Goal: Task Accomplishment & Management: Manage account settings

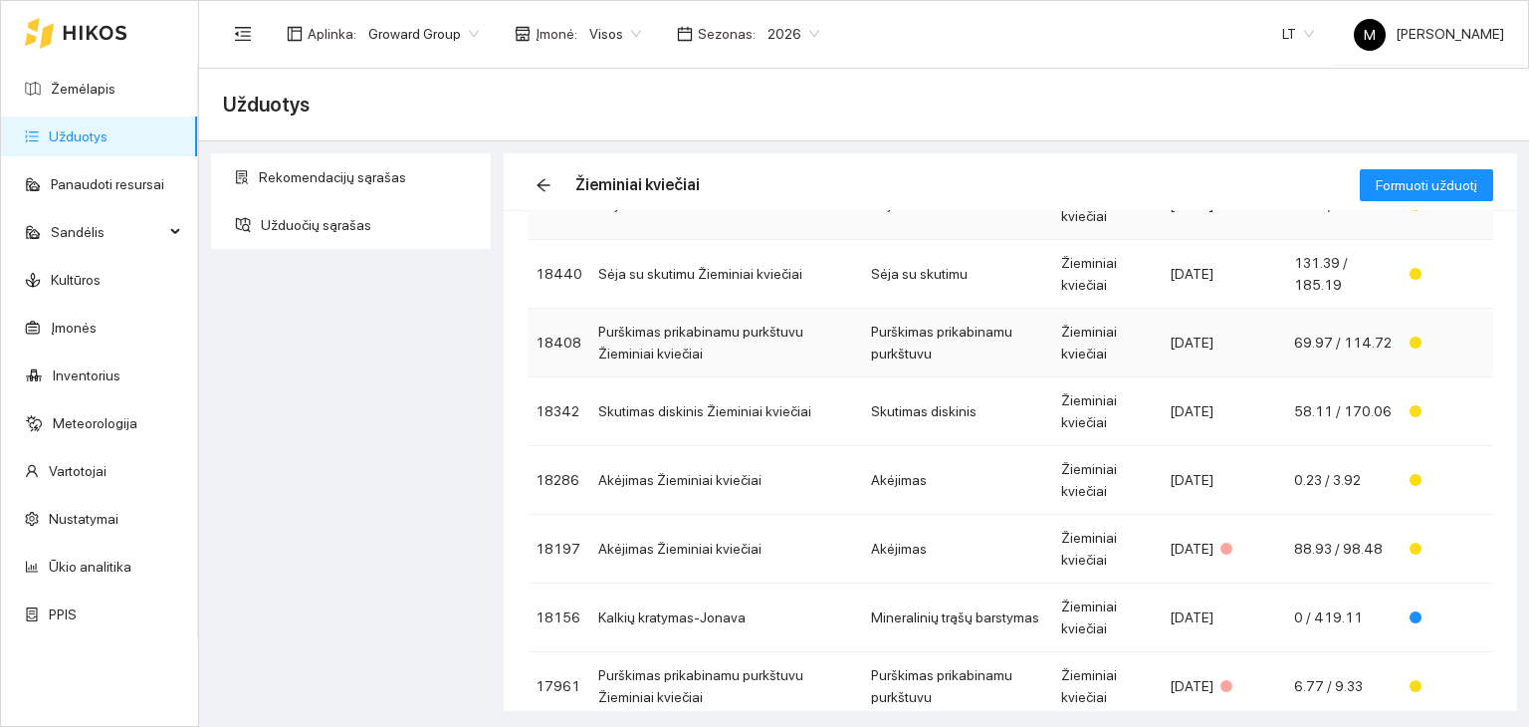
scroll to position [386, 0]
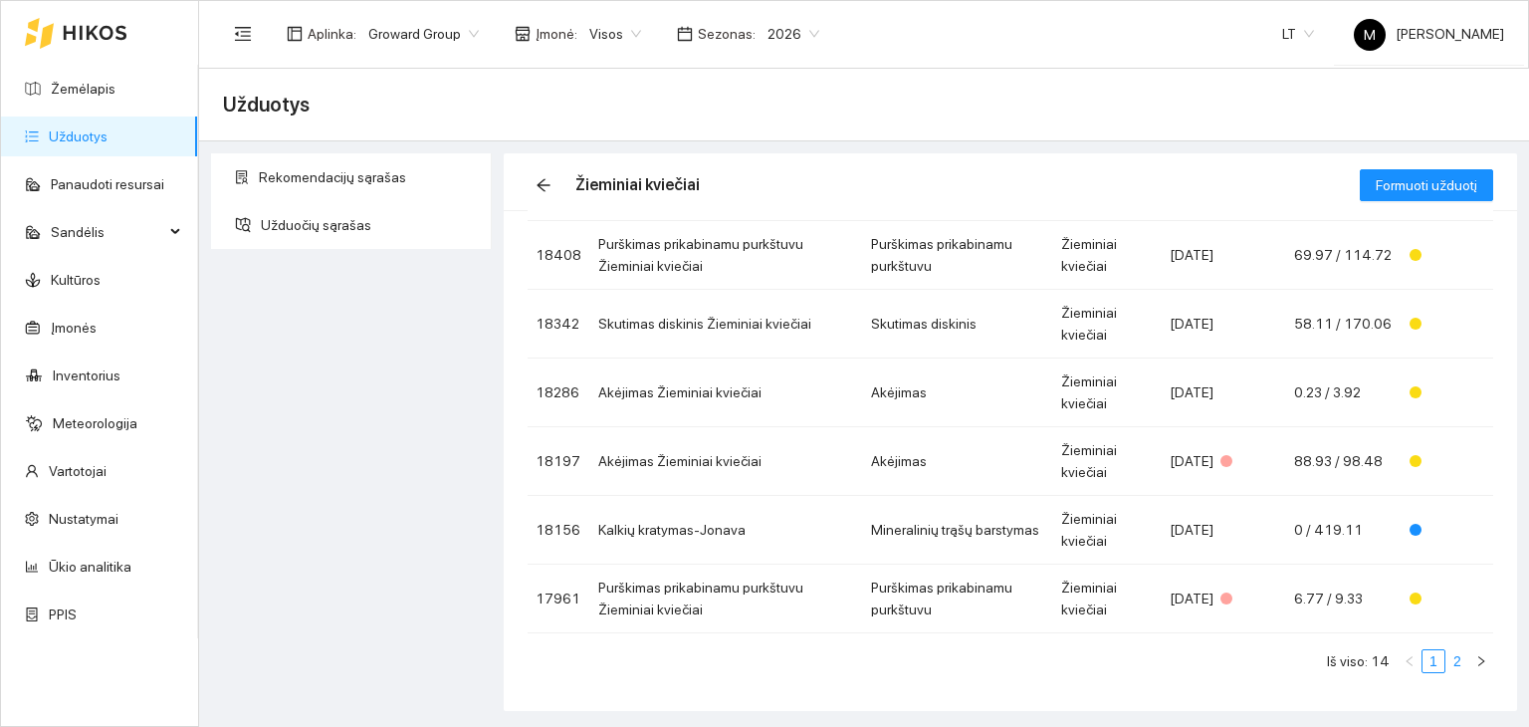
click at [1447, 663] on link "2" at bounding box center [1458, 661] width 22 height 22
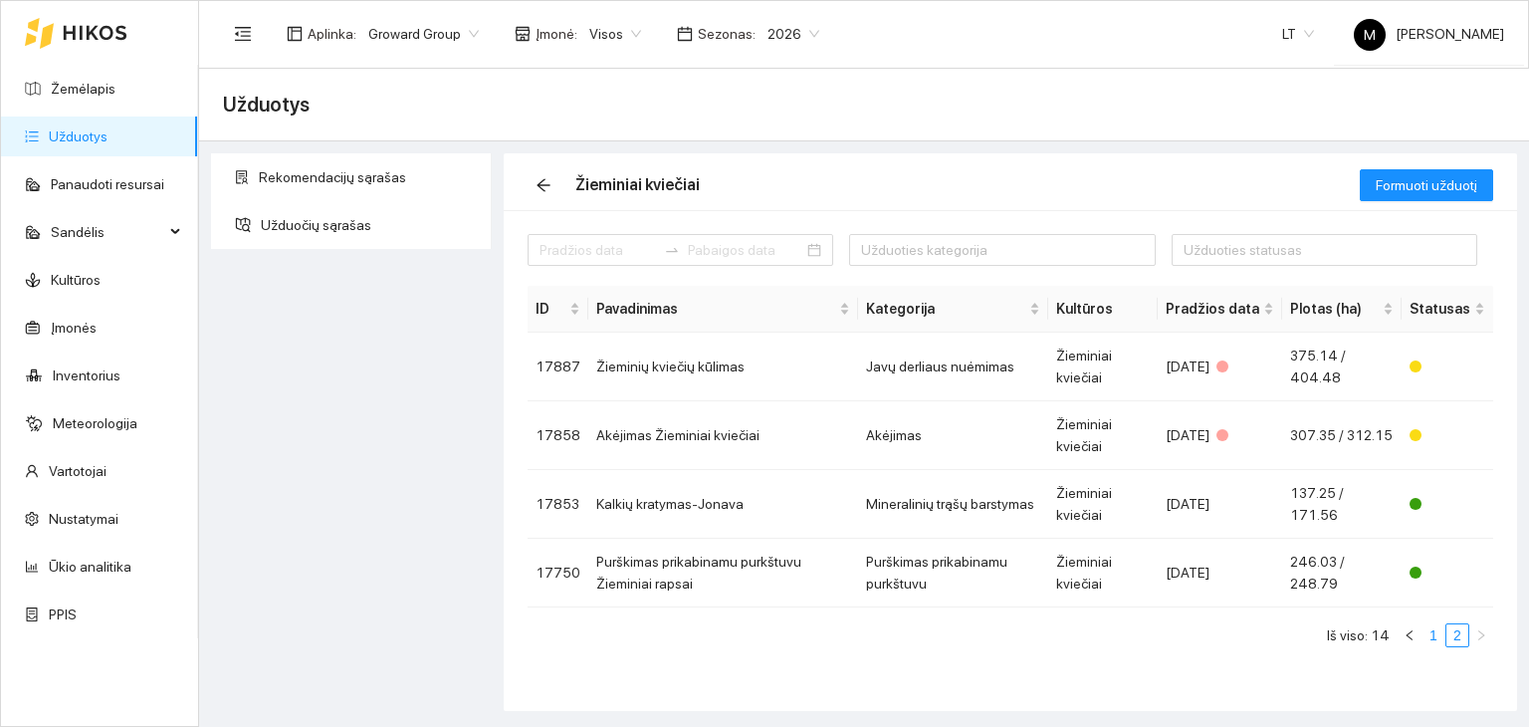
click at [1433, 634] on link "1" at bounding box center [1434, 635] width 22 height 22
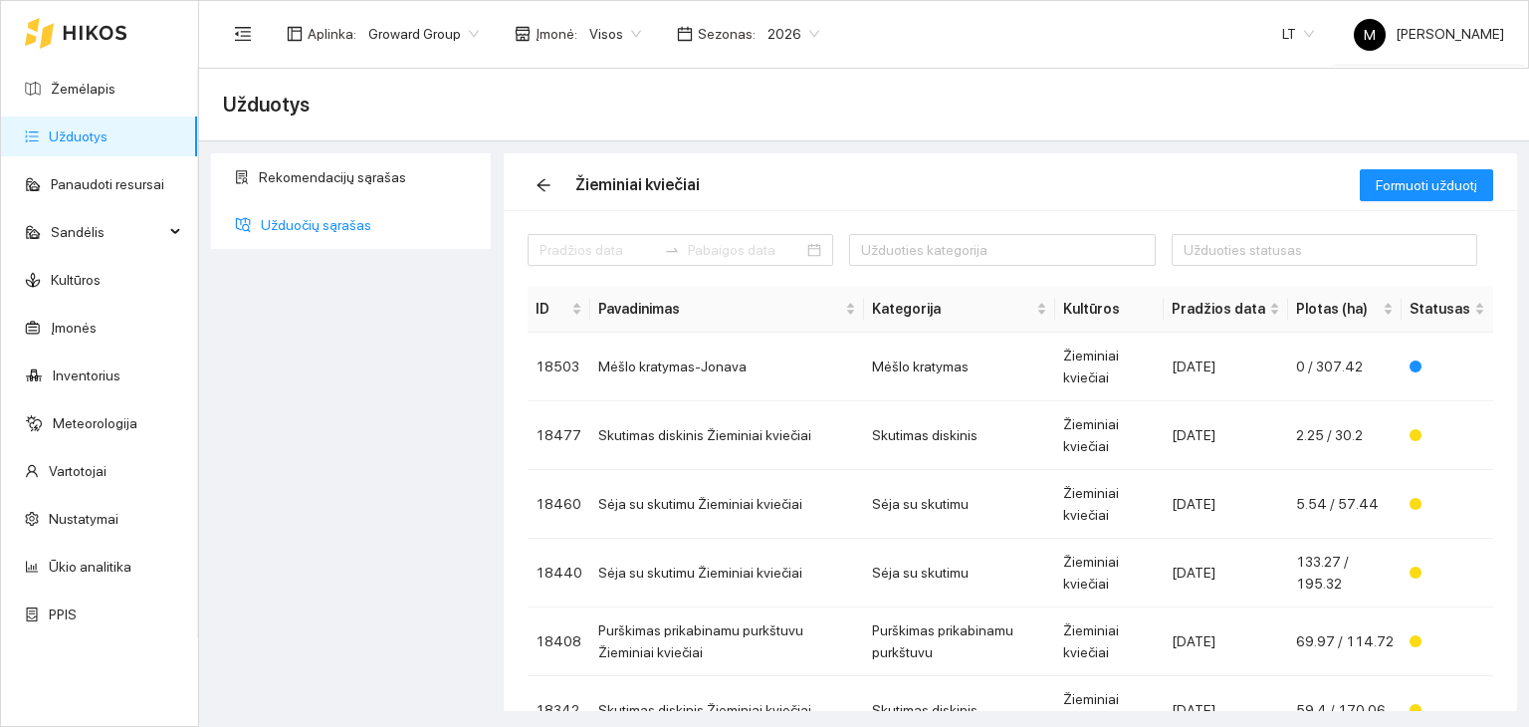
click at [323, 219] on span "Užduočių sąrašas" at bounding box center [368, 225] width 215 height 40
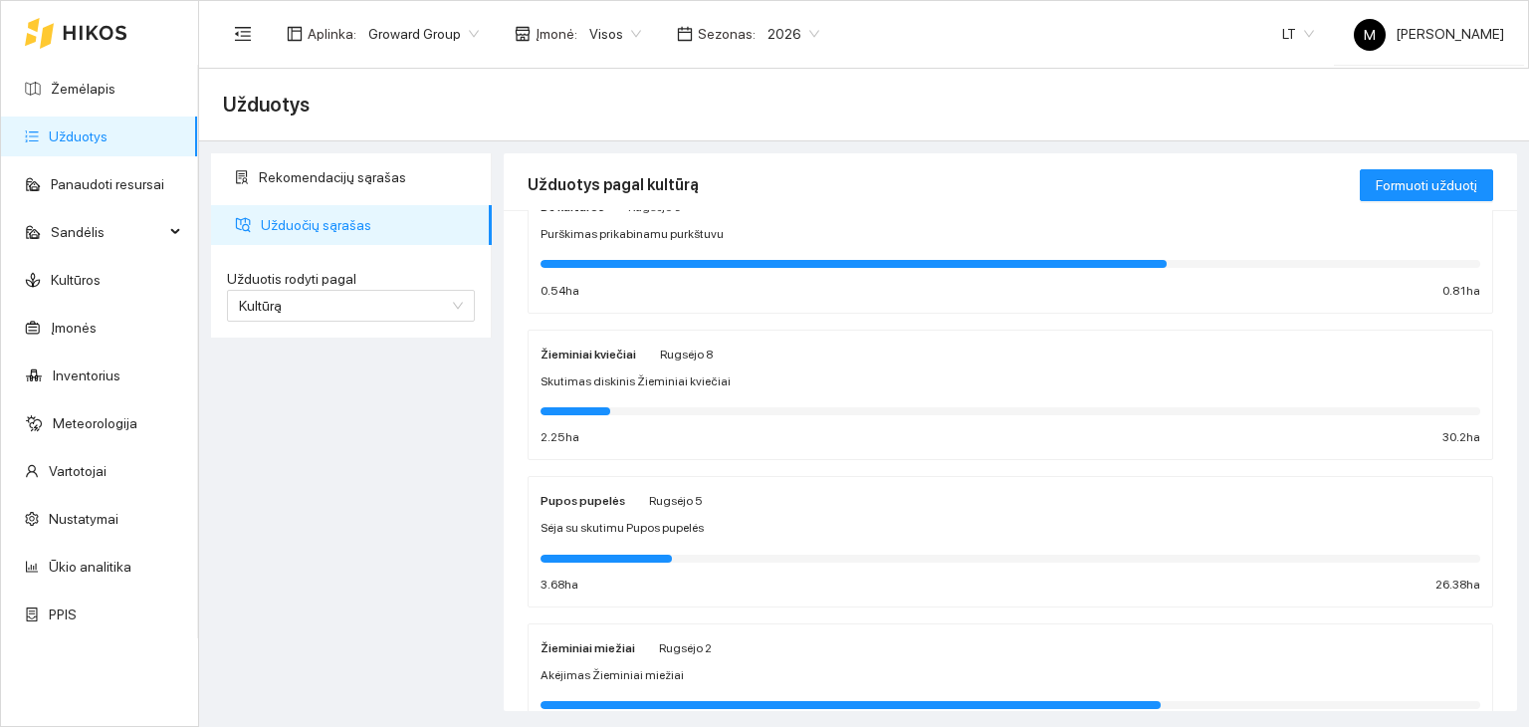
scroll to position [100, 0]
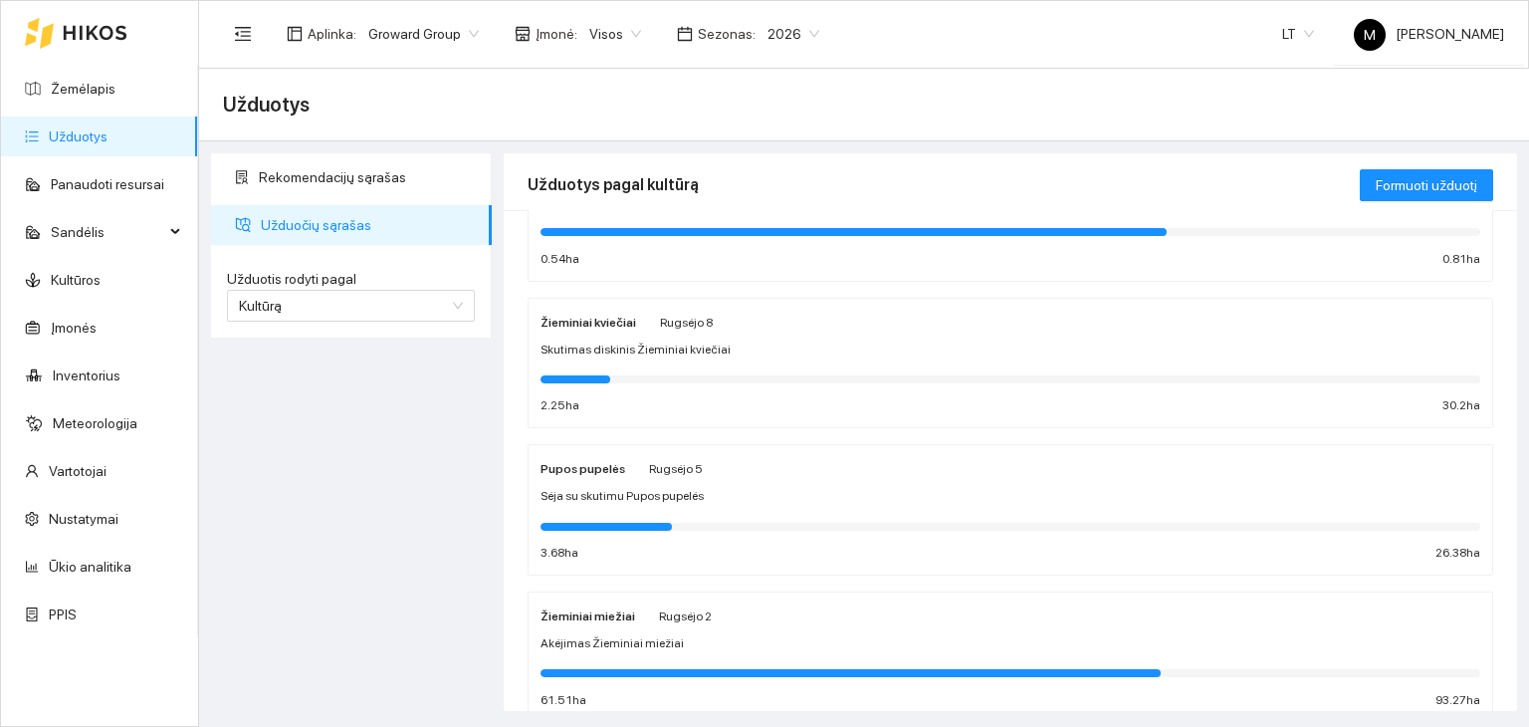
click at [629, 350] on span "Skutimas diskinis Žieminiai kviečiai" at bounding box center [636, 349] width 190 height 19
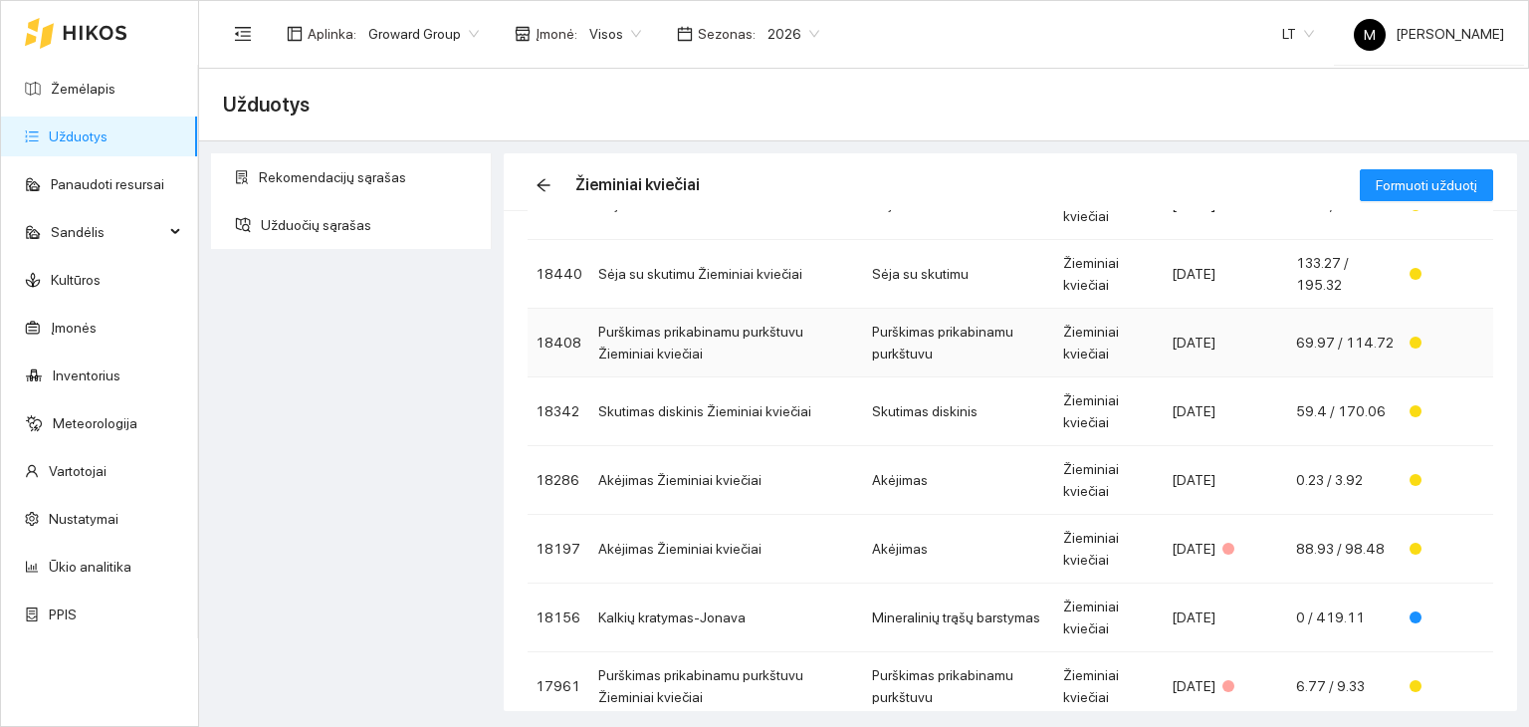
scroll to position [386, 0]
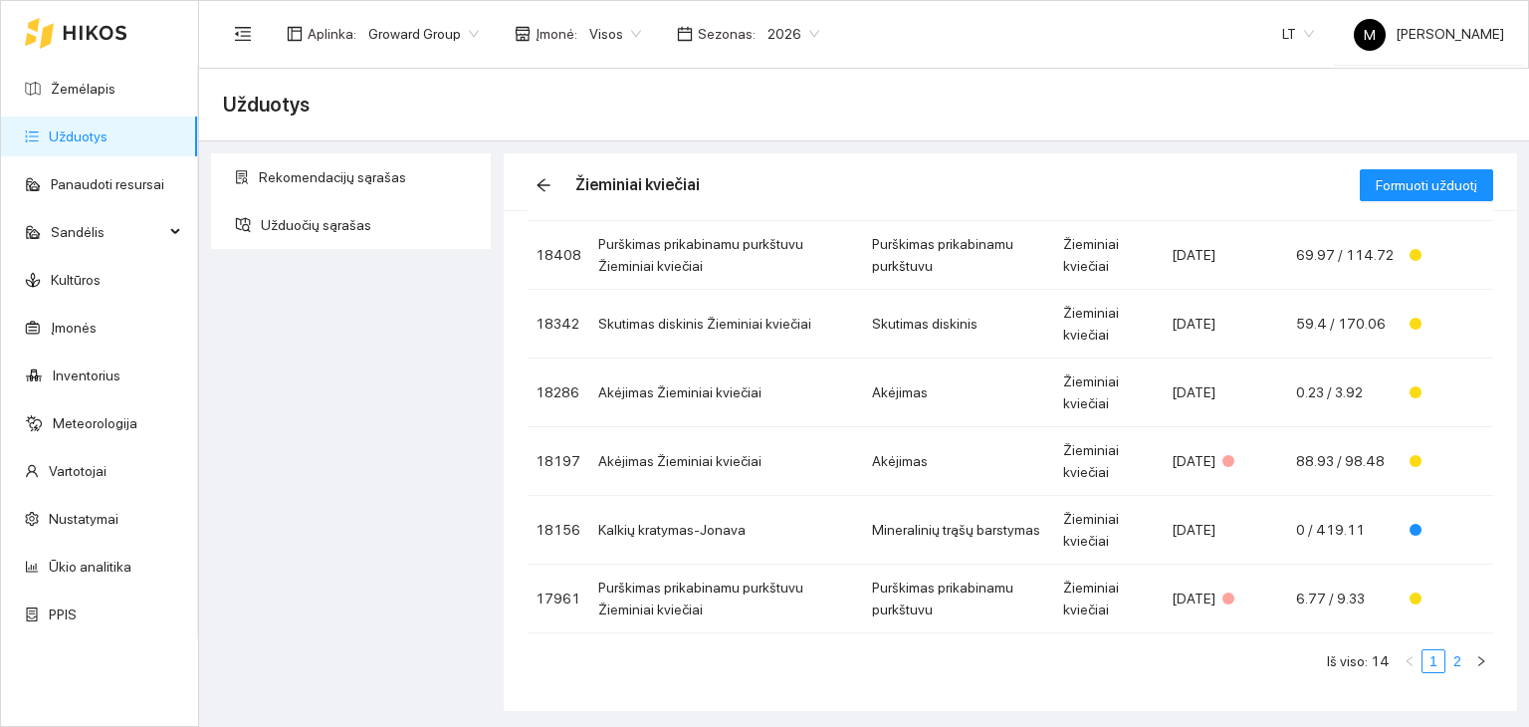
click at [1447, 663] on link "2" at bounding box center [1458, 661] width 22 height 22
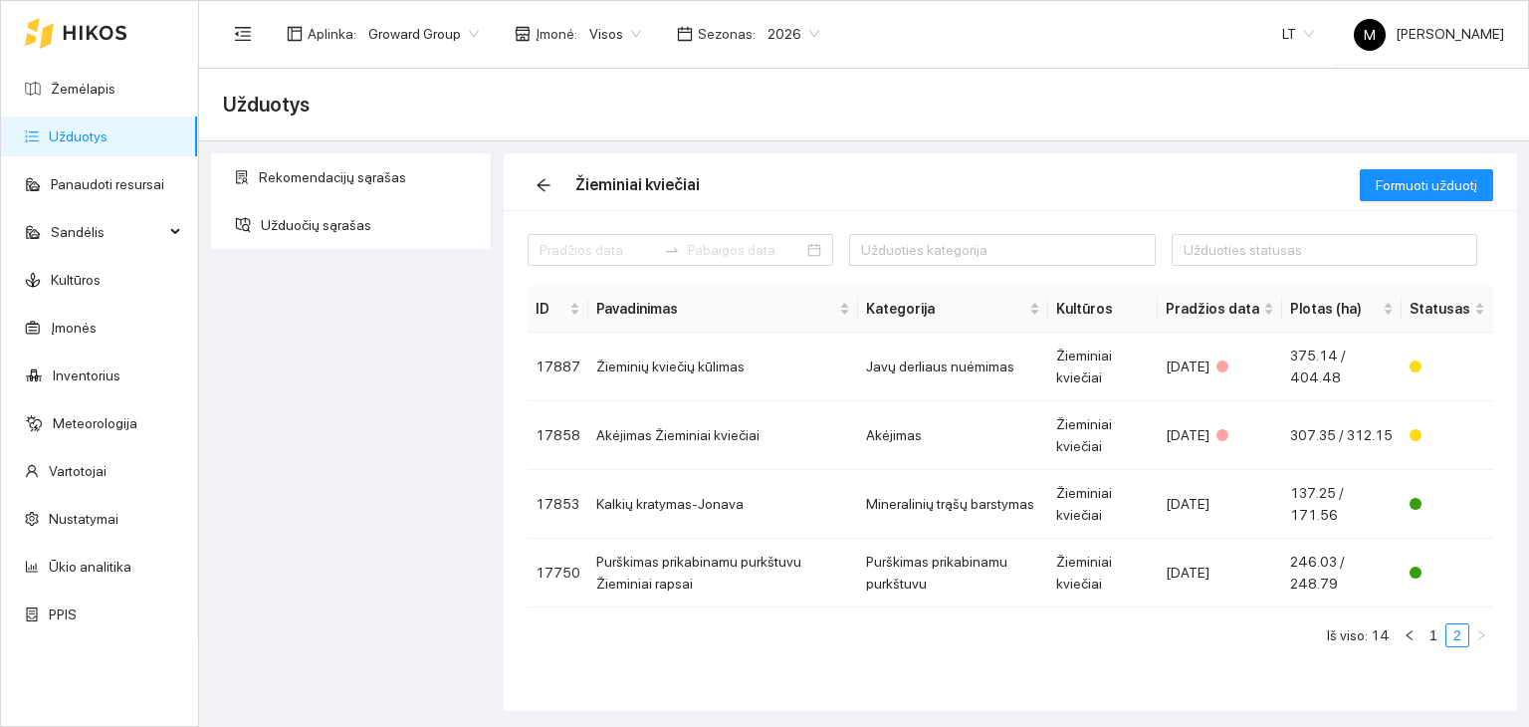
click at [62, 142] on link "Užduotys" at bounding box center [78, 136] width 59 height 16
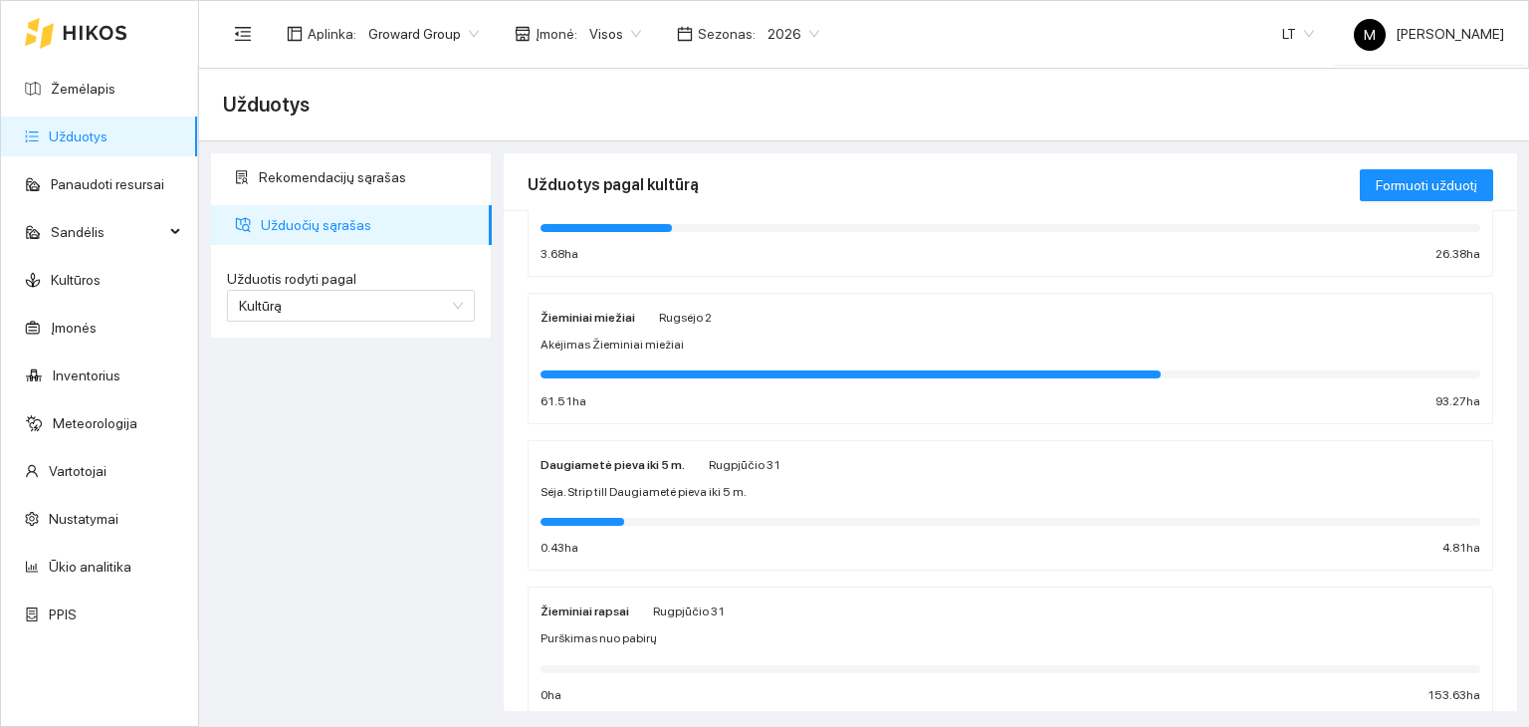
scroll to position [498, 0]
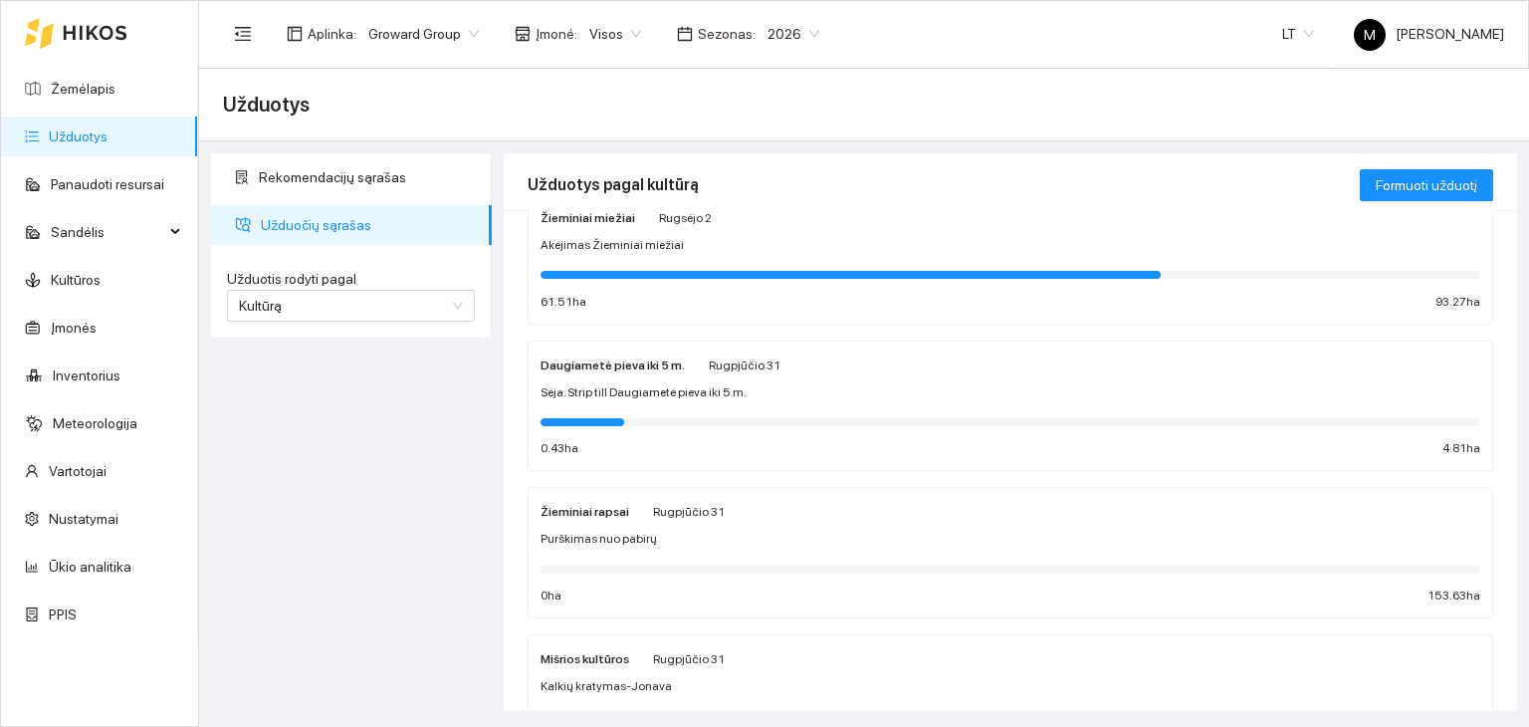
click at [654, 543] on div "Purškimas nuo pabirų" at bounding box center [1011, 539] width 940 height 19
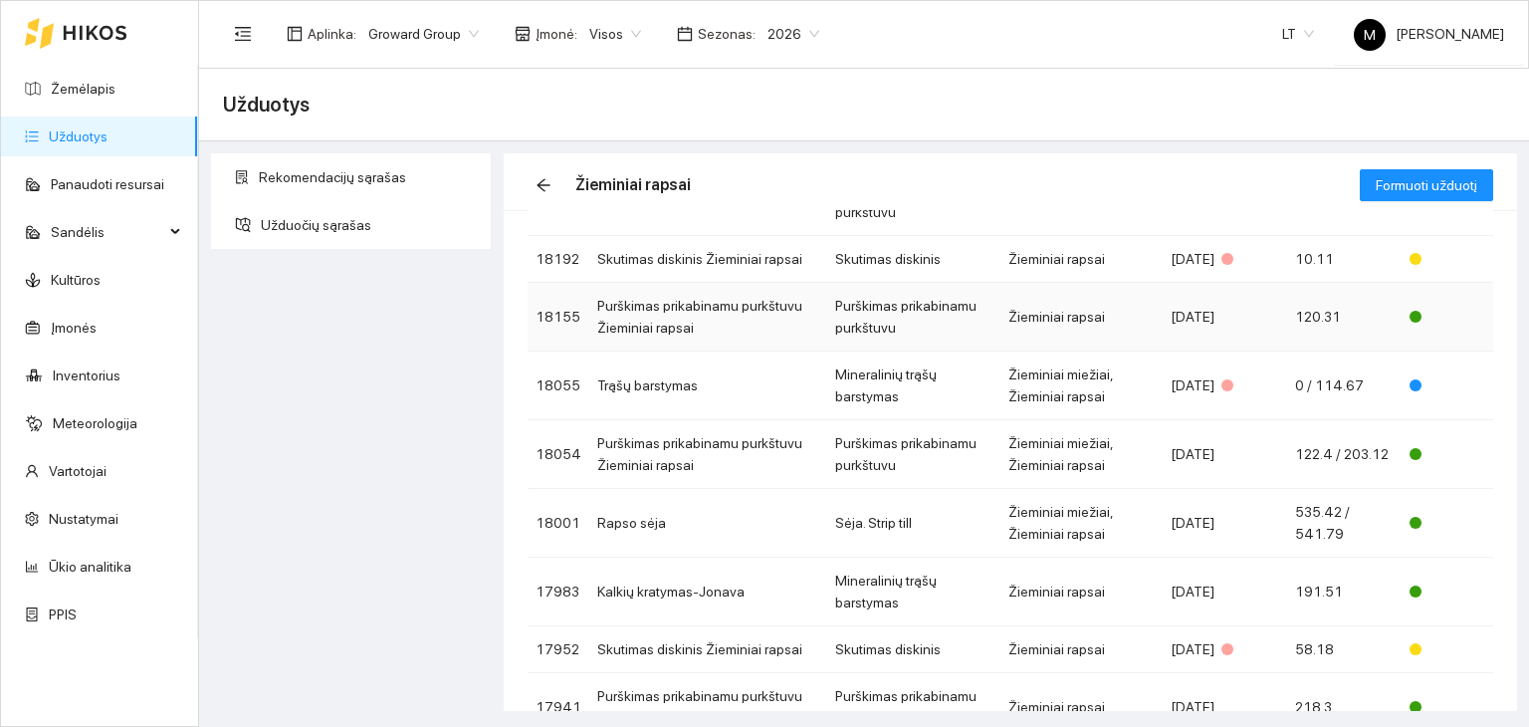
scroll to position [199, 0]
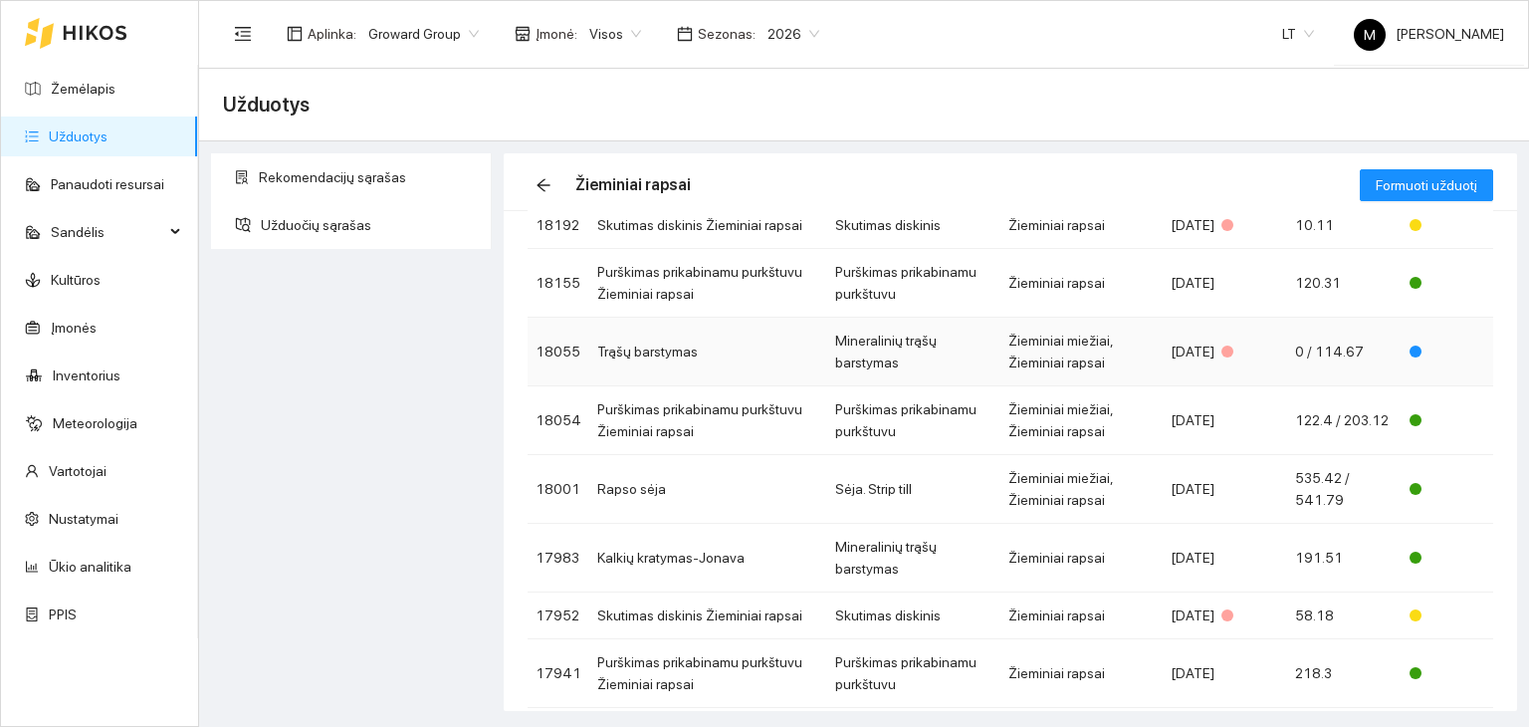
click at [697, 351] on td "Trąšų barstymas" at bounding box center [708, 352] width 238 height 69
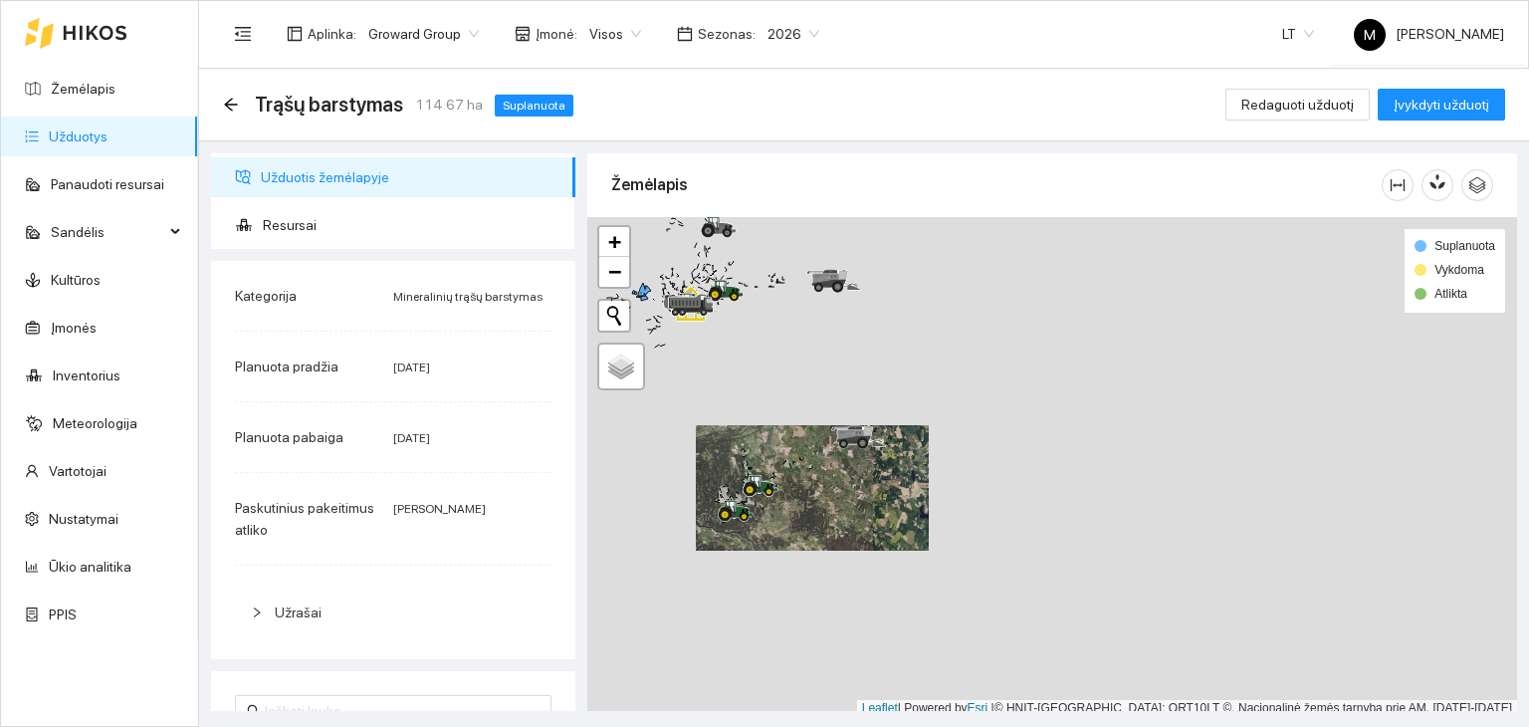
scroll to position [5, 0]
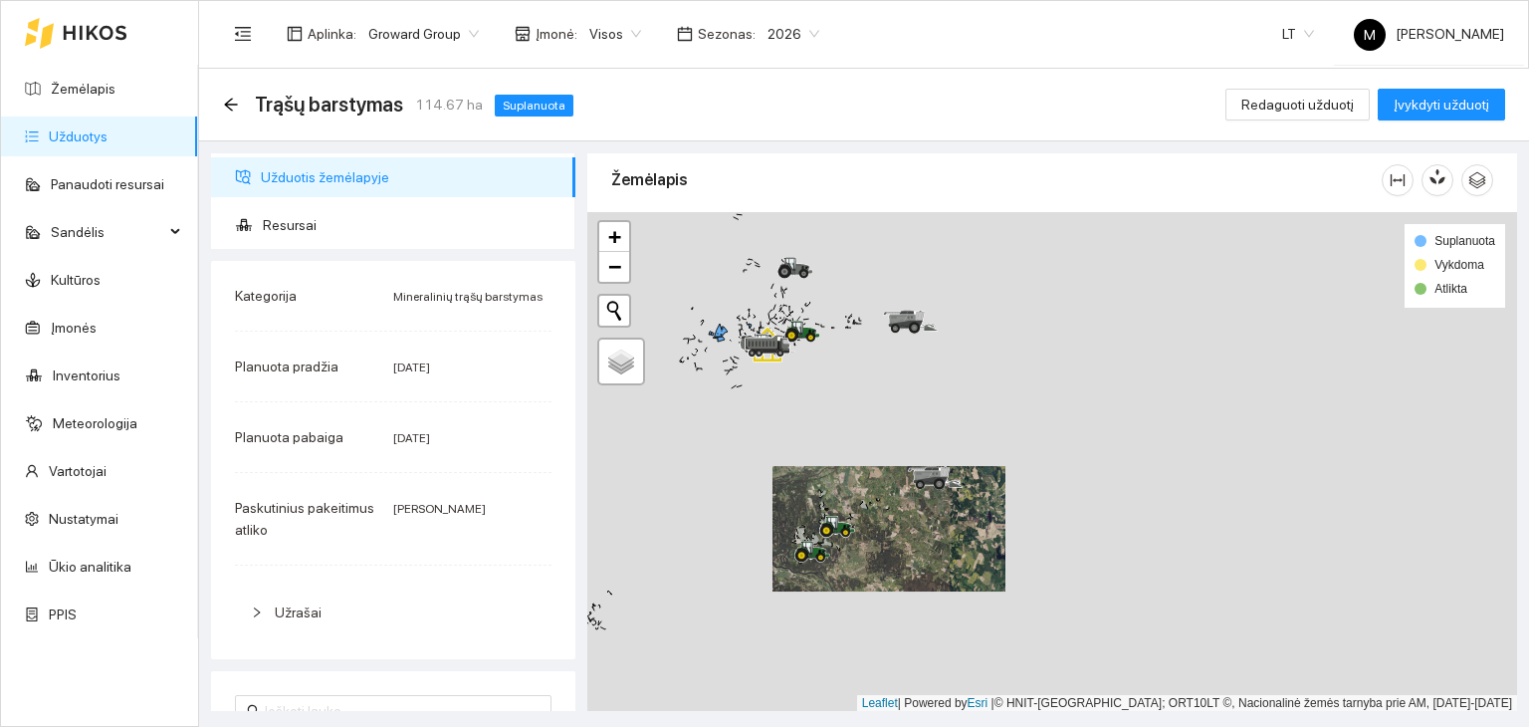
drag, startPoint x: 654, startPoint y: 267, endPoint x: 804, endPoint y: 354, distance: 174.0
click at [804, 354] on div at bounding box center [1052, 462] width 930 height 500
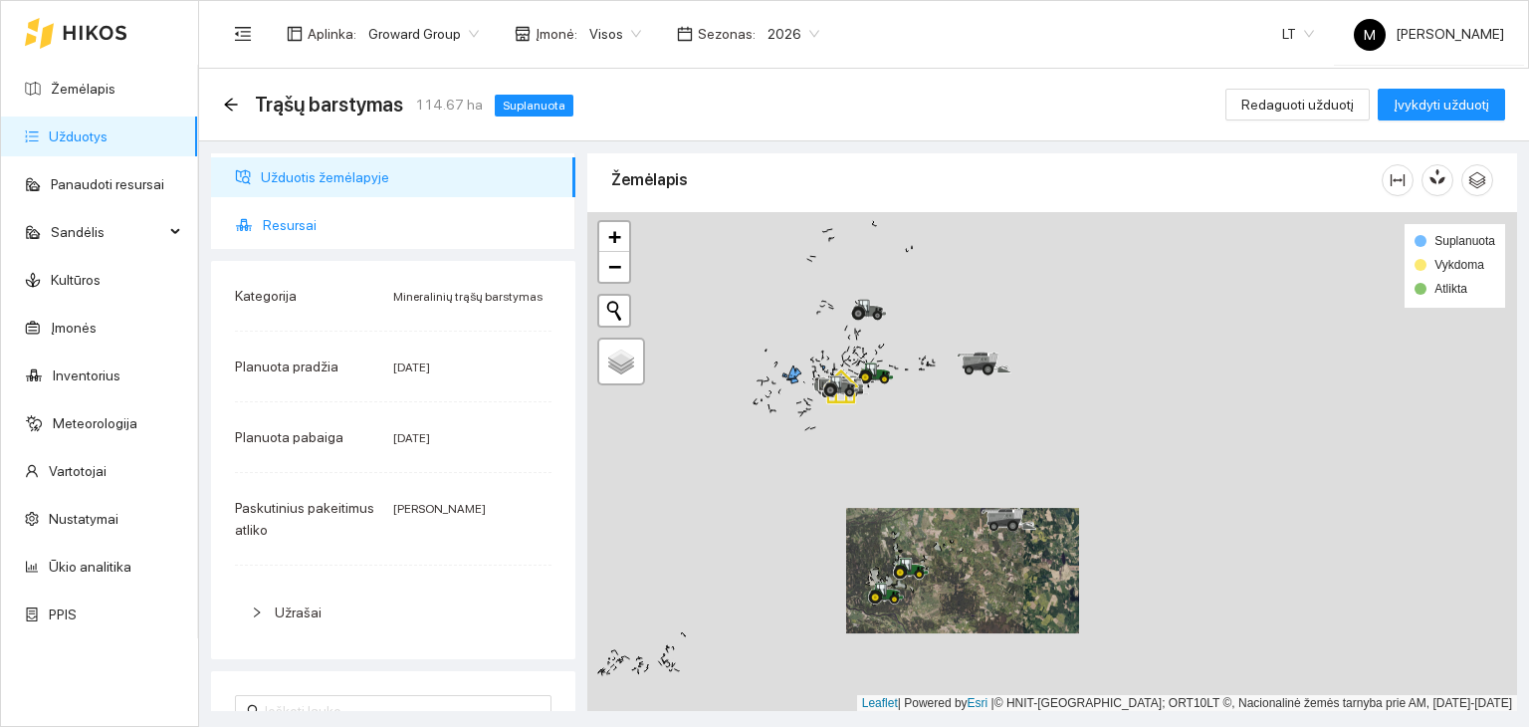
click at [280, 227] on span "Resursai" at bounding box center [411, 225] width 297 height 40
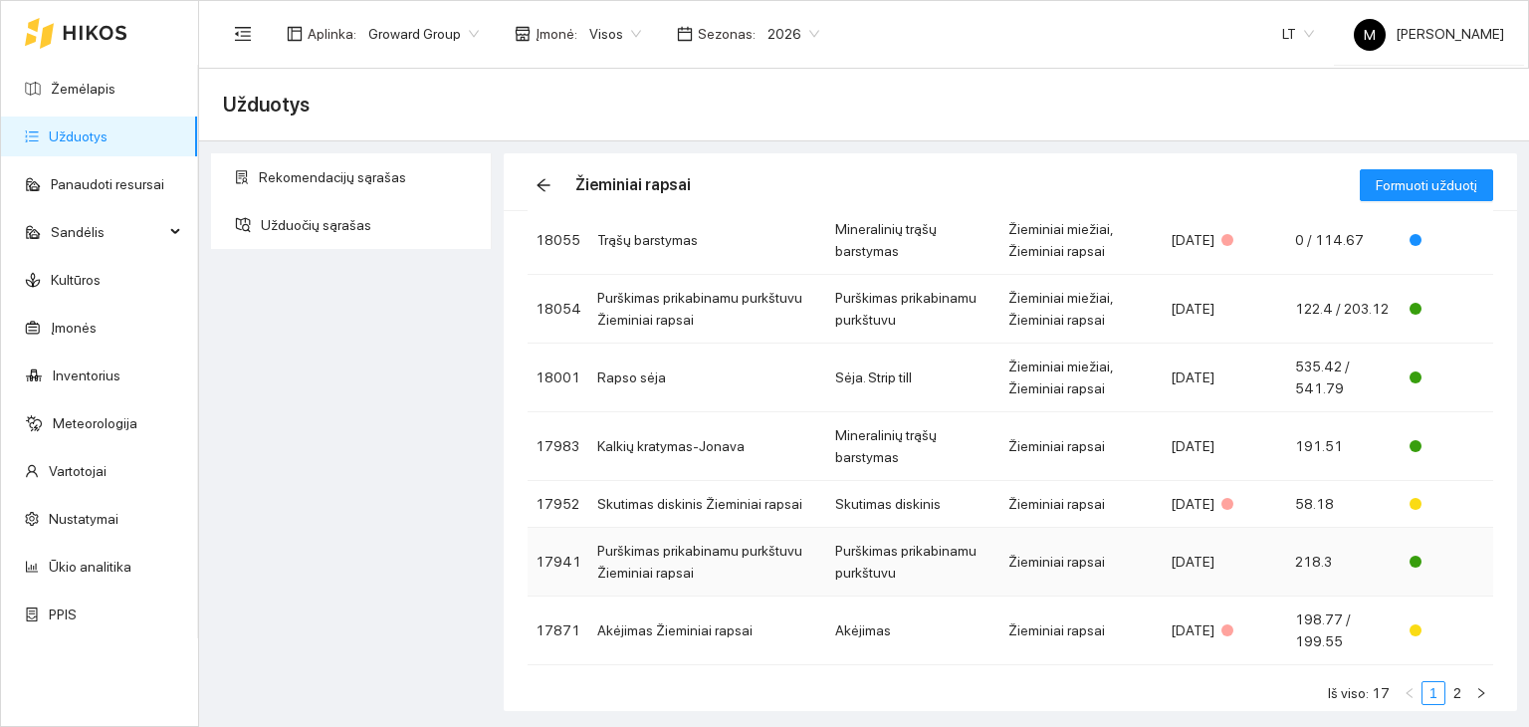
scroll to position [342, 0]
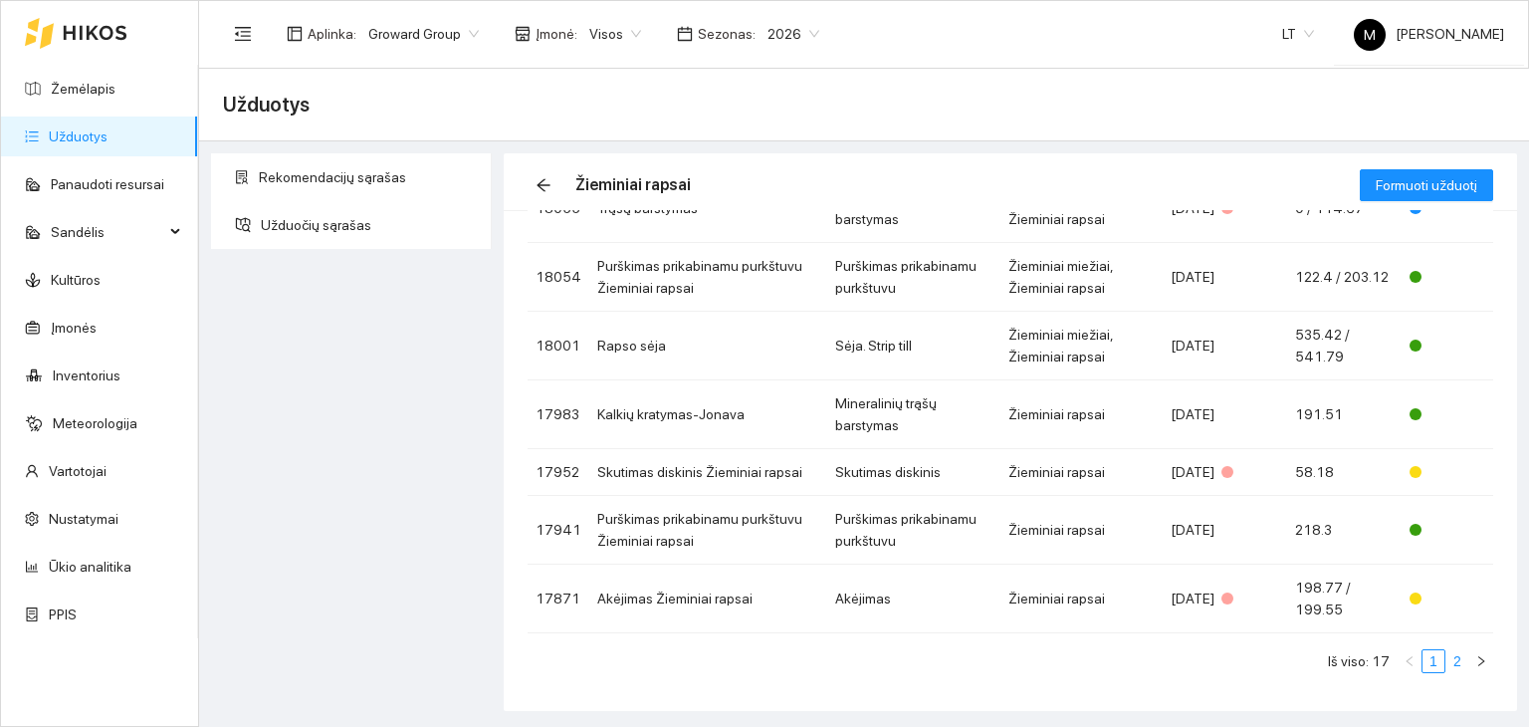
click at [1447, 661] on link "2" at bounding box center [1458, 661] width 22 height 22
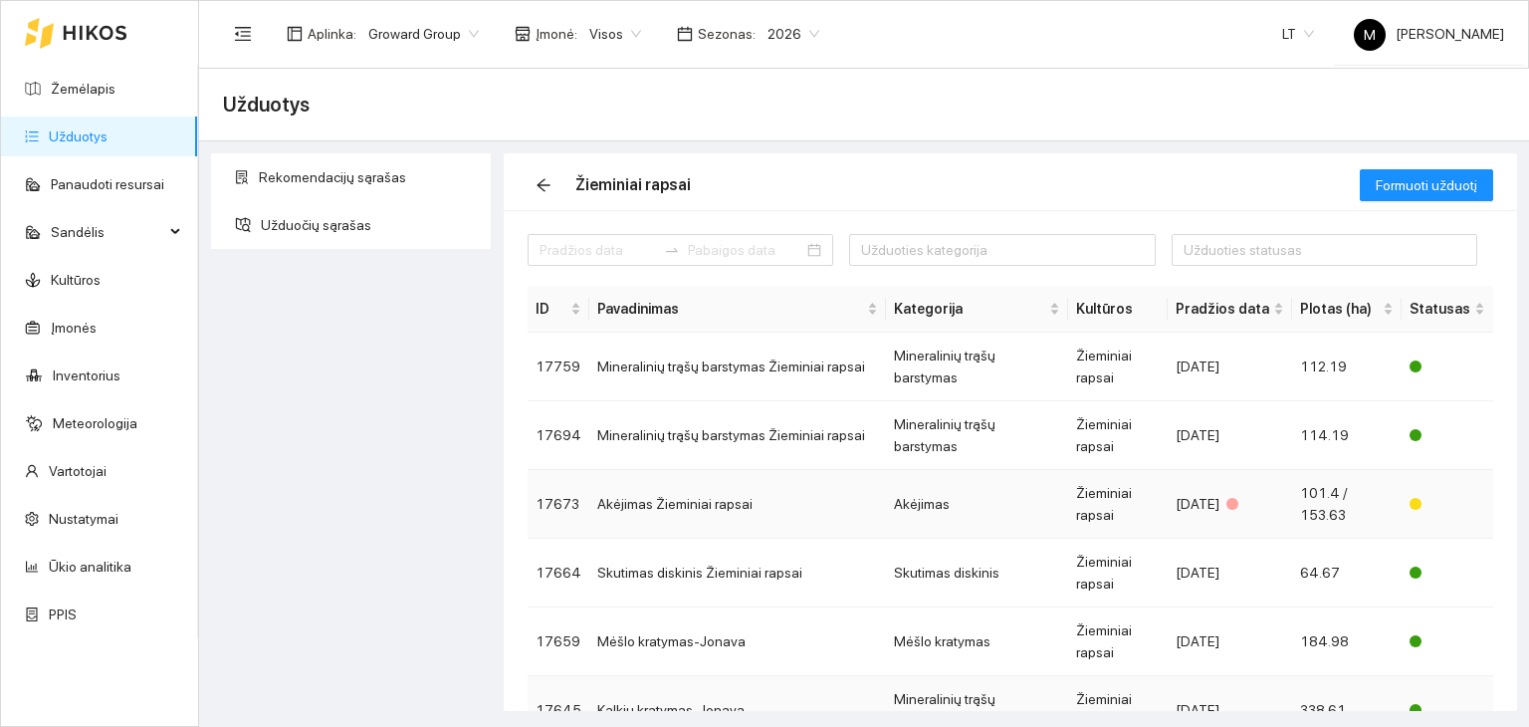
scroll to position [180, 0]
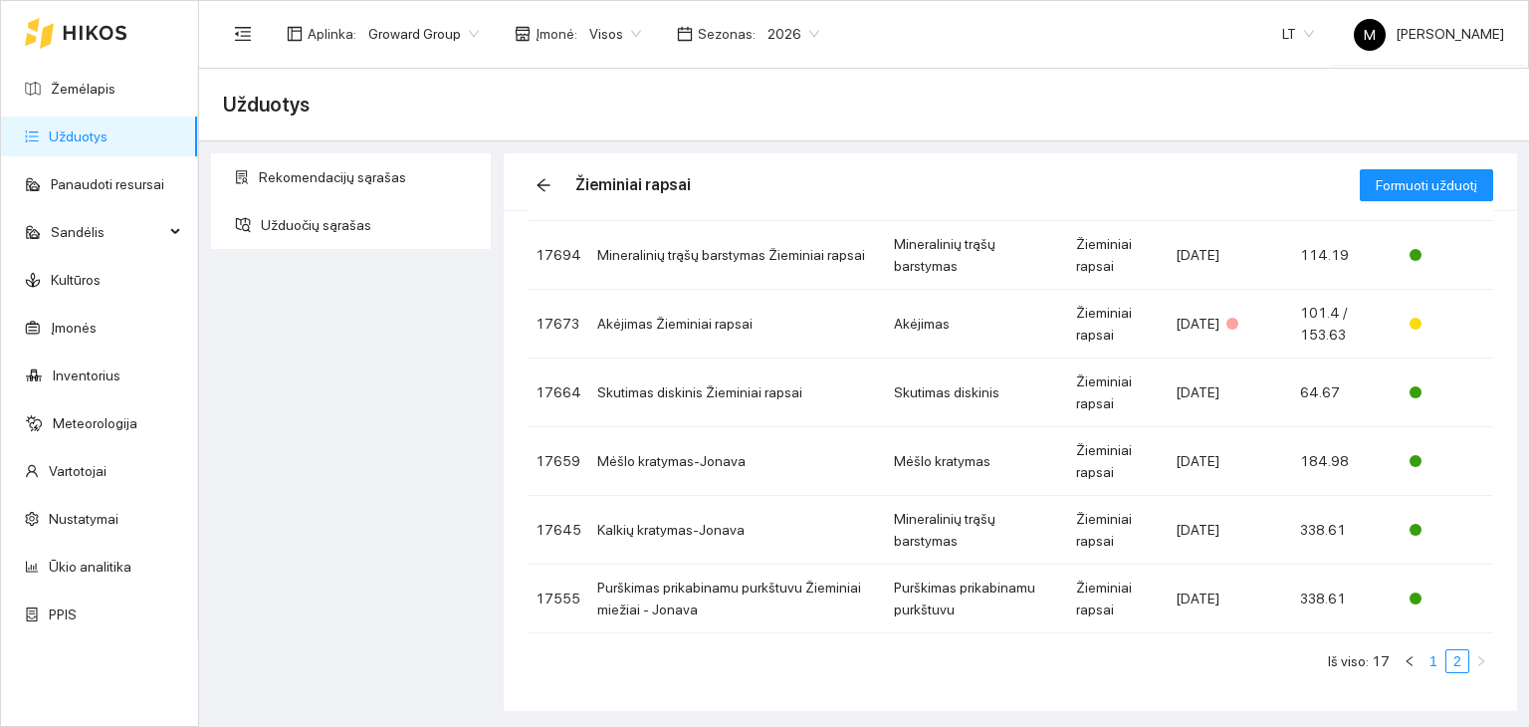
click at [1423, 654] on link "1" at bounding box center [1434, 661] width 22 height 22
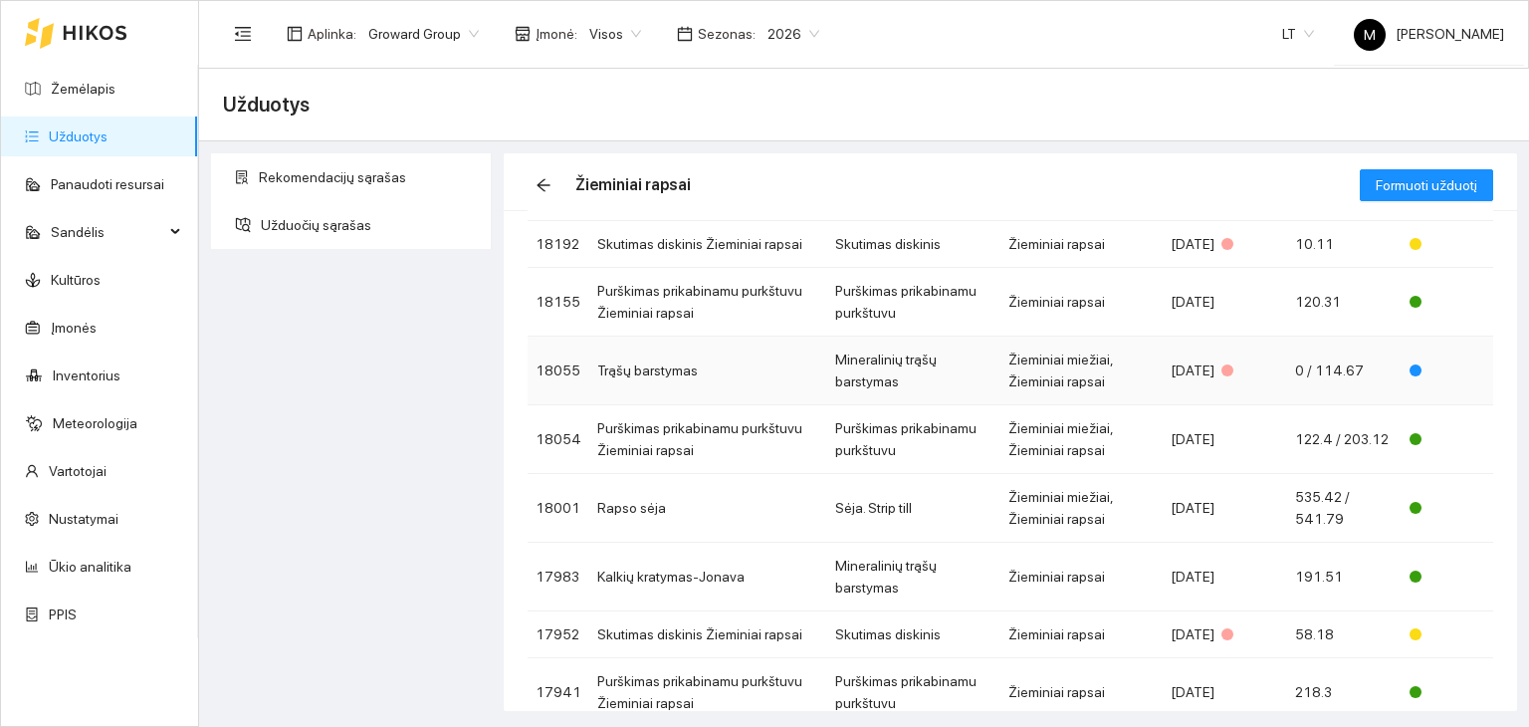
click at [719, 368] on td "Trąšų barstymas" at bounding box center [708, 370] width 238 height 69
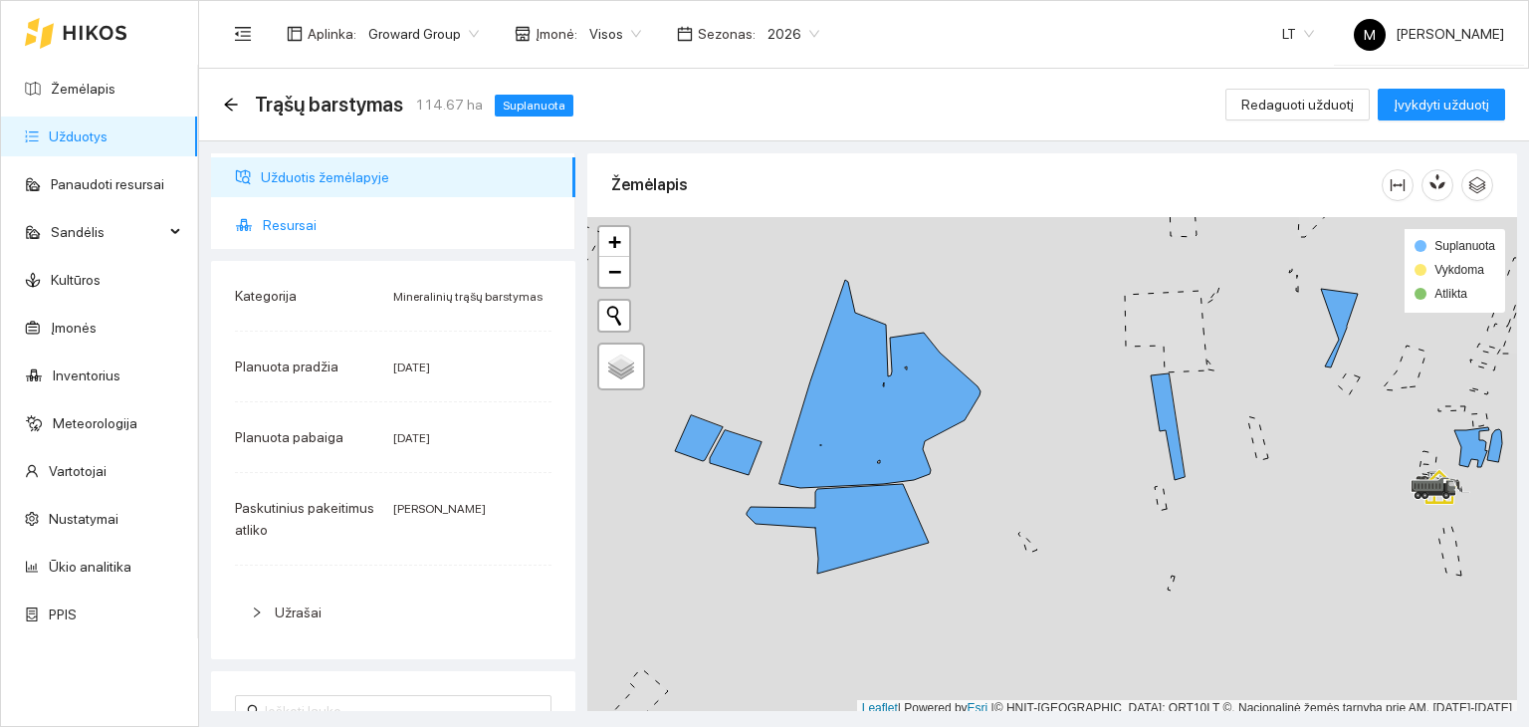
click at [332, 225] on span "Resursai" at bounding box center [411, 225] width 297 height 40
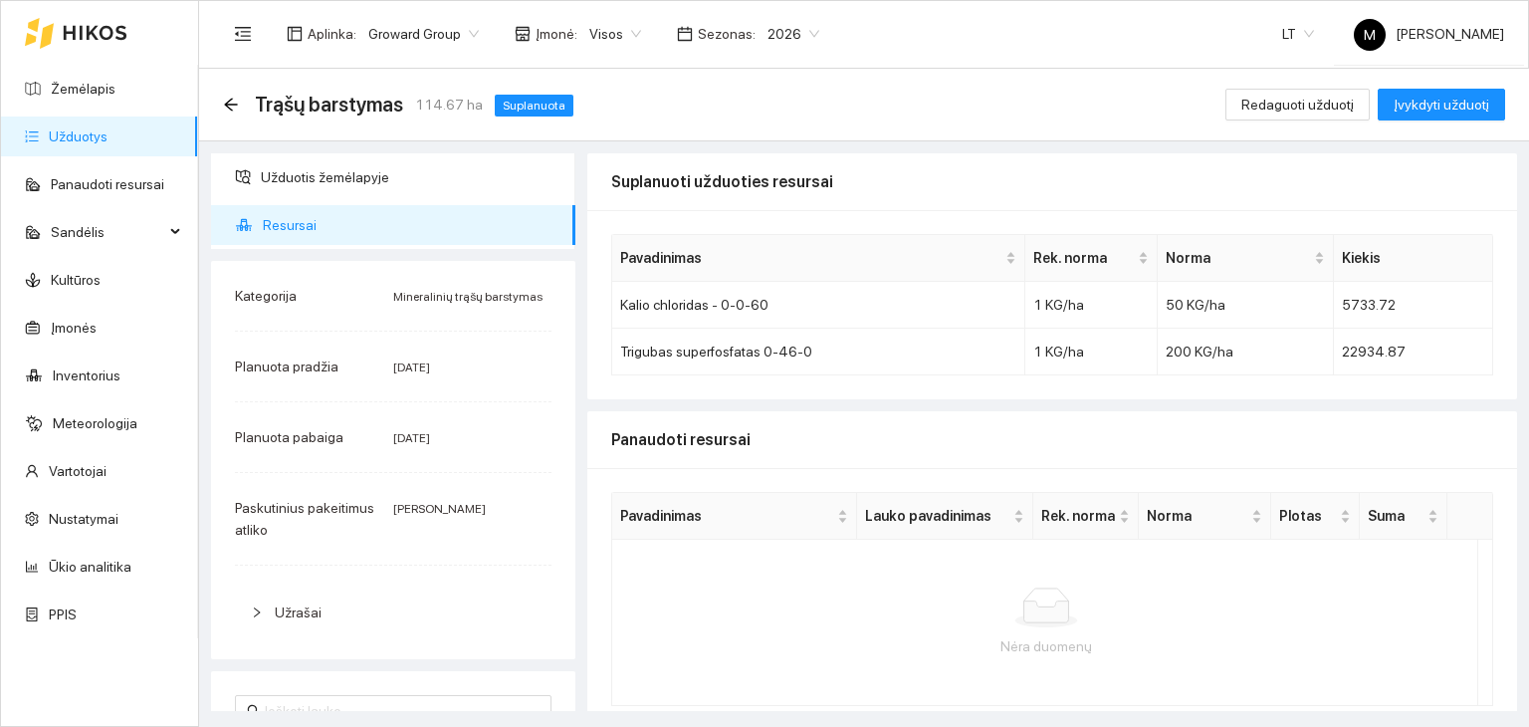
click at [71, 136] on link "Užduotys" at bounding box center [78, 136] width 59 height 16
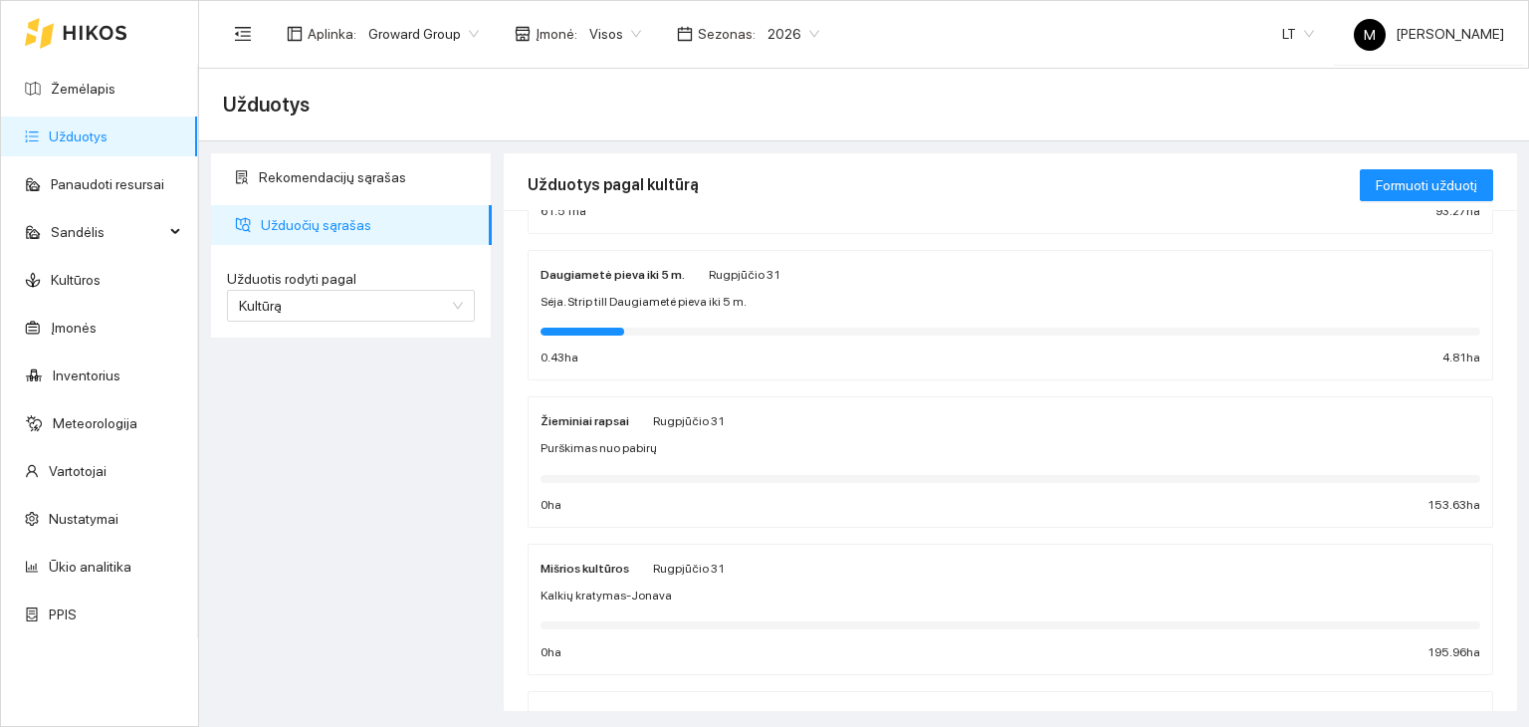
scroll to position [597, 0]
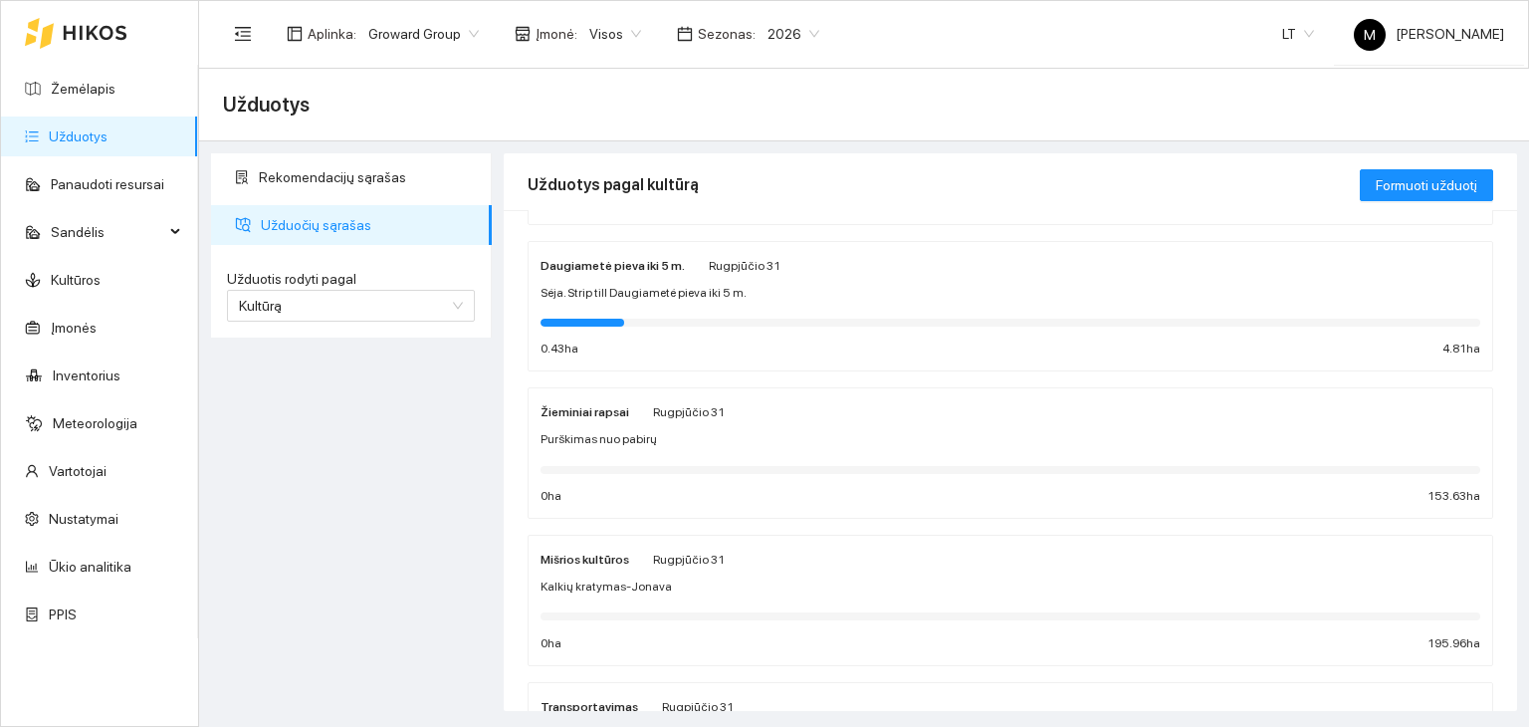
click at [653, 419] on div "Rugpjūčio 31" at bounding box center [689, 411] width 72 height 22
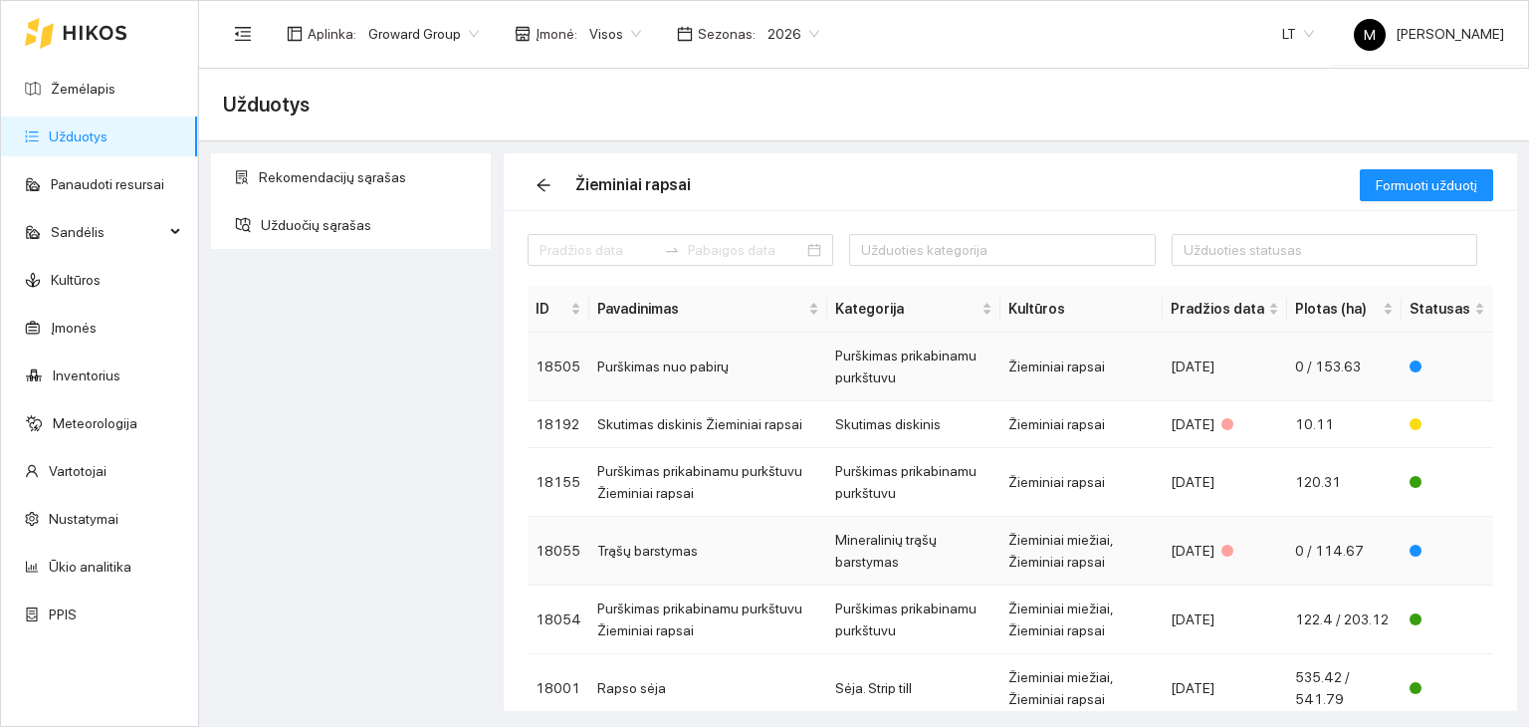
scroll to position [100, 0]
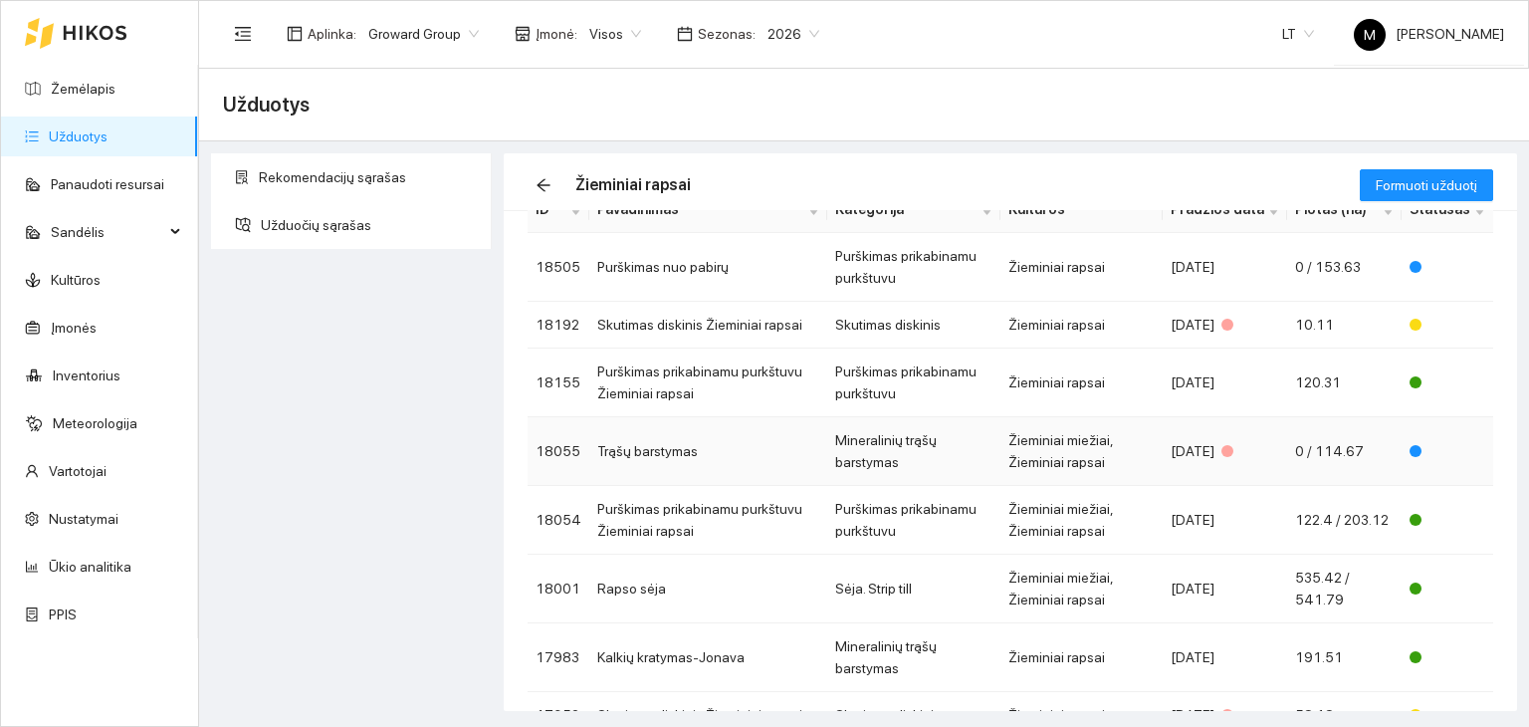
click at [717, 440] on td "Trąšų barstymas" at bounding box center [708, 451] width 238 height 69
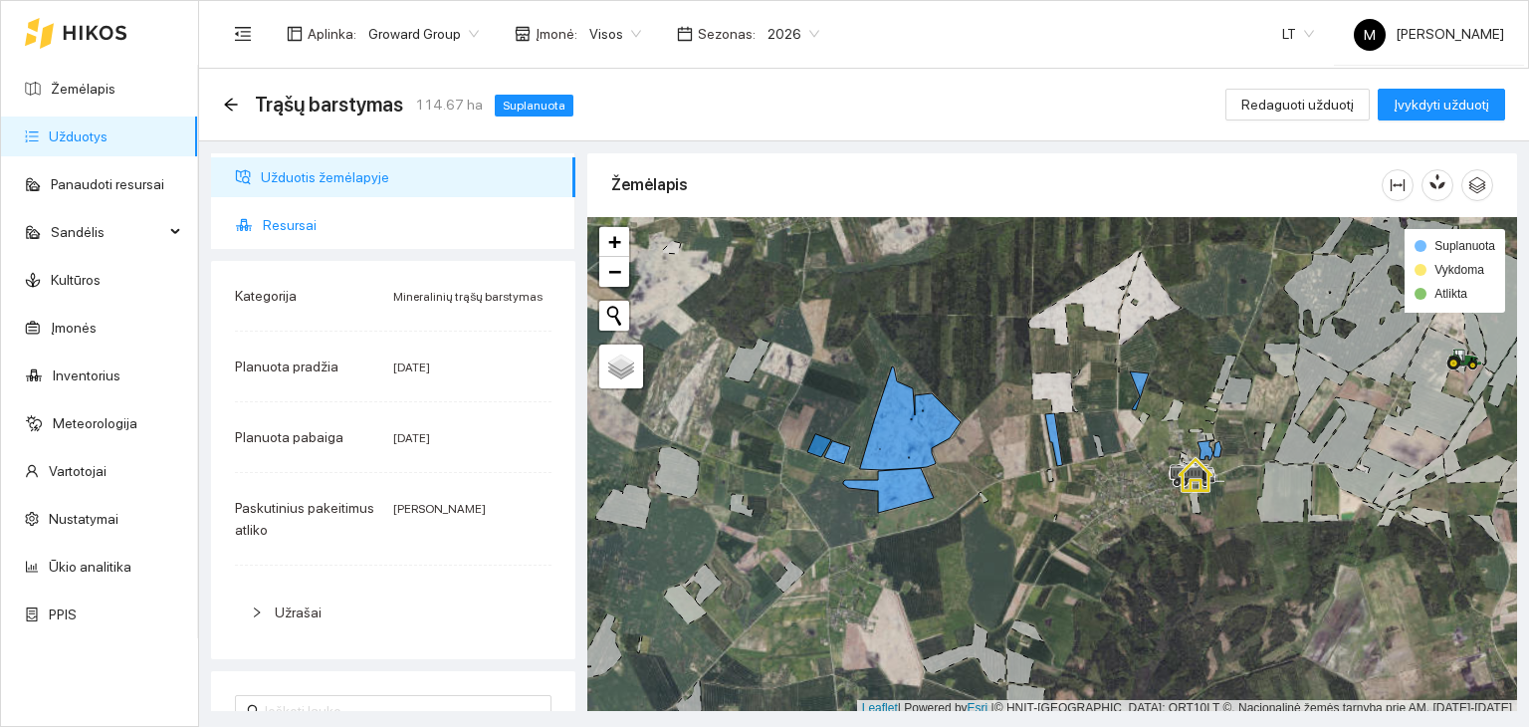
click at [301, 214] on span "Resursai" at bounding box center [411, 225] width 297 height 40
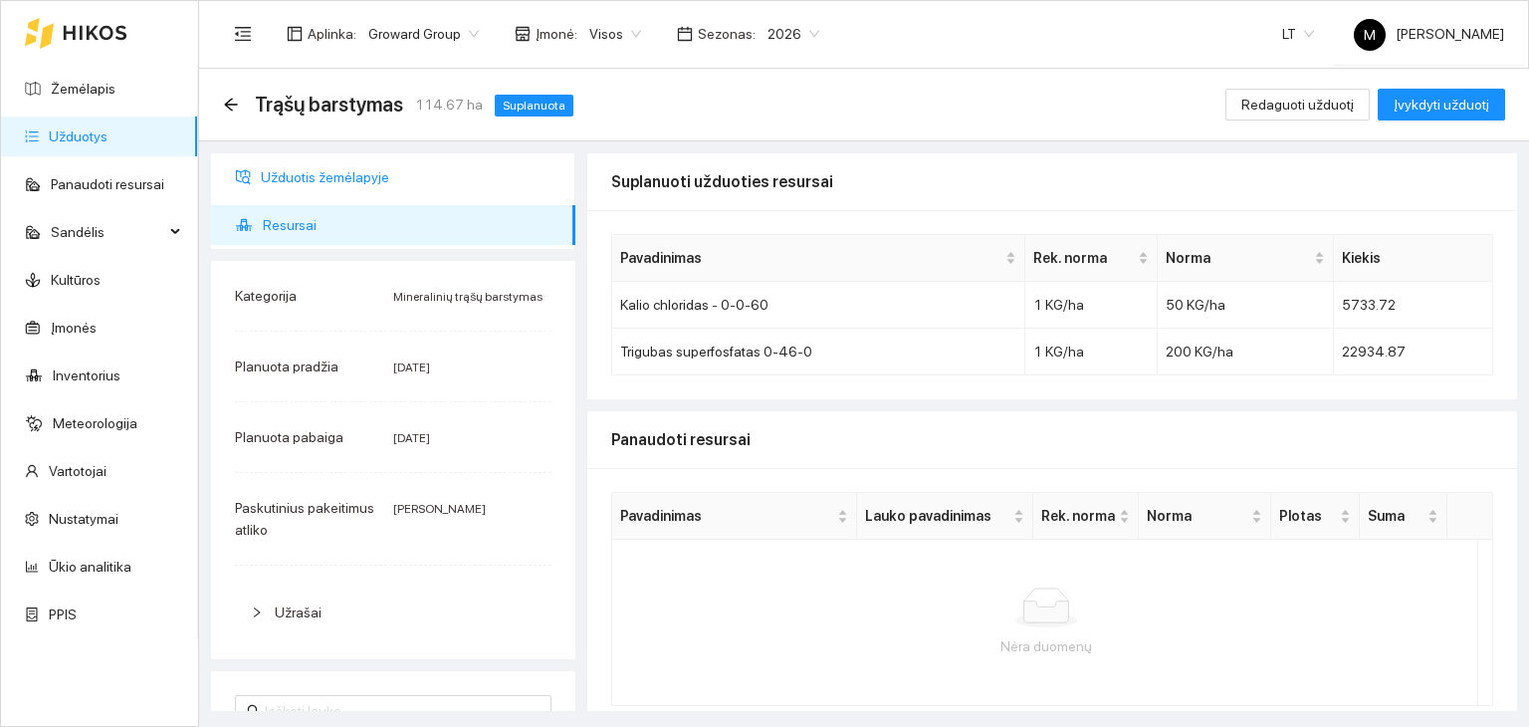
click at [293, 176] on span "Užduotis žemėlapyje" at bounding box center [410, 177] width 299 height 40
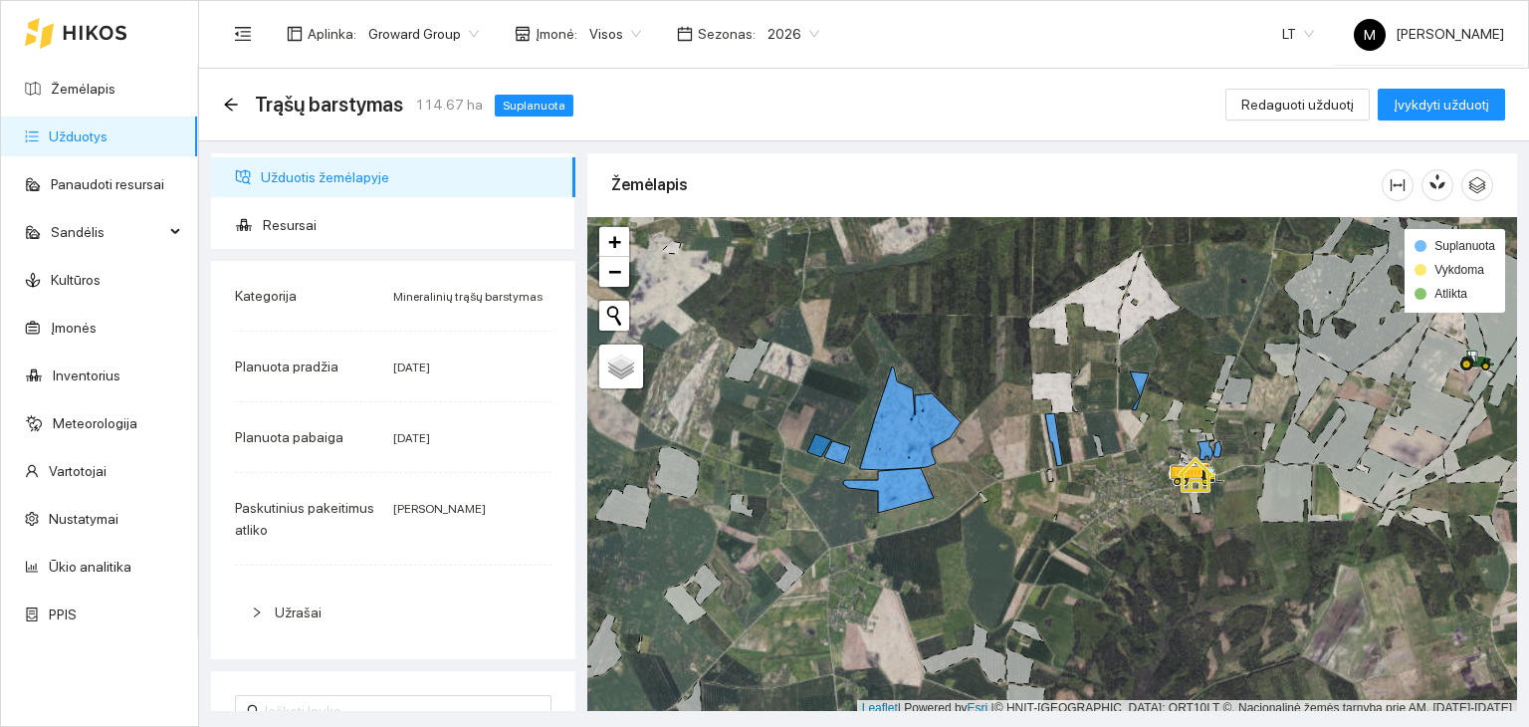
click at [67, 129] on link "Užduotys" at bounding box center [78, 136] width 59 height 16
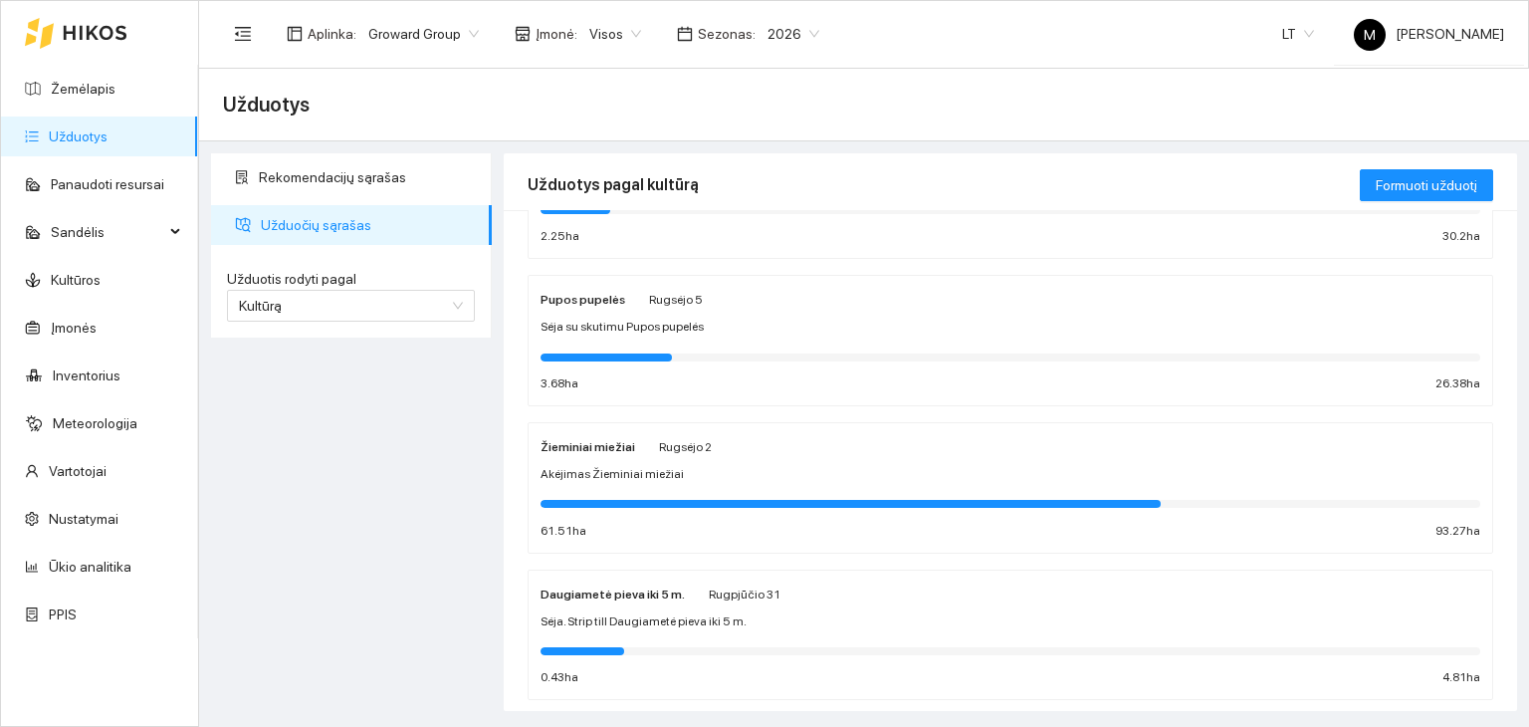
scroll to position [299, 0]
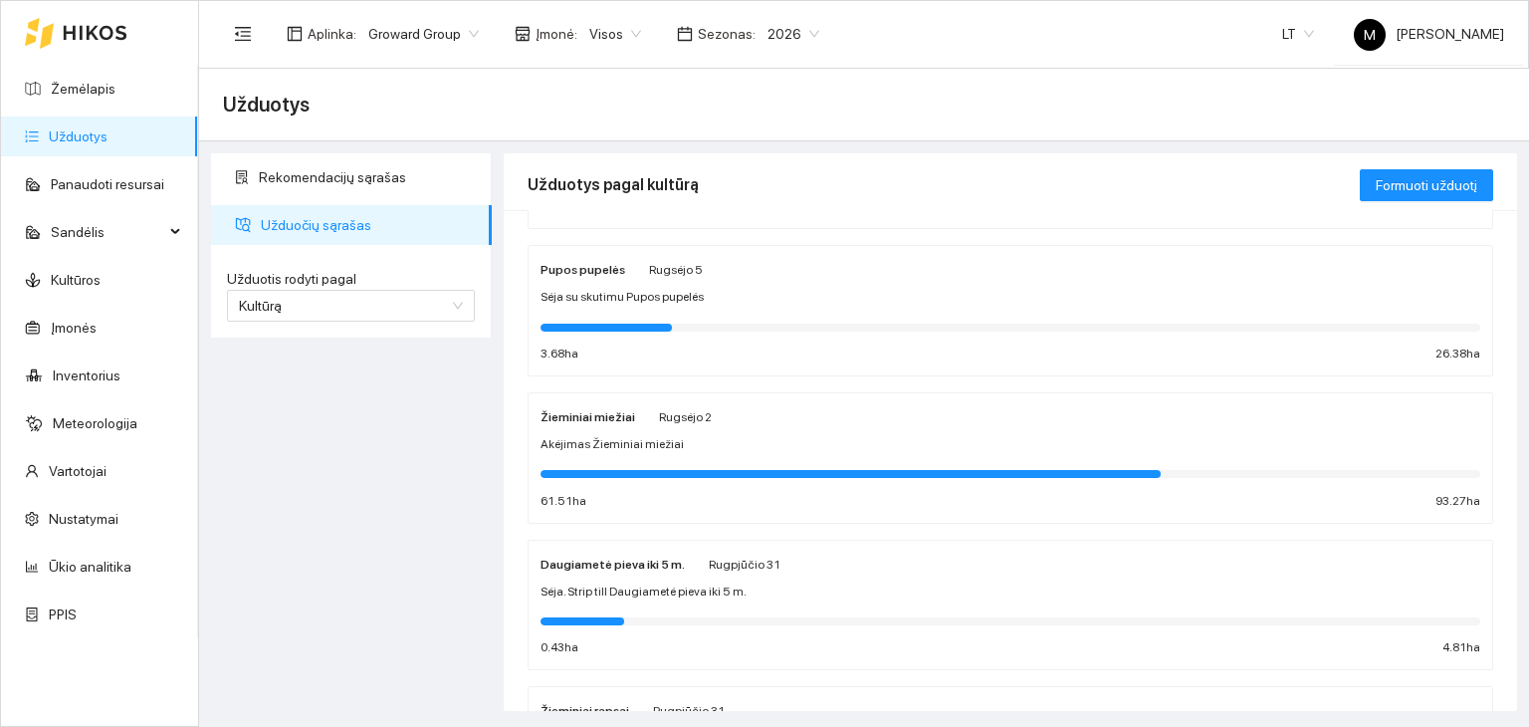
click at [623, 435] on span "Akėjimas Žieminiai miežiai" at bounding box center [612, 444] width 143 height 19
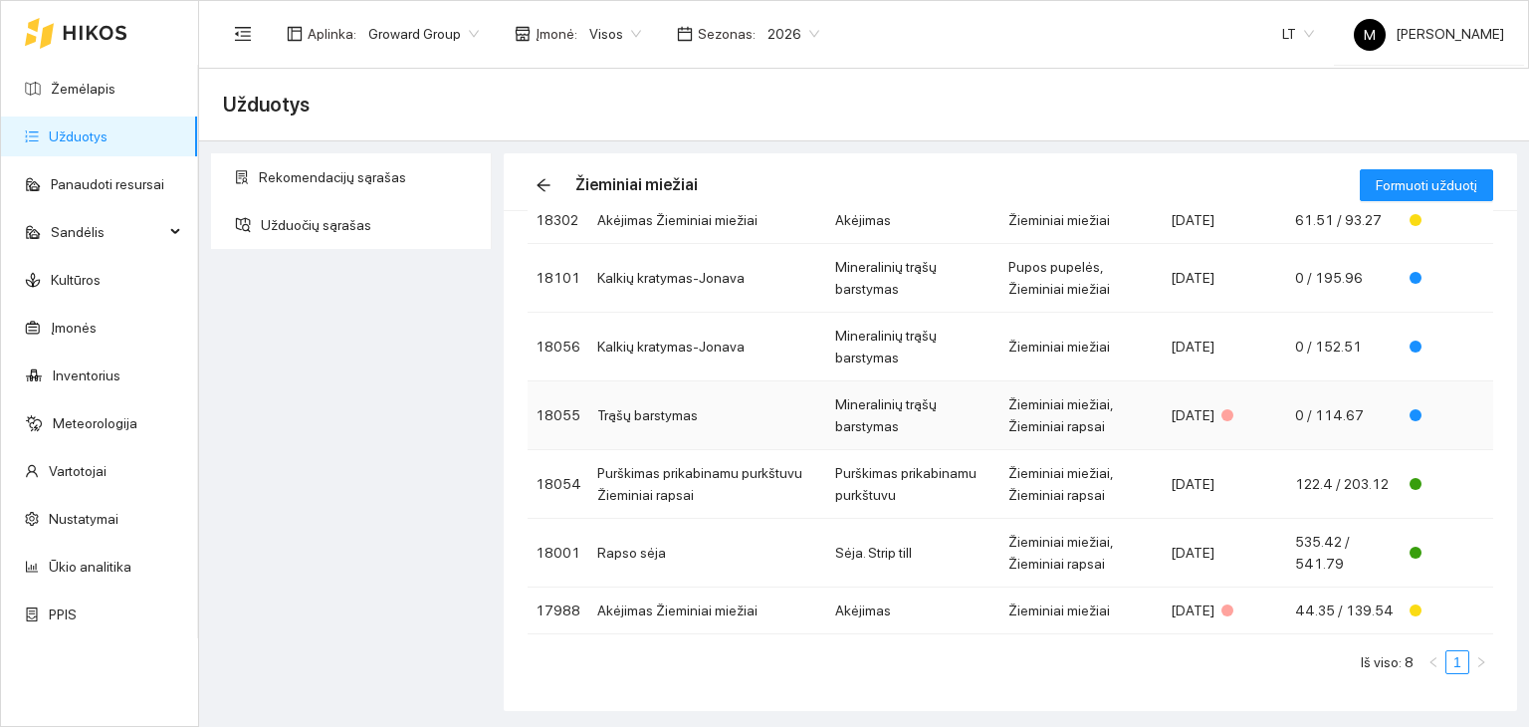
scroll to position [183, 0]
click at [666, 408] on td "Trąšų barstymas" at bounding box center [708, 414] width 238 height 69
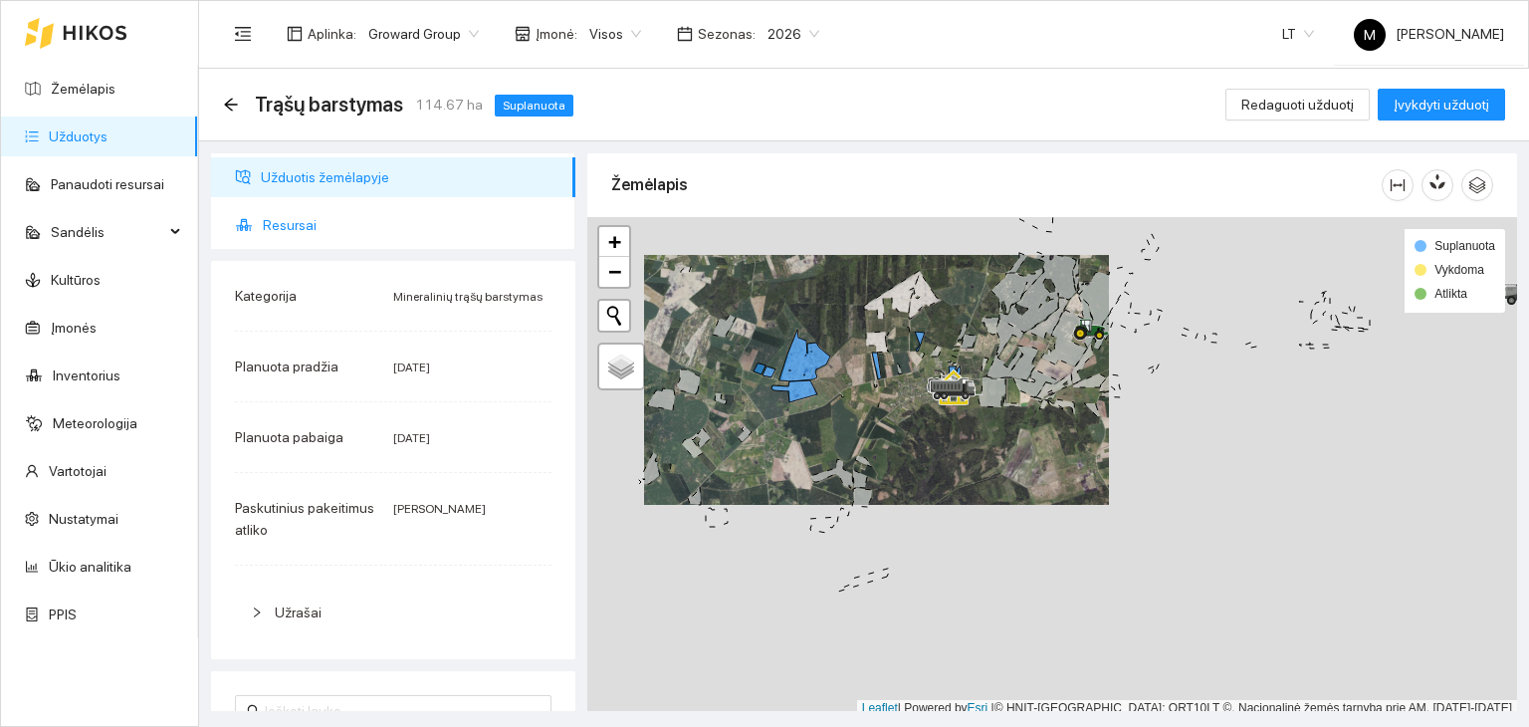
drag, startPoint x: 289, startPoint y: 198, endPoint x: 308, endPoint y: 237, distance: 43.2
click at [291, 216] on ul "Užduotis žemėlapyje Resursai" at bounding box center [393, 201] width 364 height 96
click at [309, 238] on span "Resursai" at bounding box center [411, 225] width 297 height 40
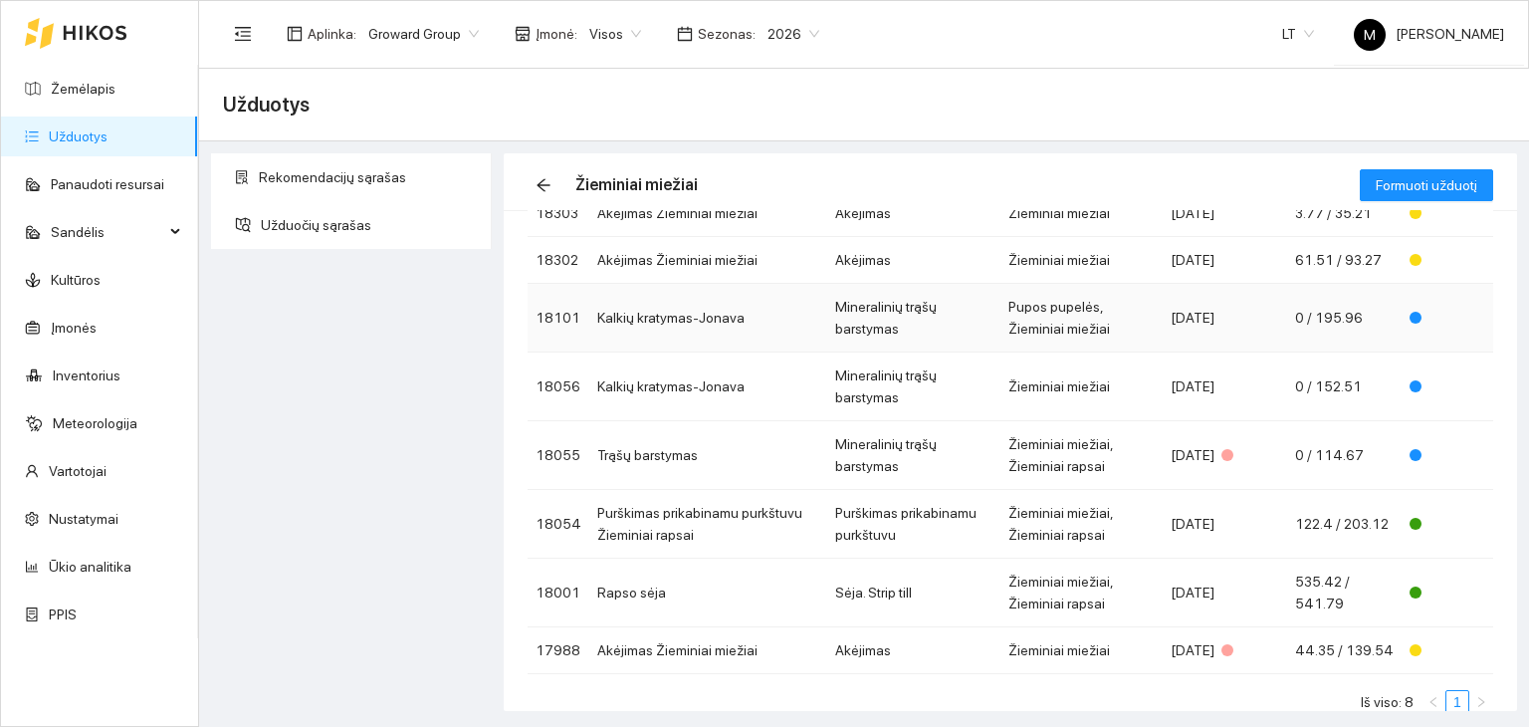
scroll to position [183, 0]
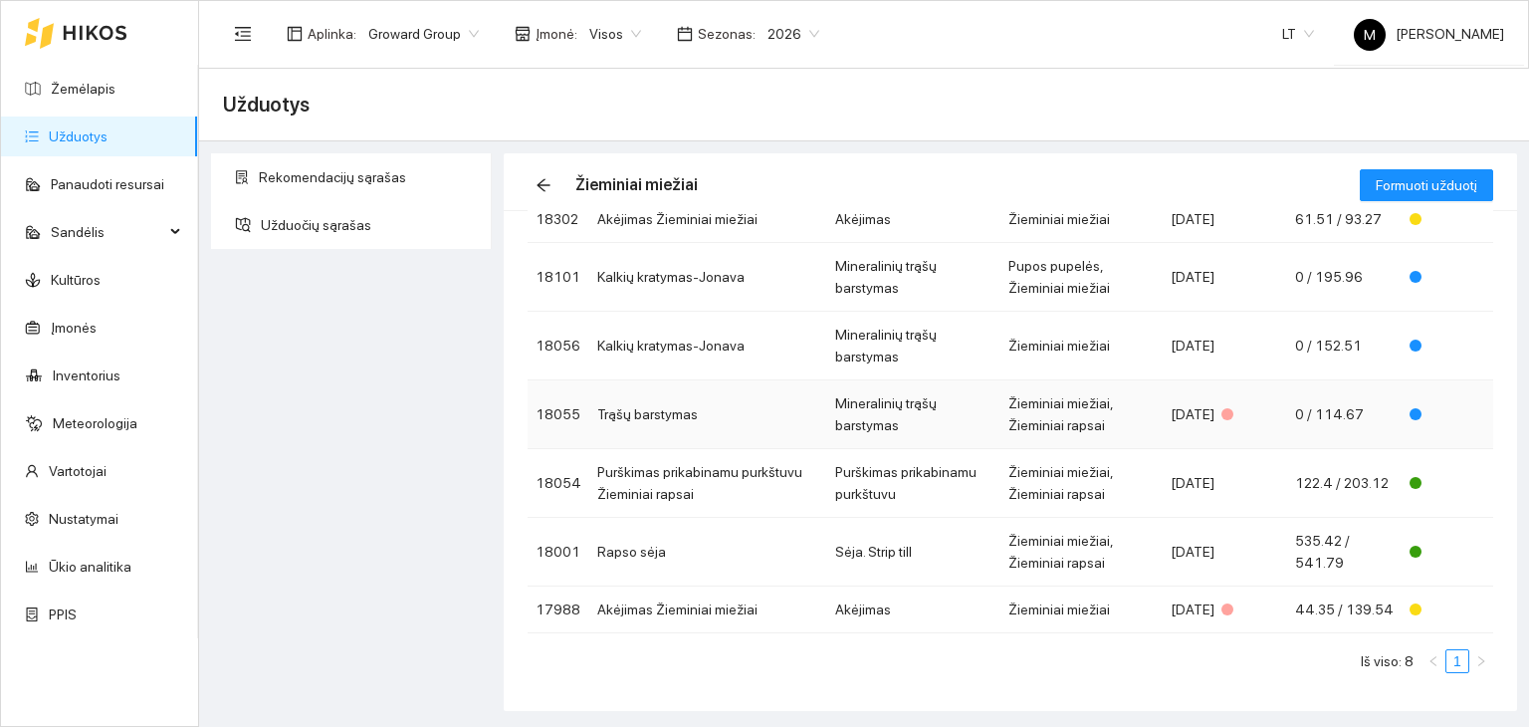
click at [642, 410] on td "Trąšų barstymas" at bounding box center [708, 414] width 238 height 69
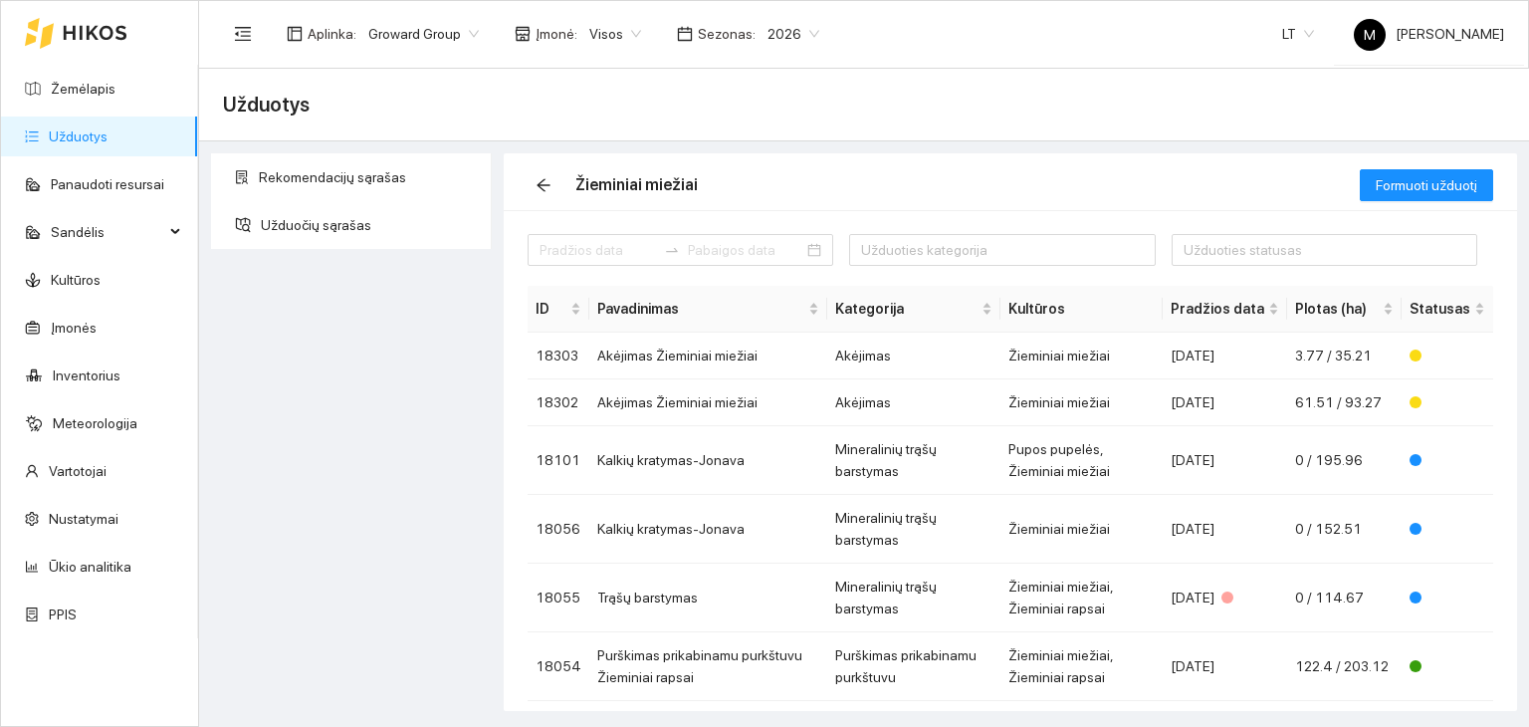
click at [100, 144] on link "Užduotys" at bounding box center [78, 136] width 59 height 16
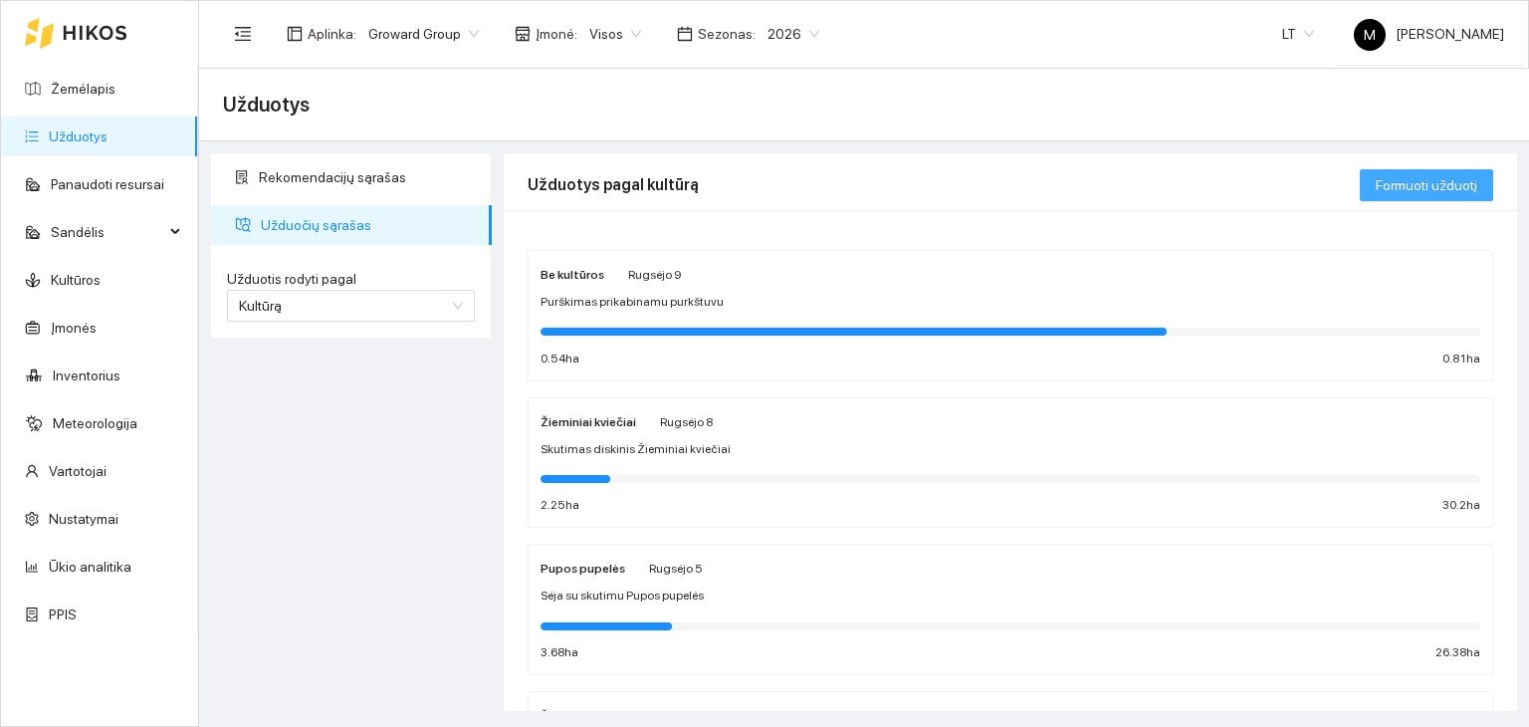
click at [1394, 181] on span "Formuoti užduotį" at bounding box center [1427, 185] width 102 height 22
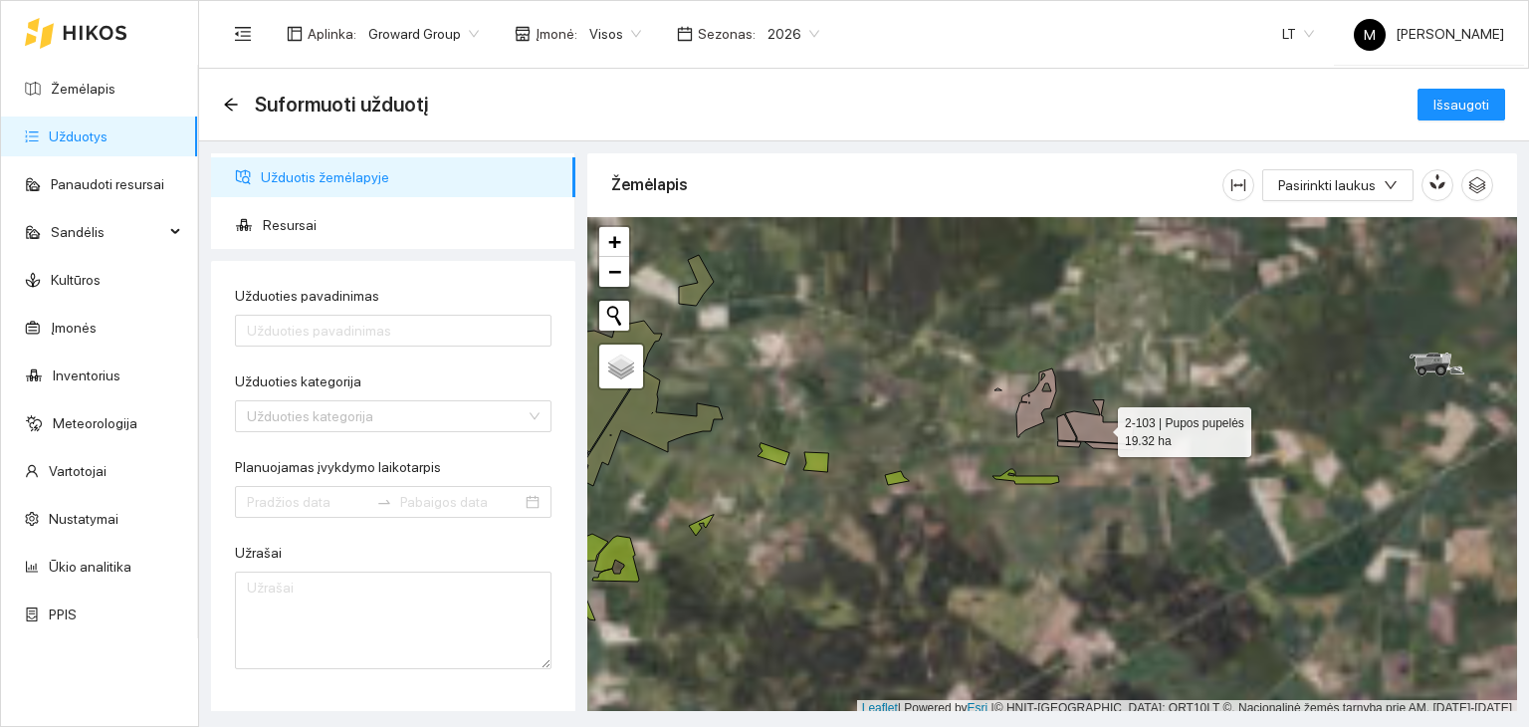
click at [1093, 420] on icon at bounding box center [1100, 422] width 70 height 44
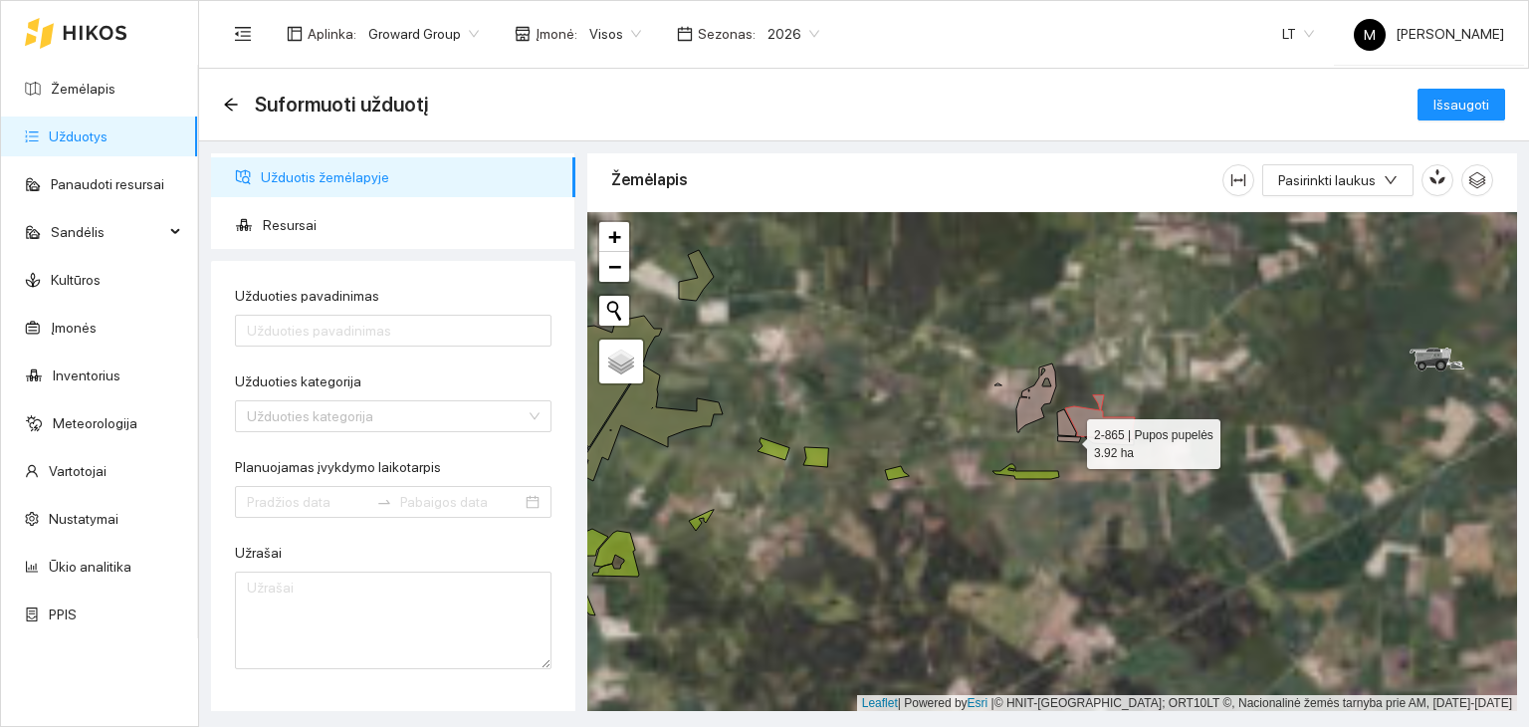
click at [1070, 438] on icon at bounding box center [1096, 440] width 76 height 9
click at [1065, 423] on icon at bounding box center [1066, 422] width 19 height 27
click at [1035, 403] on icon at bounding box center [1036, 397] width 40 height 69
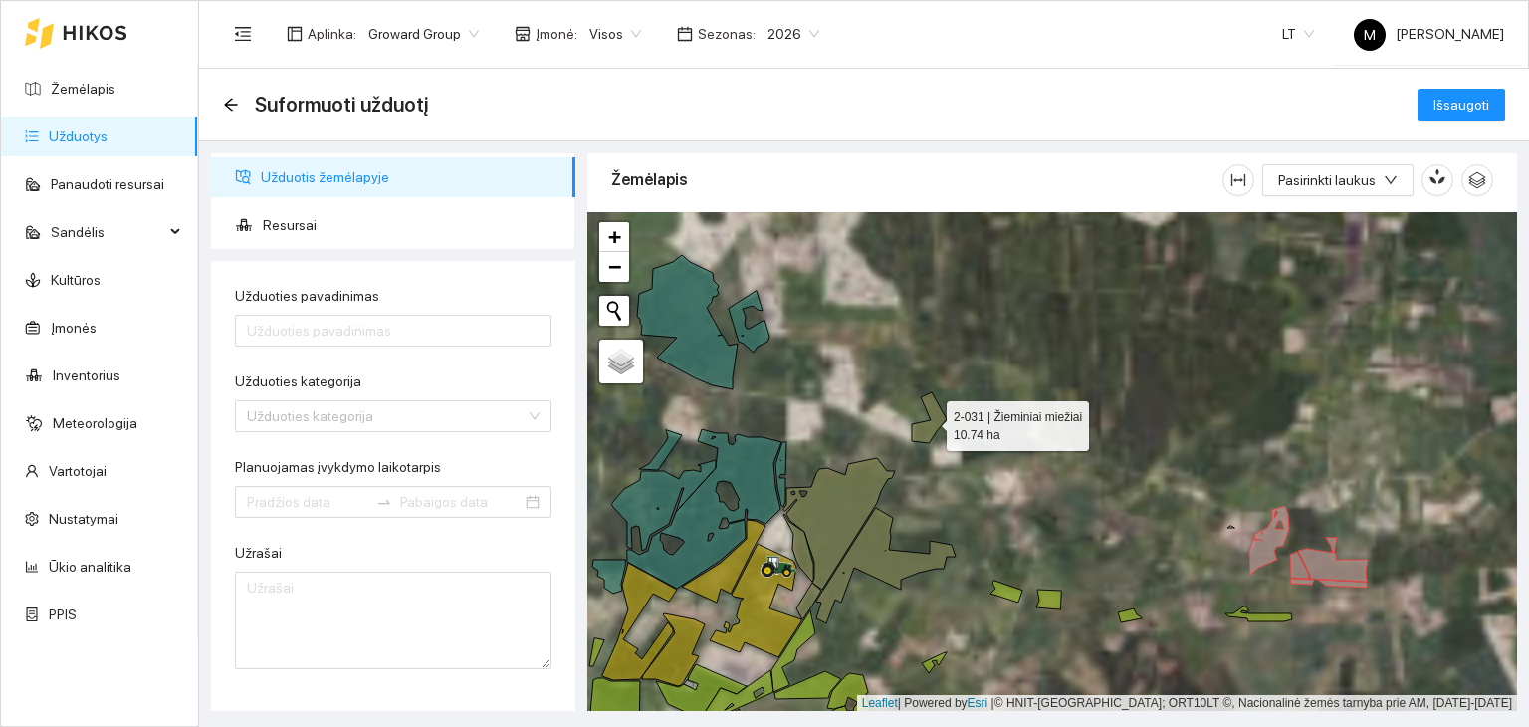
click at [925, 433] on icon at bounding box center [929, 417] width 35 height 51
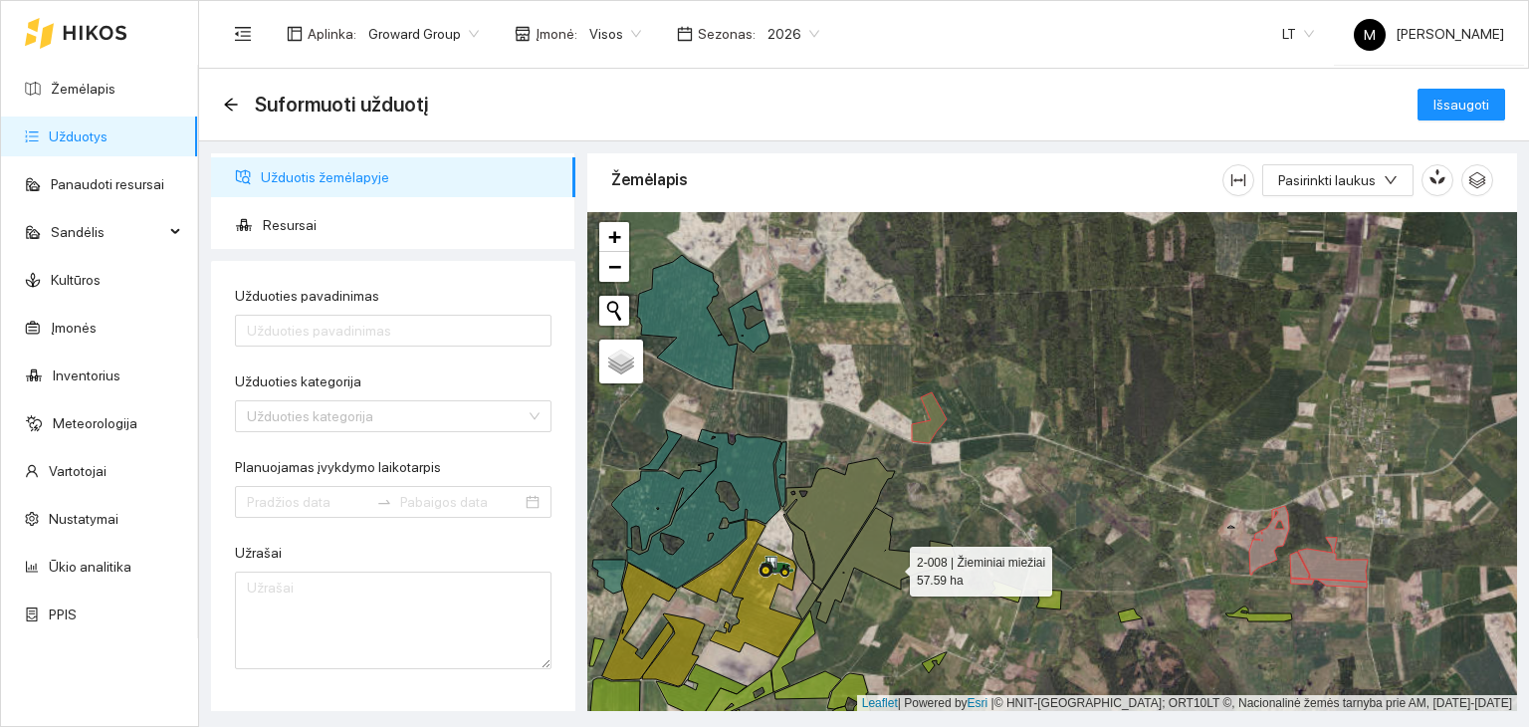
click at [892, 566] on icon at bounding box center [885, 565] width 139 height 115
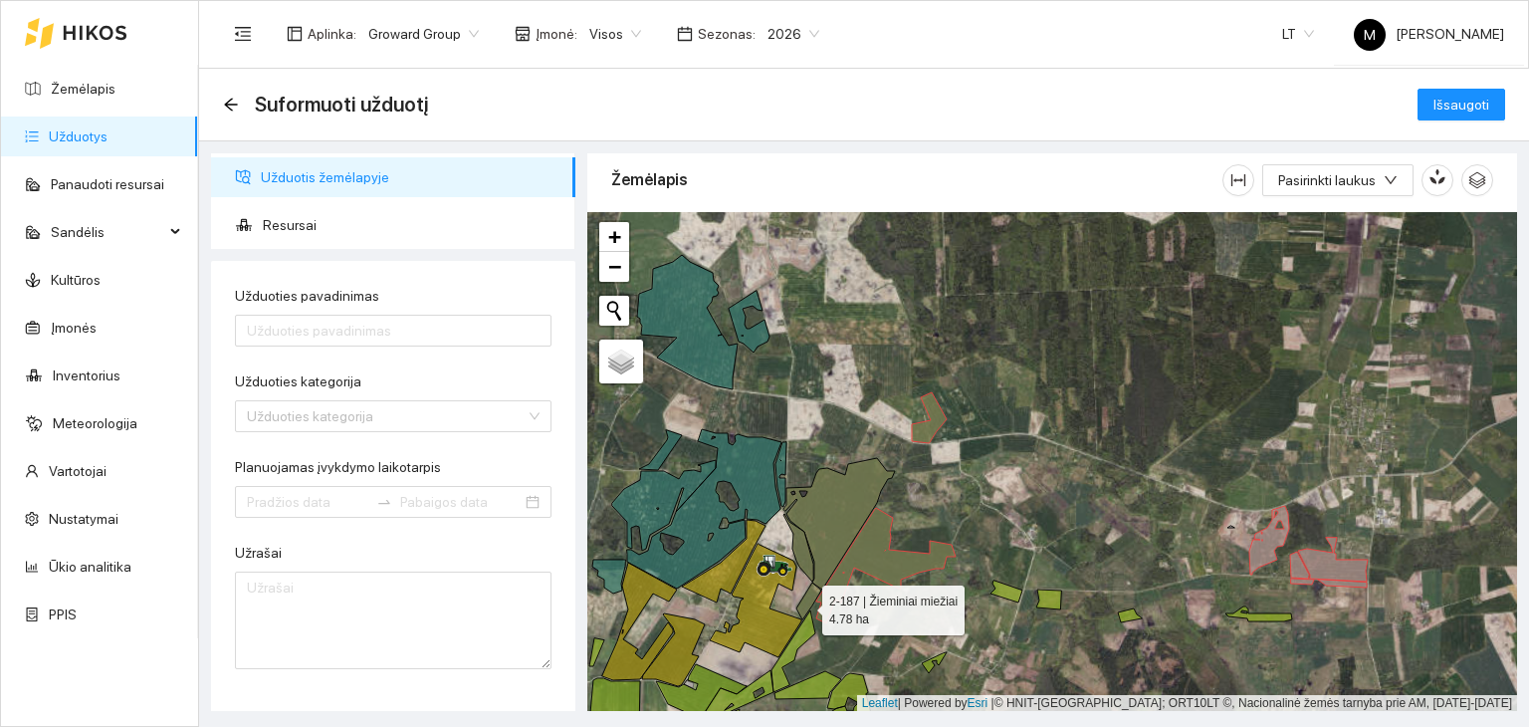
click at [804, 604] on icon at bounding box center [808, 600] width 25 height 37
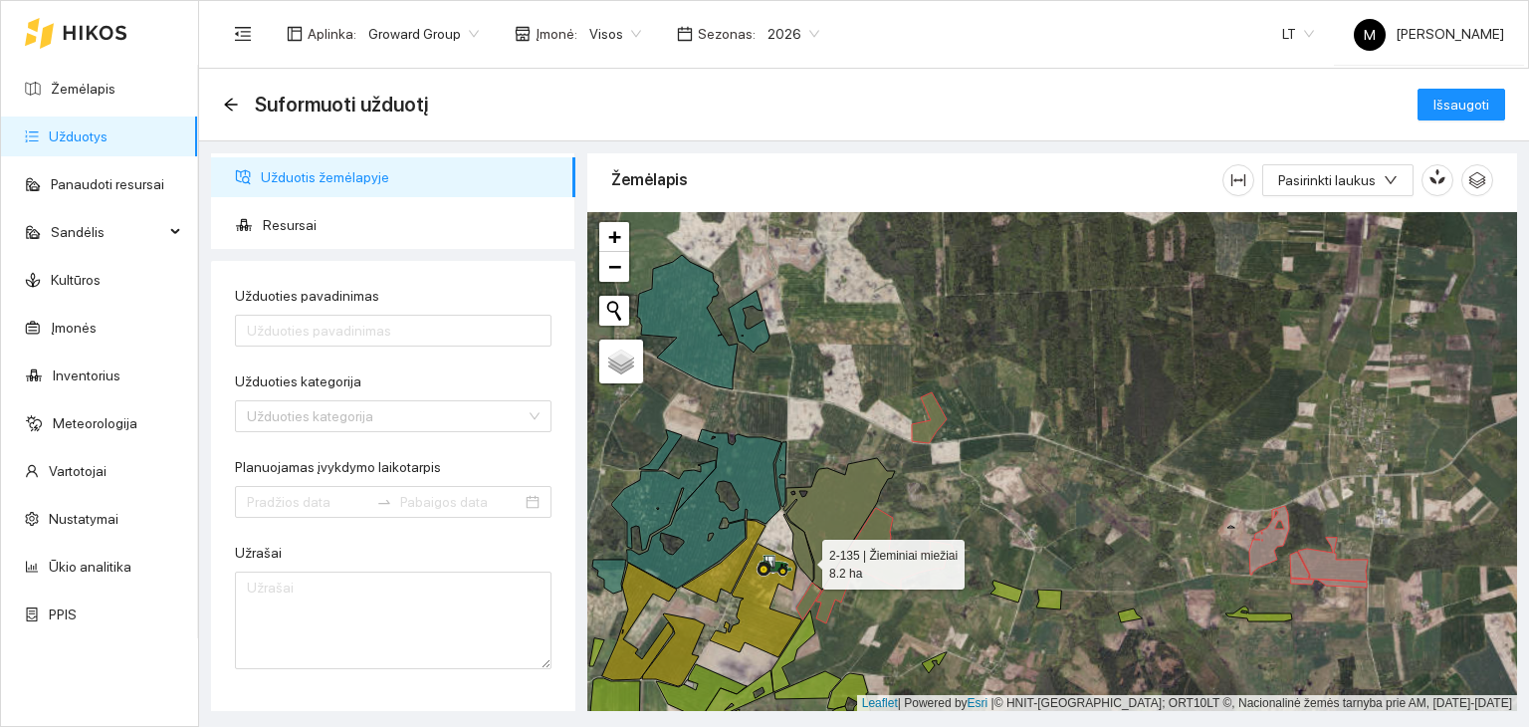
click at [804, 558] on icon at bounding box center [798, 548] width 30 height 68
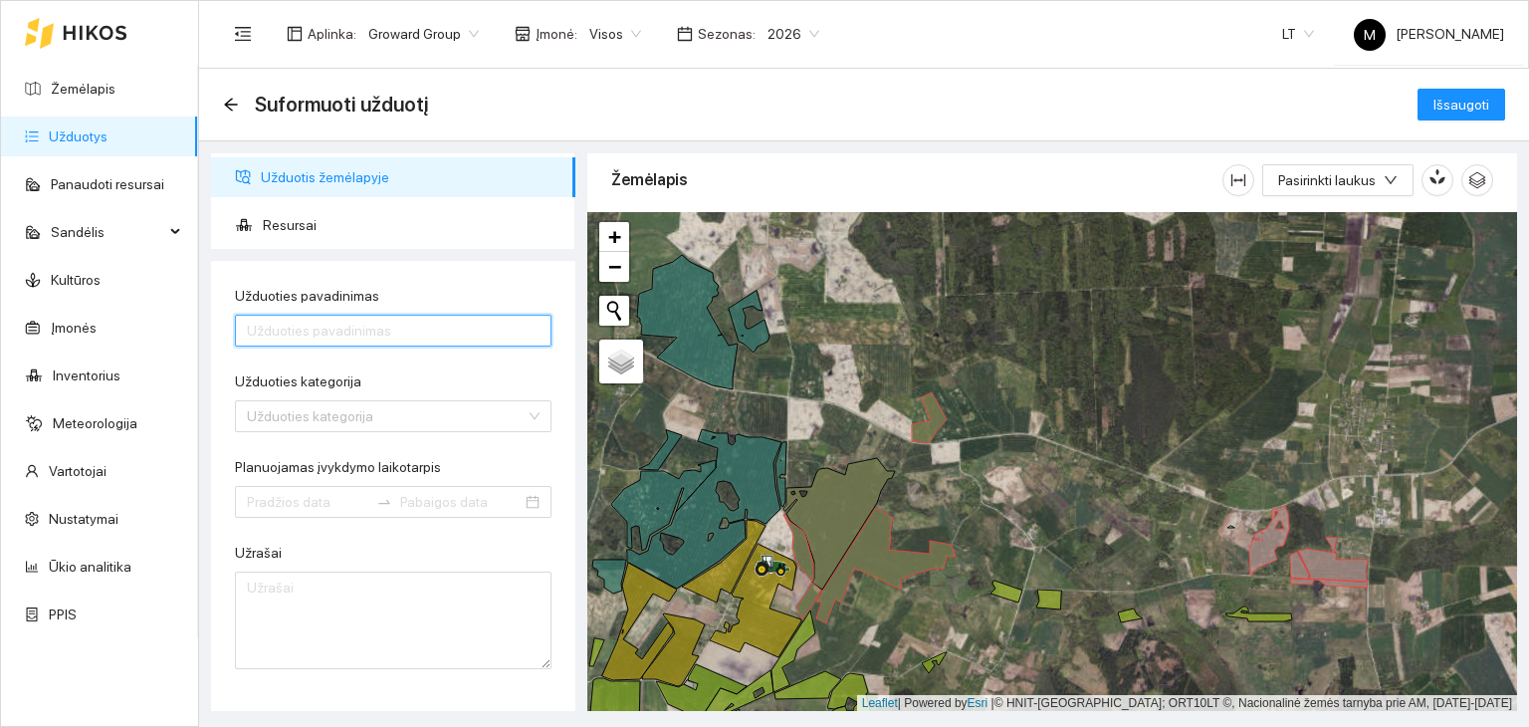
click at [354, 324] on input "Užduoties pavadinimas" at bounding box center [393, 331] width 317 height 32
click at [358, 324] on input "Trąšų barstymas" at bounding box center [393, 331] width 317 height 32
type input "Trąšų barstymas"
click at [253, 407] on input "Užduoties kategorija" at bounding box center [386, 416] width 279 height 30
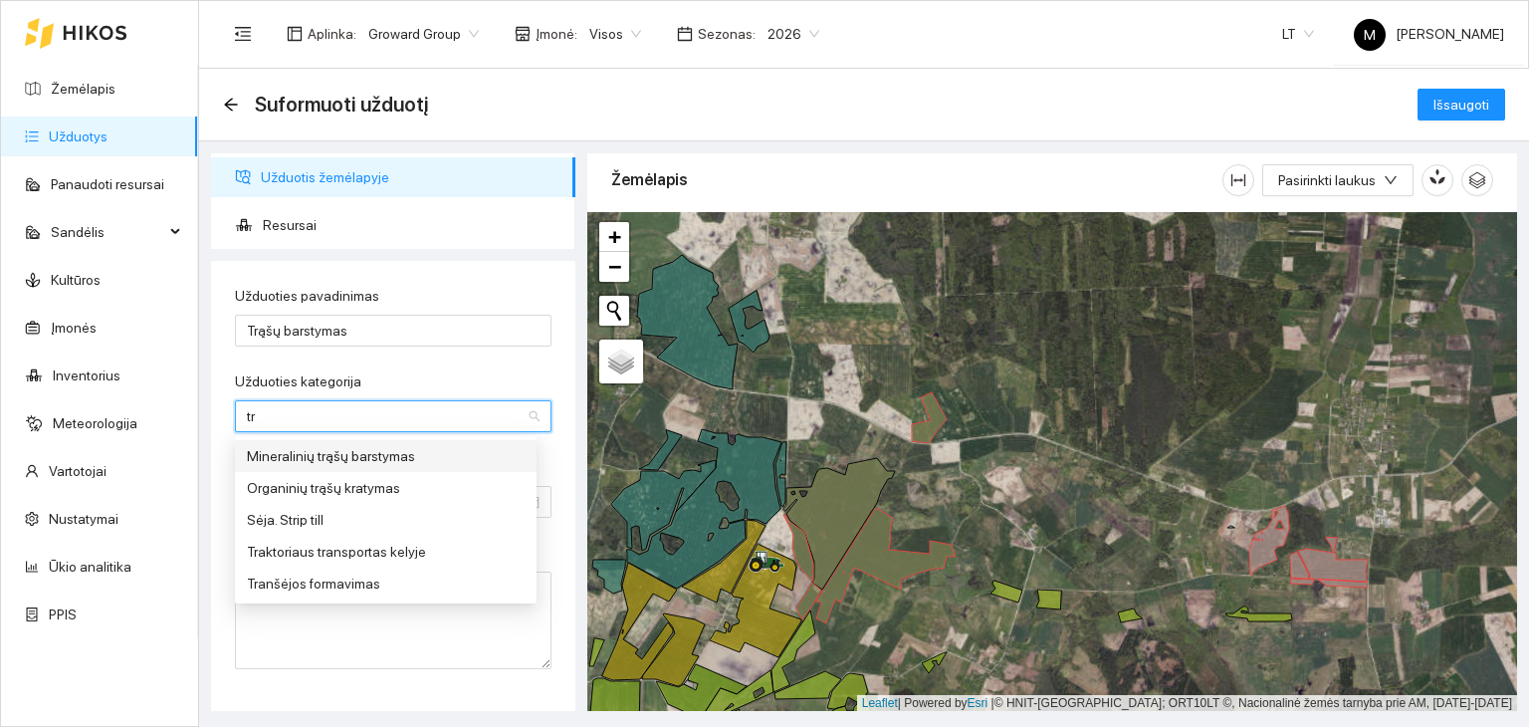
type input "t"
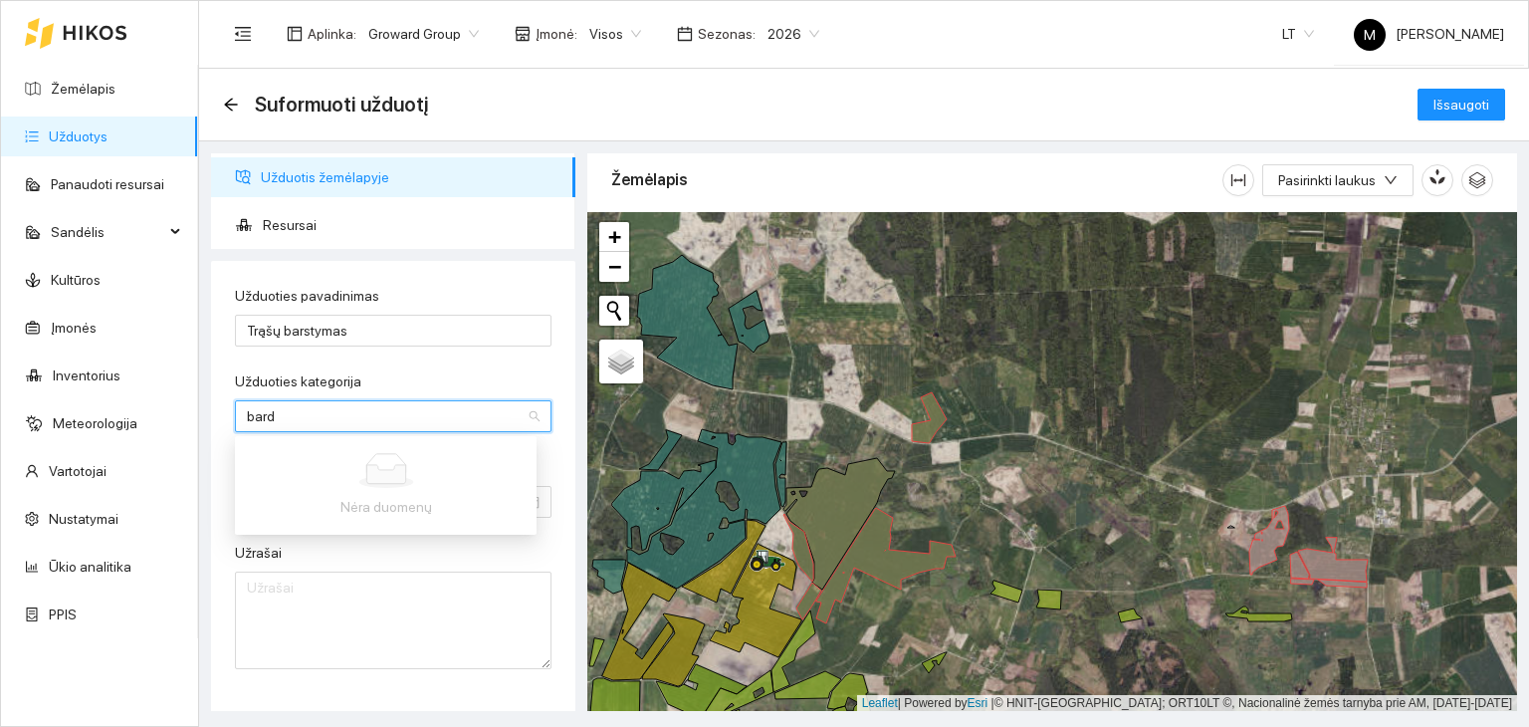
type input "bar"
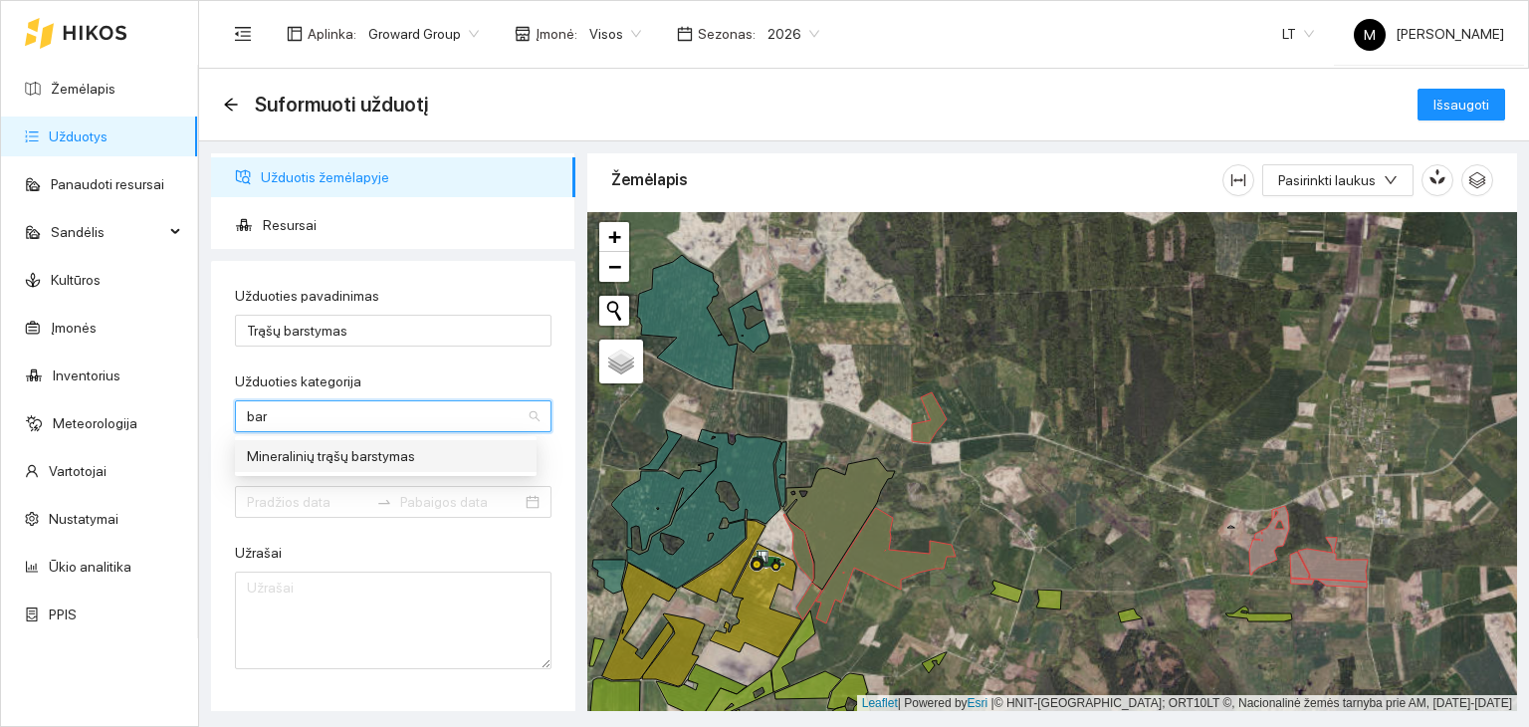
click at [353, 454] on div "Mineralinių trąšų barstymas" at bounding box center [386, 456] width 278 height 22
click at [313, 504] on input "Planuojamas įvykdymo laikotarpis" at bounding box center [307, 502] width 121 height 22
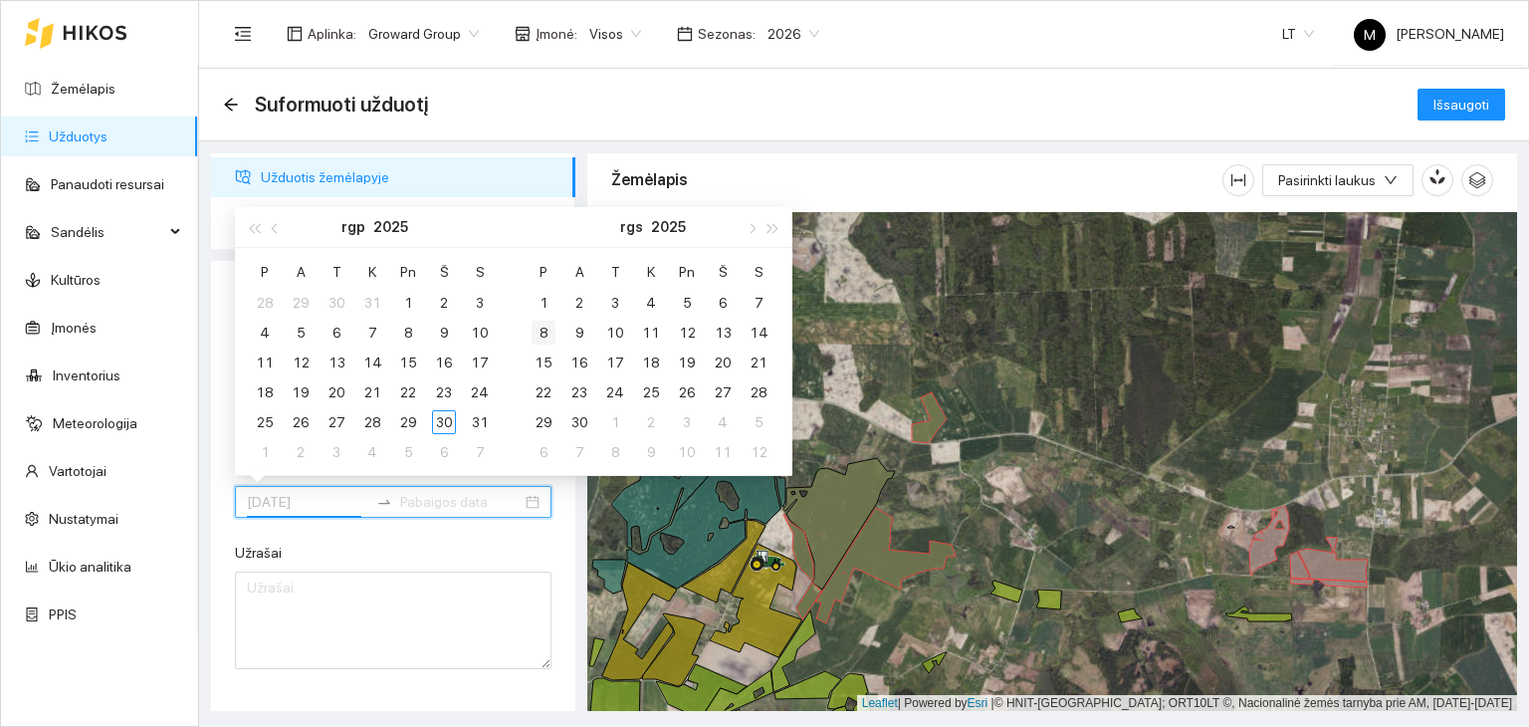
type input "[DATE]"
click at [544, 300] on div "1" at bounding box center [544, 303] width 24 height 24
type input "[DATE]"
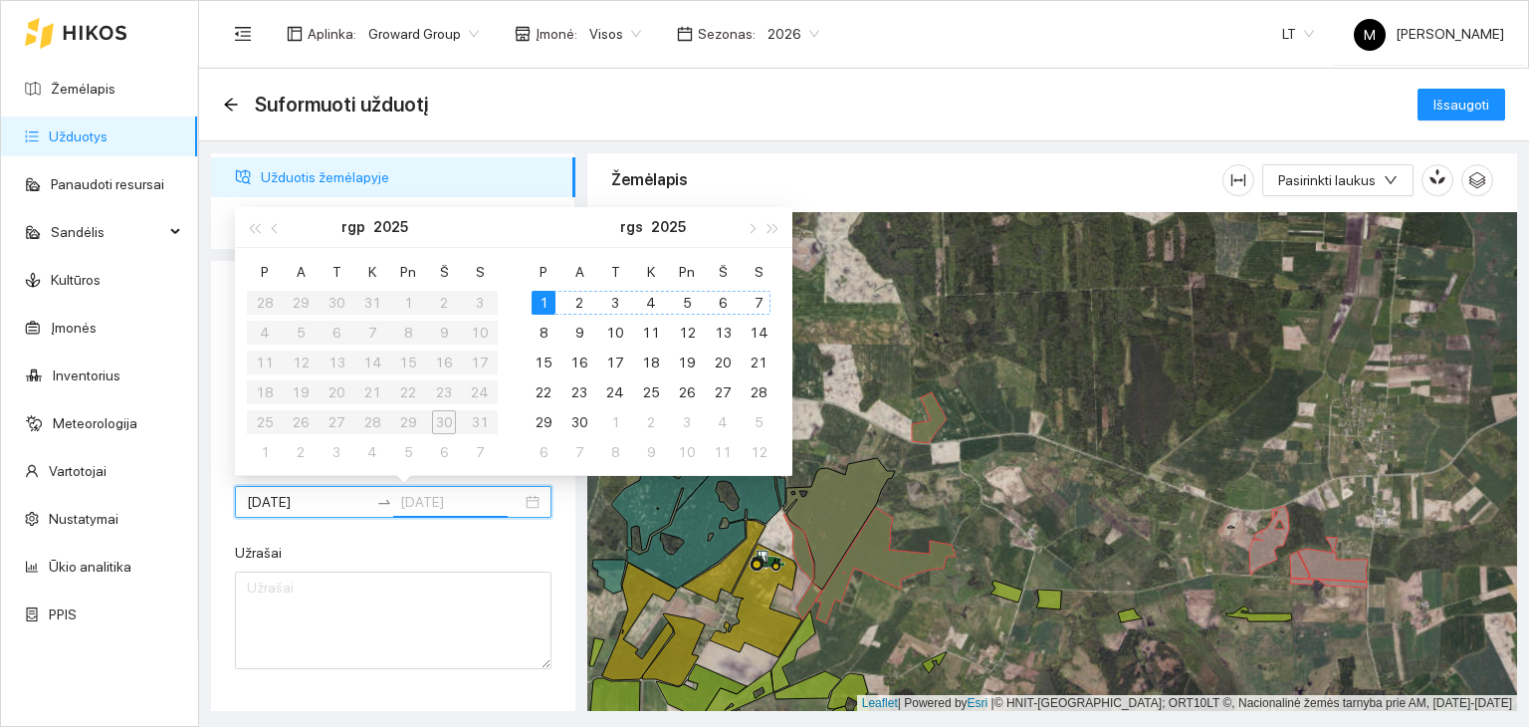
click at [763, 298] on div "7" at bounding box center [759, 303] width 24 height 24
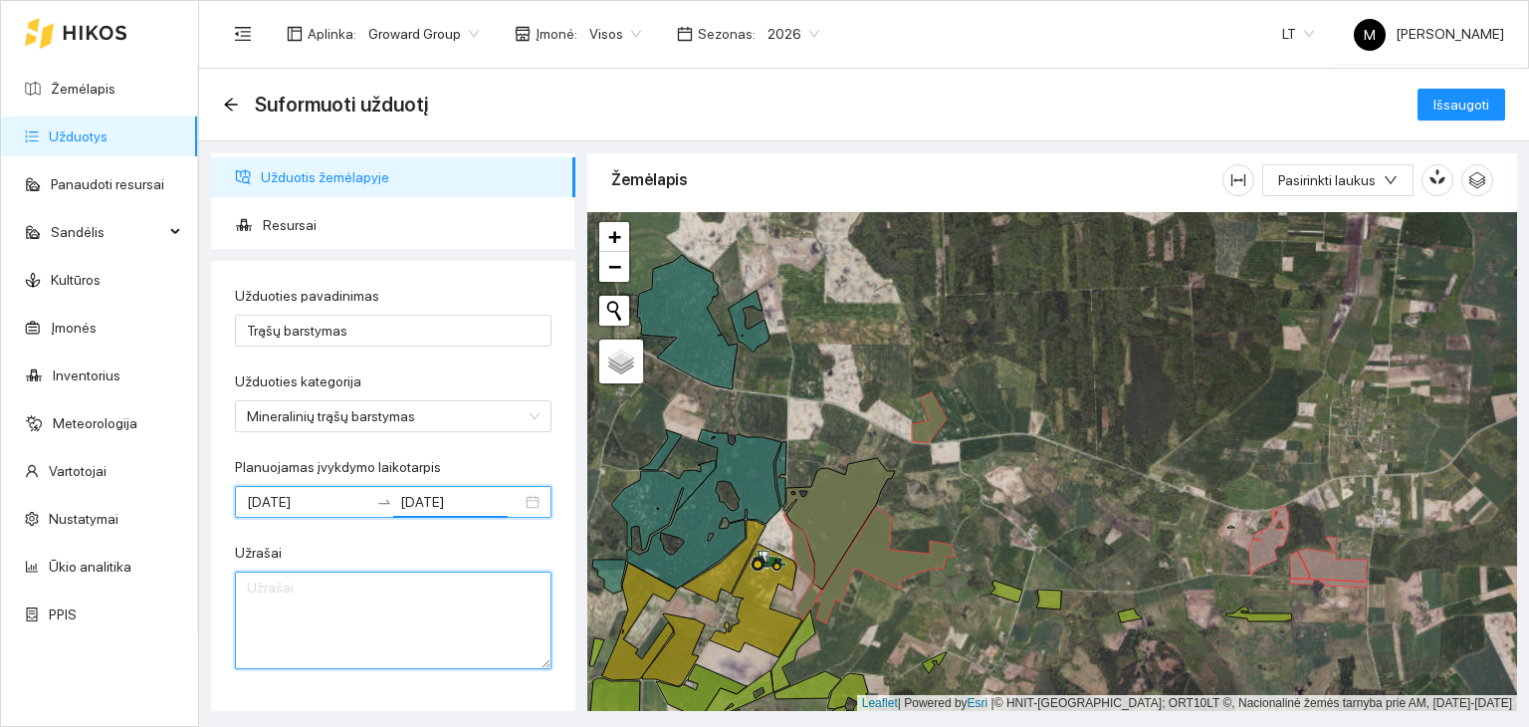
click at [292, 597] on textarea "Užrašai" at bounding box center [393, 620] width 317 height 98
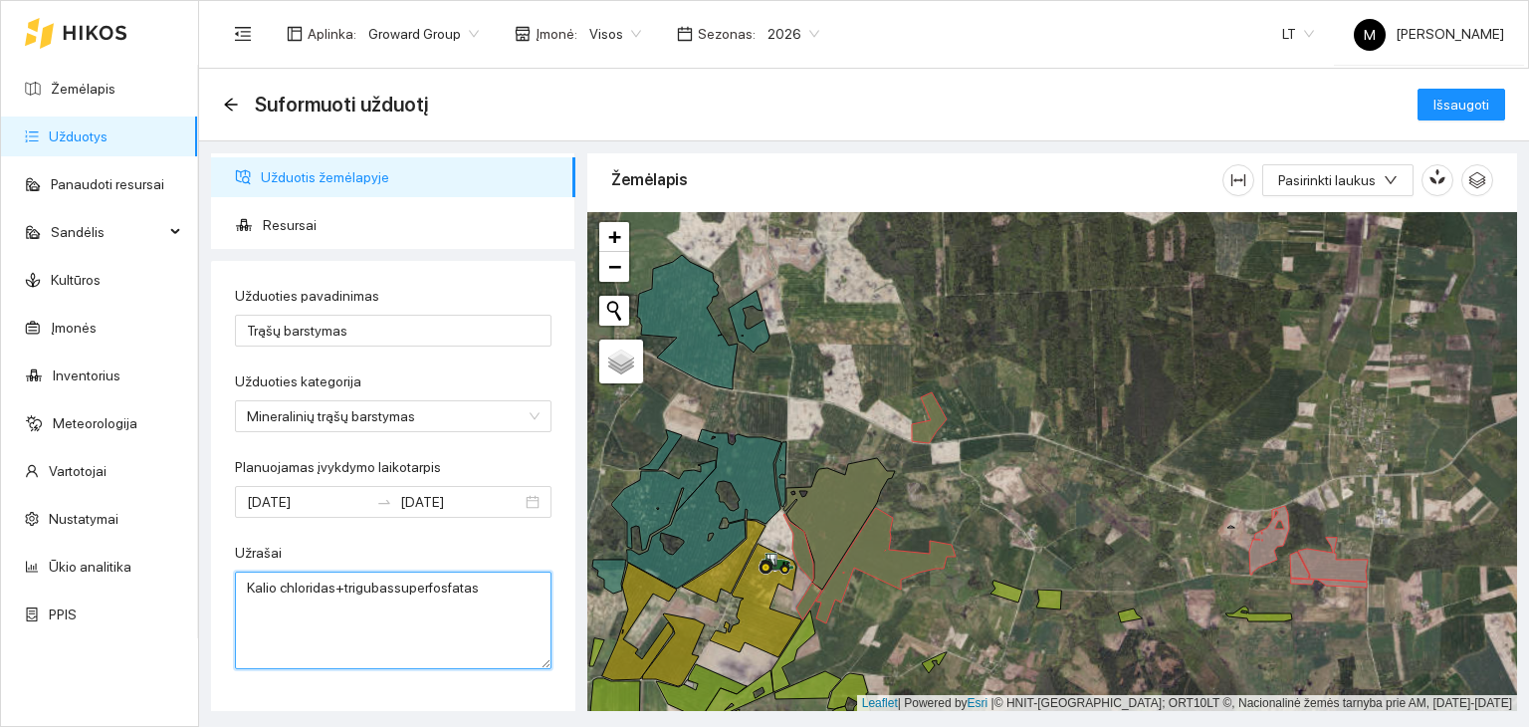
click at [386, 586] on textarea "Kalio chloridas+trigubassuperfosfatas" at bounding box center [393, 620] width 317 height 98
click at [422, 586] on textarea "Kalio chloridas+trigubas superfosfatas" at bounding box center [393, 620] width 317 height 98
type textarea "Kalio chloridas+trigubas super fosfatas"
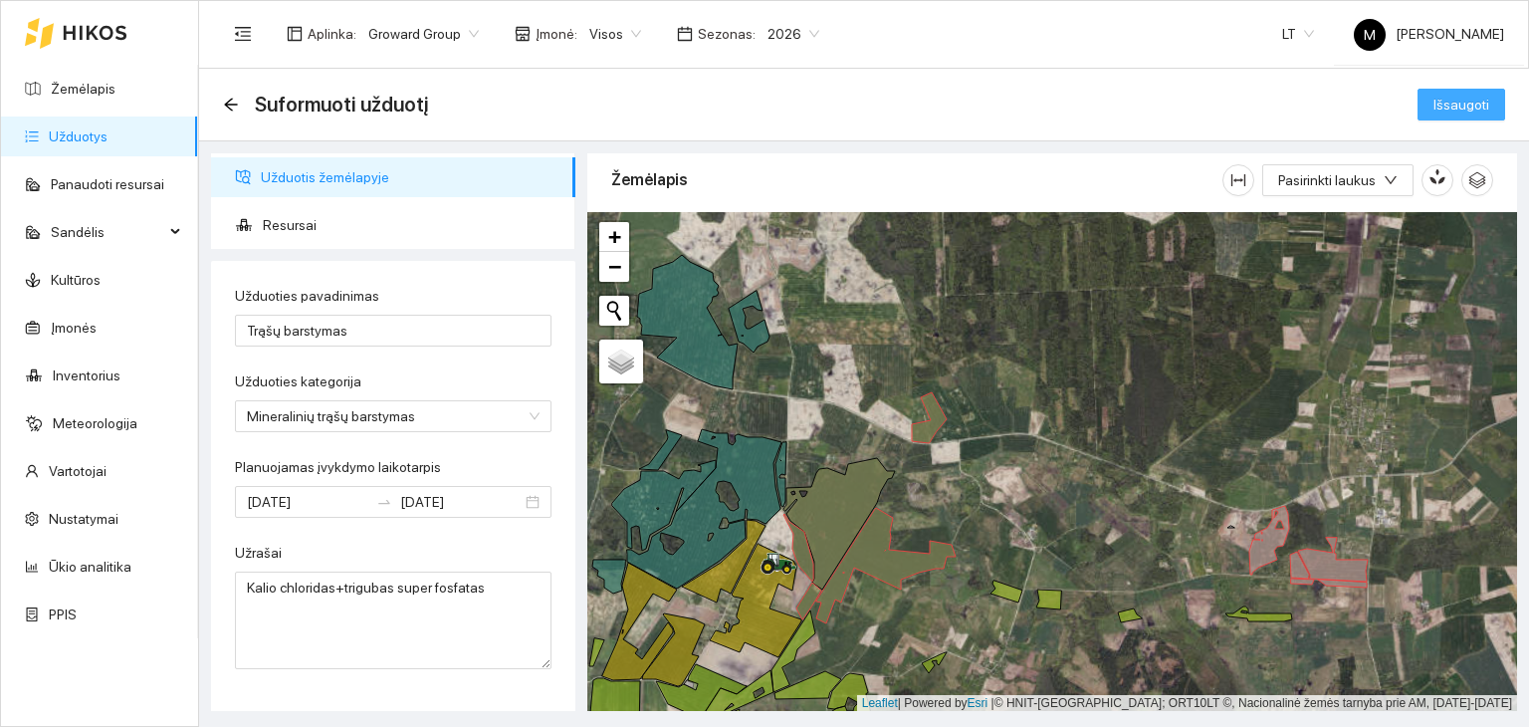
click at [1446, 109] on span "Išsaugoti" at bounding box center [1462, 105] width 56 height 22
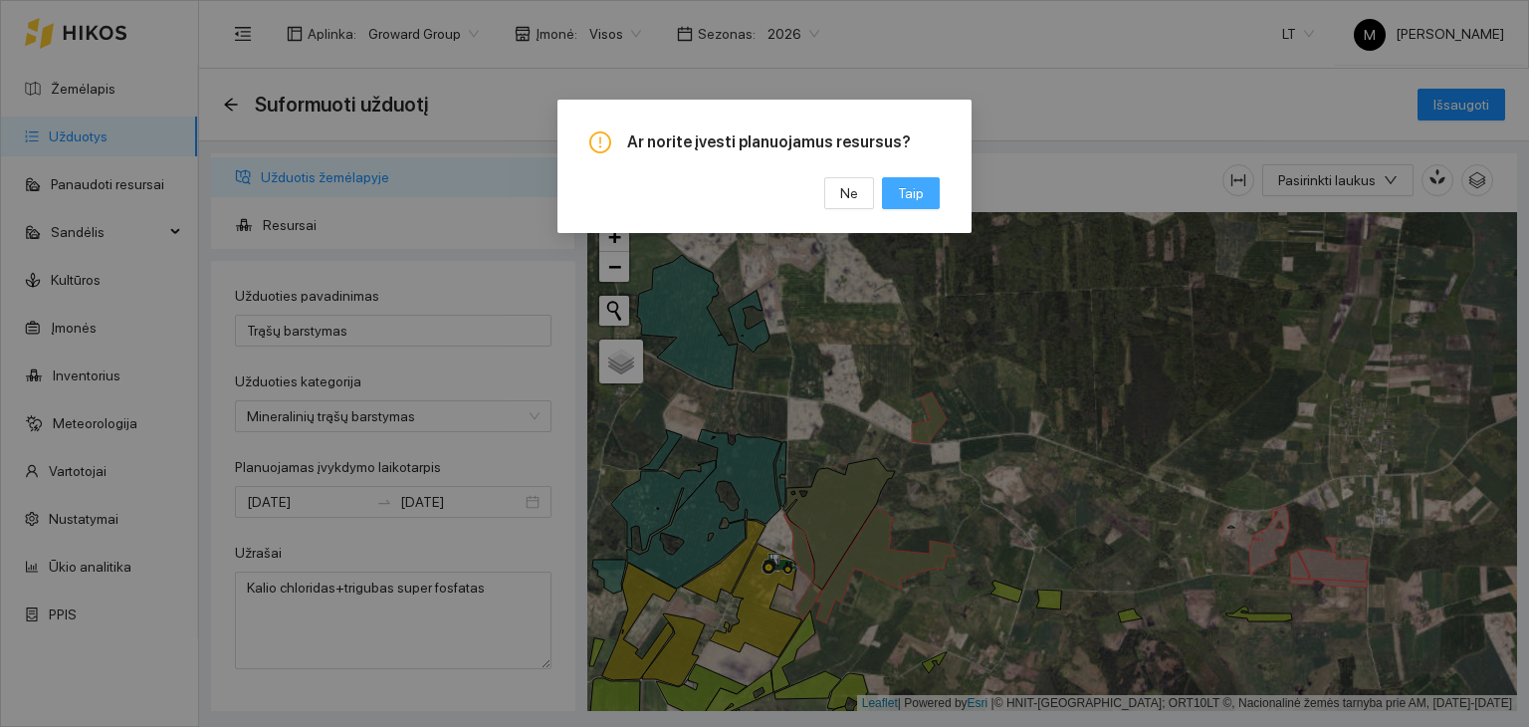
click at [917, 189] on span "Taip" at bounding box center [911, 193] width 26 height 22
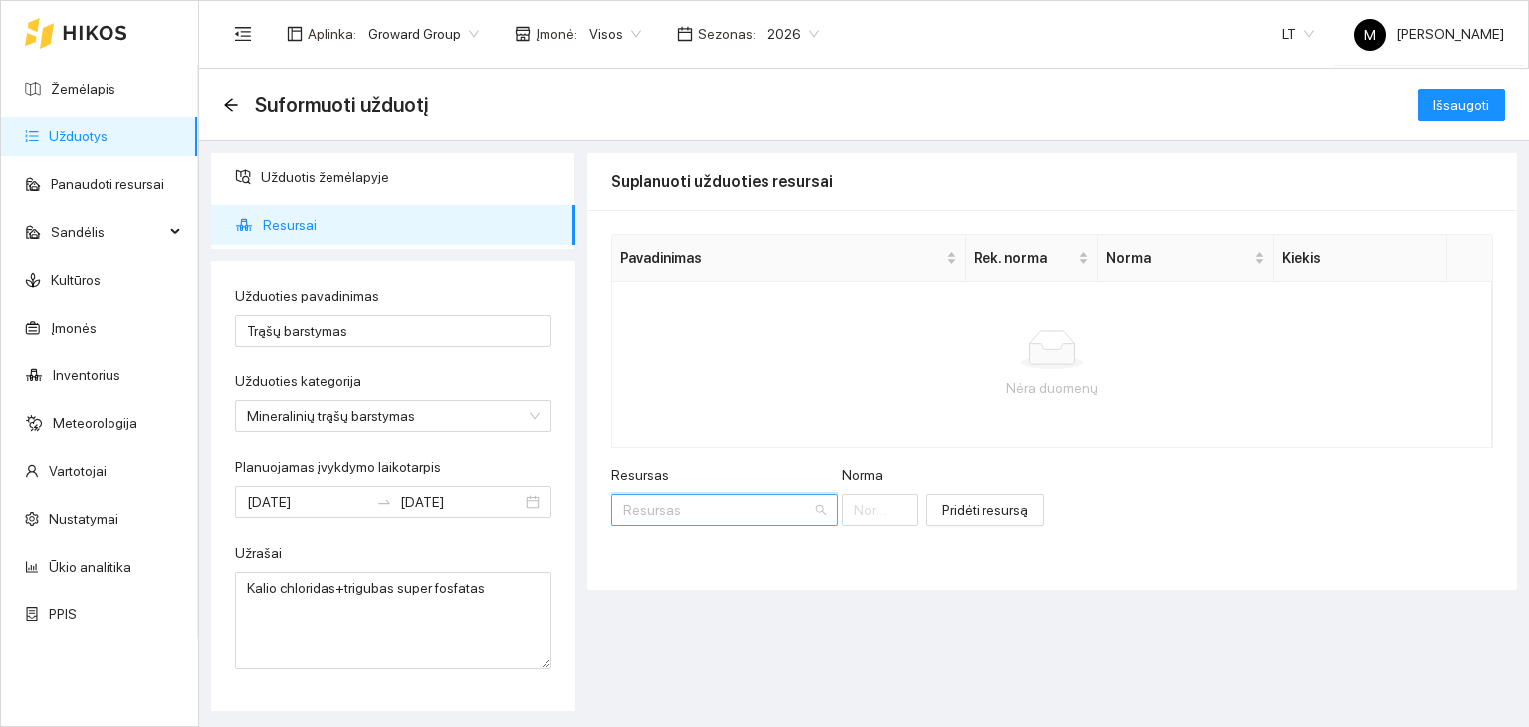
click at [724, 500] on input "Resursas" at bounding box center [717, 510] width 189 height 30
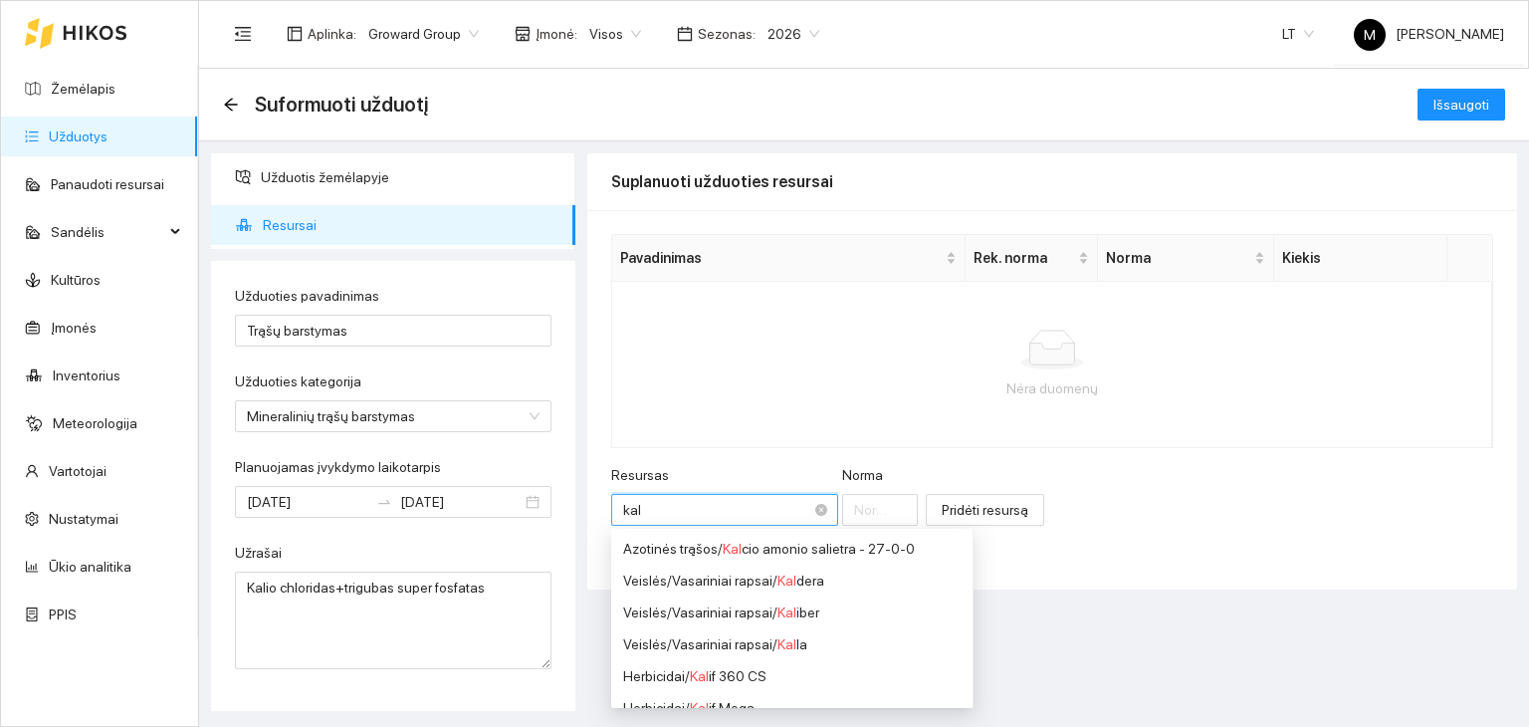
type input "kali"
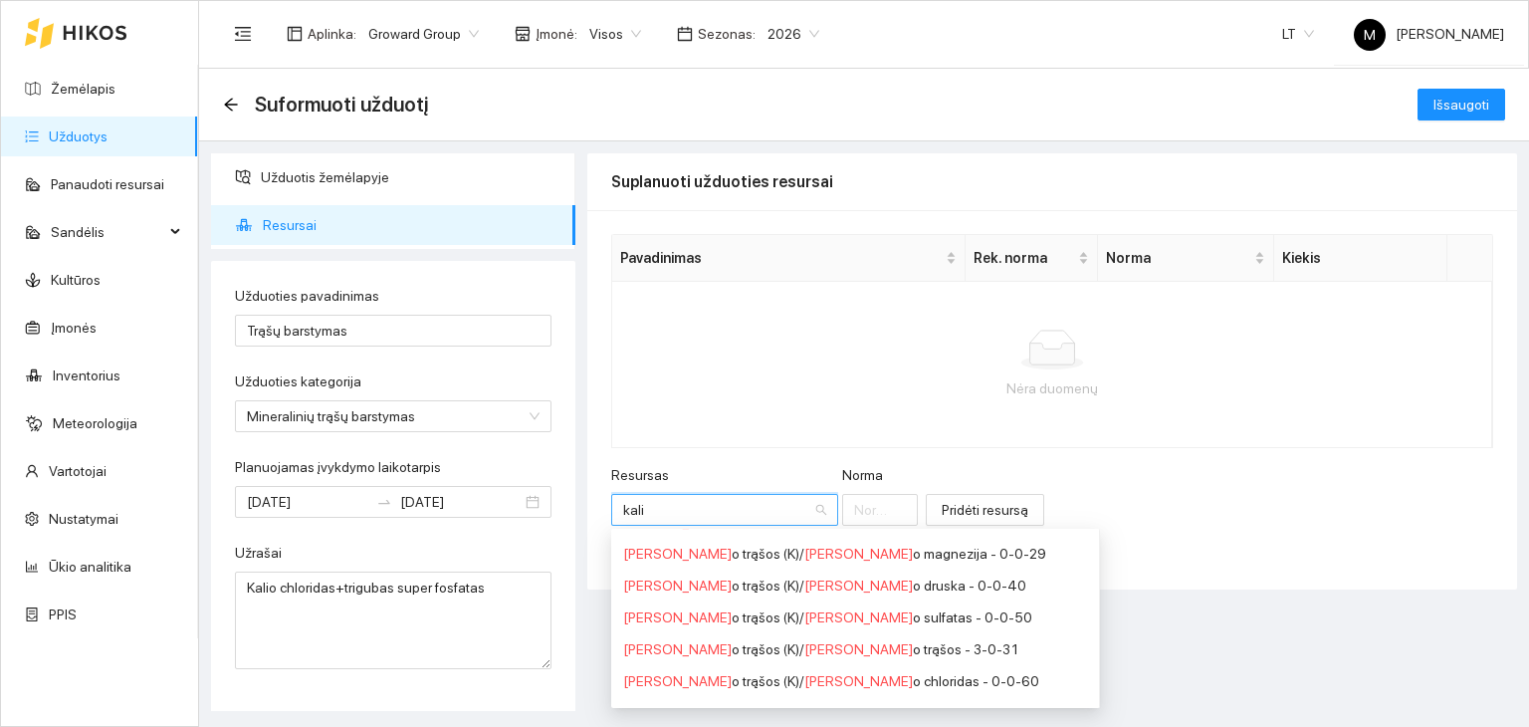
scroll to position [199, 0]
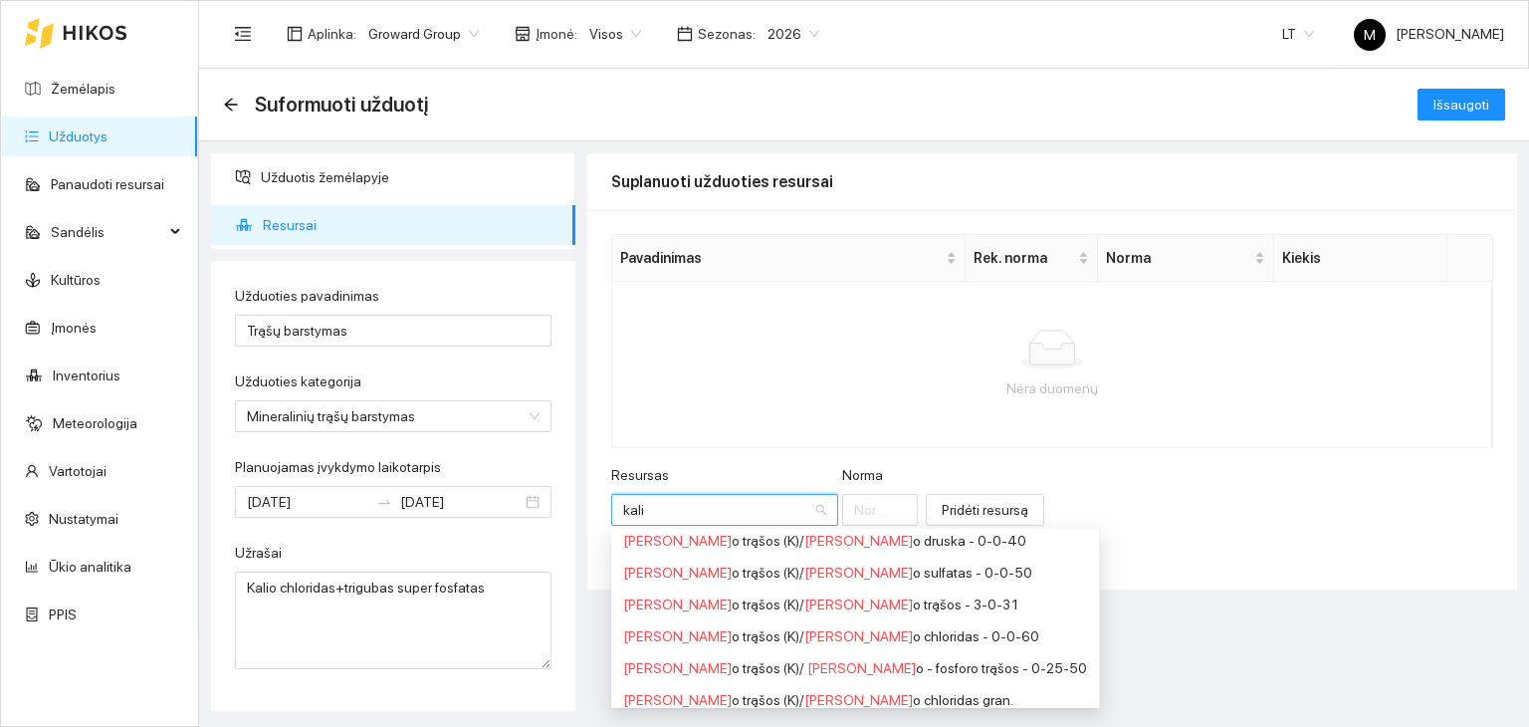
click at [667, 637] on div "Kali o trąšos (K) / Kali o chloridas - 0-0-60" at bounding box center [855, 636] width 464 height 22
type input "1"
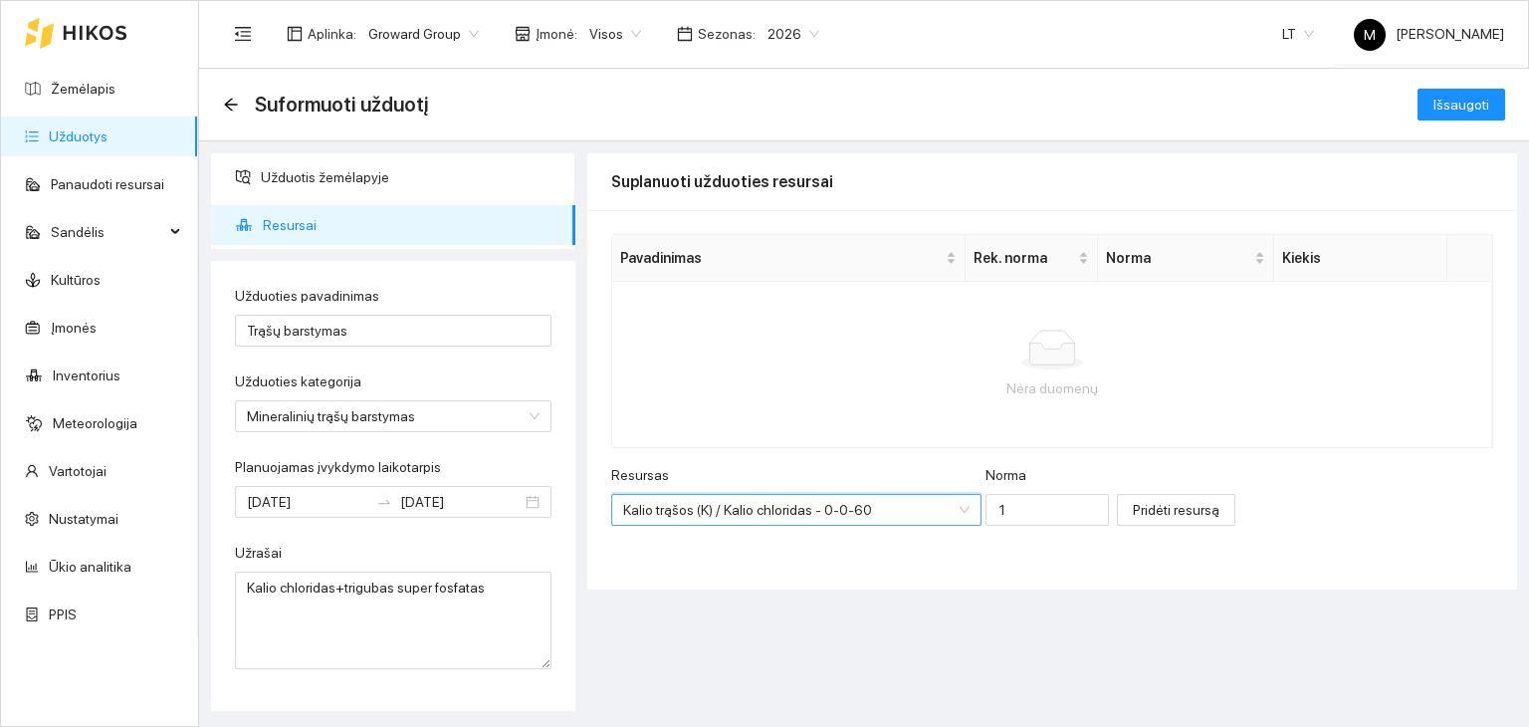
scroll to position [0, 0]
click at [1011, 511] on input "1" at bounding box center [1047, 510] width 123 height 32
type input "50"
click at [1133, 507] on span "Pridėti resursą" at bounding box center [1176, 510] width 87 height 22
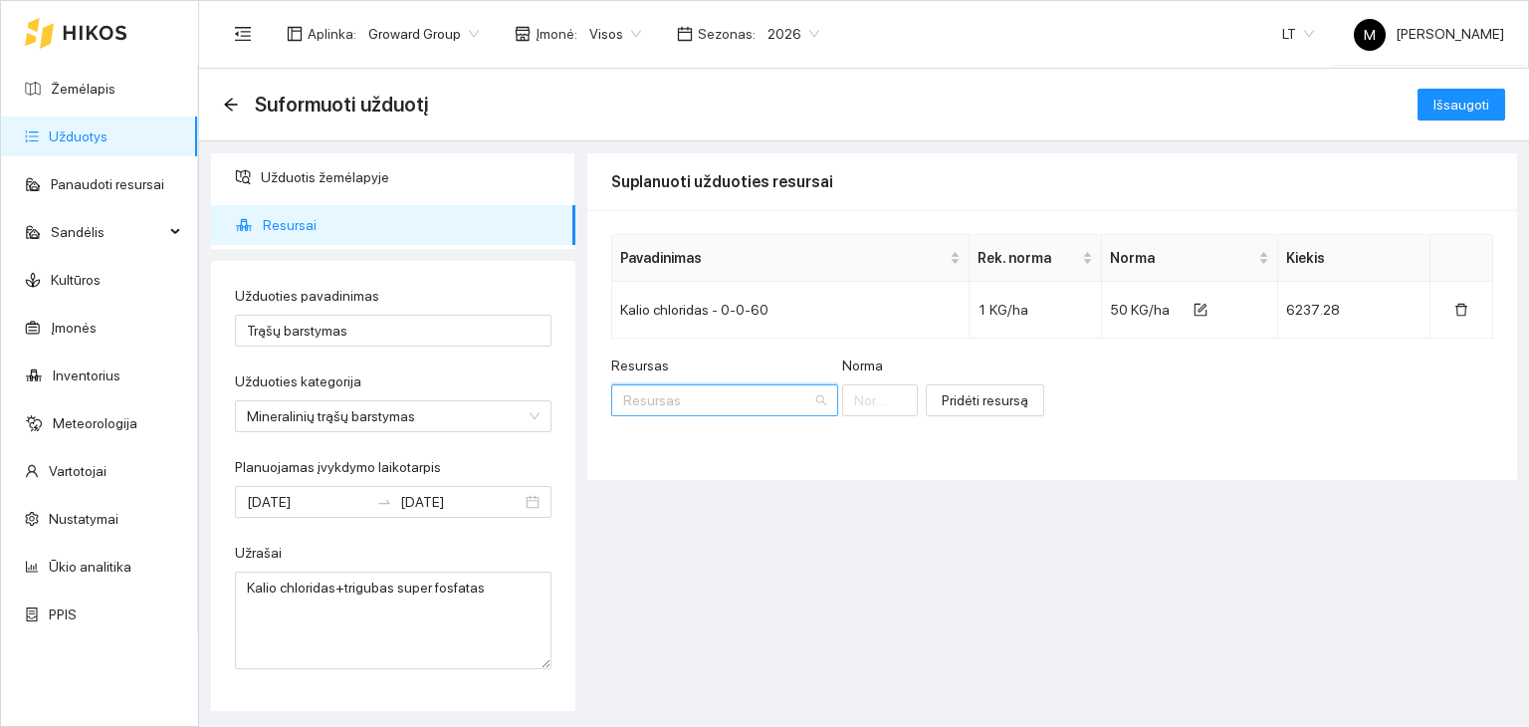
click at [709, 401] on input "Resursas" at bounding box center [717, 400] width 189 height 30
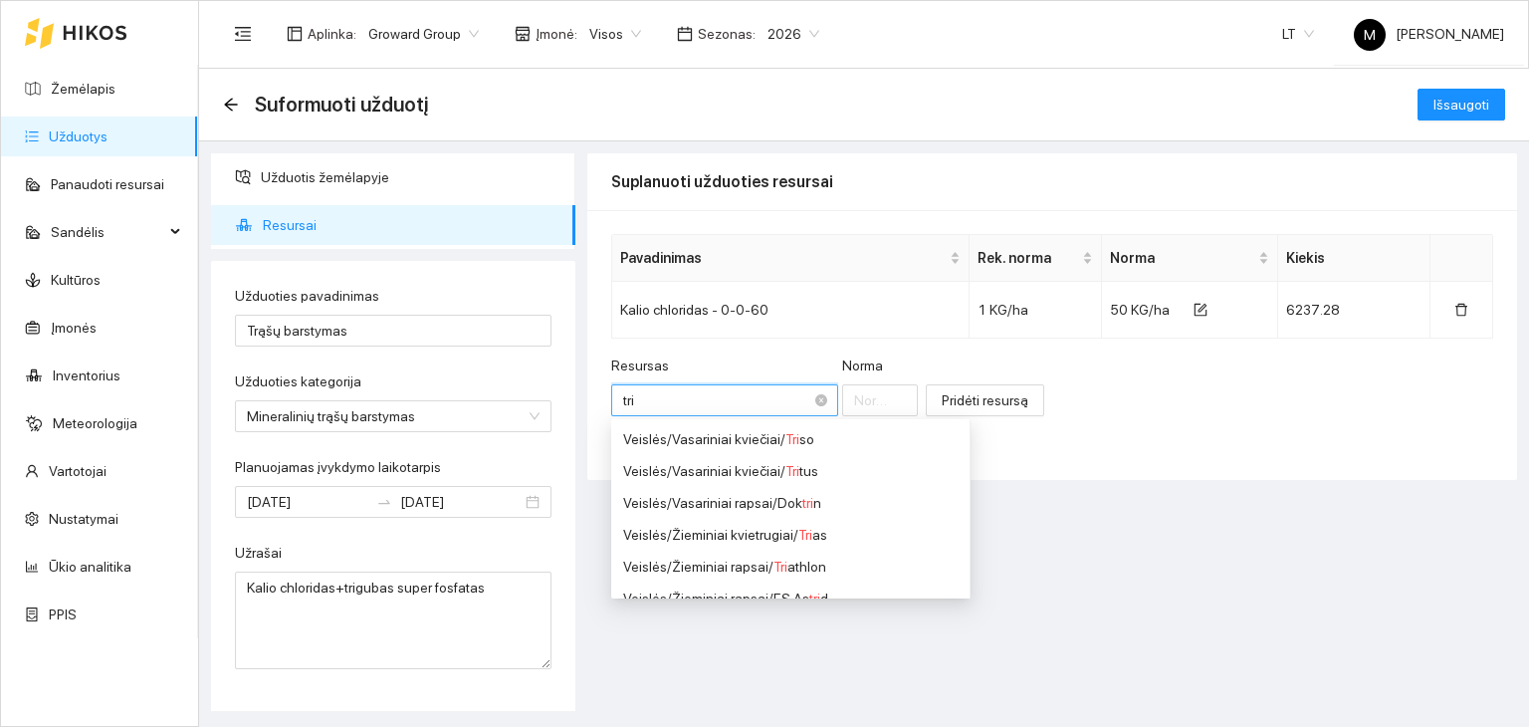
type input "trig"
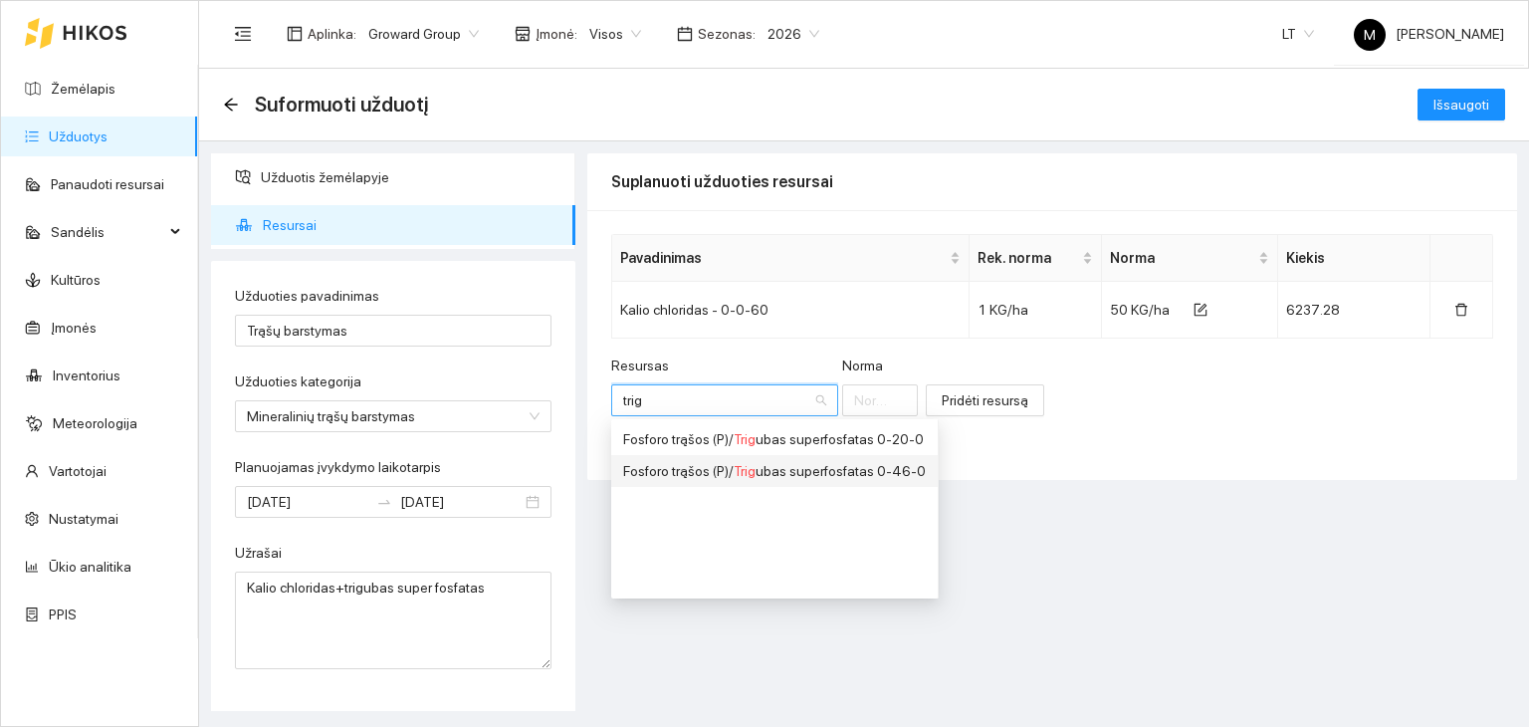
click at [762, 467] on div "Fosforo trąšos (P) / Trig ubas superfosfatas 0-46-0" at bounding box center [774, 471] width 303 height 22
type input "1"
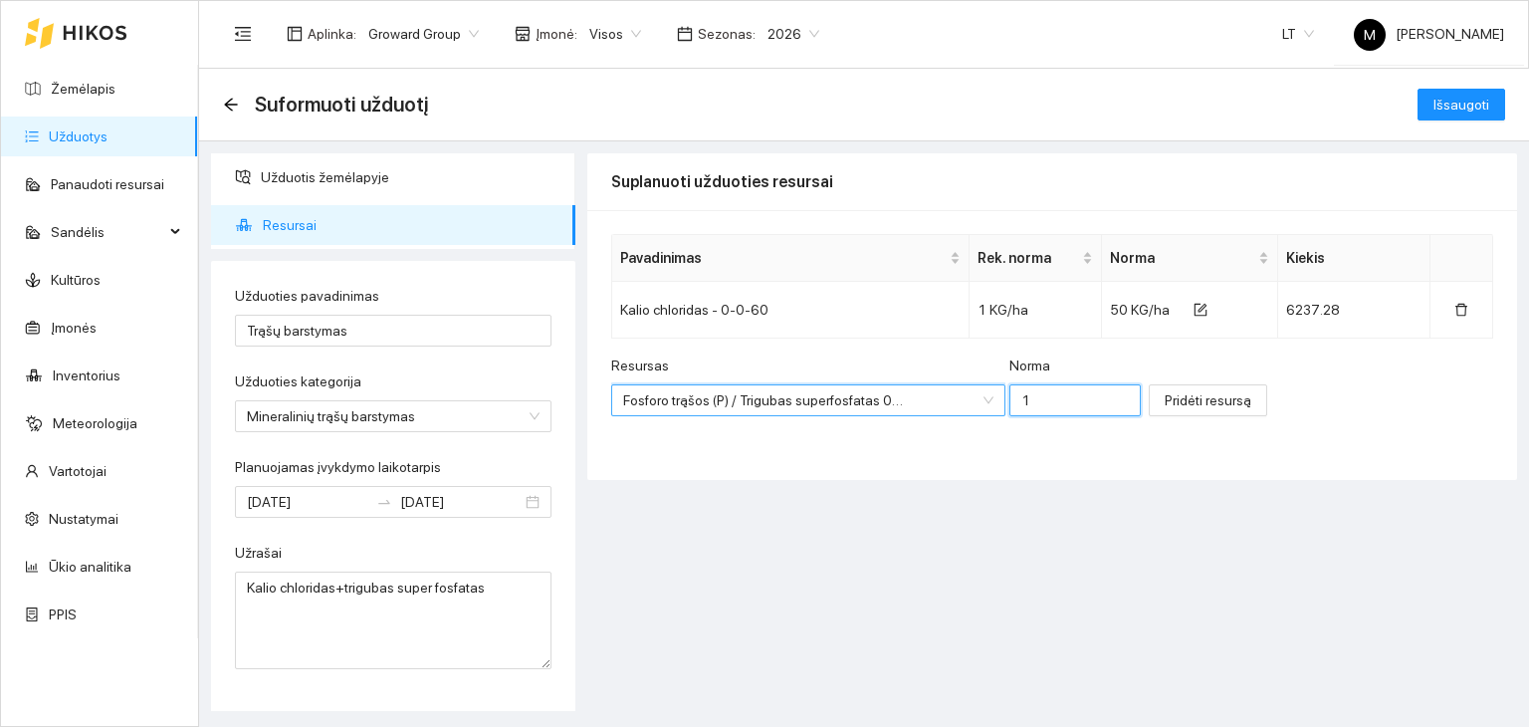
click at [1034, 396] on input "1" at bounding box center [1074, 400] width 131 height 32
type input "200"
click at [1189, 400] on span "Pridėti resursą" at bounding box center [1208, 400] width 87 height 22
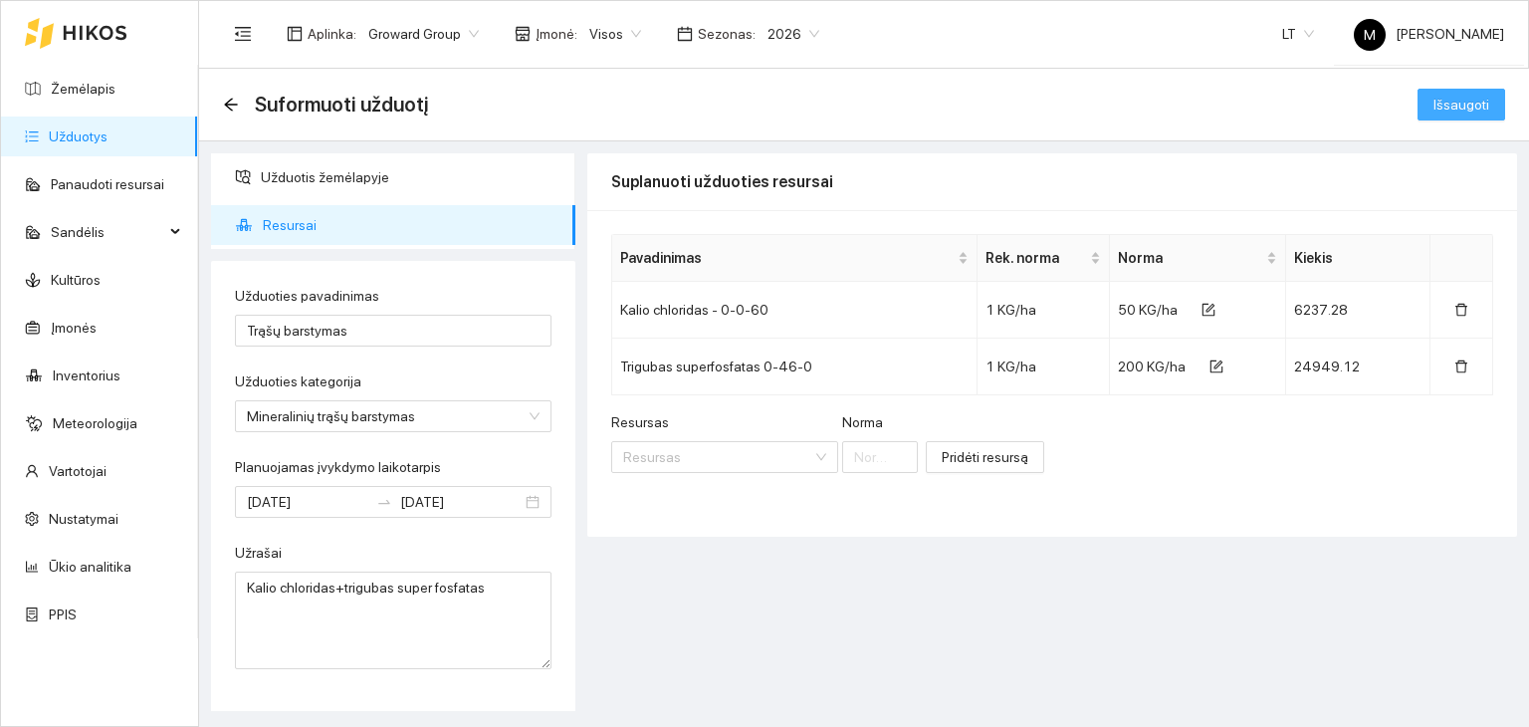
click at [1453, 106] on span "Išsaugoti" at bounding box center [1462, 105] width 56 height 22
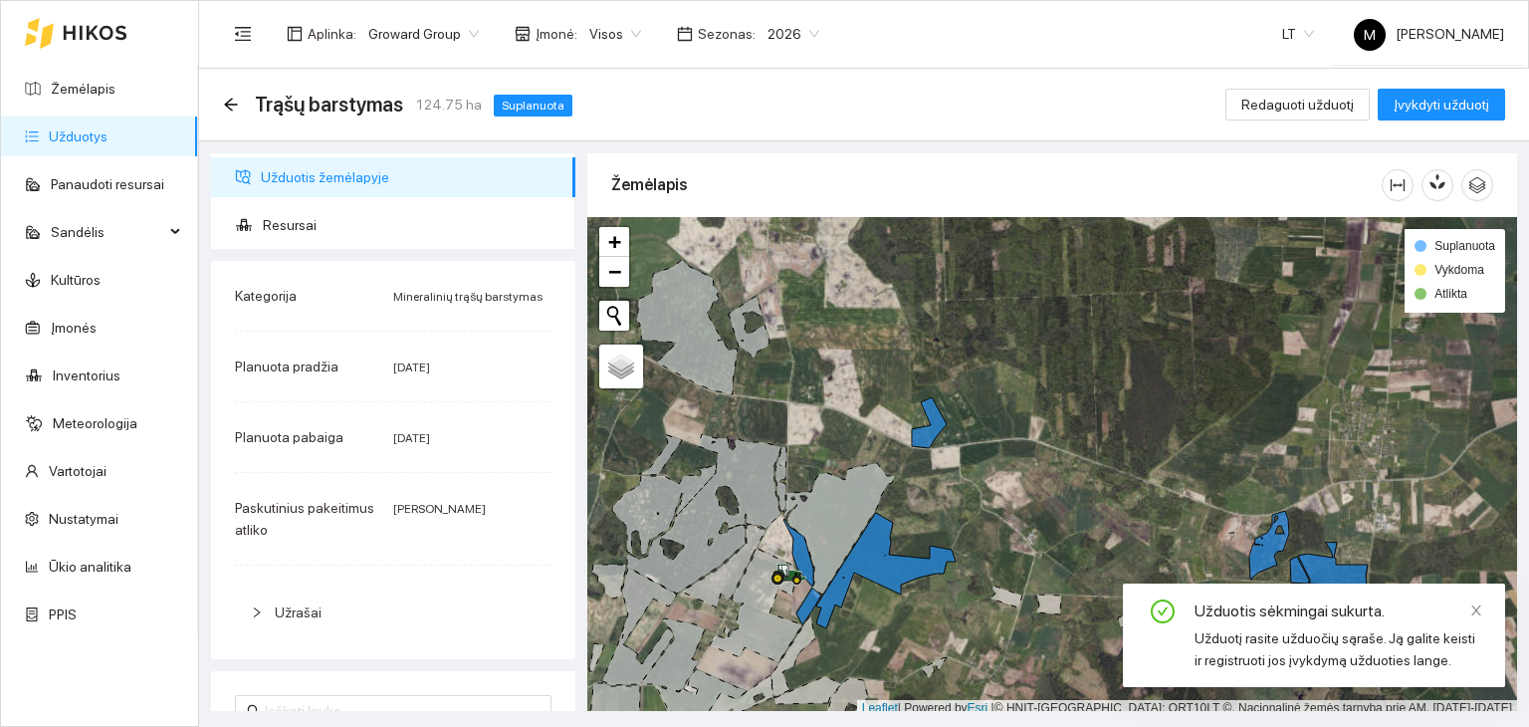
click at [92, 128] on link "Užduotys" at bounding box center [78, 136] width 59 height 16
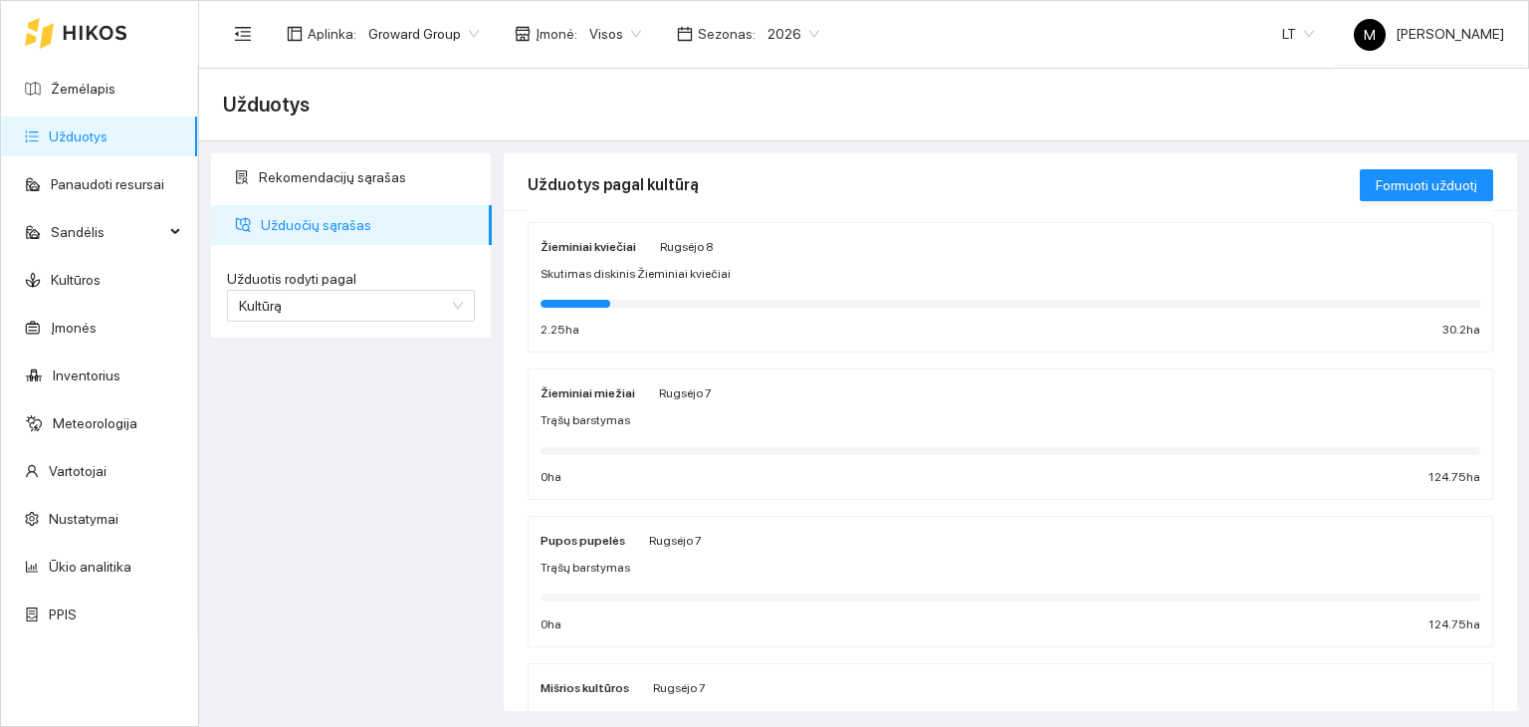
scroll to position [199, 0]
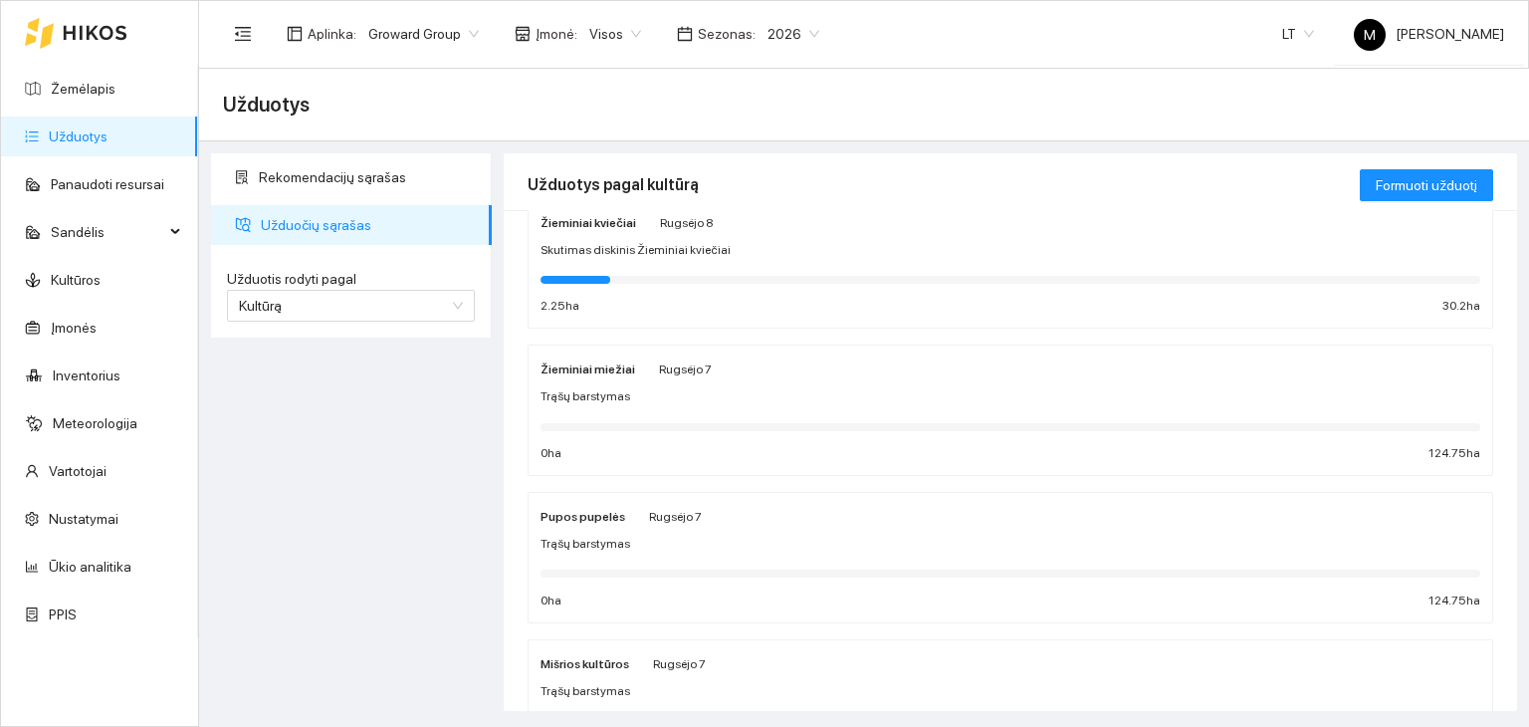
click at [781, 416] on div at bounding box center [1011, 425] width 940 height 22
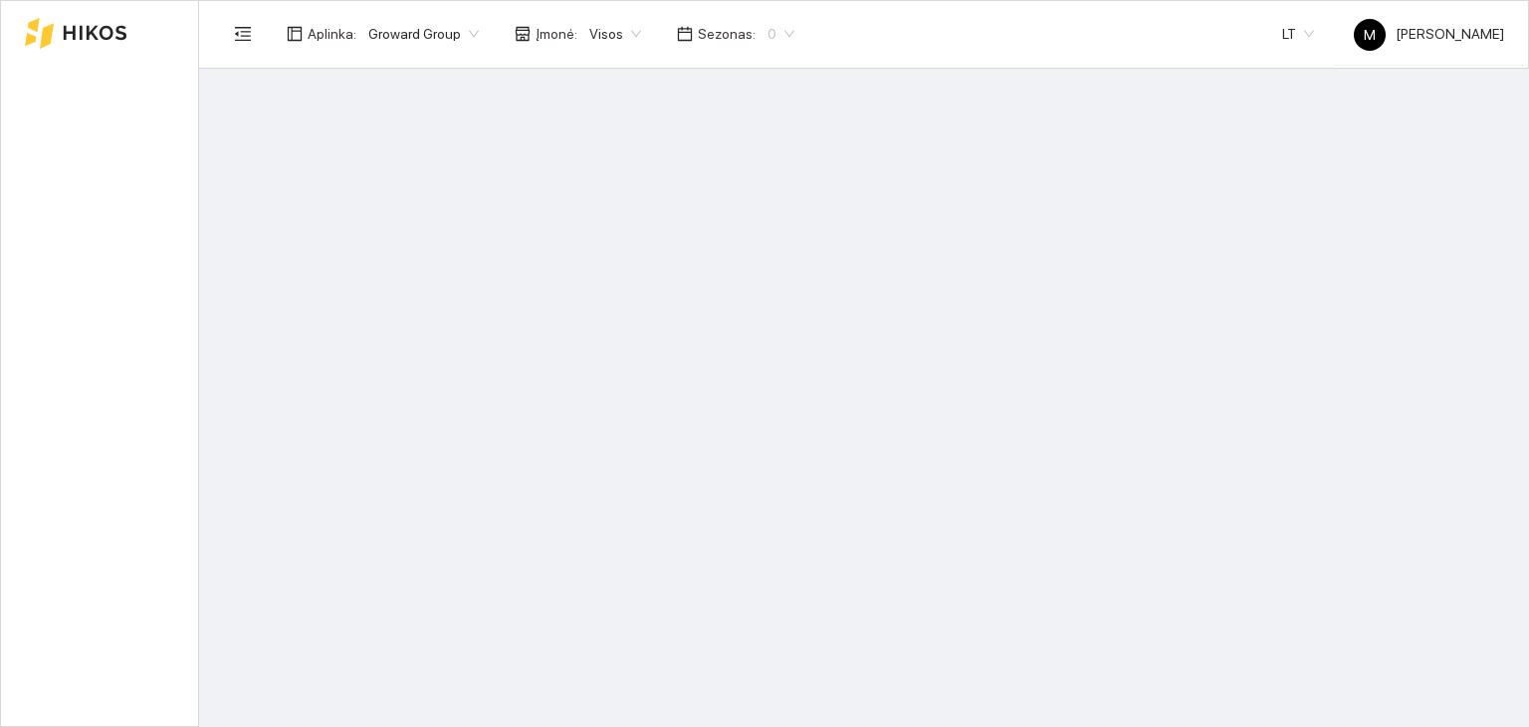
click at [768, 39] on span "0" at bounding box center [781, 34] width 27 height 30
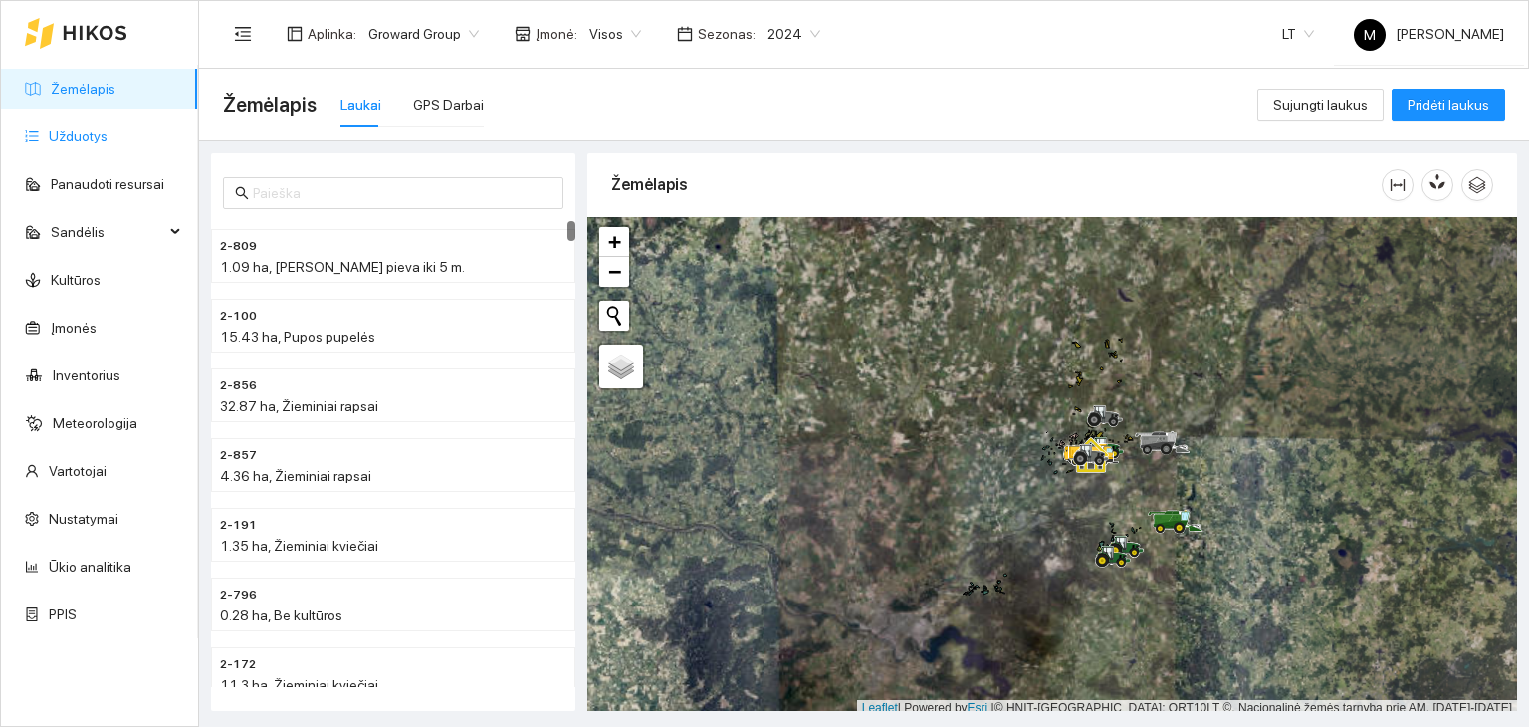
click at [86, 132] on link "Užduotys" at bounding box center [78, 136] width 59 height 16
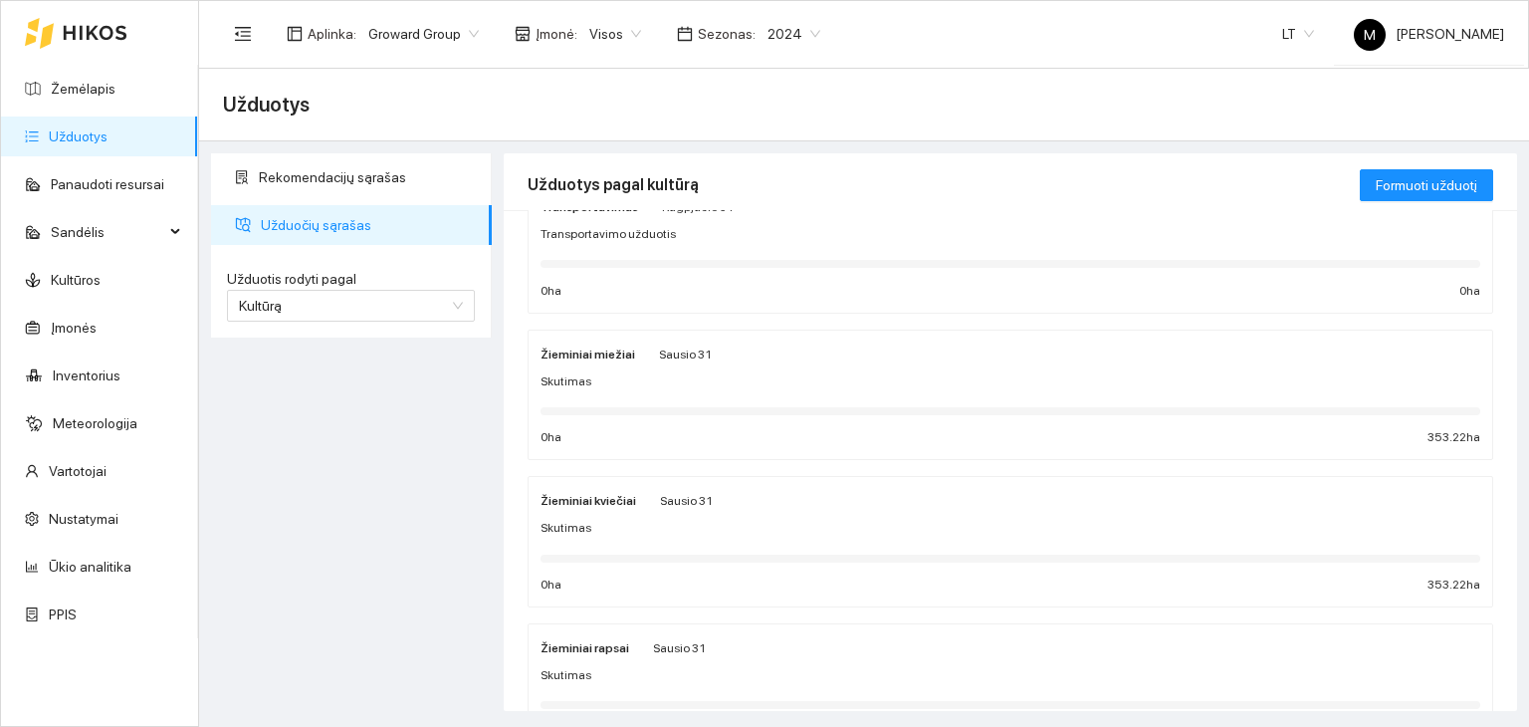
scroll to position [100, 0]
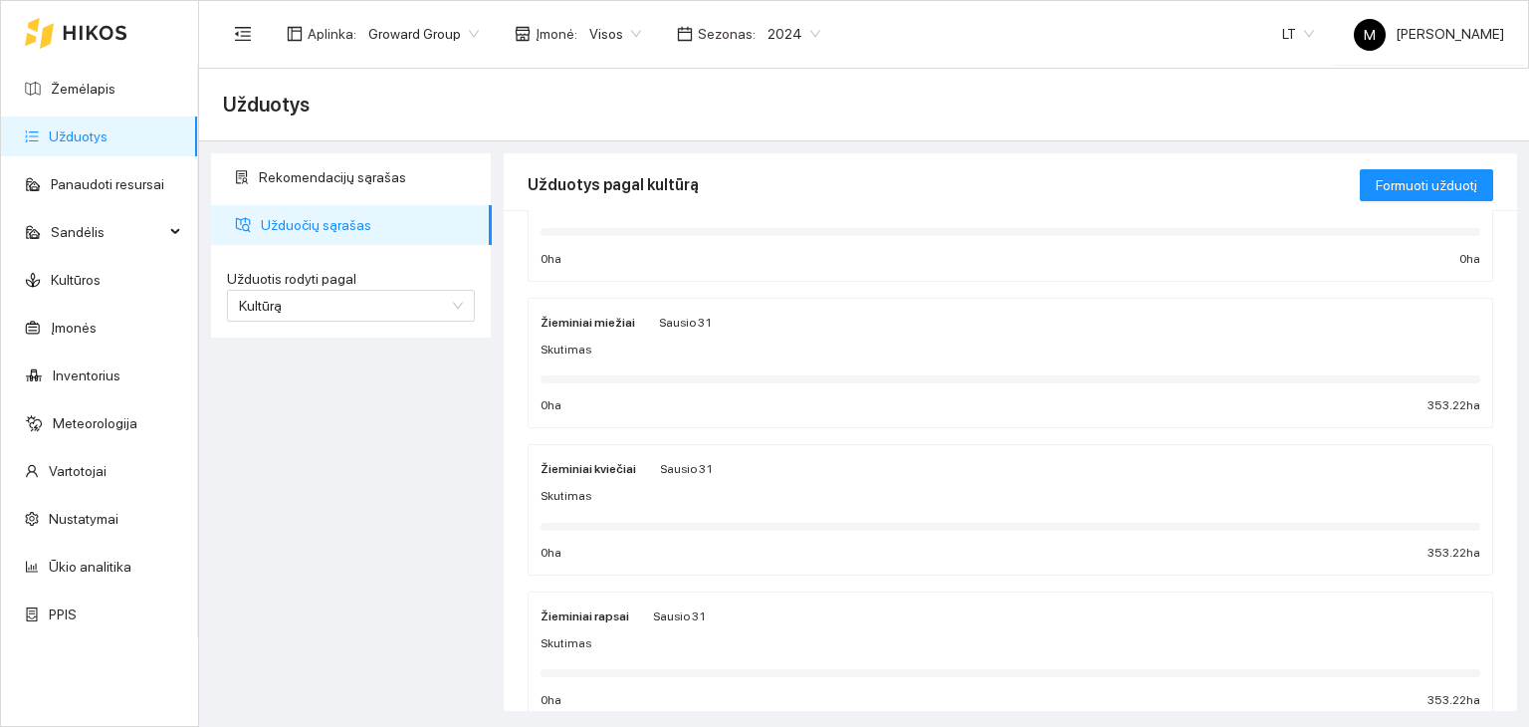
click at [757, 350] on div "Skutimas" at bounding box center [1011, 349] width 940 height 19
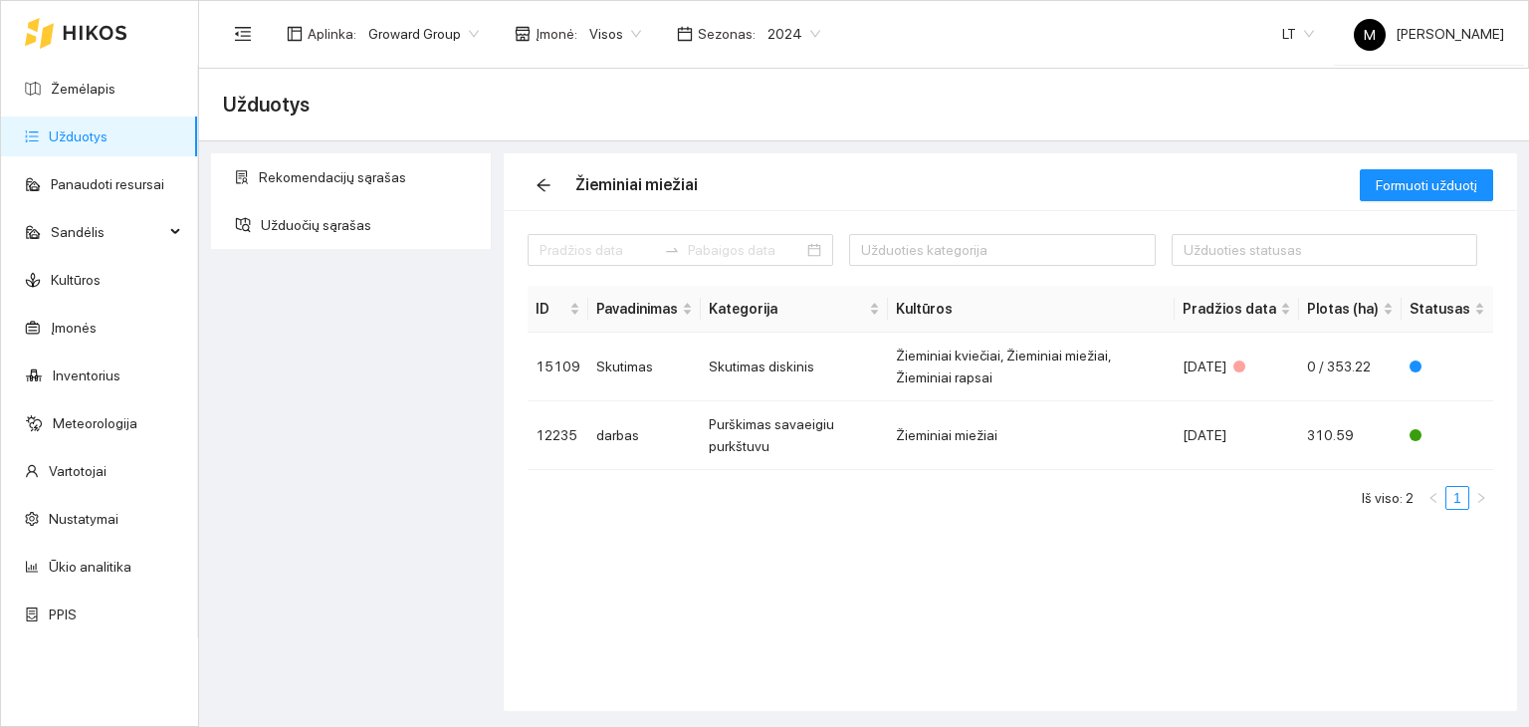
click at [786, 29] on span "2024" at bounding box center [794, 34] width 53 height 30
click at [776, 255] on div "2026" at bounding box center [777, 264] width 51 height 22
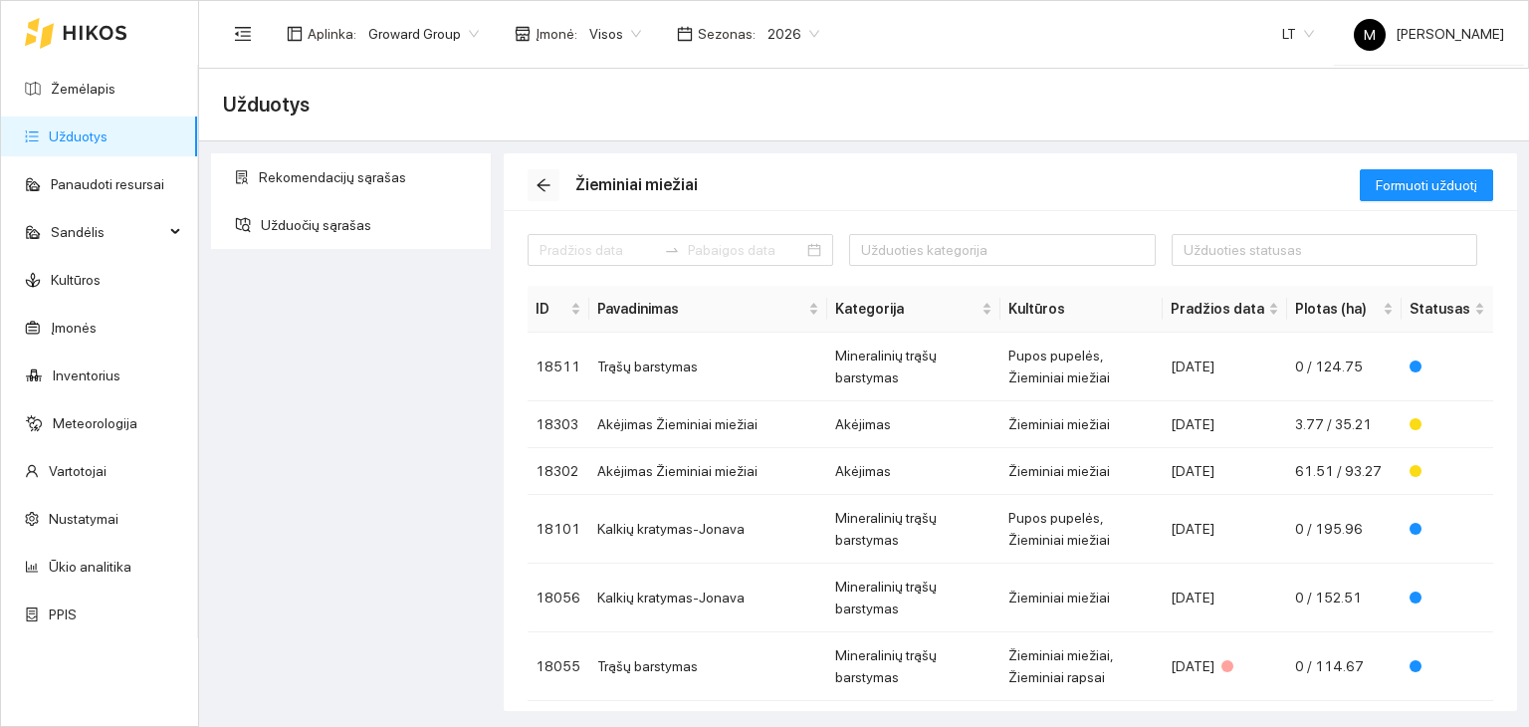
click at [550, 181] on icon "arrow-left" at bounding box center [544, 185] width 16 height 16
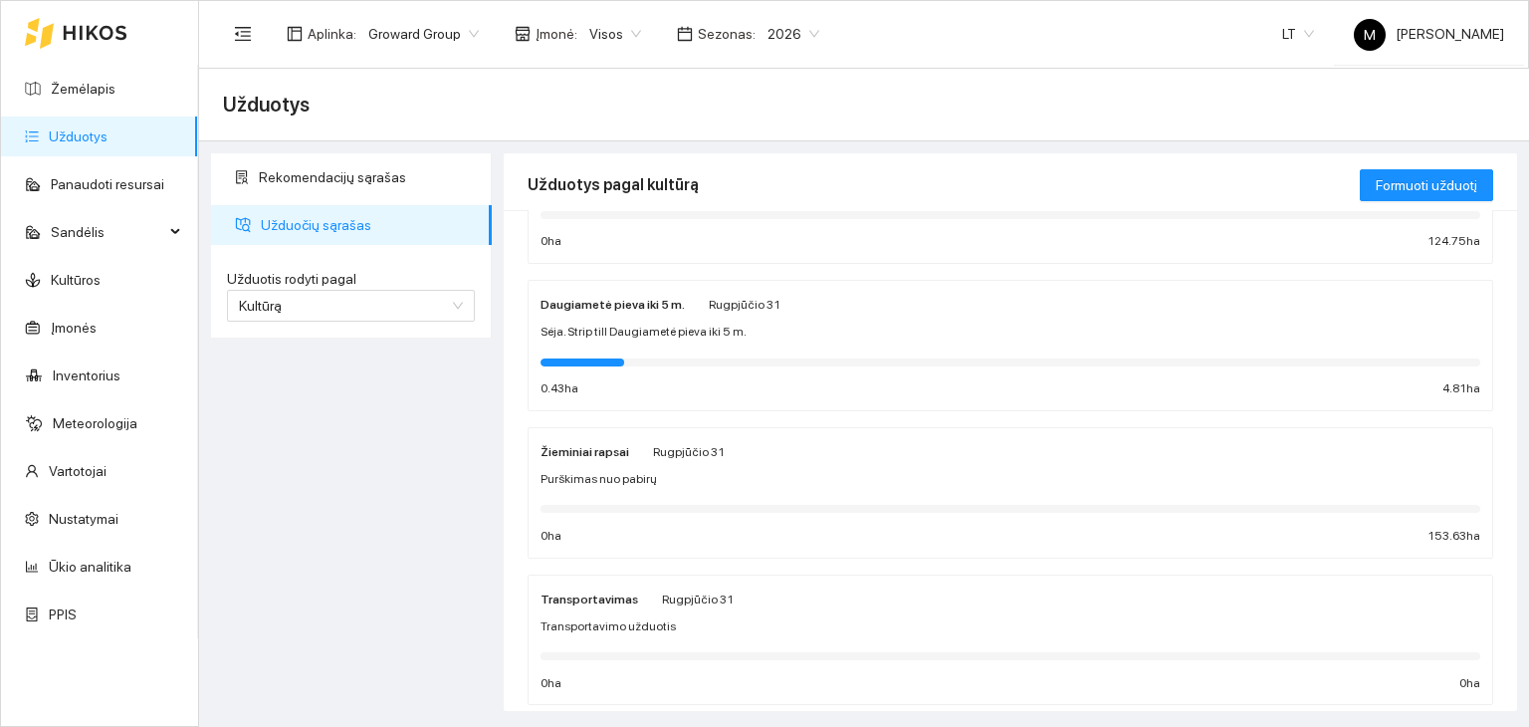
scroll to position [753, 0]
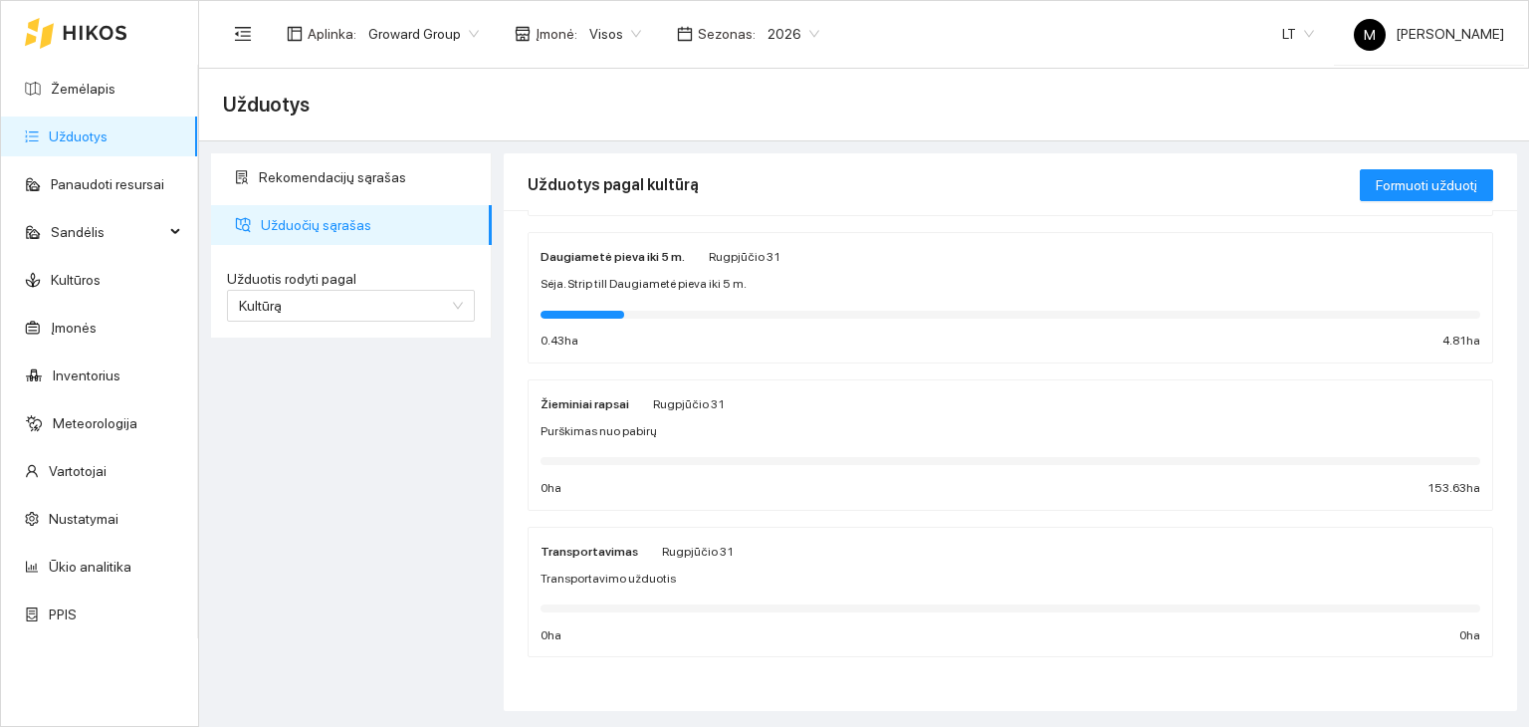
click at [627, 403] on div "Žieminiai rapsai Rugpjūčio 31" at bounding box center [633, 403] width 184 height 22
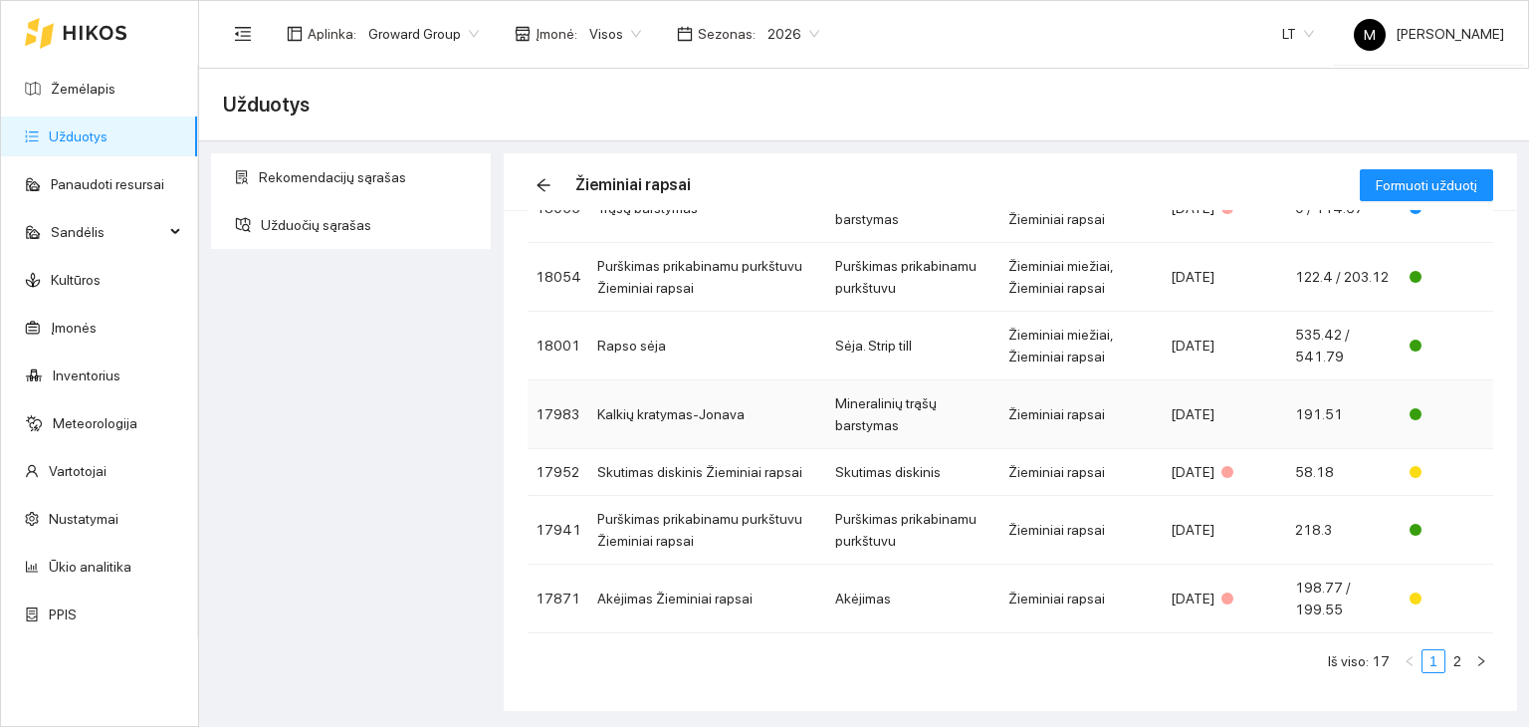
scroll to position [143, 0]
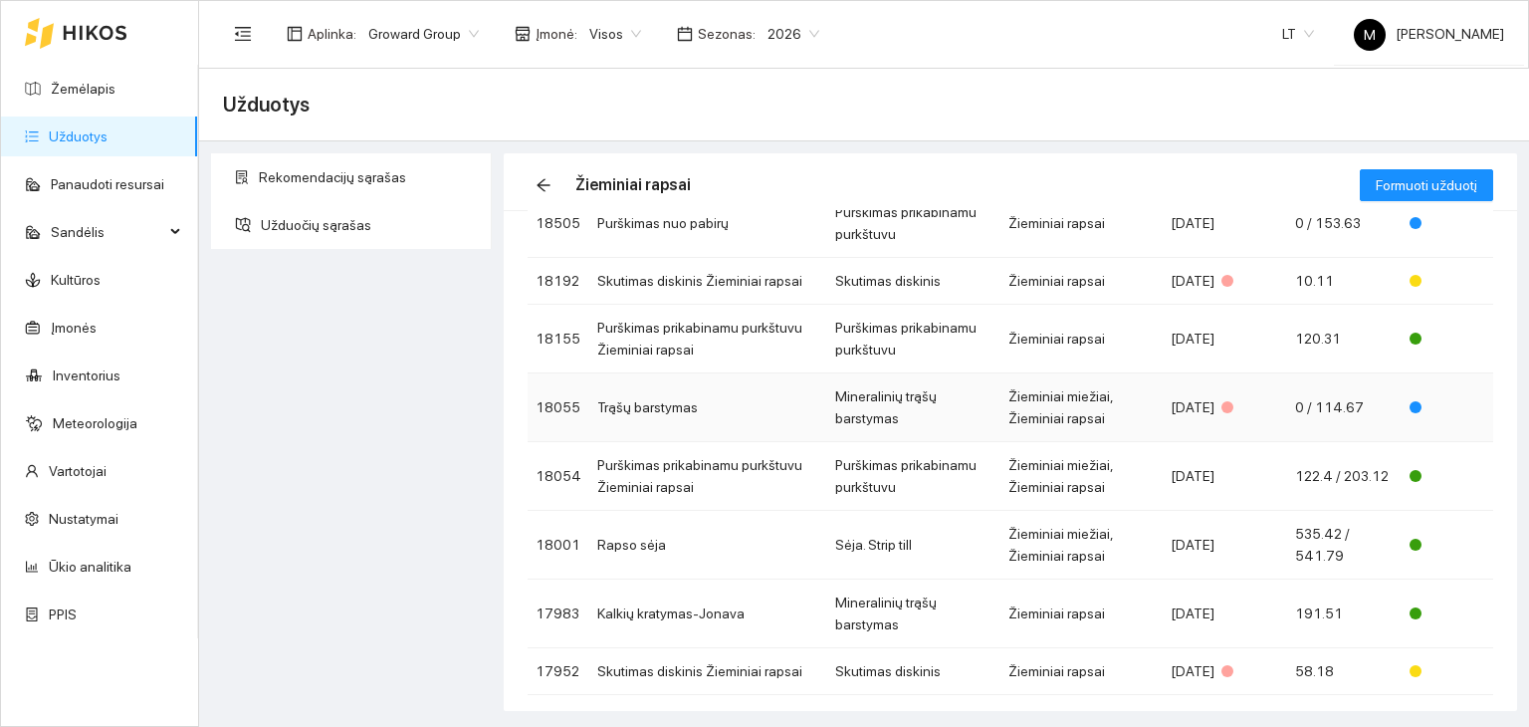
click at [723, 400] on td "Trąšų barstymas" at bounding box center [708, 407] width 238 height 69
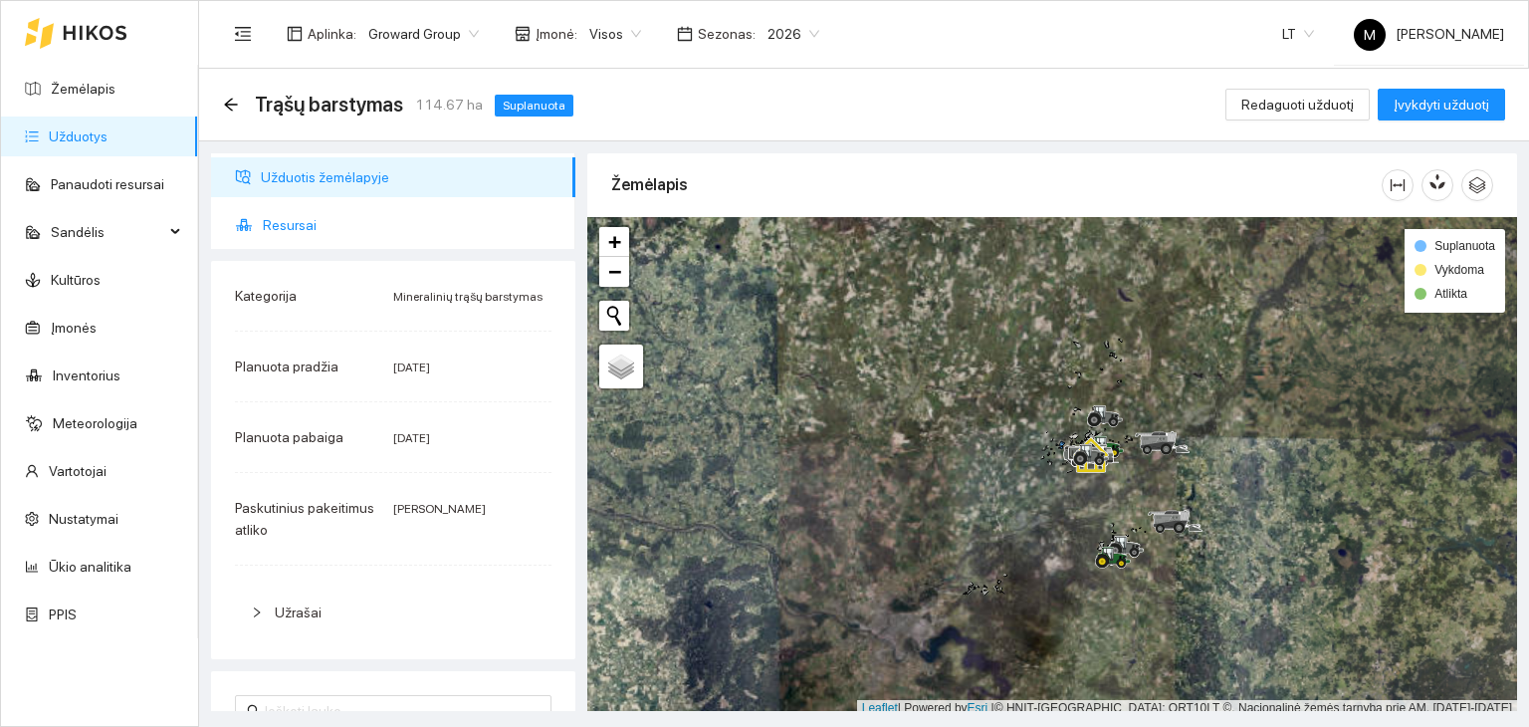
click at [279, 216] on span "Resursai" at bounding box center [411, 225] width 297 height 40
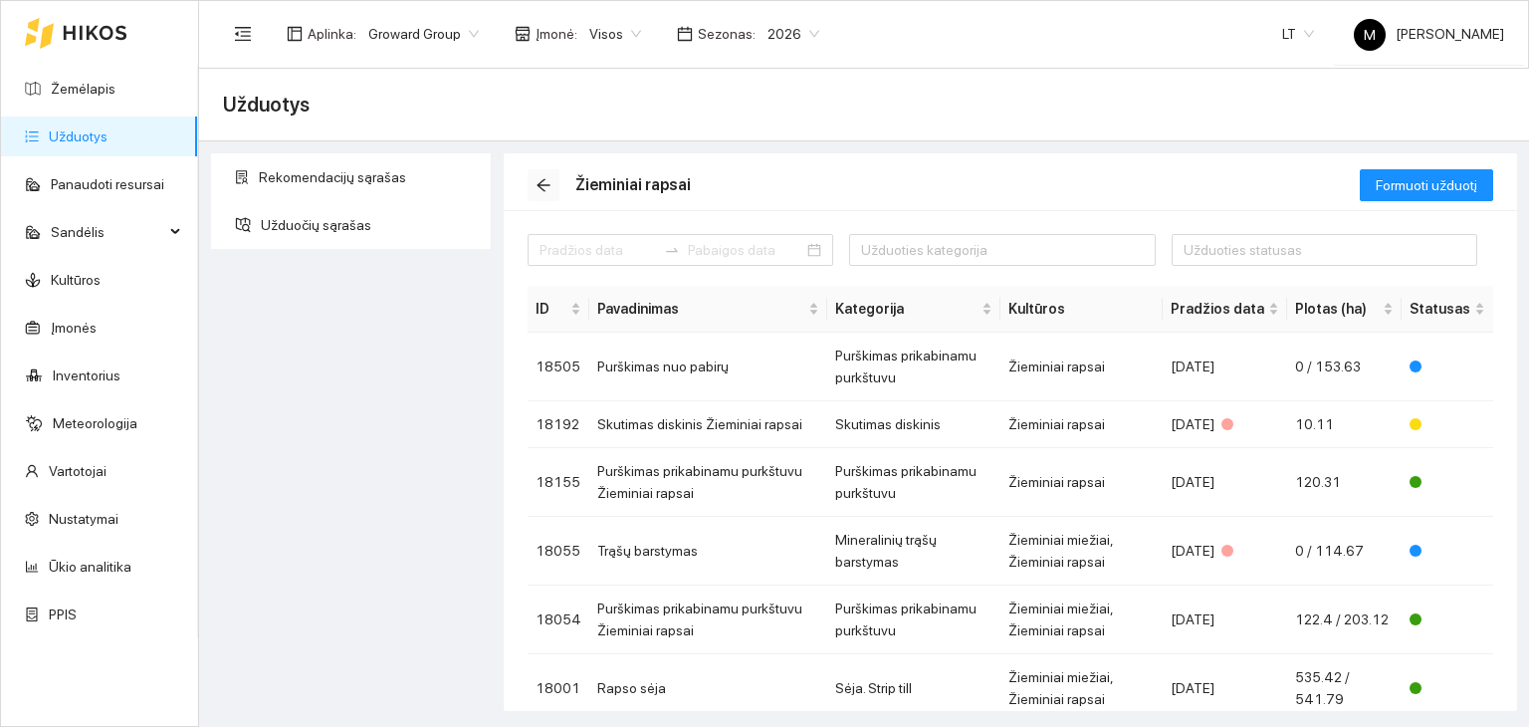
click at [539, 184] on icon "arrow-left" at bounding box center [543, 185] width 13 height 13
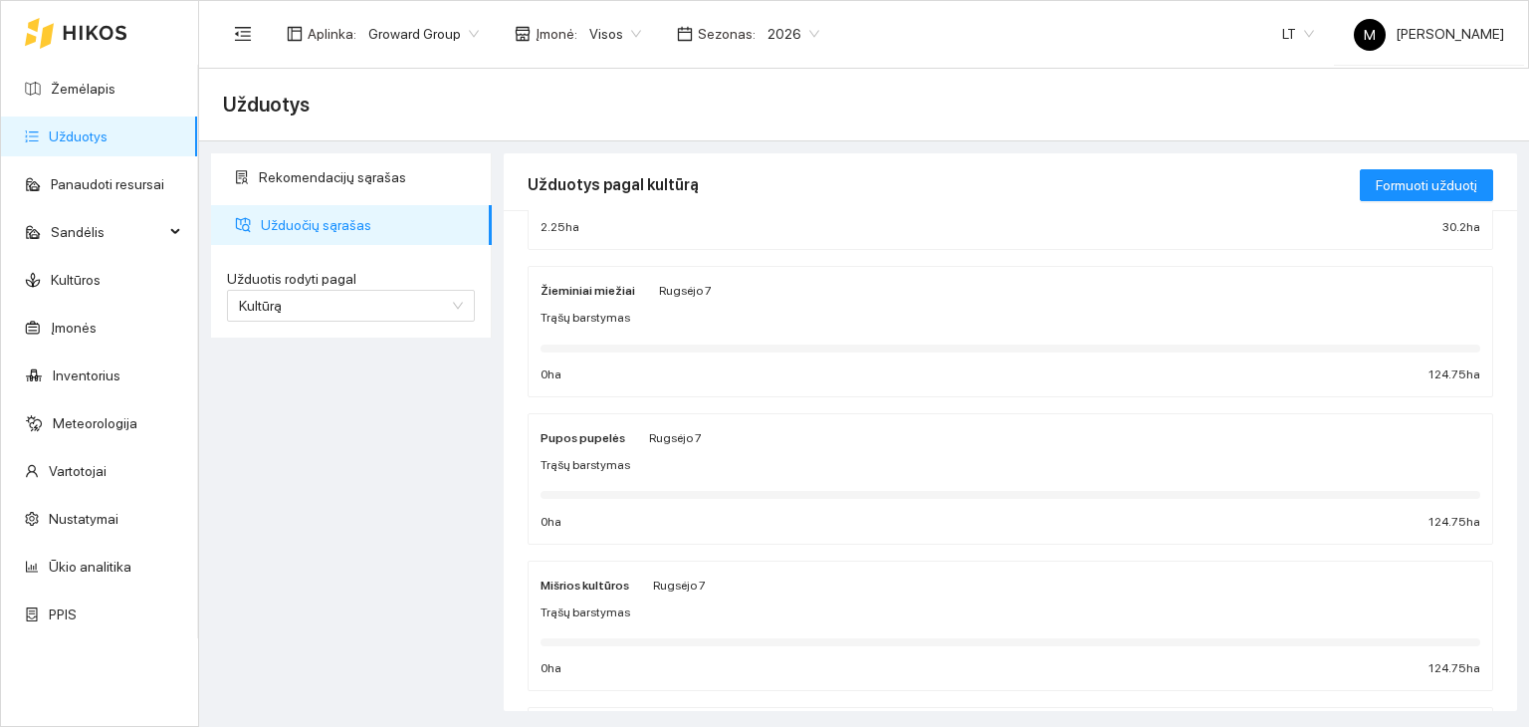
scroll to position [299, 0]
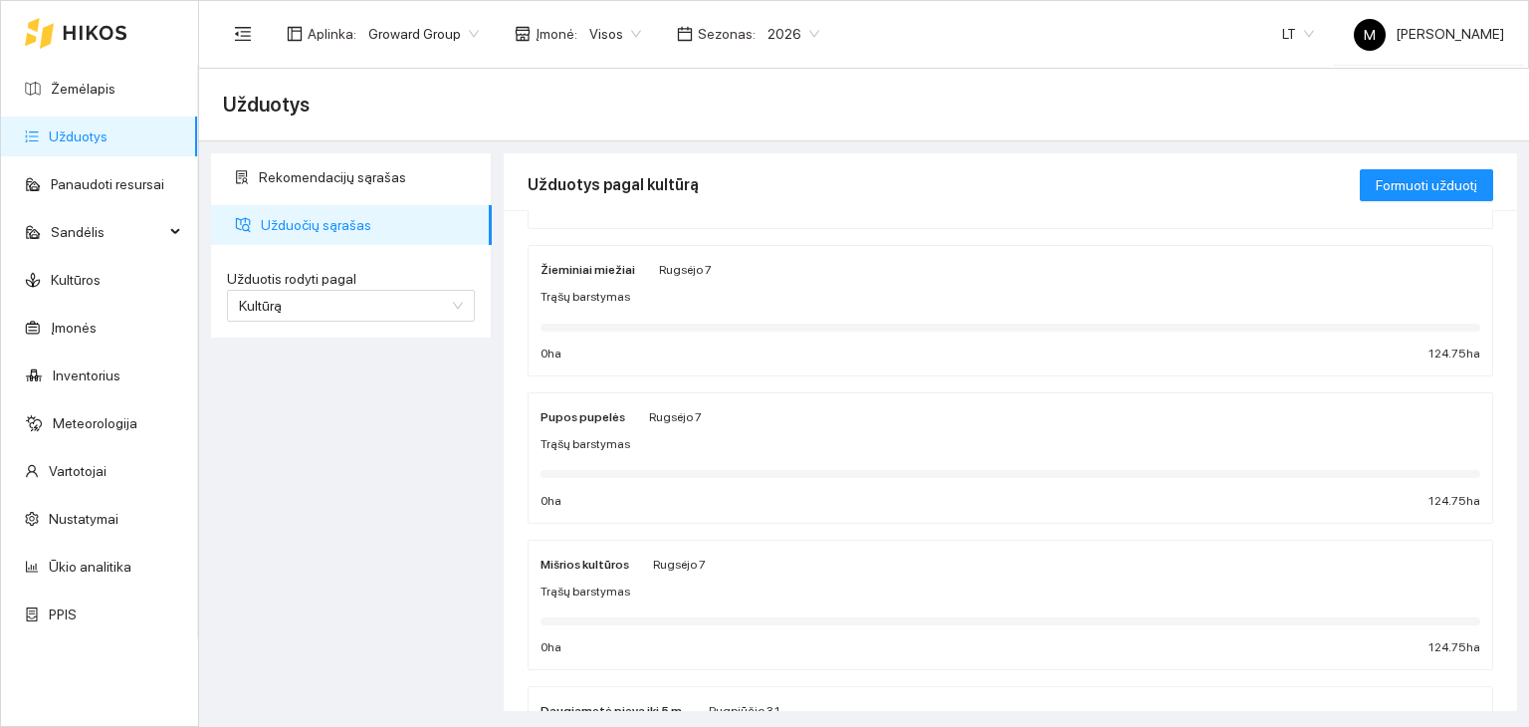
click at [587, 315] on div at bounding box center [1011, 326] width 940 height 22
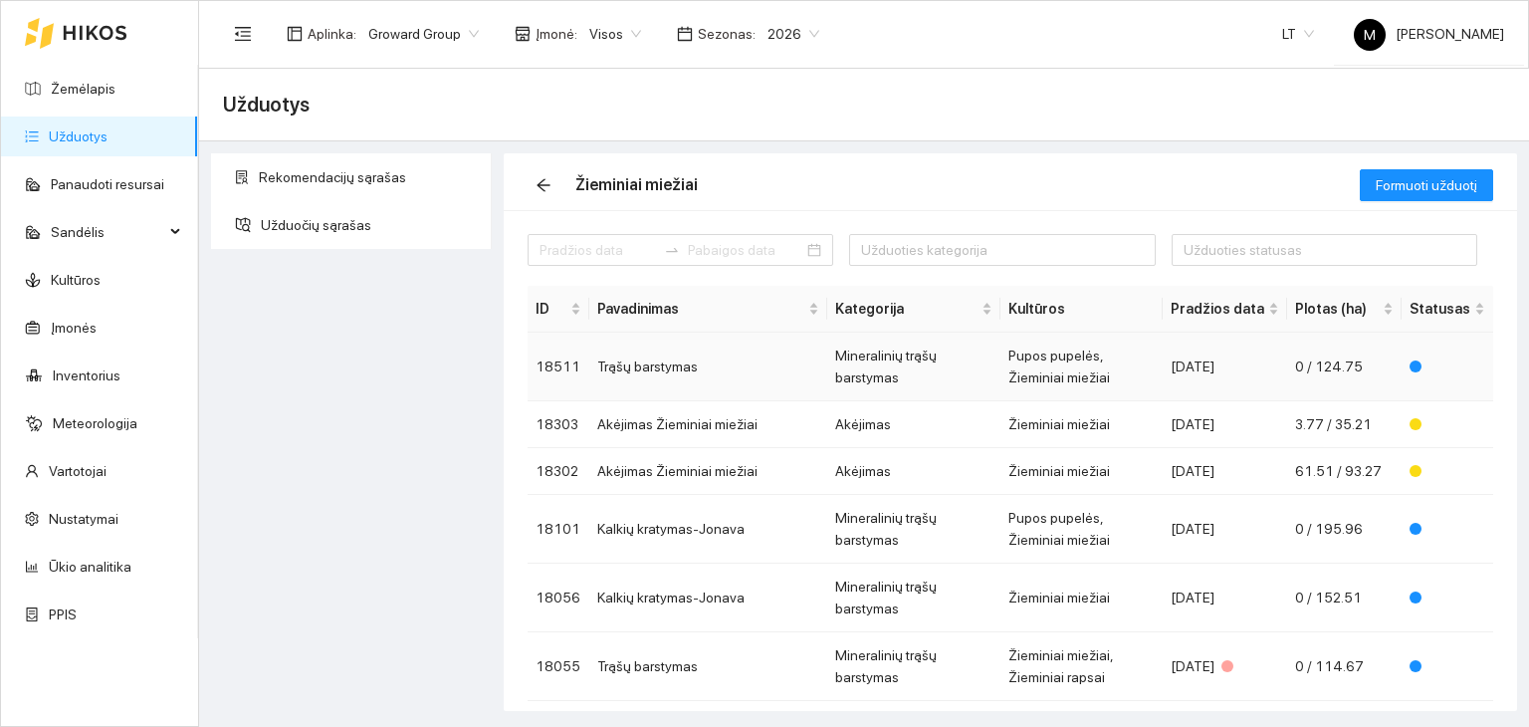
click at [733, 361] on td "Trąšų barstymas" at bounding box center [708, 367] width 238 height 69
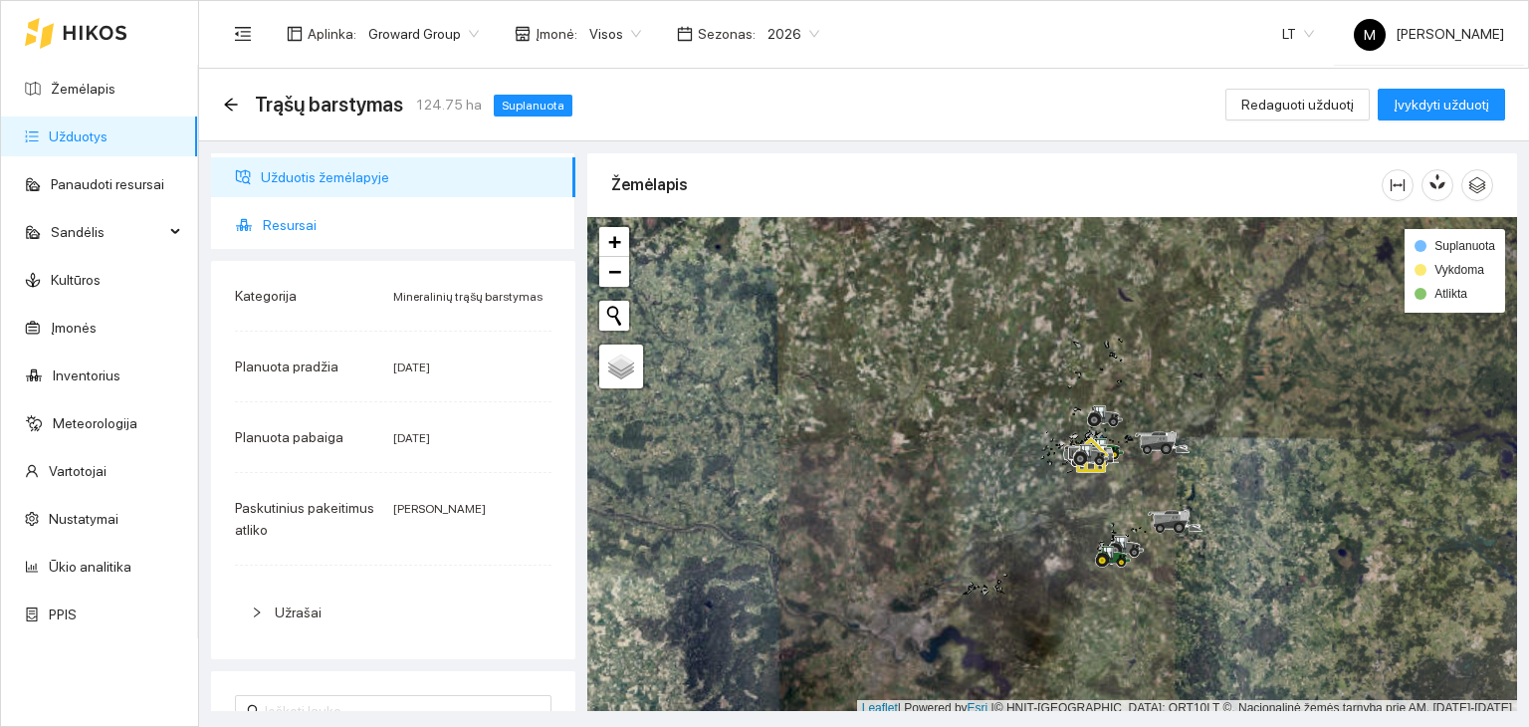
click at [322, 216] on span "Resursai" at bounding box center [411, 225] width 297 height 40
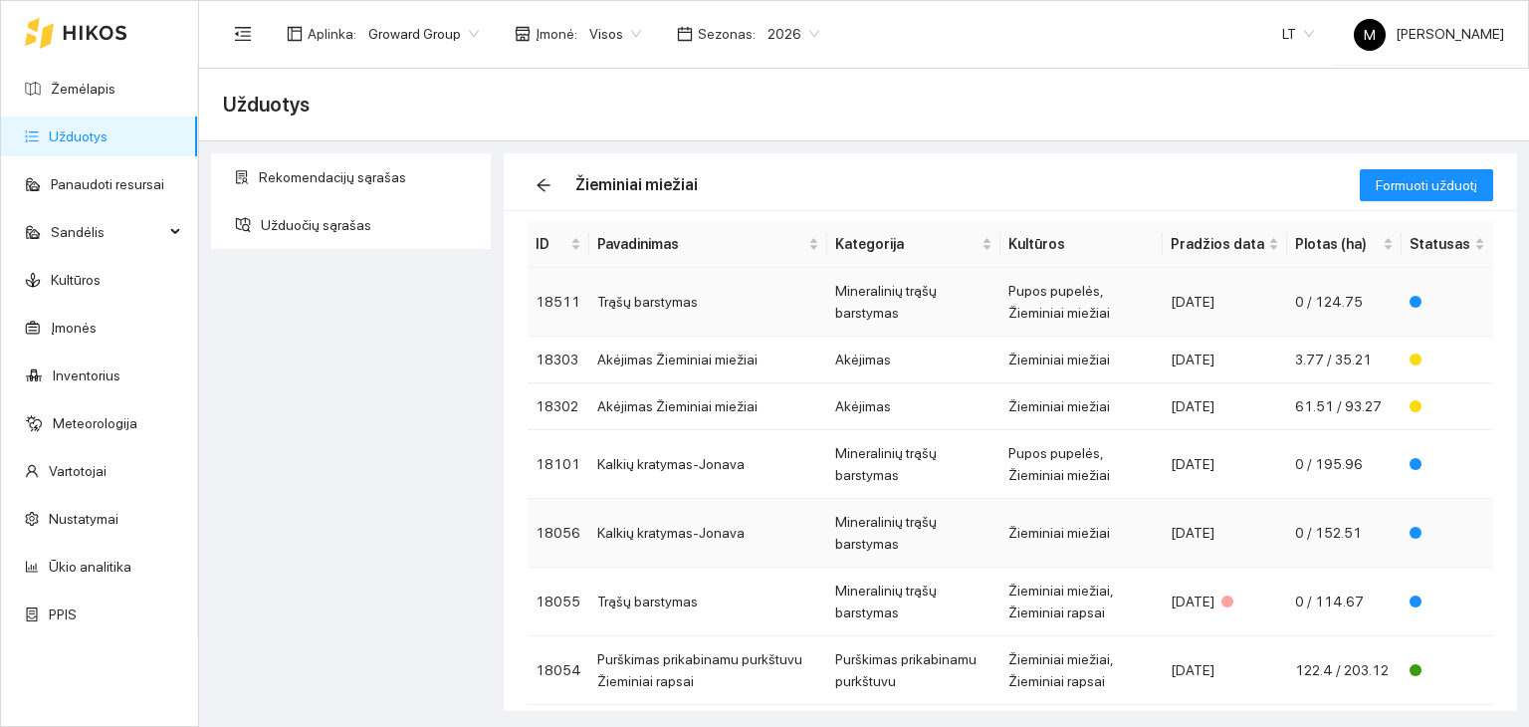
scroll to position [100, 0]
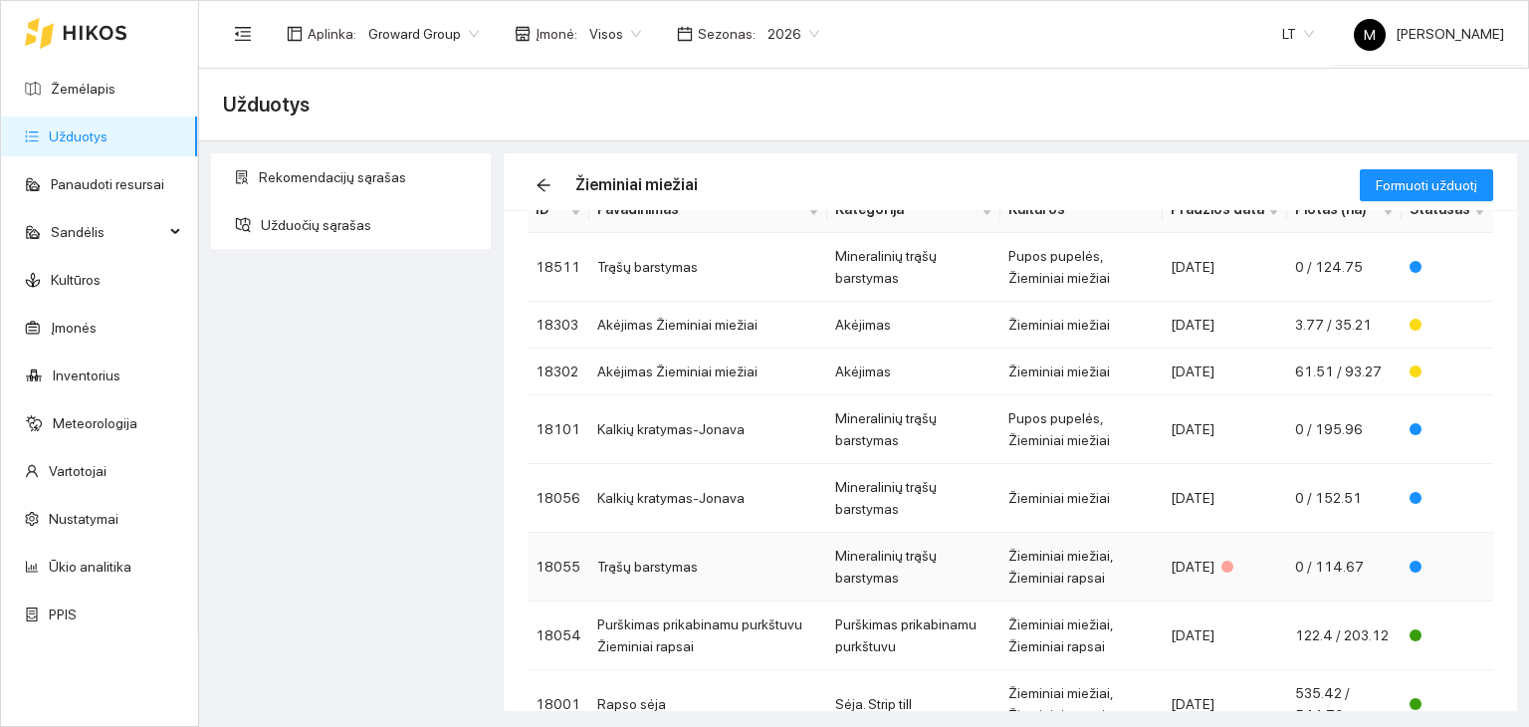
click at [645, 566] on td "Trąšų barstymas" at bounding box center [708, 567] width 238 height 69
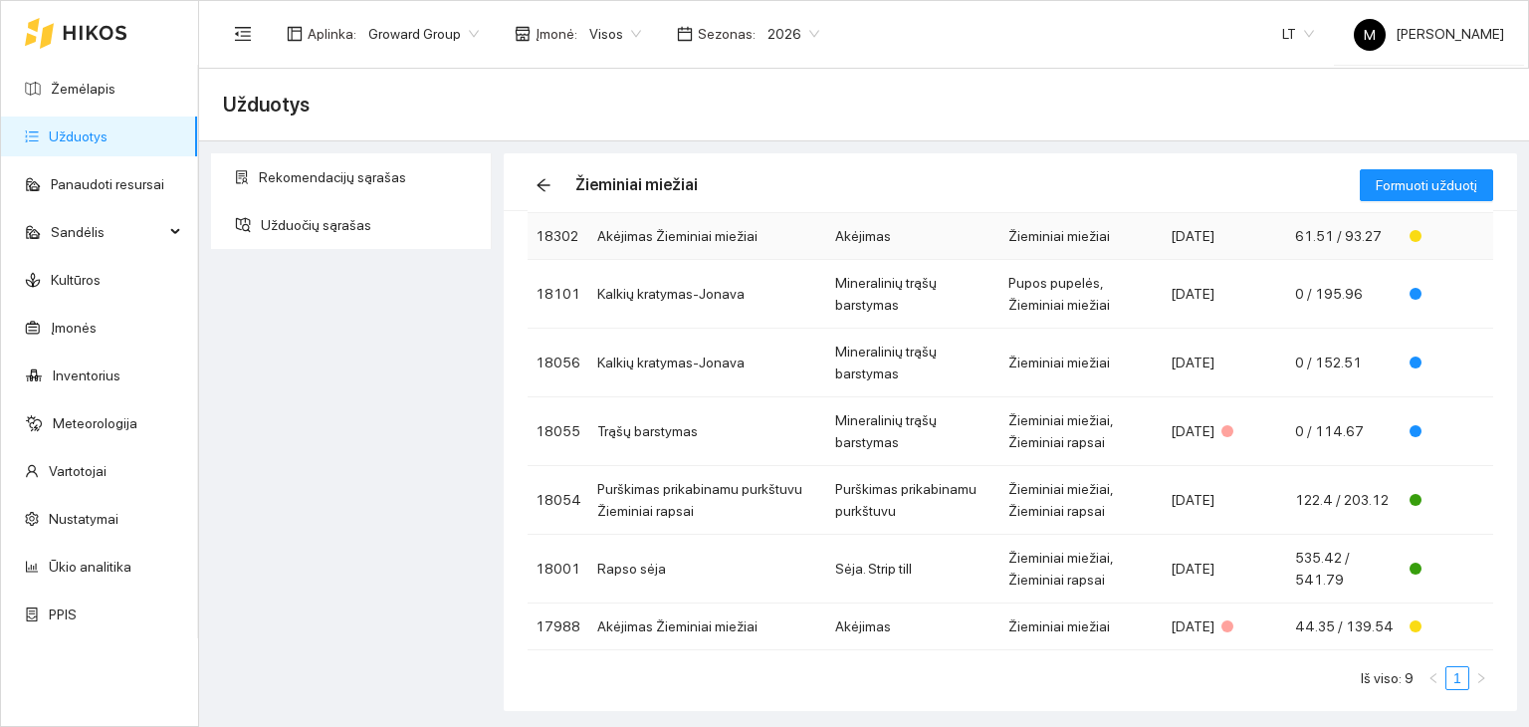
scroll to position [251, 0]
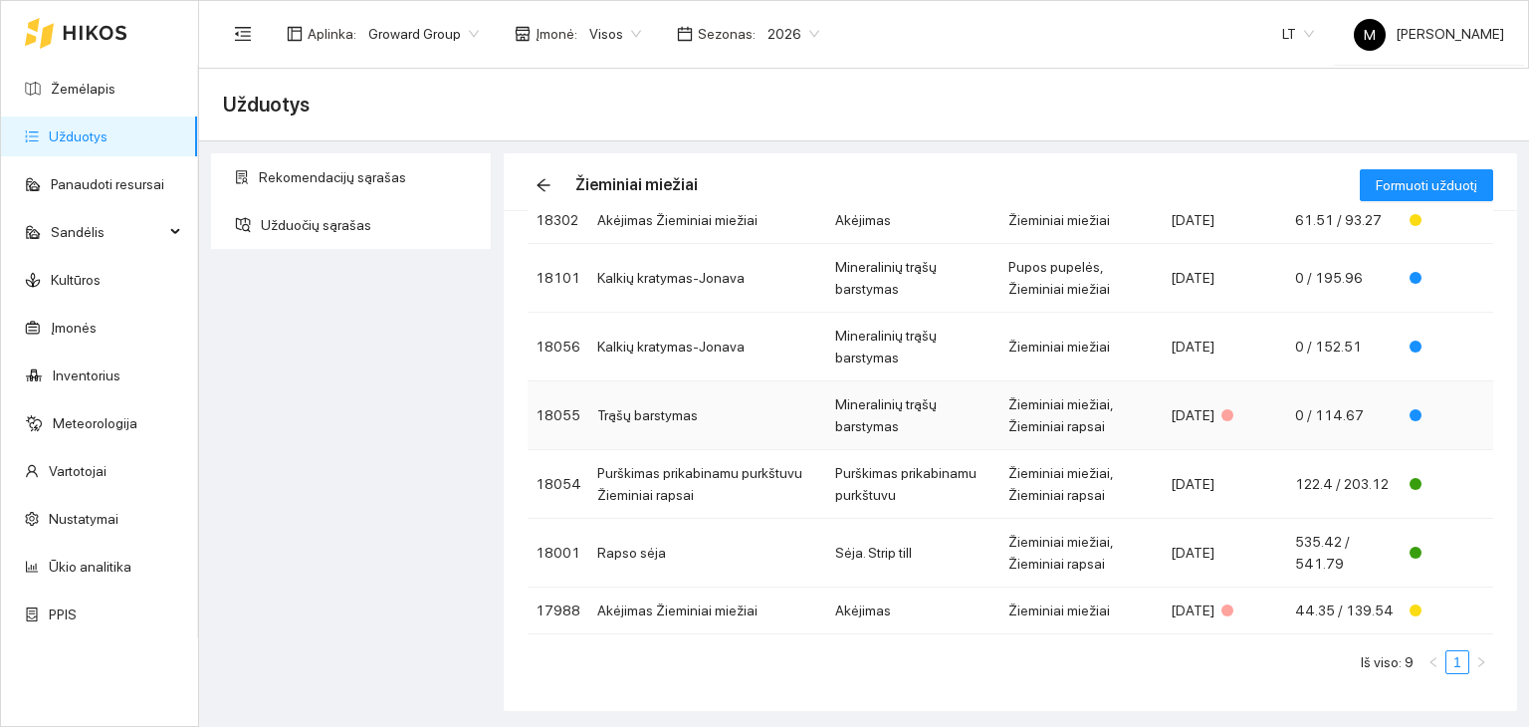
click at [716, 405] on td "Trąšų barstymas" at bounding box center [708, 415] width 238 height 69
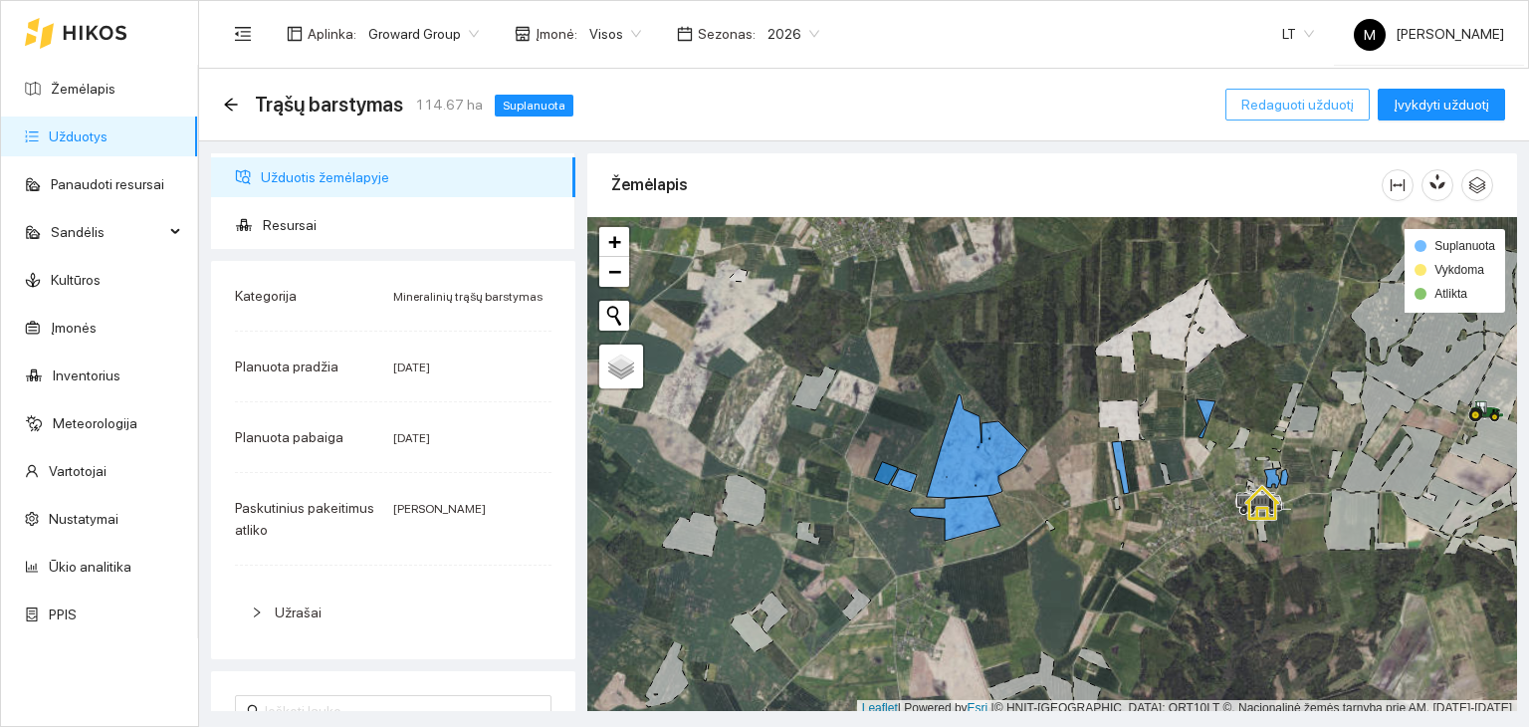
click at [1267, 111] on span "Redaguoti užduotį" at bounding box center [1297, 105] width 112 height 22
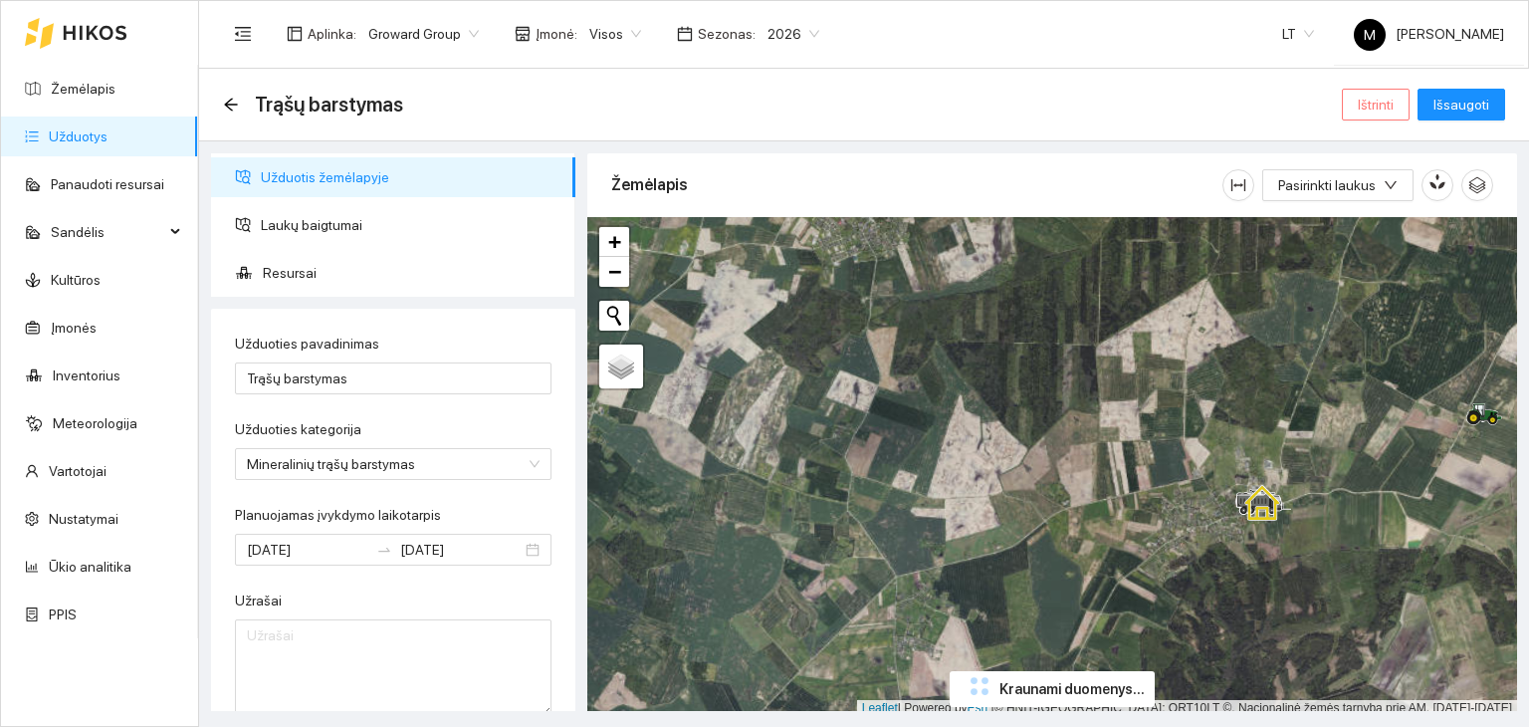
click at [1398, 108] on button "Ištrinti" at bounding box center [1376, 105] width 68 height 32
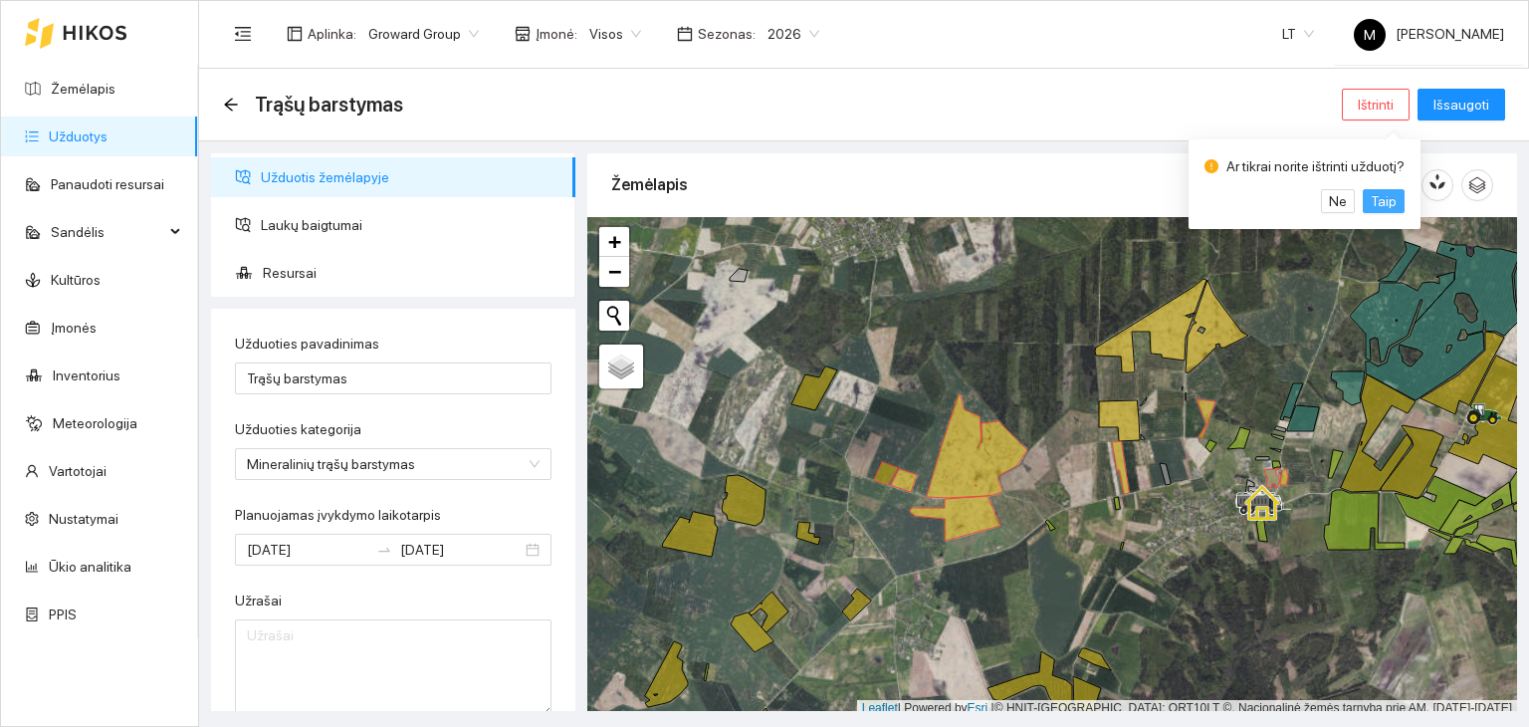
click at [1377, 200] on span "Taip" at bounding box center [1384, 201] width 26 height 22
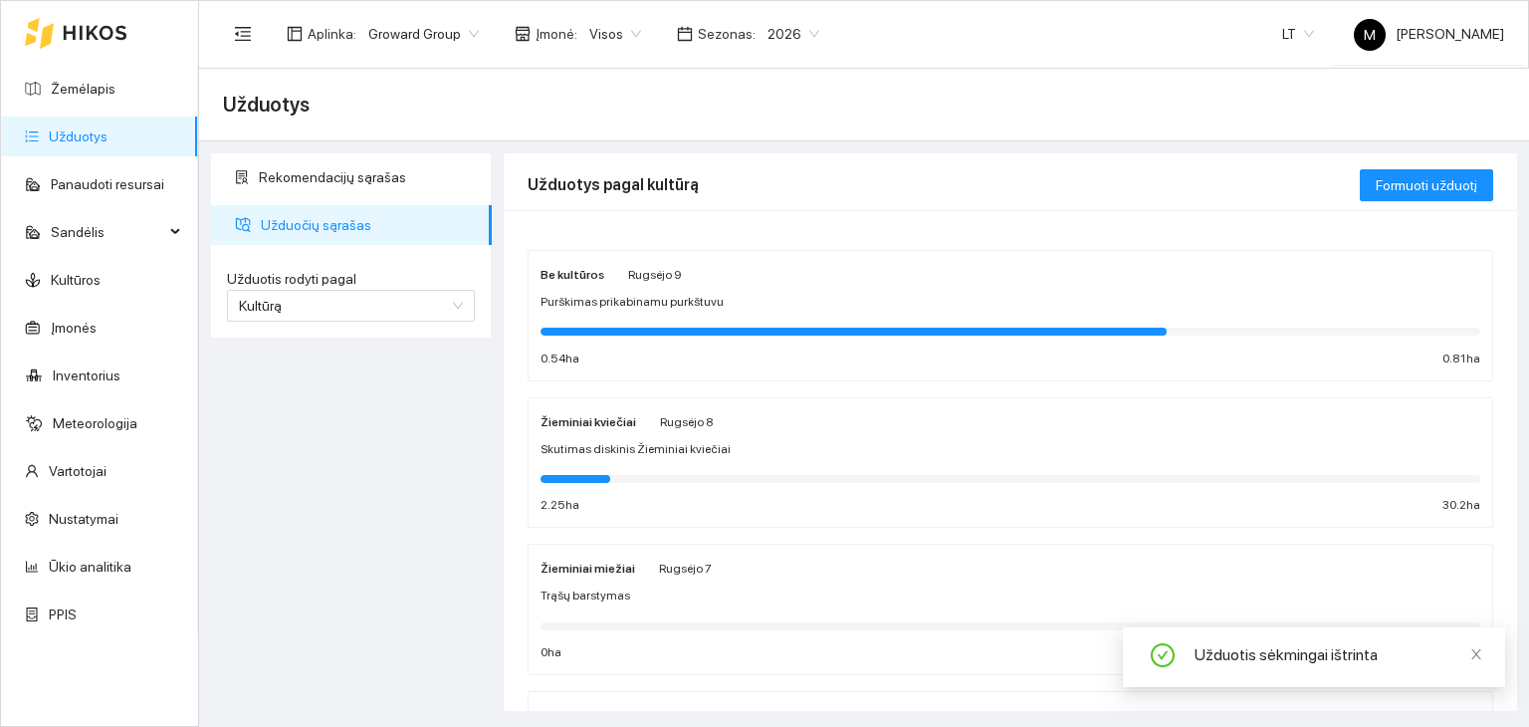
click at [637, 559] on div "Žieminiai miežiai Rugsėjo 7" at bounding box center [626, 568] width 171 height 22
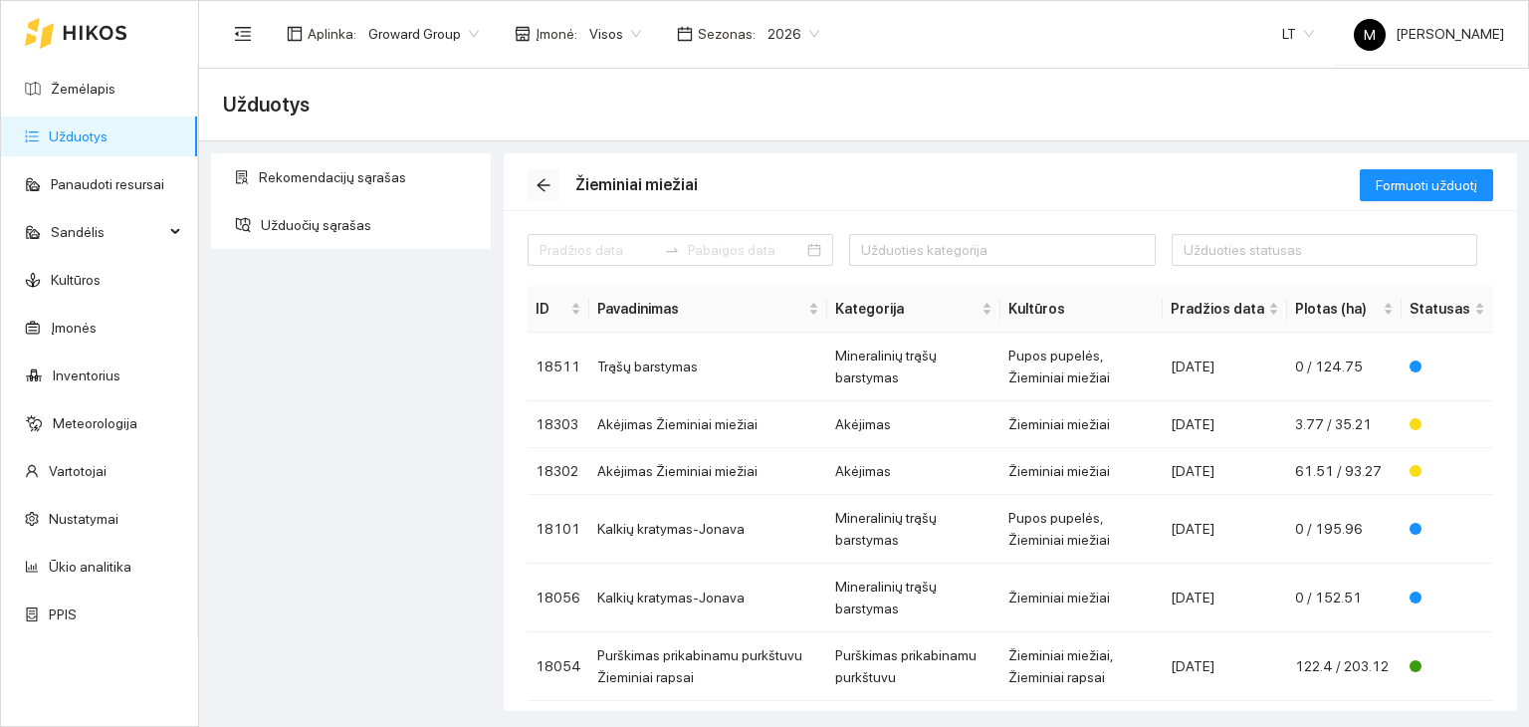
click at [546, 184] on icon "arrow-left" at bounding box center [544, 185] width 16 height 16
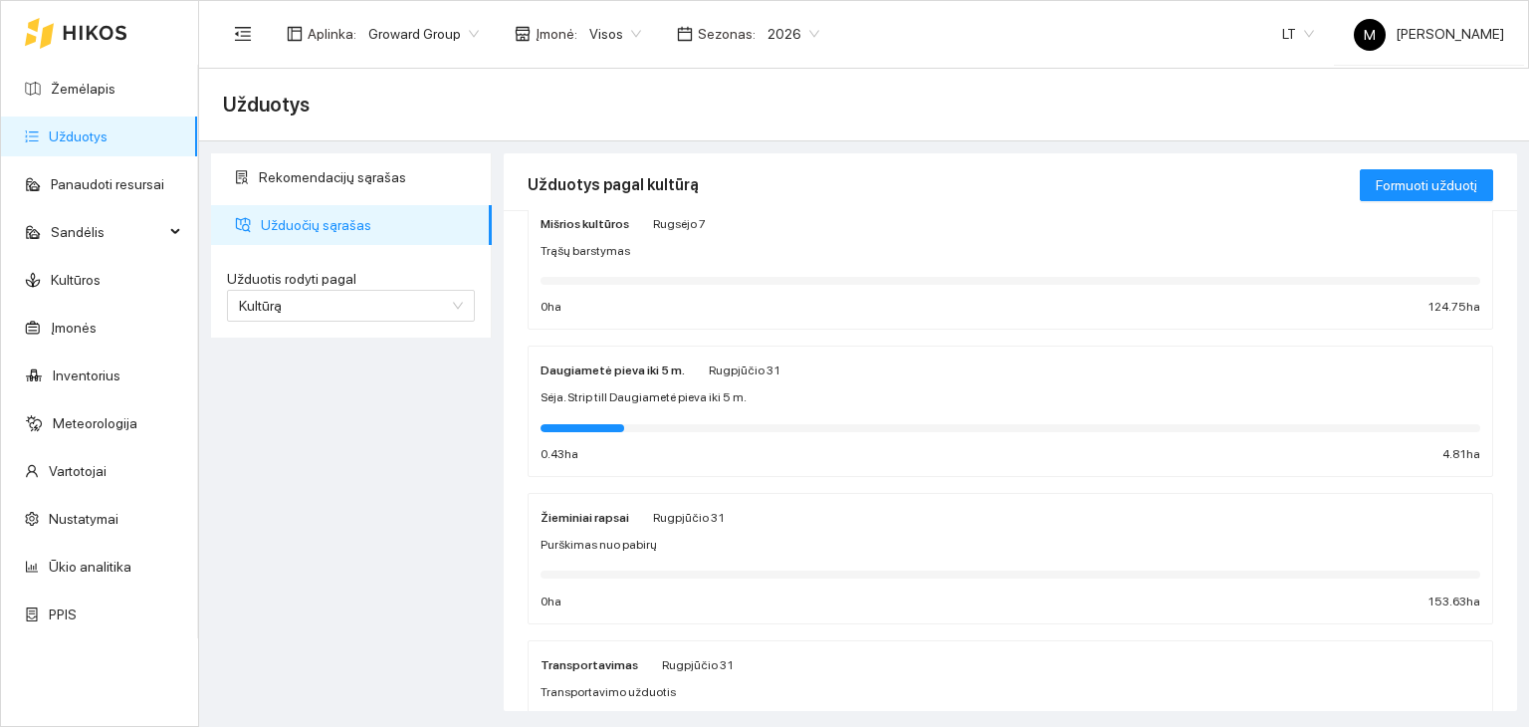
scroll to position [697, 0]
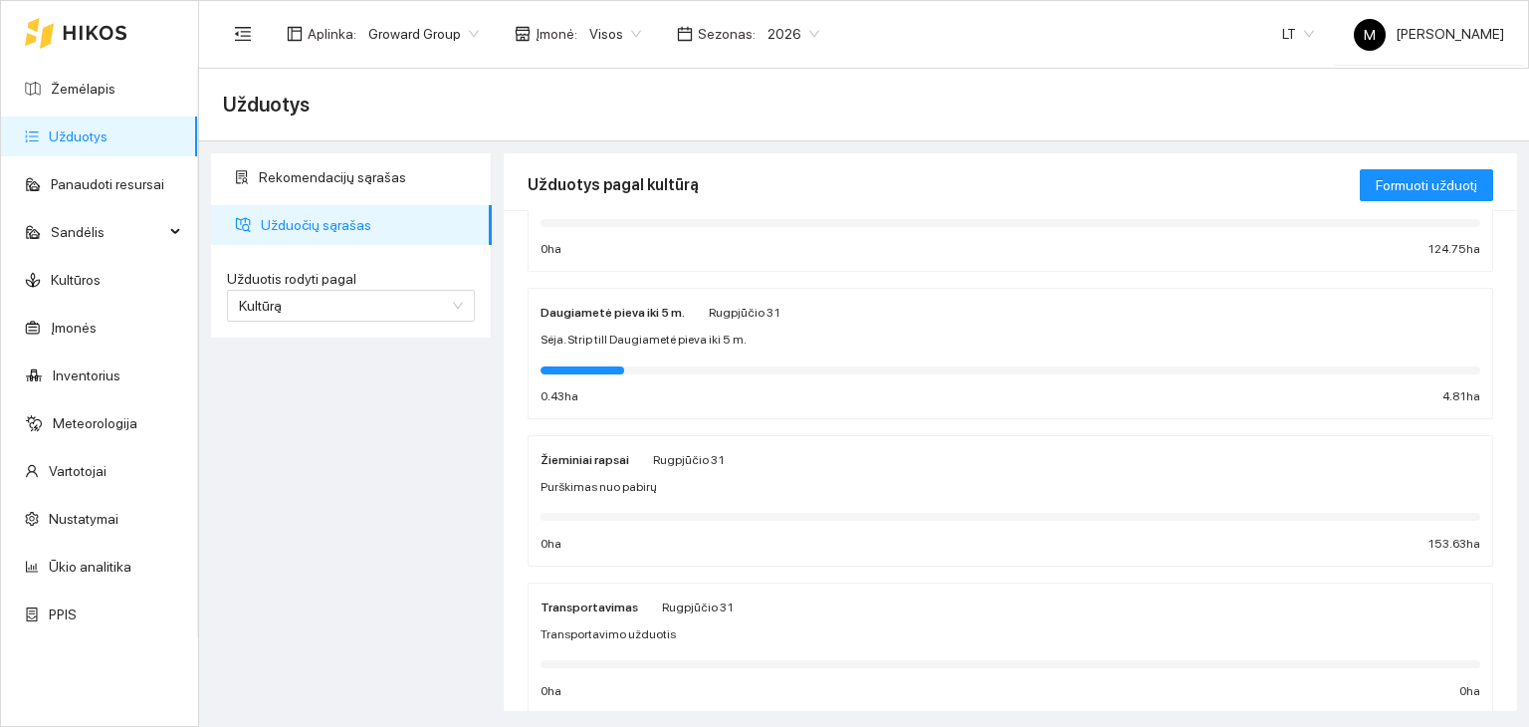
click at [569, 486] on span "Purškimas nuo pabirų" at bounding box center [599, 487] width 116 height 19
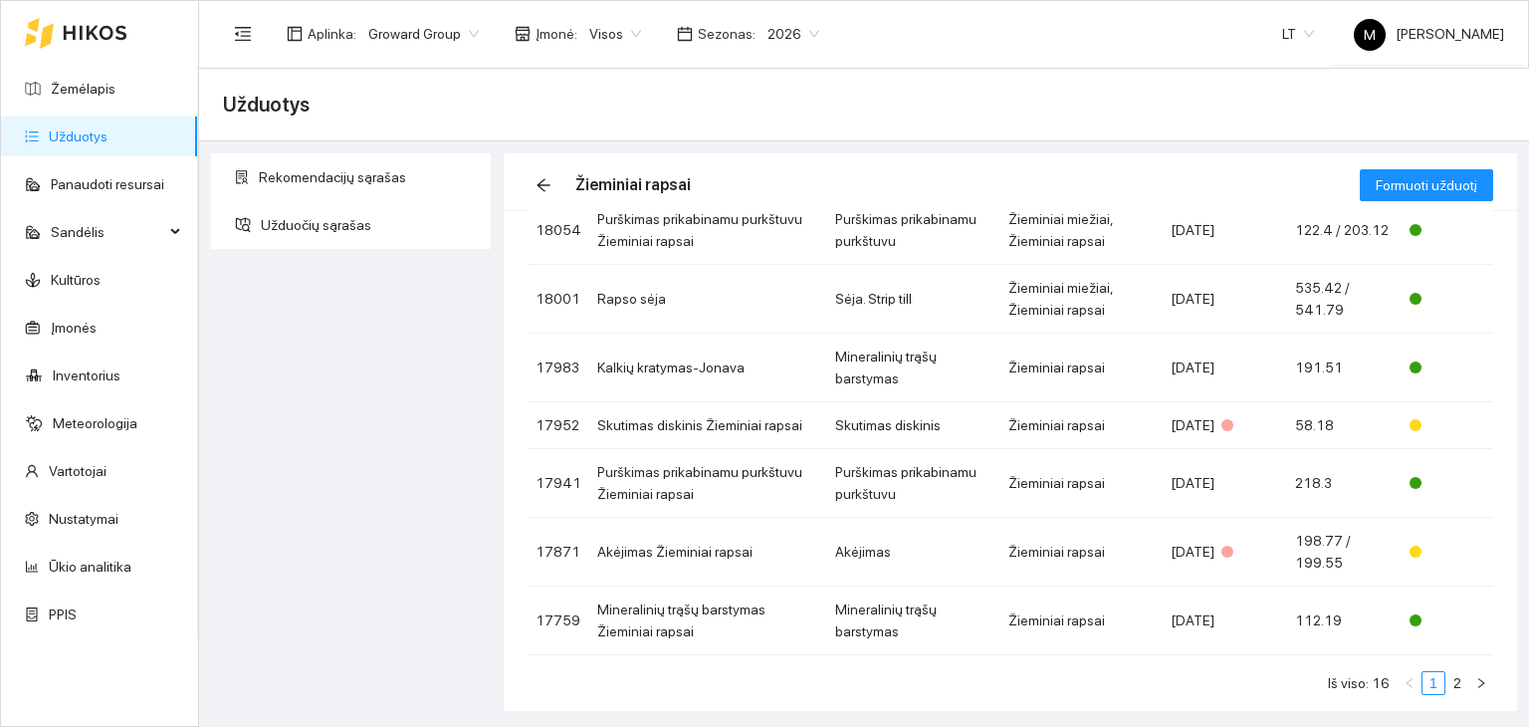
scroll to position [342, 0]
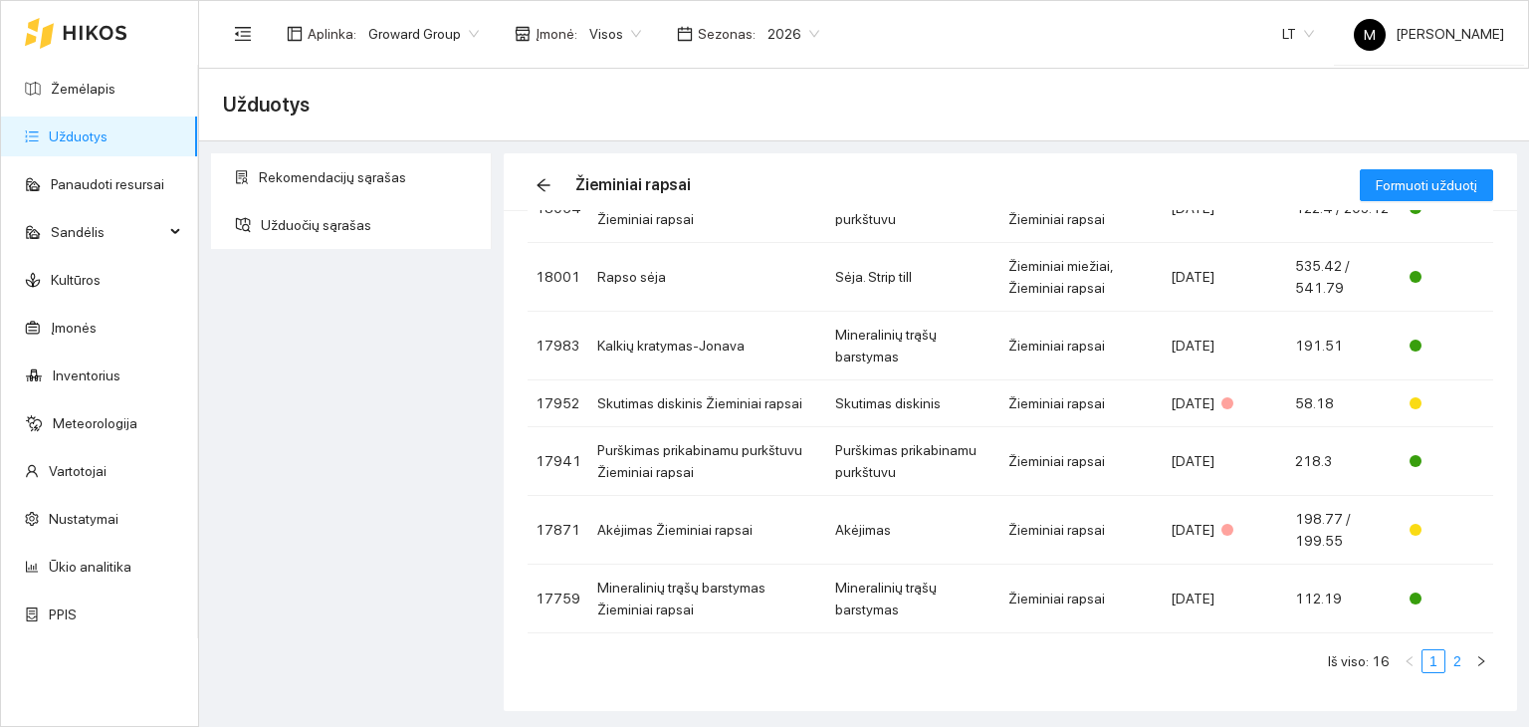
click at [1447, 662] on link "2" at bounding box center [1458, 661] width 22 height 22
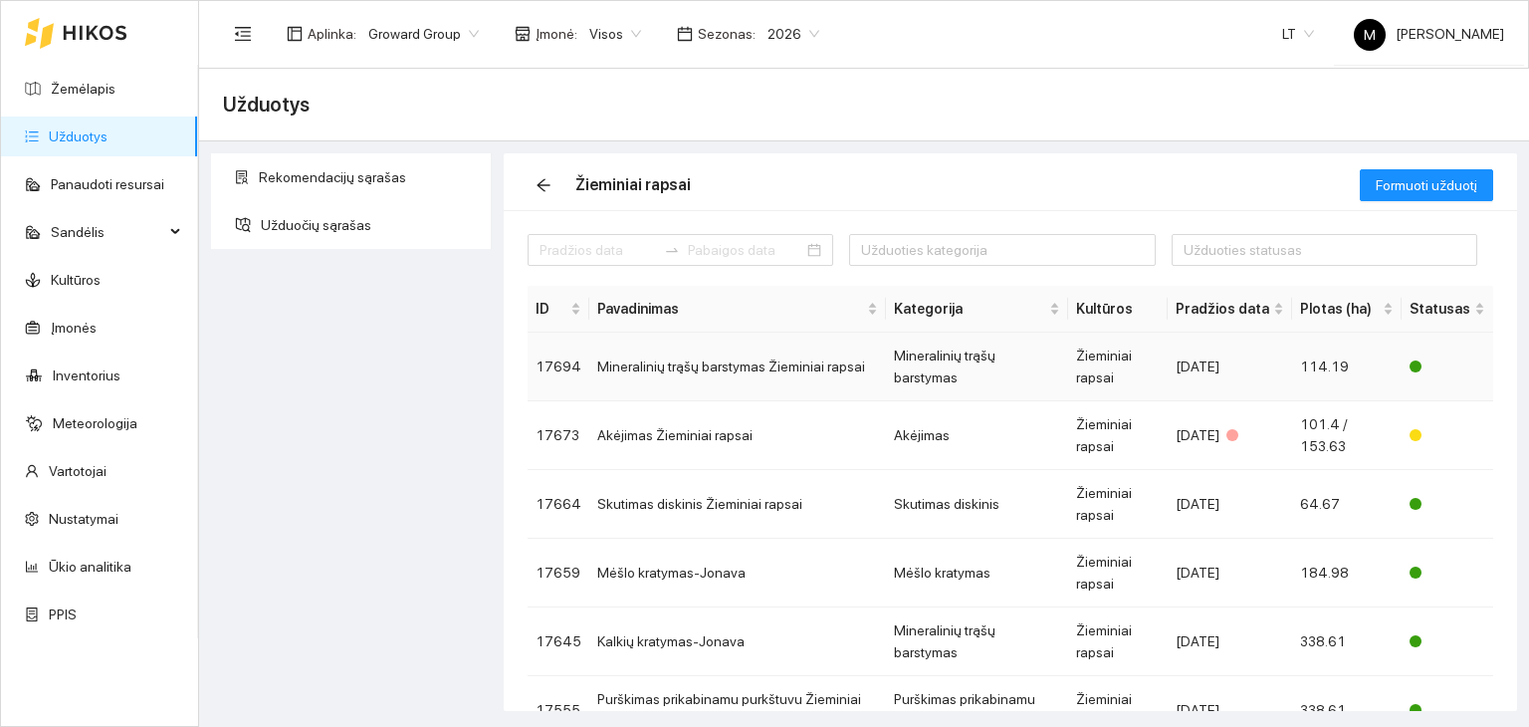
click at [724, 367] on td "Mineralinių trąšų barstymas Žieminiai rapsai" at bounding box center [737, 367] width 297 height 69
click at [552, 177] on span "arrow-left" at bounding box center [544, 185] width 30 height 16
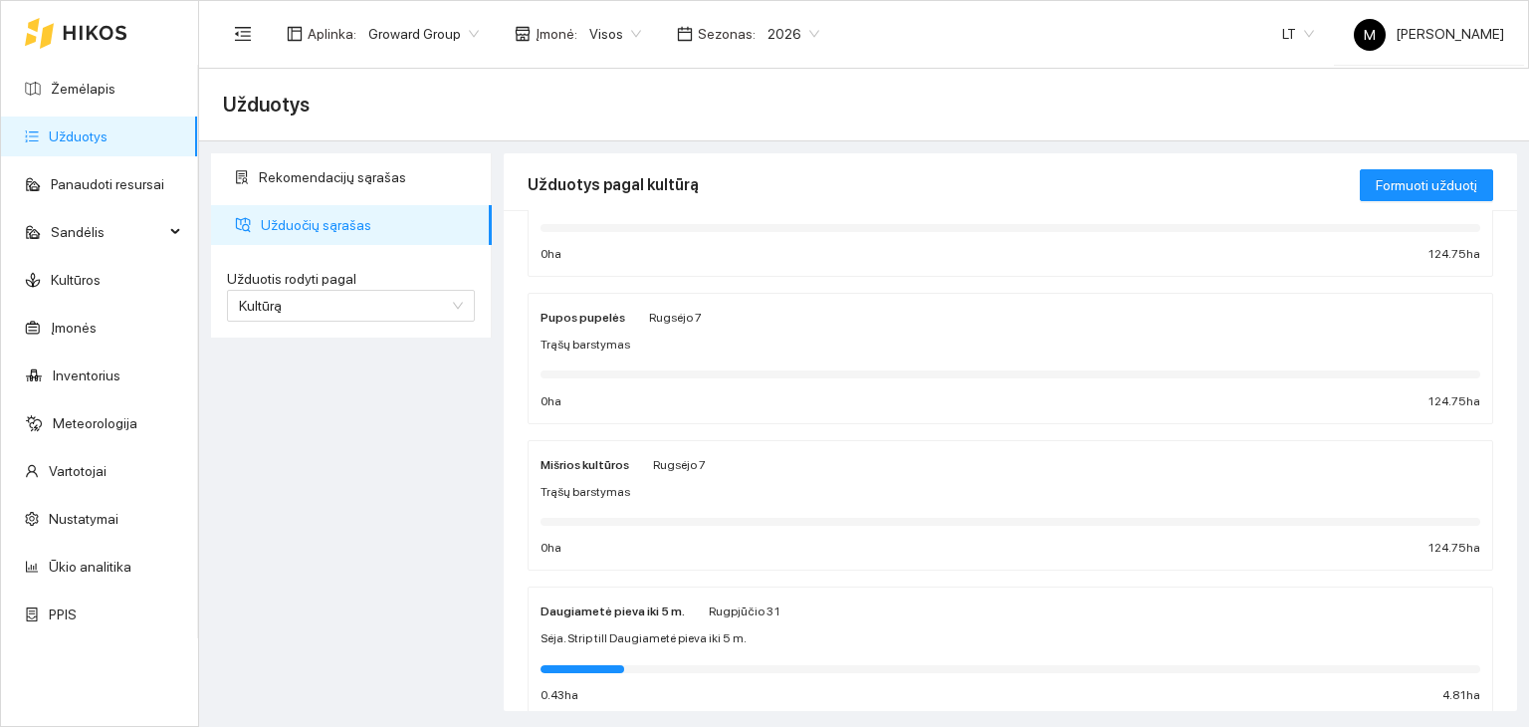
scroll to position [299, 0]
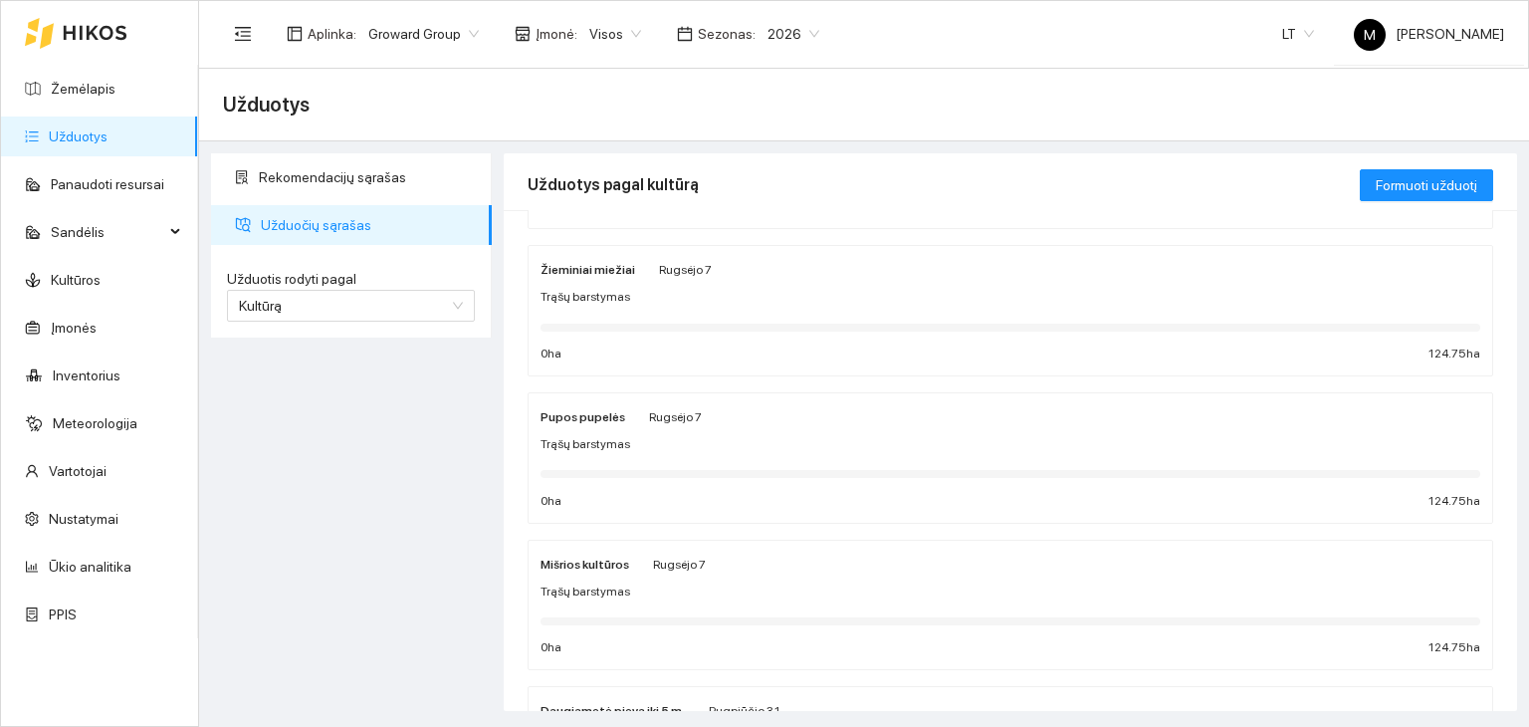
click at [740, 288] on div "Trąšų barstymas" at bounding box center [1011, 297] width 940 height 19
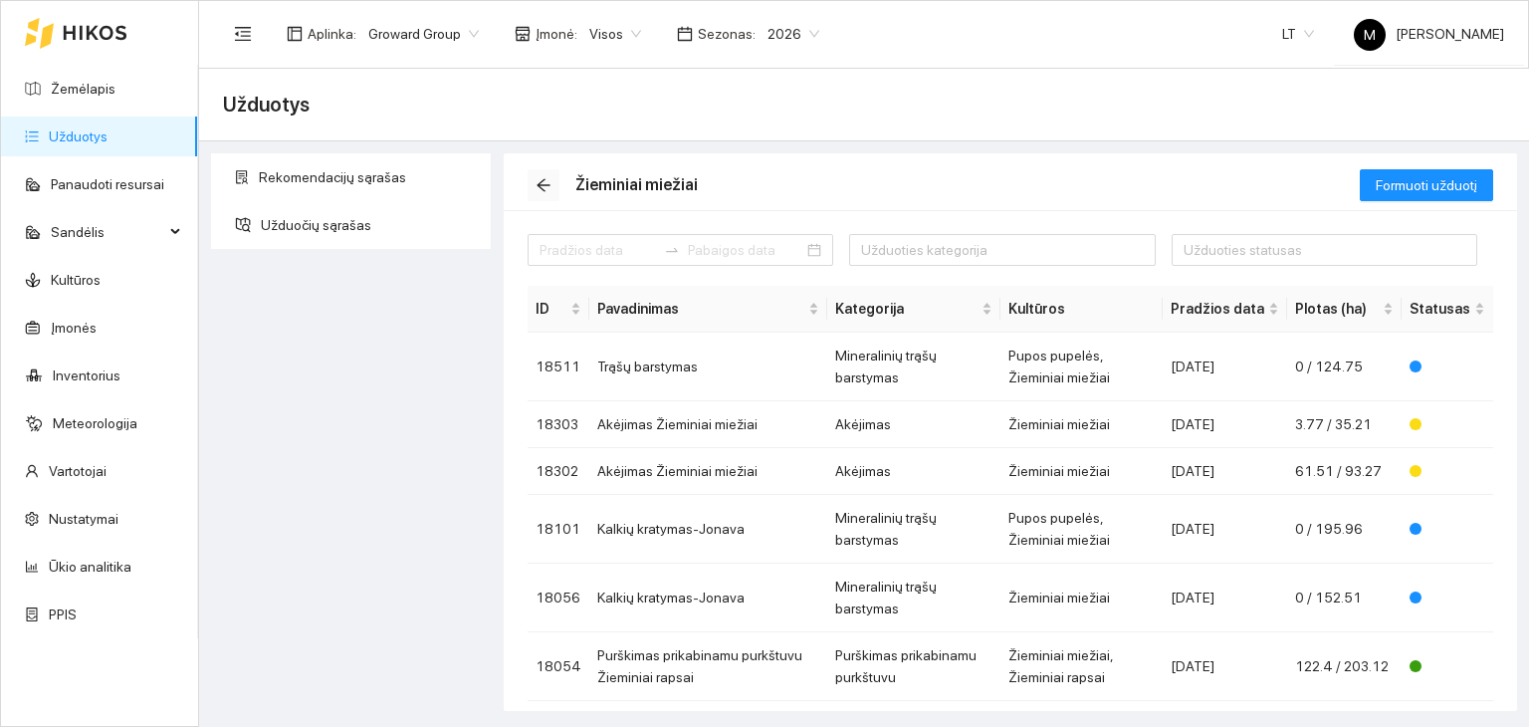
click at [546, 182] on icon "arrow-left" at bounding box center [544, 185] width 16 height 16
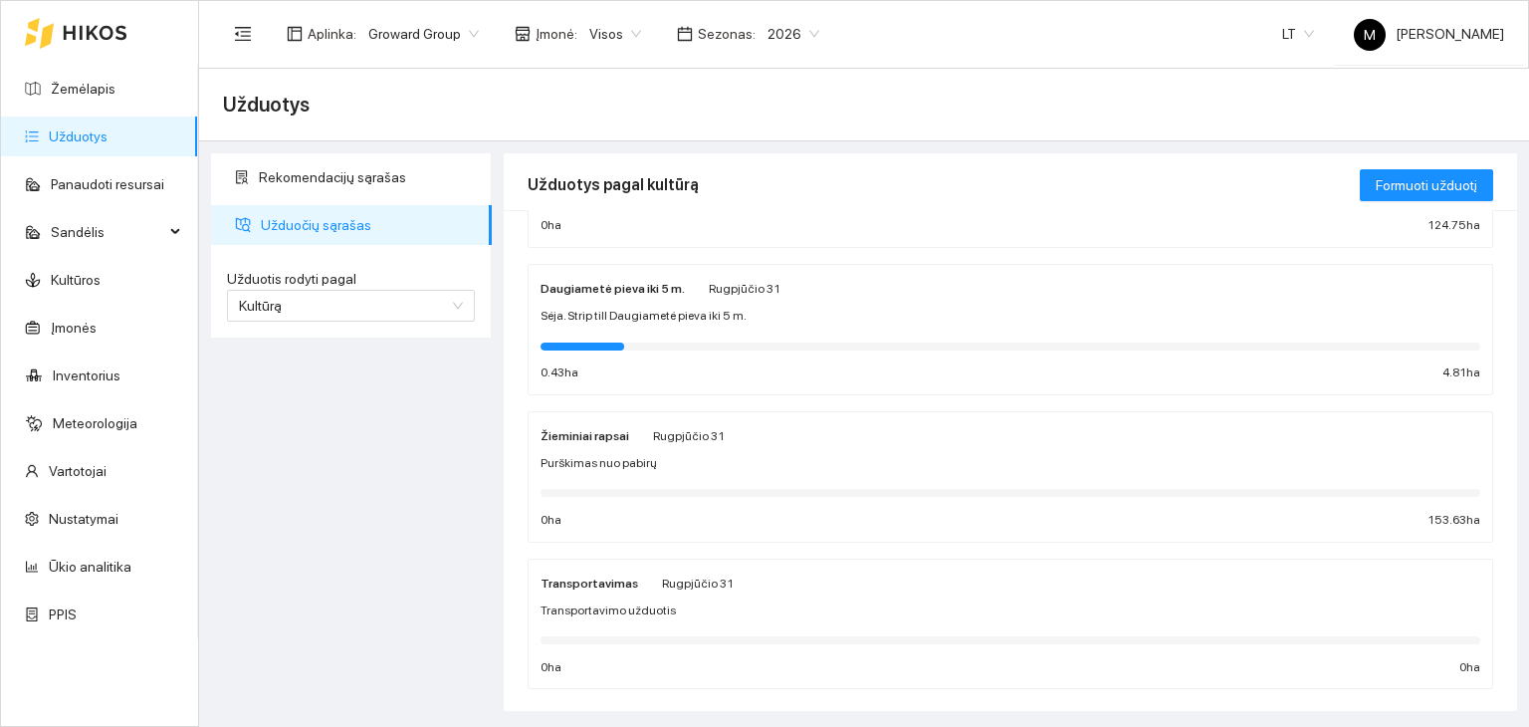
scroll to position [753, 0]
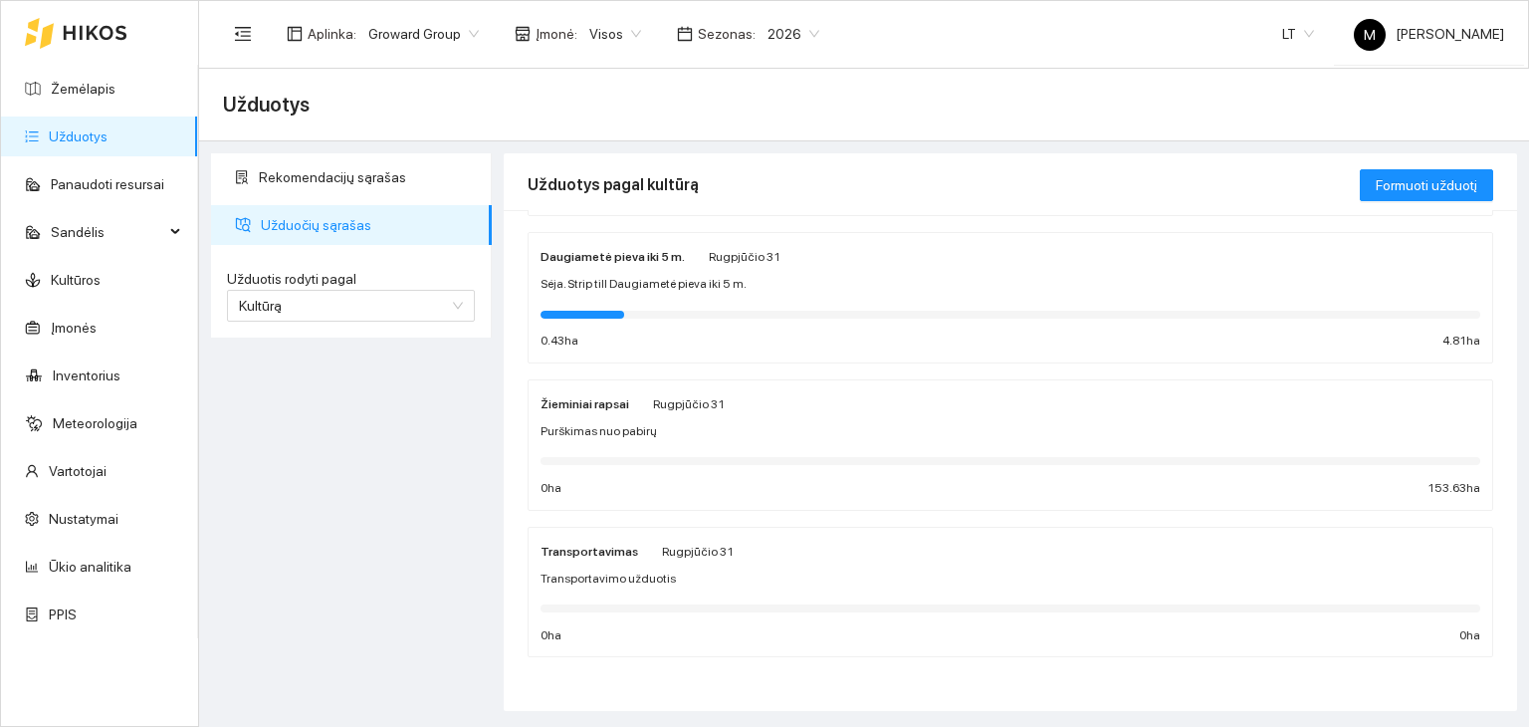
click at [613, 422] on span "Purškimas nuo pabirų" at bounding box center [599, 431] width 116 height 19
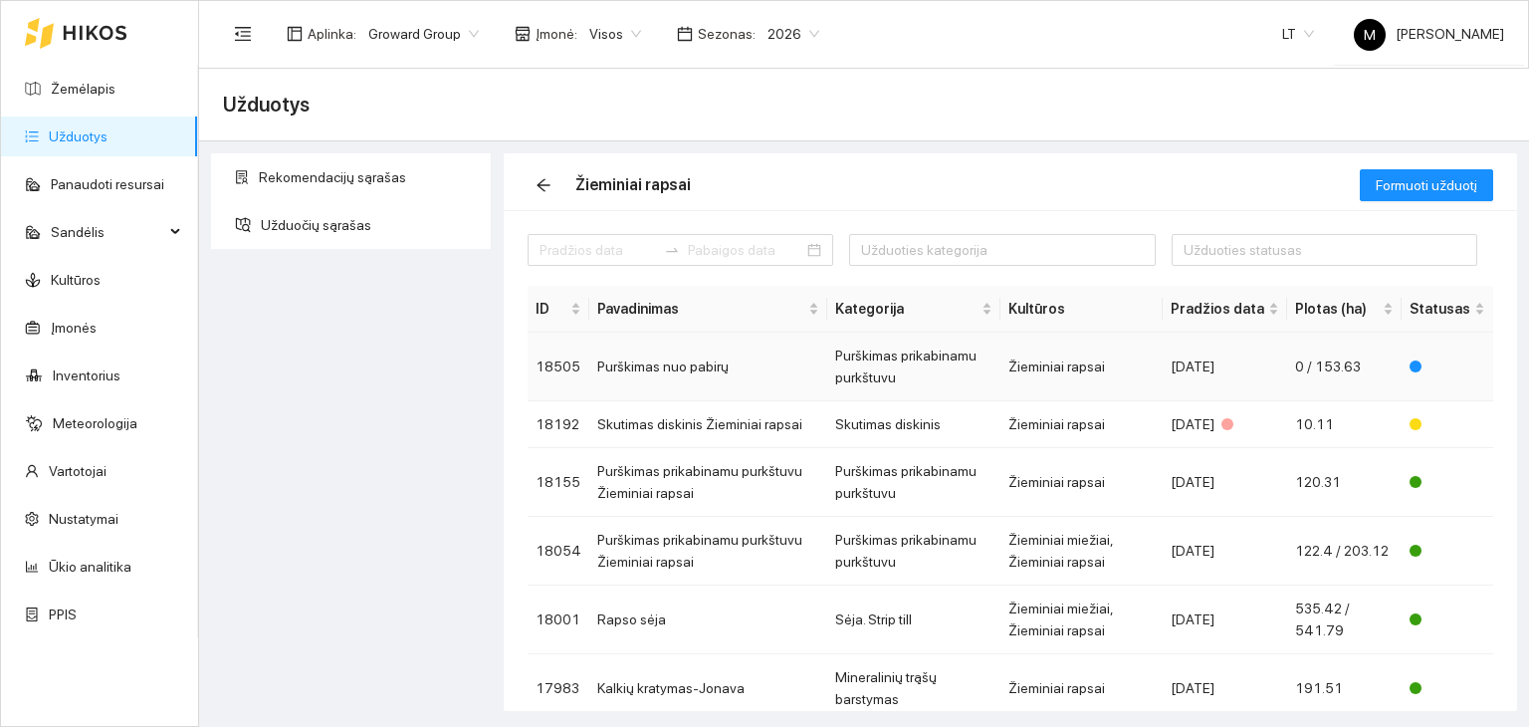
click at [710, 368] on td "Purškimas nuo pabirų" at bounding box center [708, 367] width 238 height 69
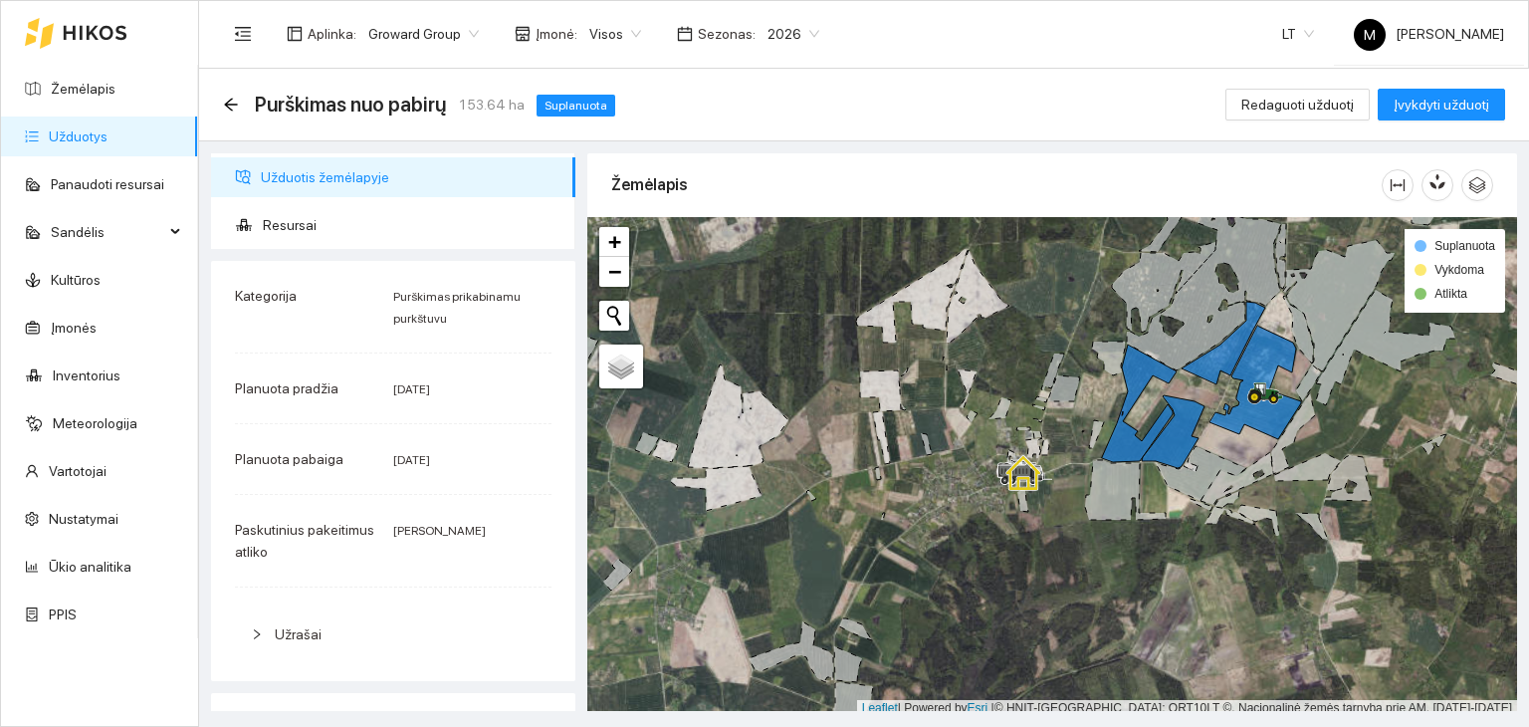
click at [239, 112] on div "Purškimas nuo pabirų 153.64 ha Suplanuota" at bounding box center [423, 105] width 400 height 32
click at [223, 93] on div "Purškimas nuo pabirų 153.64 ha Suplanuota" at bounding box center [423, 105] width 400 height 32
click at [227, 101] on icon "arrow-left" at bounding box center [231, 105] width 16 height 16
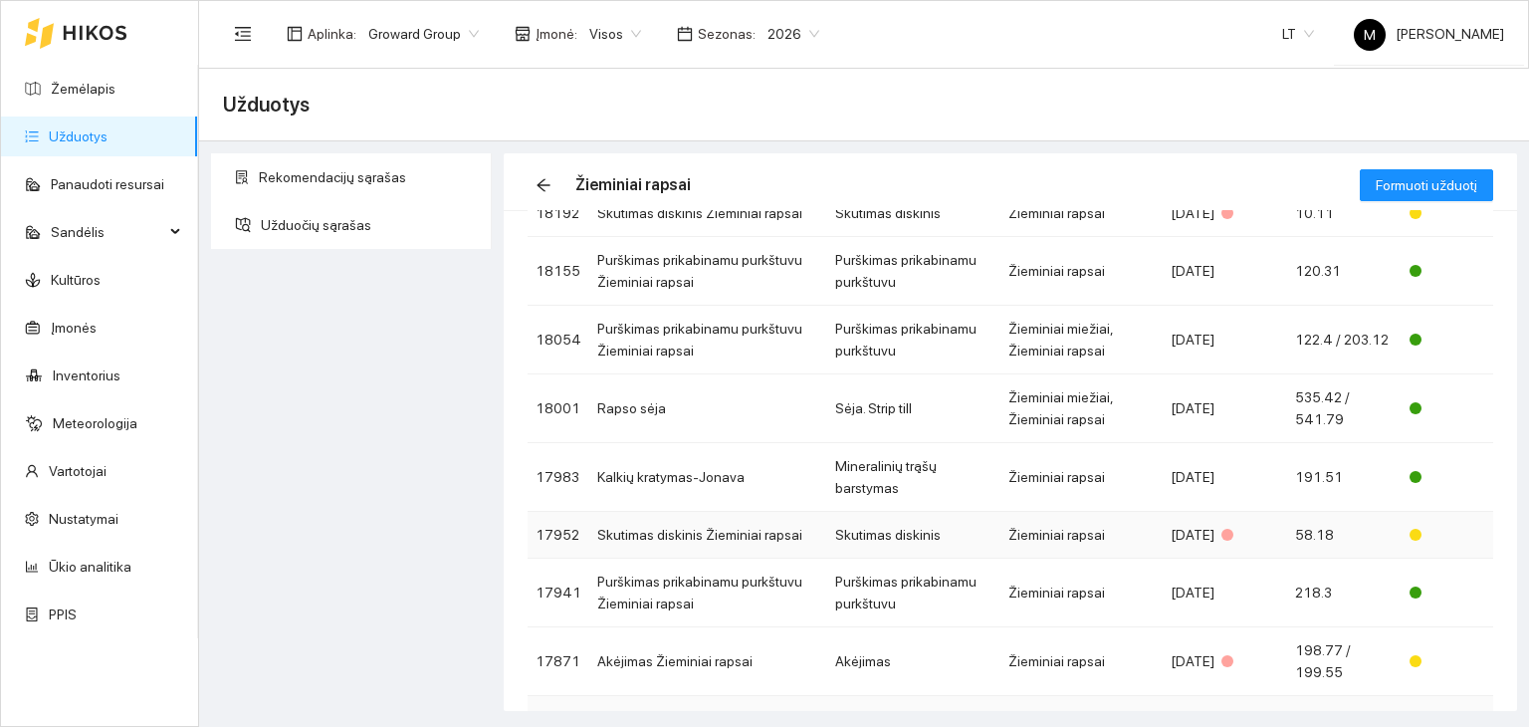
scroll to position [299, 0]
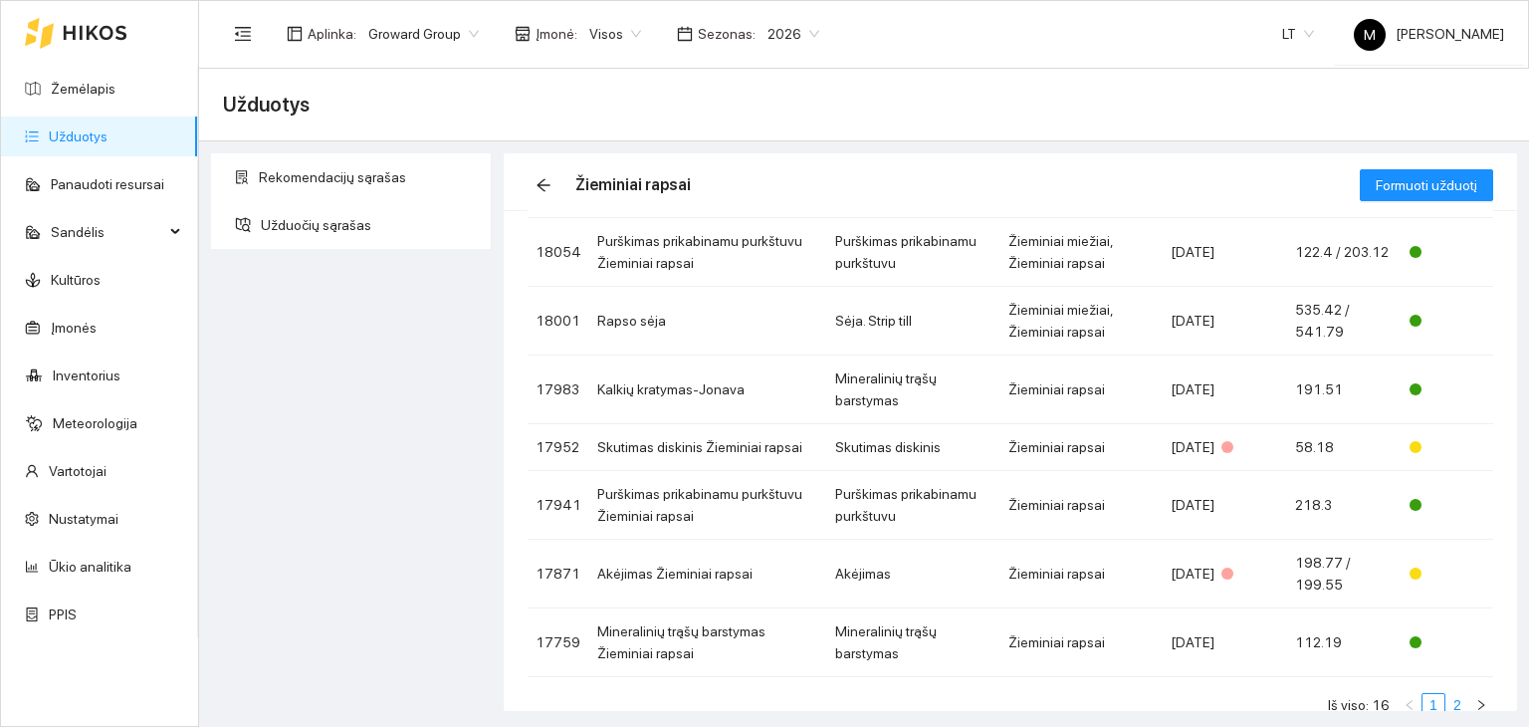
click at [1447, 701] on link "2" at bounding box center [1458, 705] width 22 height 22
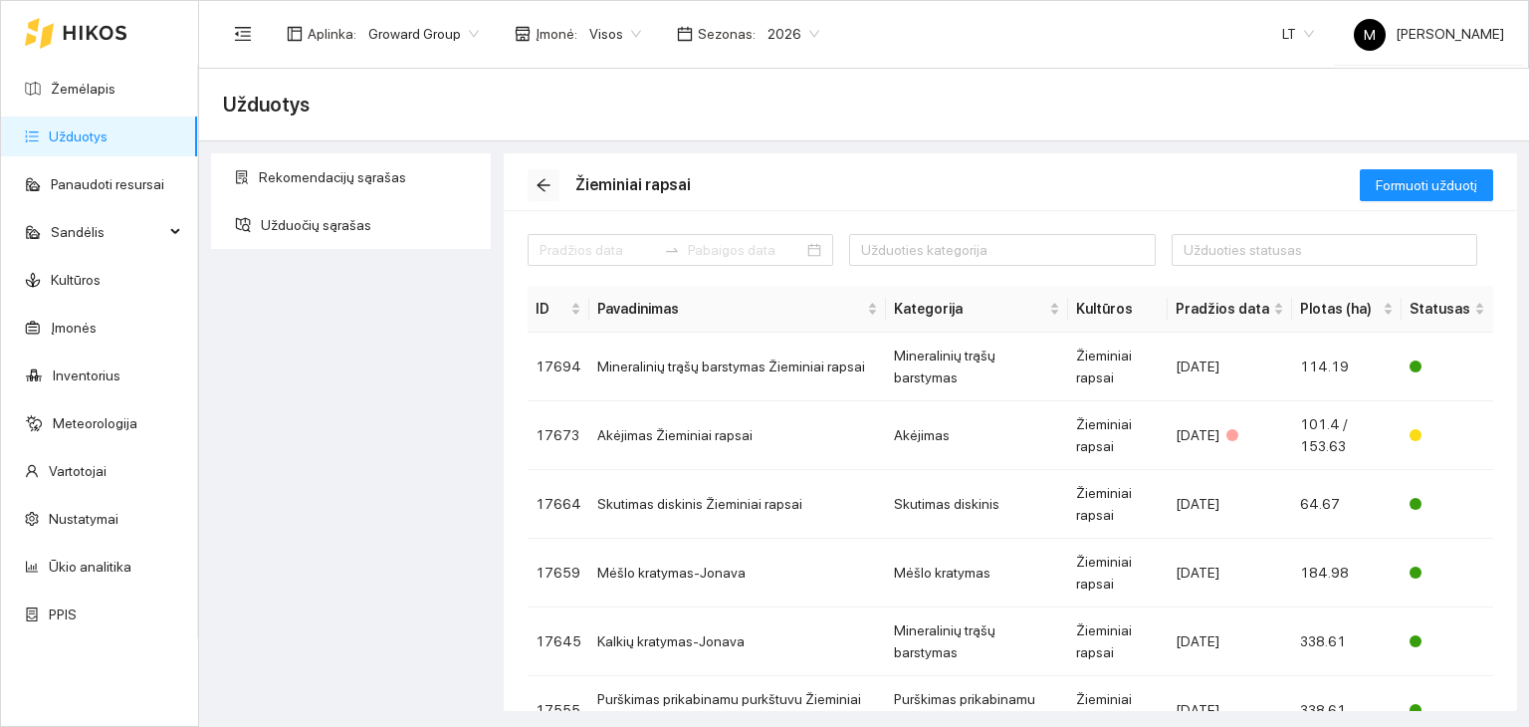
click at [538, 178] on icon "arrow-left" at bounding box center [544, 185] width 16 height 16
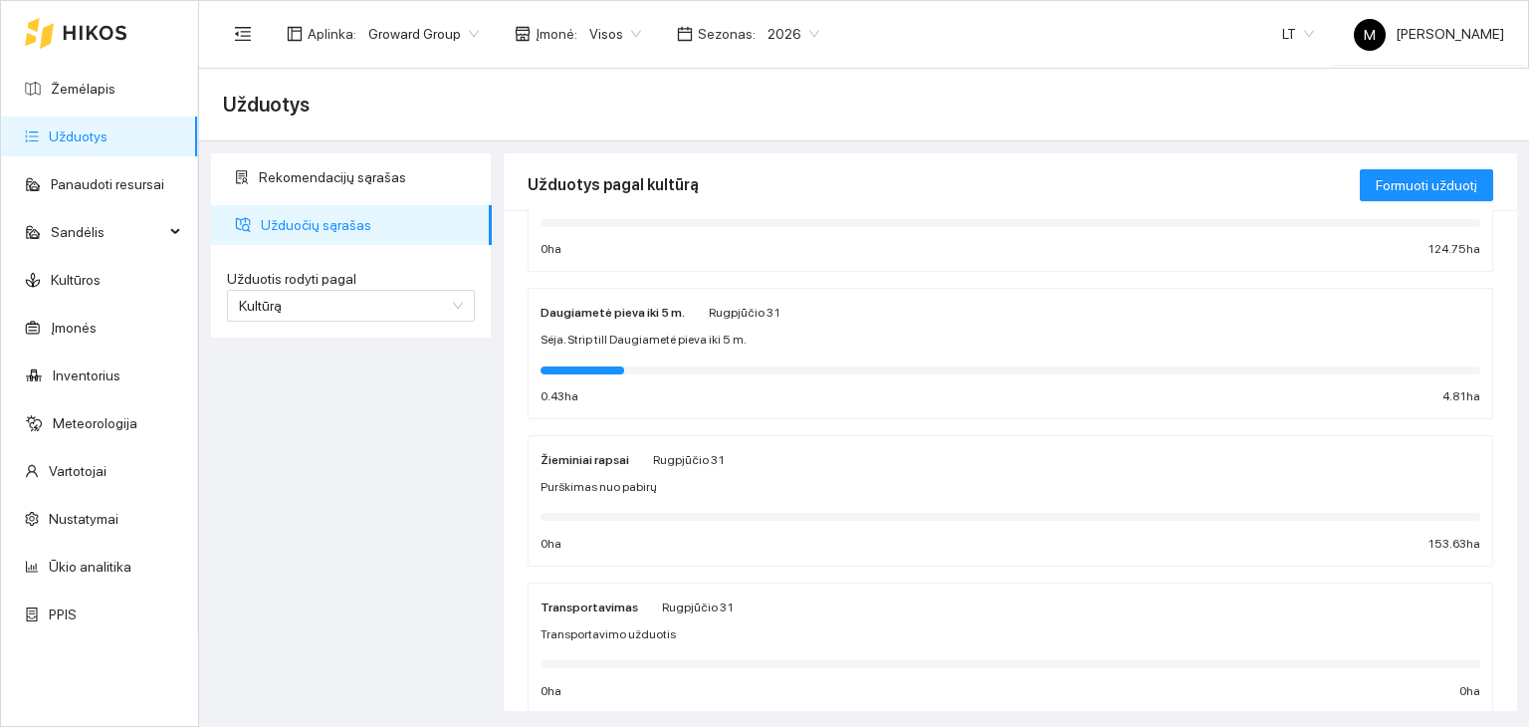
scroll to position [753, 0]
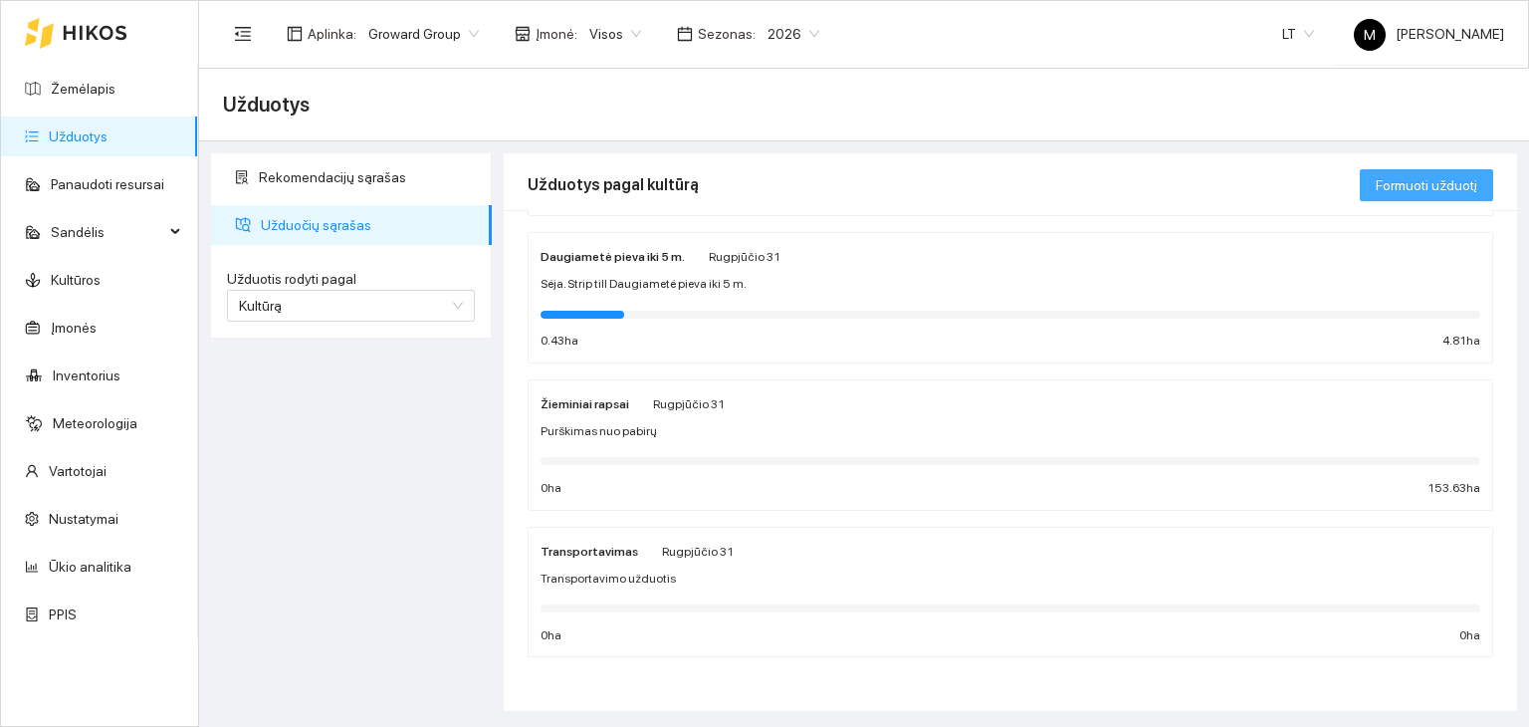
click at [1385, 192] on span "Formuoti užduotį" at bounding box center [1427, 185] width 102 height 22
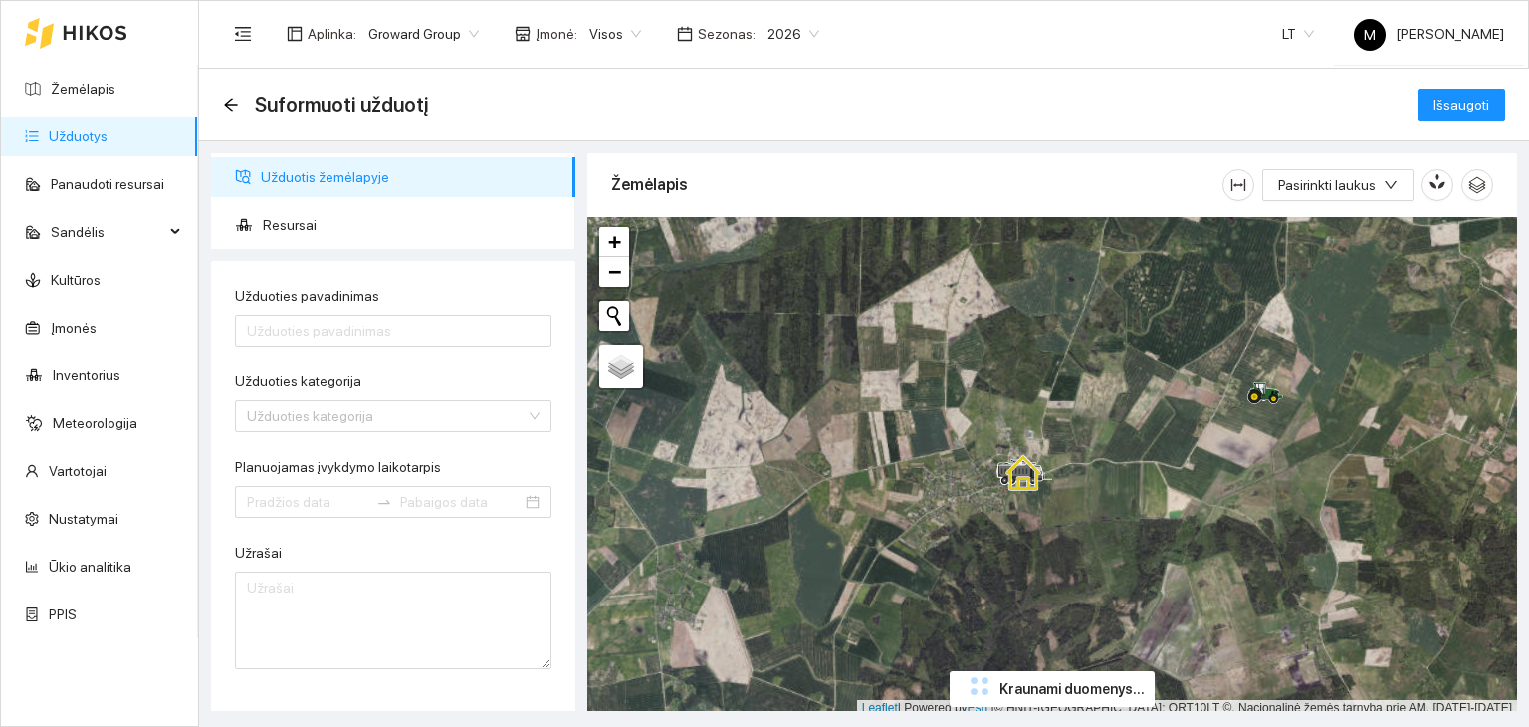
click at [733, 459] on div at bounding box center [1052, 467] width 930 height 500
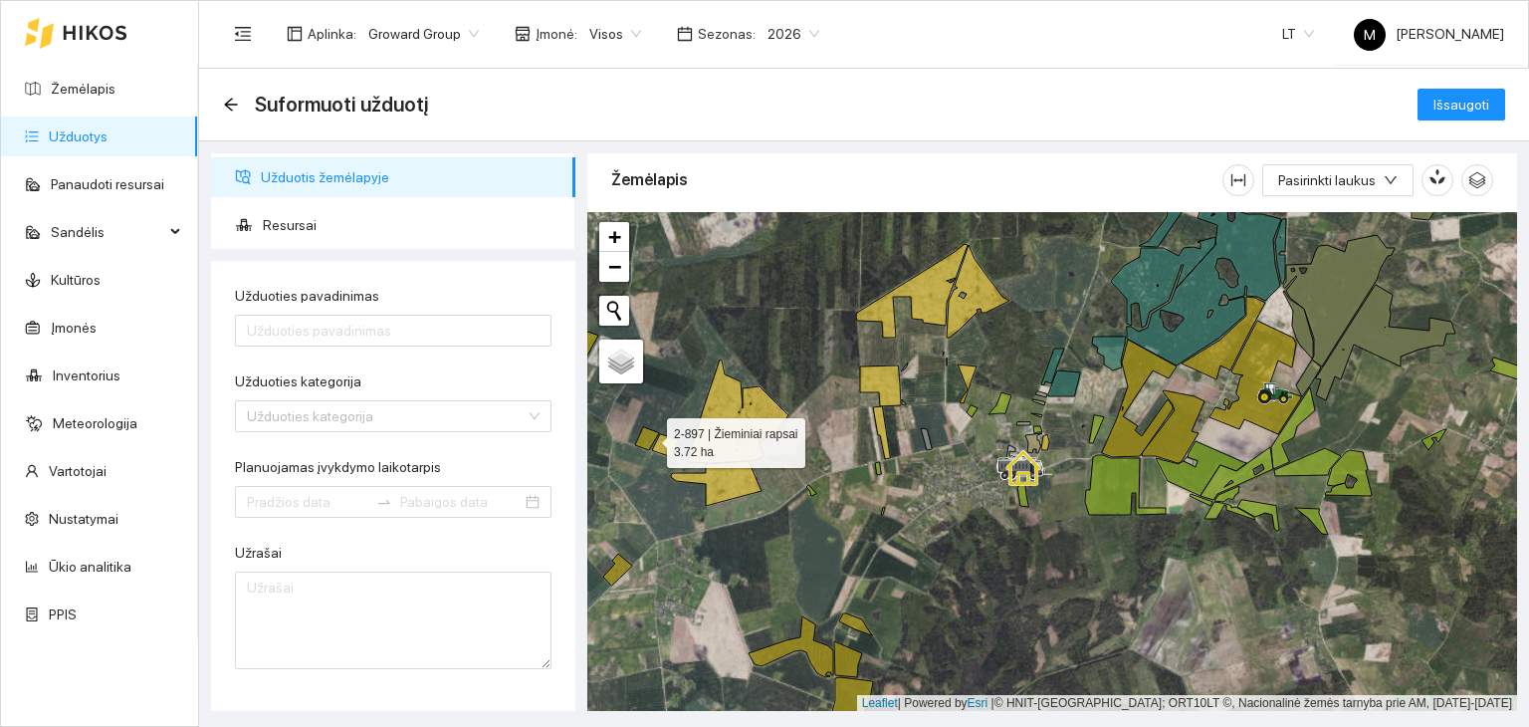
click at [649, 437] on icon at bounding box center [647, 438] width 24 height 23
click at [667, 447] on icon at bounding box center [665, 445] width 26 height 23
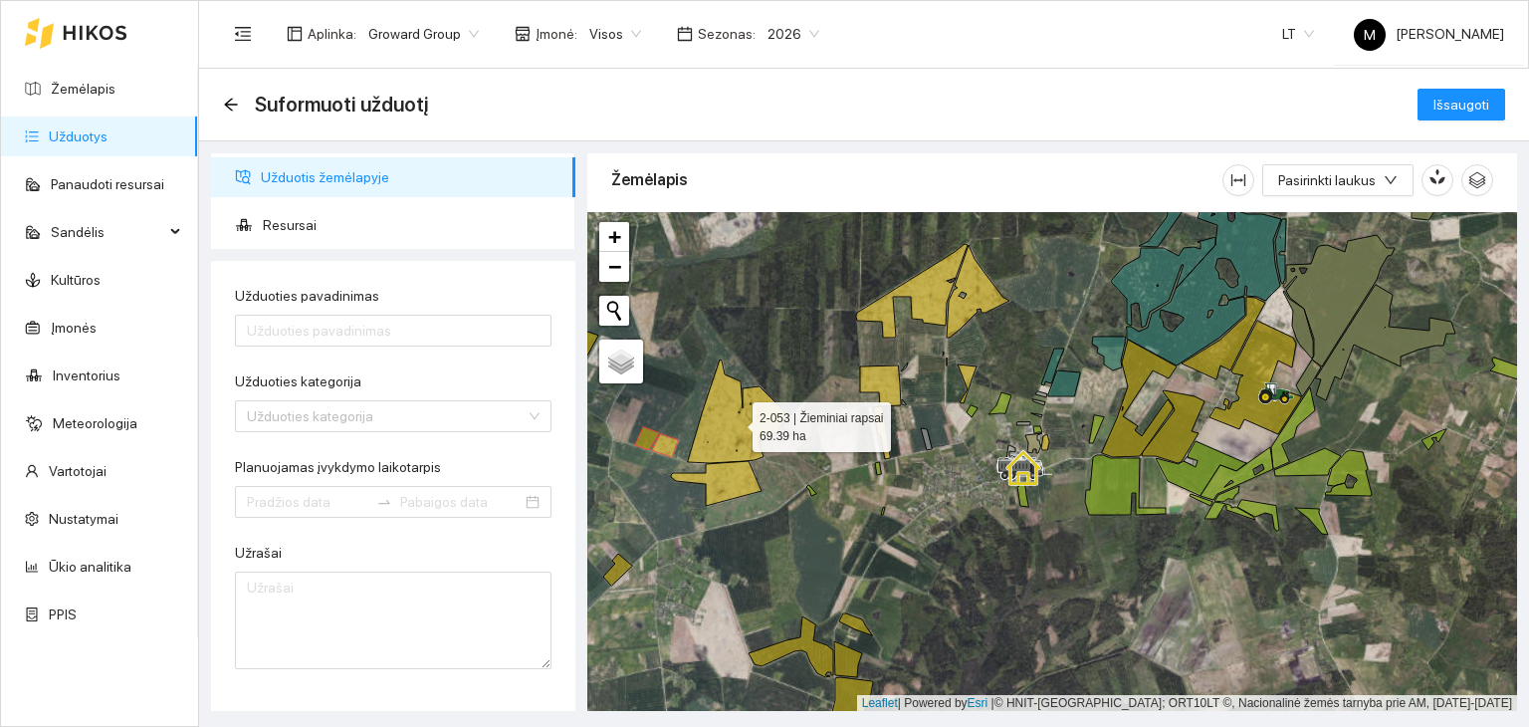
click at [731, 436] on icon at bounding box center [738, 411] width 101 height 104
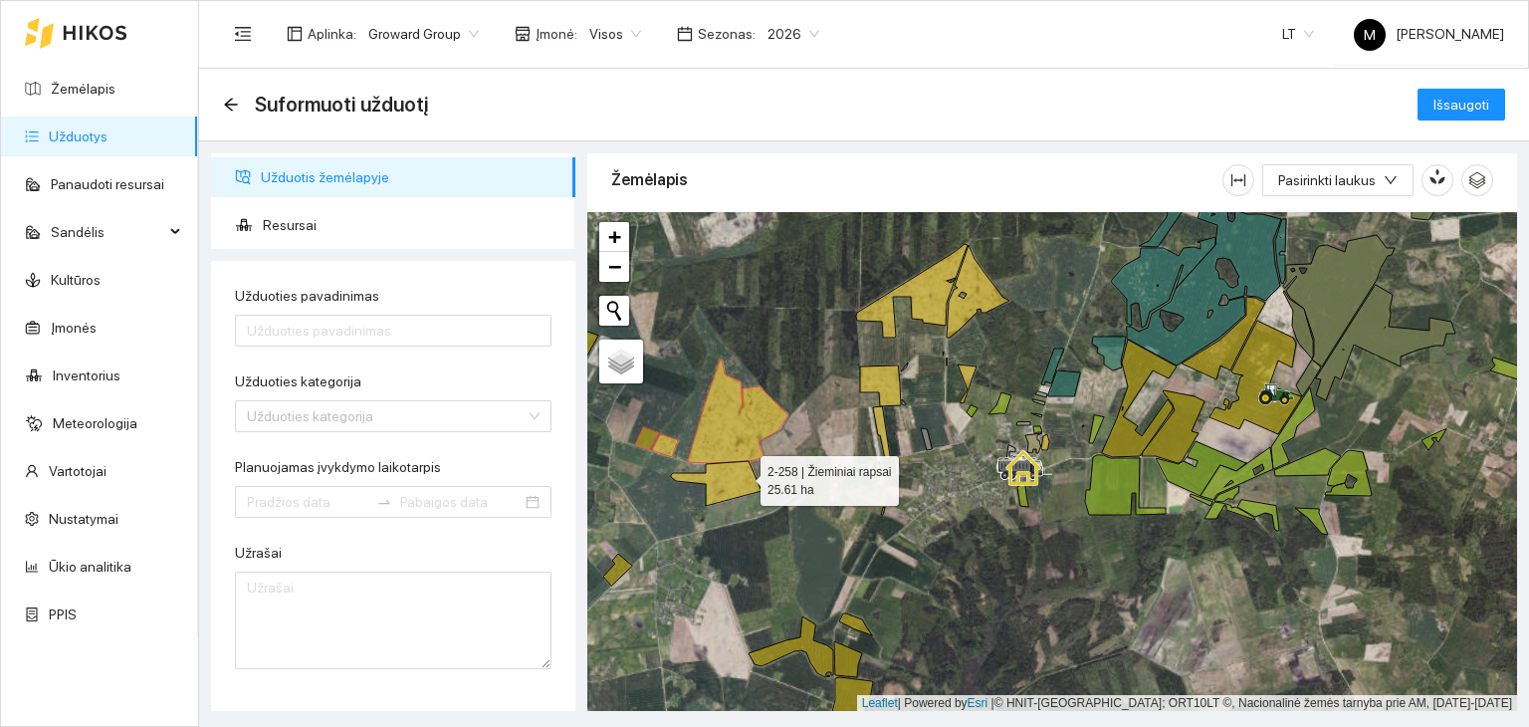
click at [744, 475] on icon at bounding box center [716, 483] width 91 height 45
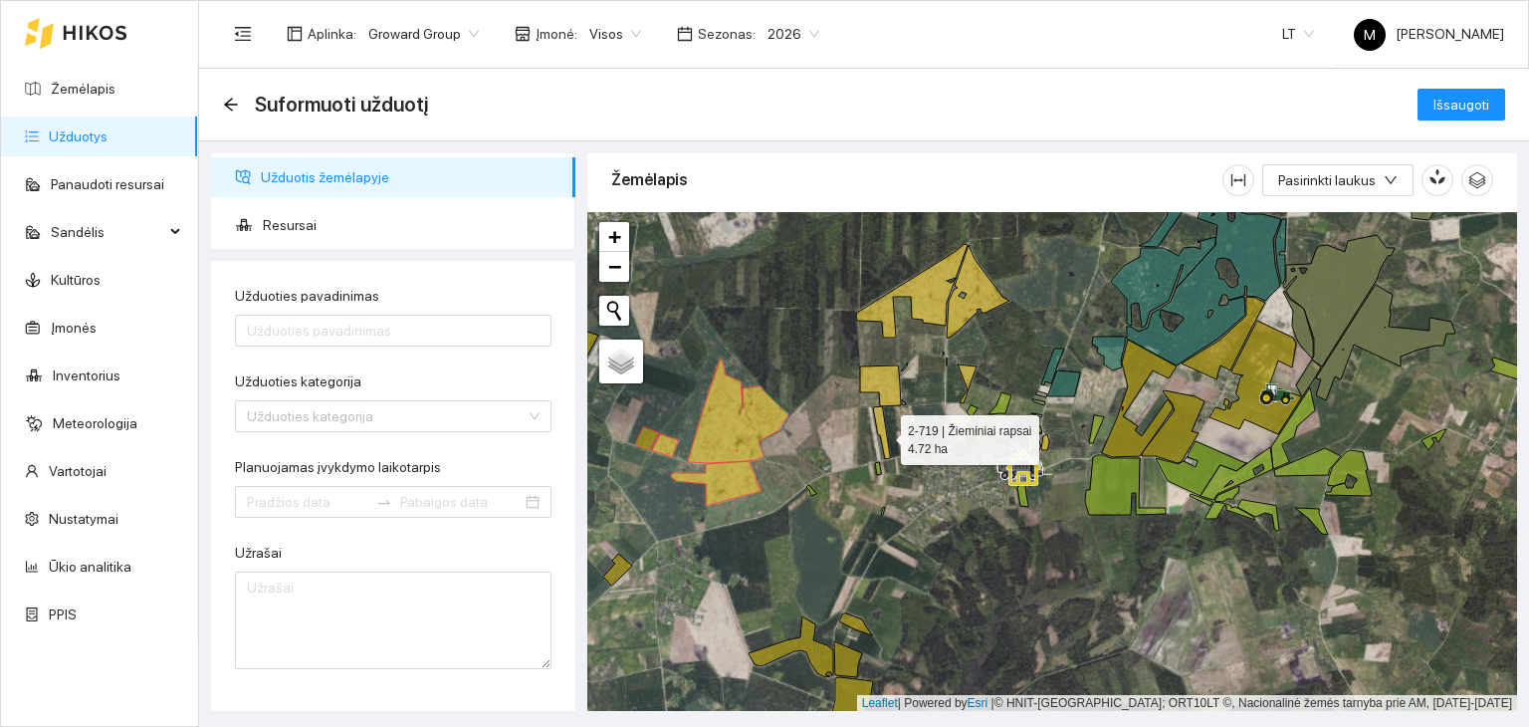
click at [882, 434] on icon at bounding box center [881, 432] width 17 height 53
click at [881, 432] on icon at bounding box center [881, 432] width 17 height 53
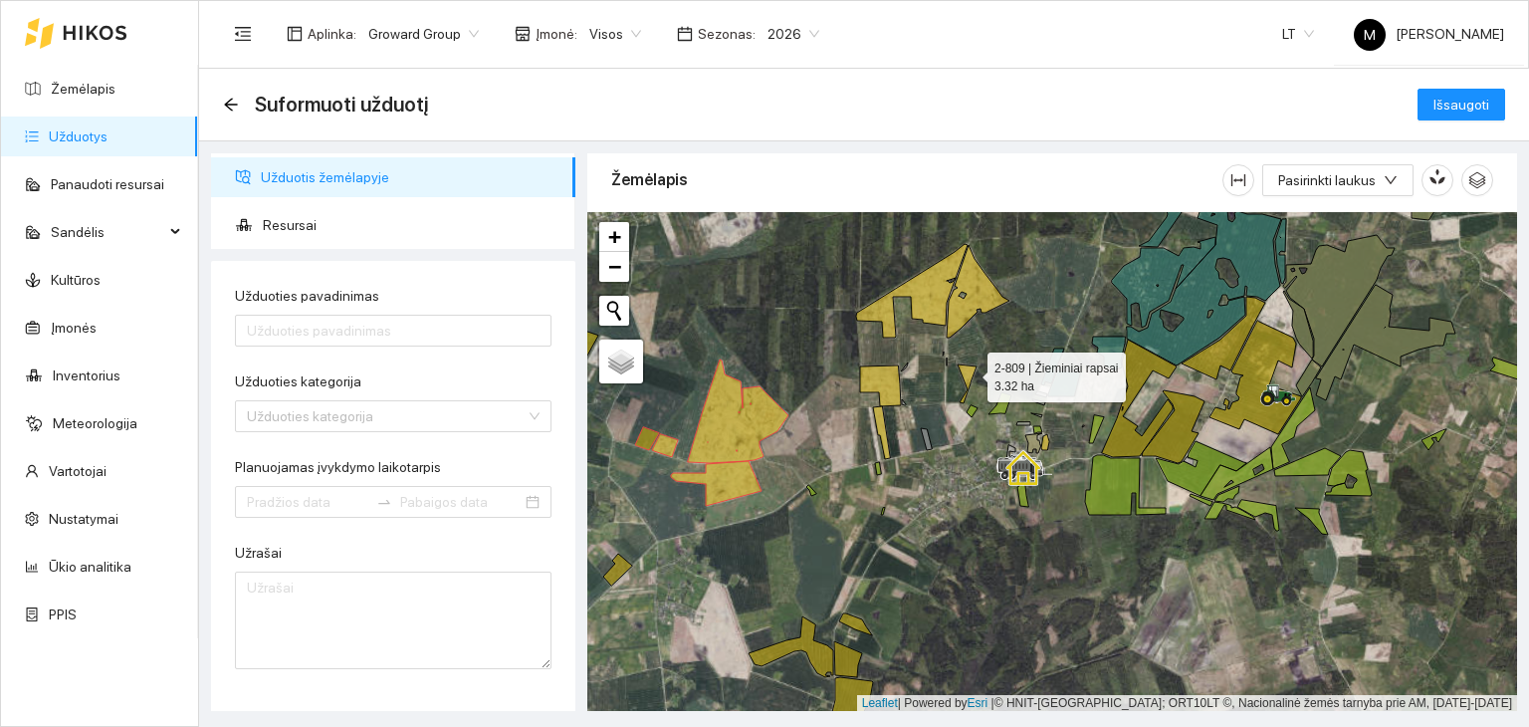
click at [970, 371] on icon at bounding box center [967, 383] width 19 height 39
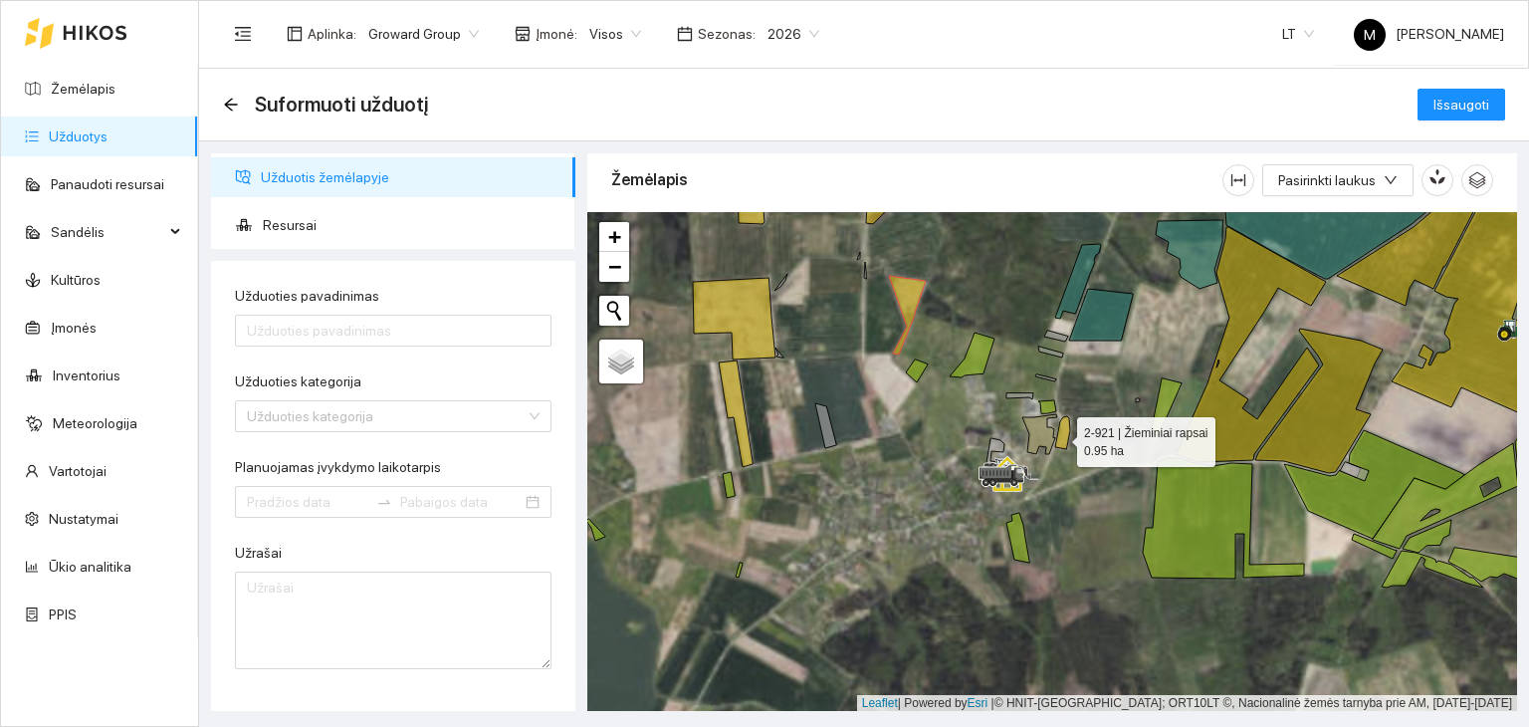
click at [1059, 436] on icon at bounding box center [1062, 432] width 15 height 33
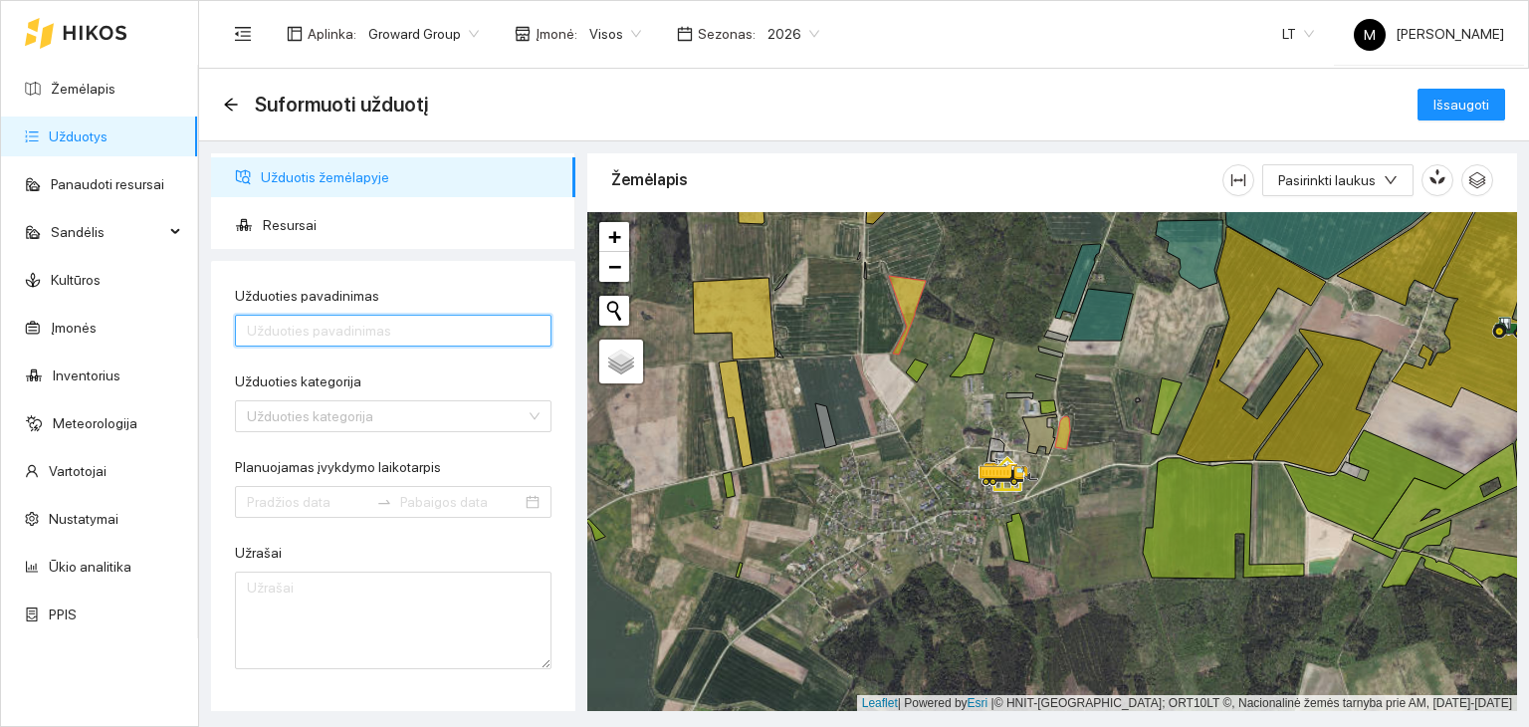
click at [313, 332] on input "Užduoties pavadinimas" at bounding box center [393, 331] width 317 height 32
type input "Trąšų barstymas"
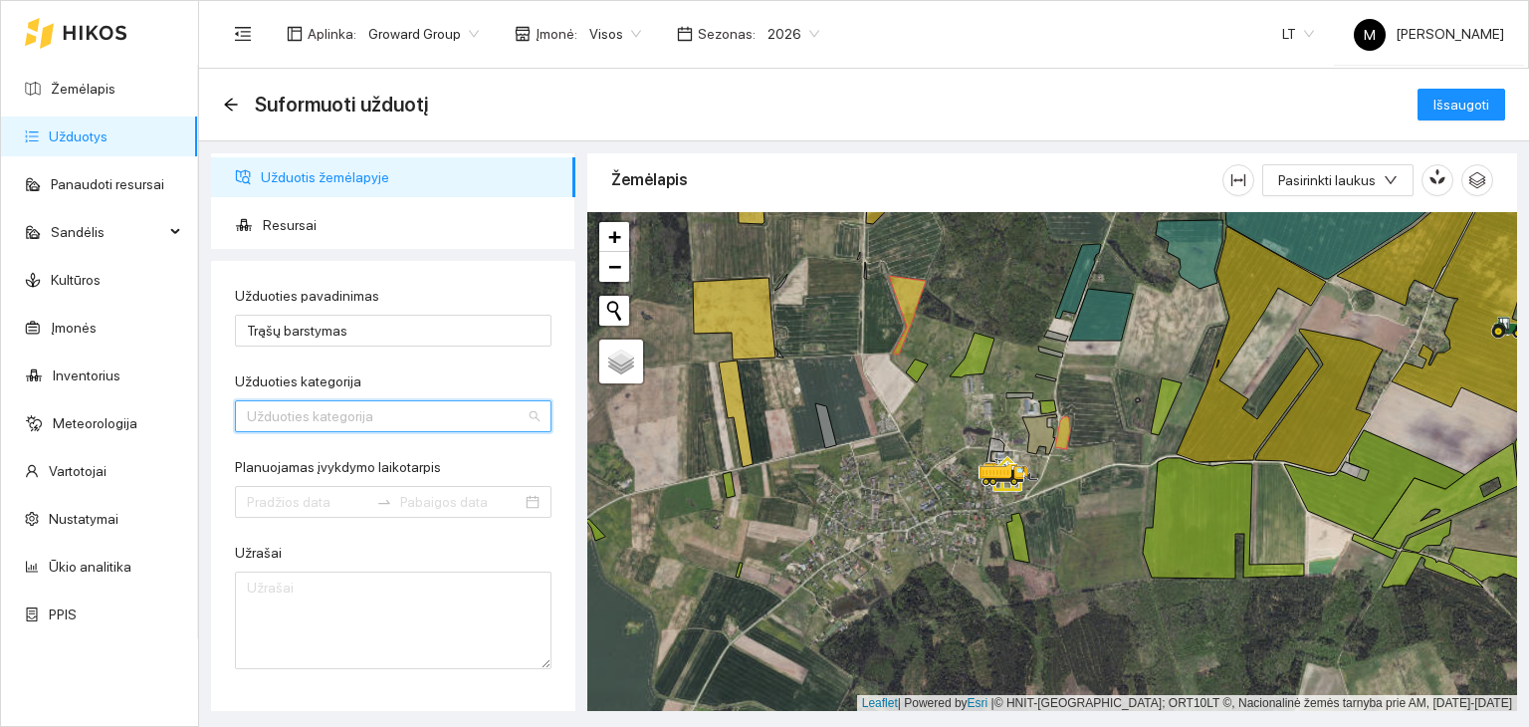
click at [308, 427] on input "Užduoties kategorija" at bounding box center [386, 416] width 279 height 30
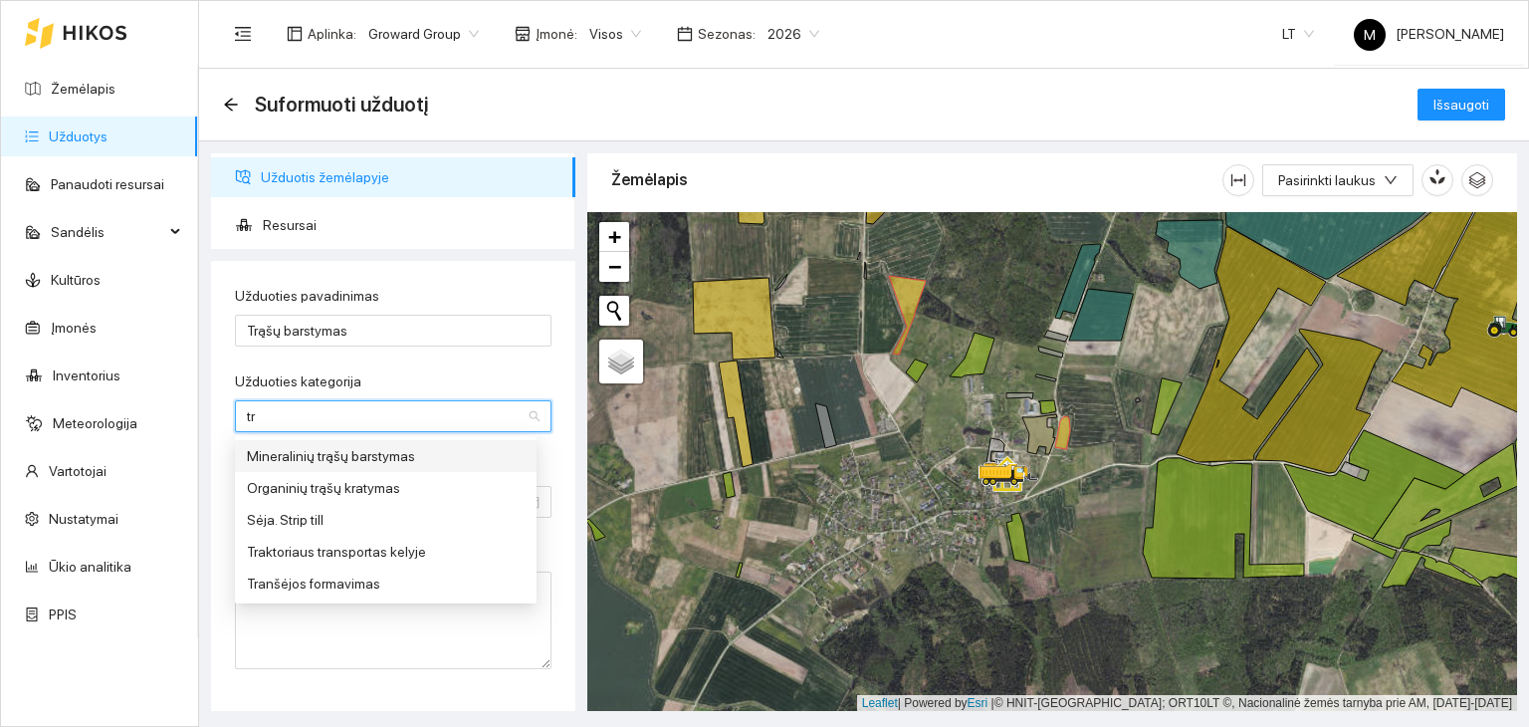
type input "trą"
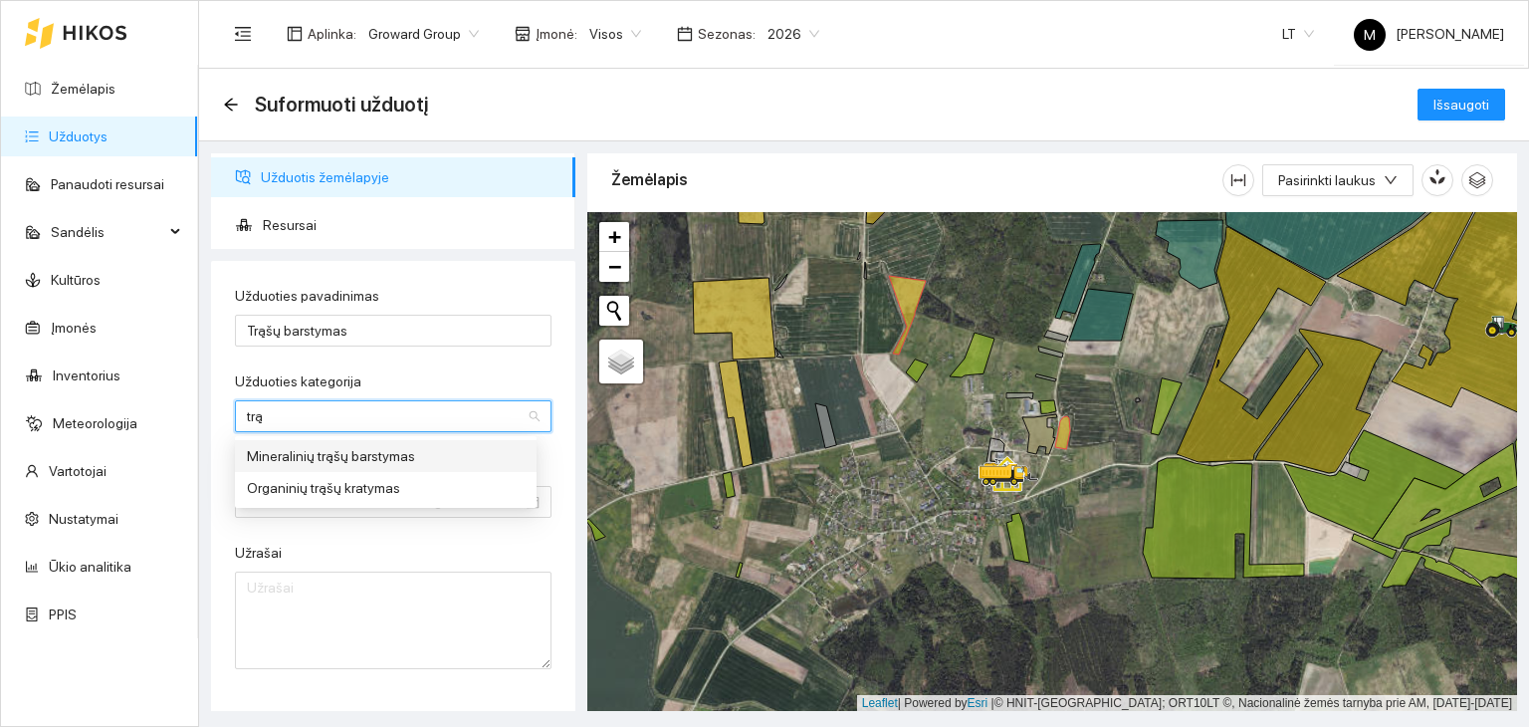
click at [308, 448] on div "Mineralinių trąšų barstymas" at bounding box center [386, 456] width 278 height 22
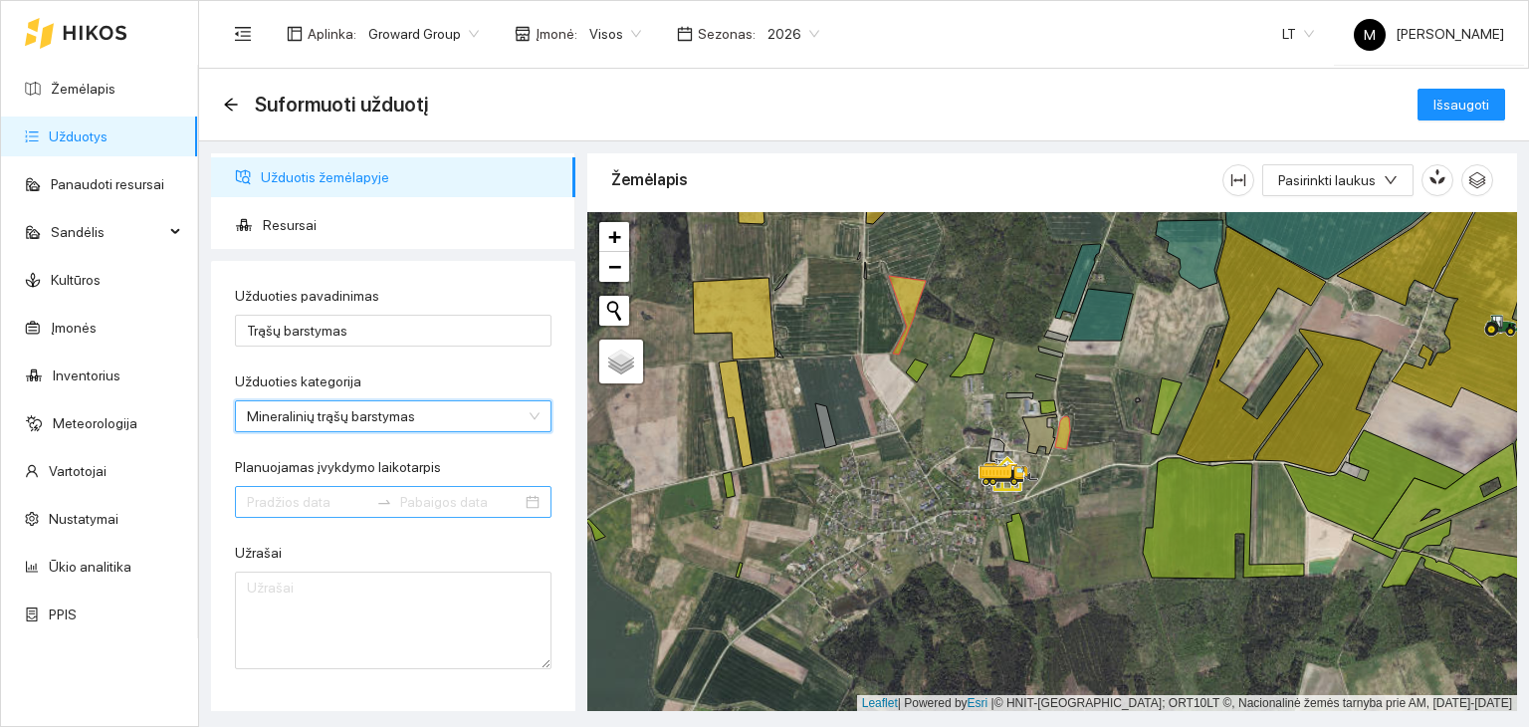
click at [302, 493] on input "Planuojamas įvykdymo laikotarpis" at bounding box center [307, 502] width 121 height 22
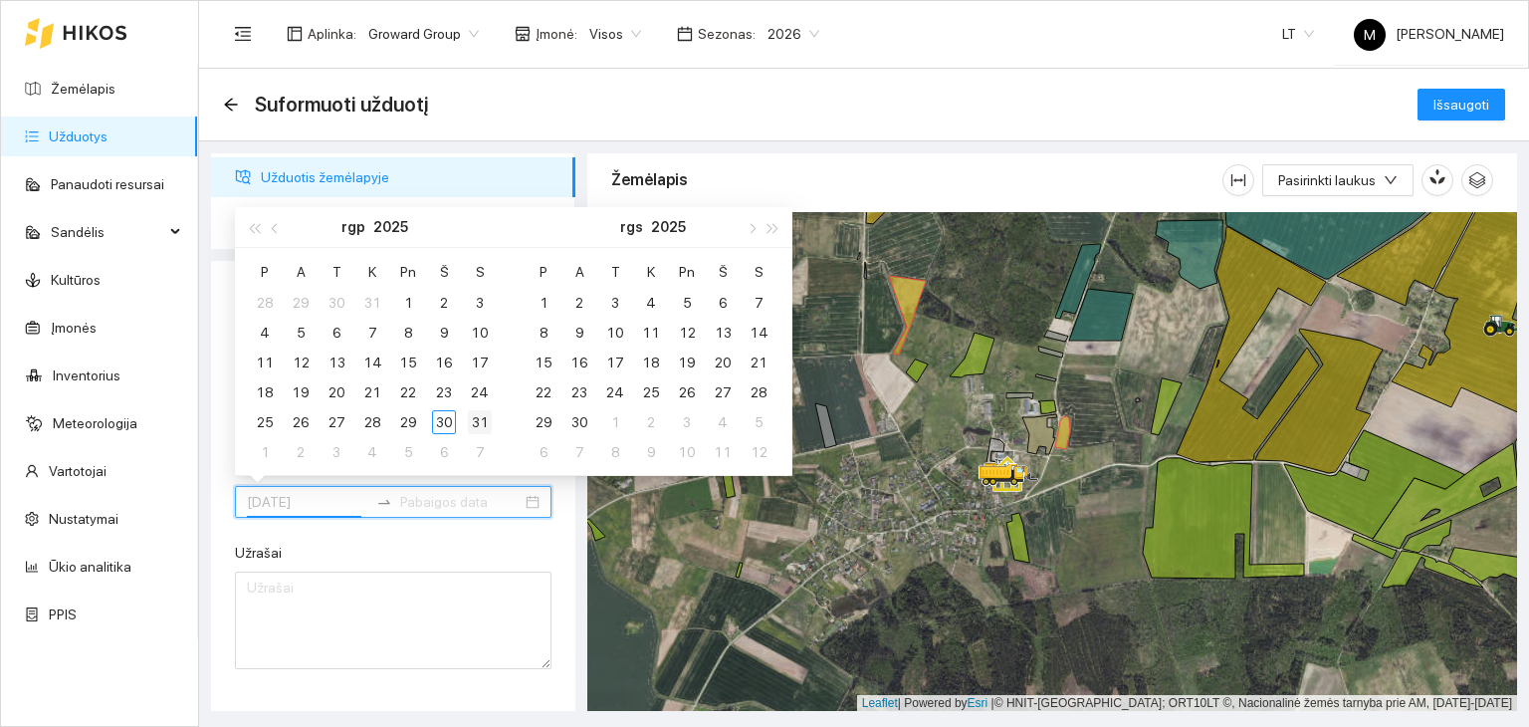
type input "[DATE]"
click at [547, 291] on div "1" at bounding box center [544, 303] width 24 height 24
type input "[DATE]"
click at [753, 324] on div "14" at bounding box center [759, 333] width 24 height 24
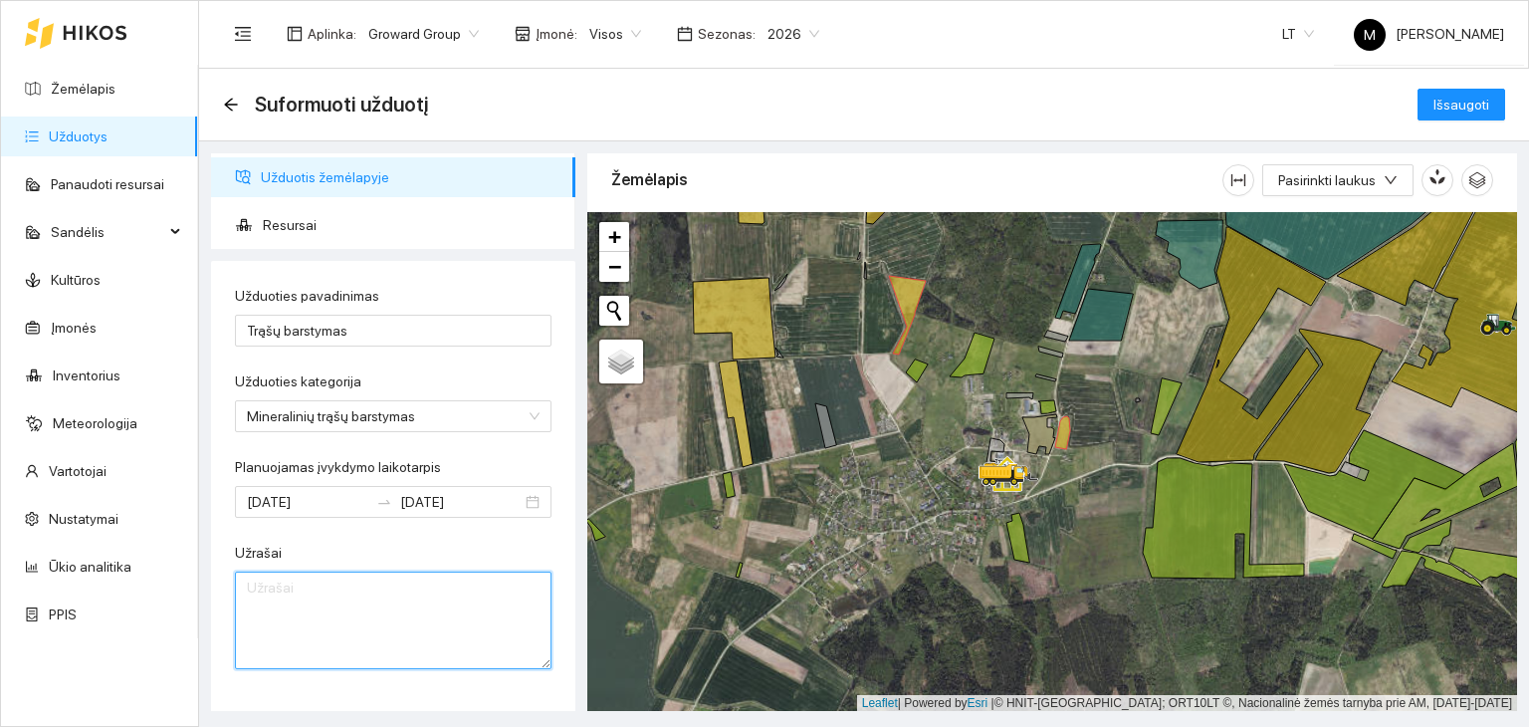
click at [321, 601] on textarea "Užrašai" at bounding box center [393, 620] width 317 height 98
type textarea "kalio chloridas+trigubas supr fosfatas"
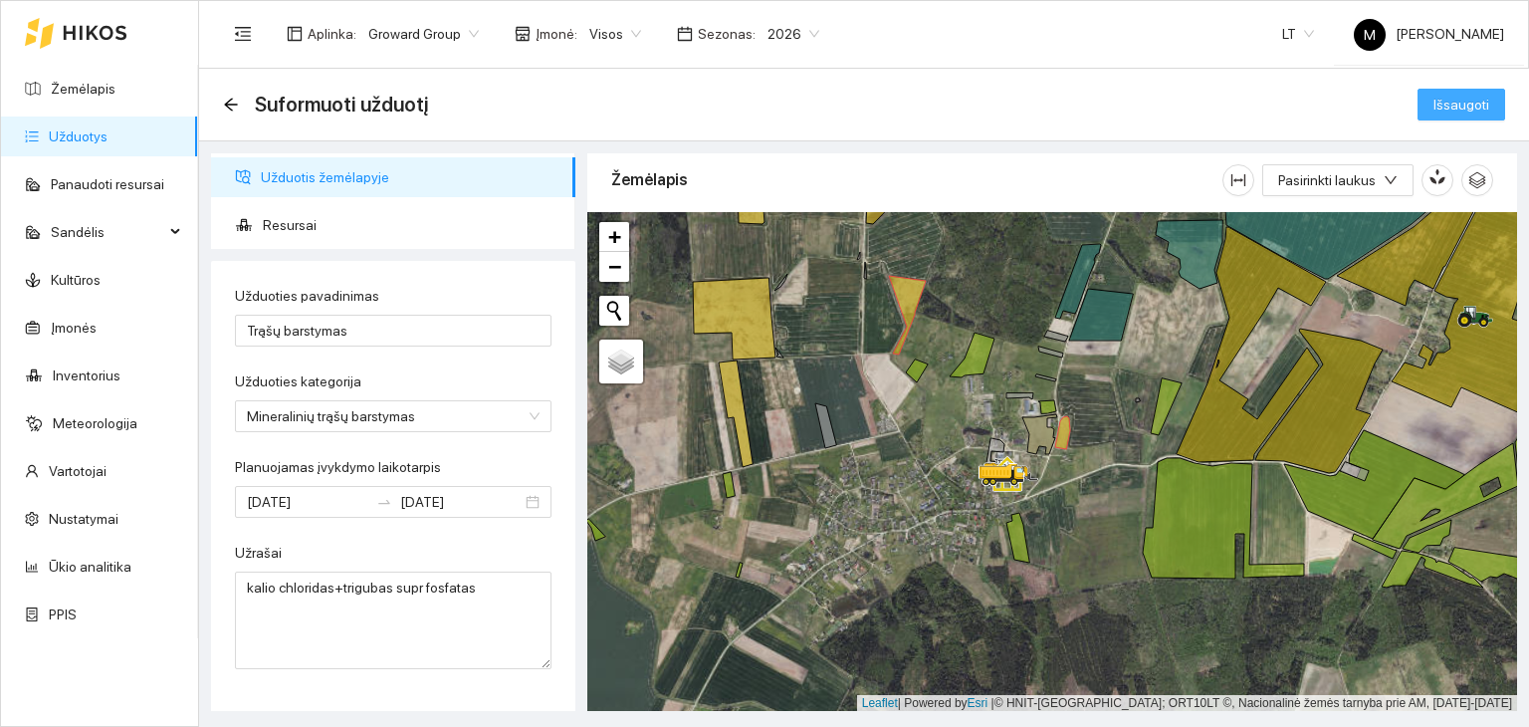
click at [1446, 97] on span "Išsaugoti" at bounding box center [1462, 105] width 56 height 22
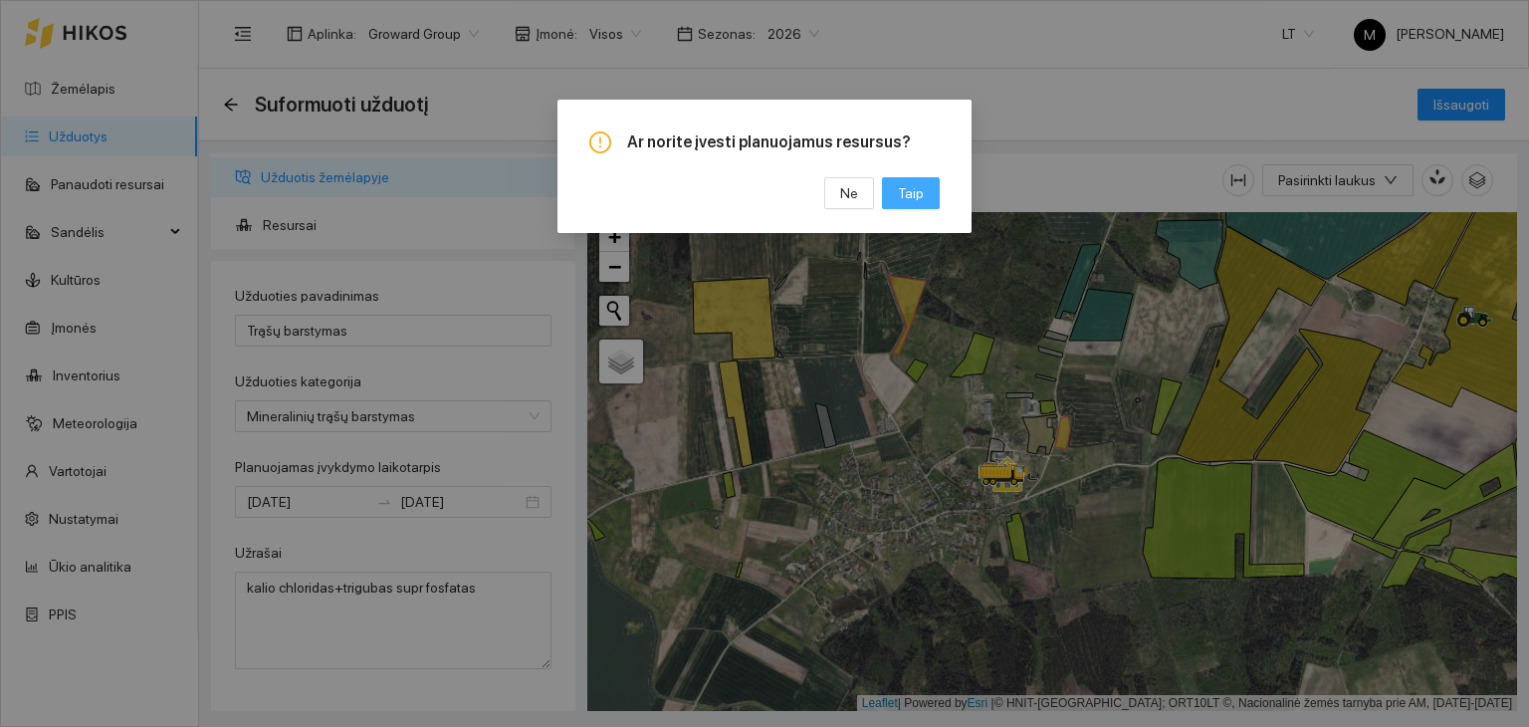
click at [912, 192] on span "Taip" at bounding box center [911, 193] width 26 height 22
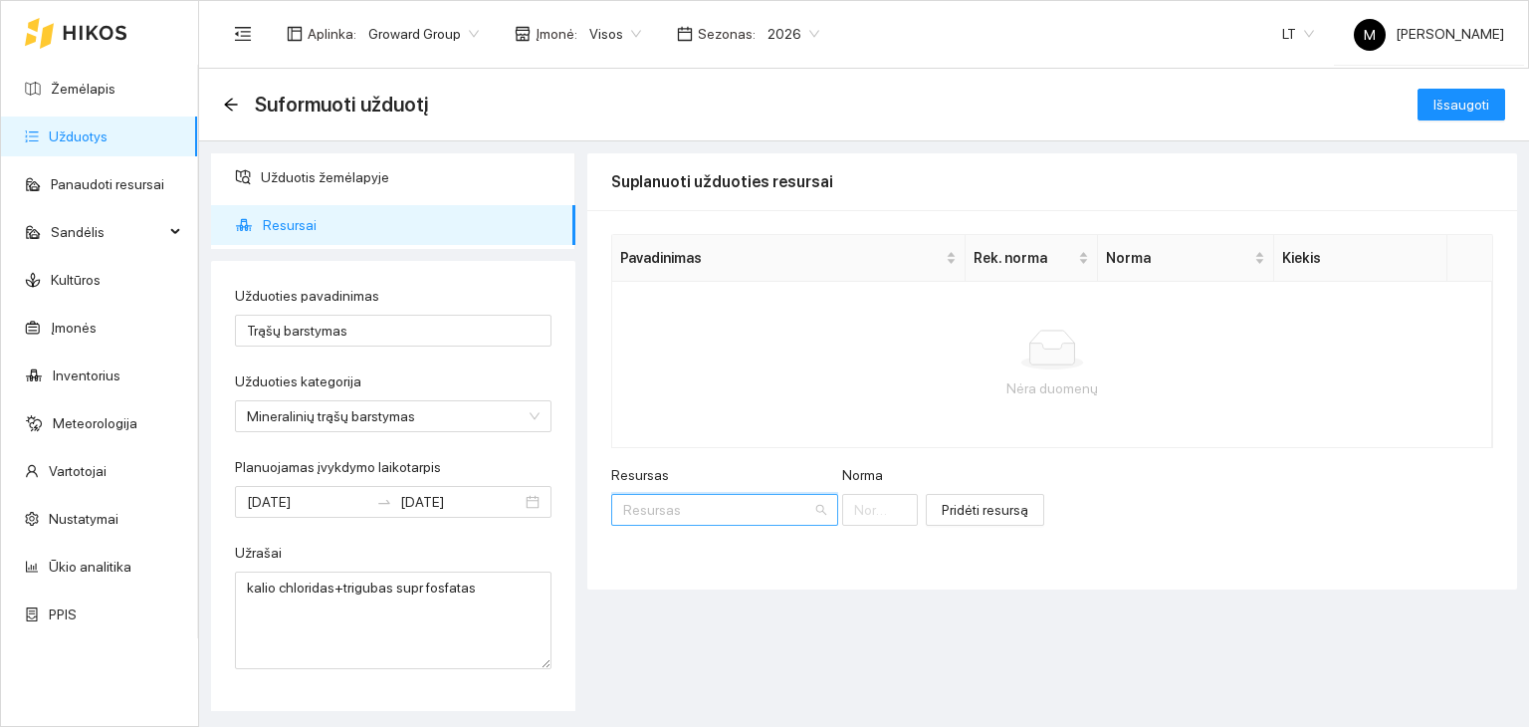
click at [714, 506] on input "Resursas" at bounding box center [717, 510] width 189 height 30
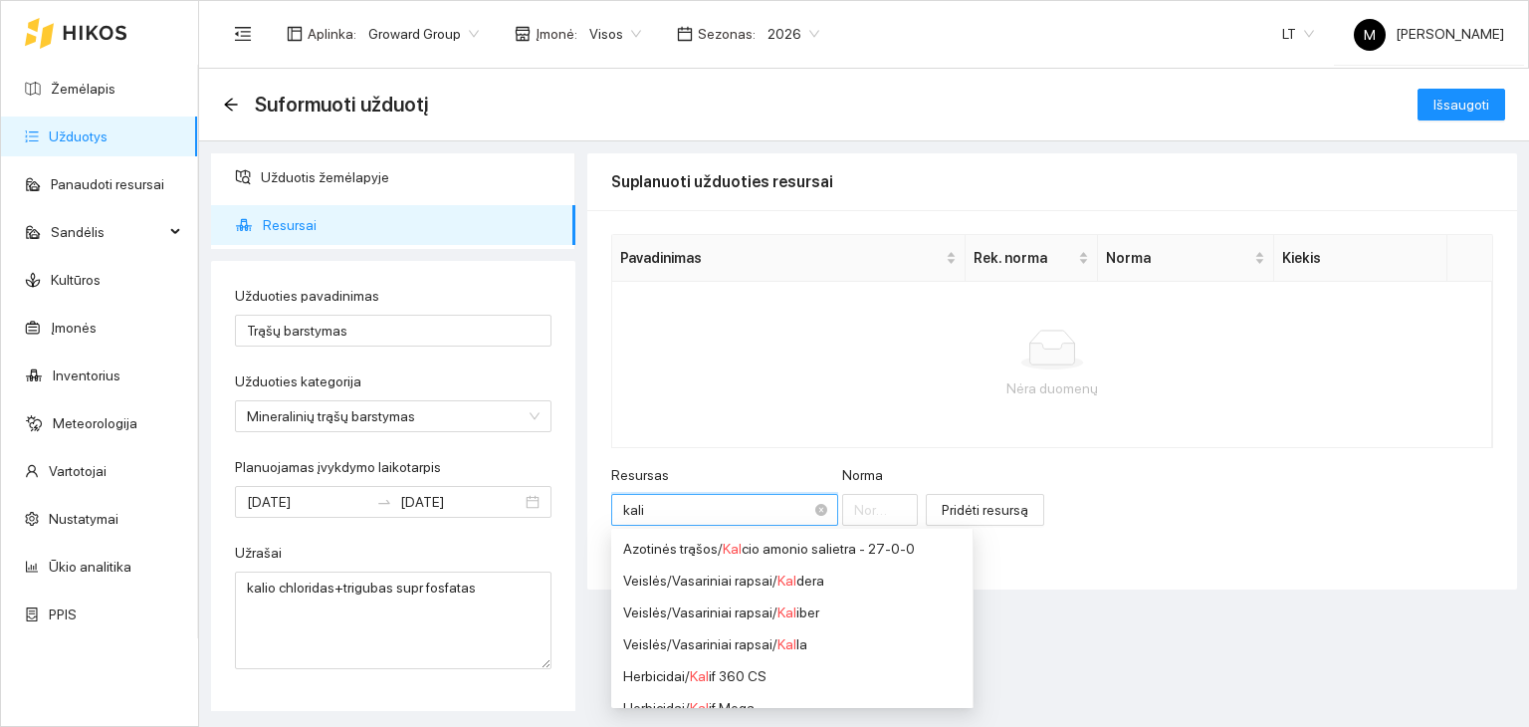
type input "kalio"
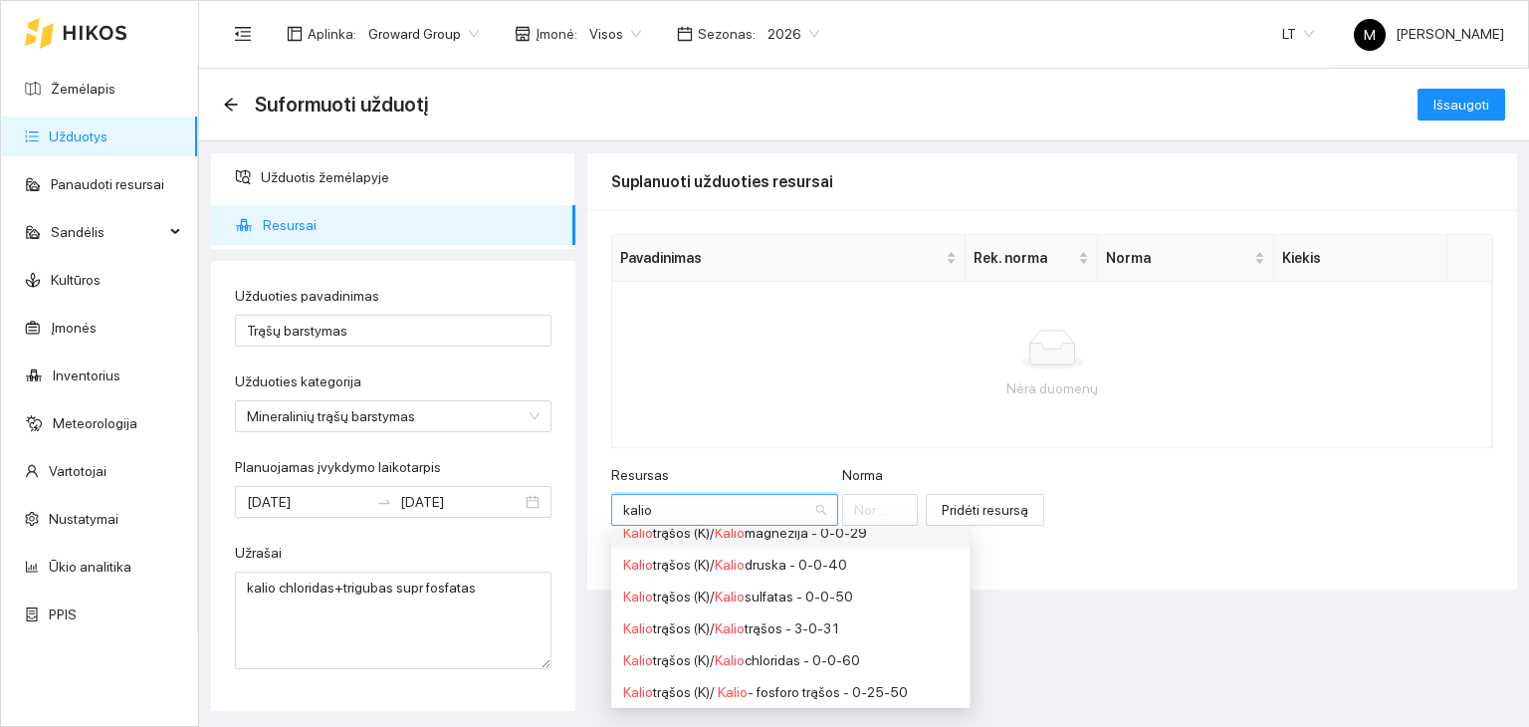
scroll to position [199, 0]
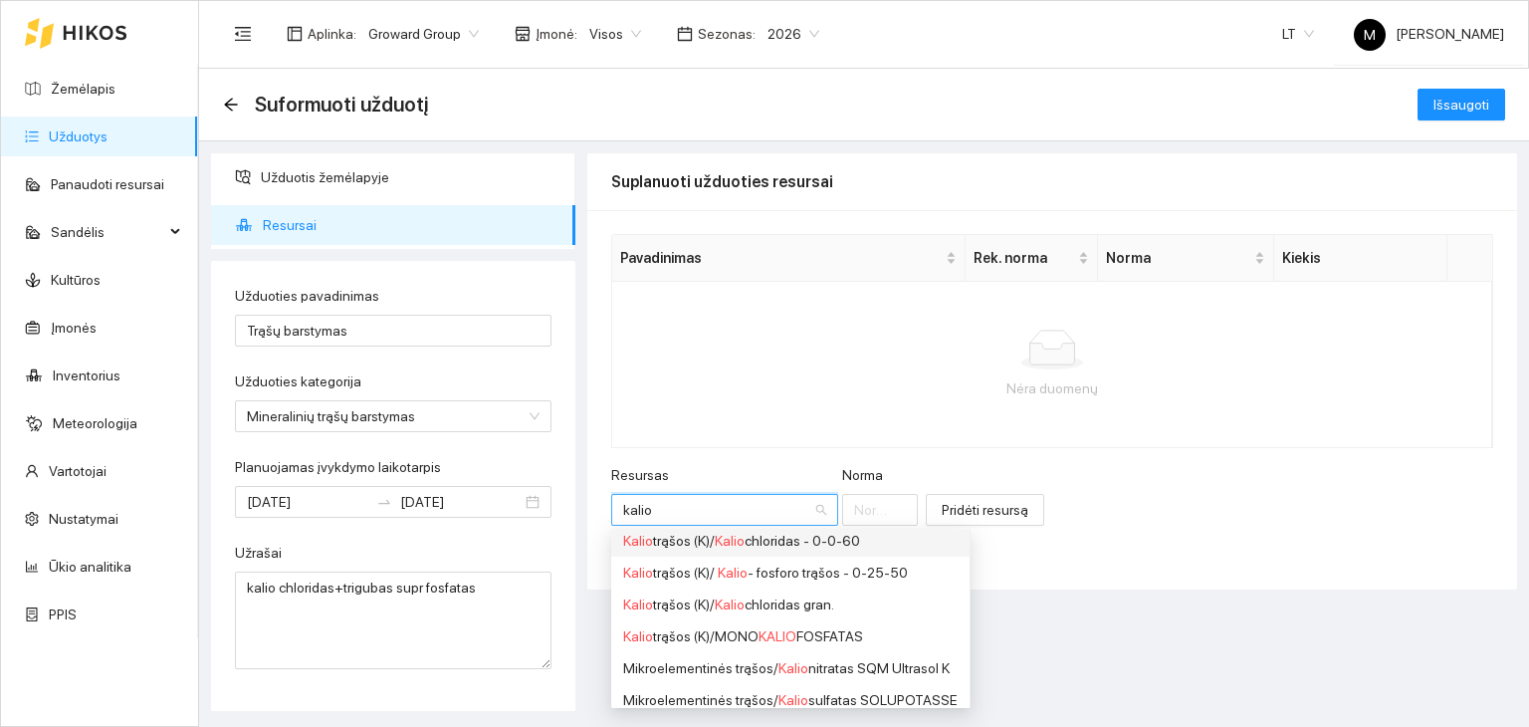
click at [733, 548] on span "Kalio" at bounding box center [730, 541] width 30 height 16
type input "1"
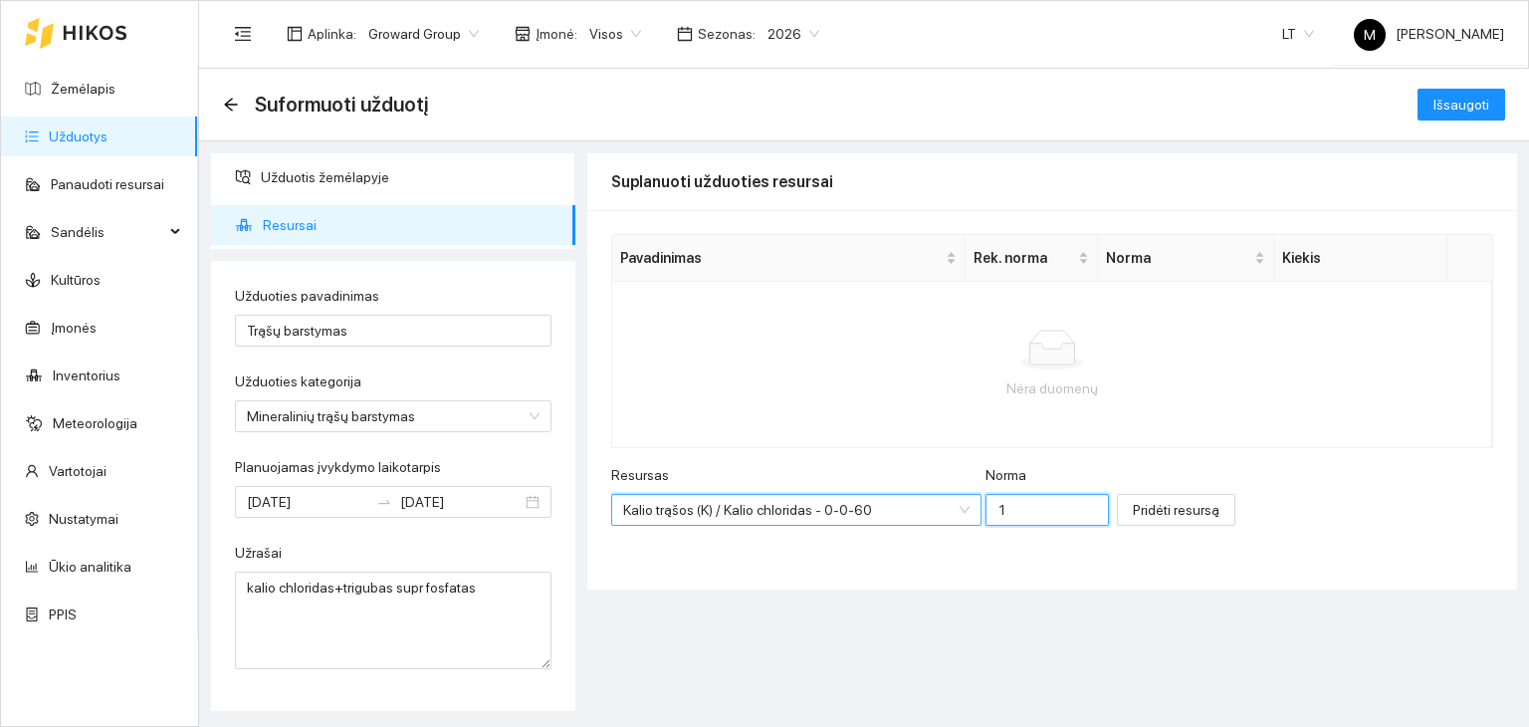
click at [1004, 517] on input "1" at bounding box center [1047, 510] width 123 height 32
type input "50"
click at [1133, 514] on span "Pridėti resursą" at bounding box center [1176, 510] width 87 height 22
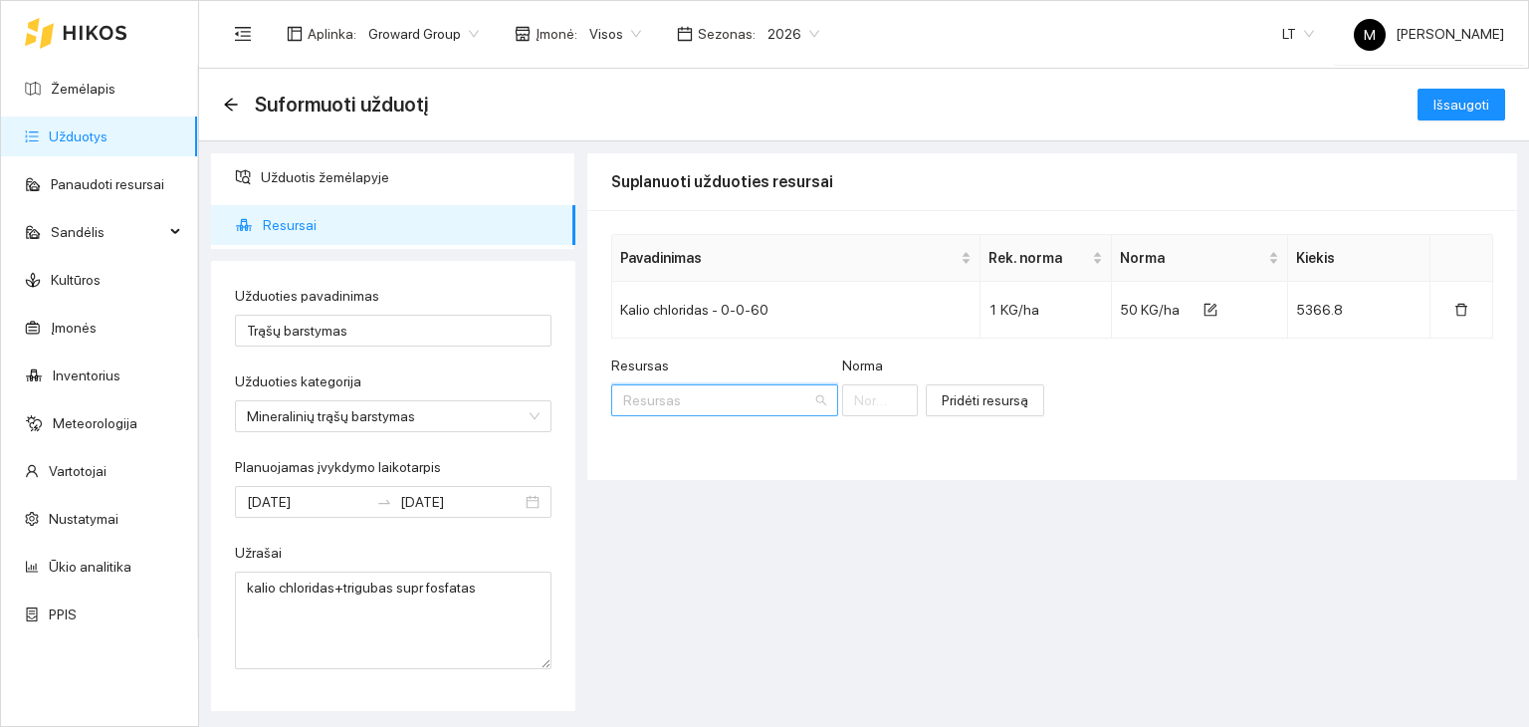
click at [705, 400] on input "Resursas" at bounding box center [717, 400] width 189 height 30
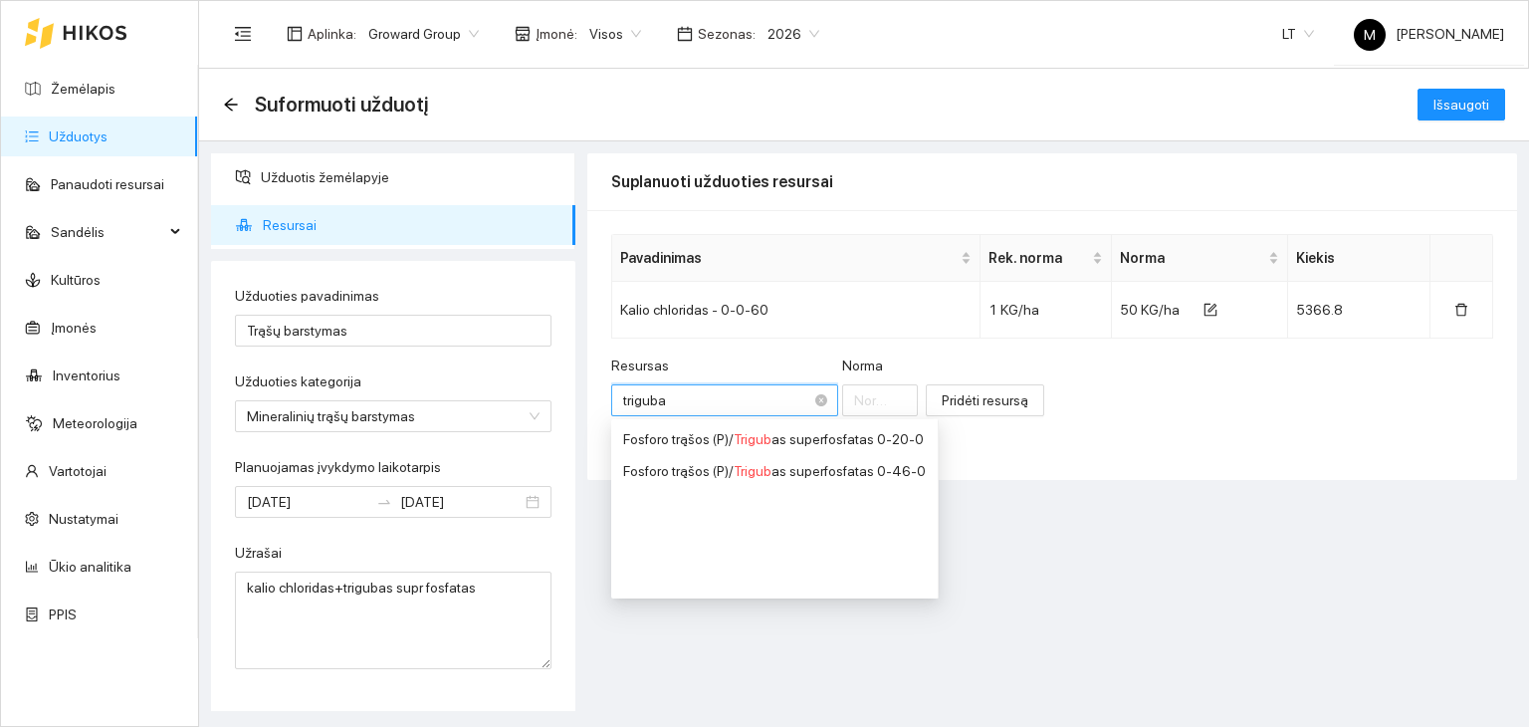
type input "trigubas"
click at [782, 465] on span "Trigubas" at bounding box center [760, 471] width 53 height 16
type input "1"
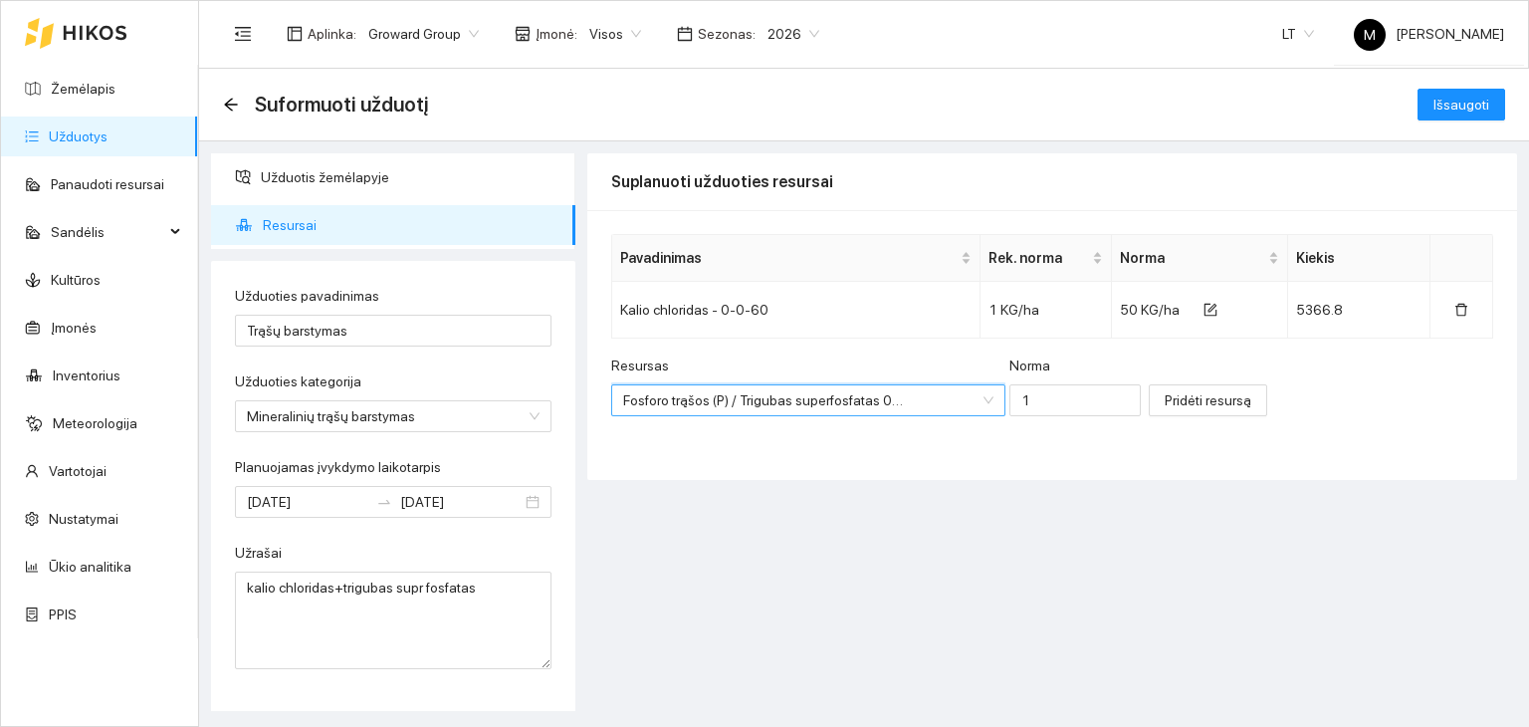
scroll to position [239, 0]
click at [1009, 405] on input "1" at bounding box center [1074, 400] width 131 height 32
type input "200"
click at [1174, 391] on span "Pridėti resursą" at bounding box center [1208, 400] width 87 height 22
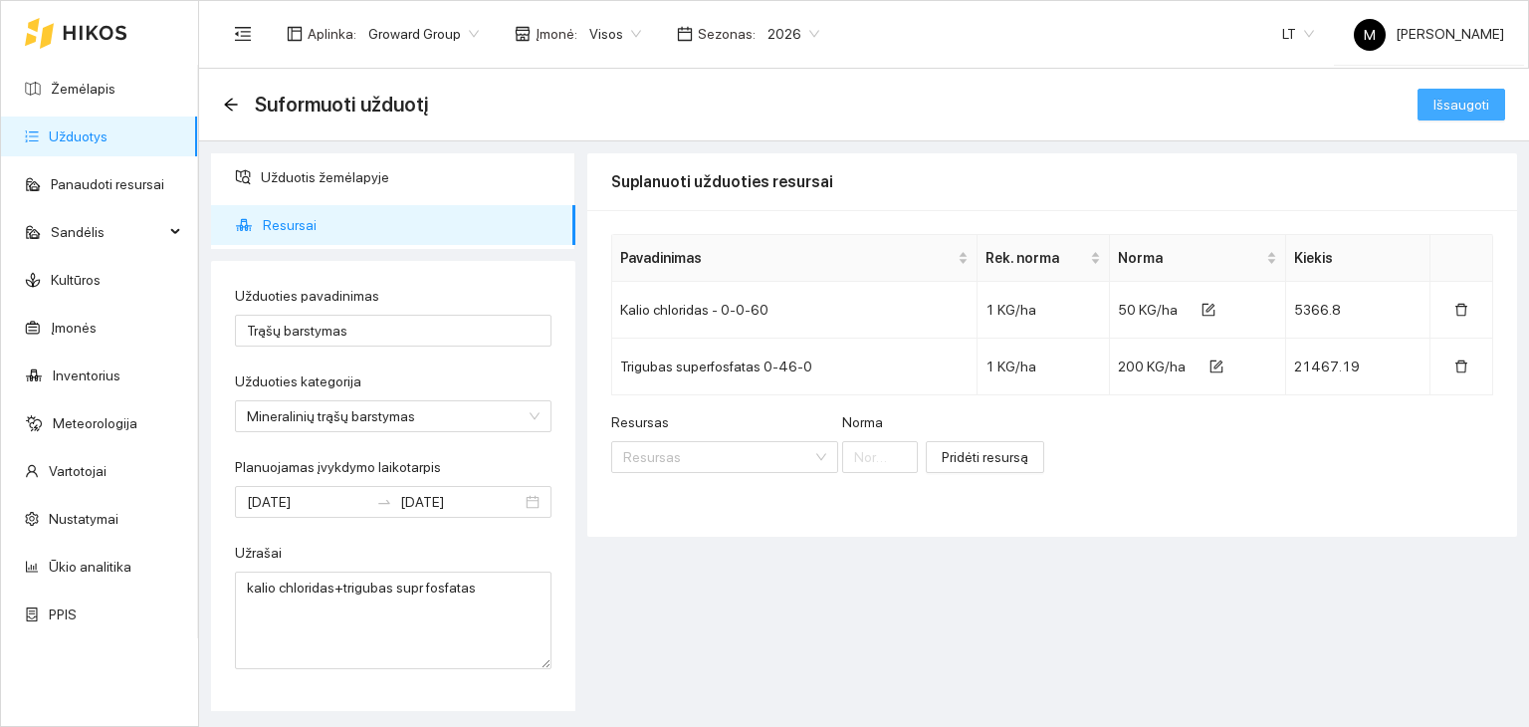
click at [1457, 109] on span "Išsaugoti" at bounding box center [1462, 105] width 56 height 22
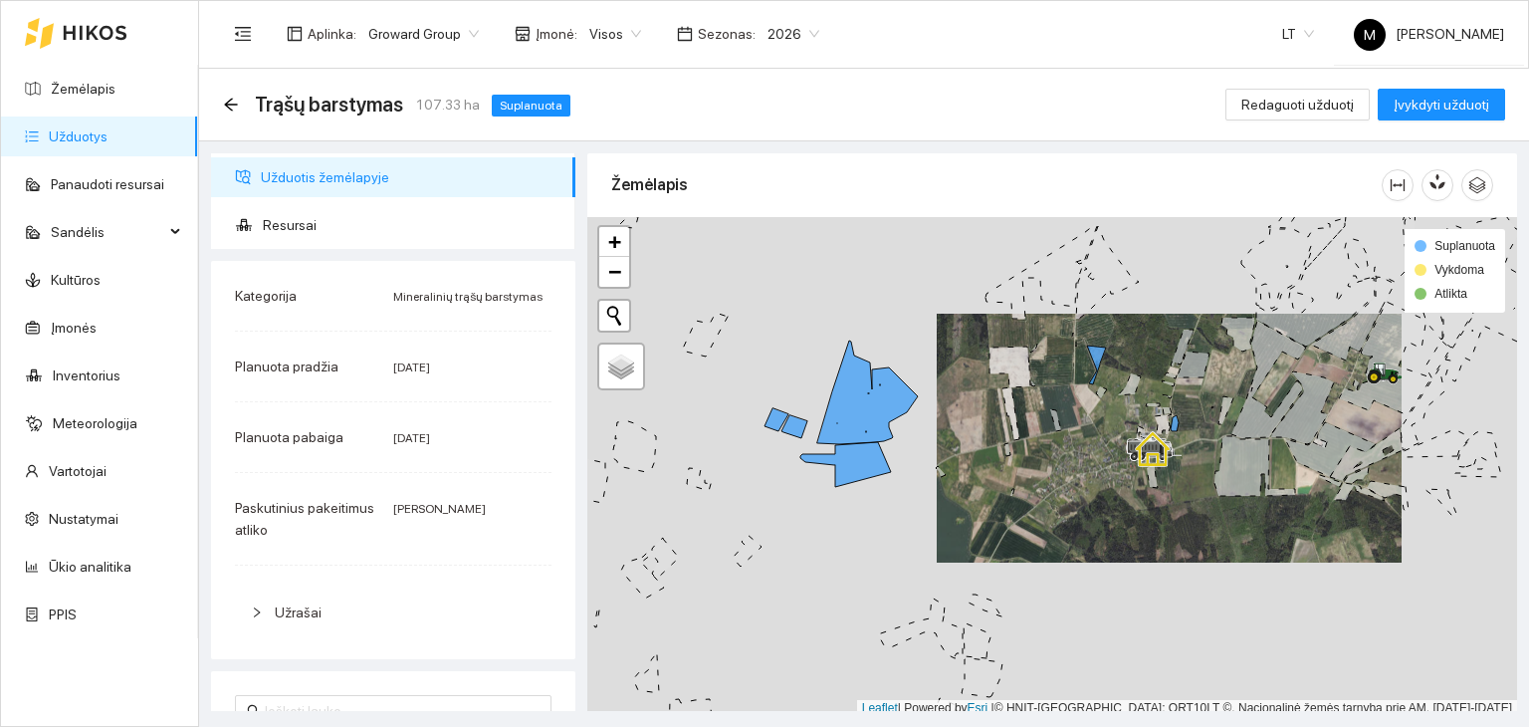
click at [93, 144] on link "Užduotys" at bounding box center [78, 136] width 59 height 16
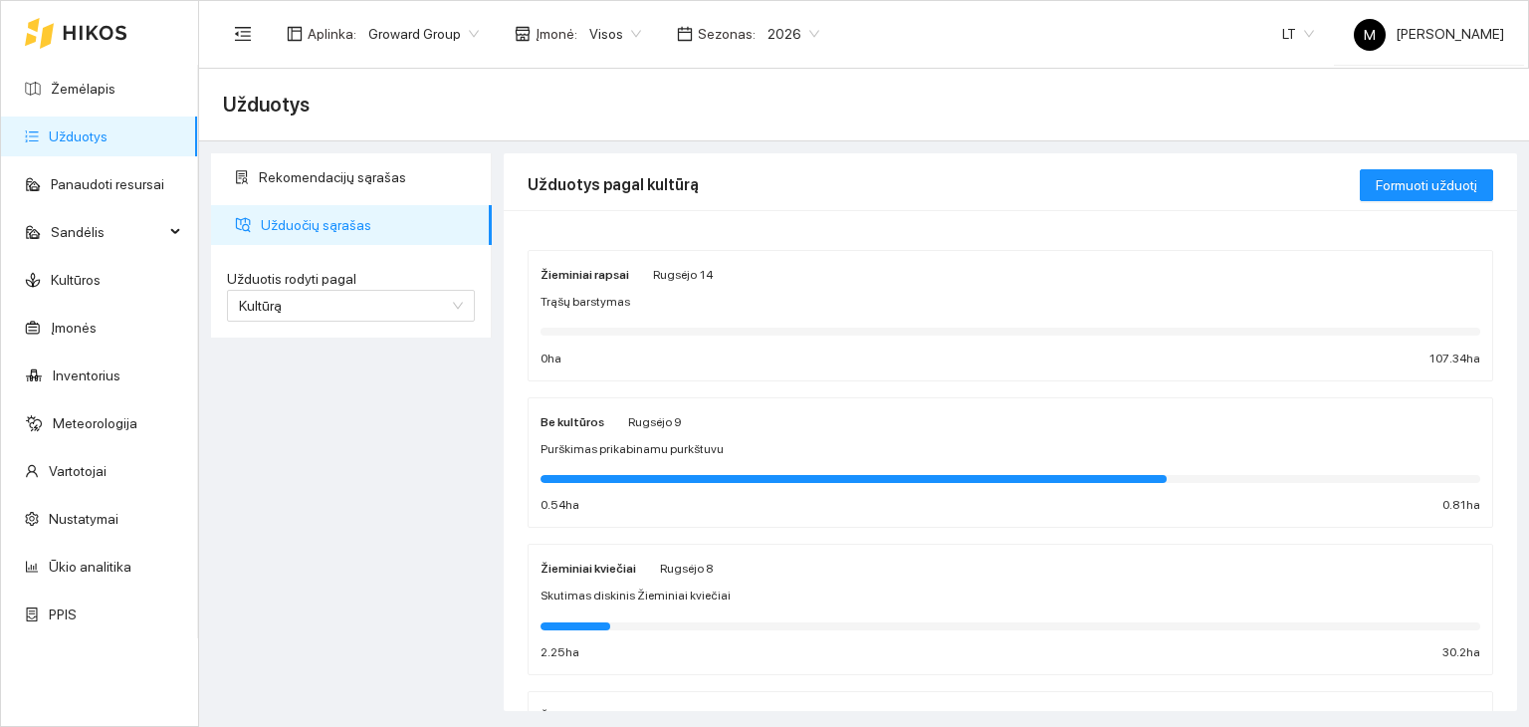
click at [597, 317] on div "Žieminiai rapsai Rugsėjo 14 Trąšų barstymas 0 ha 107.34 ha" at bounding box center [1011, 316] width 940 height 106
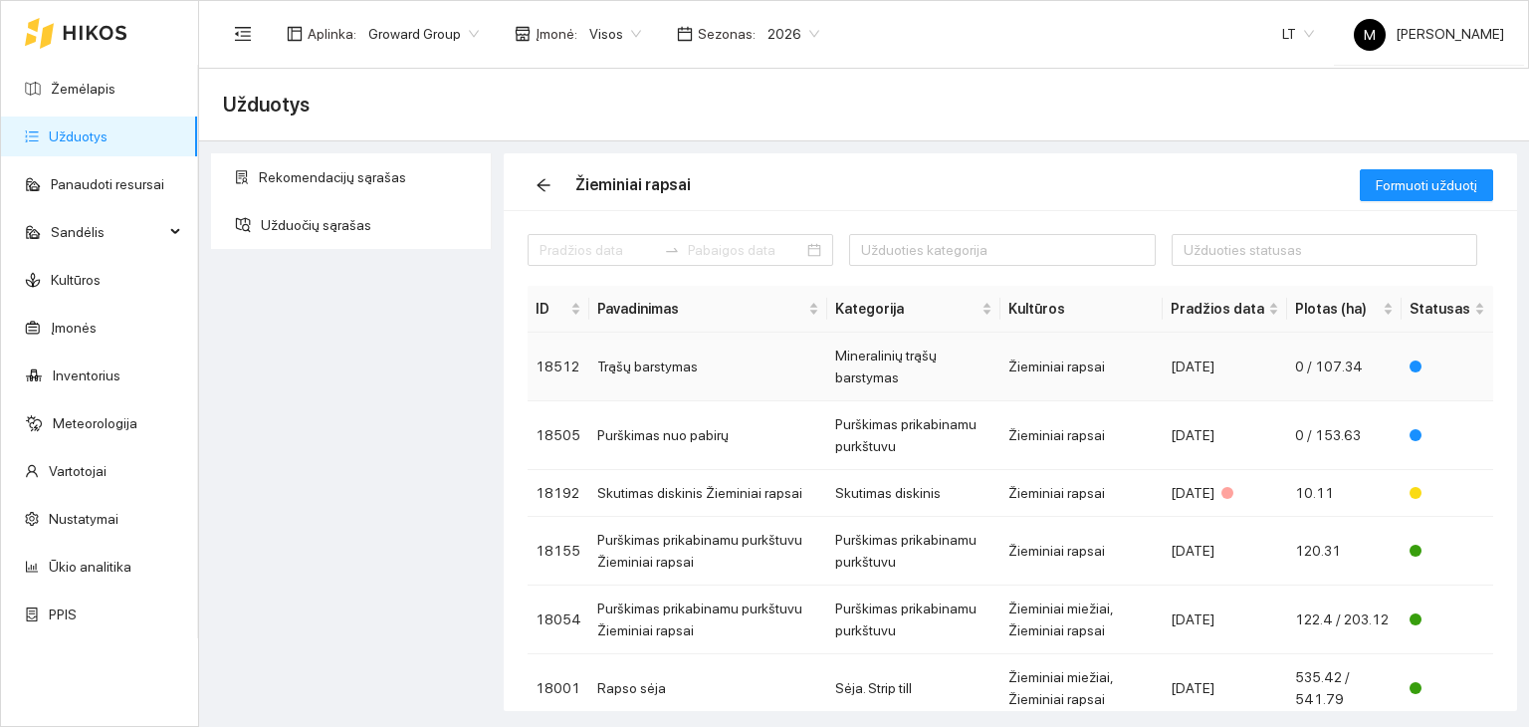
click at [713, 355] on td "Trąšų barstymas" at bounding box center [708, 367] width 238 height 69
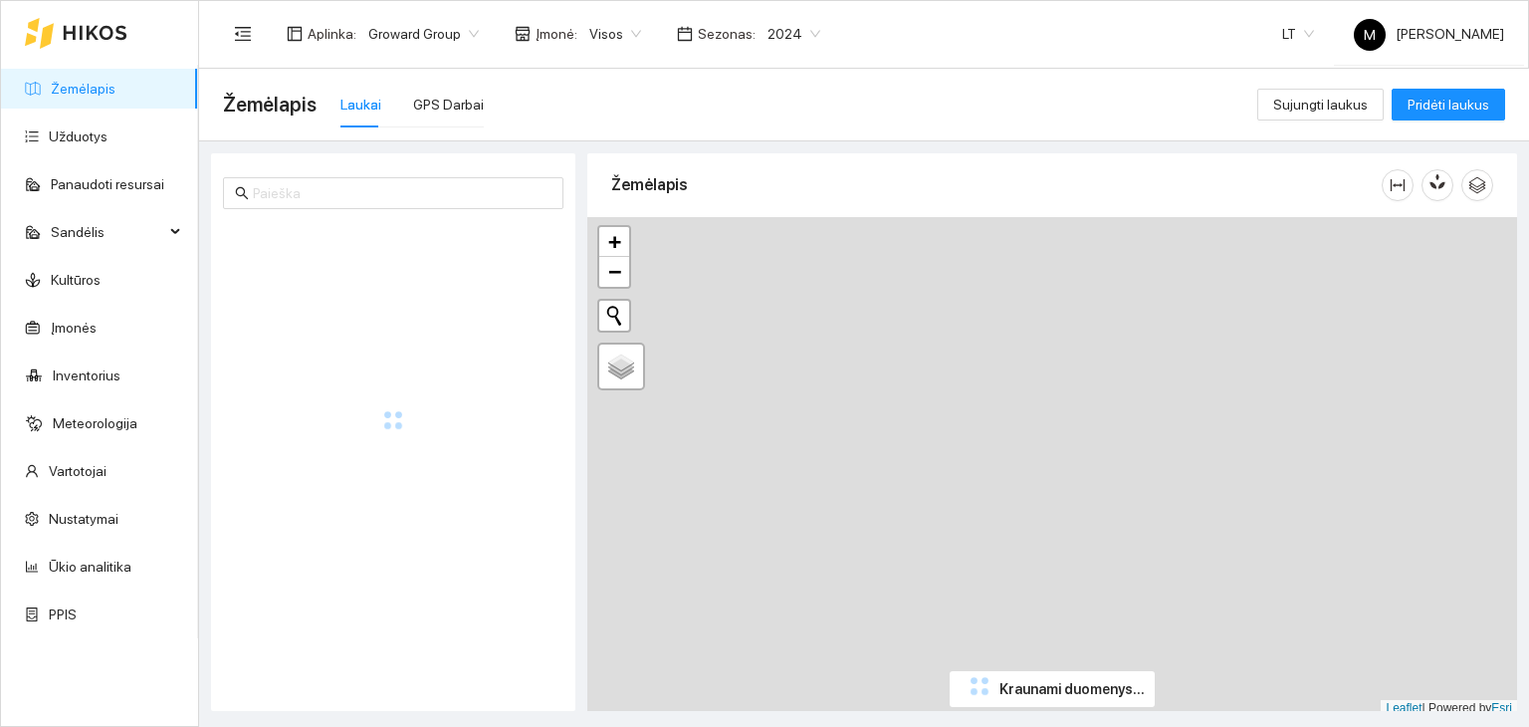
click at [770, 37] on span "2024" at bounding box center [794, 34] width 53 height 30
click at [769, 268] on div "2026" at bounding box center [777, 264] width 51 height 22
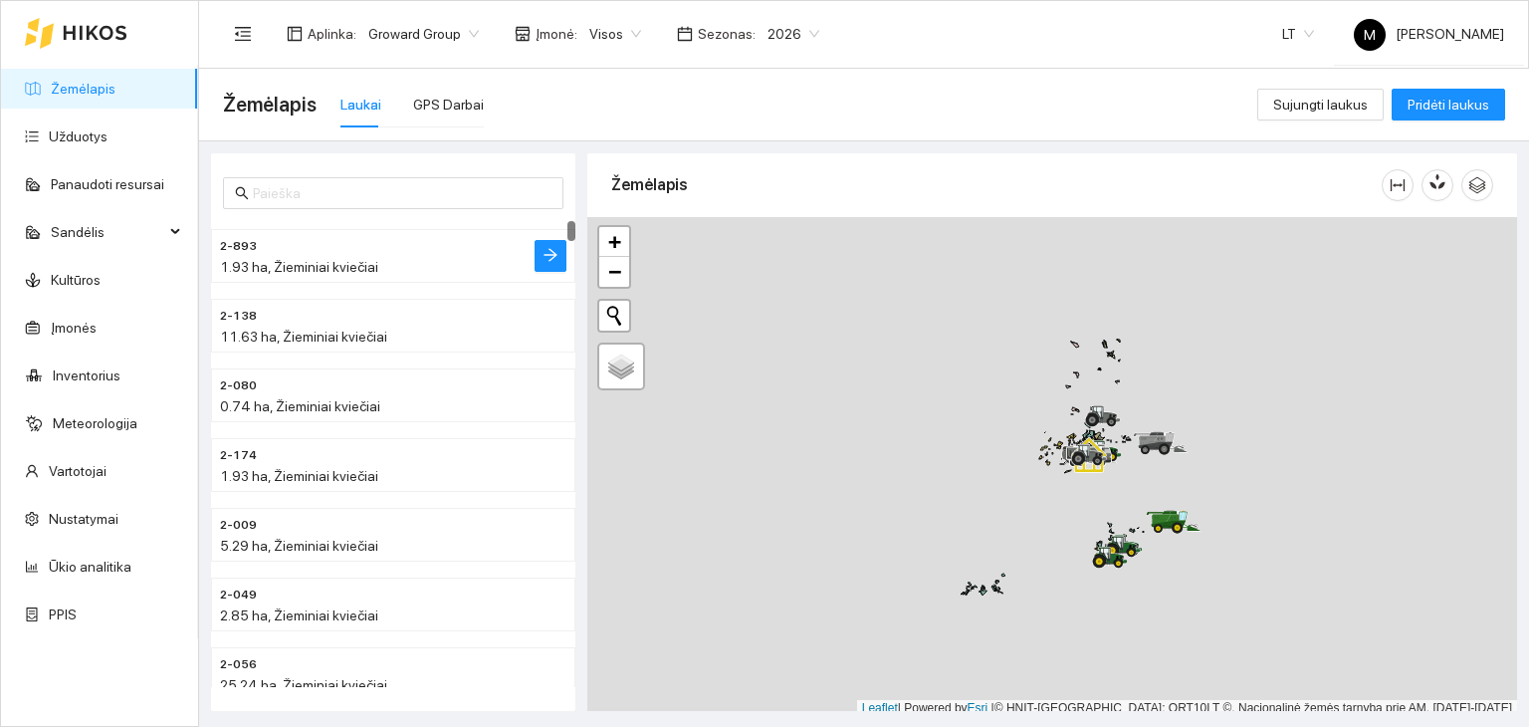
click at [332, 276] on div "1.93 ha, Žieminiai kviečiai" at bounding box center [353, 267] width 267 height 22
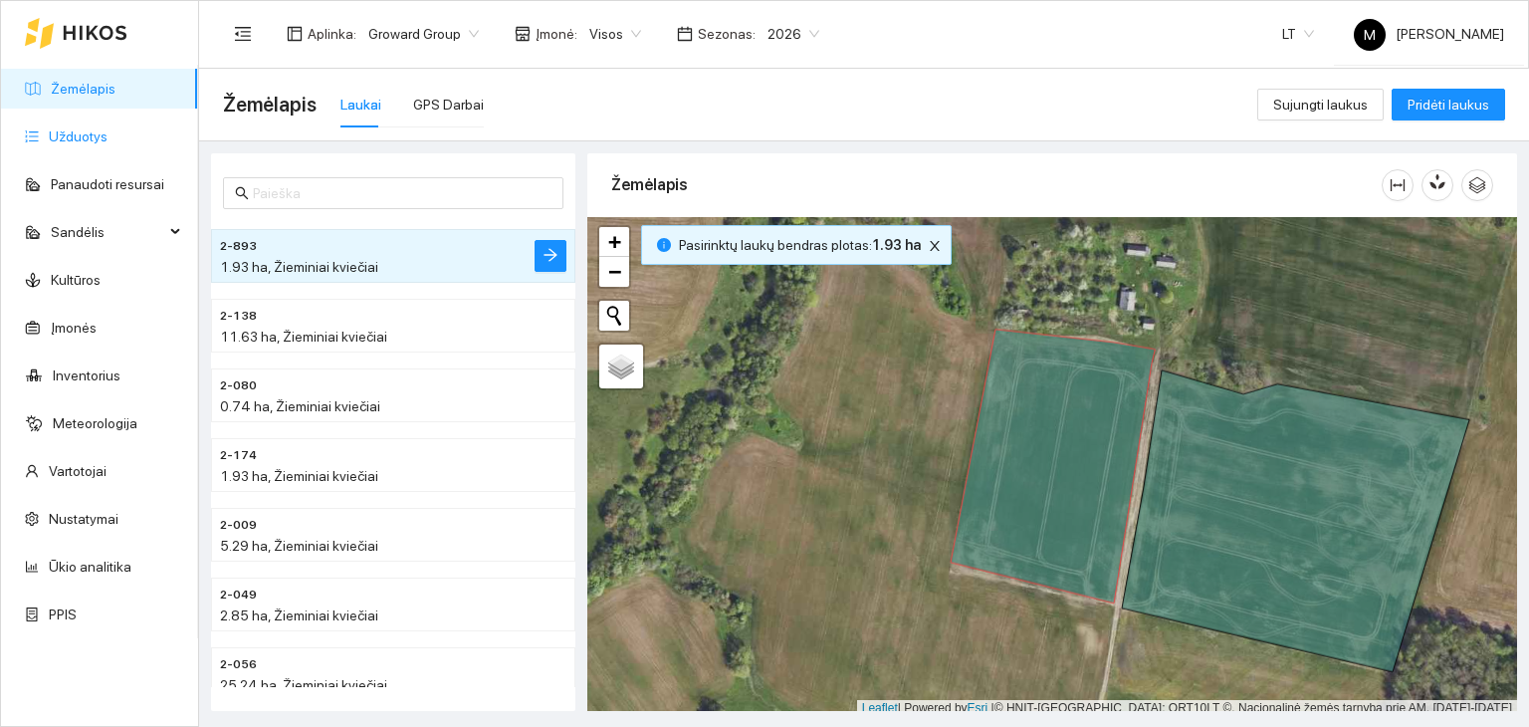
click at [108, 128] on link "Užduotys" at bounding box center [78, 136] width 59 height 16
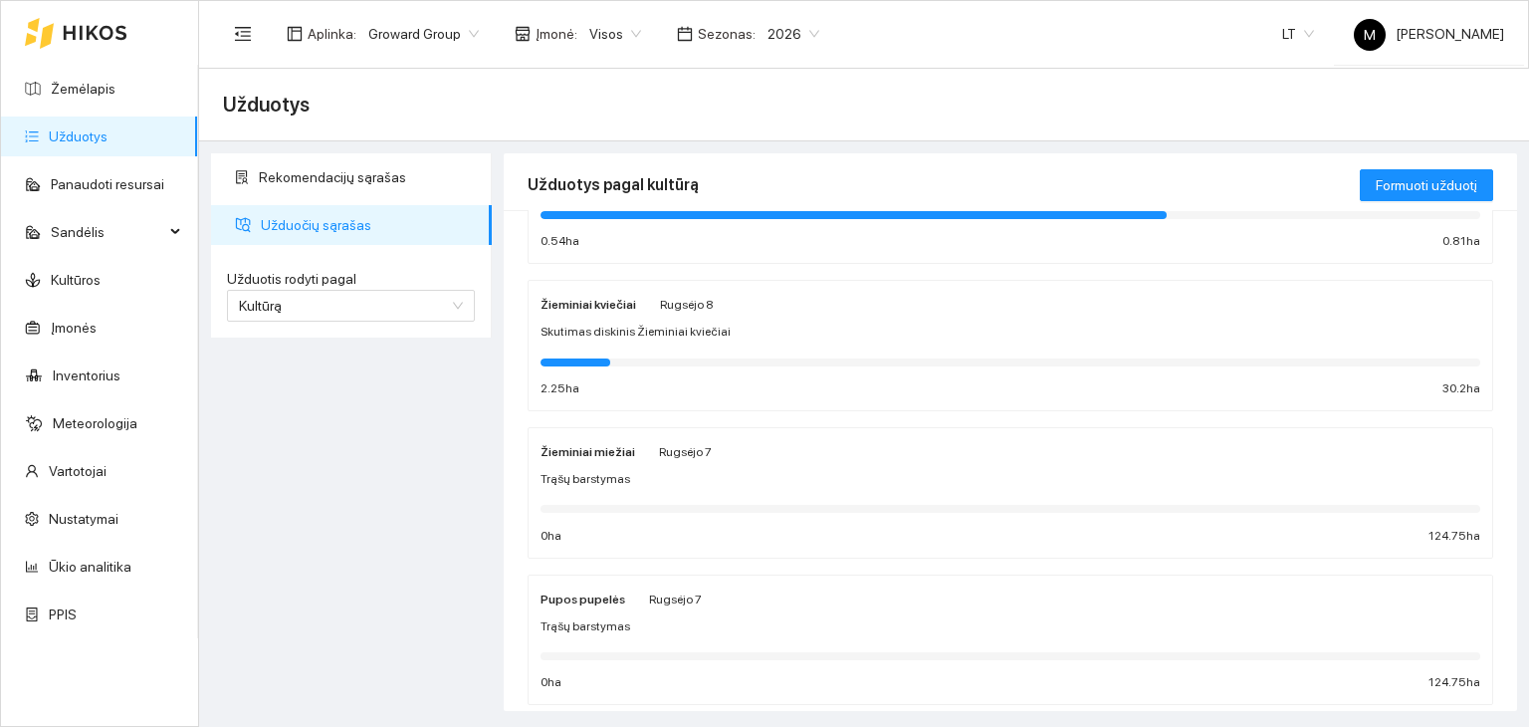
scroll to position [299, 0]
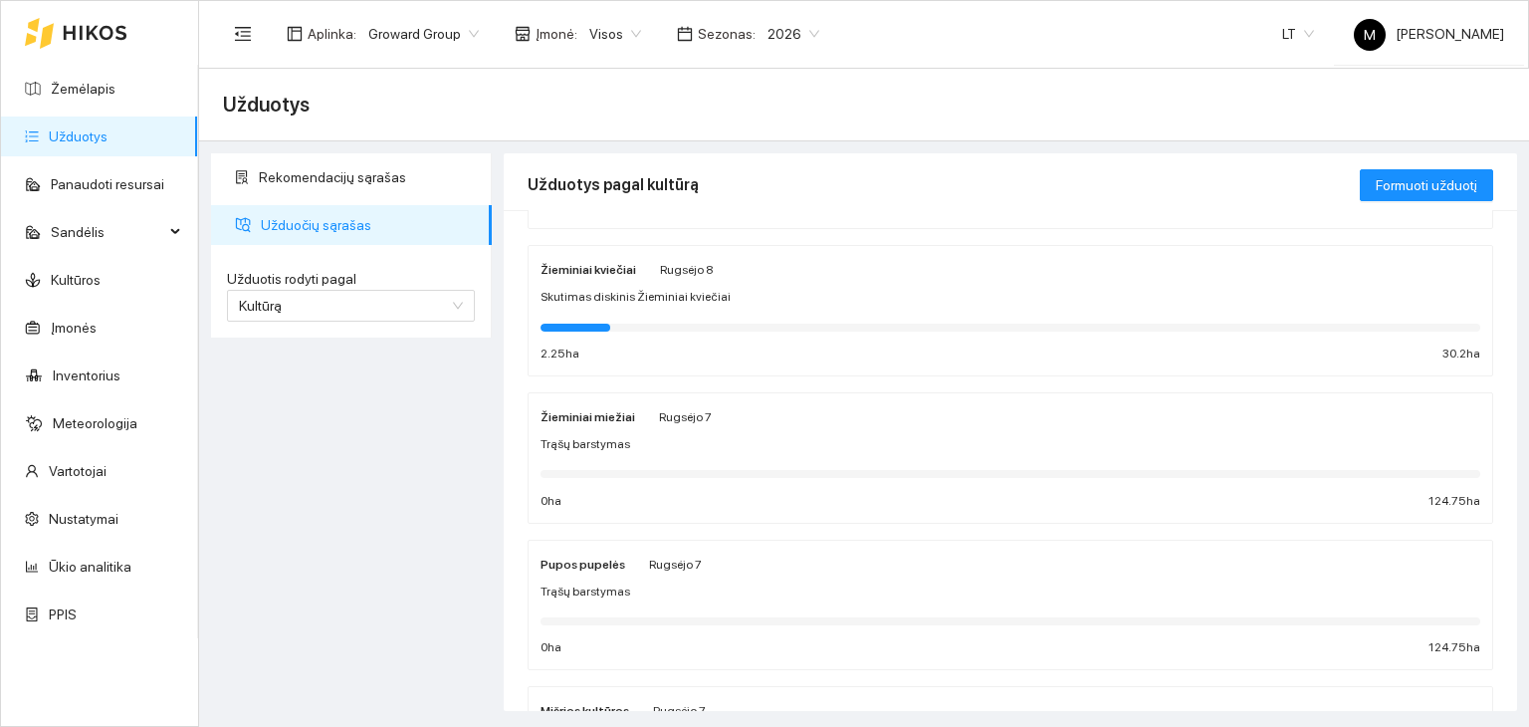
click at [718, 341] on div "Žieminiai kviečiai Rugsėjo 8 Skutimas diskinis Žieminiai kviečiai 2.25 ha 30.2 …" at bounding box center [1011, 311] width 940 height 106
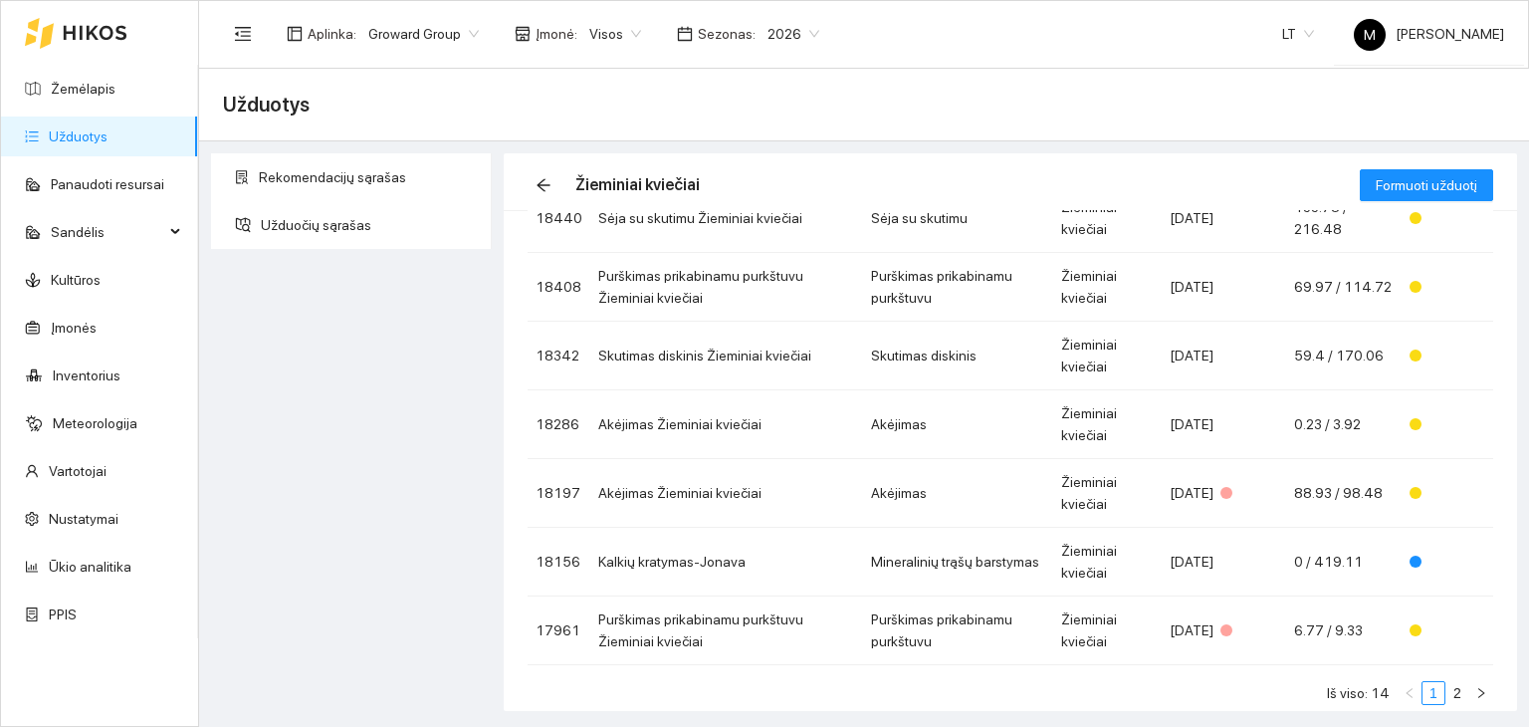
scroll to position [386, 0]
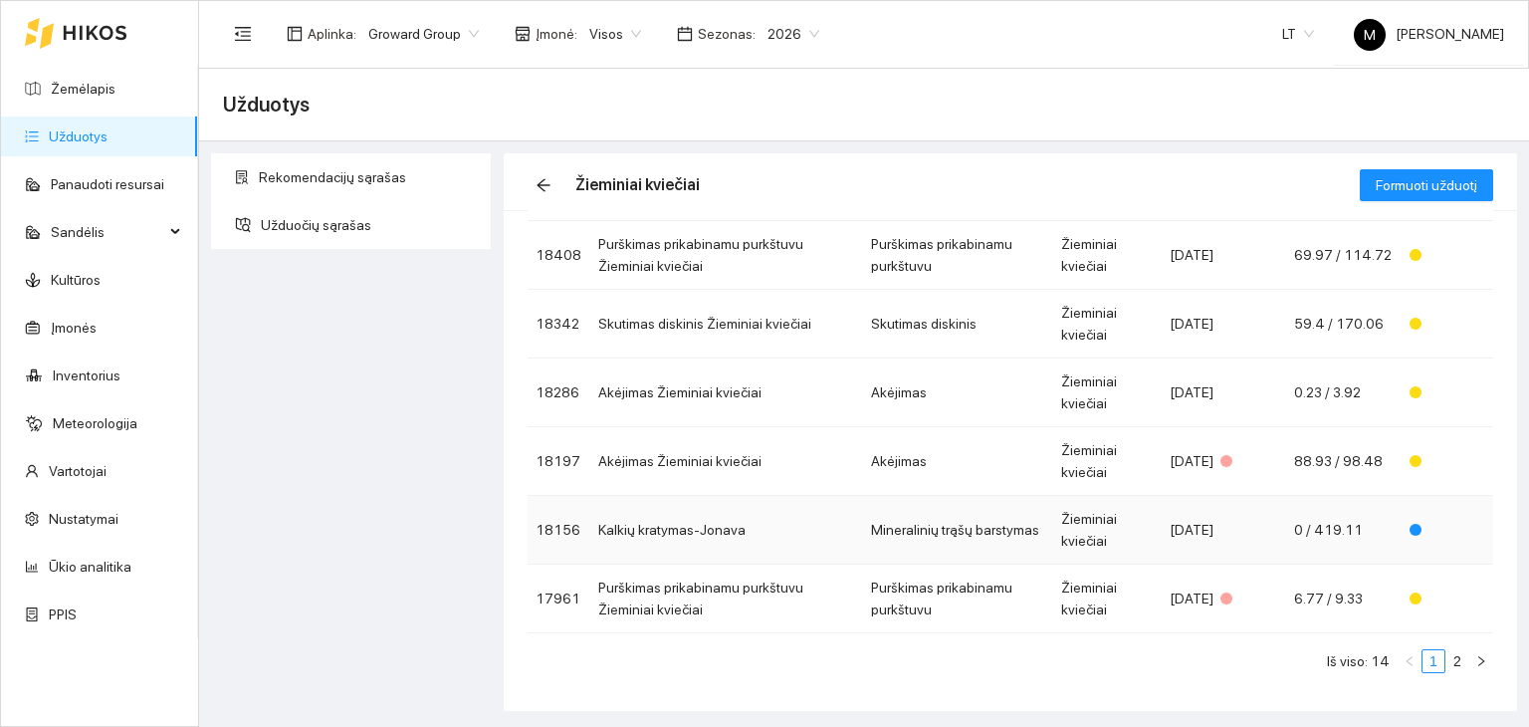
click at [737, 528] on td "Kalkių kratymas-Jonava" at bounding box center [726, 530] width 273 height 69
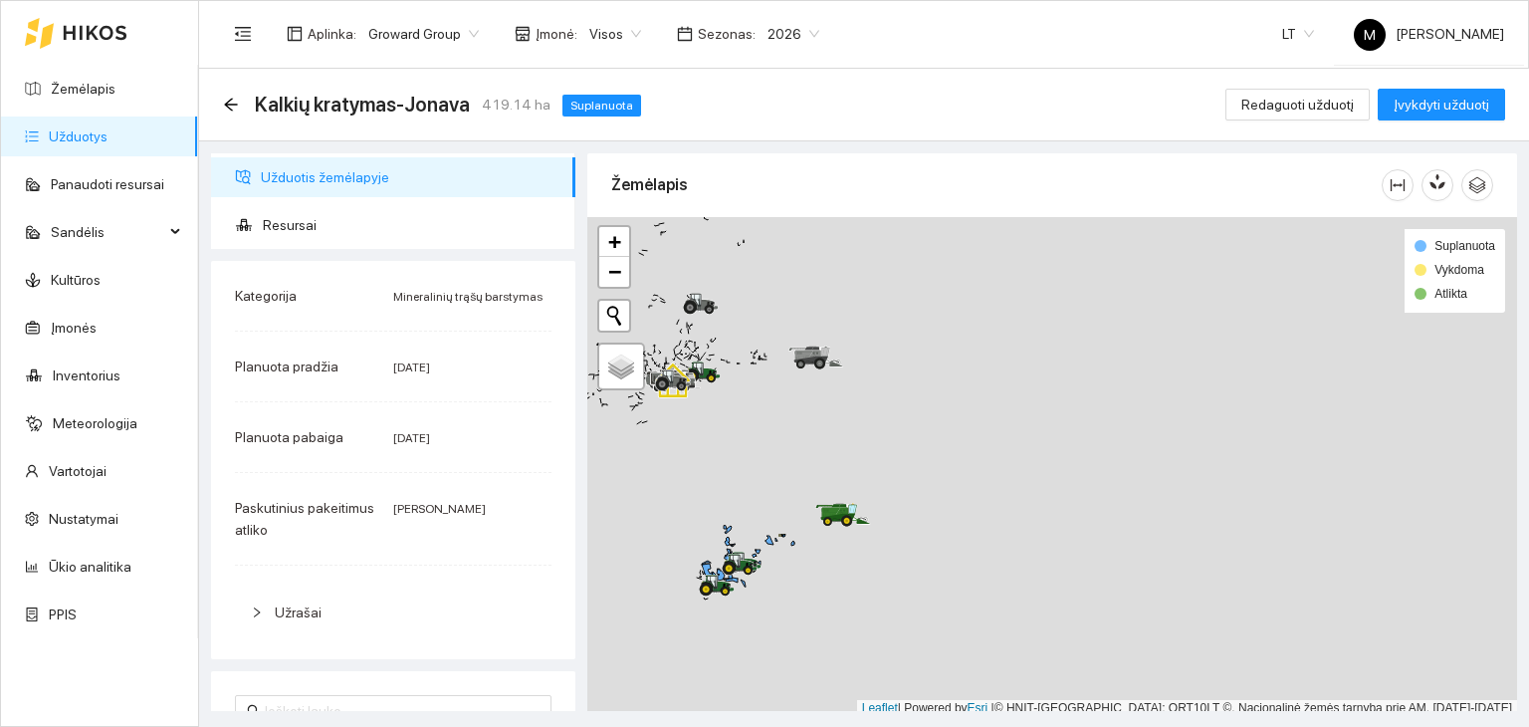
scroll to position [5, 0]
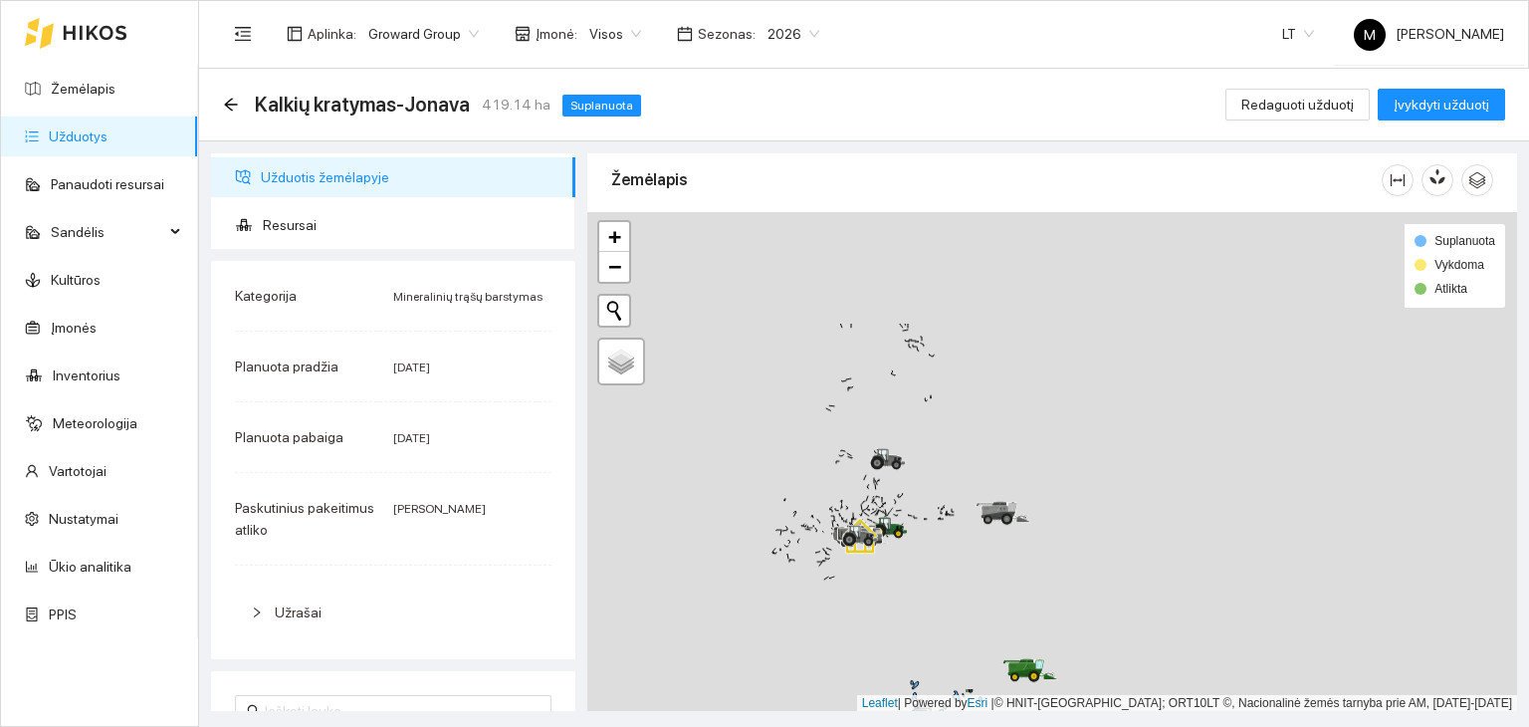
drag, startPoint x: 729, startPoint y: 436, endPoint x: 922, endPoint y: 601, distance: 254.2
click at [922, 602] on div at bounding box center [1052, 462] width 930 height 500
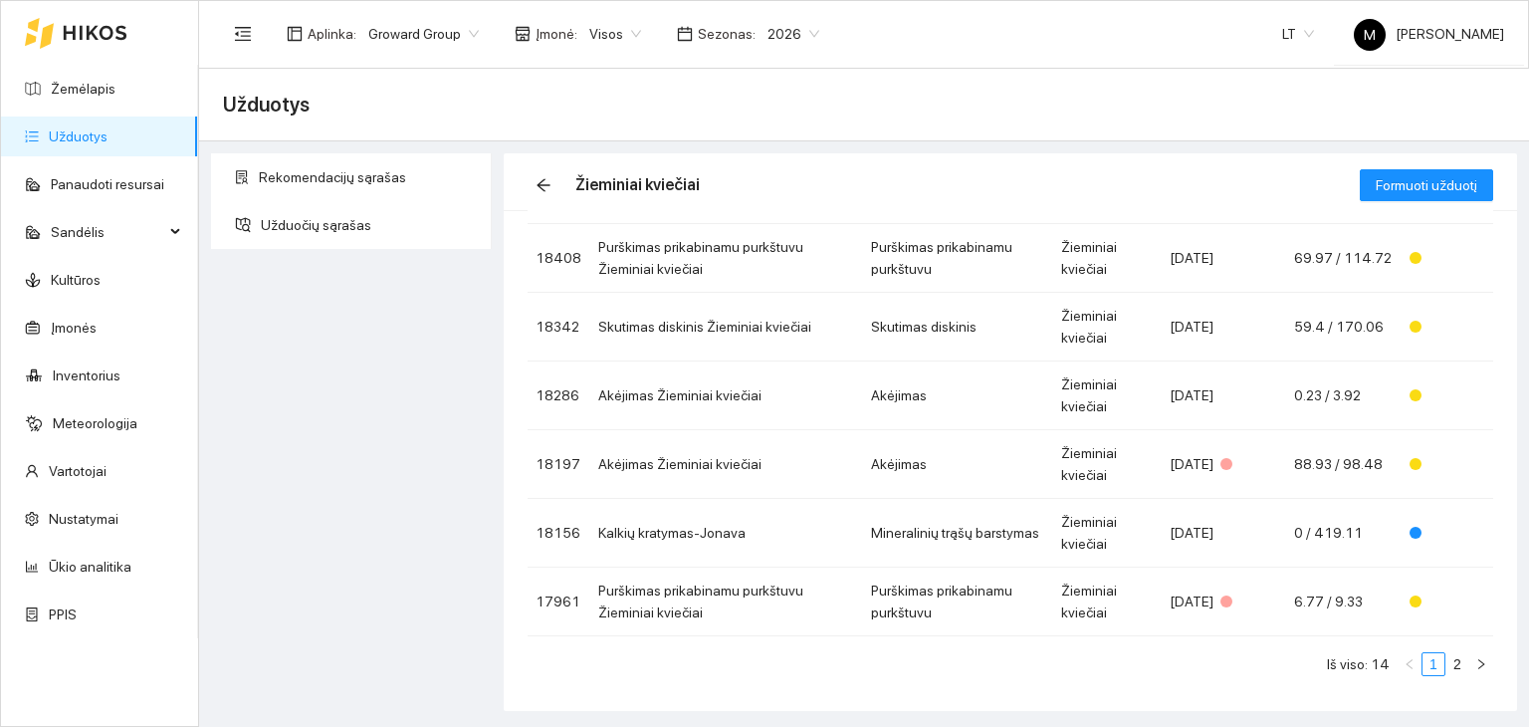
scroll to position [386, 0]
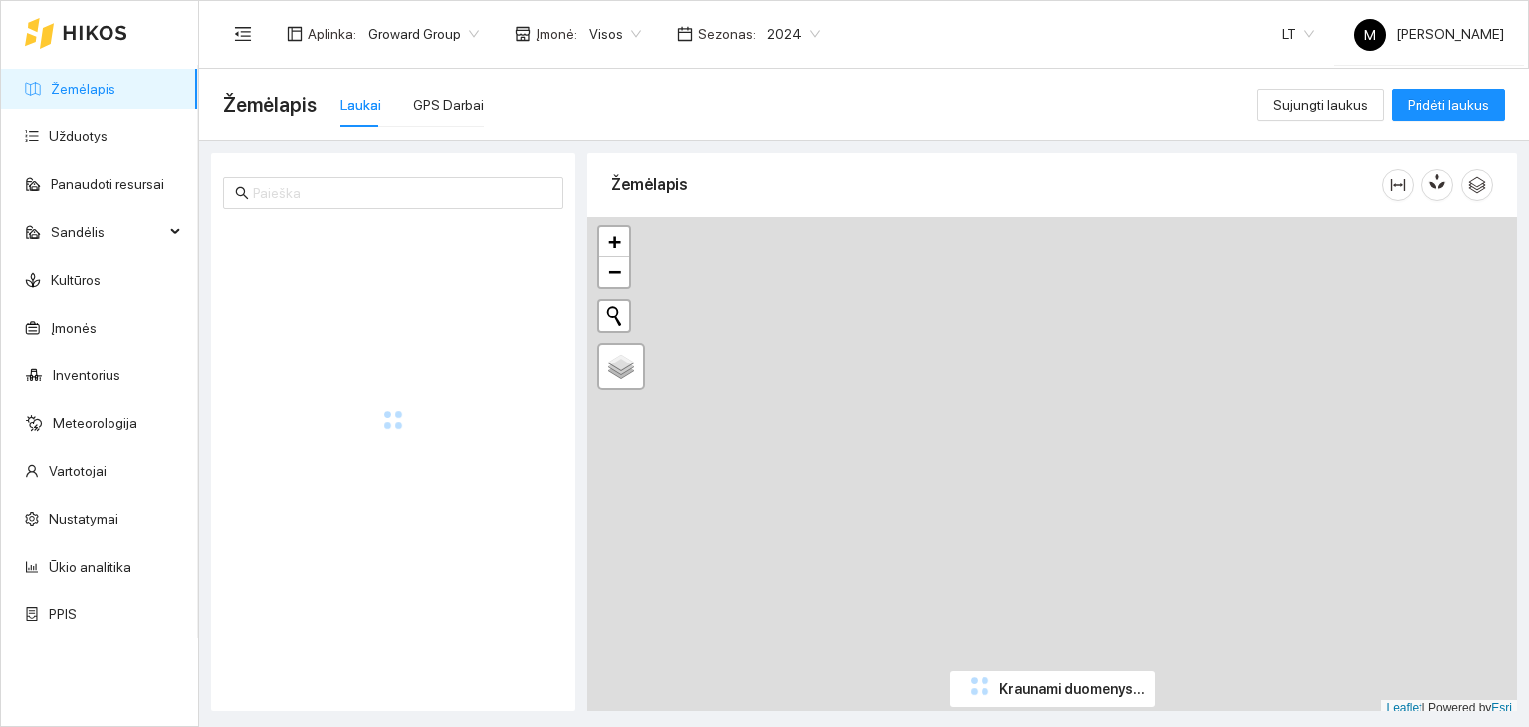
drag, startPoint x: 787, startPoint y: 48, endPoint x: 779, endPoint y: 37, distance: 14.1
click at [787, 46] on span "2024" at bounding box center [794, 34] width 53 height 30
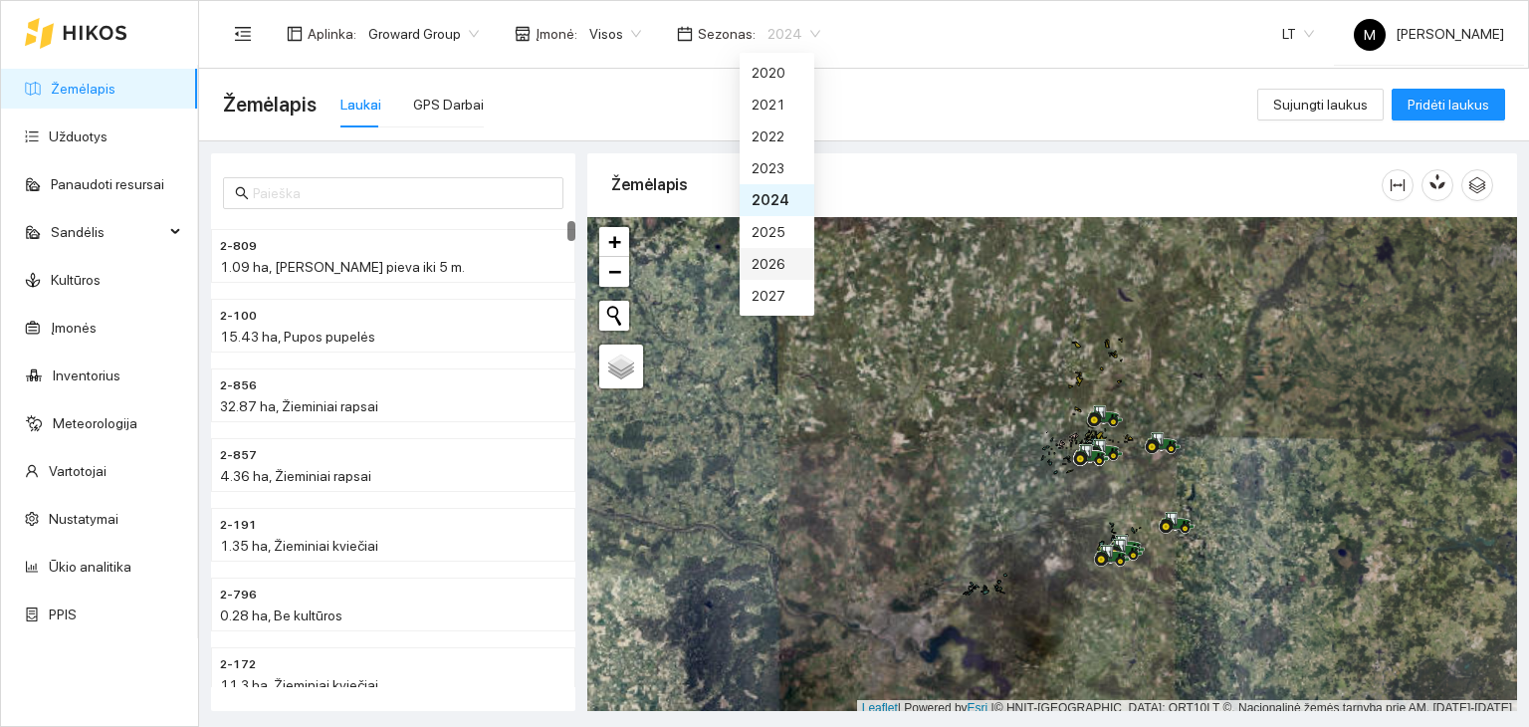
click at [778, 273] on div "2026" at bounding box center [777, 264] width 51 height 22
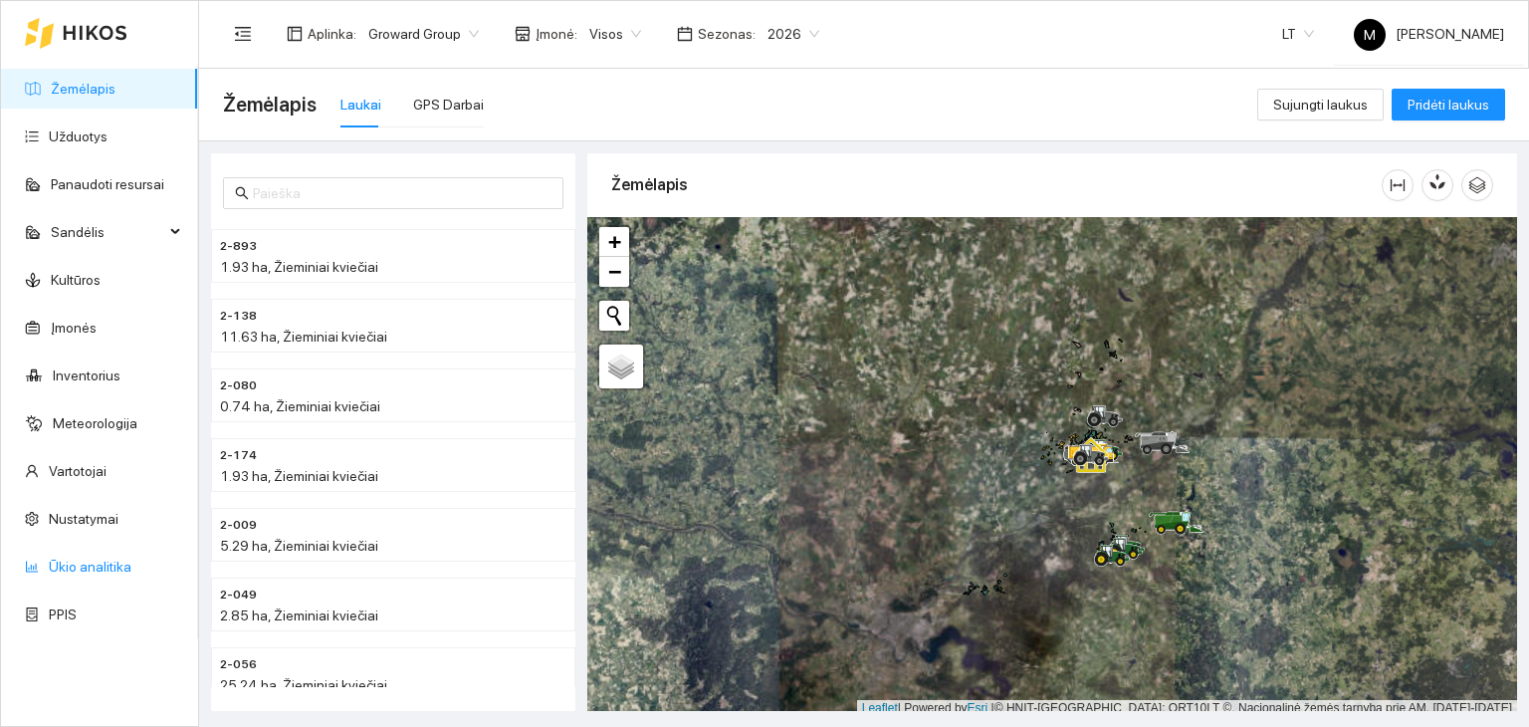
click at [88, 566] on link "Ūkio analitika" at bounding box center [90, 567] width 83 height 16
click at [62, 132] on link "Užduotys" at bounding box center [78, 136] width 59 height 16
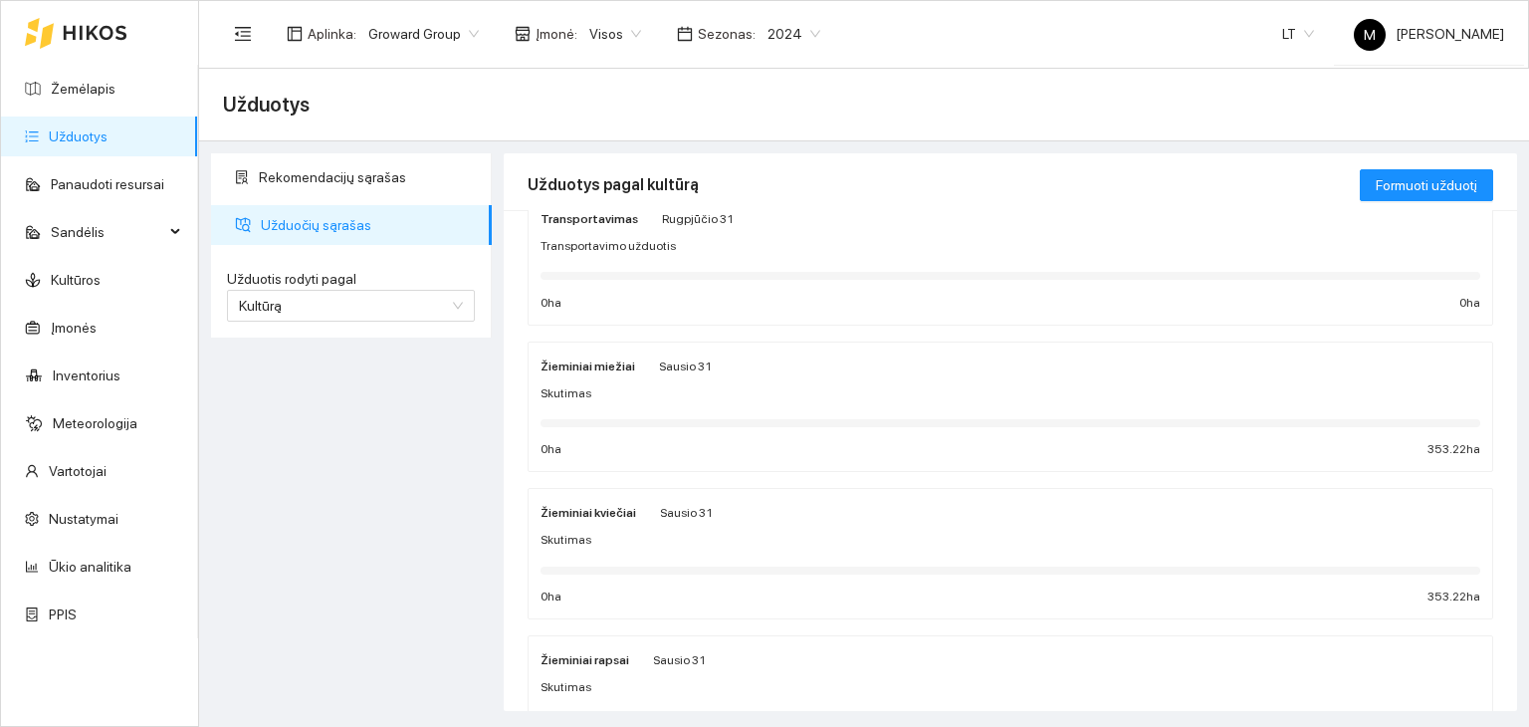
scroll to position [100, 0]
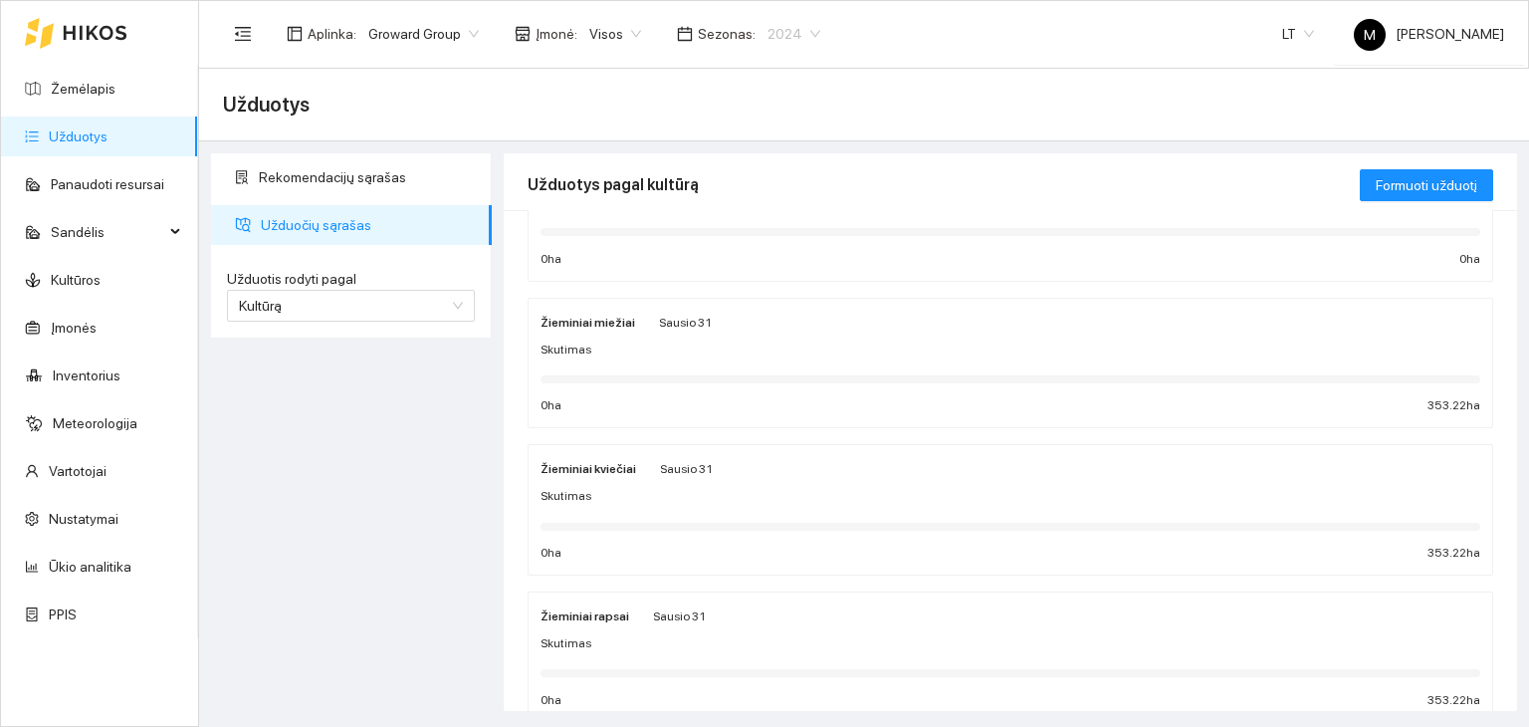
click at [783, 32] on span "2024" at bounding box center [794, 34] width 53 height 30
click at [791, 261] on div "2026" at bounding box center [777, 264] width 75 height 32
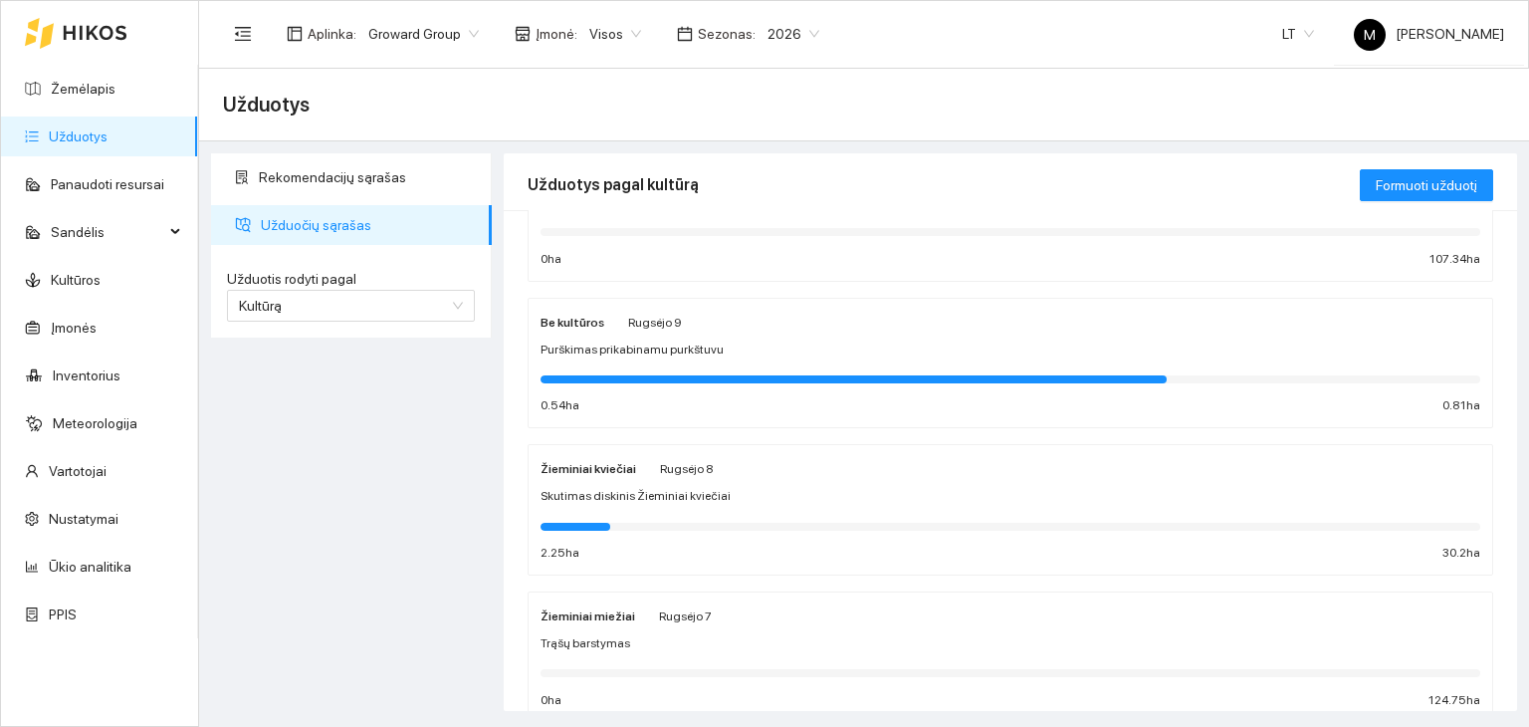
scroll to position [199, 0]
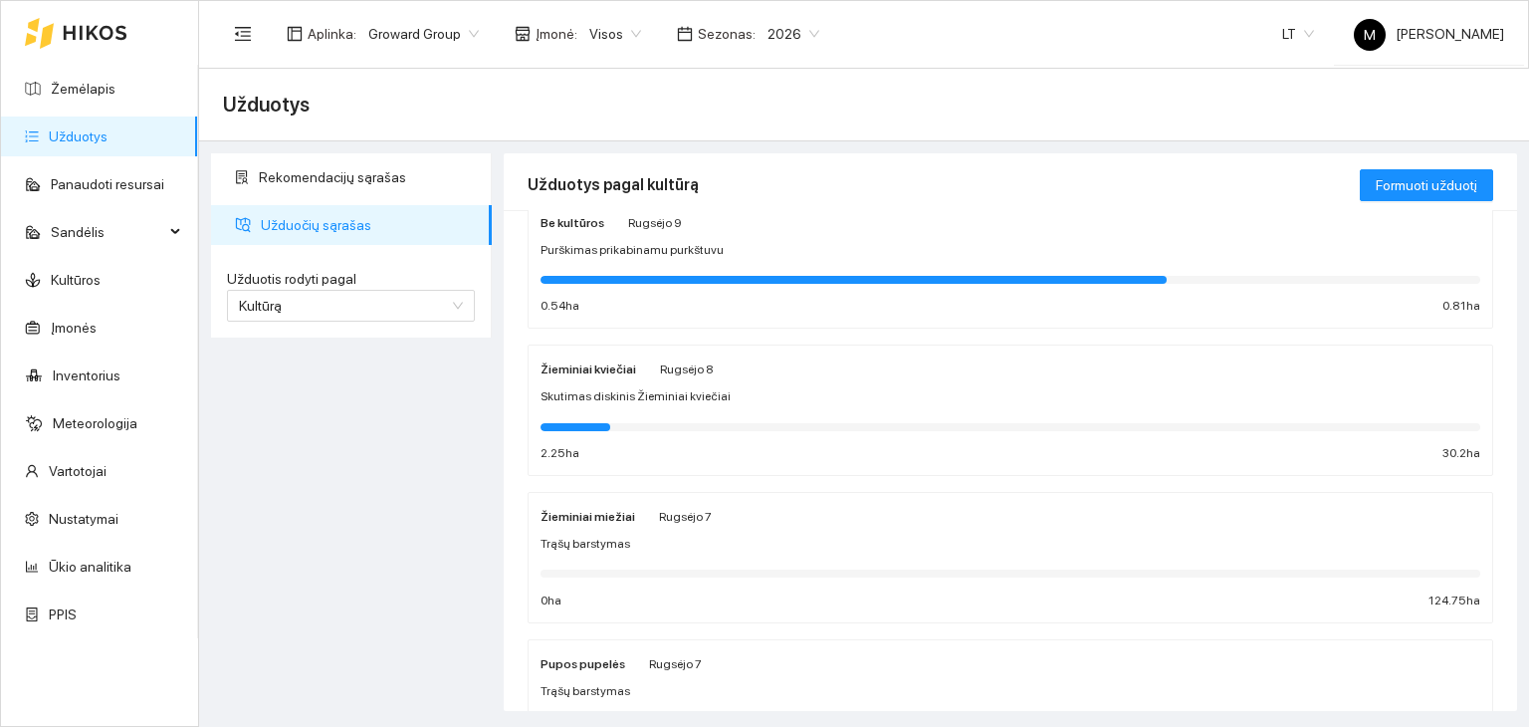
click at [690, 407] on div "Žieminiai kviečiai [PERSON_NAME] 8 Skutimas diskinis Žieminiai kviečiai 2.25 ha…" at bounding box center [1011, 410] width 940 height 106
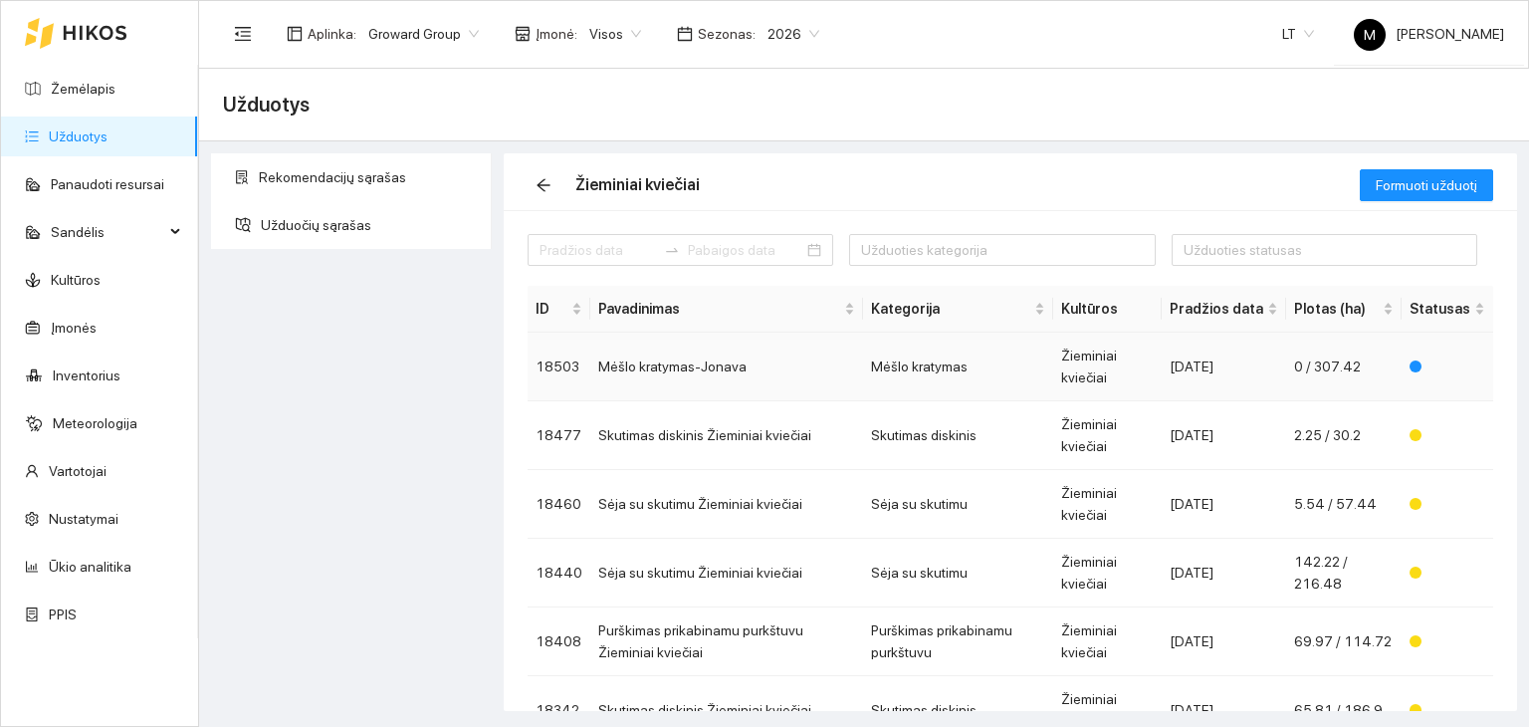
click at [708, 368] on td "Mėšlo kratymas-Jonava" at bounding box center [726, 367] width 273 height 69
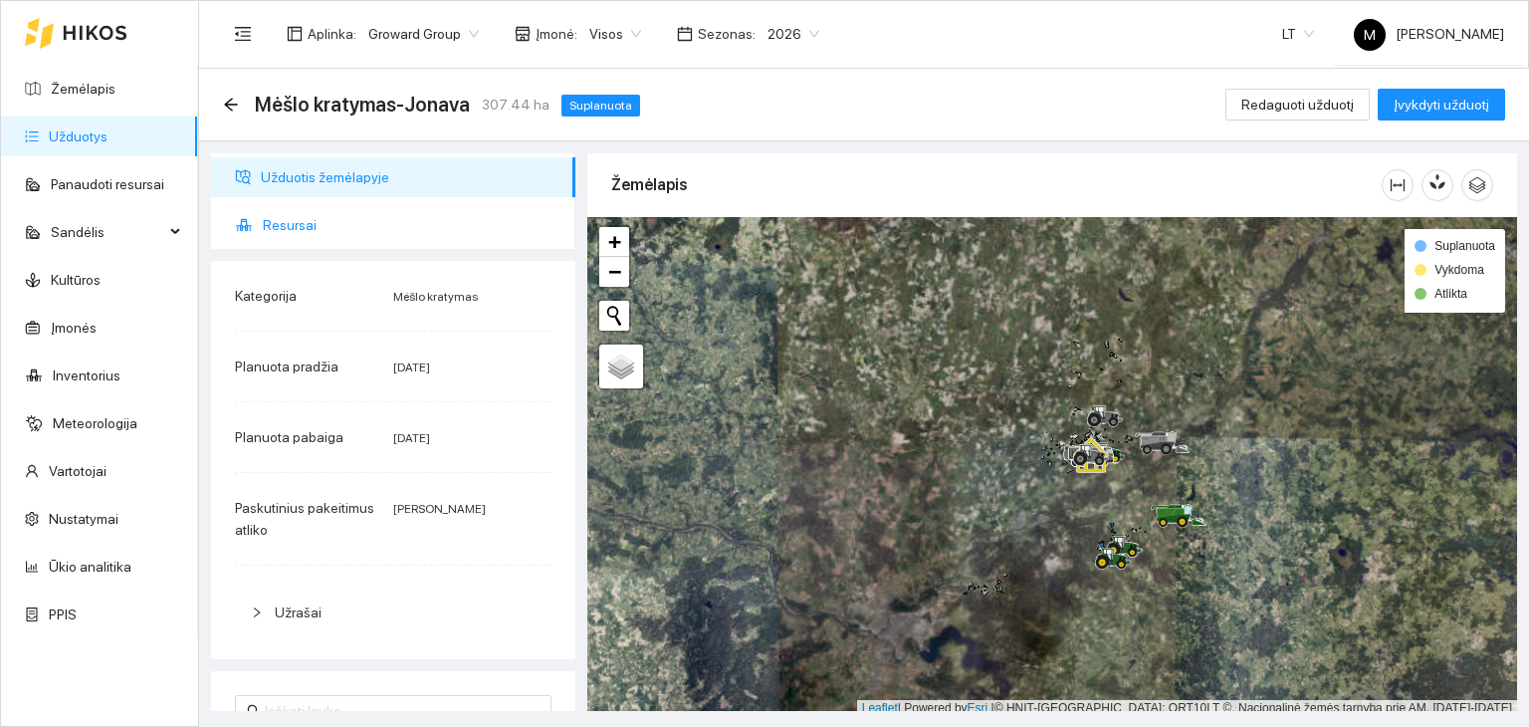
click at [376, 240] on span "Resursai" at bounding box center [411, 225] width 297 height 40
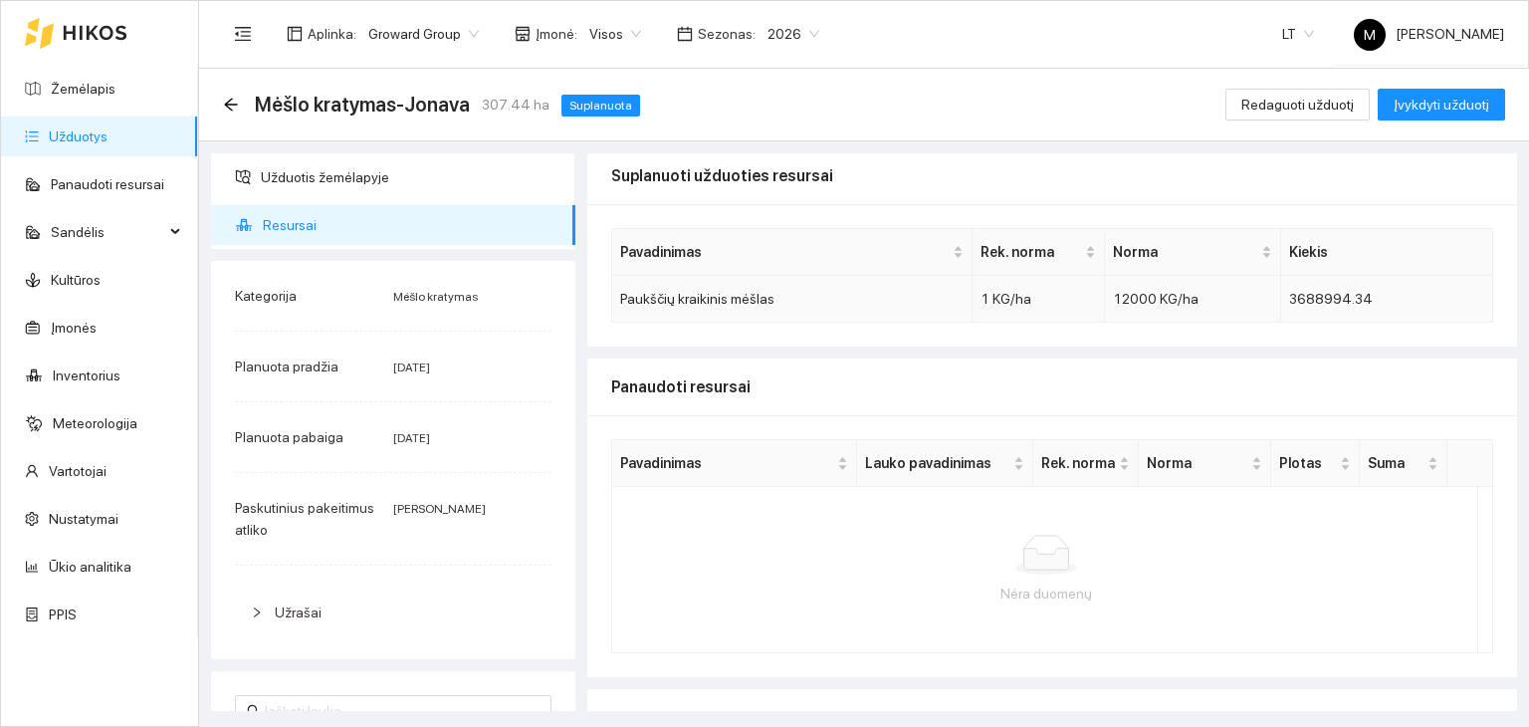
scroll to position [2, 0]
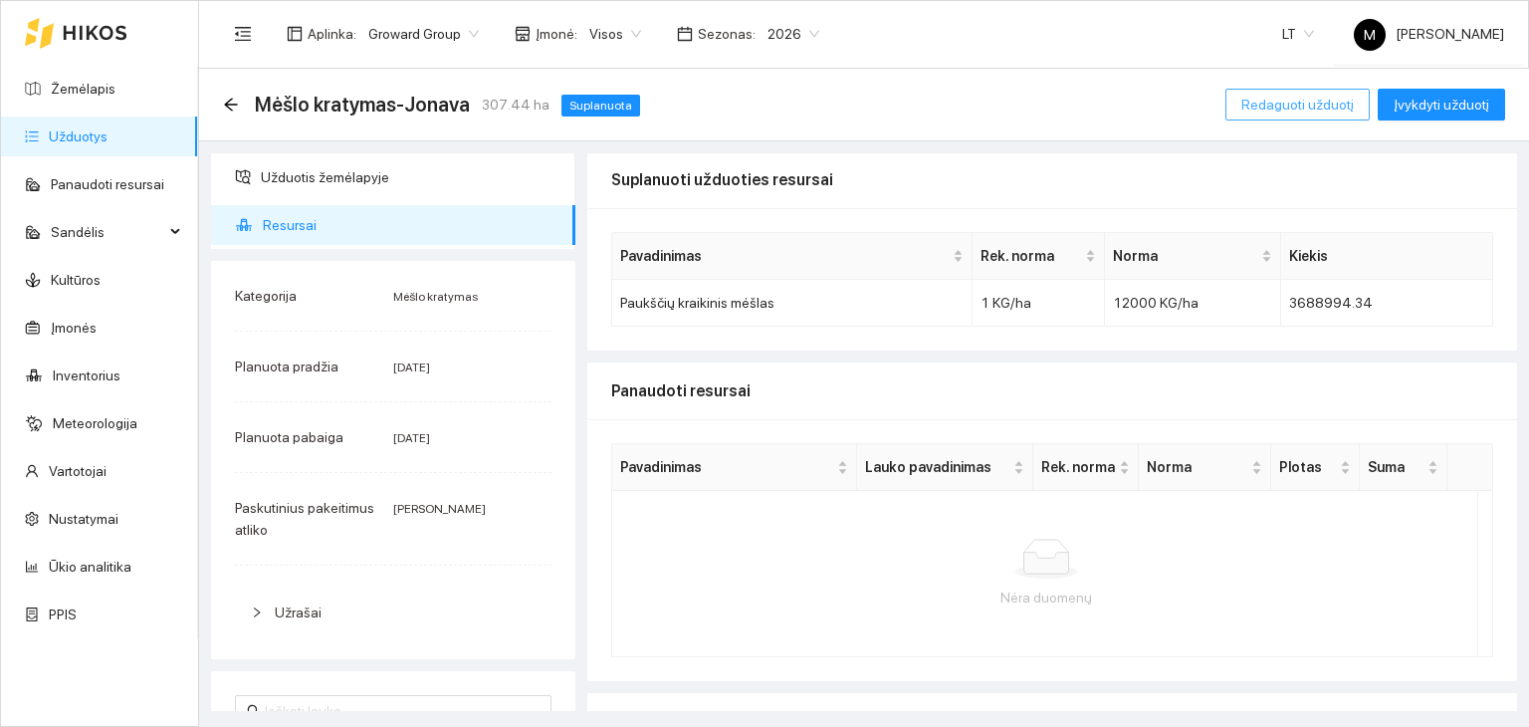
click at [1291, 104] on span "Redaguoti užduotį" at bounding box center [1297, 105] width 112 height 22
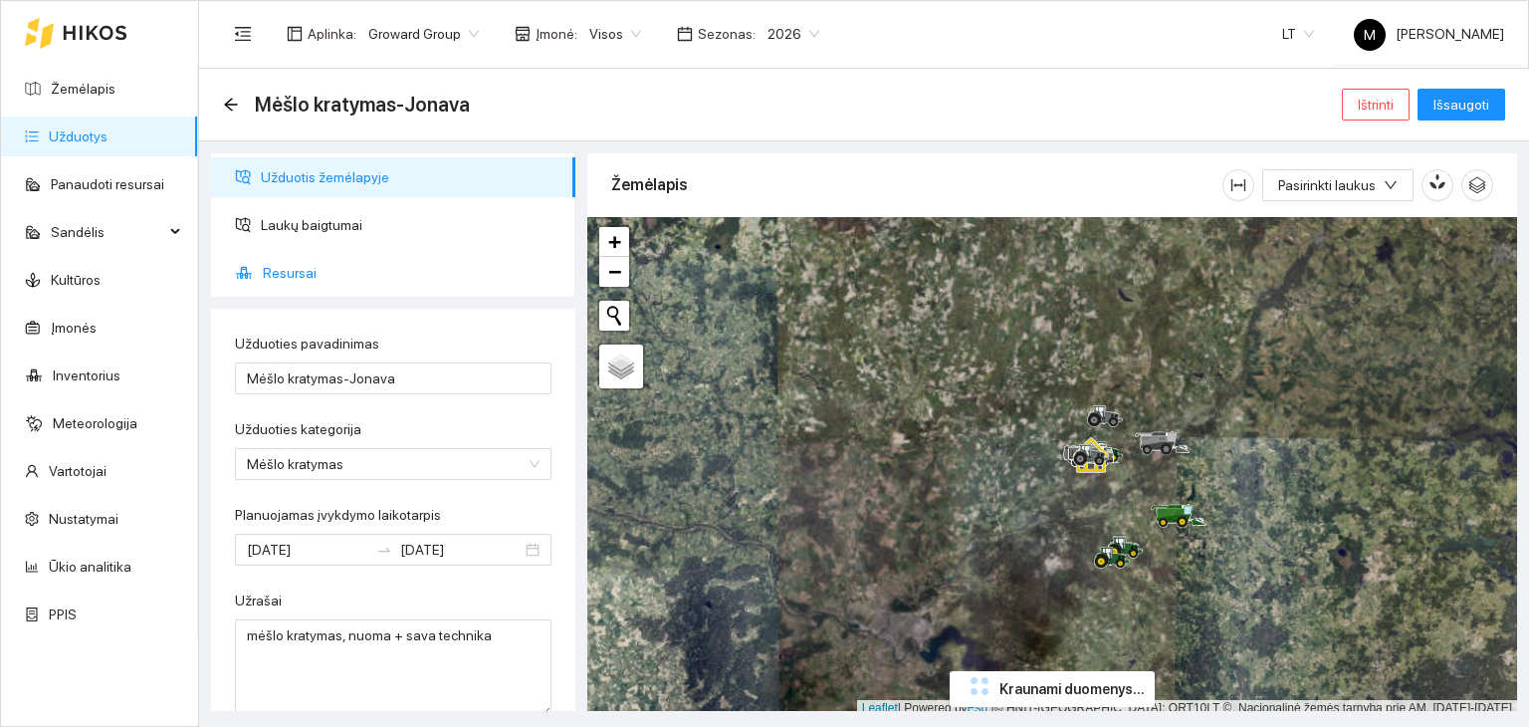
click at [326, 269] on span "Resursai" at bounding box center [411, 273] width 297 height 40
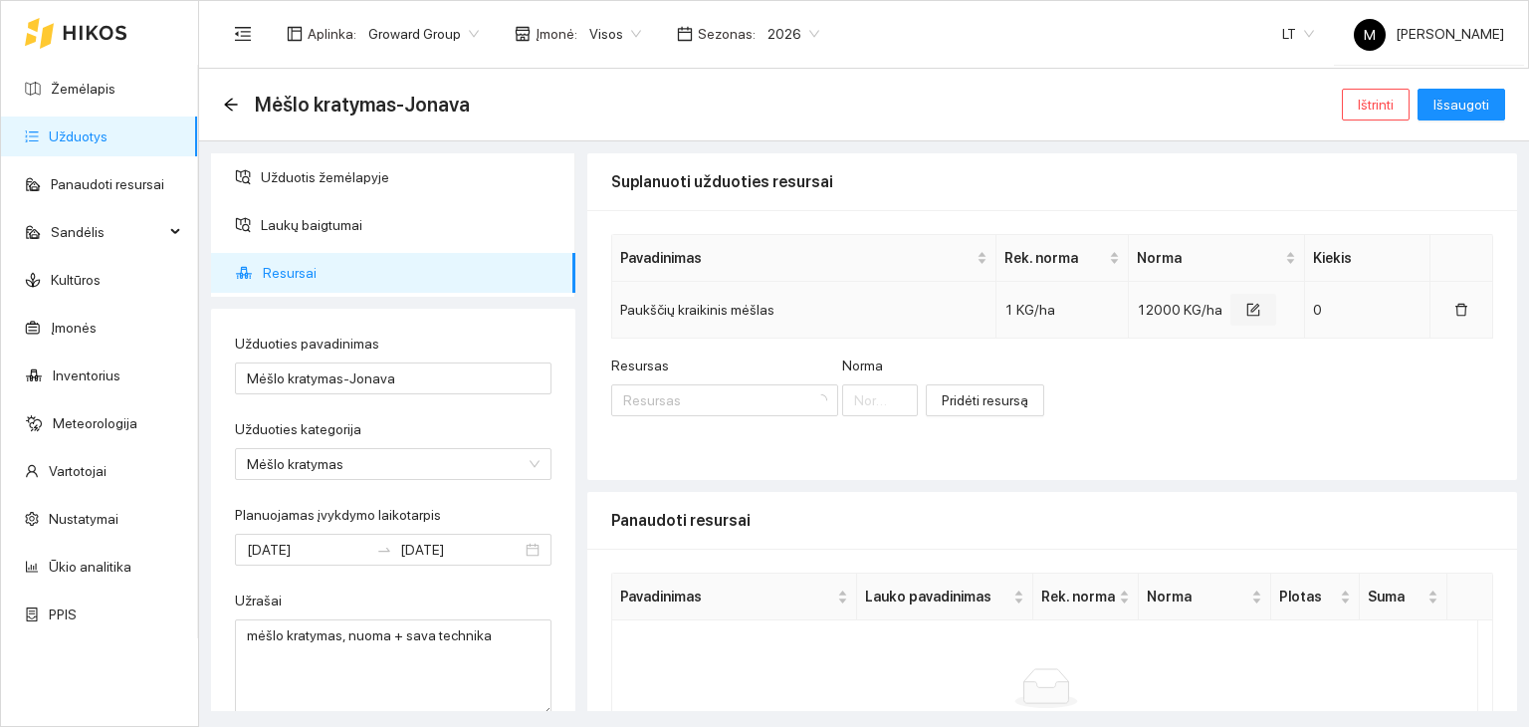
click at [1251, 310] on icon "form" at bounding box center [1255, 308] width 9 height 9
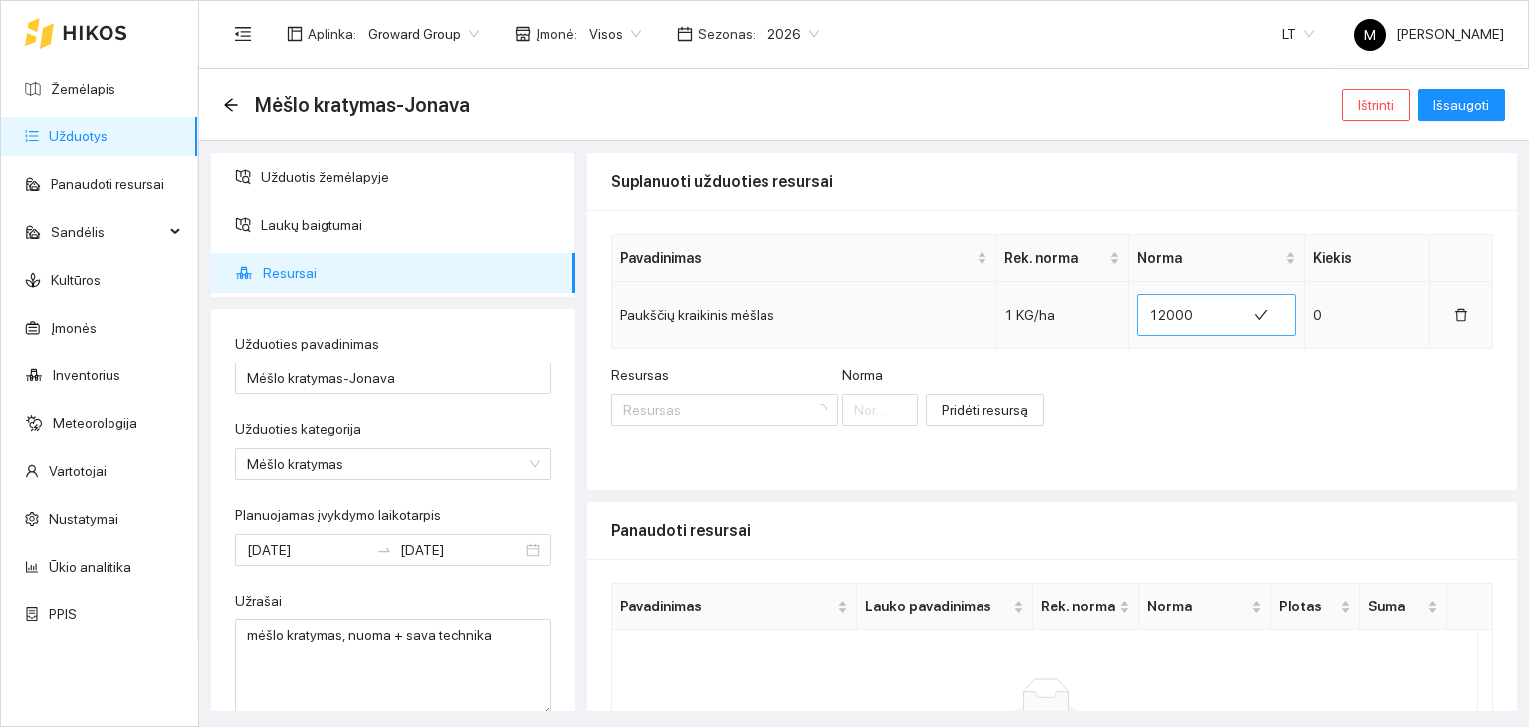
click at [1183, 318] on span "12000" at bounding box center [1216, 315] width 159 height 42
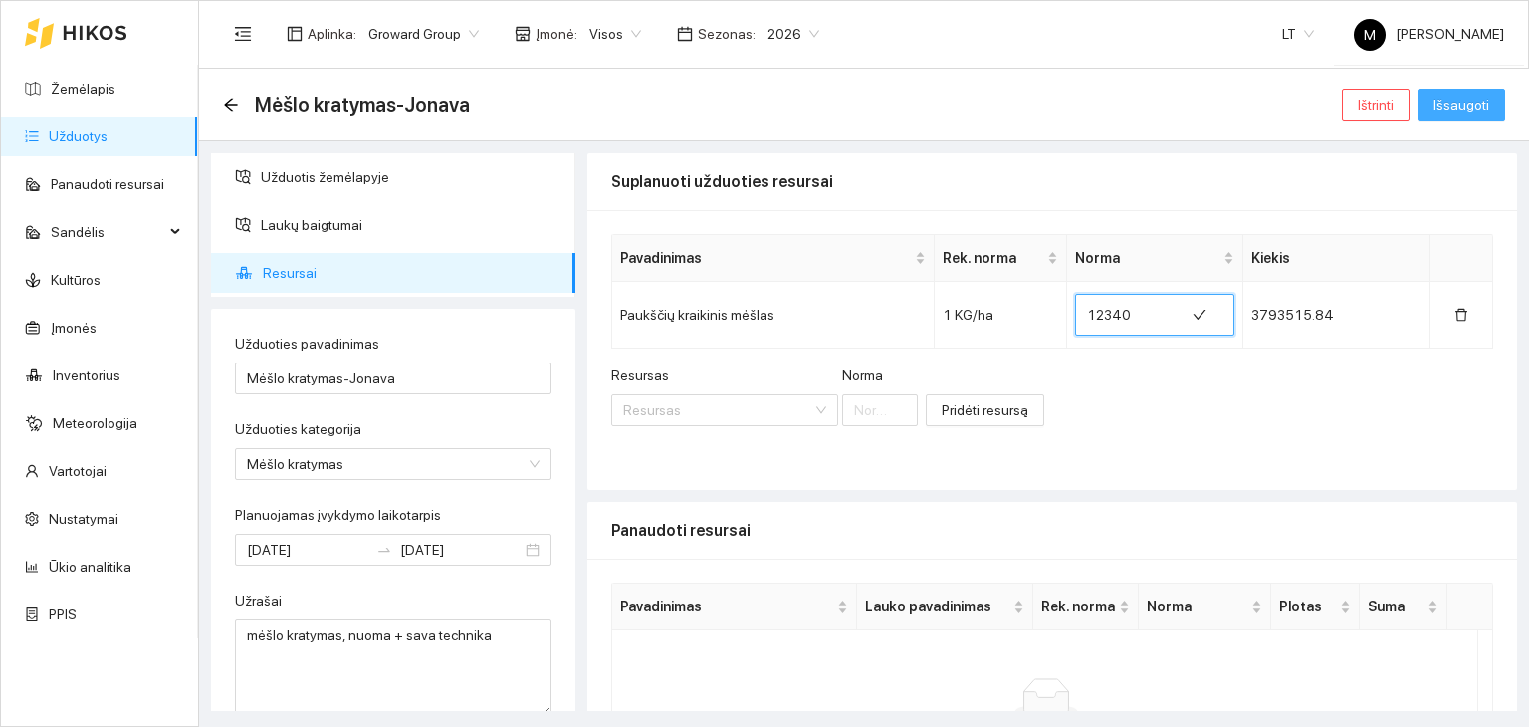
type input "12340"
click at [1466, 108] on span "Išsaugoti" at bounding box center [1462, 105] width 56 height 22
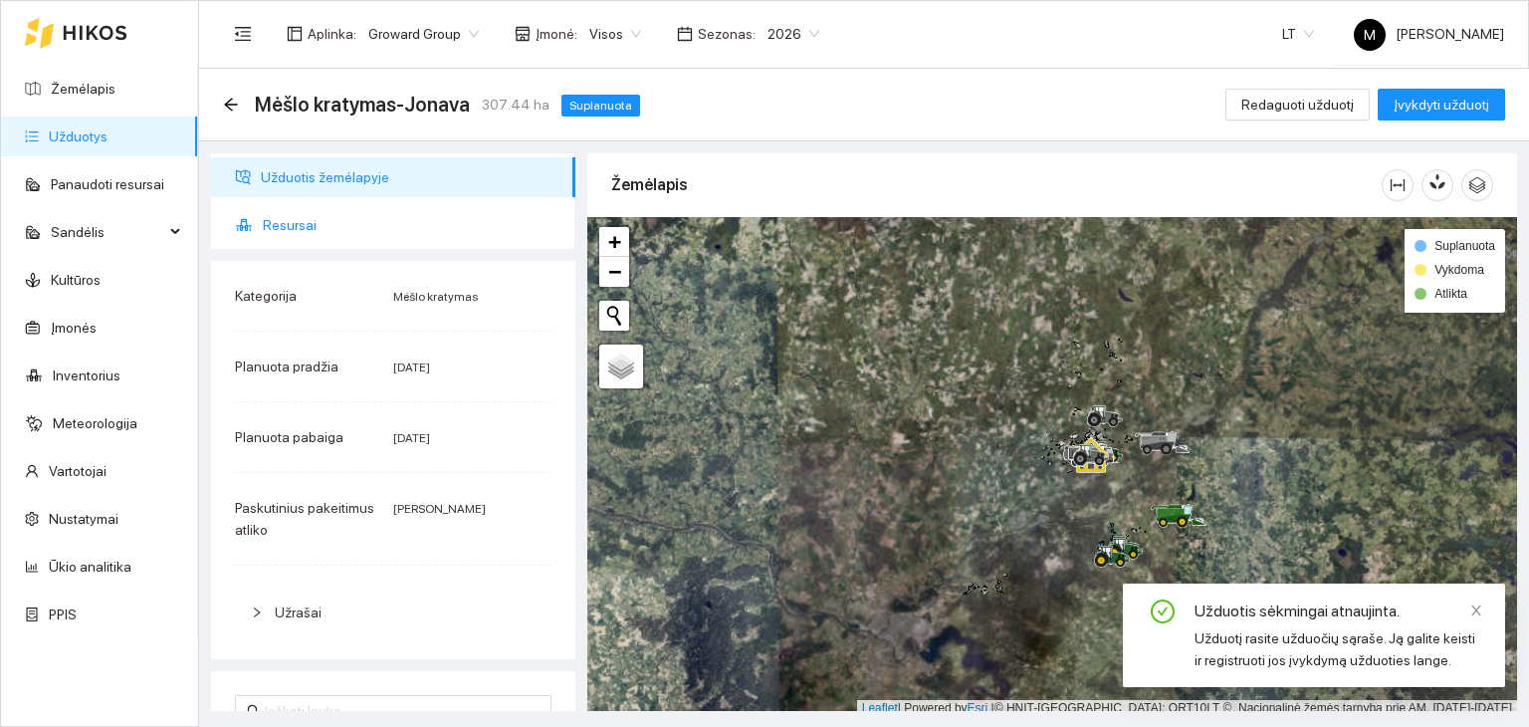
click at [315, 225] on span "Resursai" at bounding box center [411, 225] width 297 height 40
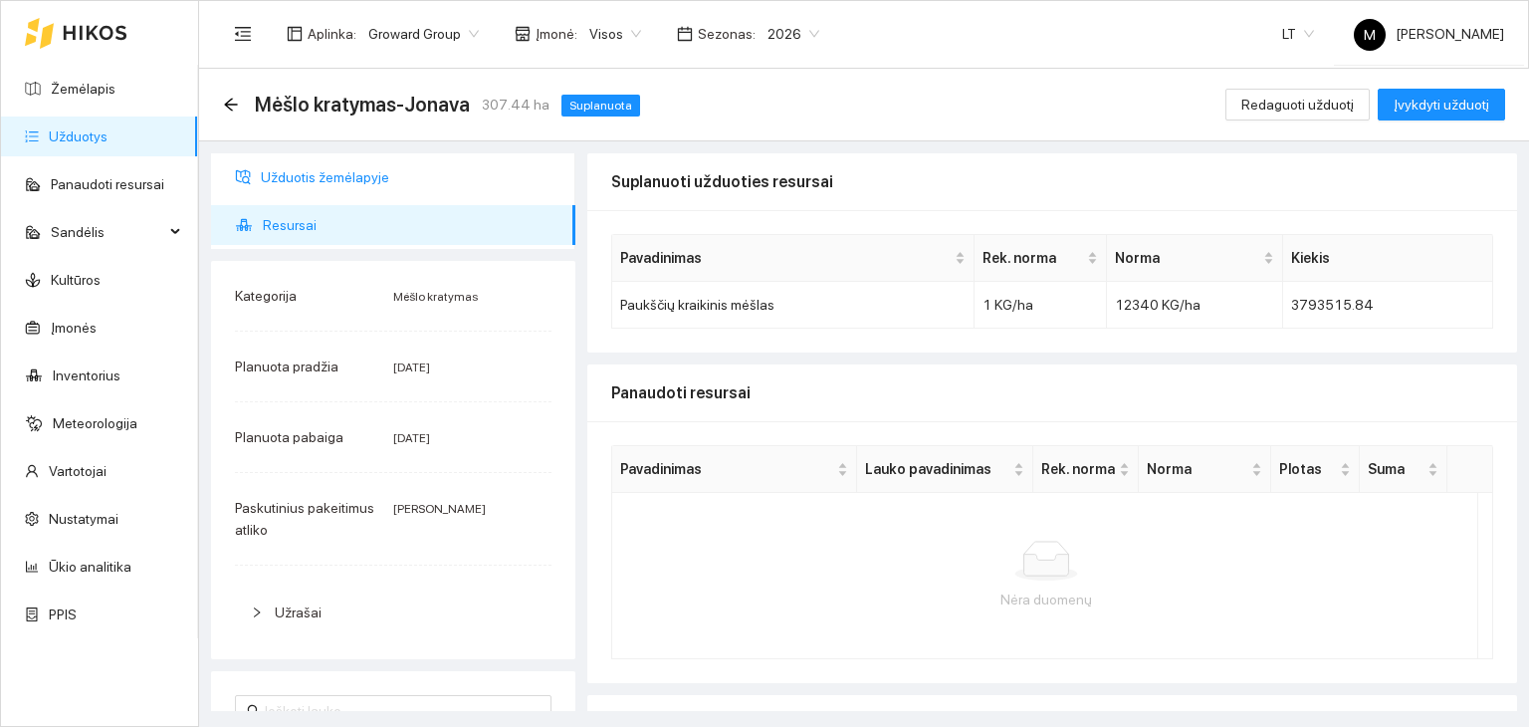
click at [310, 192] on span "Užduotis žemėlapyje" at bounding box center [410, 177] width 299 height 40
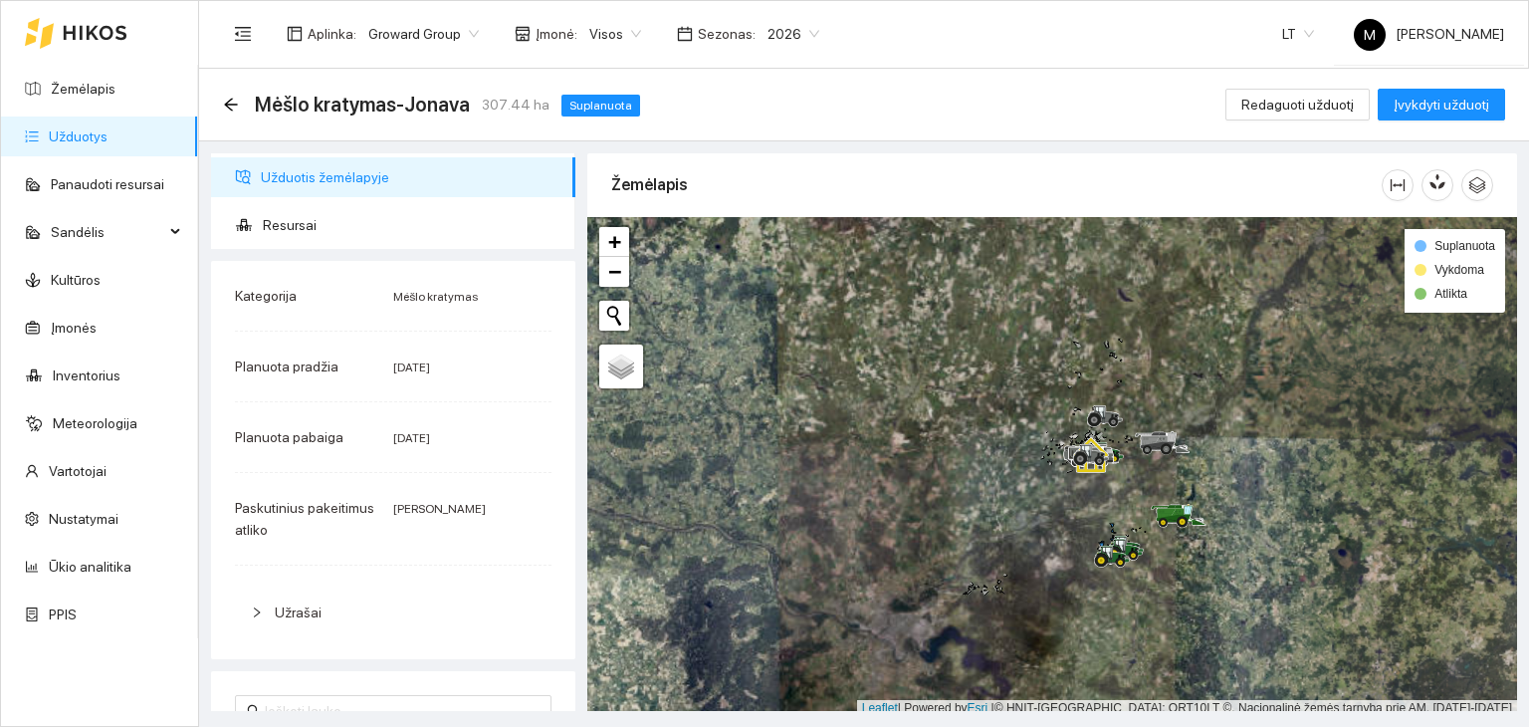
click at [91, 131] on link "Užduotys" at bounding box center [78, 136] width 59 height 16
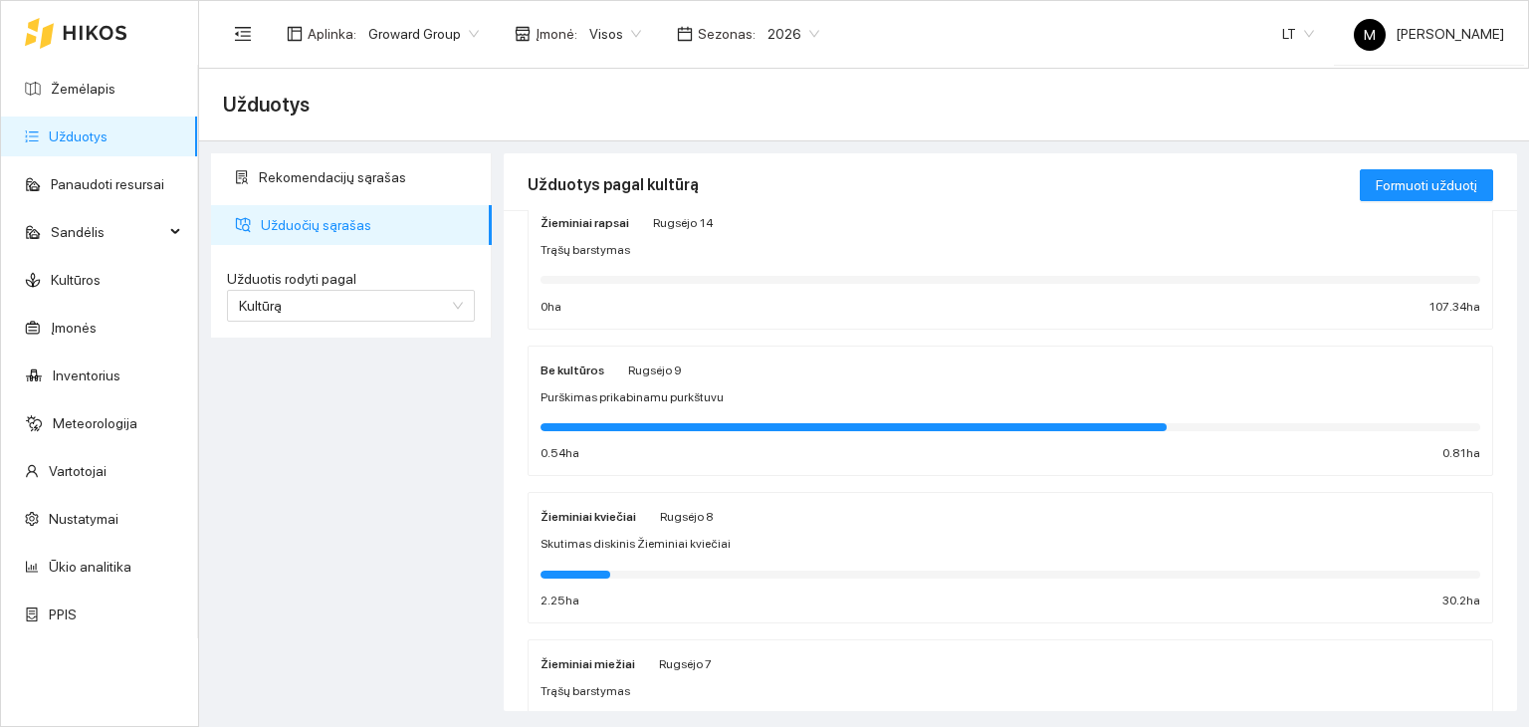
scroll to position [100, 0]
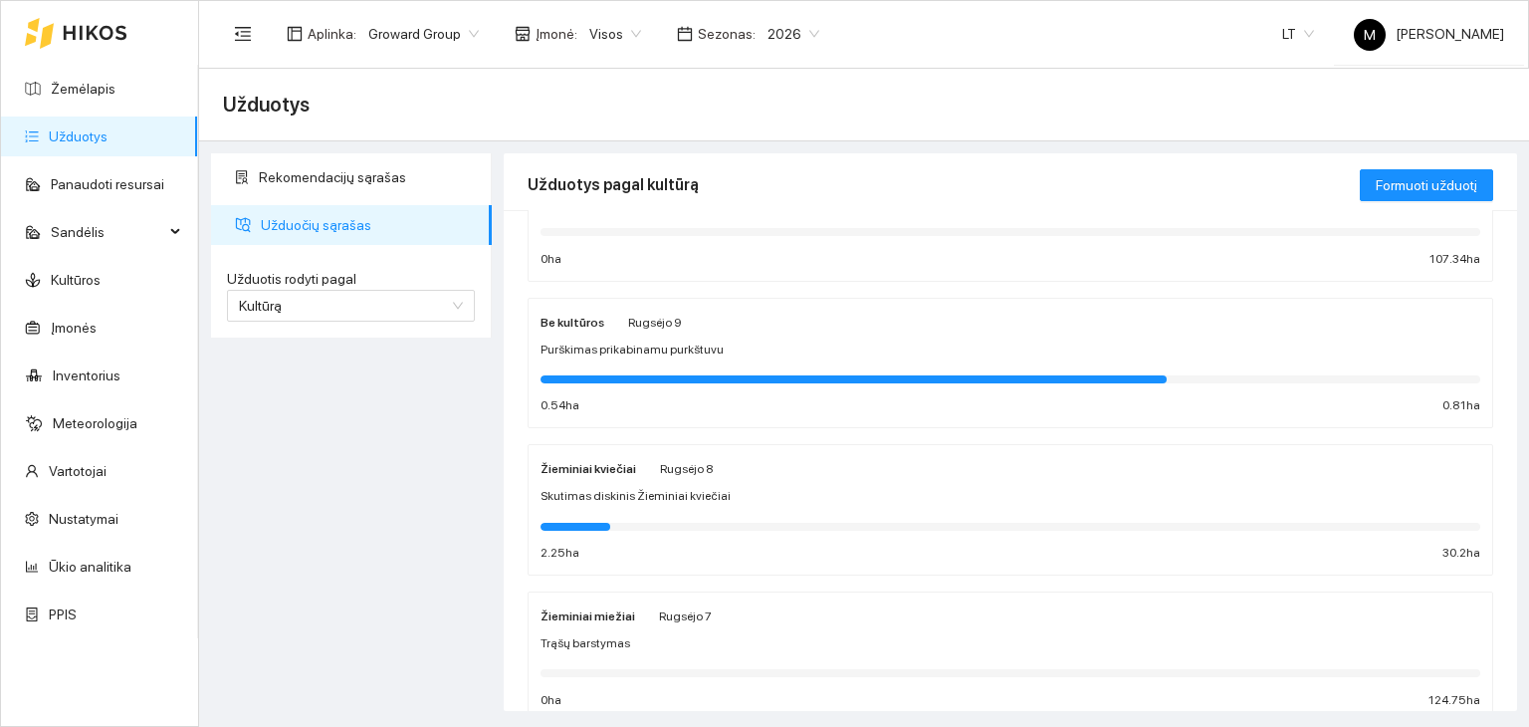
click at [756, 506] on div "Žieminiai kviečiai [PERSON_NAME] 8 Skutimas diskinis Žieminiai kviečiai 2.25 ha…" at bounding box center [1011, 510] width 940 height 106
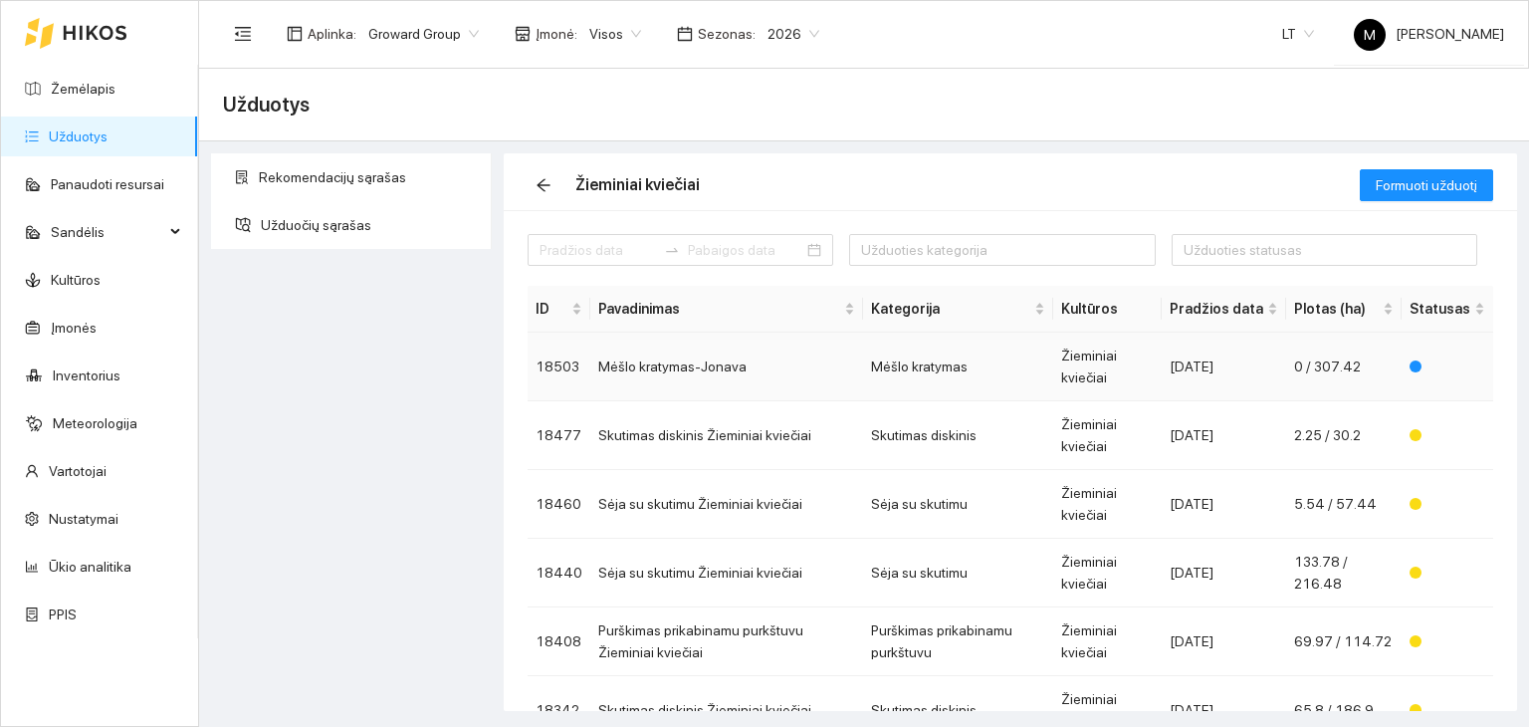
click at [826, 363] on td "Mėšlo kratymas-Jonava" at bounding box center [726, 367] width 273 height 69
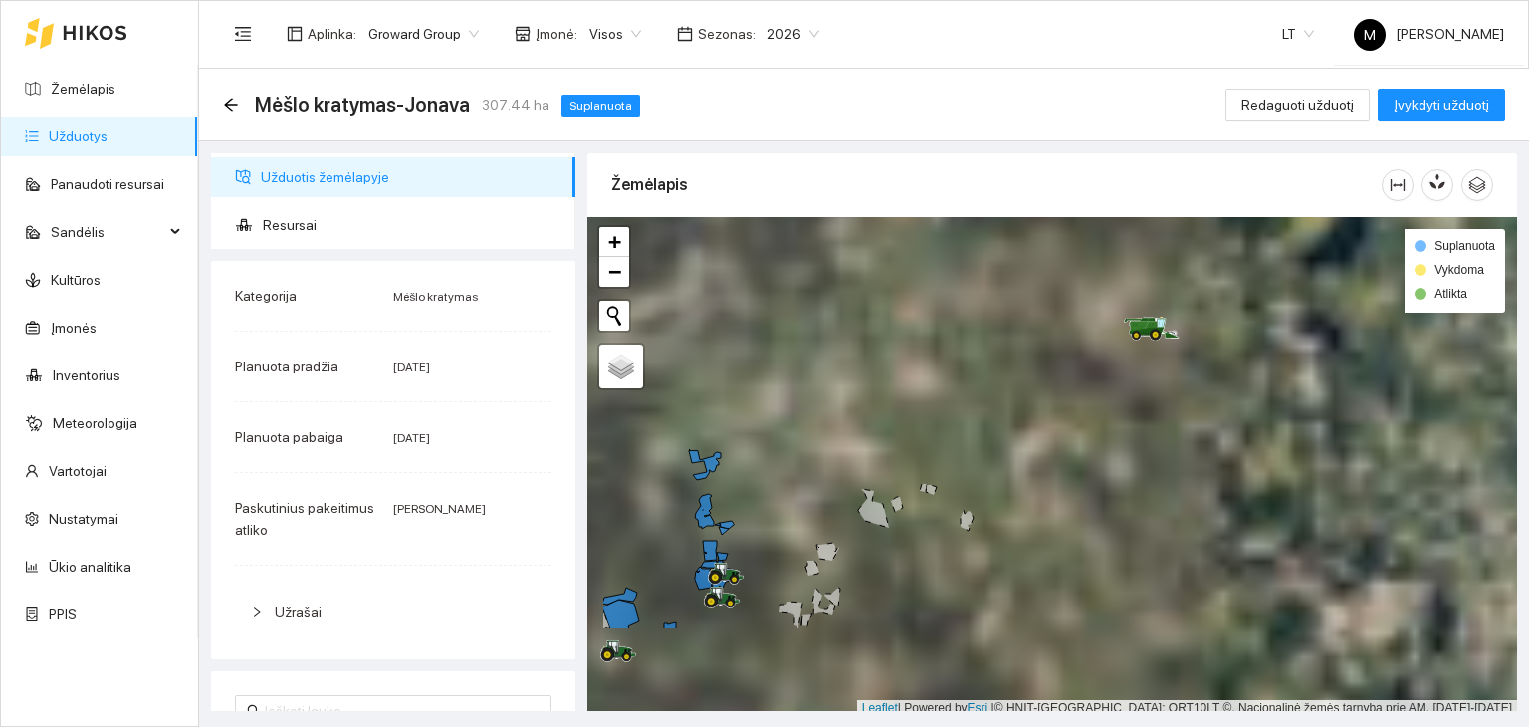
scroll to position [5, 0]
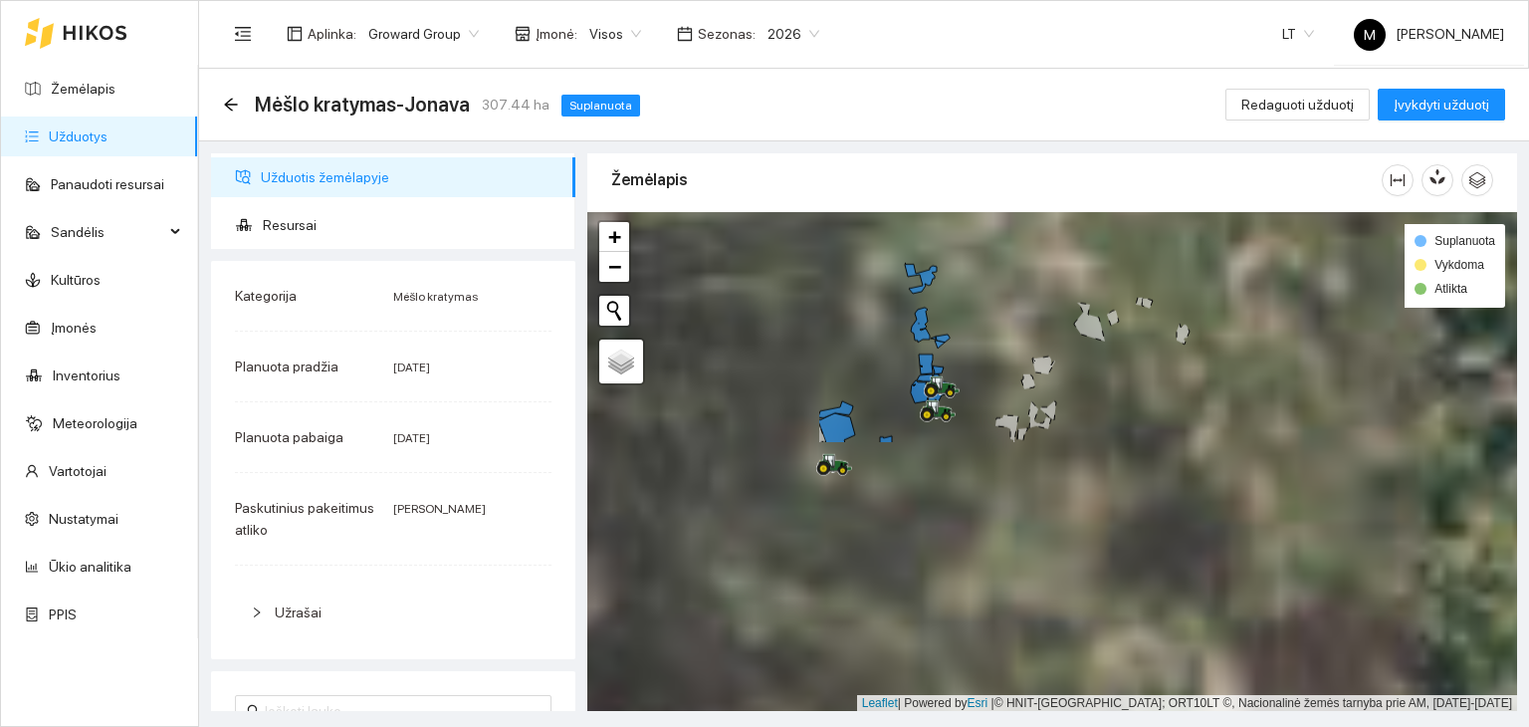
drag, startPoint x: 773, startPoint y: 561, endPoint x: 1103, endPoint y: 237, distance: 463.2
click at [1103, 237] on div at bounding box center [1052, 462] width 930 height 500
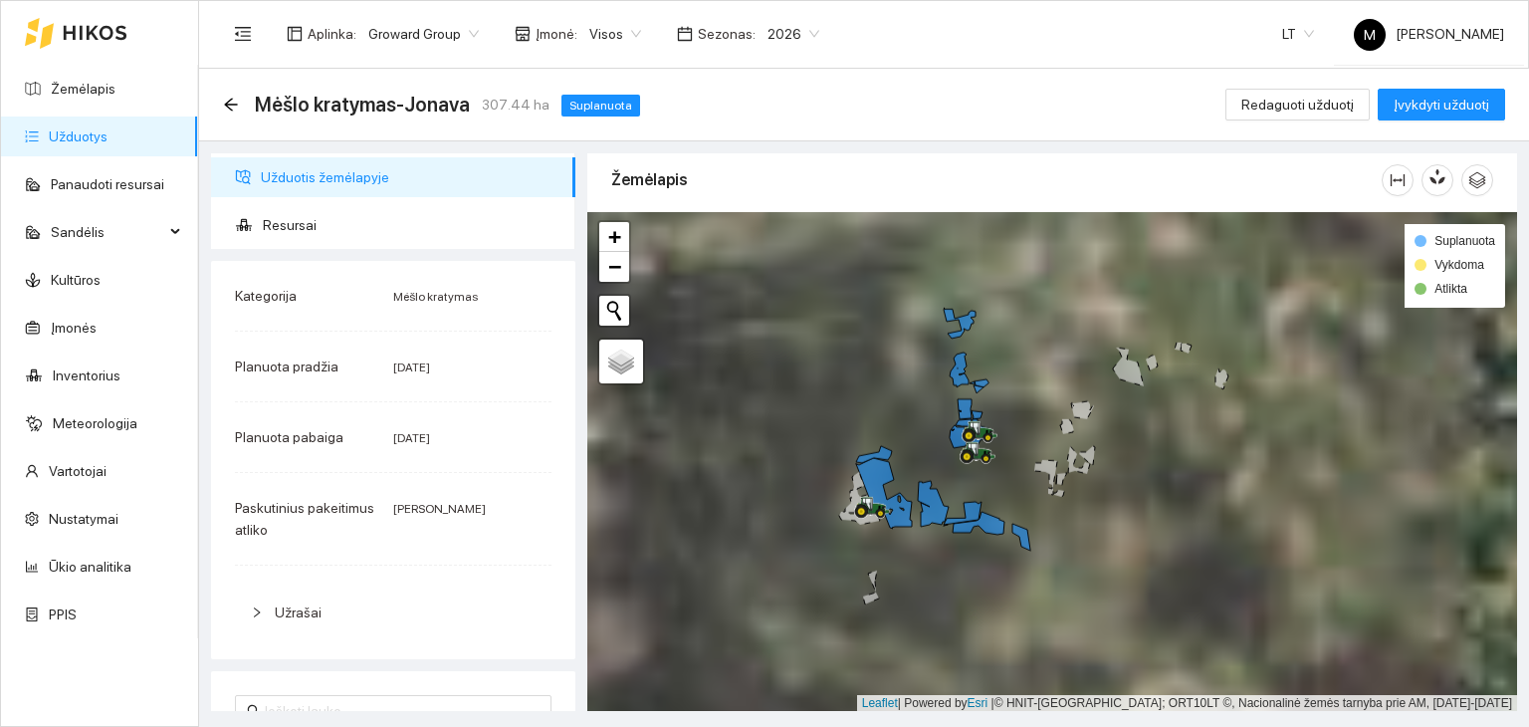
drag, startPoint x: 984, startPoint y: 265, endPoint x: 1007, endPoint y: 346, distance: 84.8
click at [1007, 346] on div at bounding box center [1052, 462] width 930 height 500
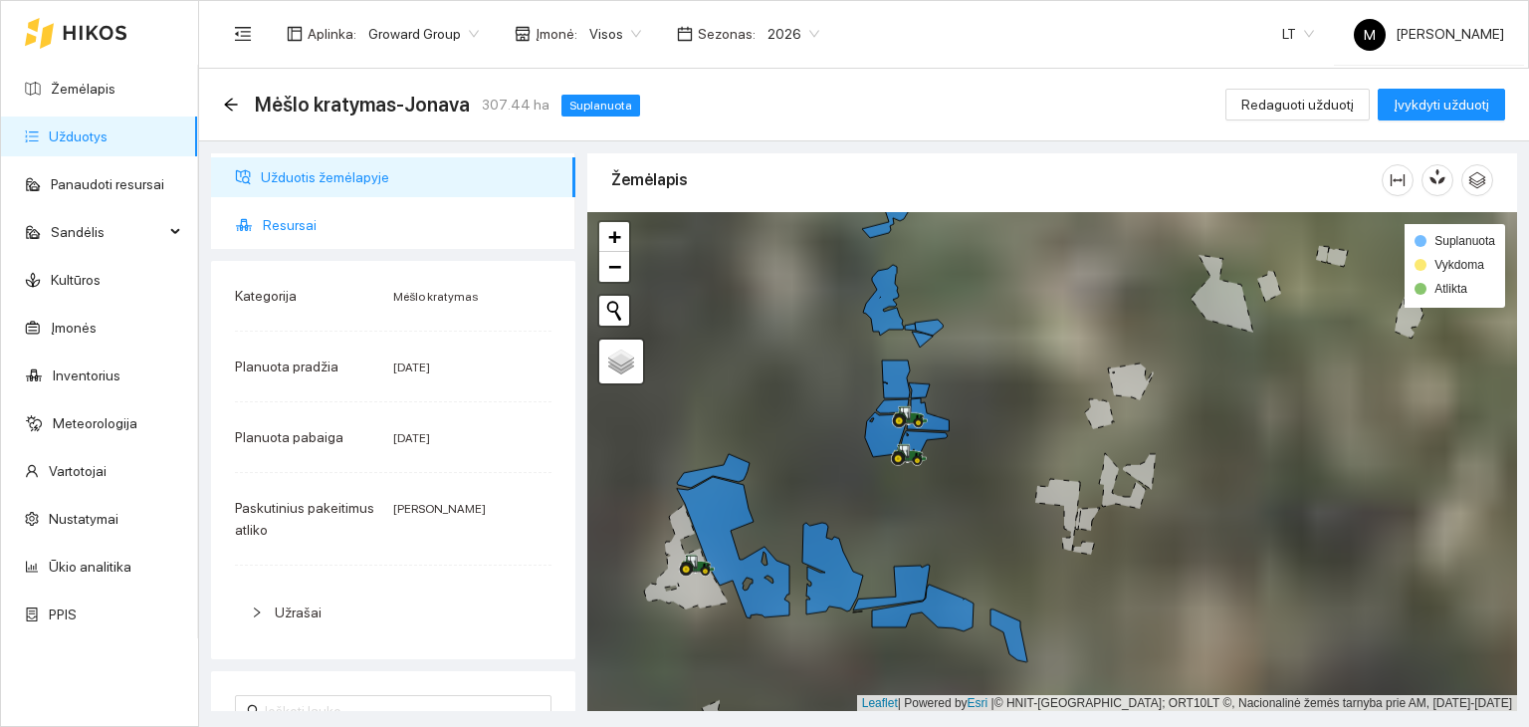
click at [312, 239] on span "Resursai" at bounding box center [411, 225] width 297 height 40
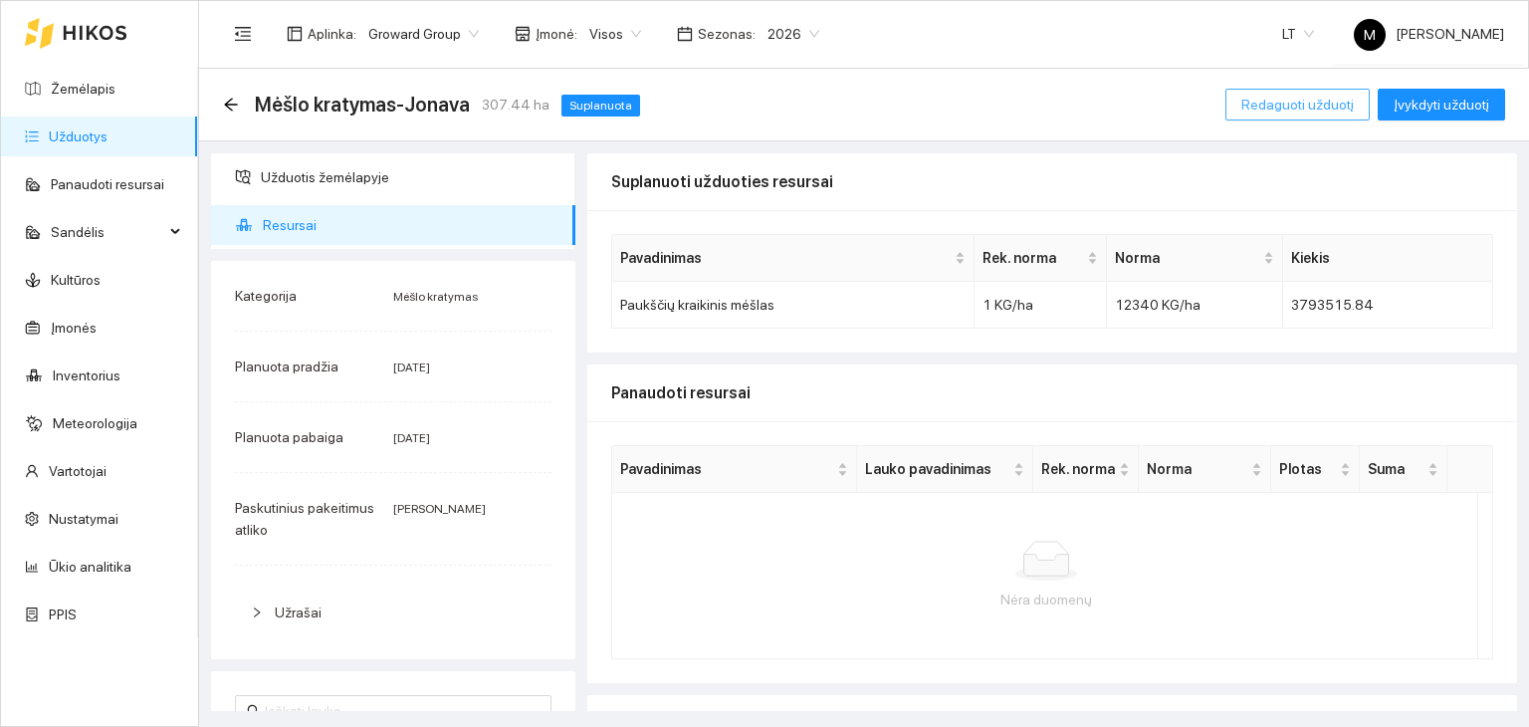
click at [1315, 107] on span "Redaguoti užduotį" at bounding box center [1297, 105] width 112 height 22
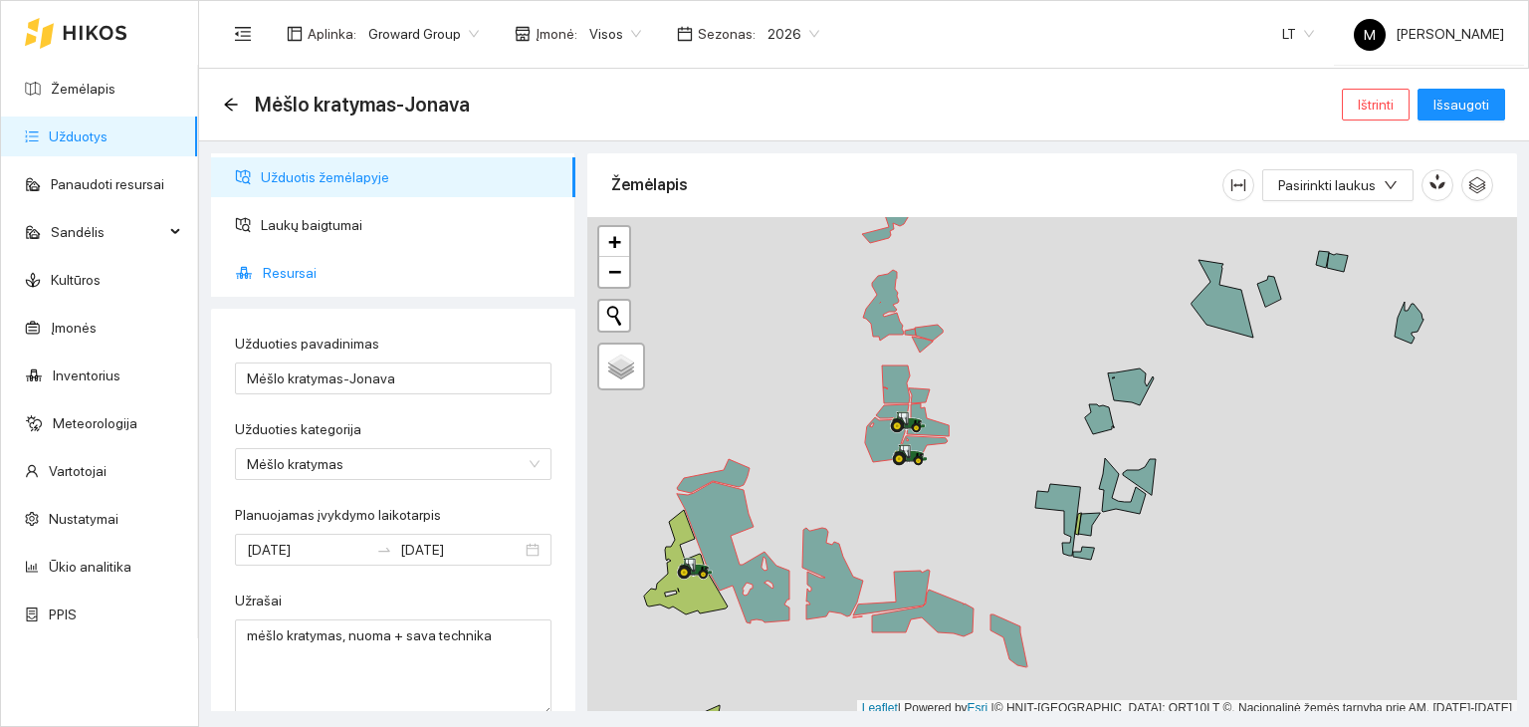
click at [326, 266] on span "Resursai" at bounding box center [411, 273] width 297 height 40
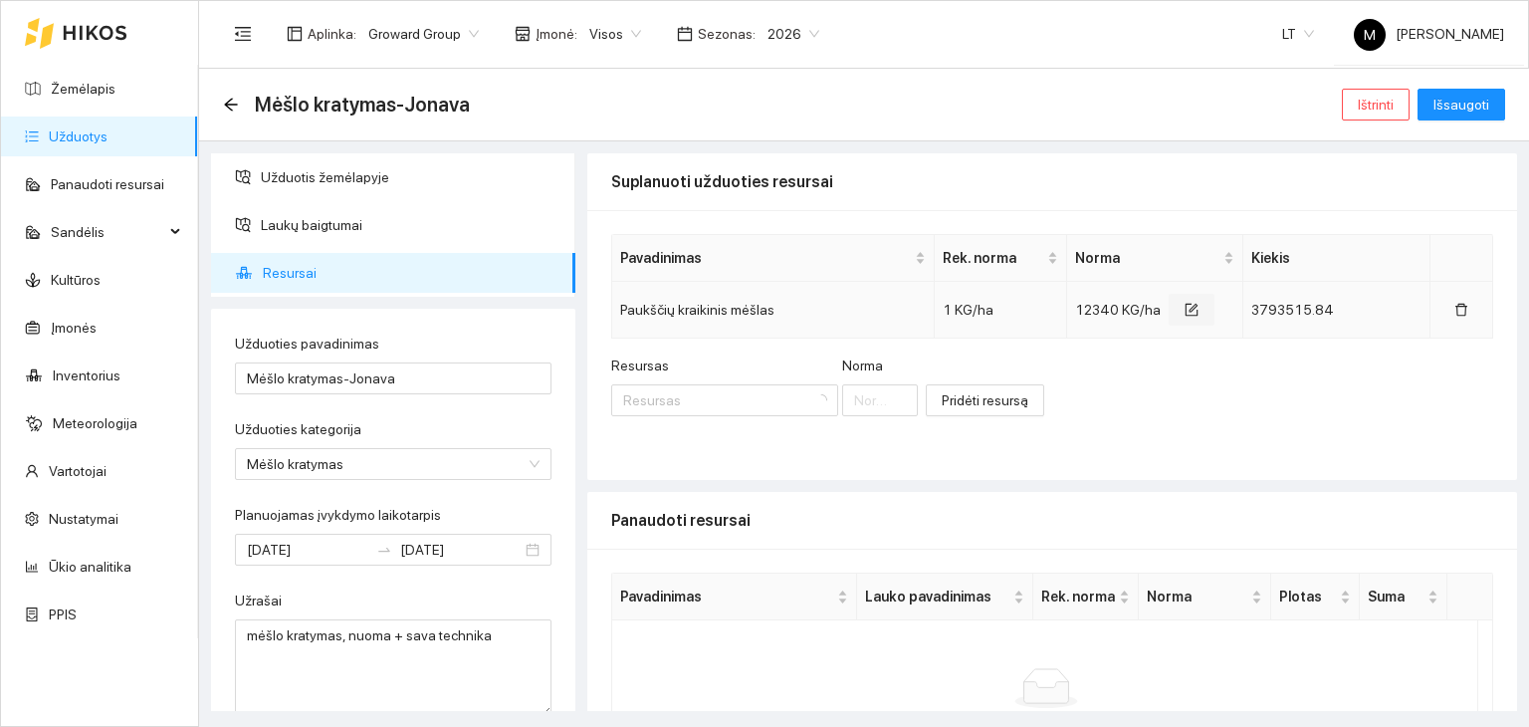
click at [1185, 312] on icon "form" at bounding box center [1192, 310] width 14 height 14
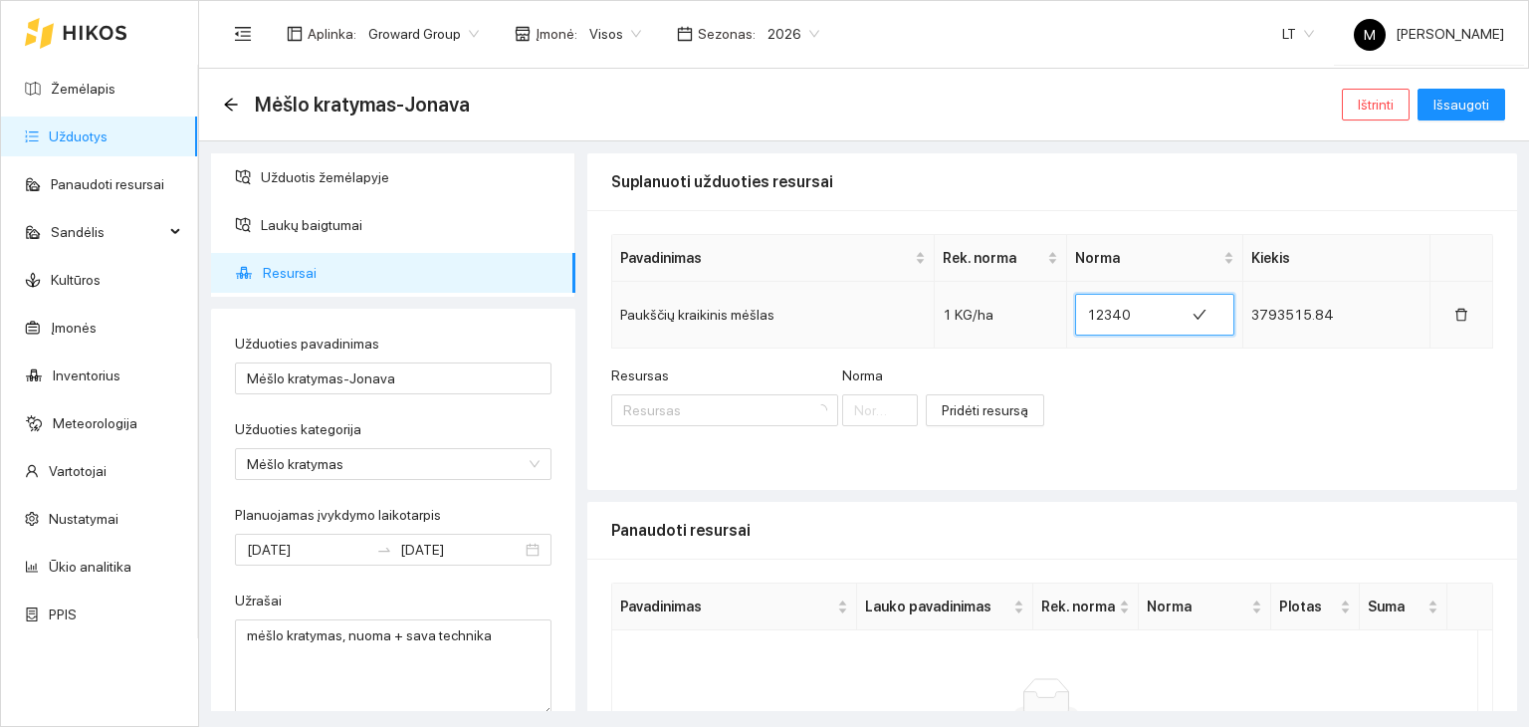
click at [1121, 318] on input "12340" at bounding box center [1130, 315] width 86 height 32
type input "12347"
click at [1466, 111] on span "Išsaugoti" at bounding box center [1462, 105] width 56 height 22
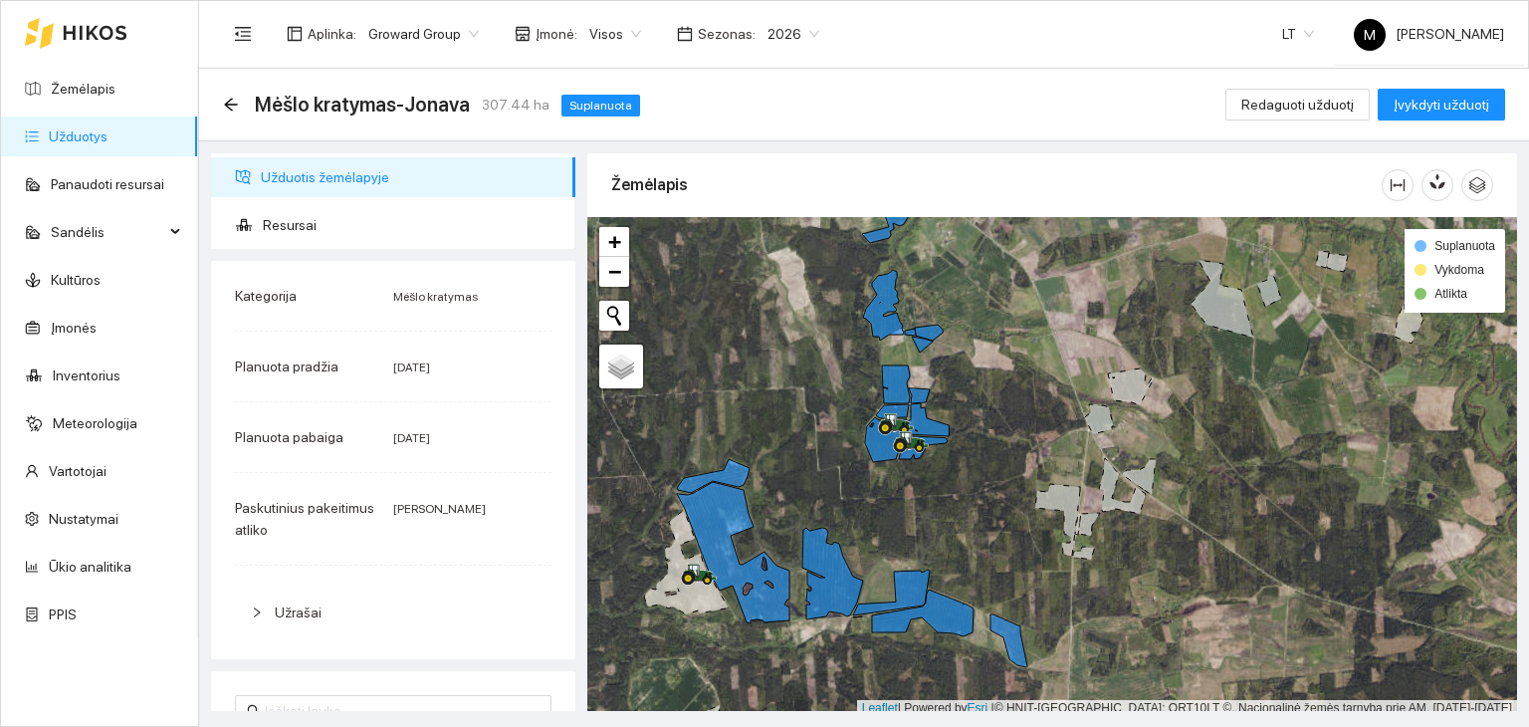
scroll to position [5, 0]
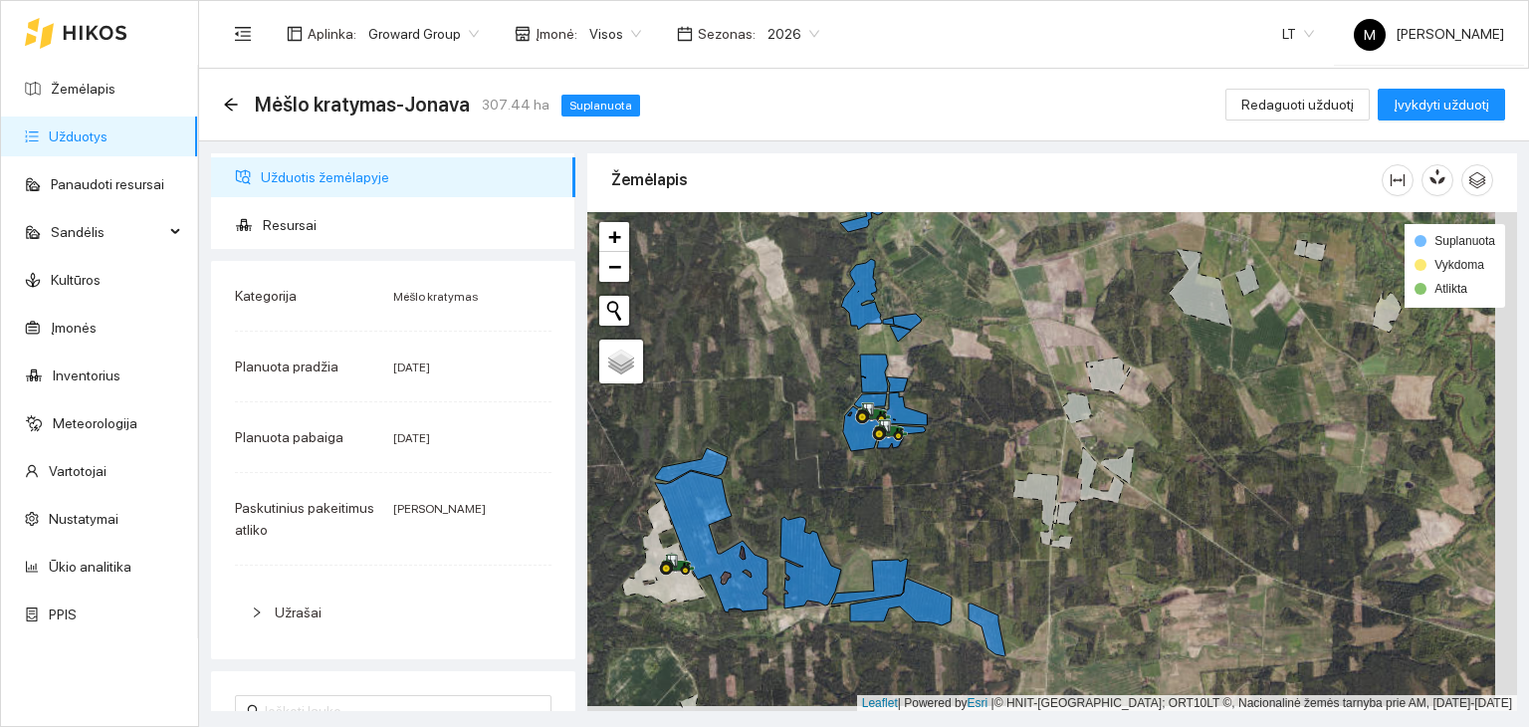
drag, startPoint x: 1054, startPoint y: 395, endPoint x: 1032, endPoint y: 389, distance: 22.7
click at [1032, 389] on div at bounding box center [1052, 462] width 930 height 500
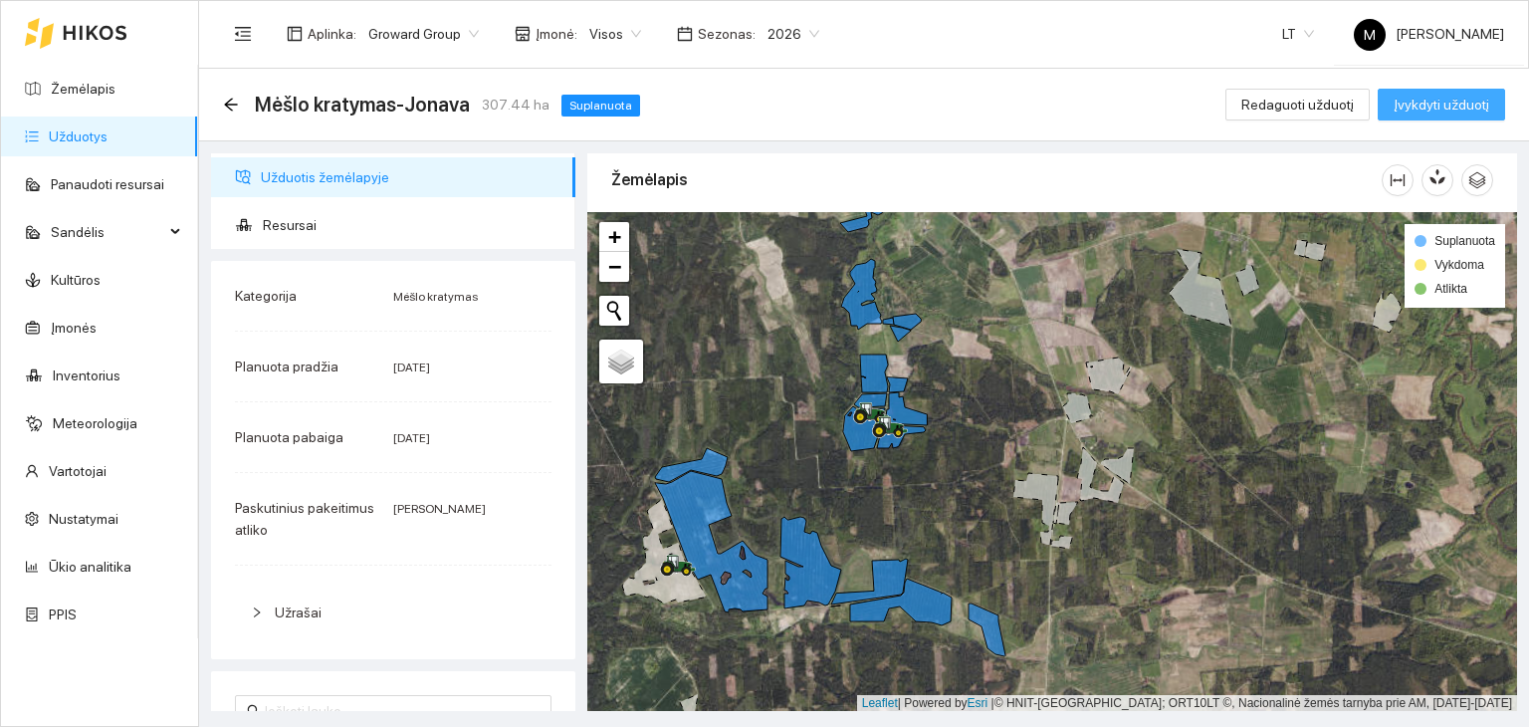
click at [1454, 99] on span "Įvykdyti užduotį" at bounding box center [1442, 105] width 96 height 22
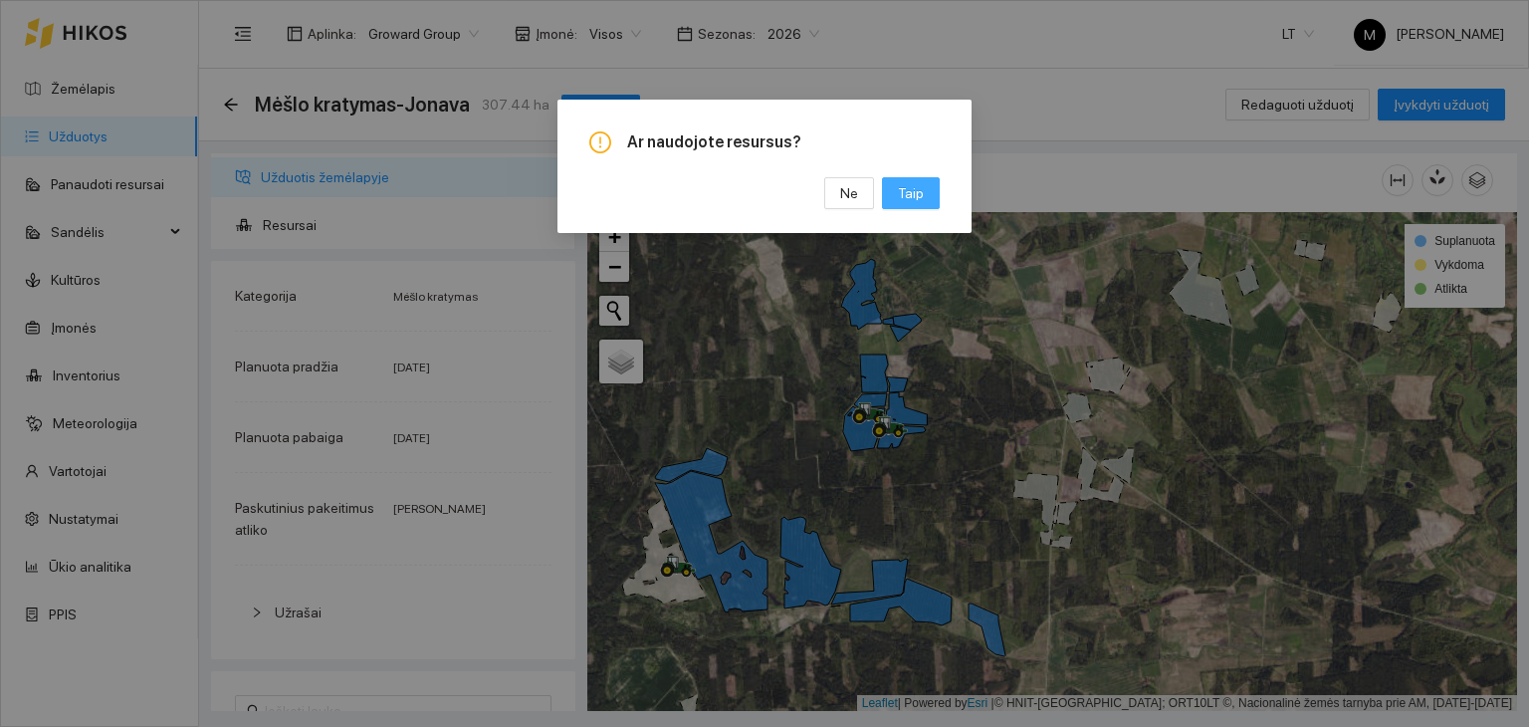
click at [906, 194] on span "Taip" at bounding box center [911, 193] width 26 height 22
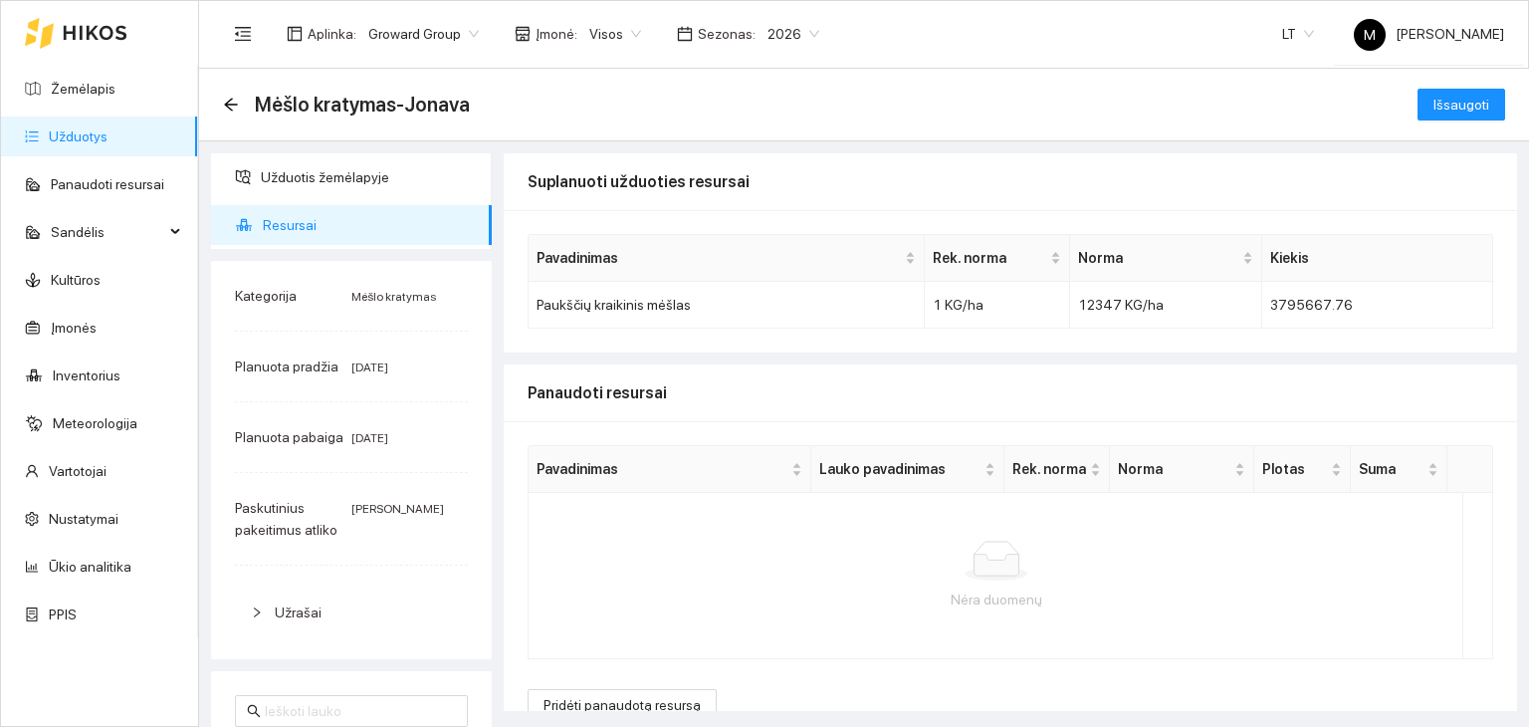
scroll to position [32, 0]
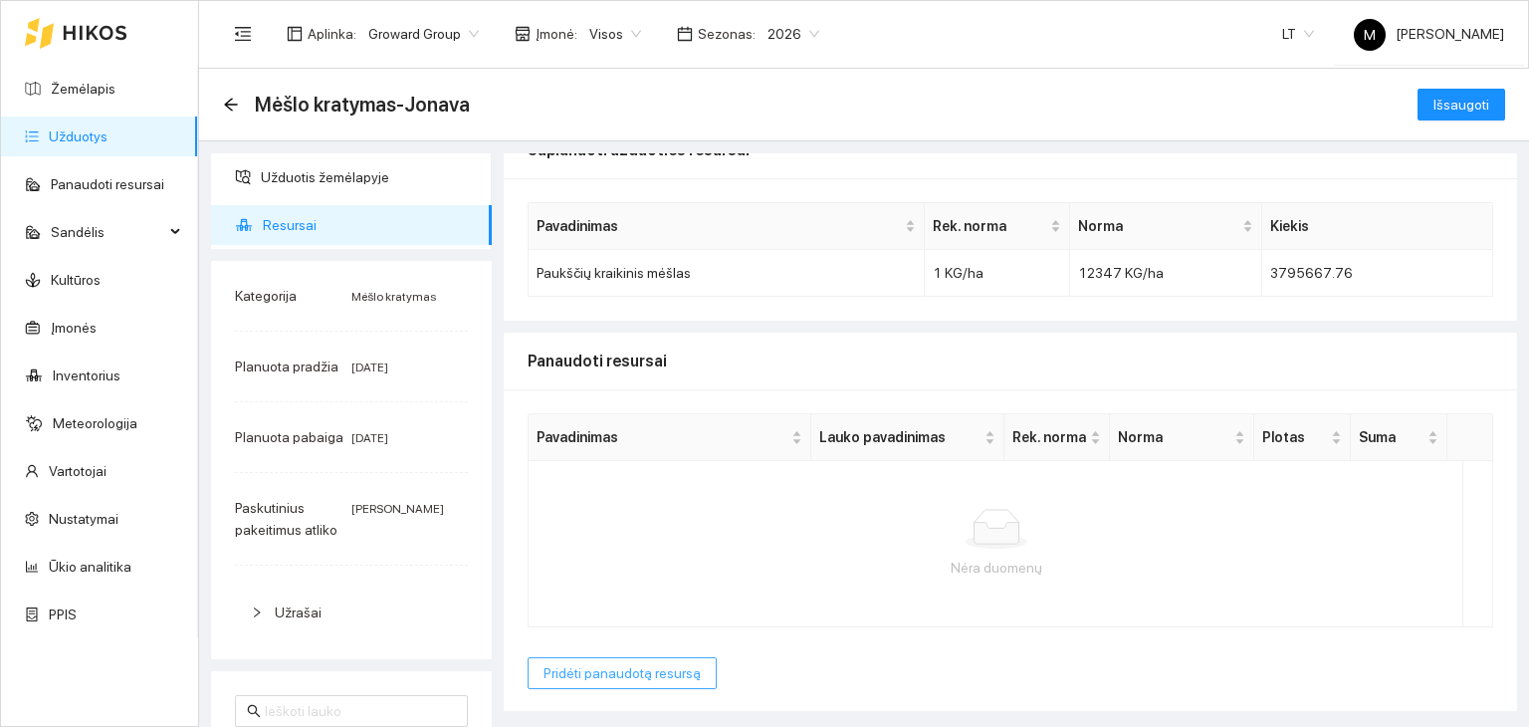
click at [626, 682] on button "Pridėti panaudotą resursą" at bounding box center [622, 673] width 189 height 32
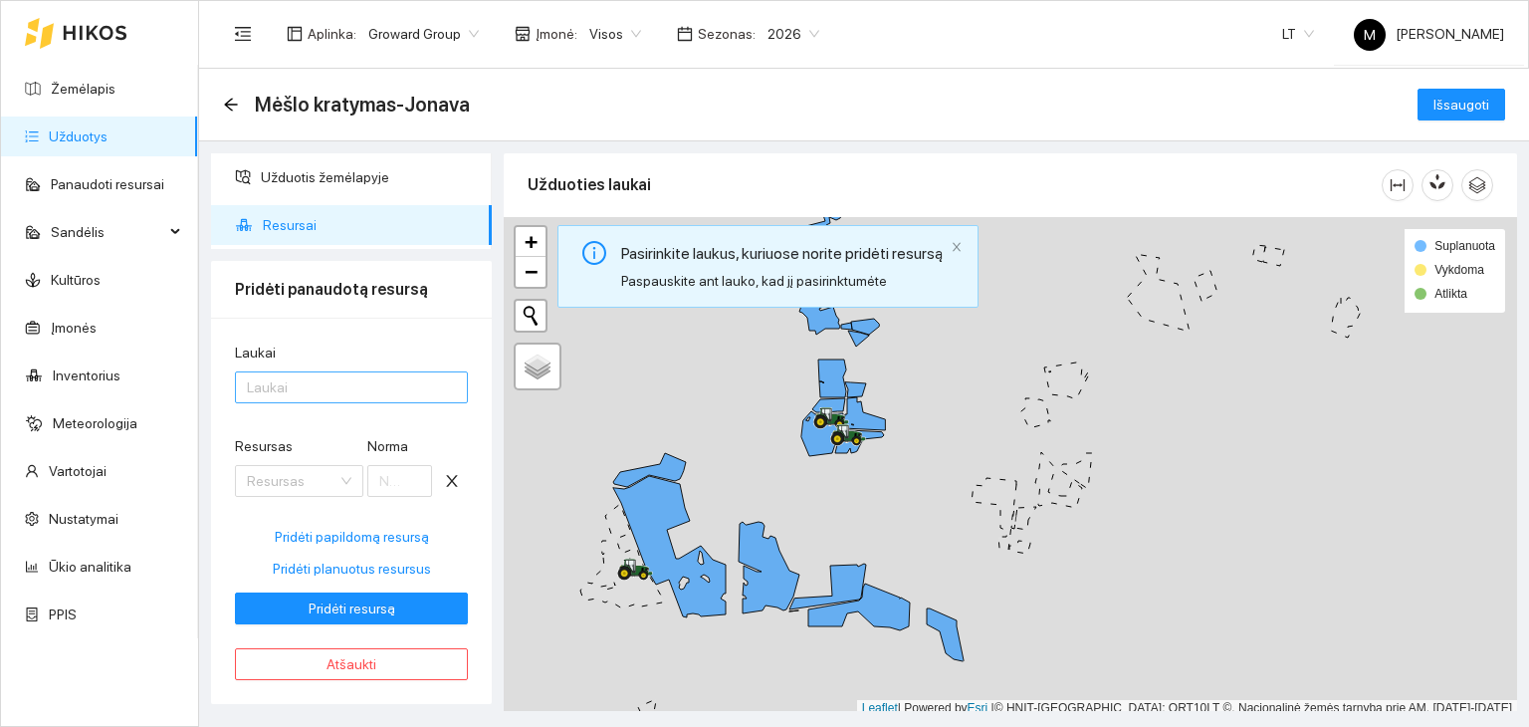
click at [314, 394] on div at bounding box center [341, 387] width 203 height 24
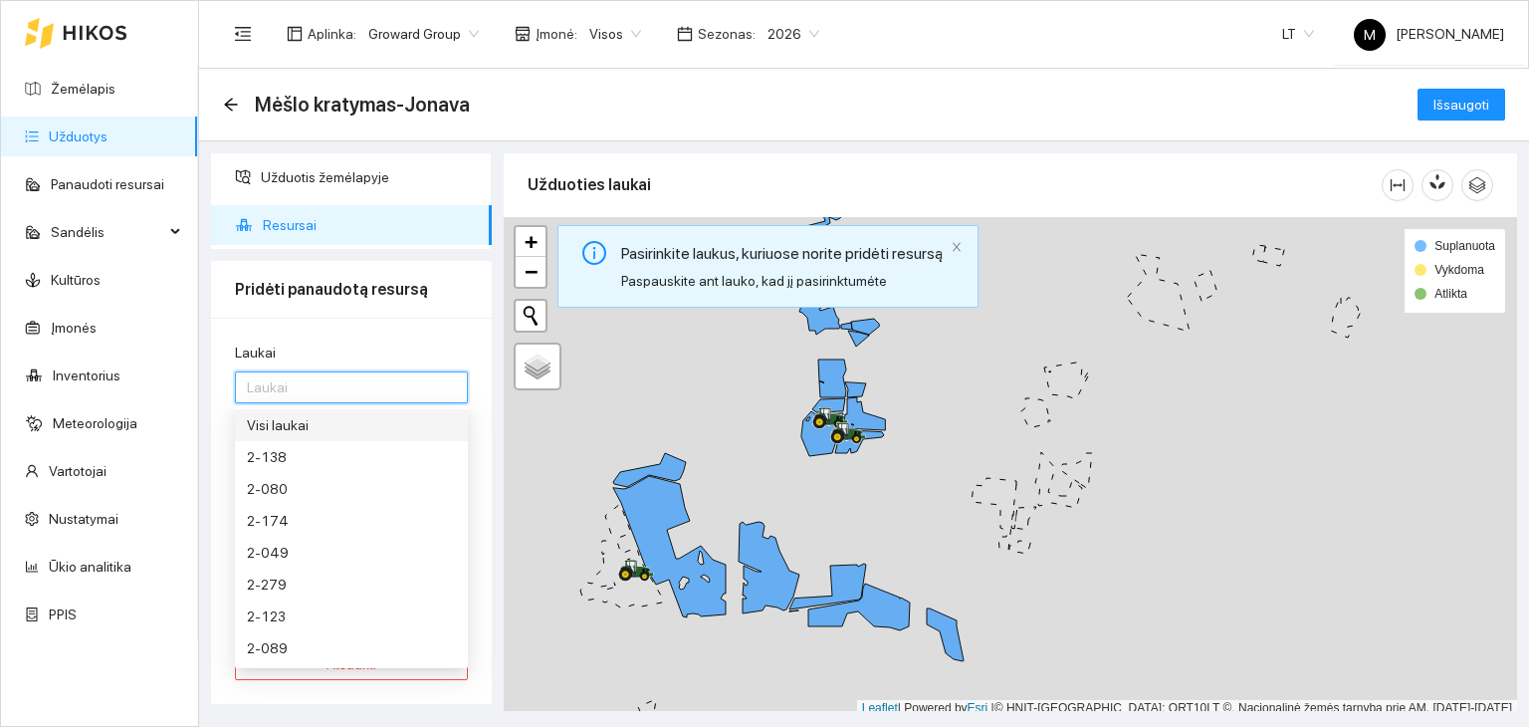
click at [314, 420] on div "Visi laukai" at bounding box center [351, 425] width 209 height 22
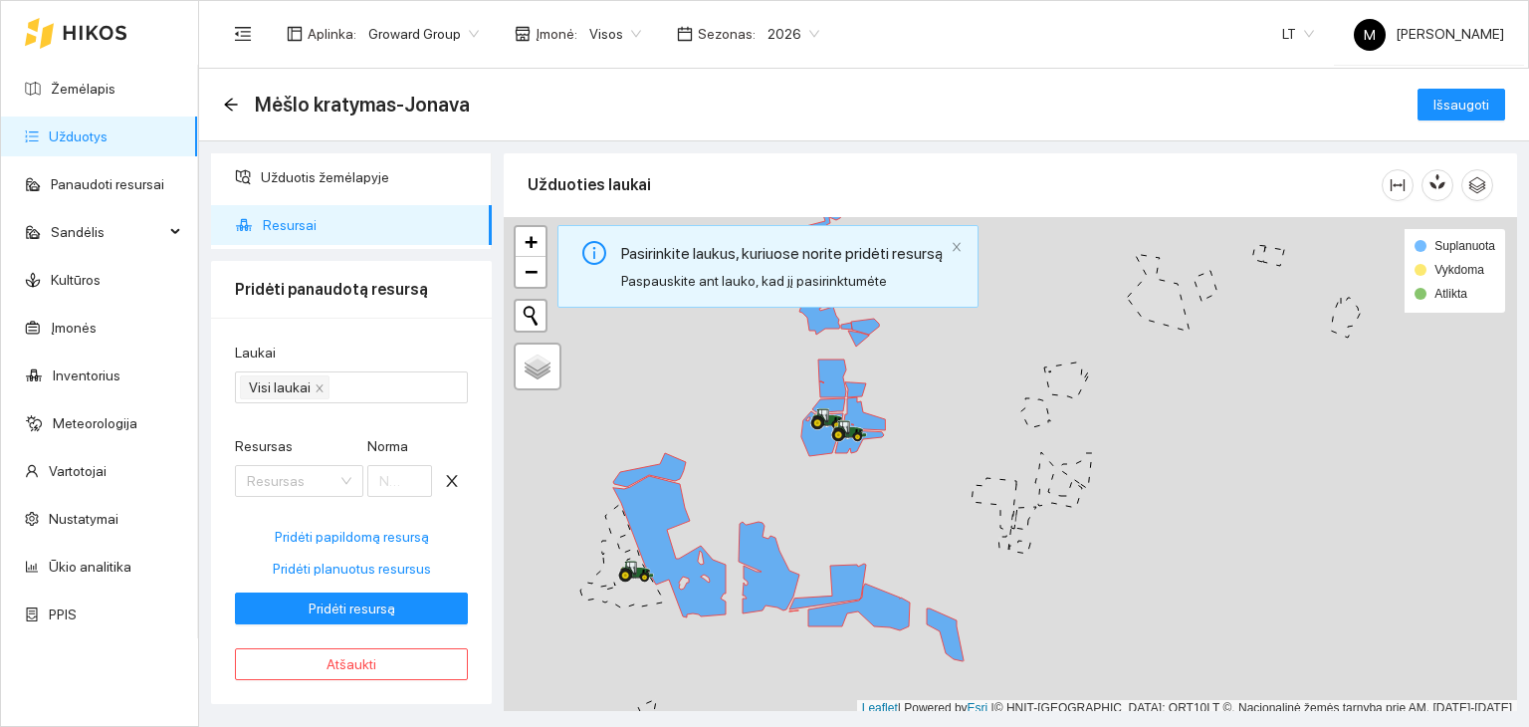
click at [420, 351] on div "Laukai" at bounding box center [351, 356] width 233 height 30
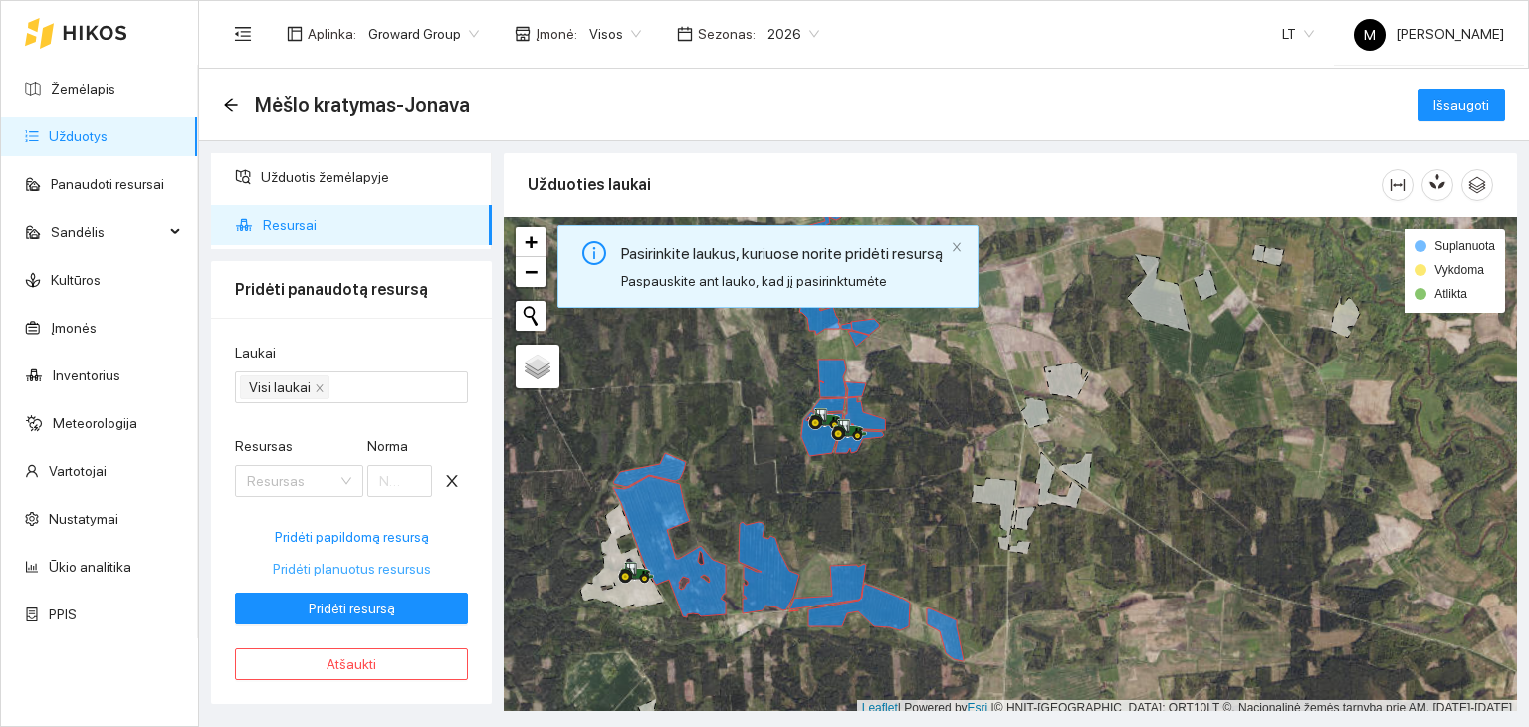
click at [338, 575] on span "Pridėti planuotus resursus" at bounding box center [352, 569] width 158 height 22
type input "12347"
click at [359, 610] on span "Pridėti resursą" at bounding box center [352, 608] width 87 height 22
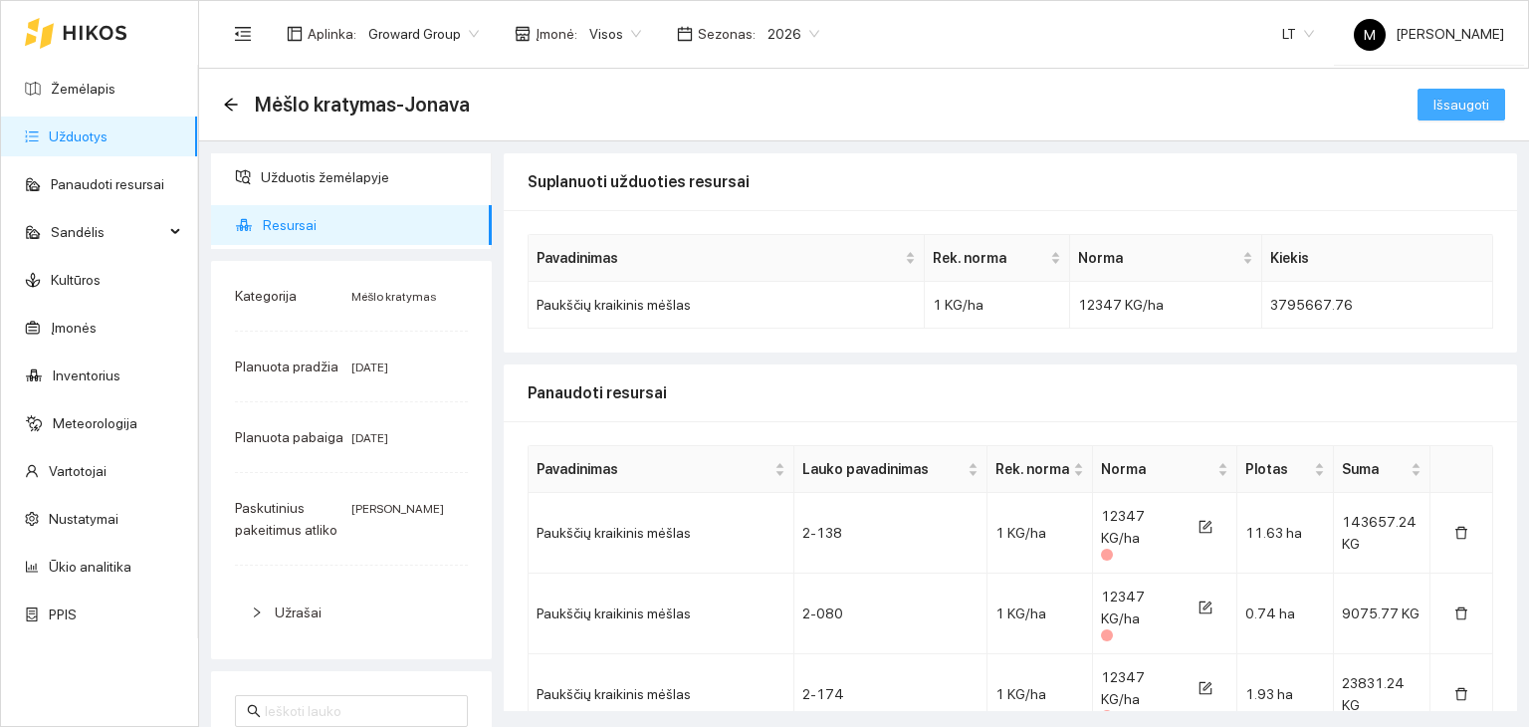
click at [1447, 100] on span "Išsaugoti" at bounding box center [1462, 105] width 56 height 22
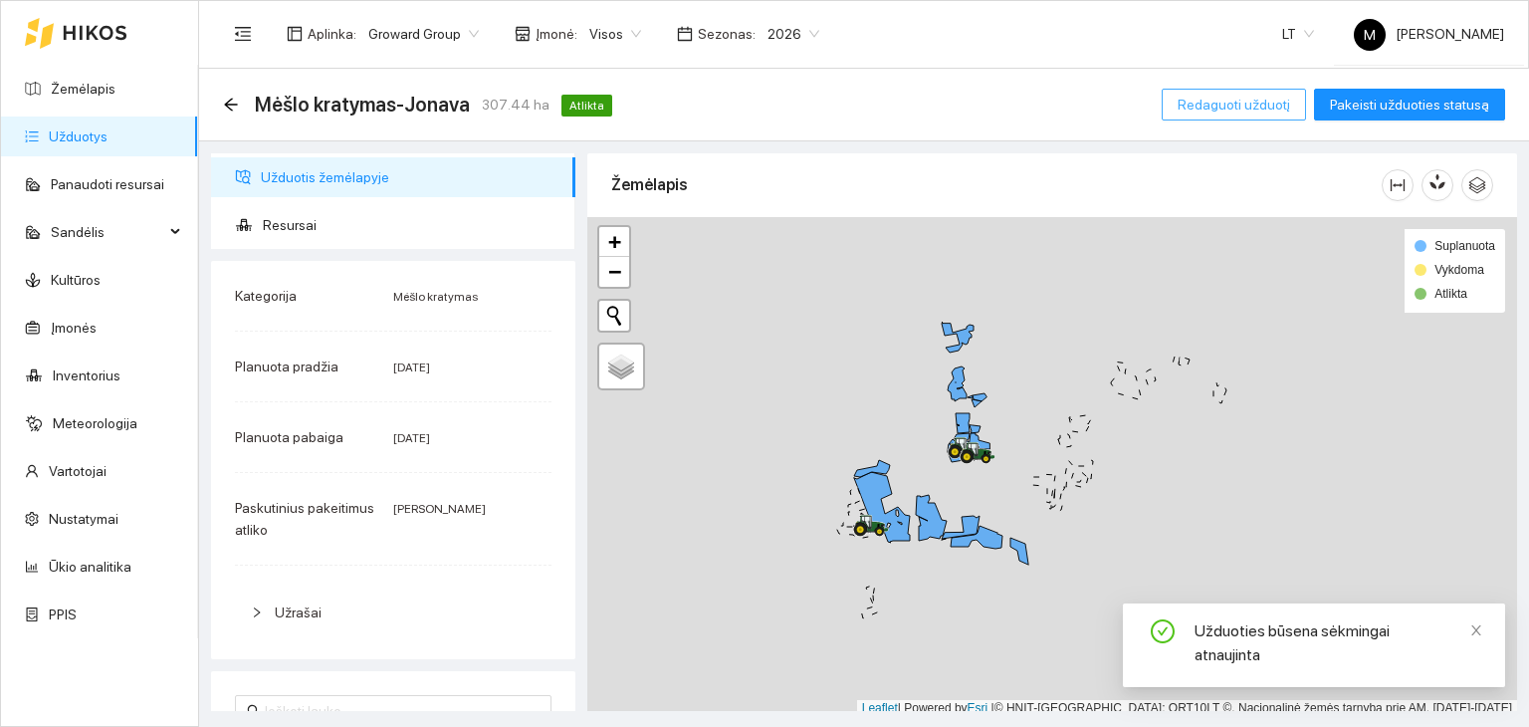
click at [1235, 106] on span "Redaguoti užduotį" at bounding box center [1234, 105] width 112 height 22
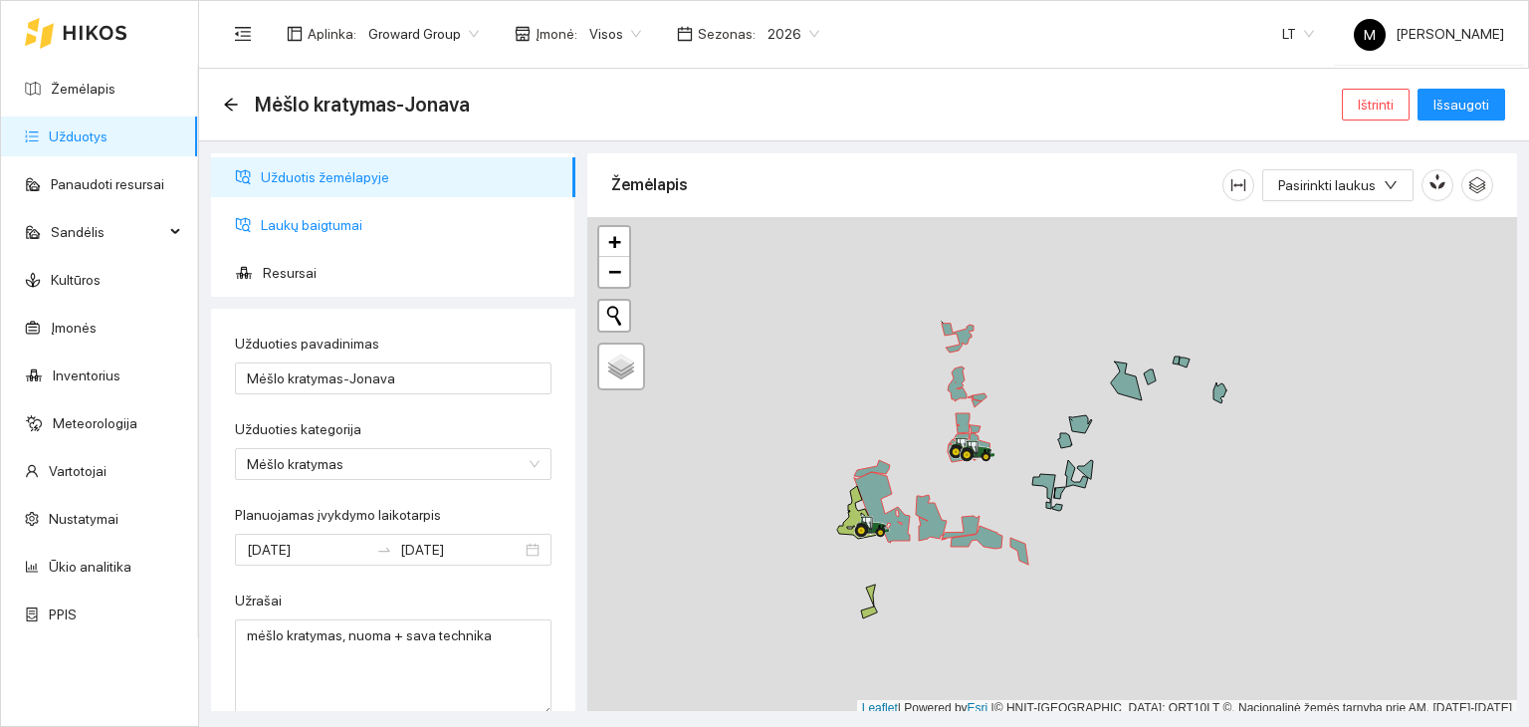
click at [343, 224] on span "Laukų baigtumai" at bounding box center [410, 225] width 299 height 40
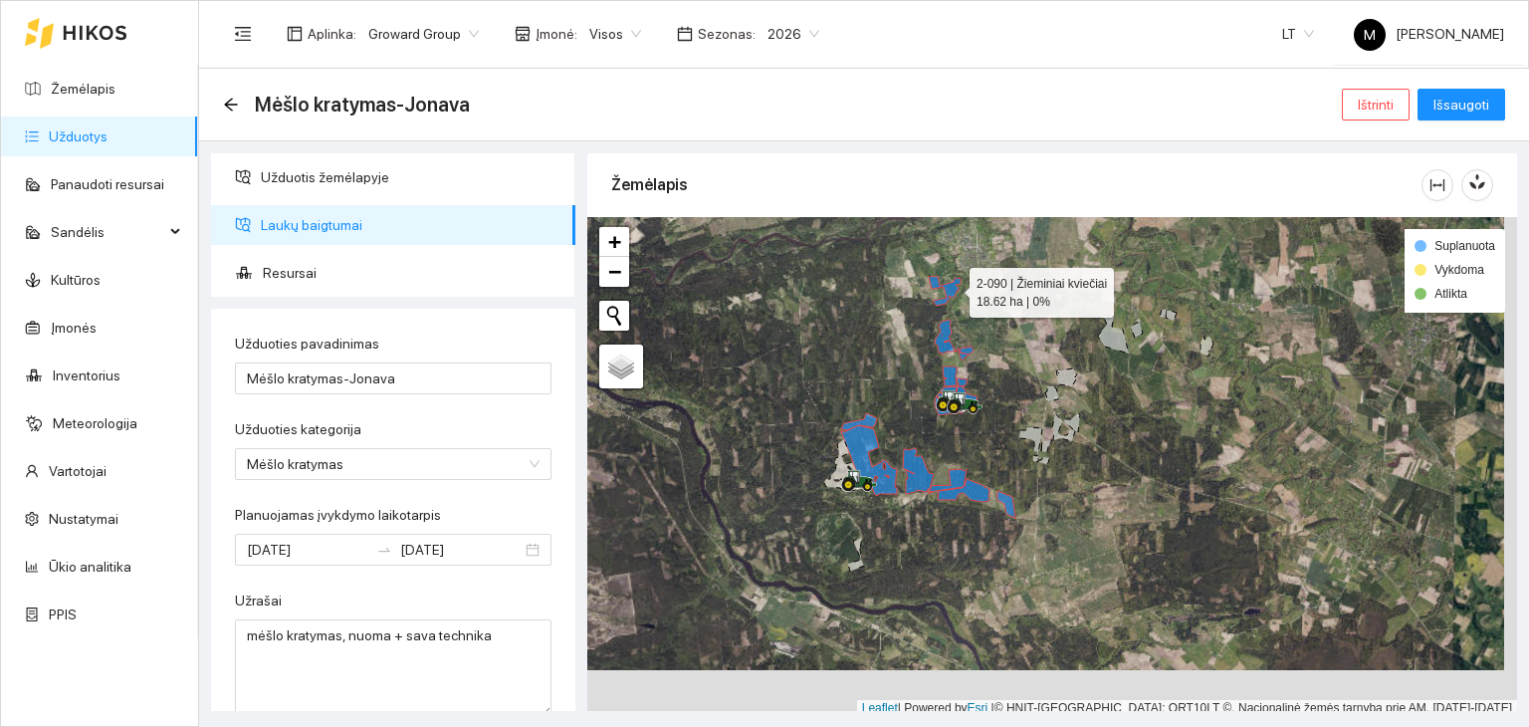
scroll to position [5, 0]
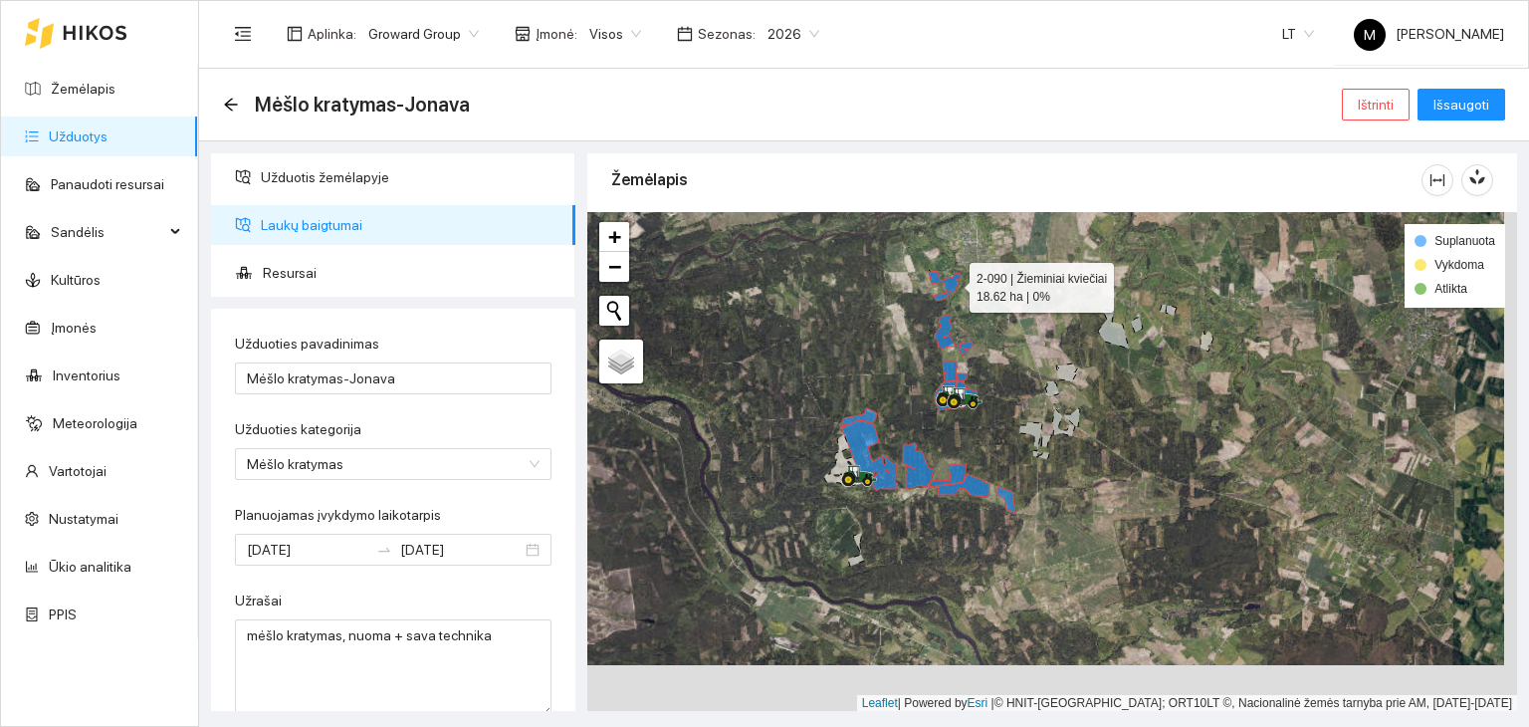
click at [952, 288] on icon at bounding box center [945, 286] width 32 height 29
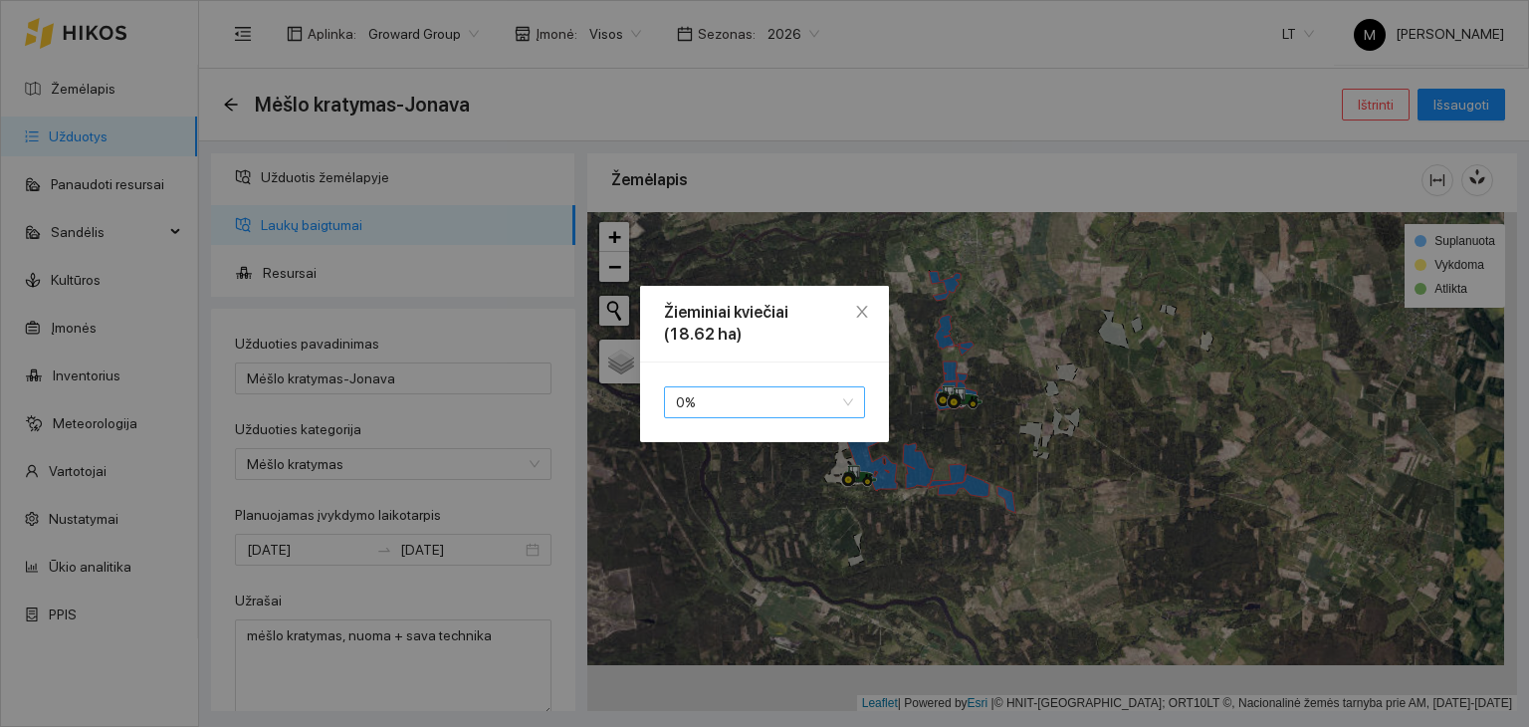
click at [784, 407] on span "0 %" at bounding box center [764, 402] width 177 height 30
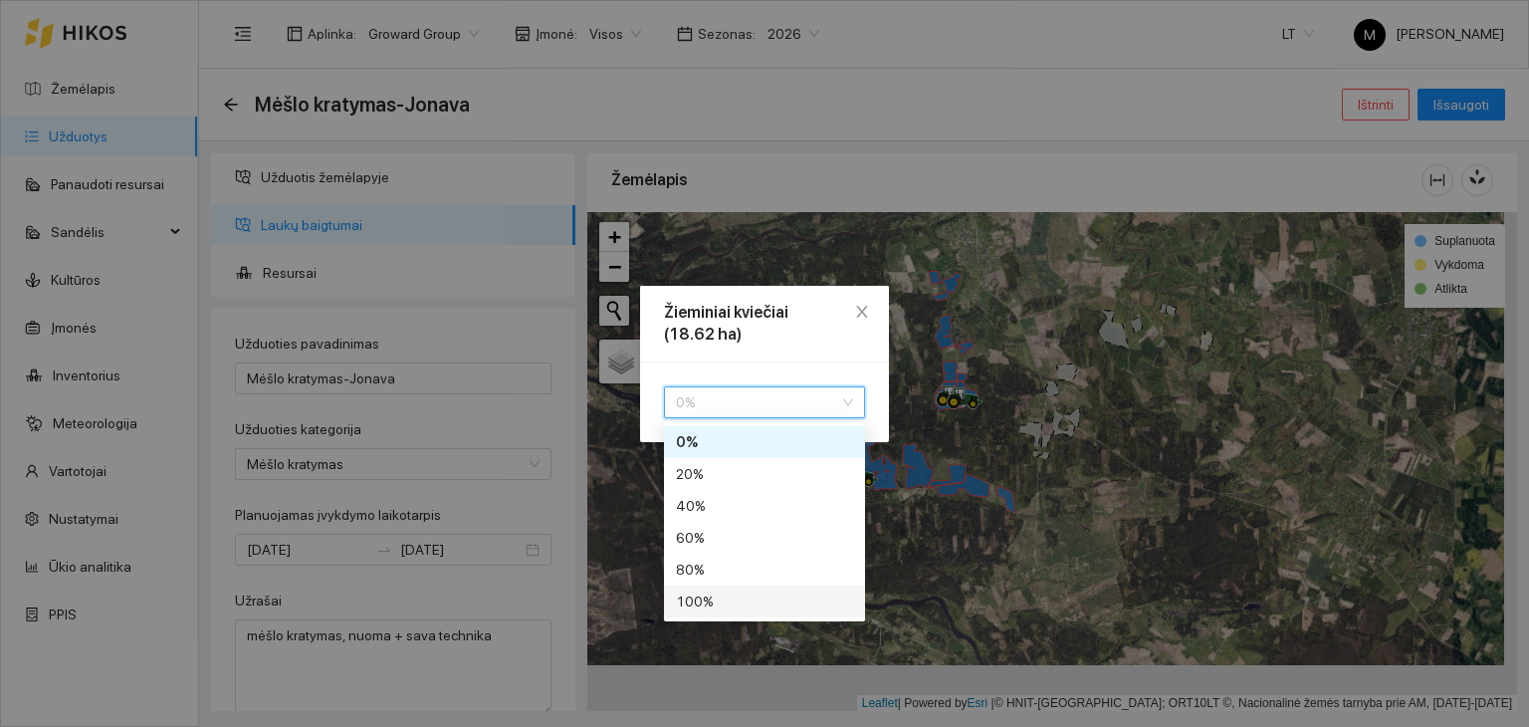
click at [745, 599] on div "100 %" at bounding box center [764, 601] width 177 height 22
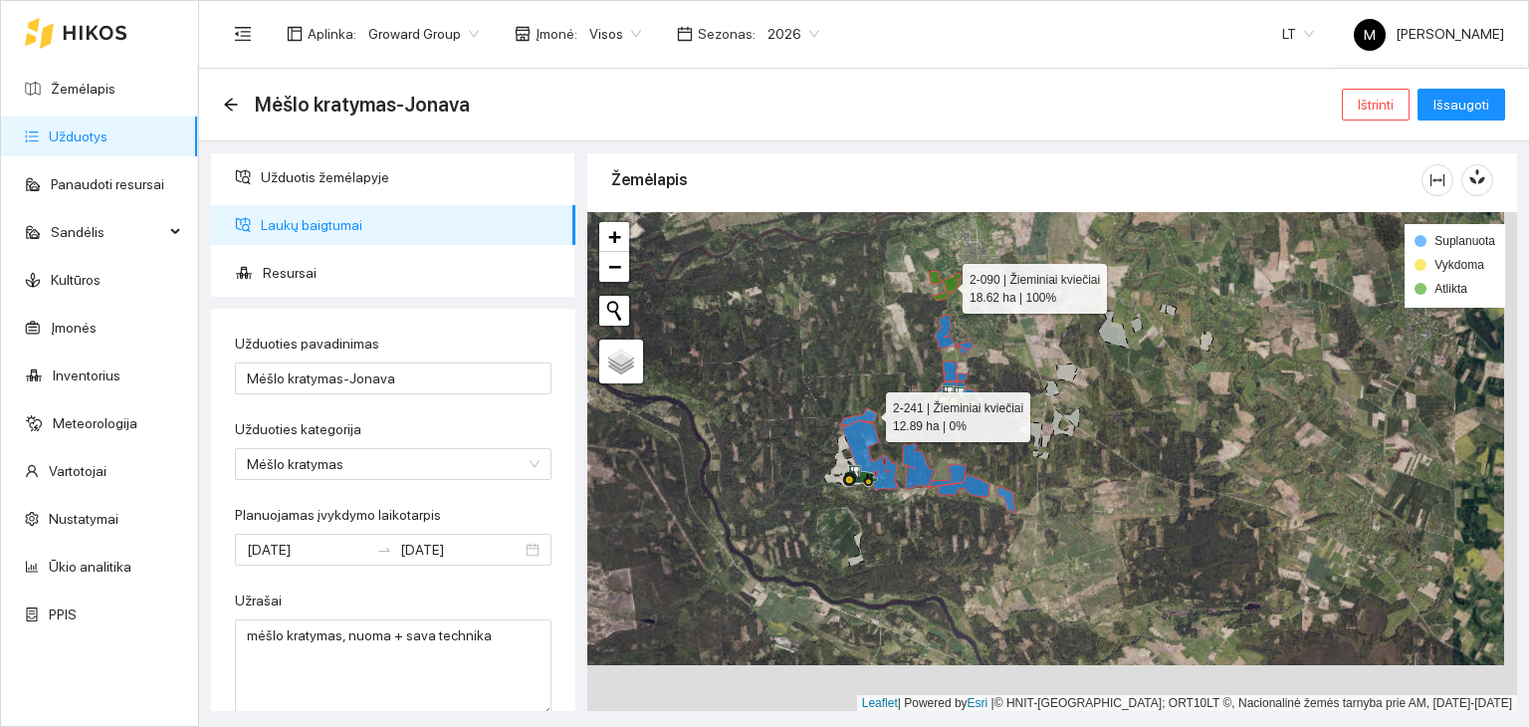
click at [868, 411] on icon at bounding box center [859, 416] width 36 height 17
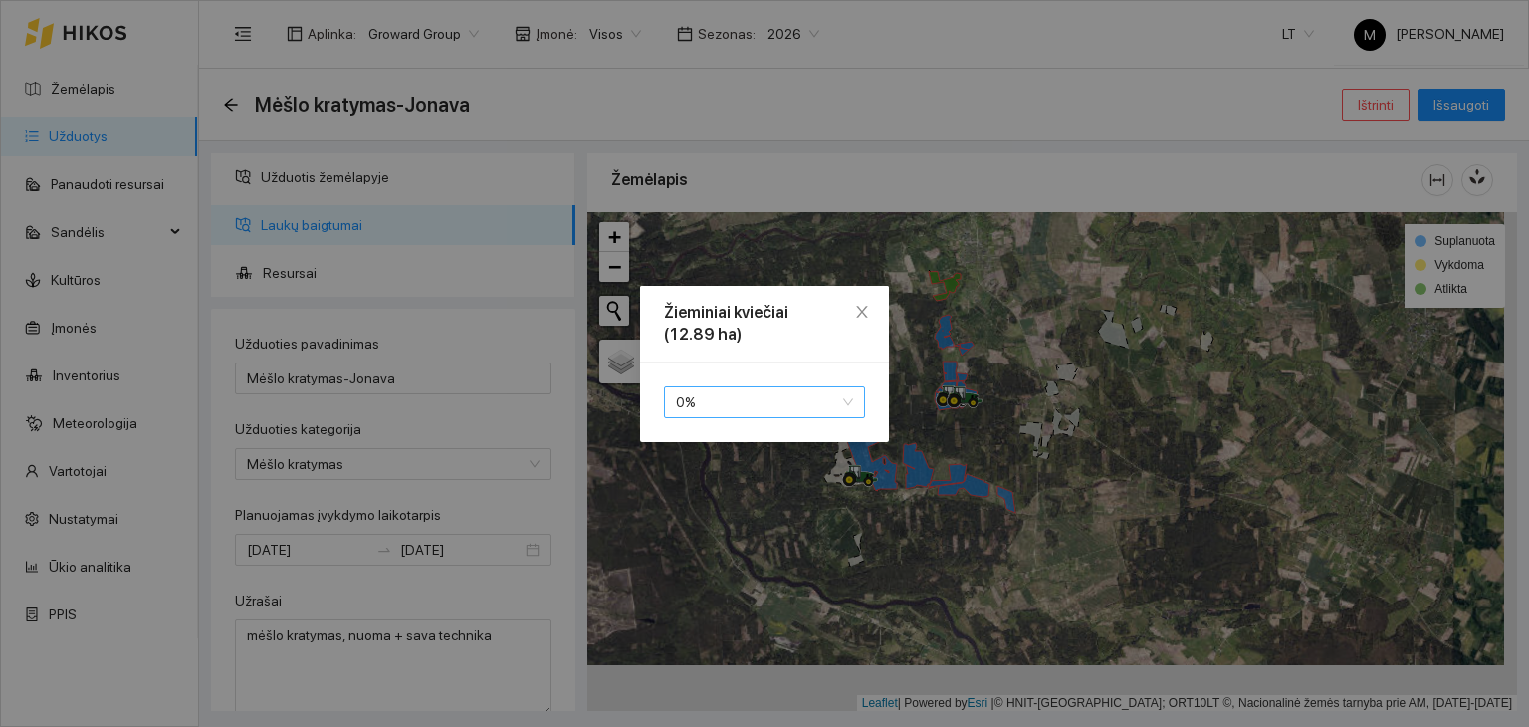
click at [836, 408] on span "0 %" at bounding box center [764, 402] width 177 height 30
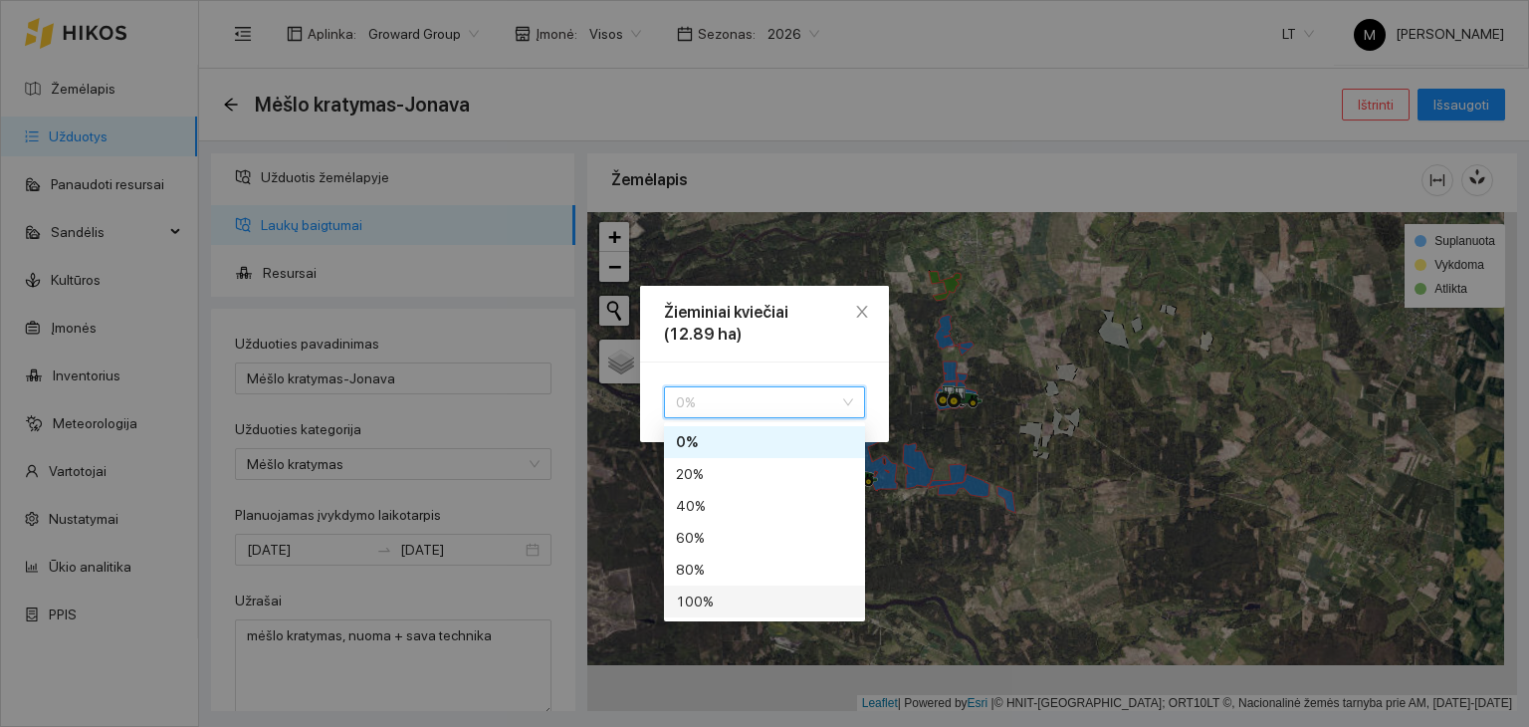
click at [760, 607] on div "100 %" at bounding box center [764, 601] width 177 height 22
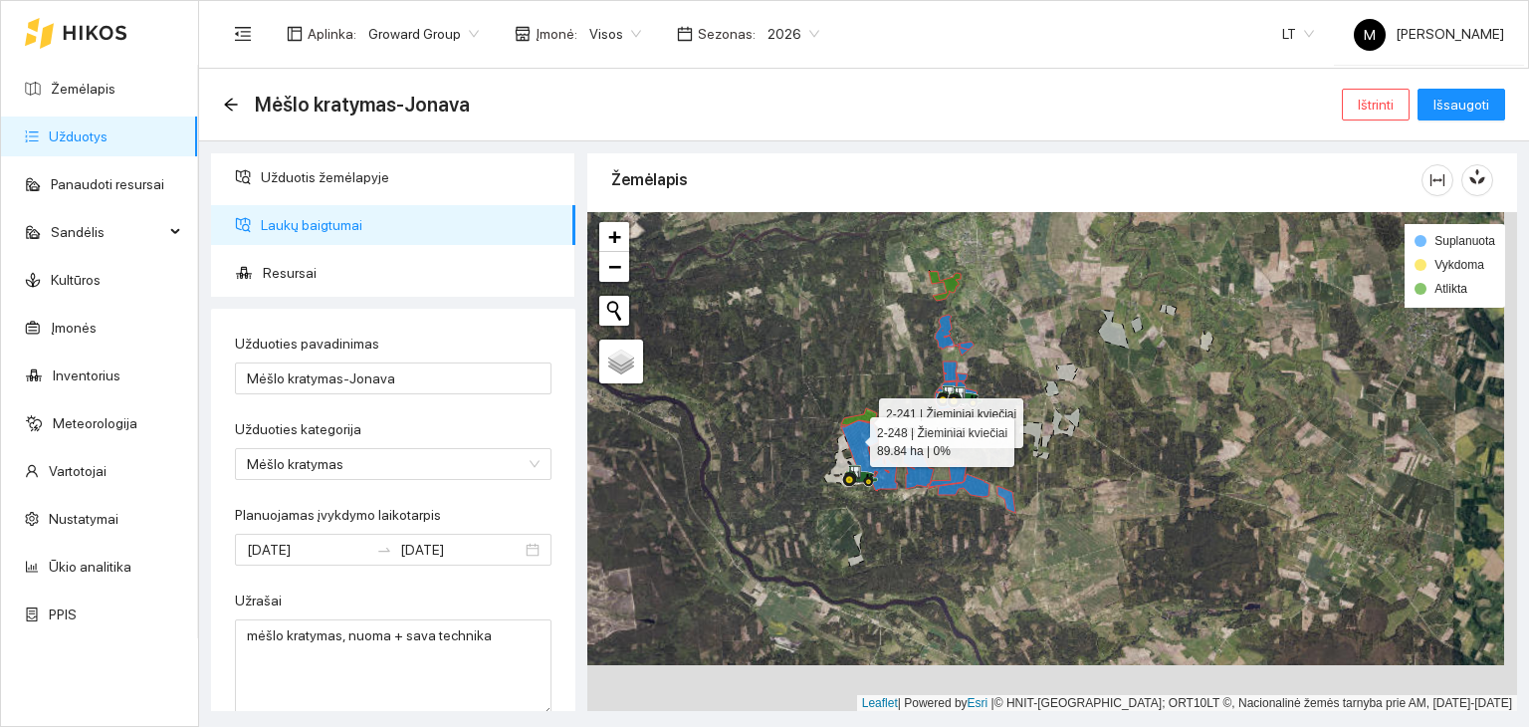
click at [852, 436] on icon at bounding box center [869, 455] width 56 height 71
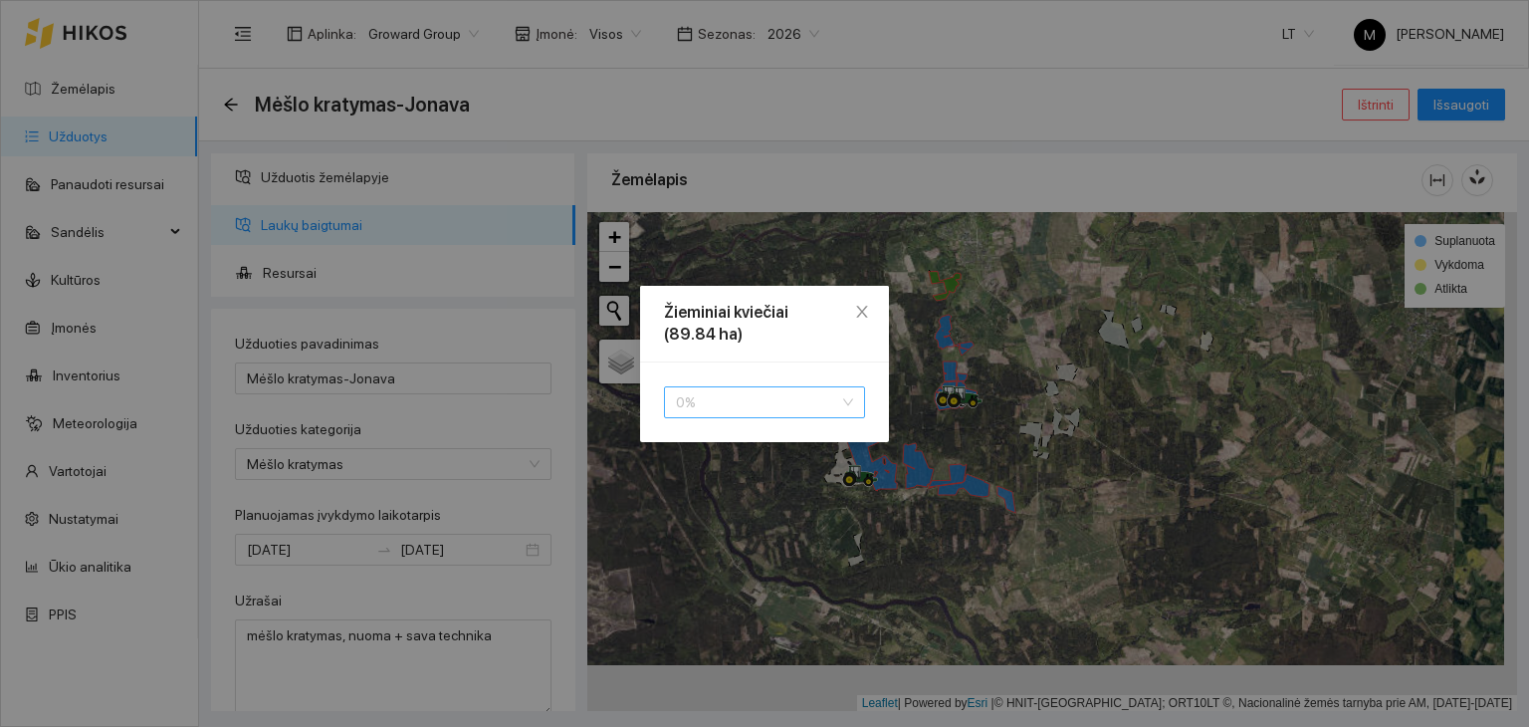
click at [858, 411] on div "0 %" at bounding box center [764, 402] width 201 height 32
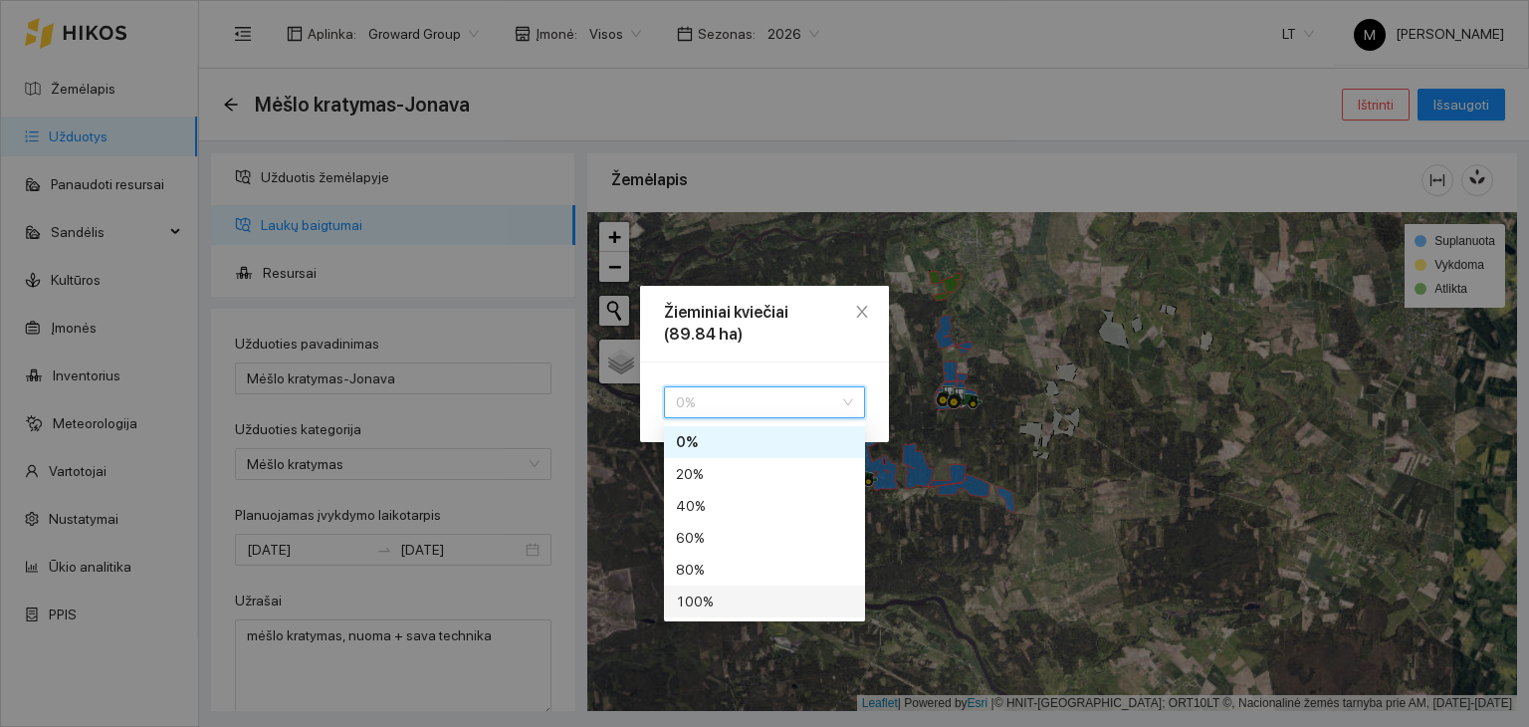
click at [785, 608] on div "100 %" at bounding box center [764, 601] width 177 height 22
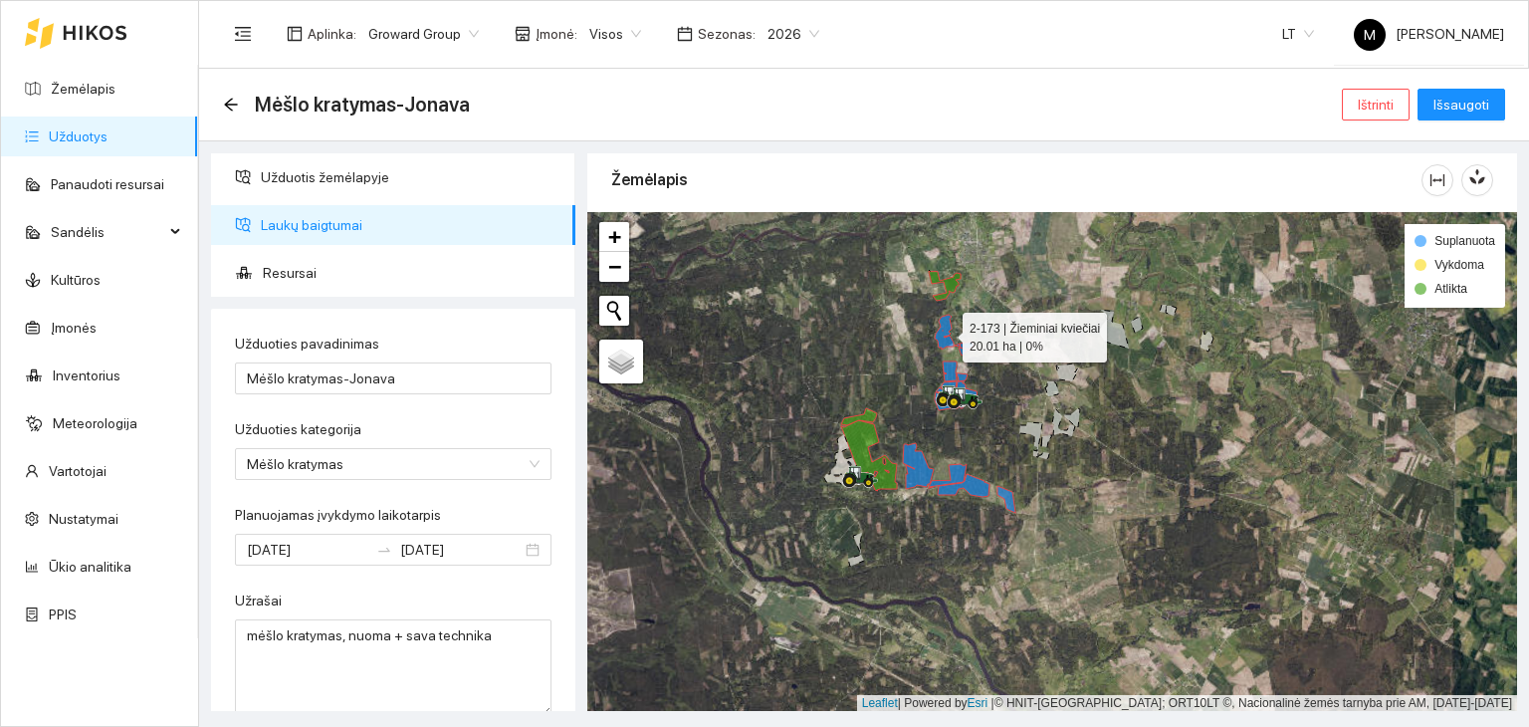
click at [944, 339] on icon at bounding box center [944, 332] width 19 height 35
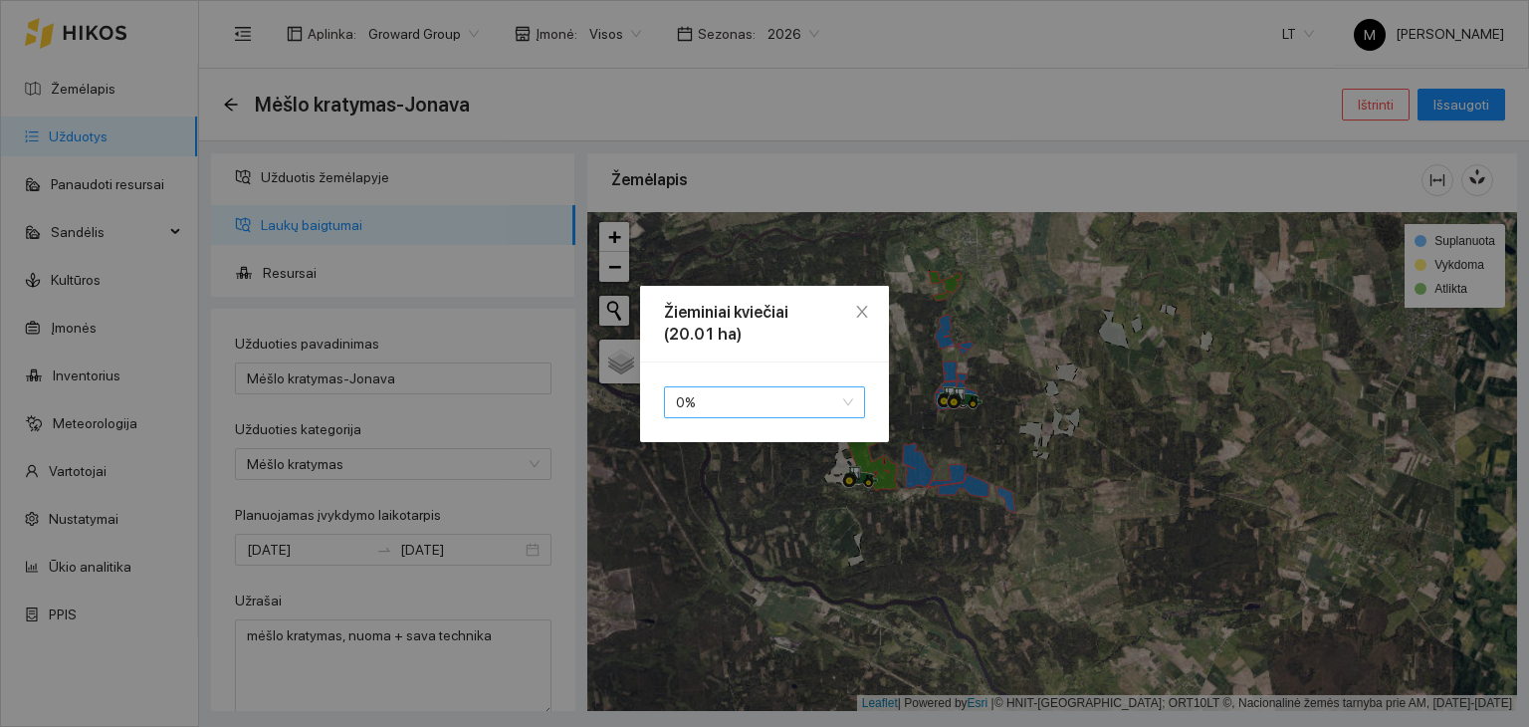
click at [826, 410] on span "0 %" at bounding box center [764, 402] width 177 height 30
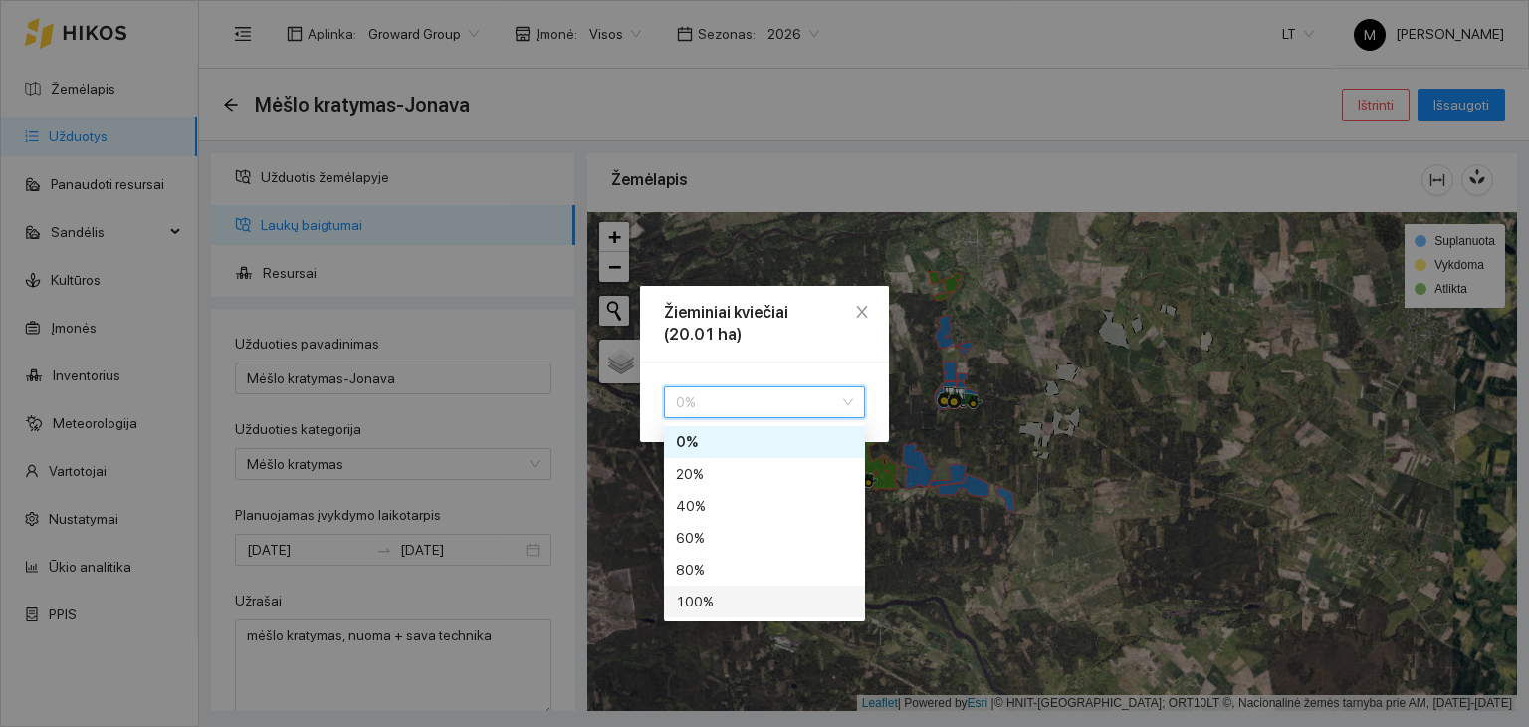
click at [803, 599] on div "100 %" at bounding box center [764, 601] width 177 height 22
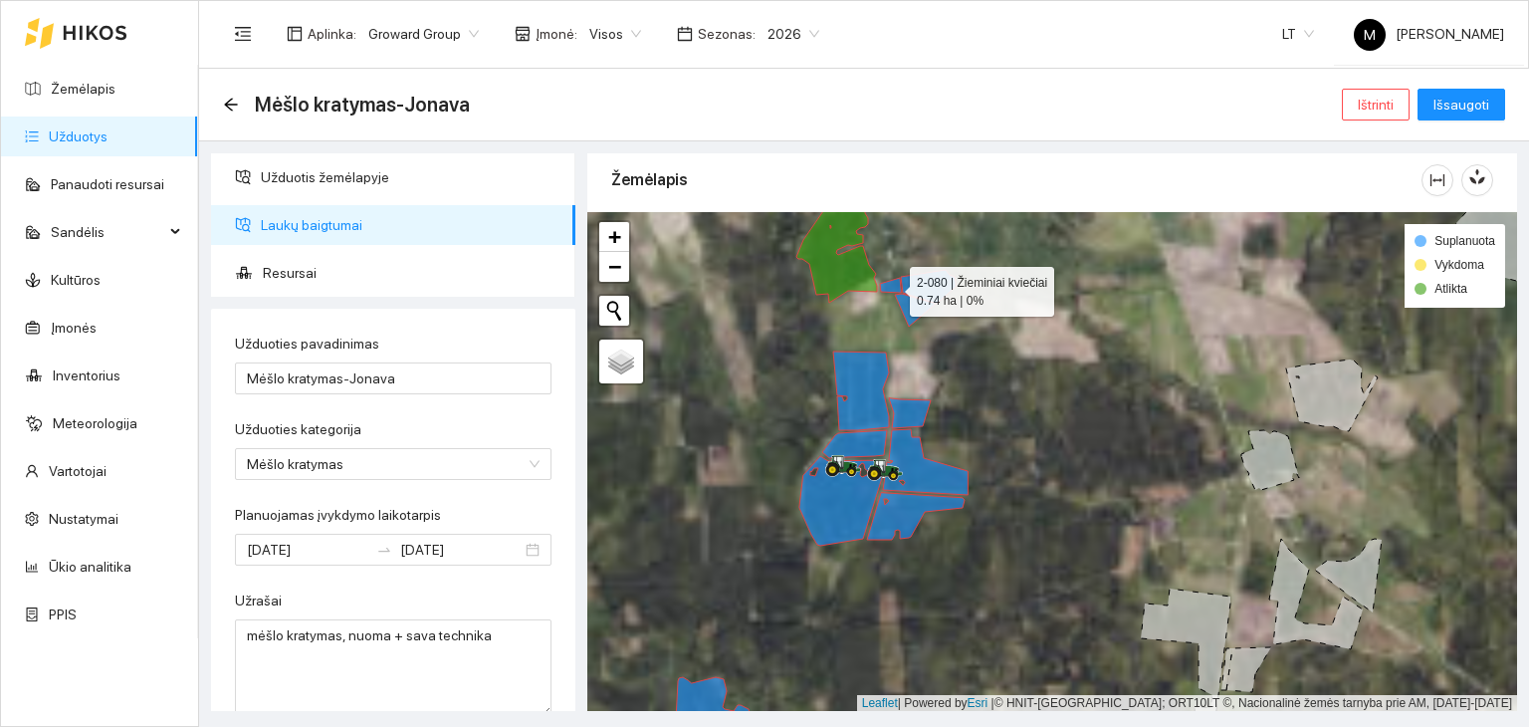
click at [886, 284] on icon at bounding box center [890, 285] width 21 height 15
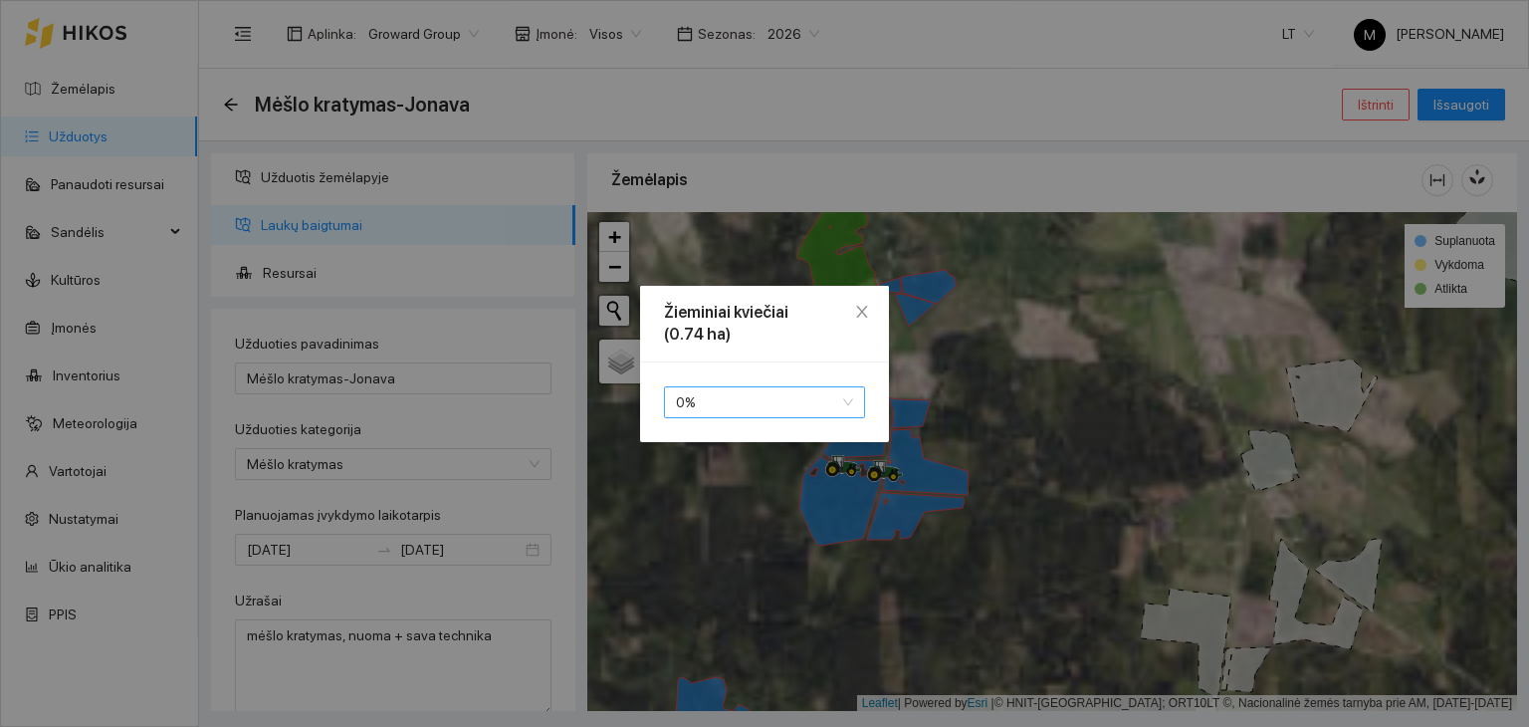
click at [823, 403] on span "0 %" at bounding box center [764, 402] width 177 height 30
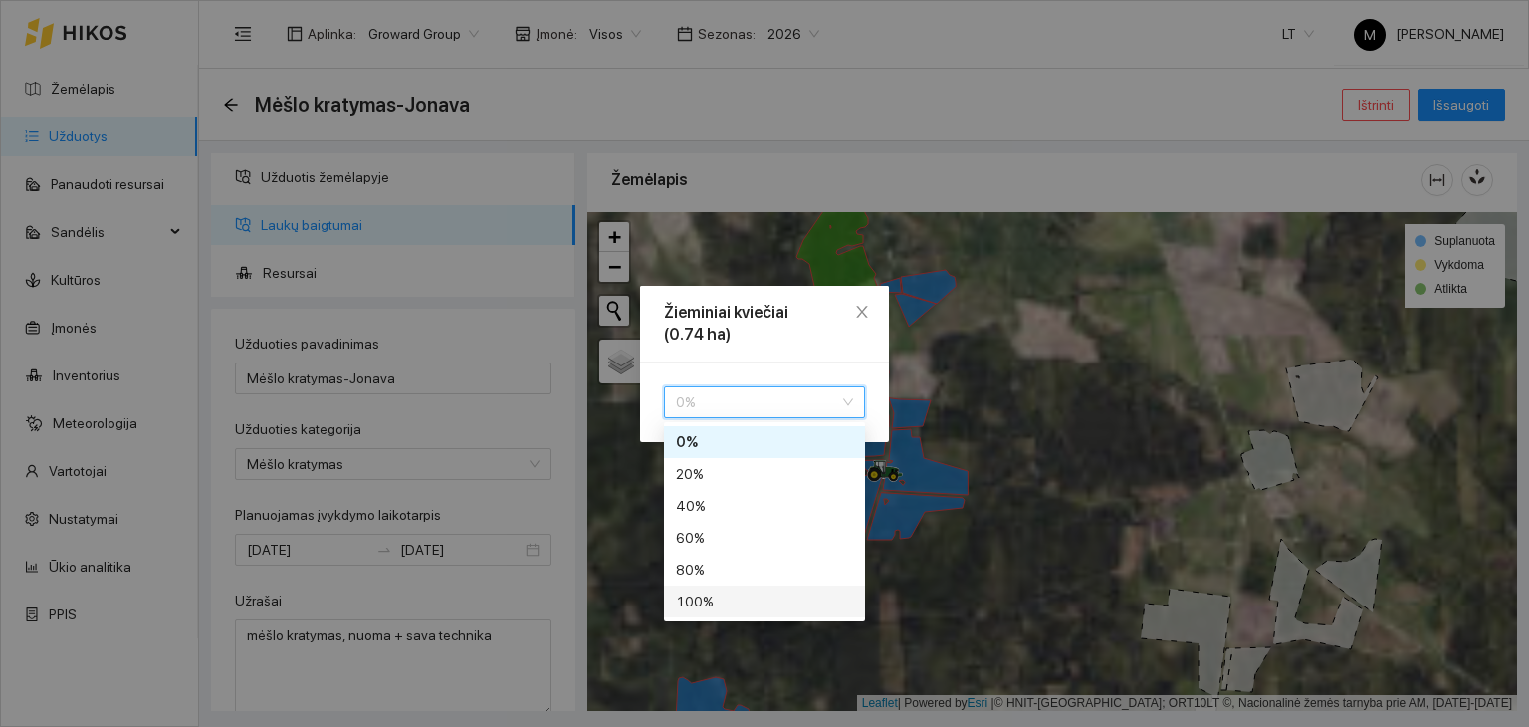
click at [784, 600] on div "100 %" at bounding box center [764, 601] width 177 height 22
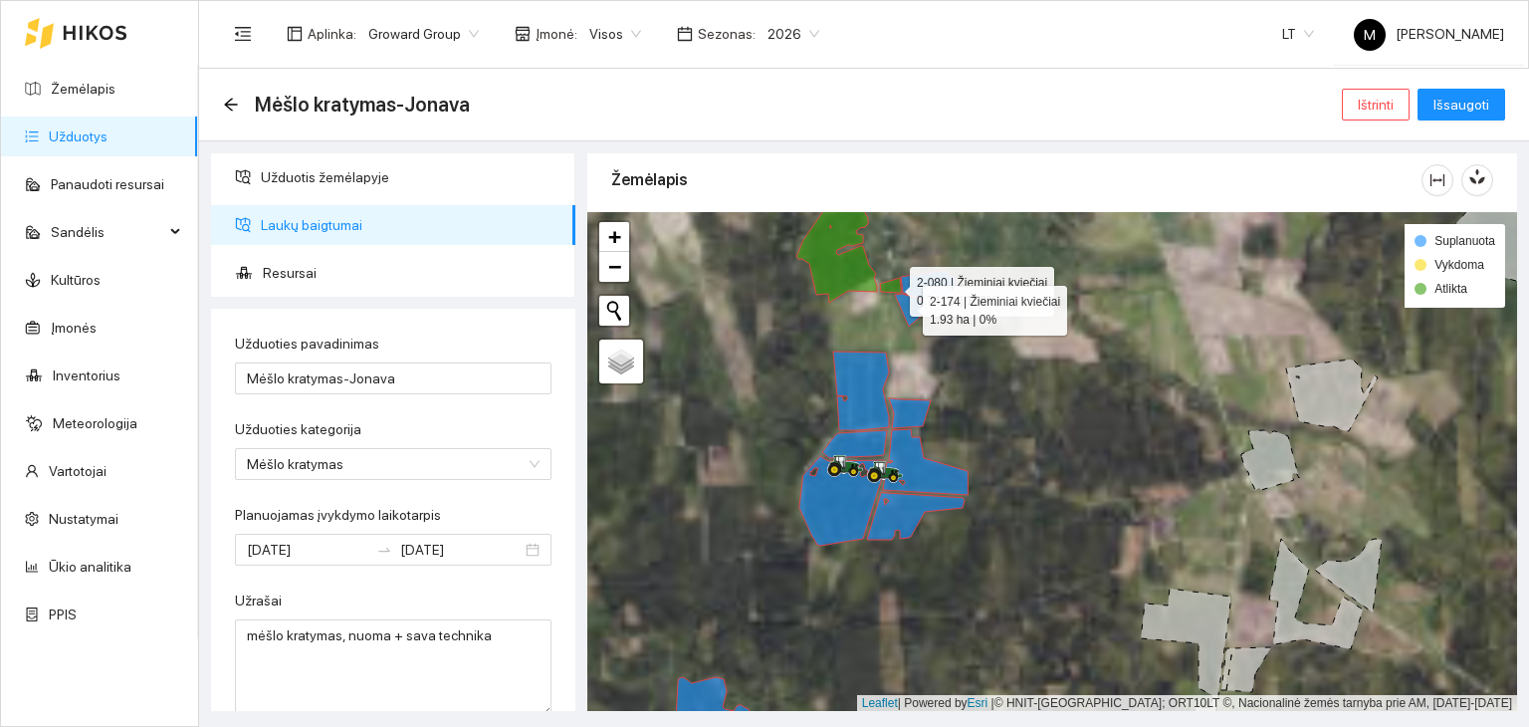
click at [905, 305] on icon at bounding box center [915, 310] width 41 height 33
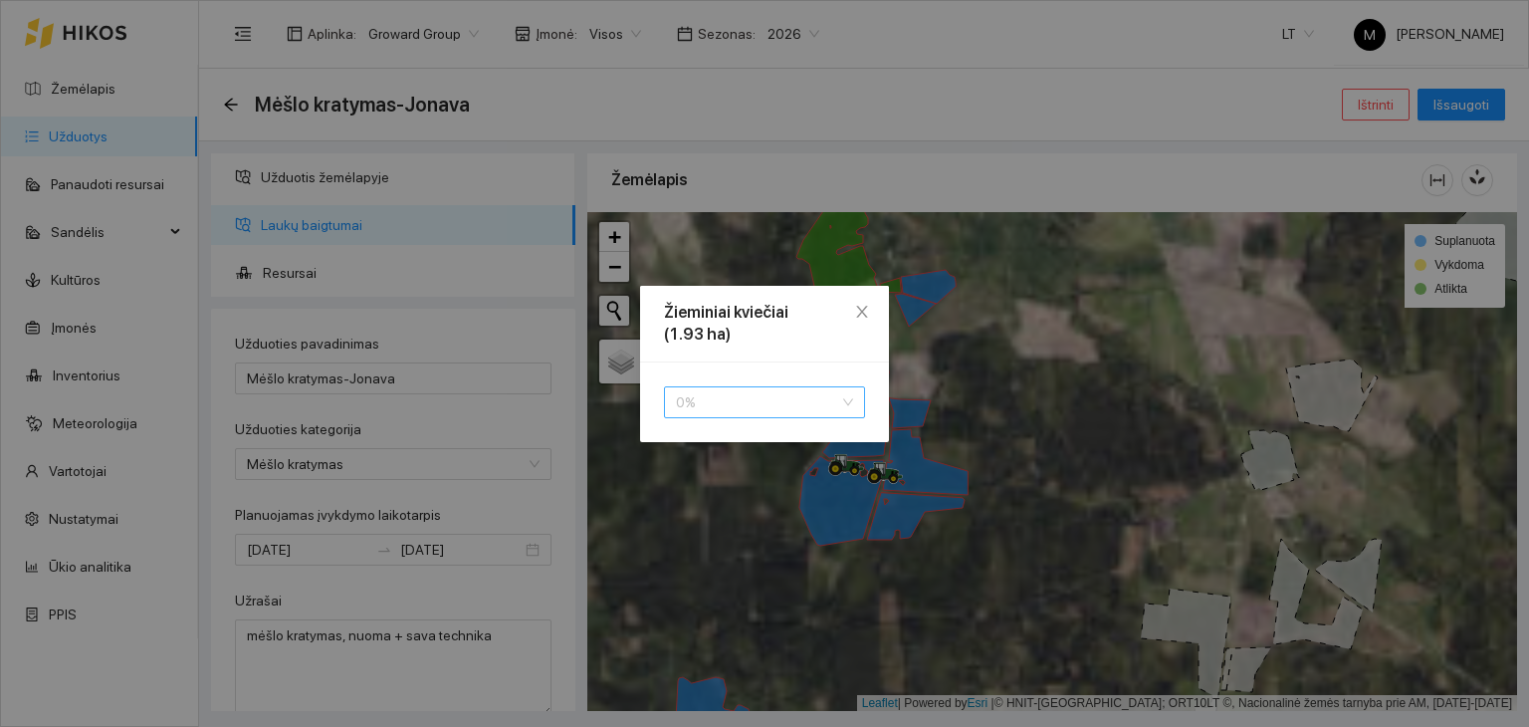
click at [840, 409] on span "0 %" at bounding box center [764, 402] width 177 height 30
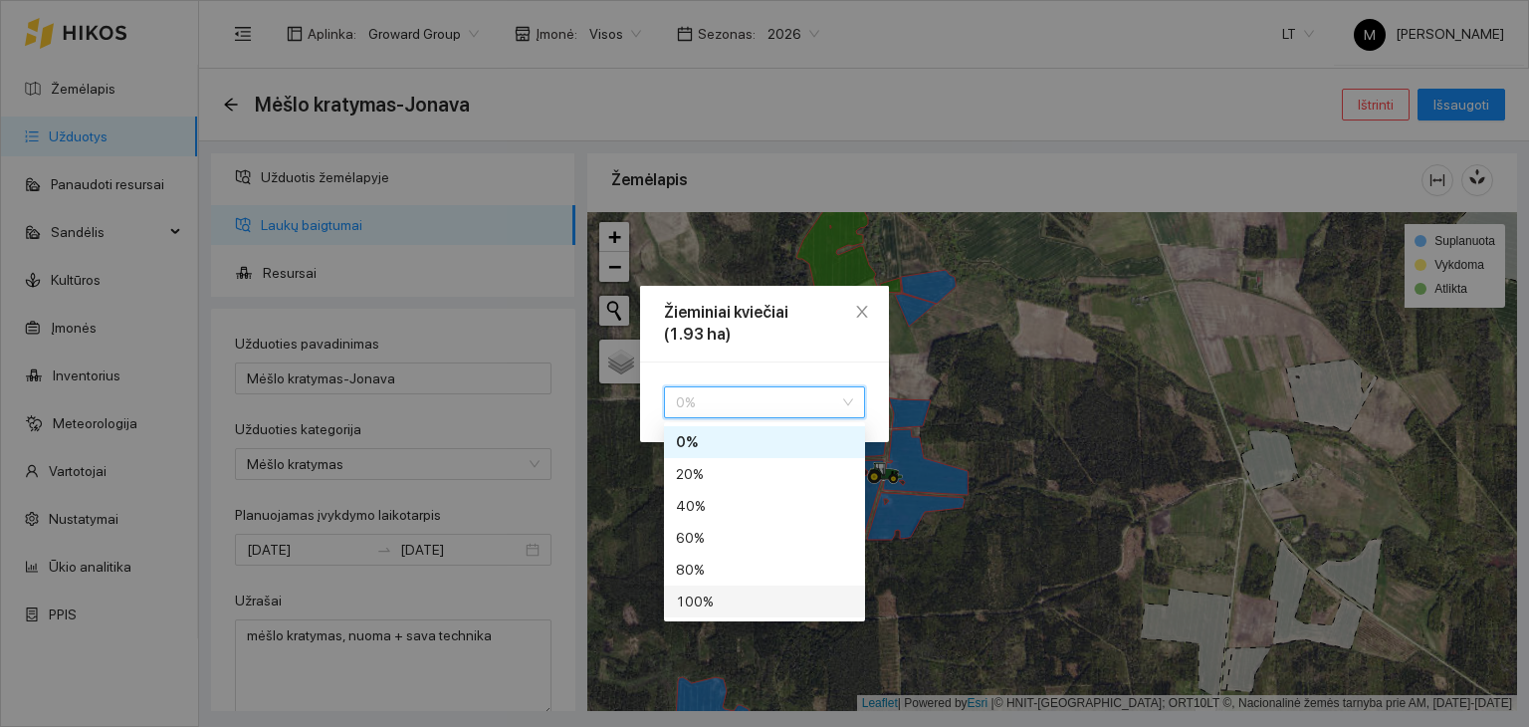
click at [784, 602] on div "100 %" at bounding box center [764, 601] width 177 height 22
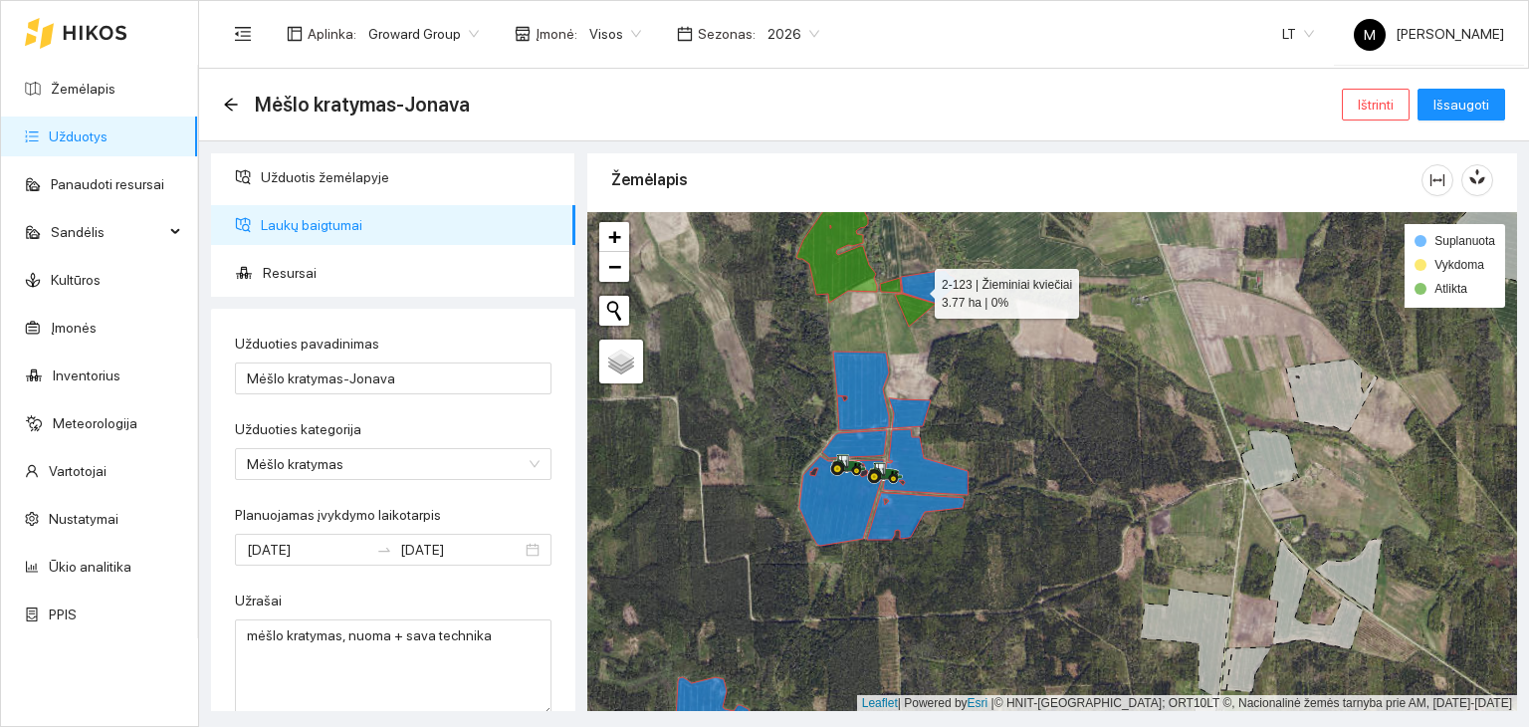
click at [917, 288] on icon at bounding box center [928, 287] width 55 height 34
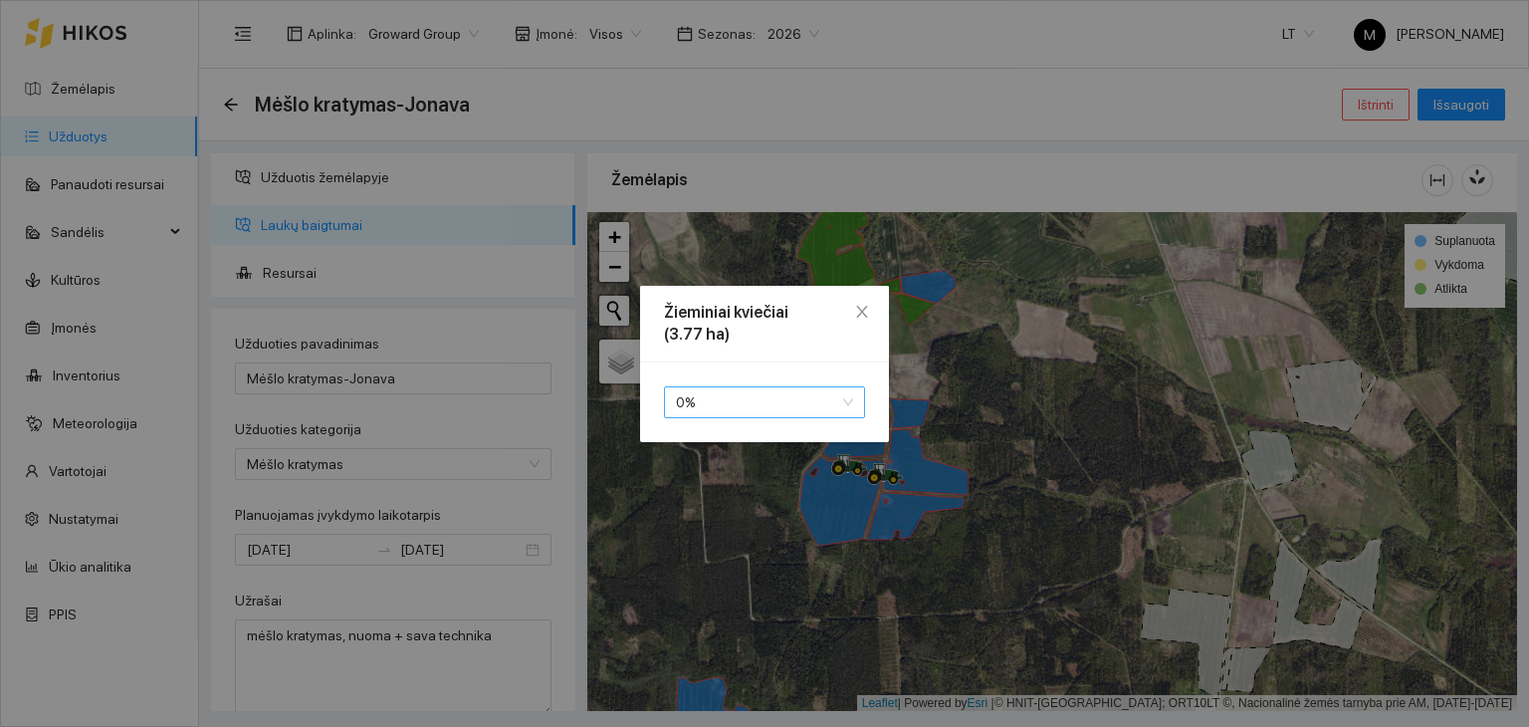
click at [846, 401] on span "0 %" at bounding box center [764, 402] width 177 height 30
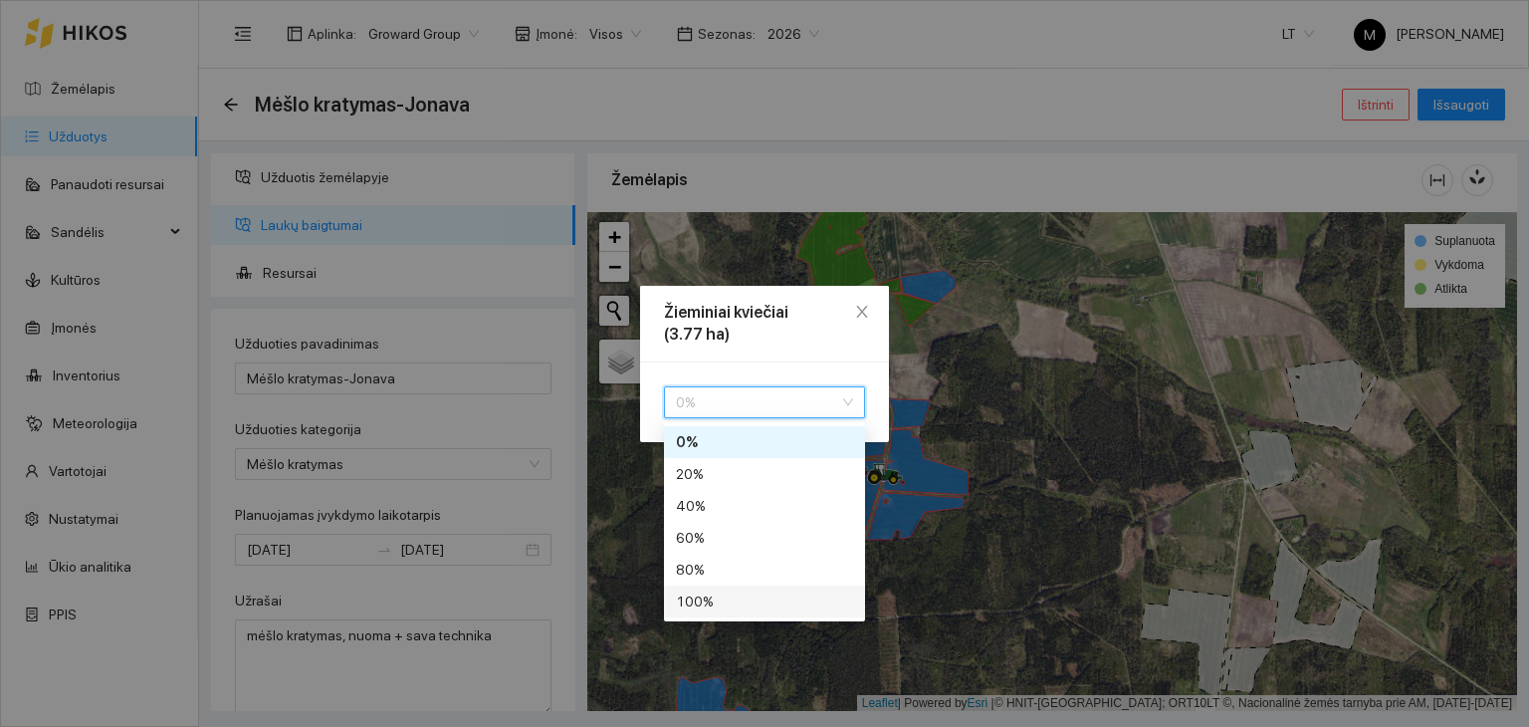
click at [783, 601] on div "100 %" at bounding box center [764, 601] width 177 height 22
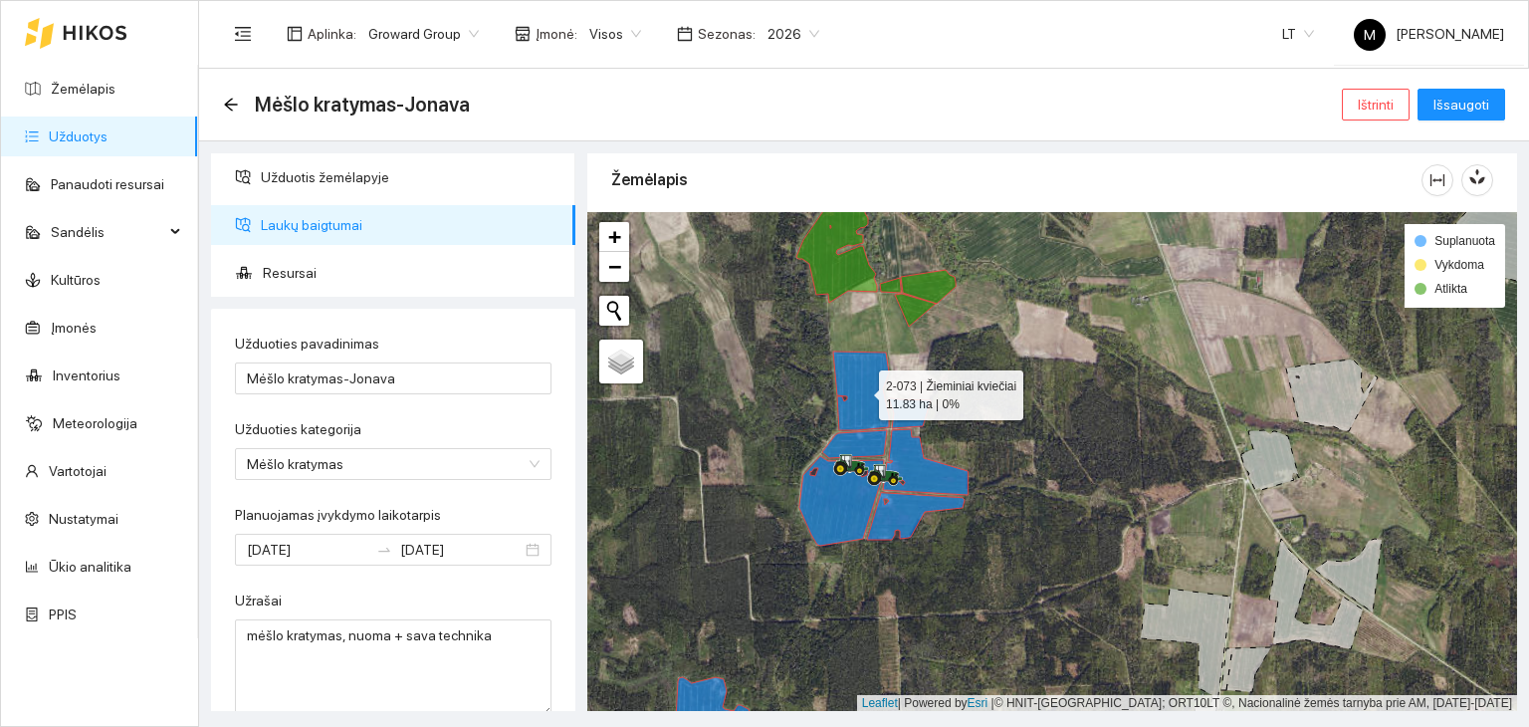
click at [863, 401] on icon at bounding box center [861, 390] width 56 height 79
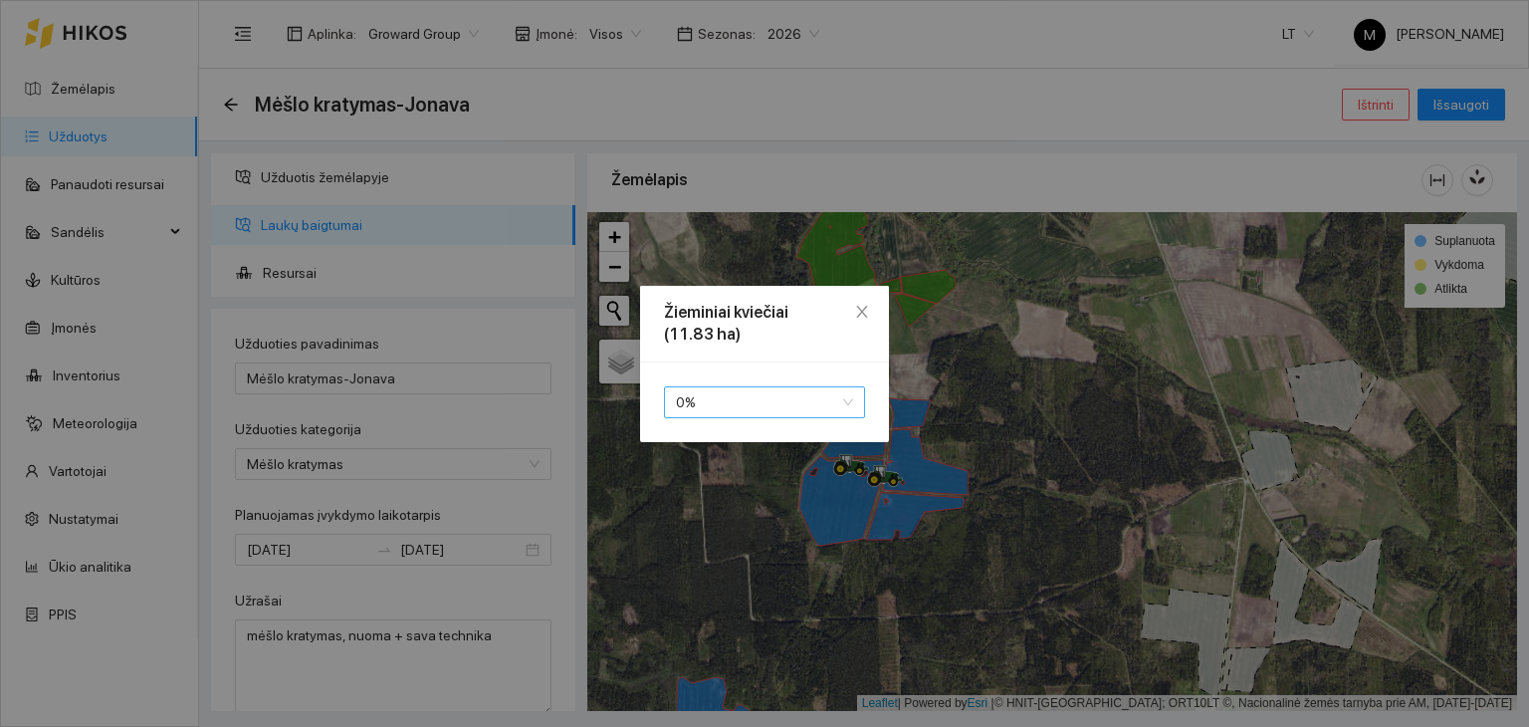
click at [849, 392] on span "0 %" at bounding box center [764, 402] width 177 height 30
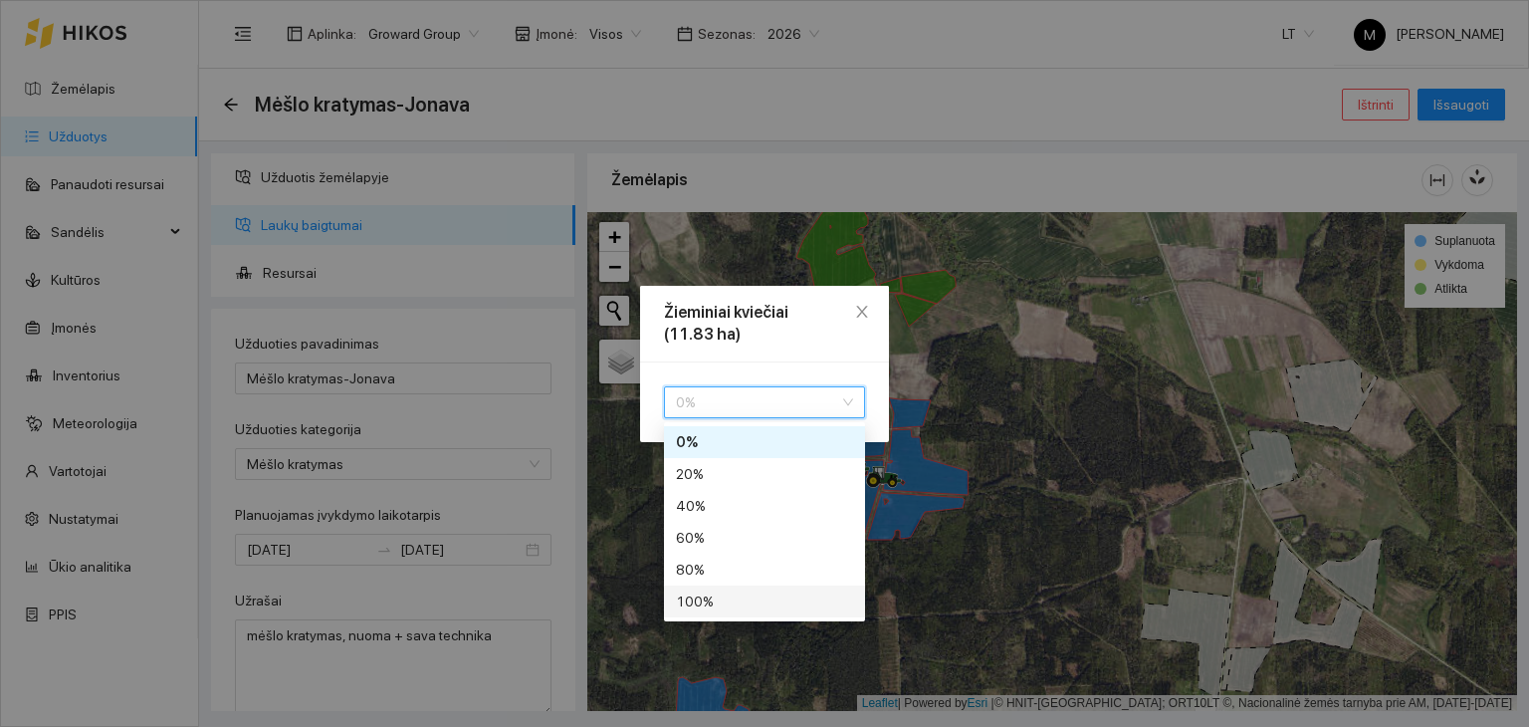
click at [788, 602] on div "100 %" at bounding box center [764, 601] width 177 height 22
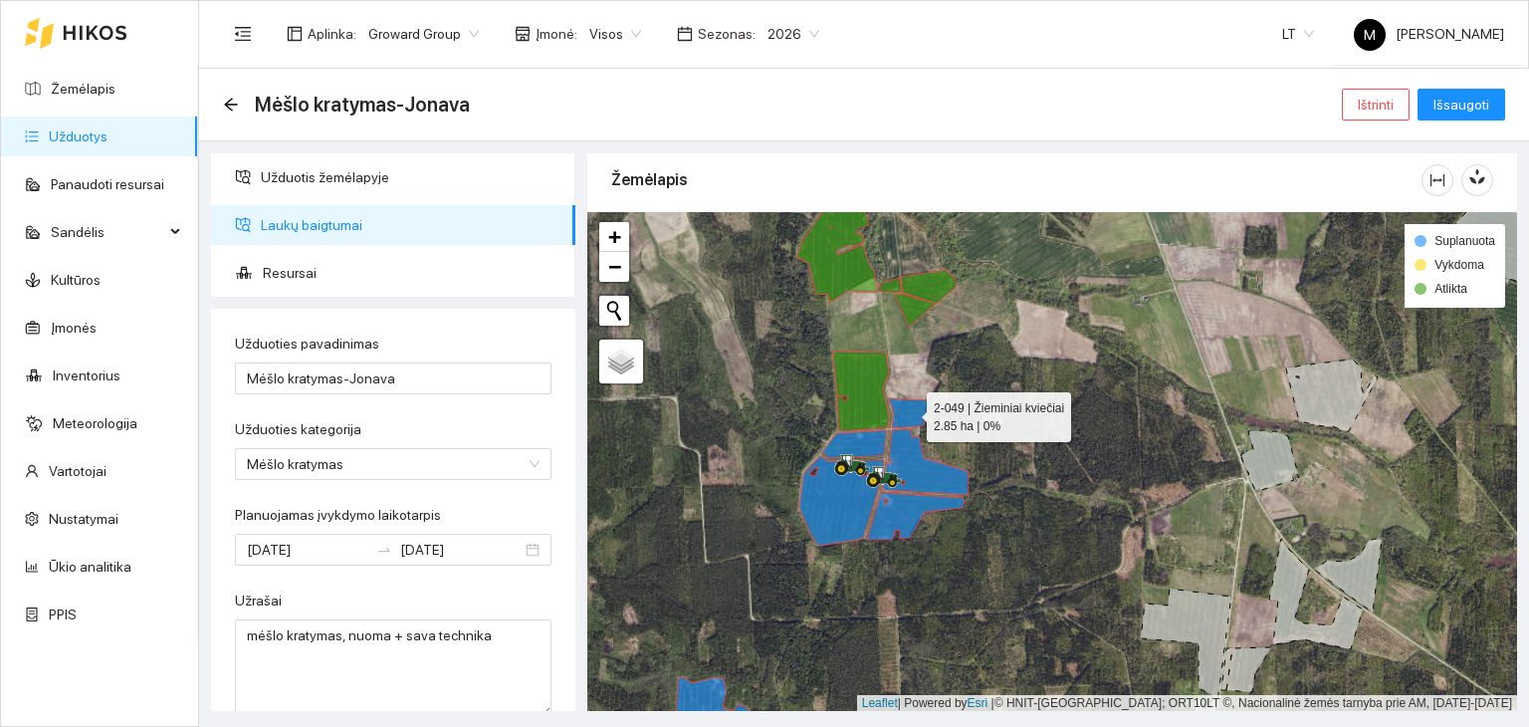
click at [906, 420] on icon at bounding box center [910, 413] width 42 height 30
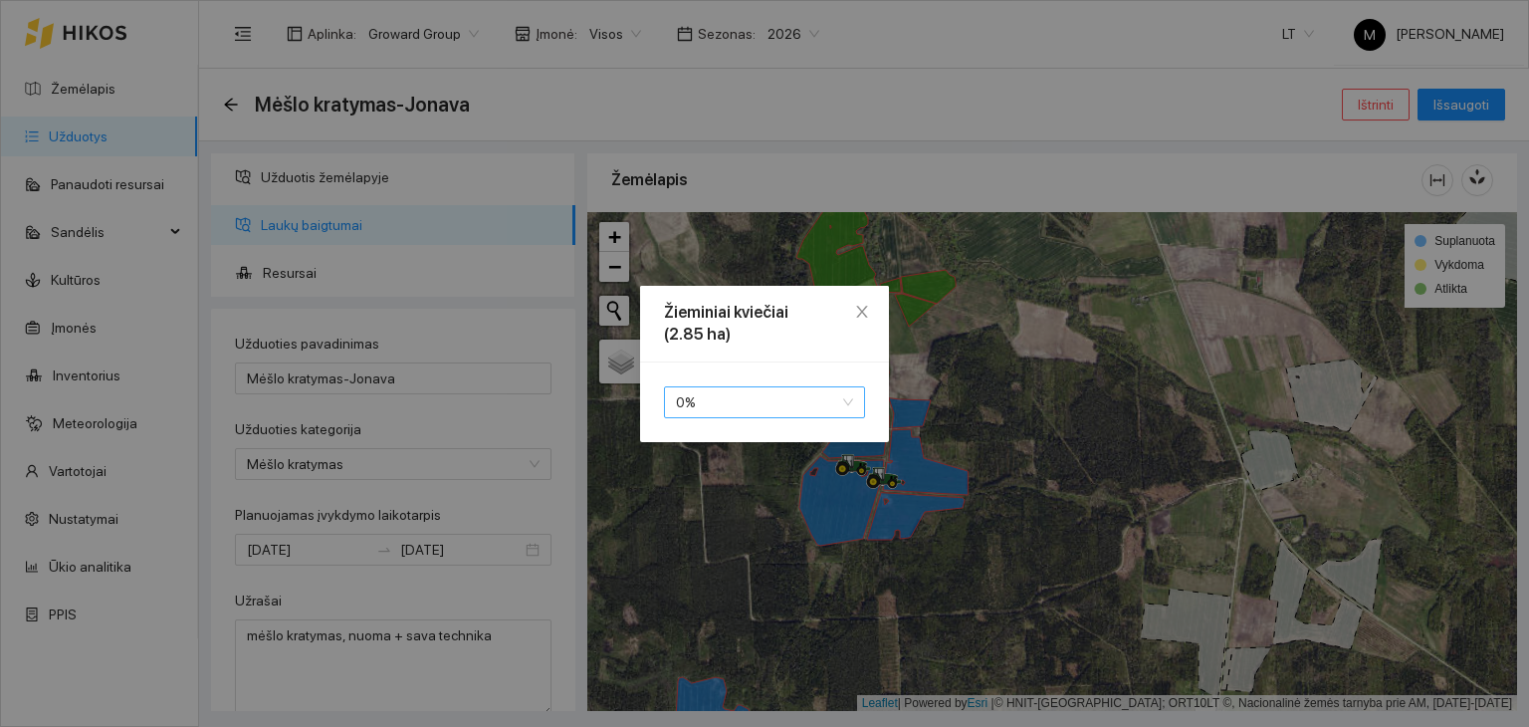
click at [824, 403] on span "0 %" at bounding box center [764, 402] width 177 height 30
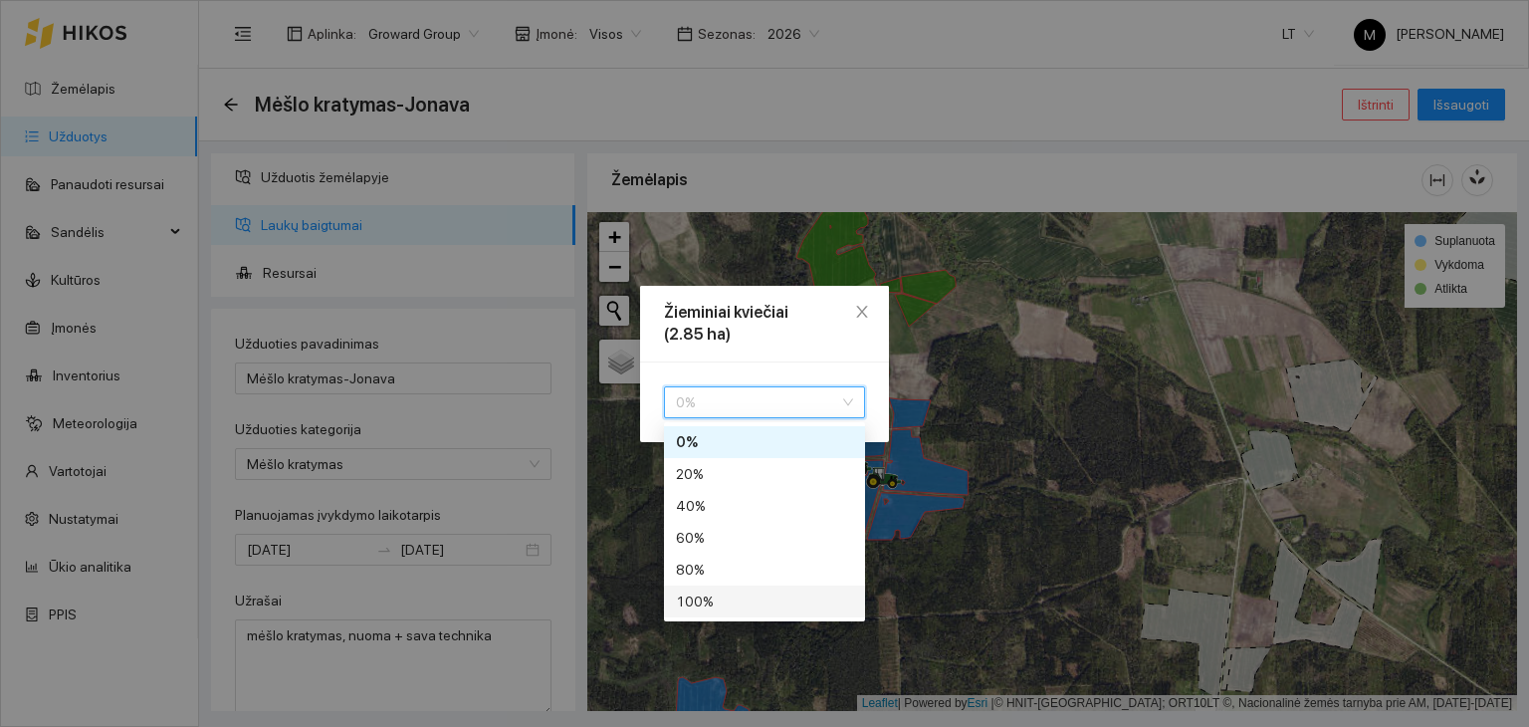
click at [756, 602] on div "100 %" at bounding box center [764, 601] width 177 height 22
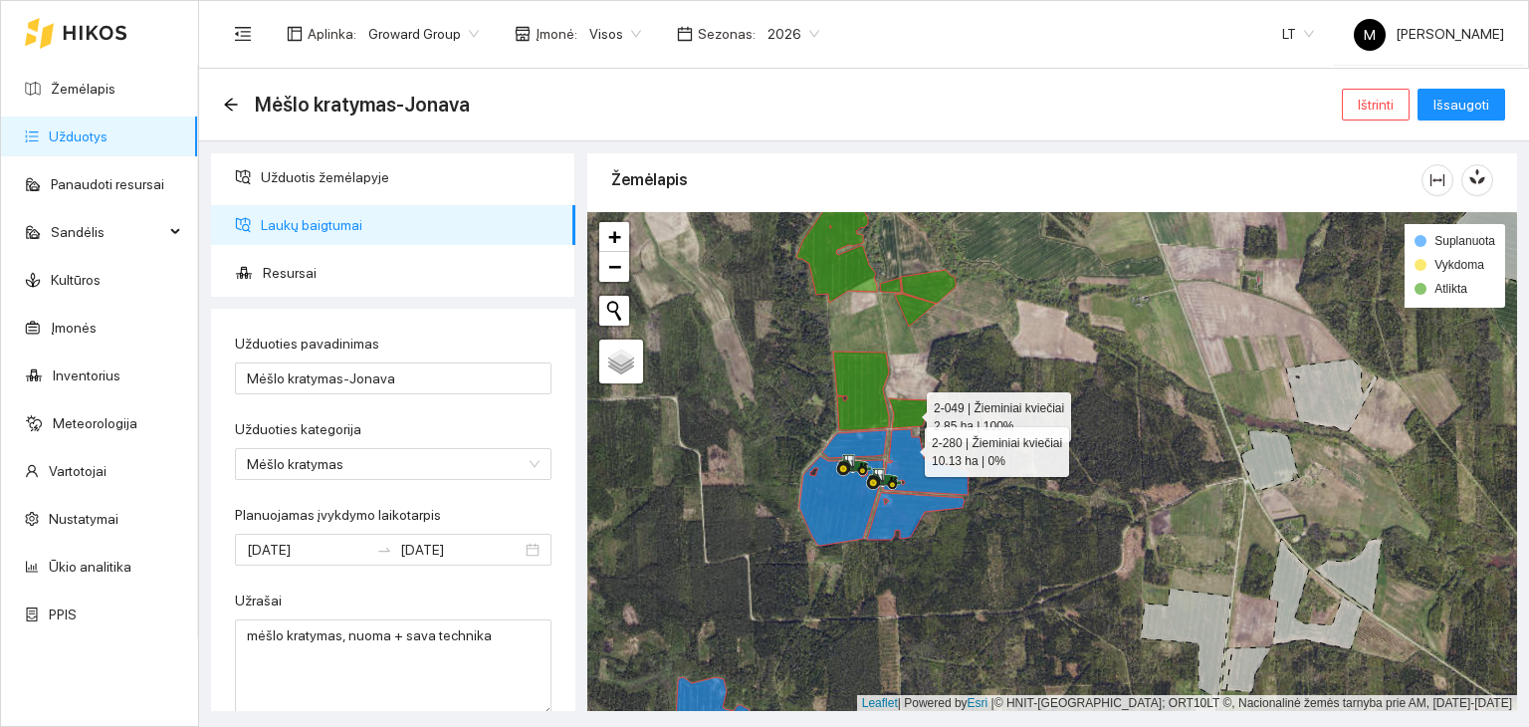
click at [907, 446] on icon at bounding box center [925, 462] width 85 height 66
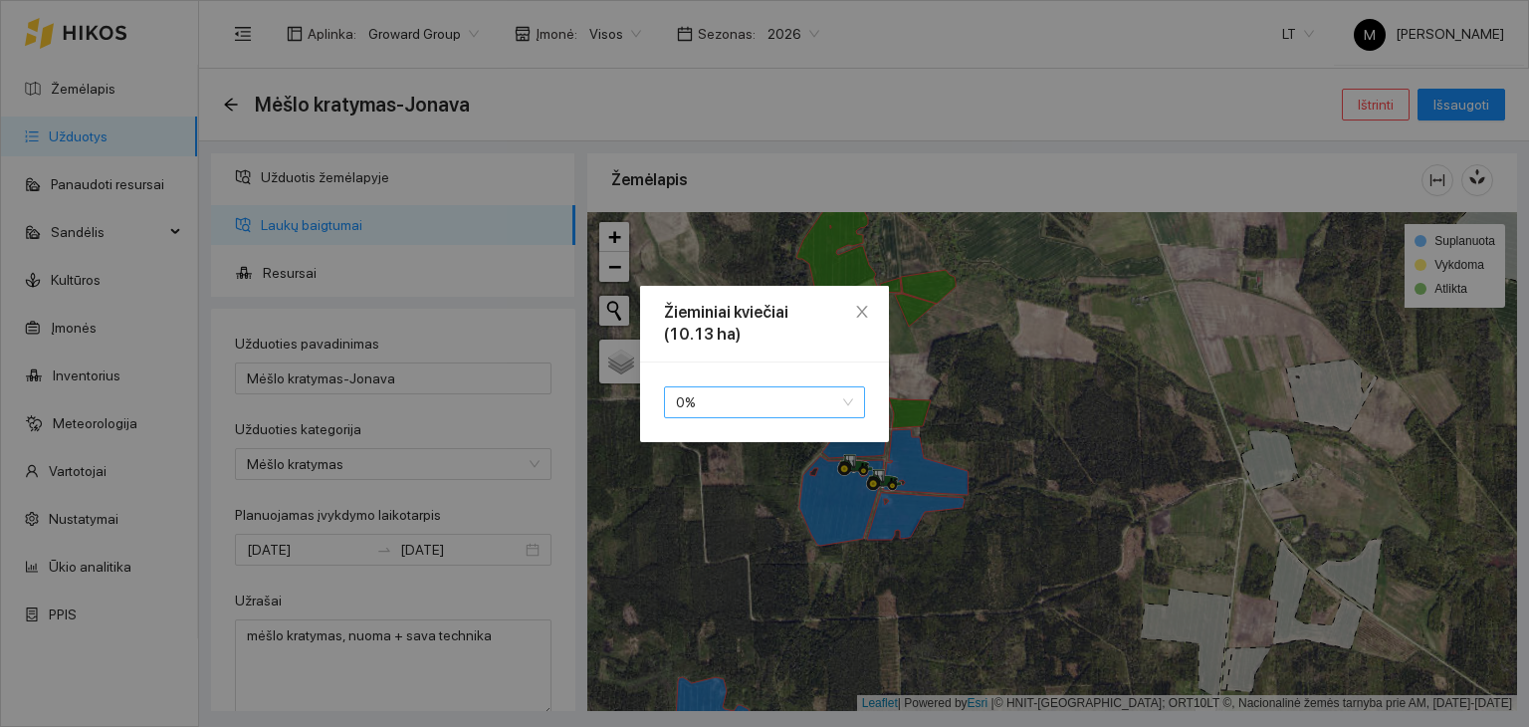
click at [854, 406] on div "0 %" at bounding box center [764, 402] width 201 height 32
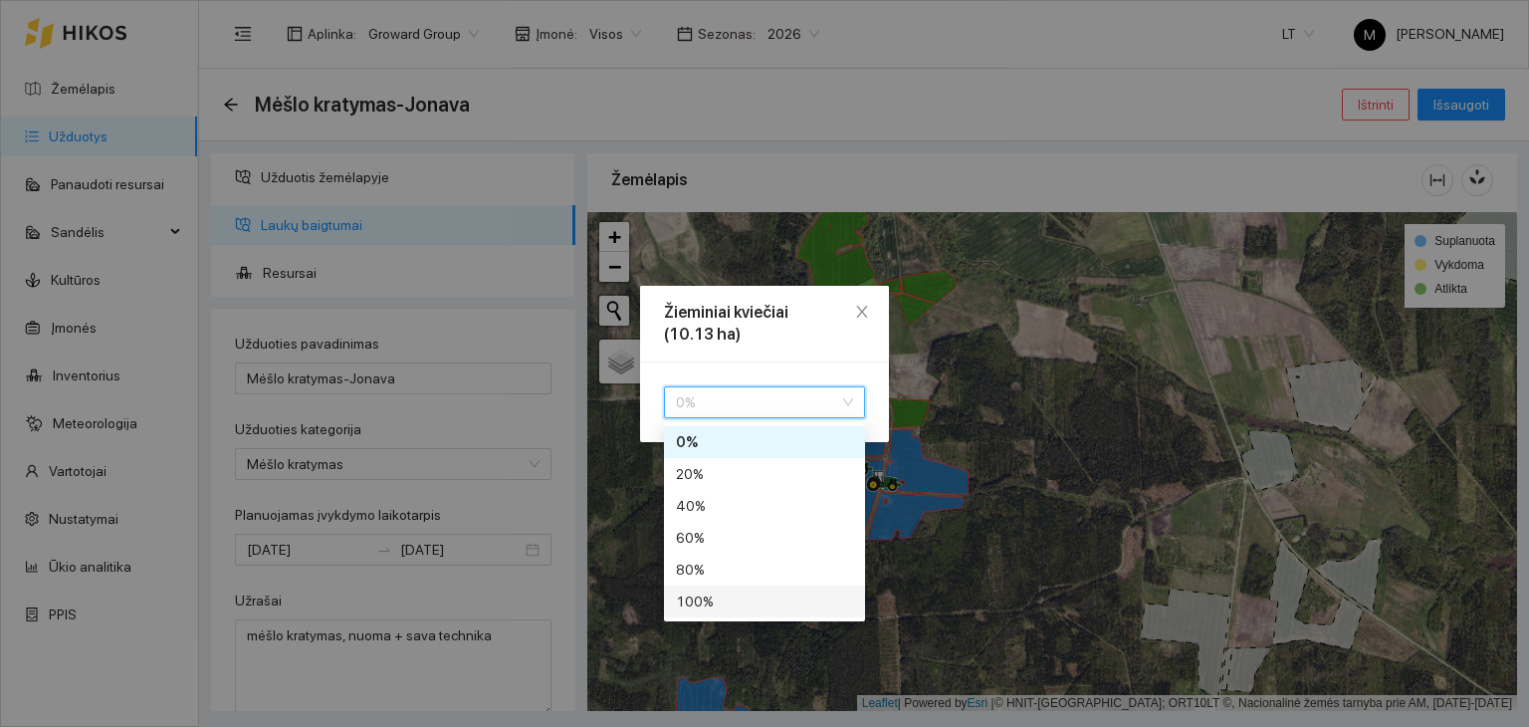
click at [768, 602] on div "100 %" at bounding box center [764, 601] width 177 height 22
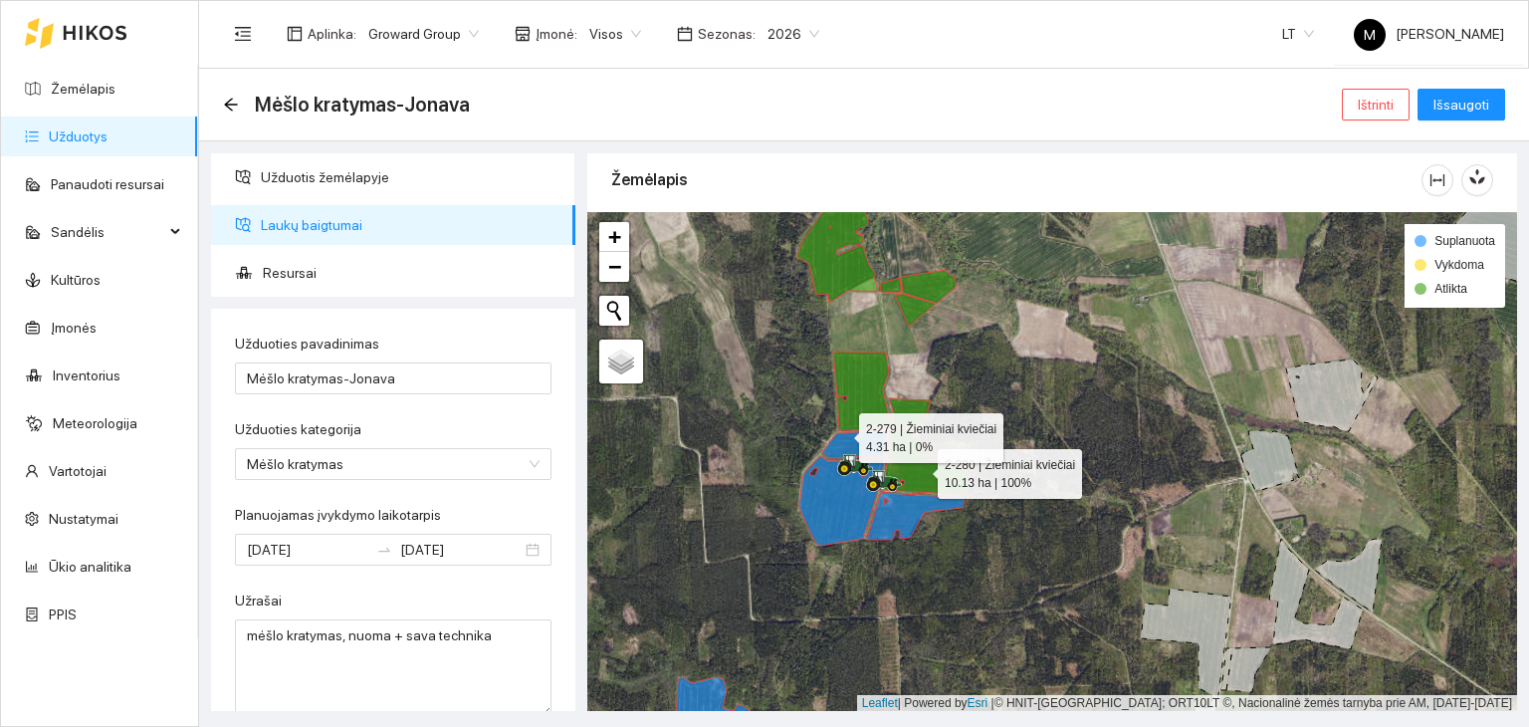
click at [841, 431] on icon at bounding box center [854, 444] width 65 height 28
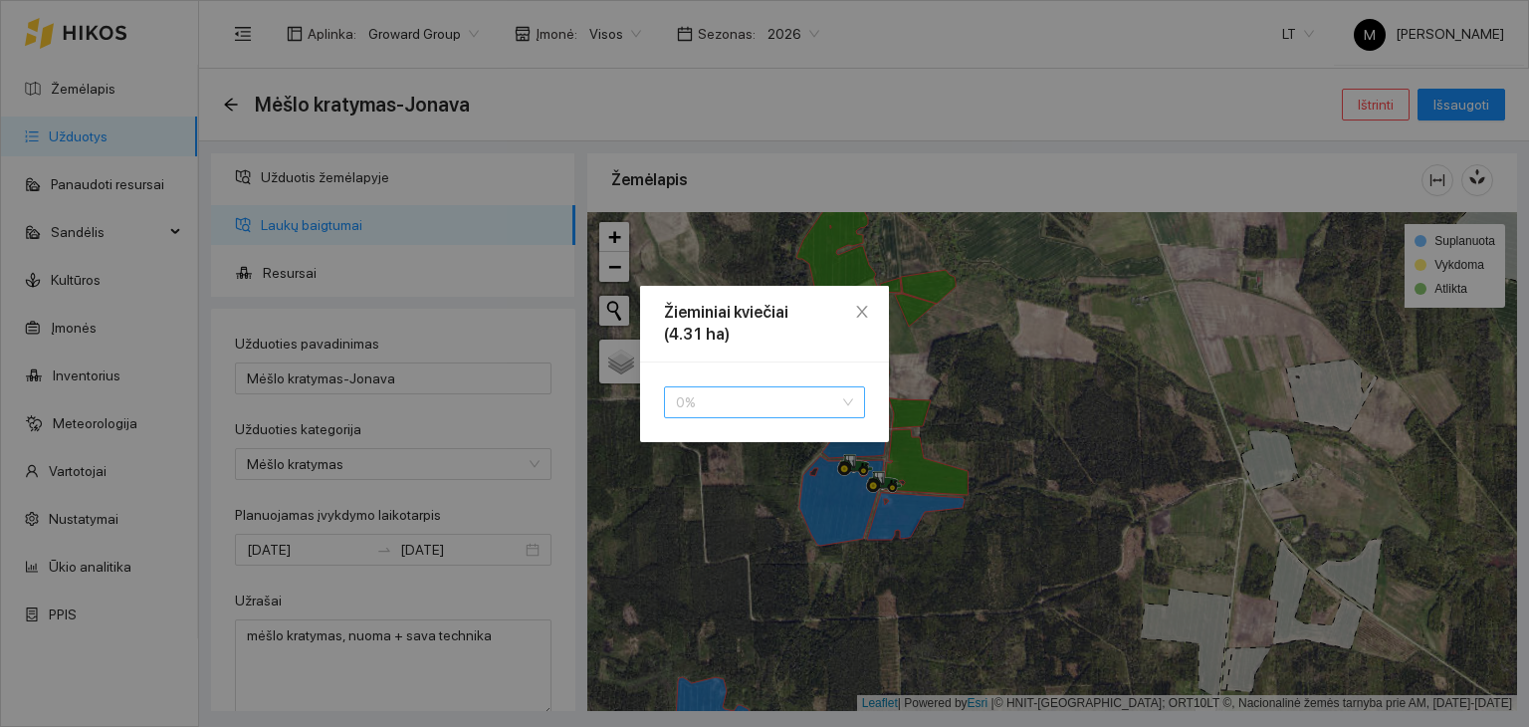
click at [789, 414] on span "0 %" at bounding box center [764, 402] width 177 height 30
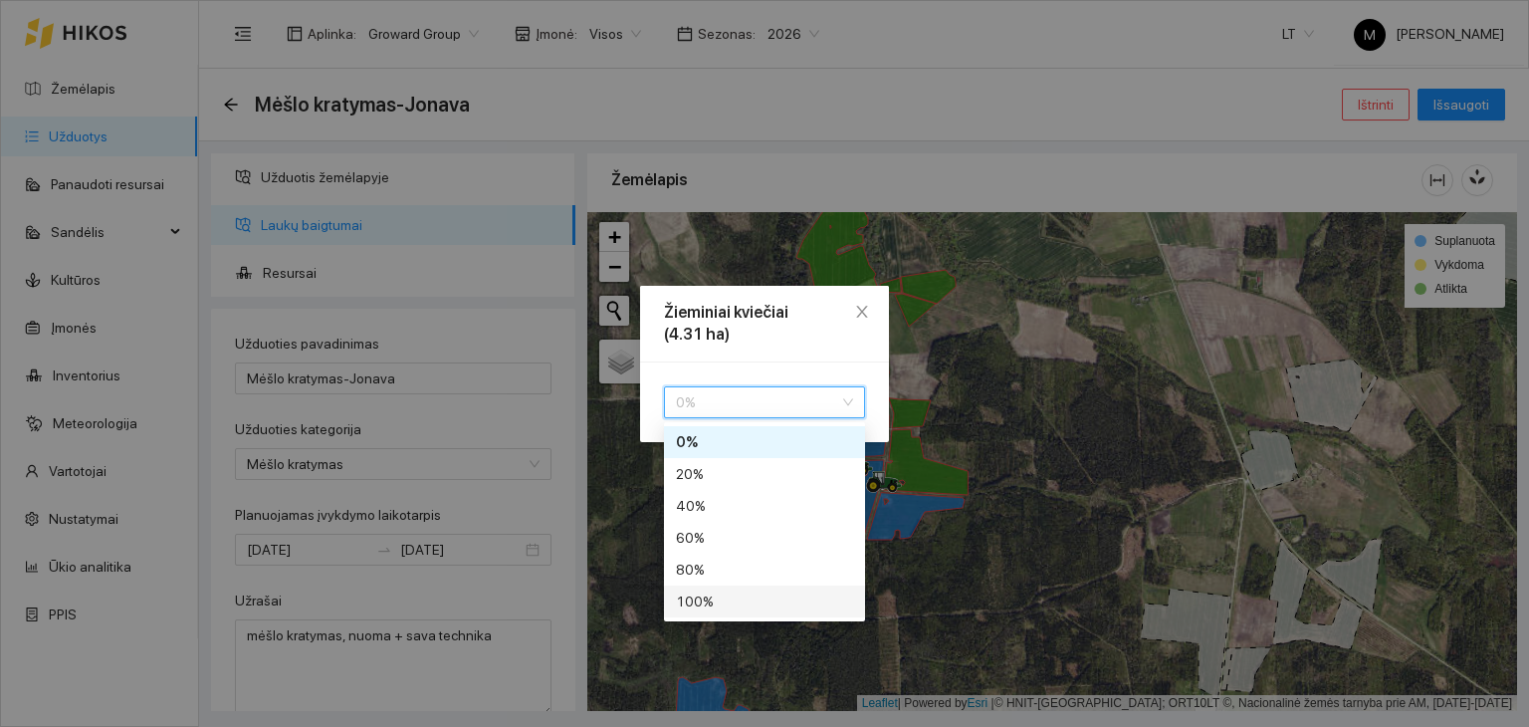
click at [753, 602] on div "100 %" at bounding box center [764, 601] width 177 height 22
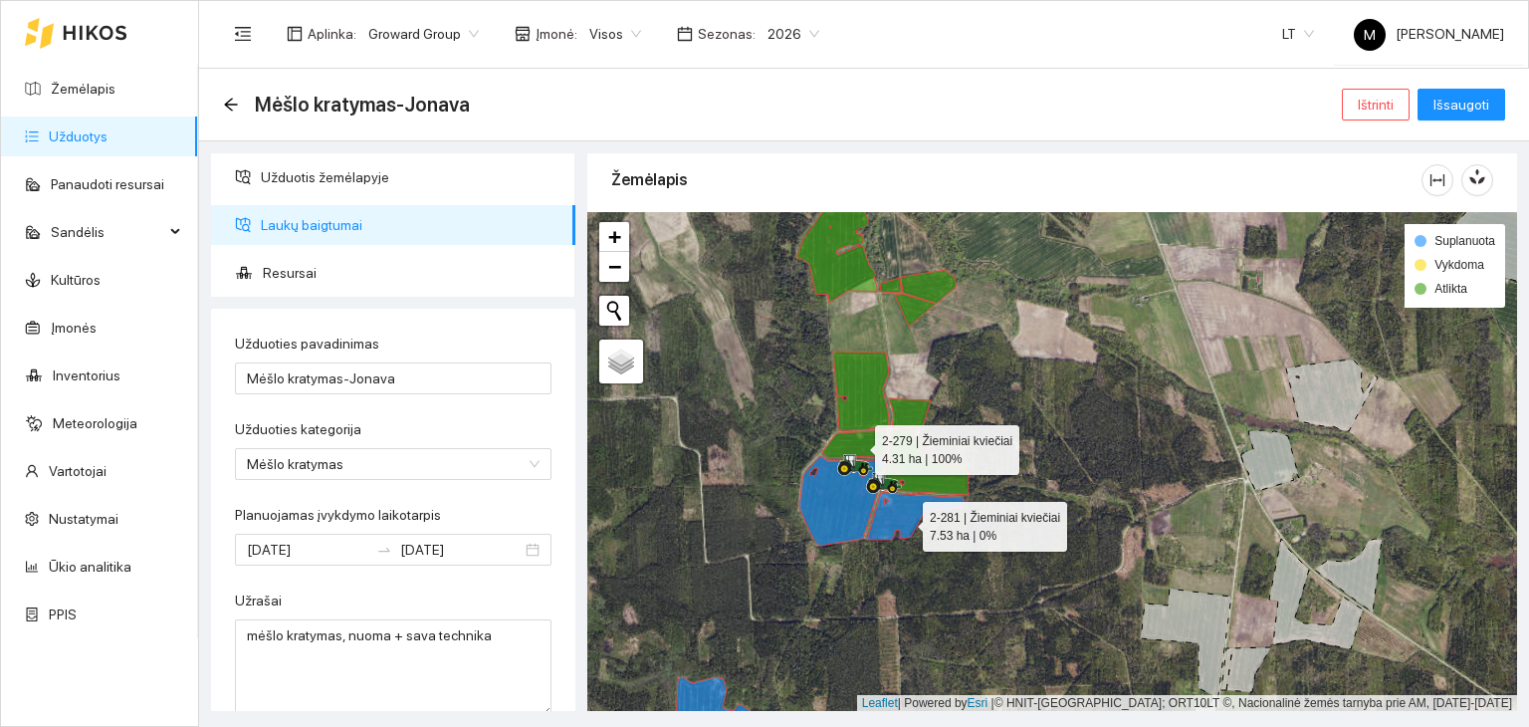
click at [907, 515] on icon at bounding box center [916, 516] width 98 height 47
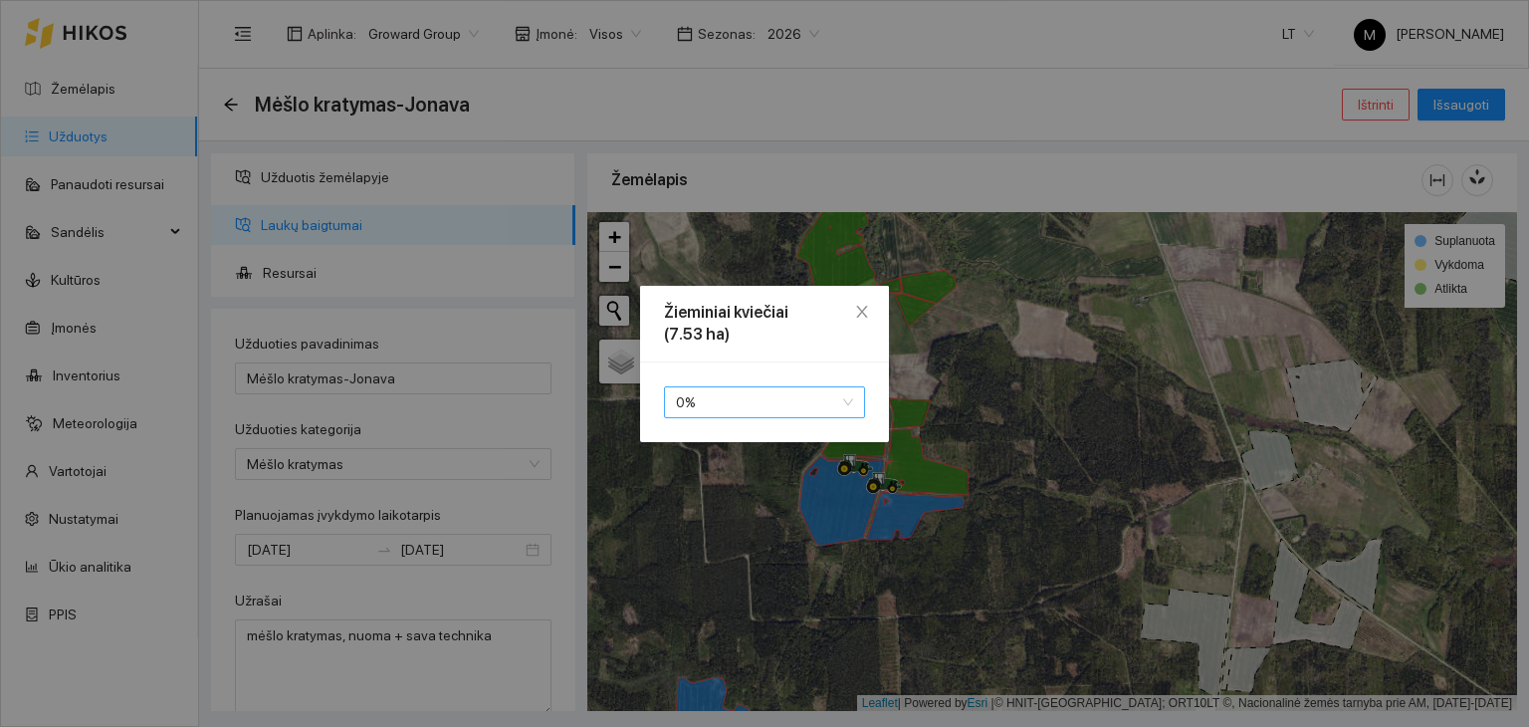
click at [798, 411] on span "0 %" at bounding box center [764, 402] width 177 height 30
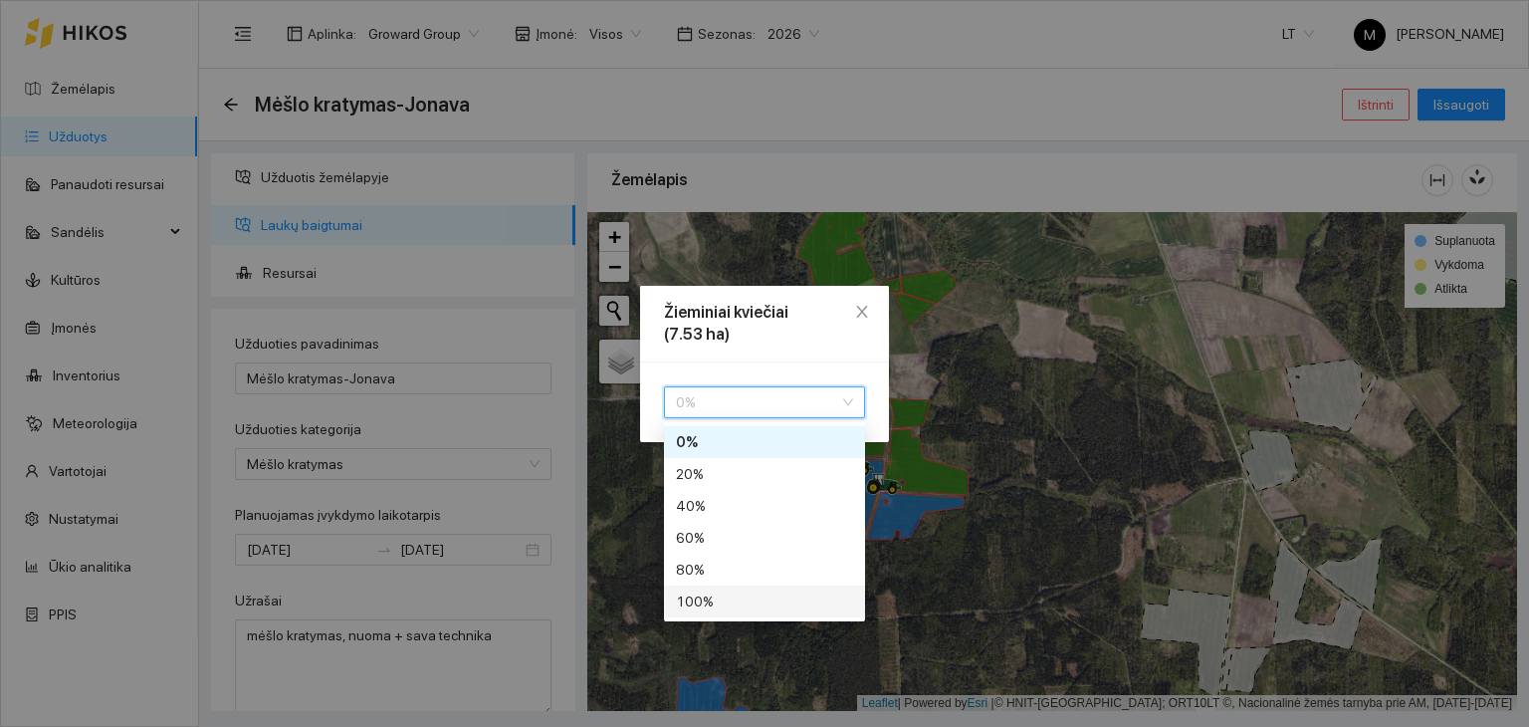
drag, startPoint x: 757, startPoint y: 605, endPoint x: 783, endPoint y: 578, distance: 38.0
click at [757, 603] on div "100 %" at bounding box center [764, 601] width 177 height 22
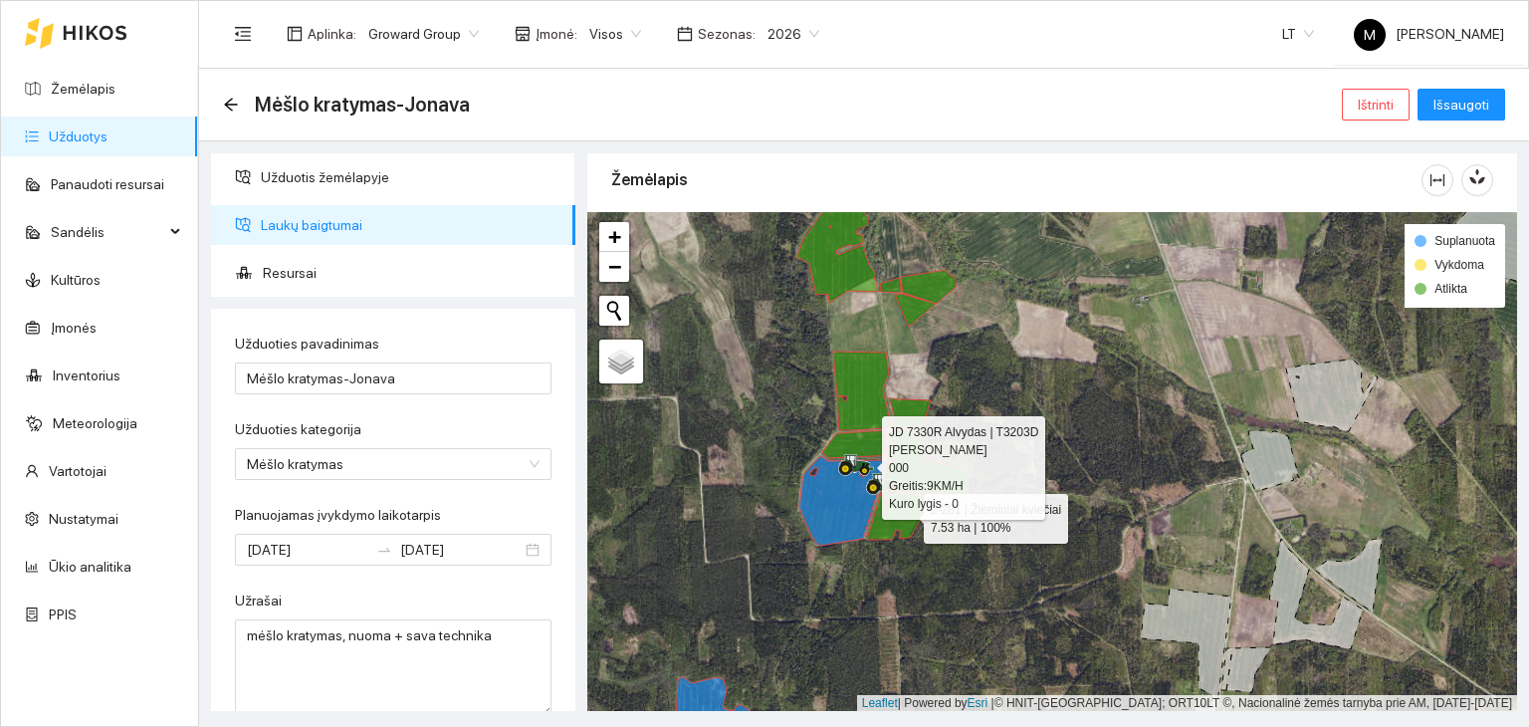
click at [841, 488] on div at bounding box center [844, 475] width 12 height 50
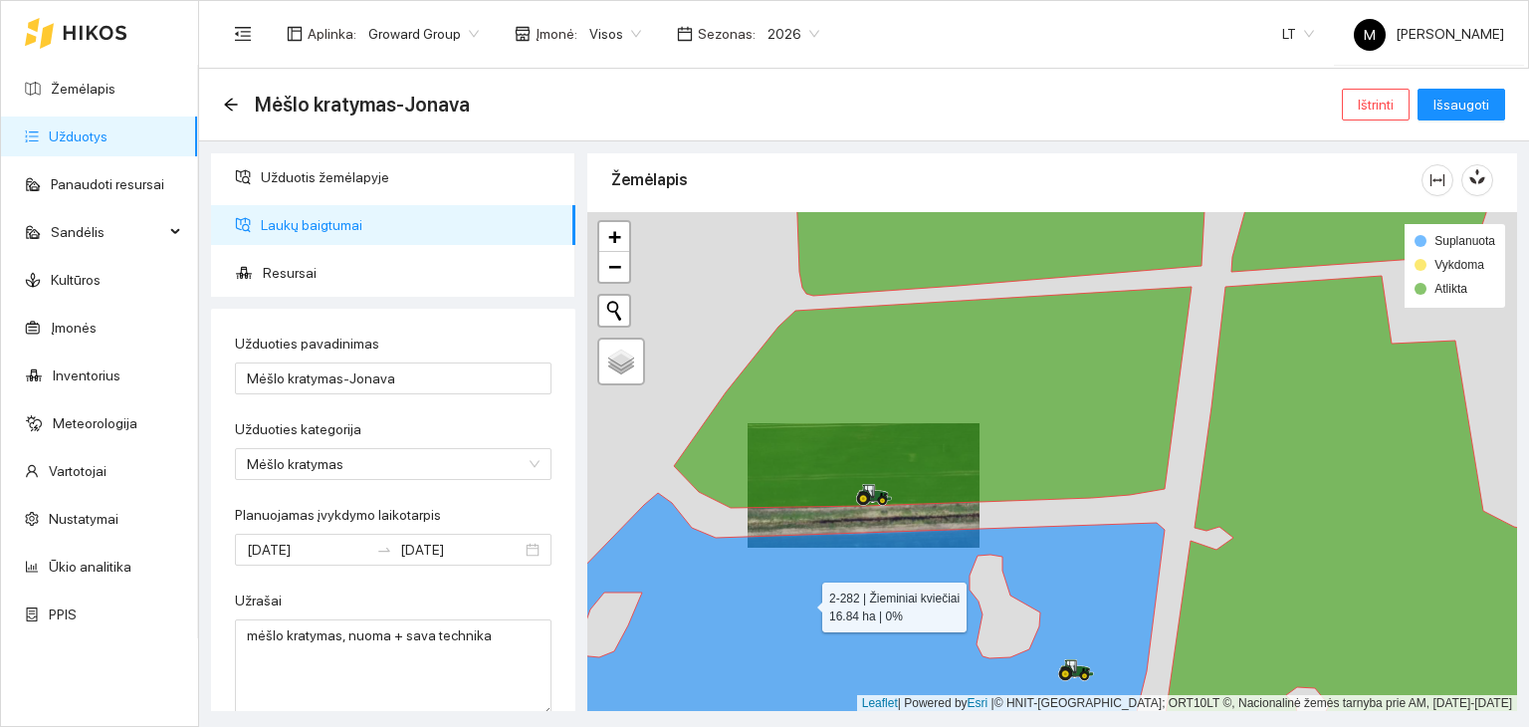
click at [804, 601] on icon at bounding box center [837, 628] width 656 height 270
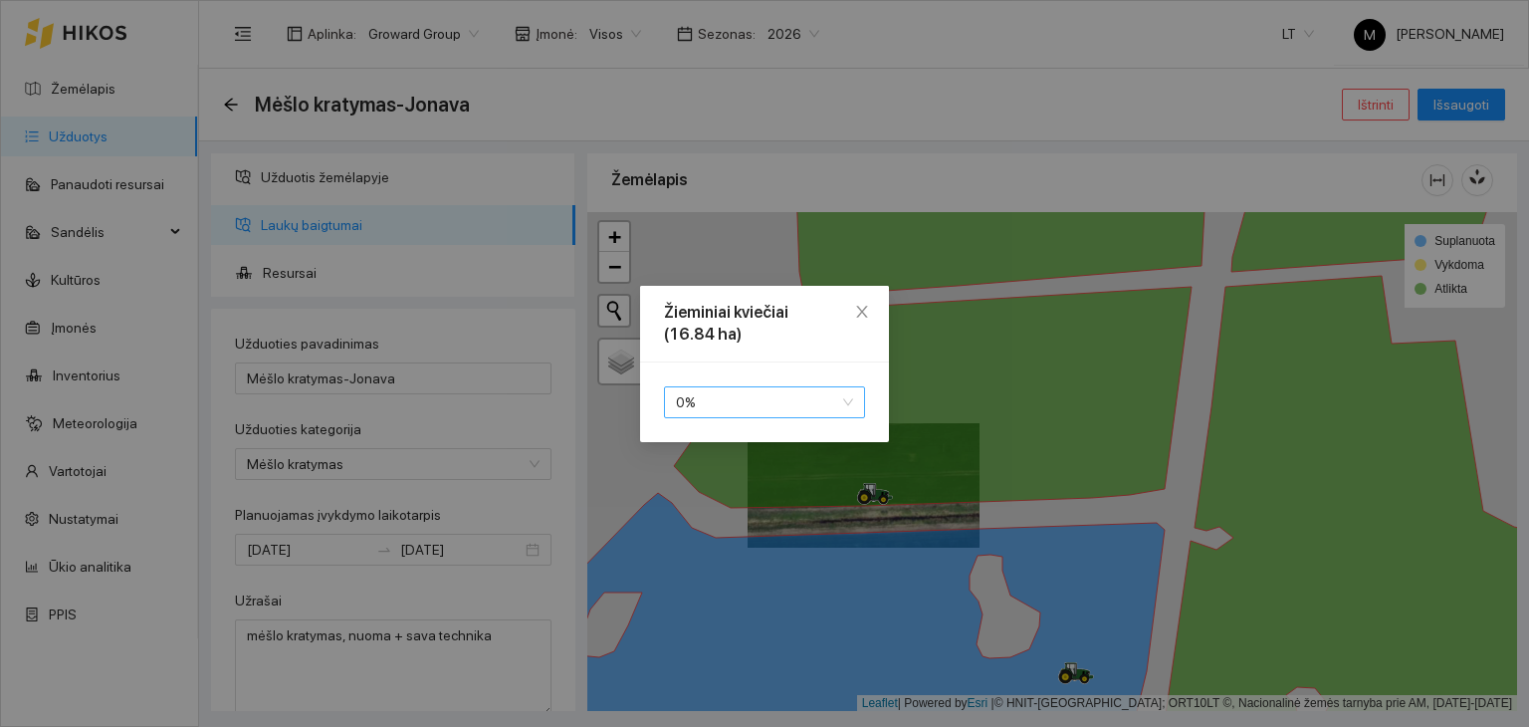
click at [783, 411] on span "0 %" at bounding box center [764, 402] width 177 height 30
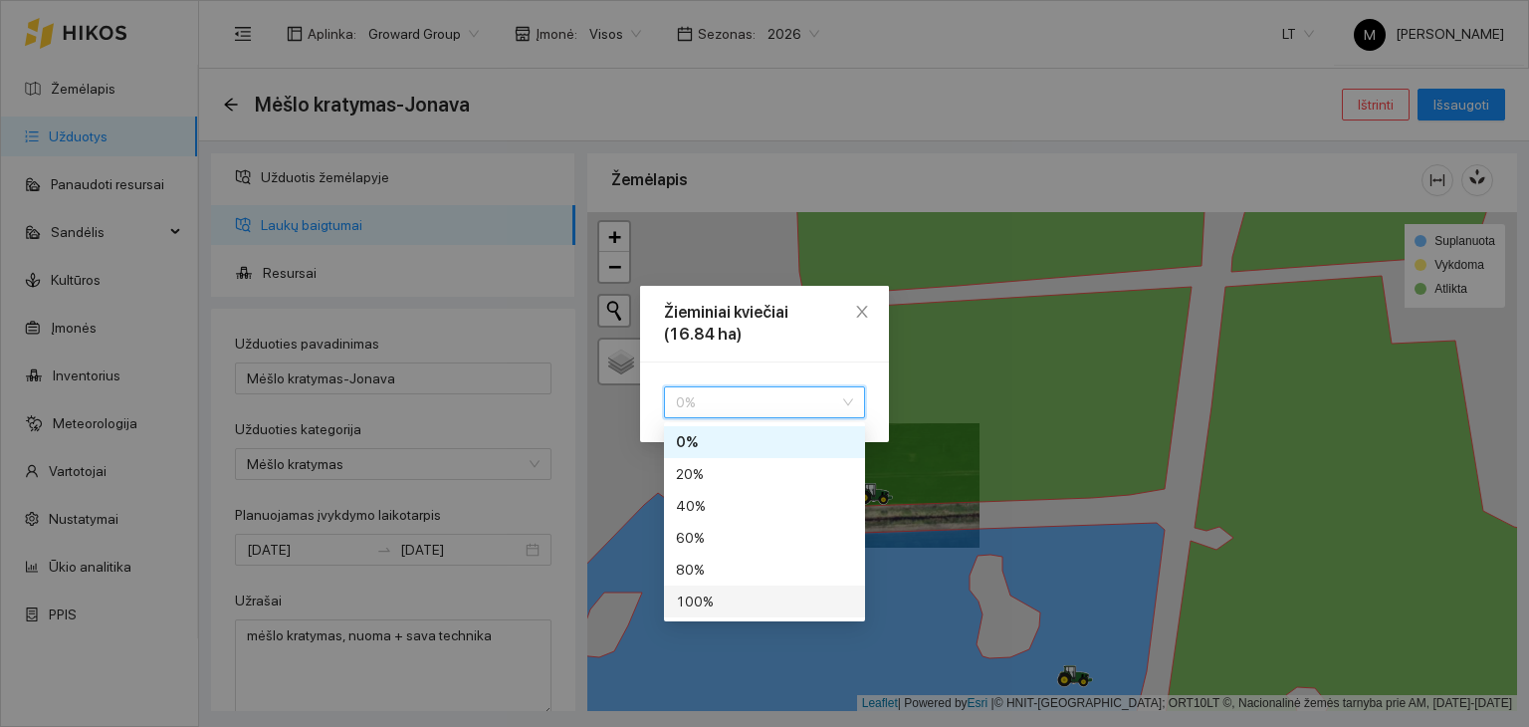
click at [749, 603] on div "100 %" at bounding box center [764, 601] width 177 height 22
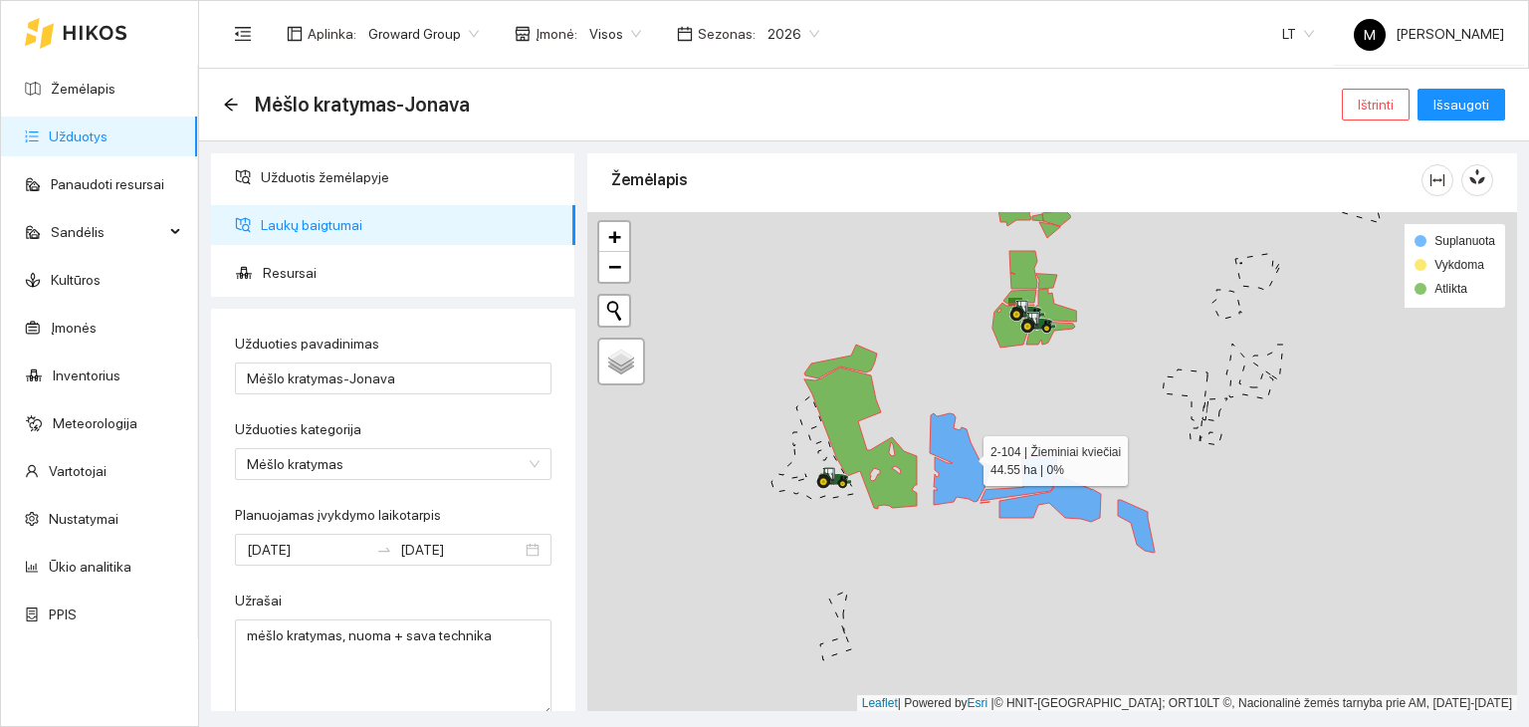
click at [966, 455] on icon at bounding box center [960, 459] width 61 height 92
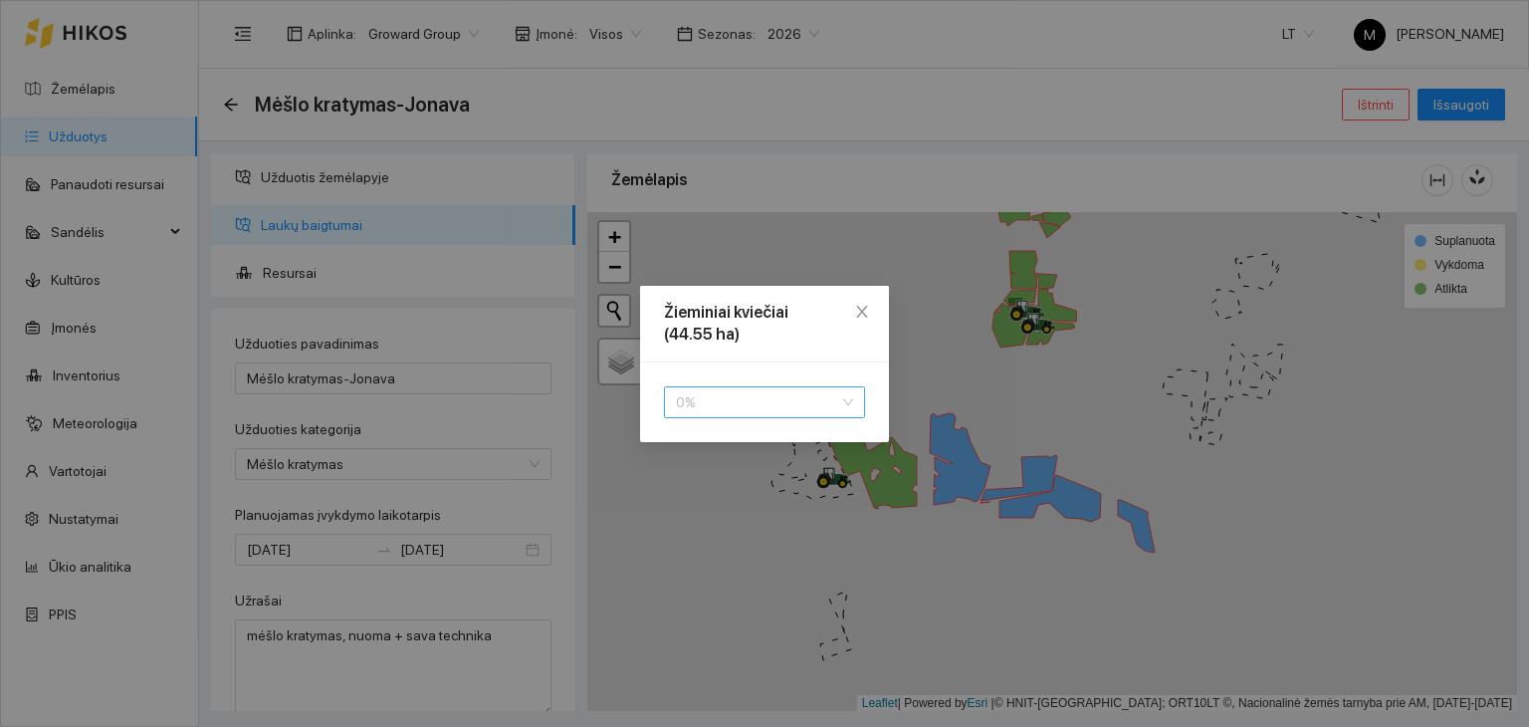
click at [791, 404] on span "0 %" at bounding box center [764, 402] width 177 height 30
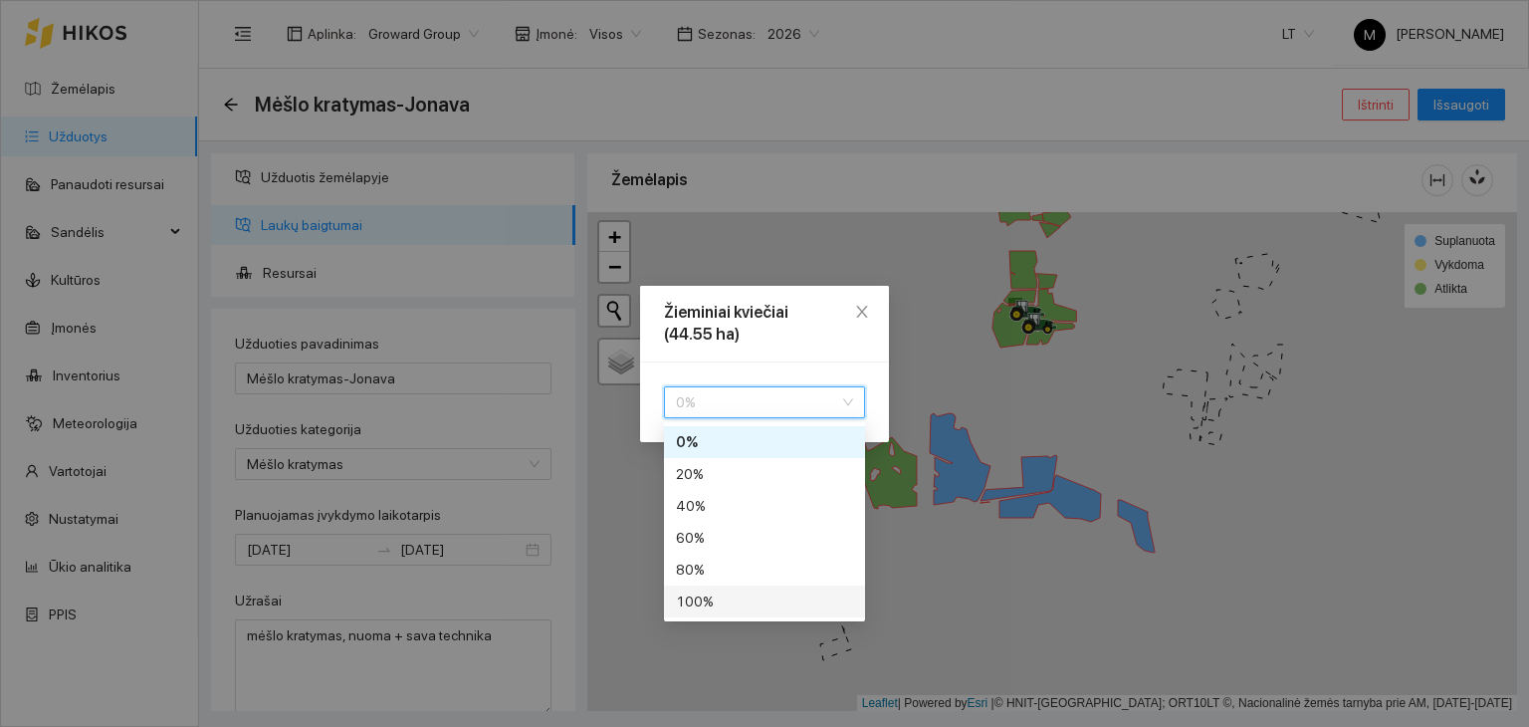
click at [772, 600] on div "100 %" at bounding box center [764, 601] width 177 height 22
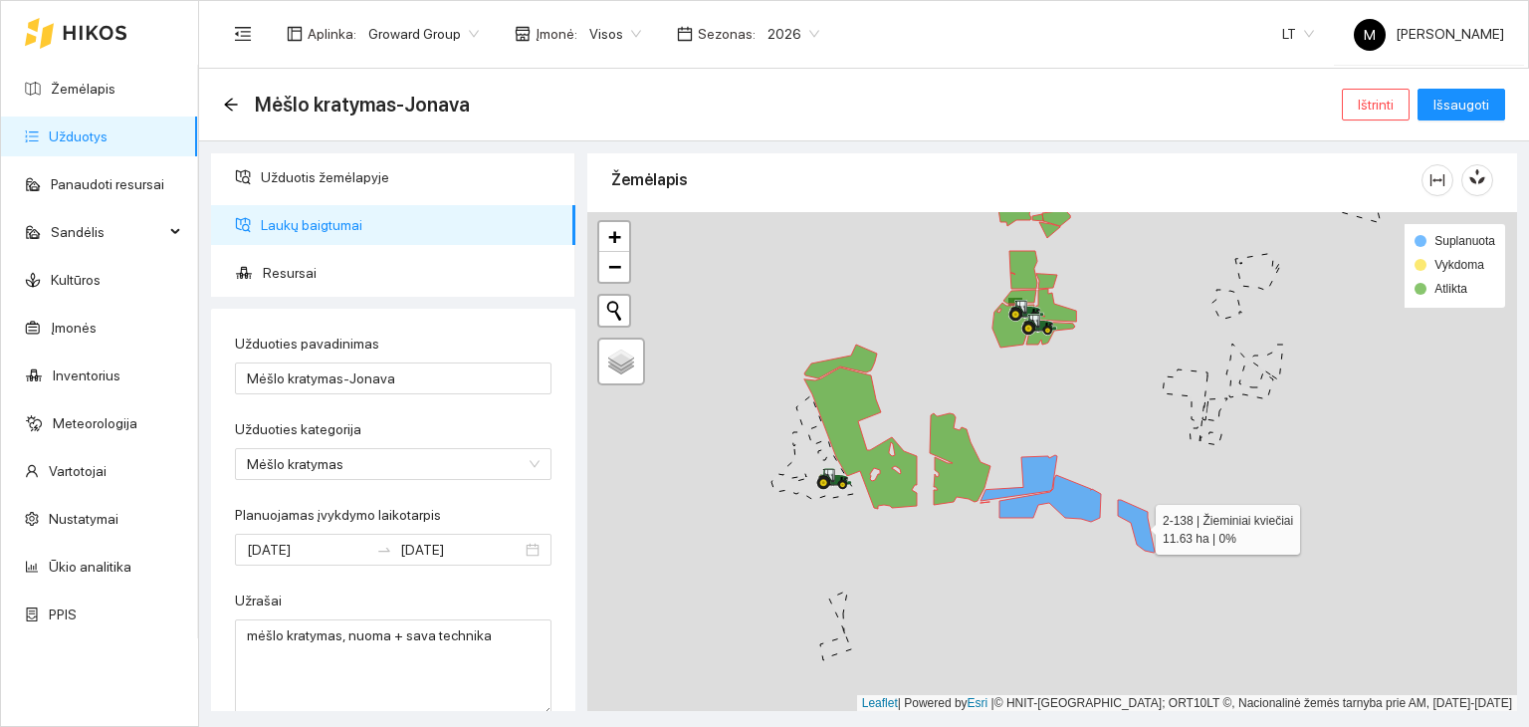
click at [1139, 529] on icon at bounding box center [1136, 526] width 37 height 53
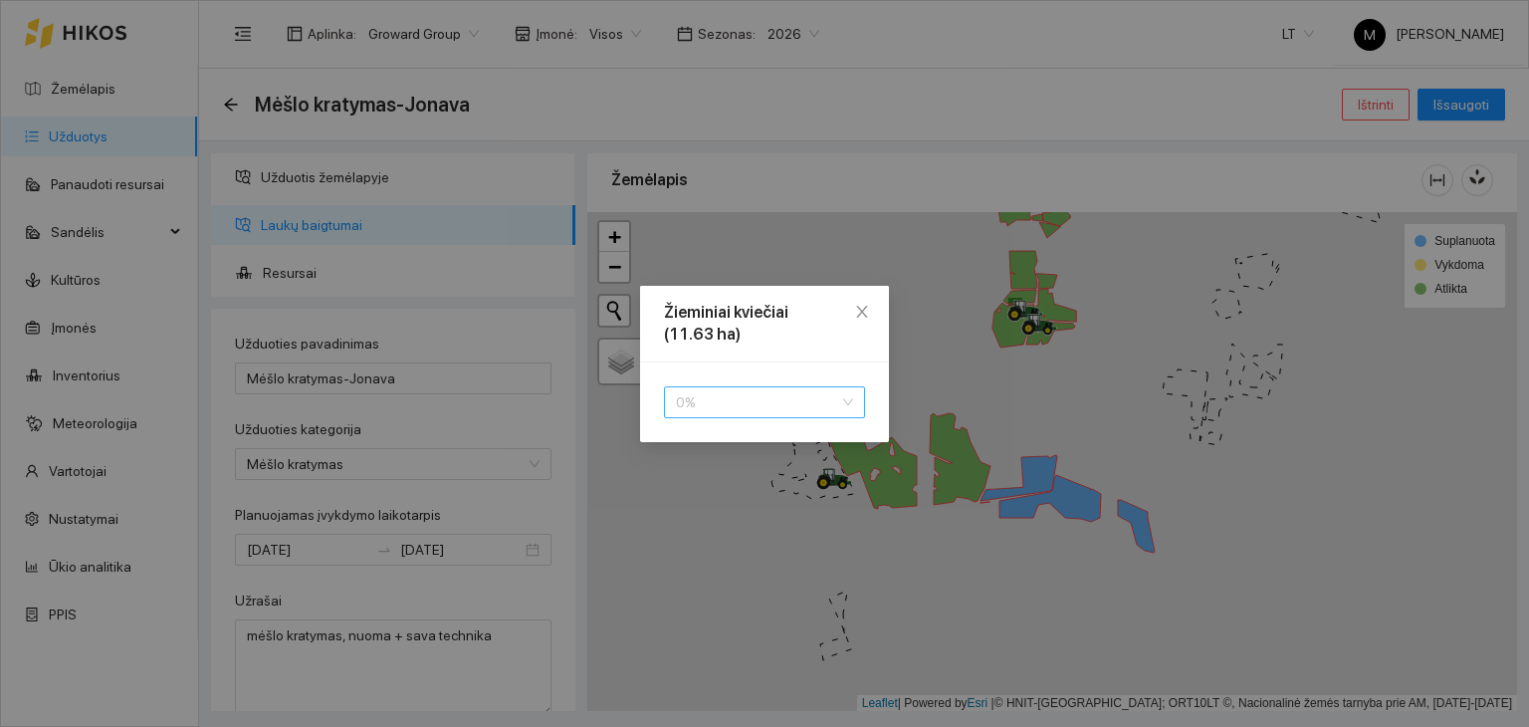
click at [832, 401] on span "0 %" at bounding box center [764, 402] width 177 height 30
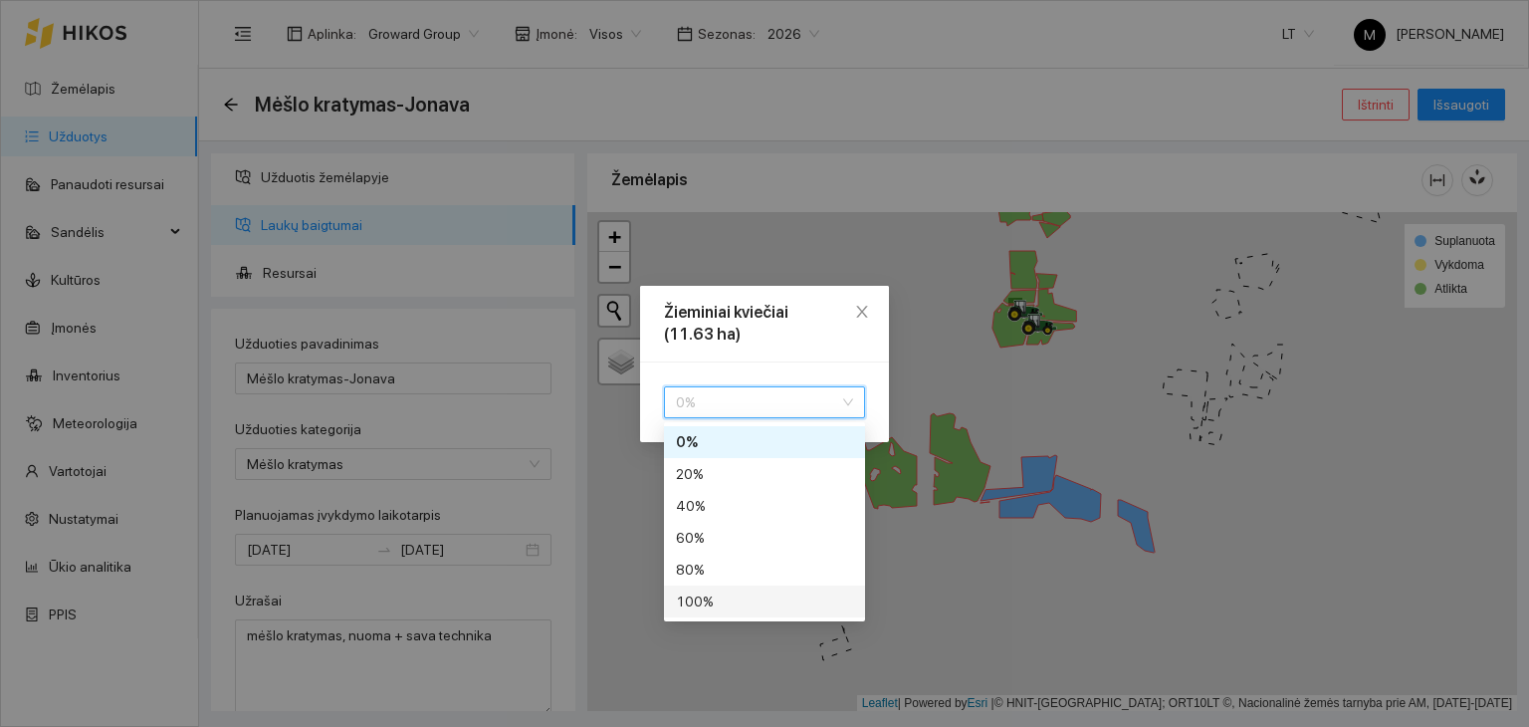
click at [773, 599] on div "100 %" at bounding box center [764, 601] width 177 height 22
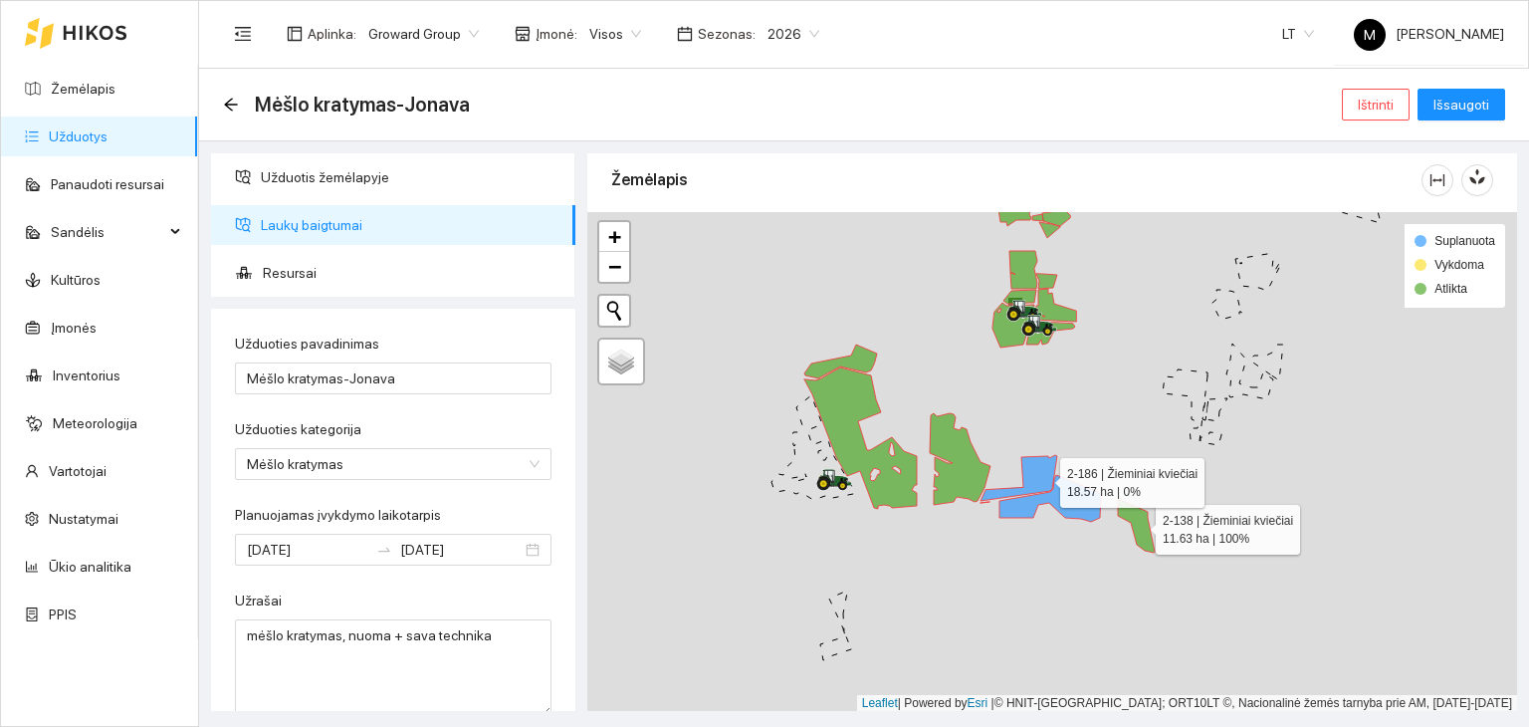
click at [1042, 476] on icon at bounding box center [1019, 479] width 77 height 48
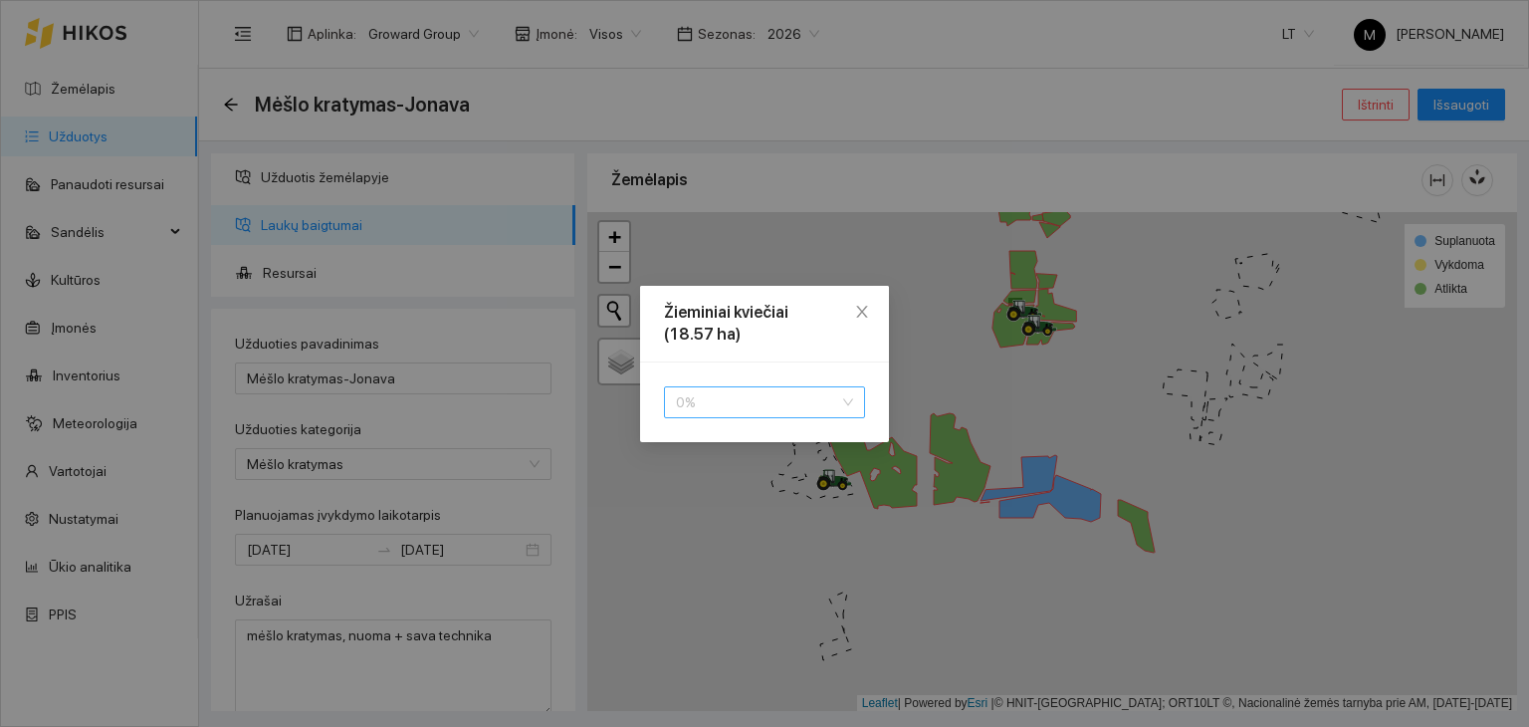
click at [773, 392] on span "0 %" at bounding box center [764, 402] width 177 height 30
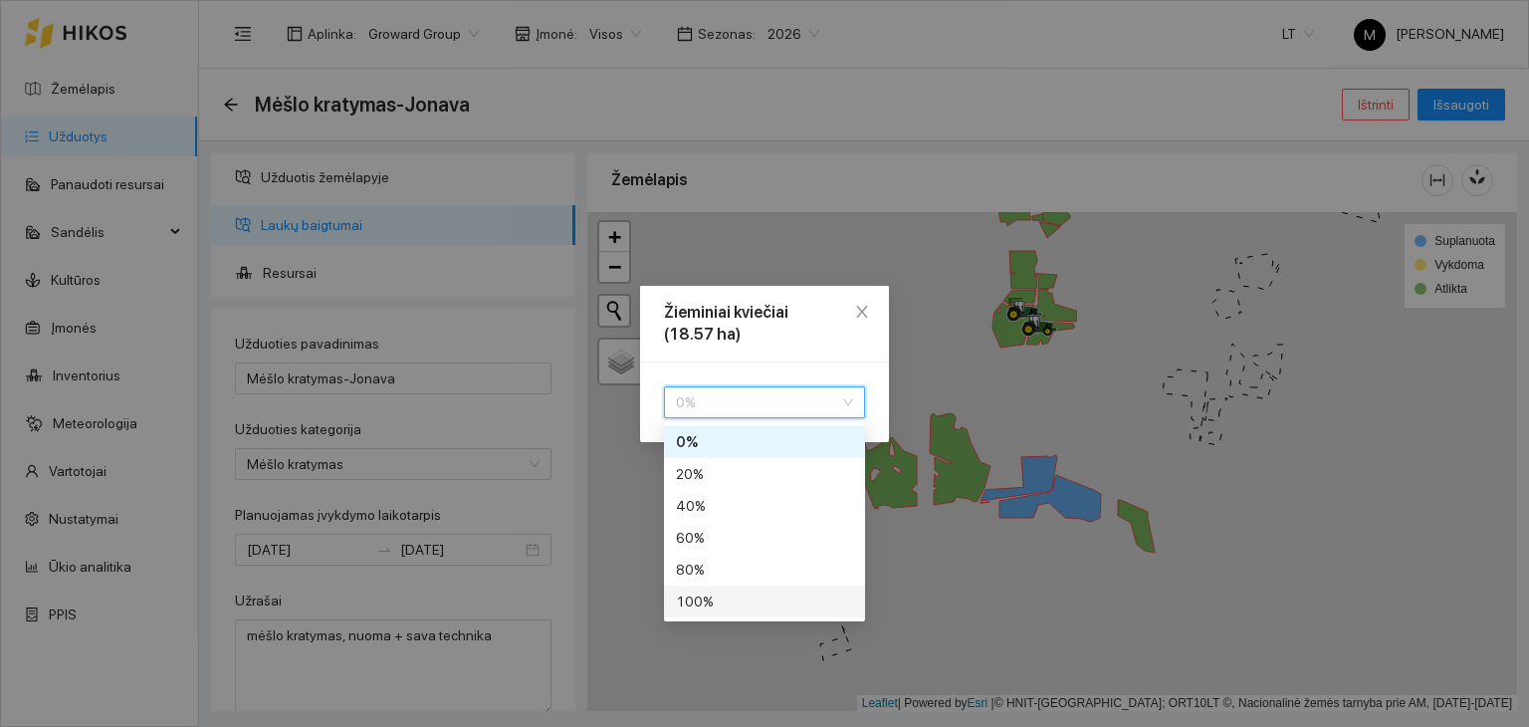
click at [725, 598] on div "100 %" at bounding box center [764, 601] width 177 height 22
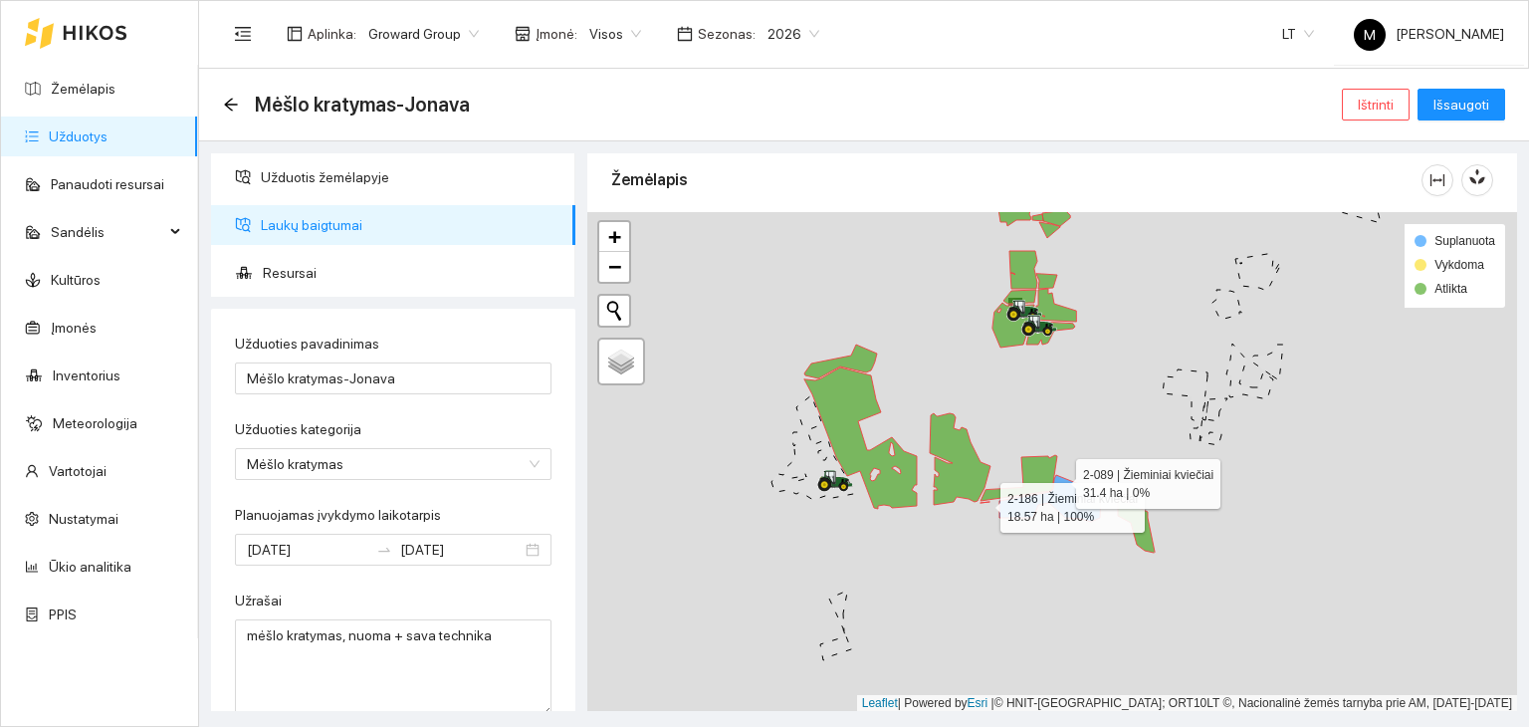
click at [1058, 478] on icon at bounding box center [1051, 498] width 102 height 47
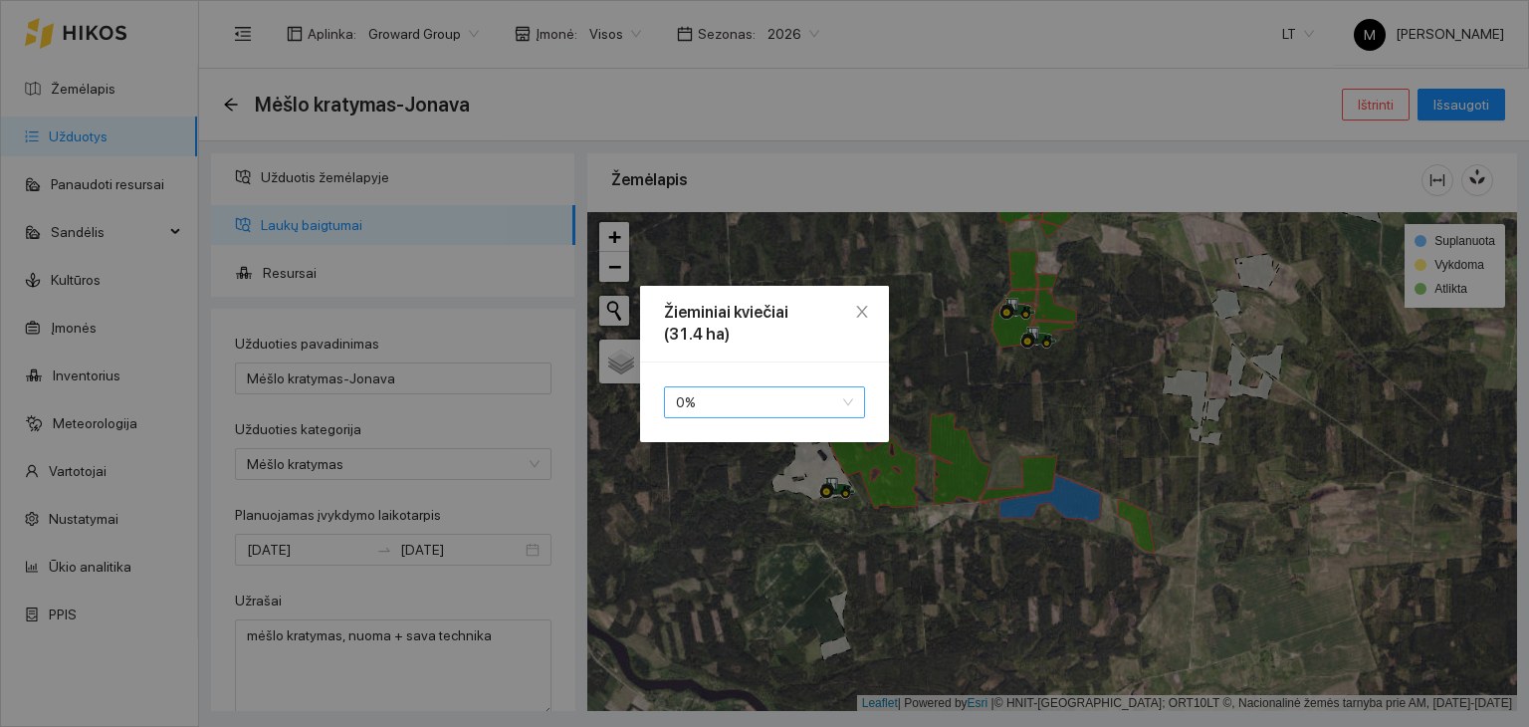
click at [833, 411] on span "0 %" at bounding box center [764, 402] width 177 height 30
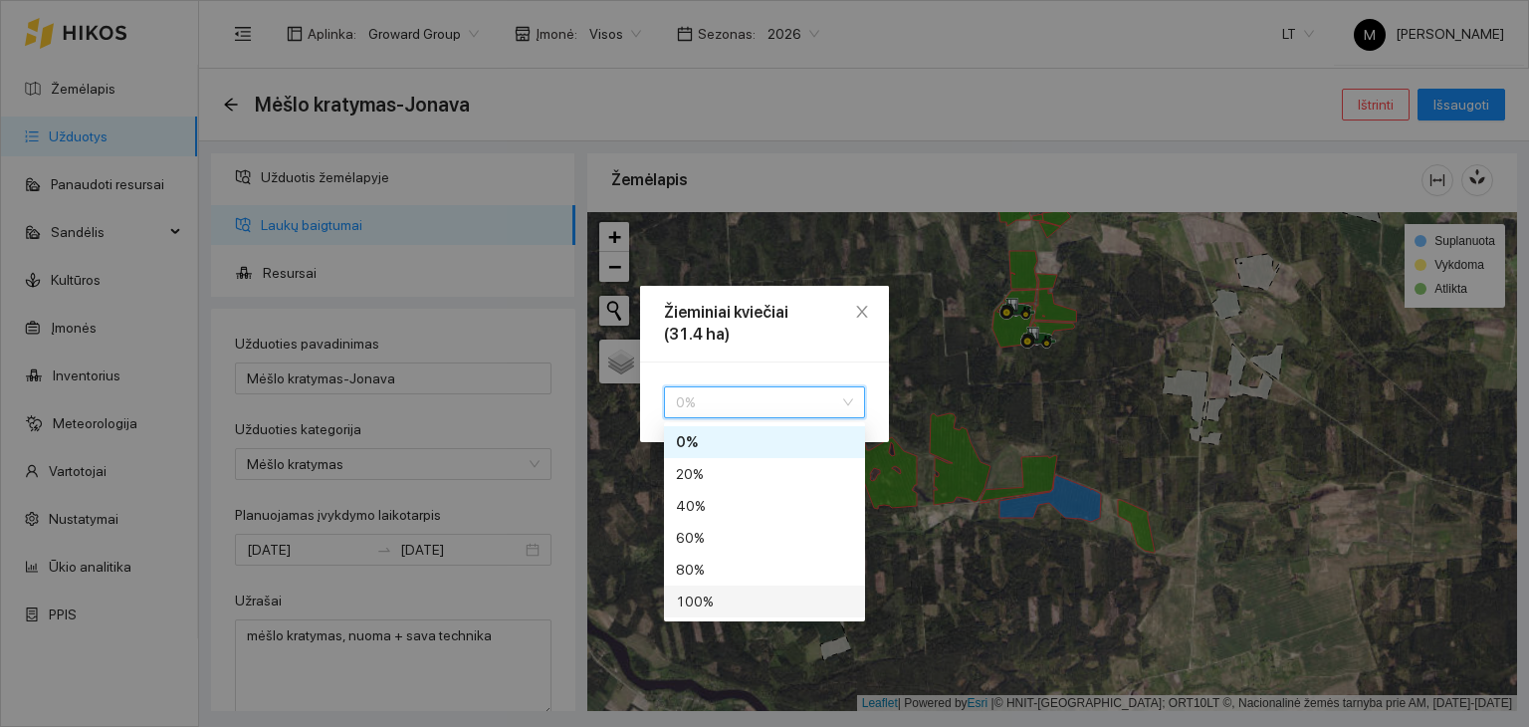
click at [799, 601] on div "100 %" at bounding box center [764, 601] width 177 height 22
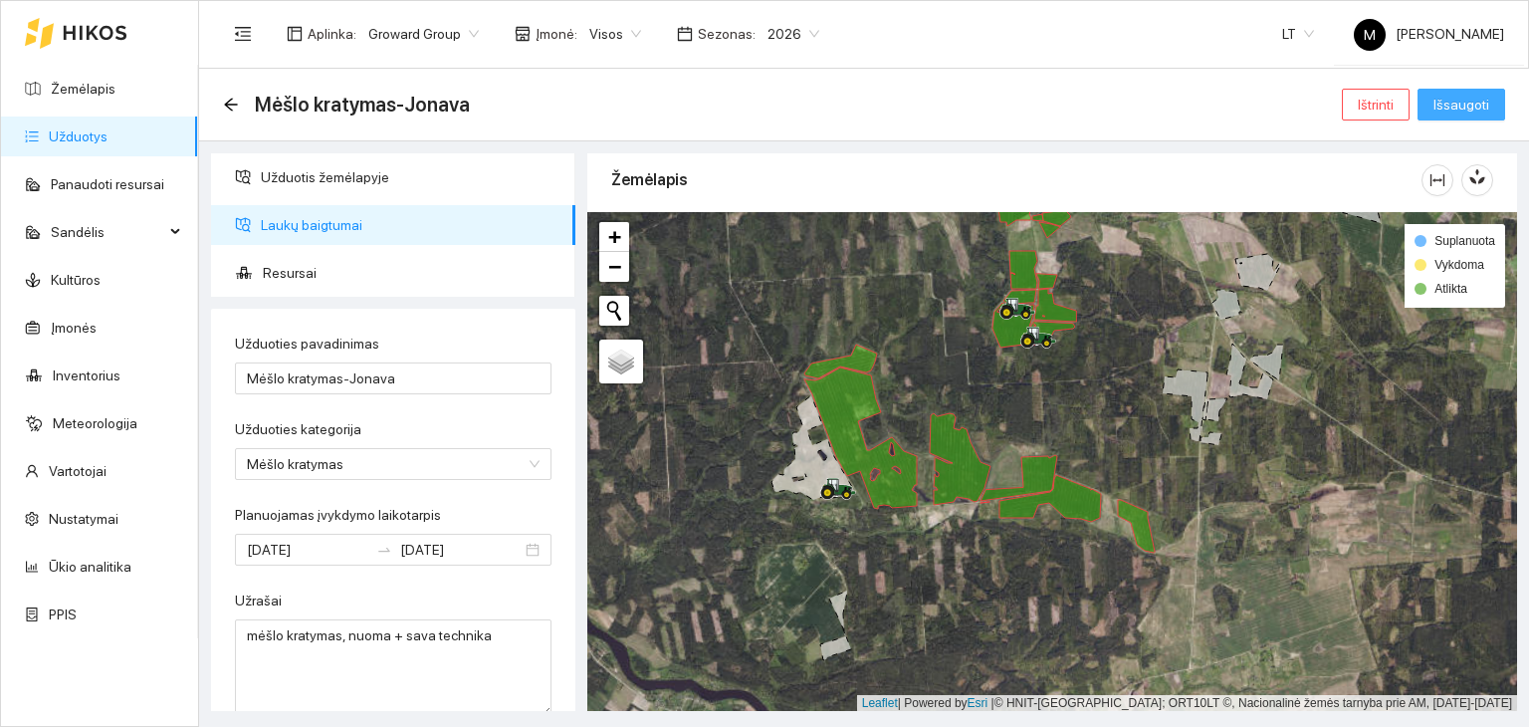
click at [1454, 101] on span "Išsaugoti" at bounding box center [1462, 105] width 56 height 22
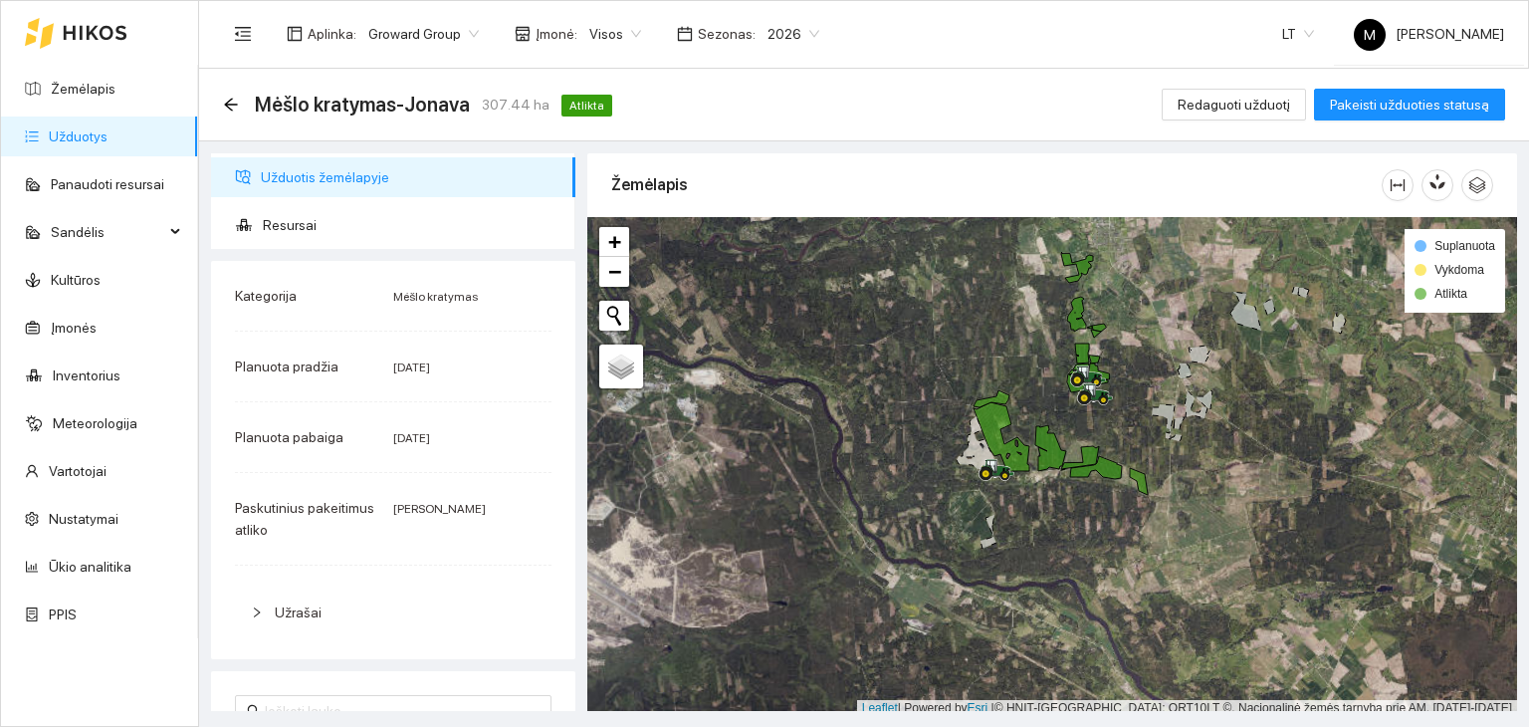
click at [74, 144] on link "Užduotys" at bounding box center [78, 136] width 59 height 16
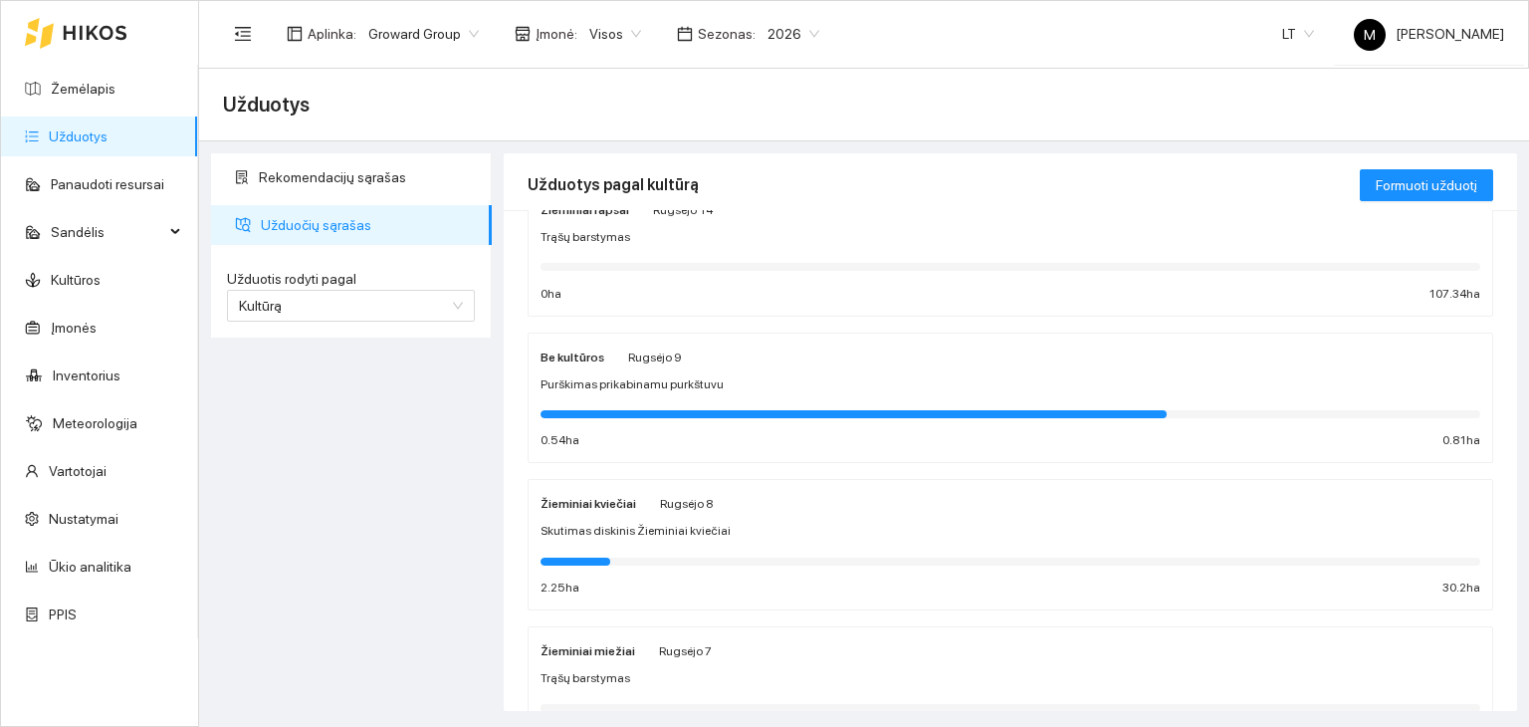
scroll to position [100, 0]
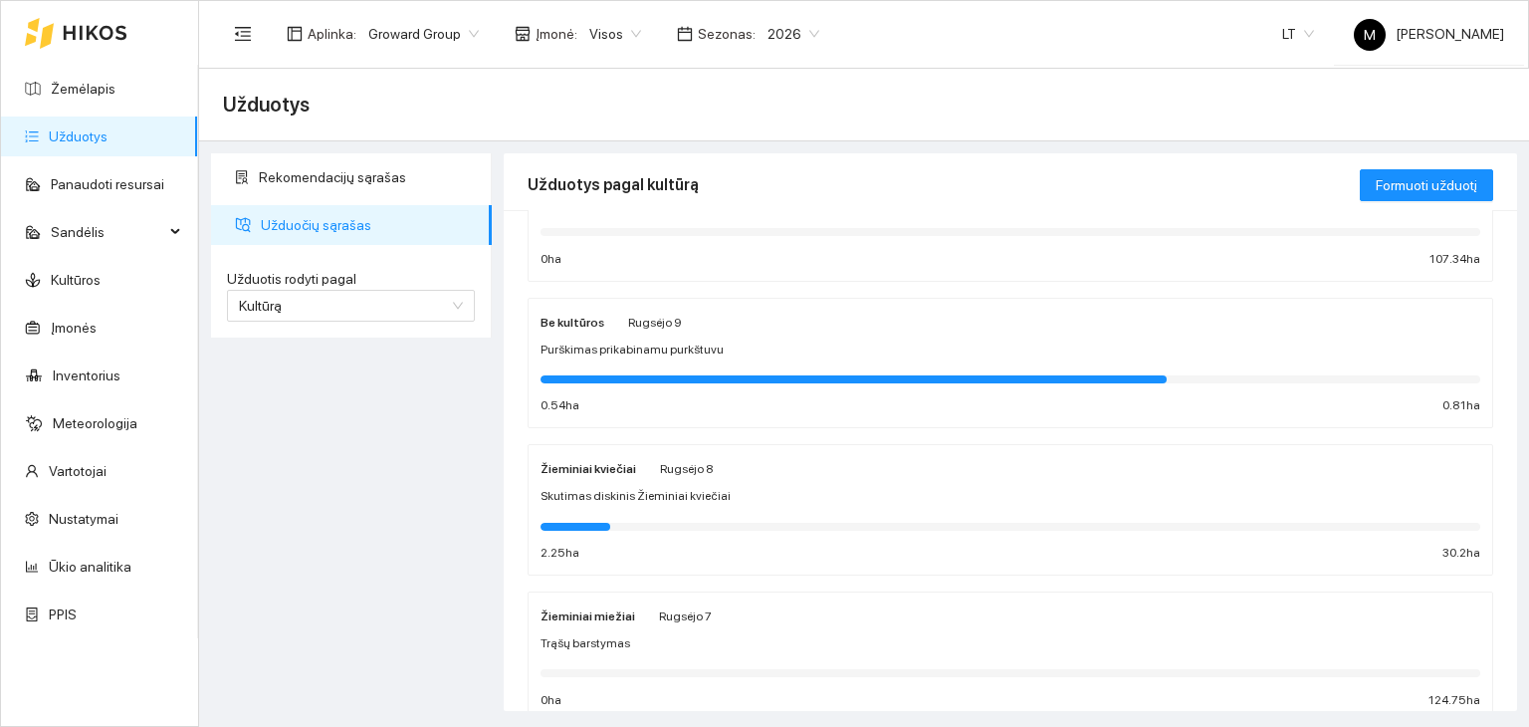
click at [729, 244] on div "Žieminiai rapsai Rugsėjo 14 Trąšų barstymas 0 ha 107.34 ha" at bounding box center [1011, 216] width 940 height 106
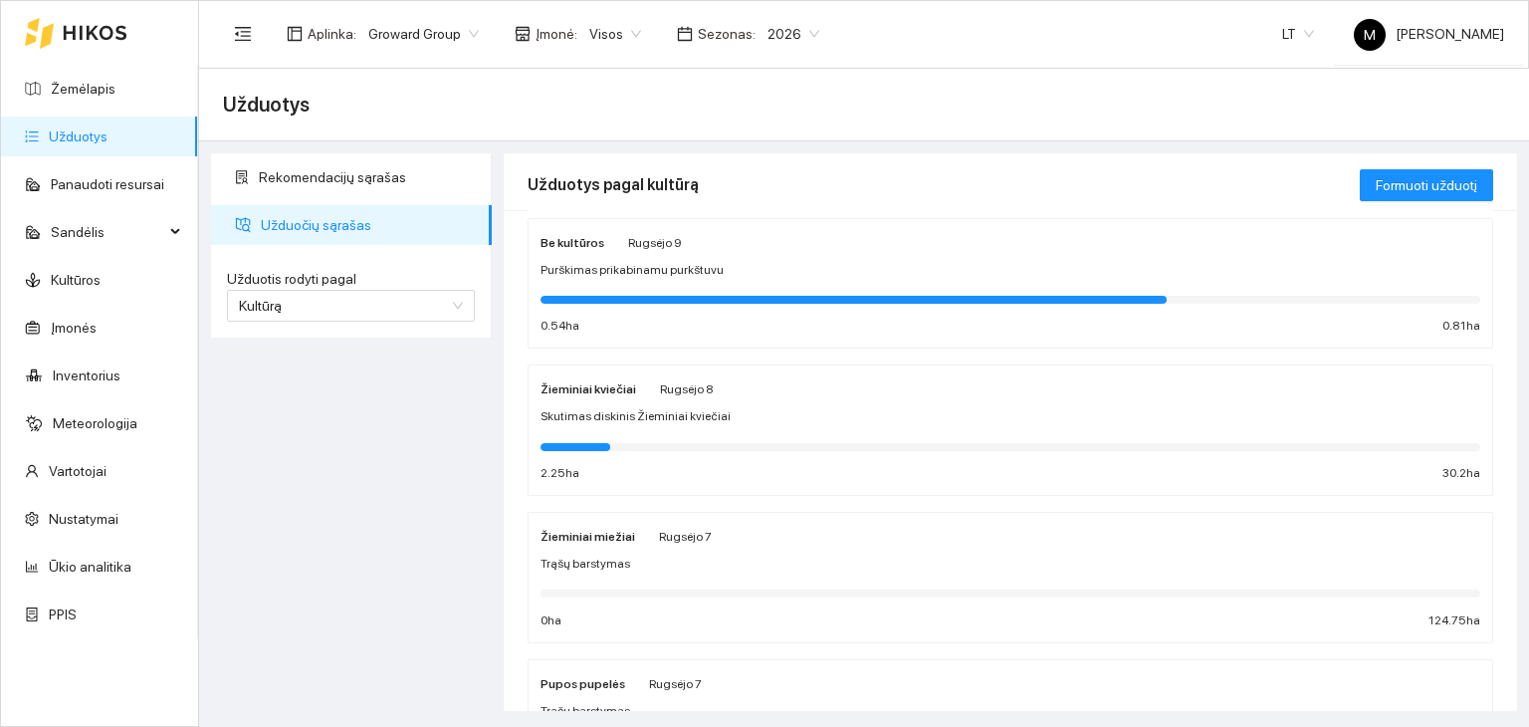
scroll to position [199, 0]
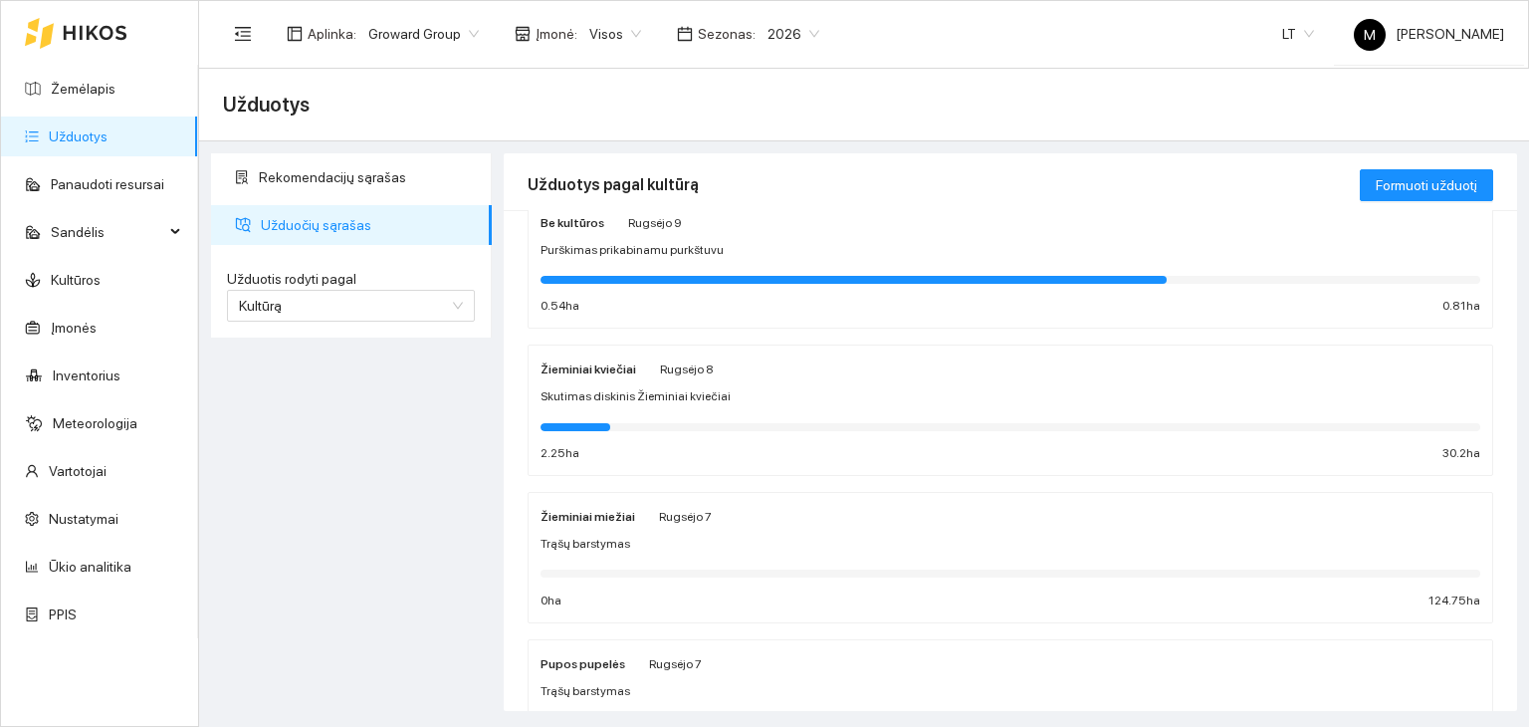
click at [687, 415] on div at bounding box center [1011, 425] width 940 height 22
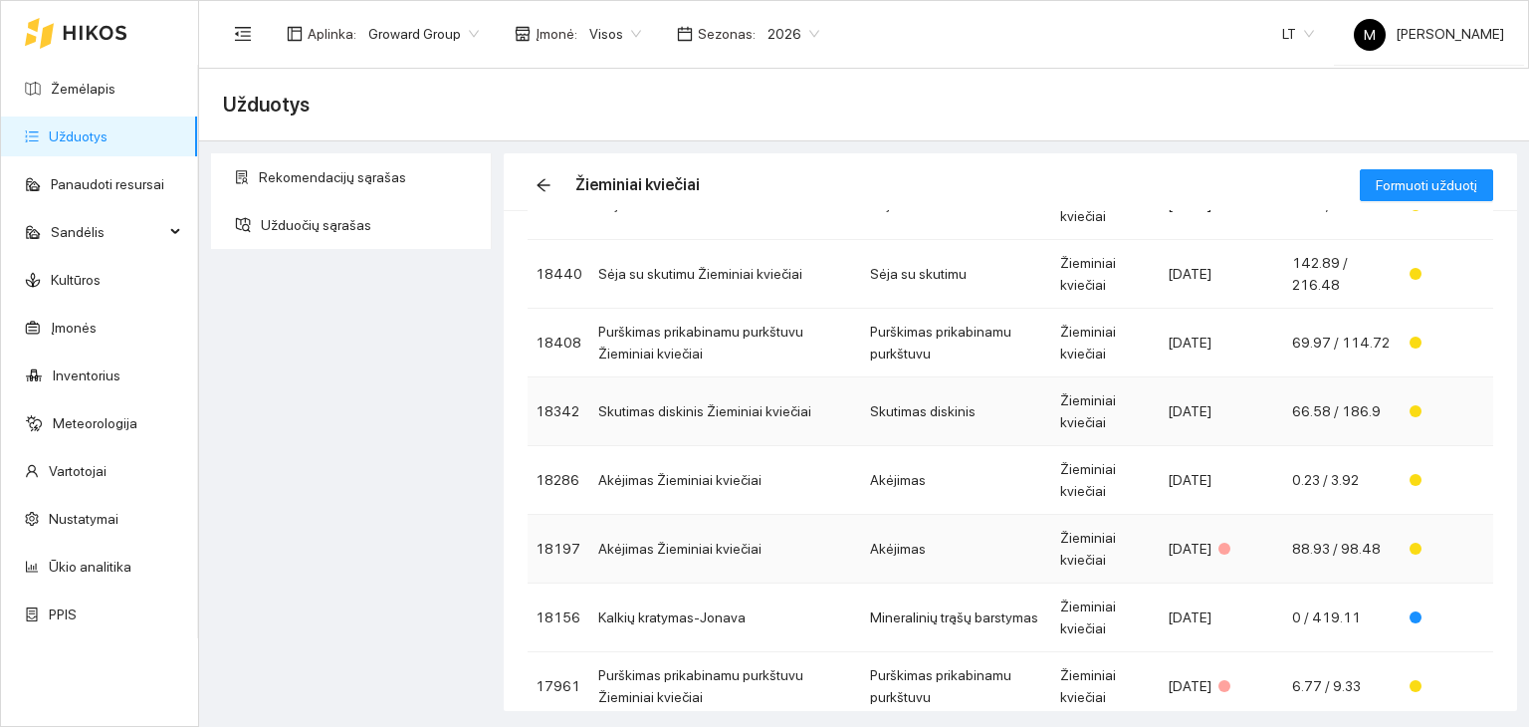
scroll to position [386, 0]
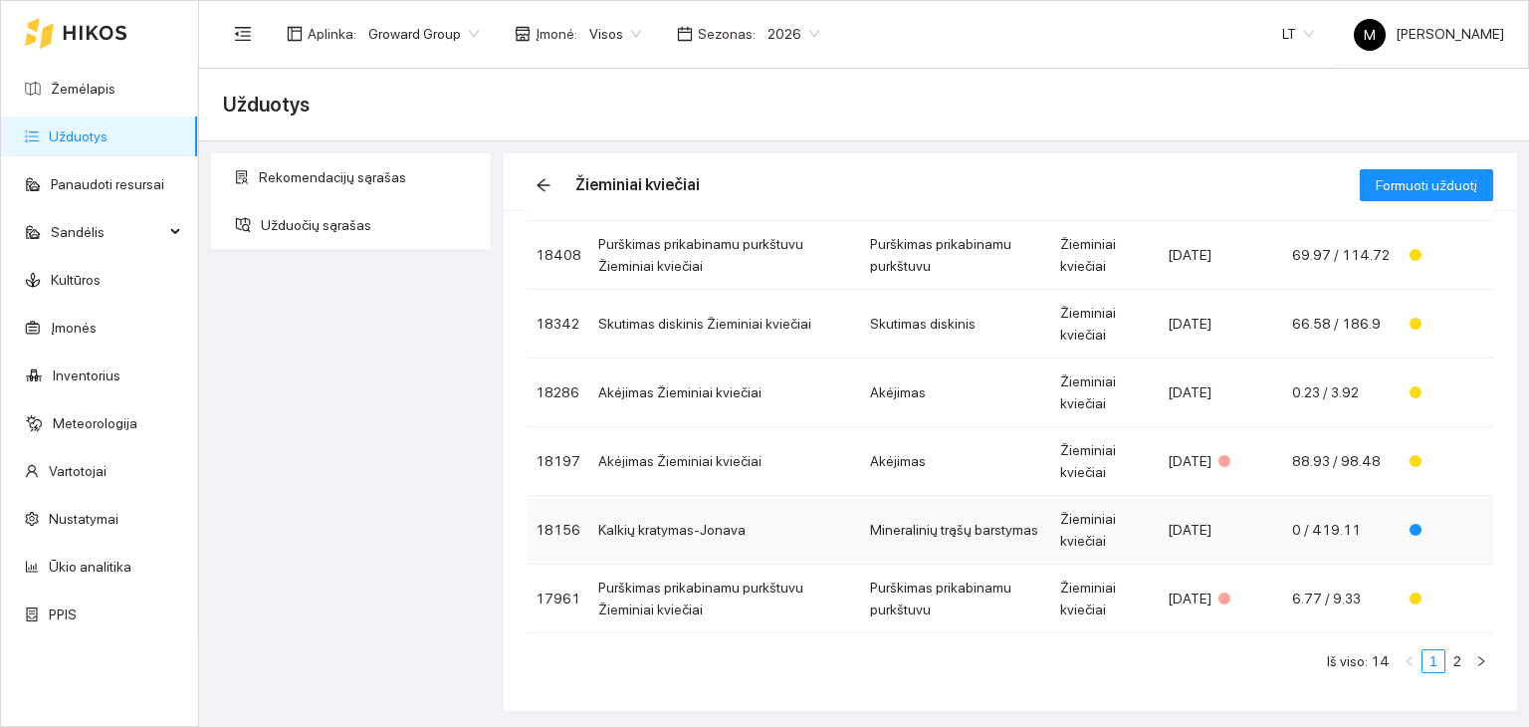
click at [777, 525] on td "Kalkių kratymas-Jonava" at bounding box center [726, 530] width 272 height 69
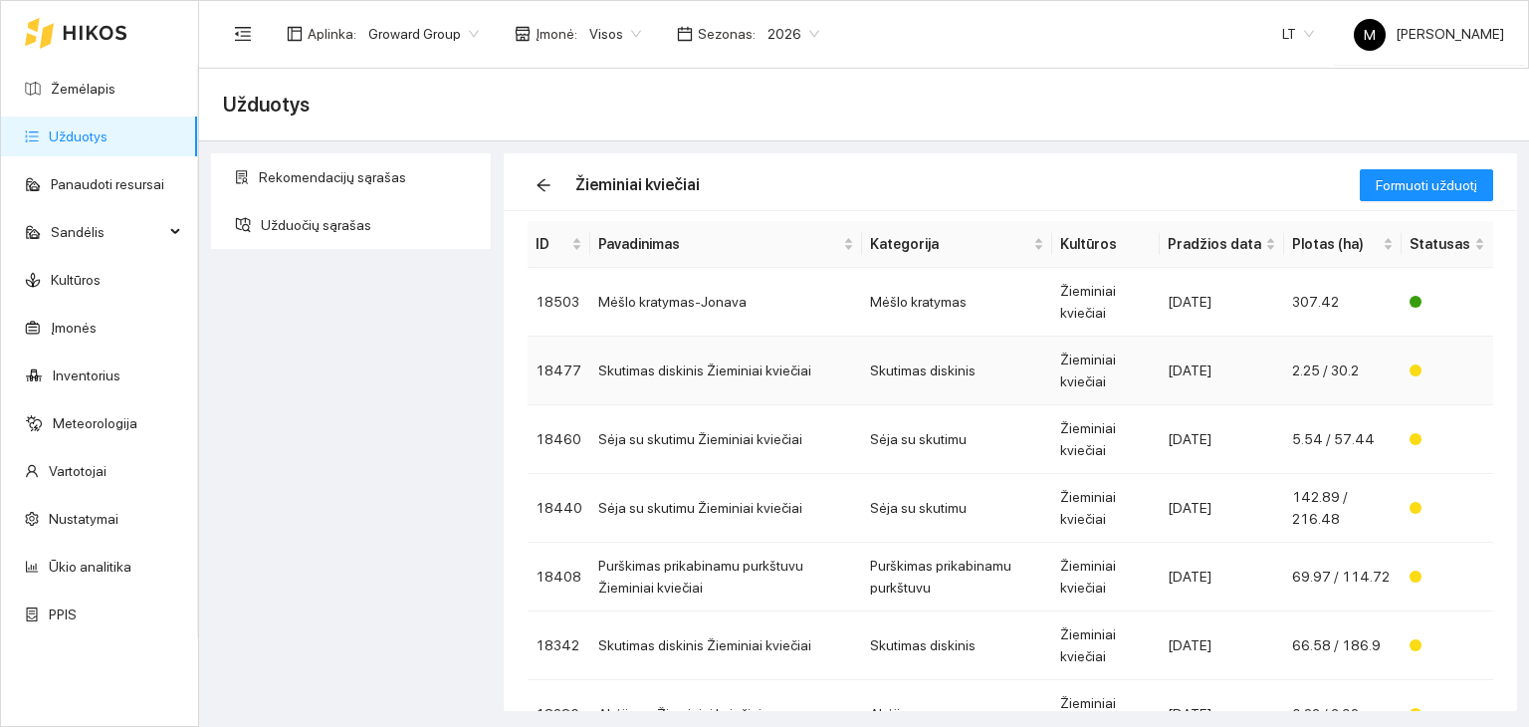
scroll to position [100, 0]
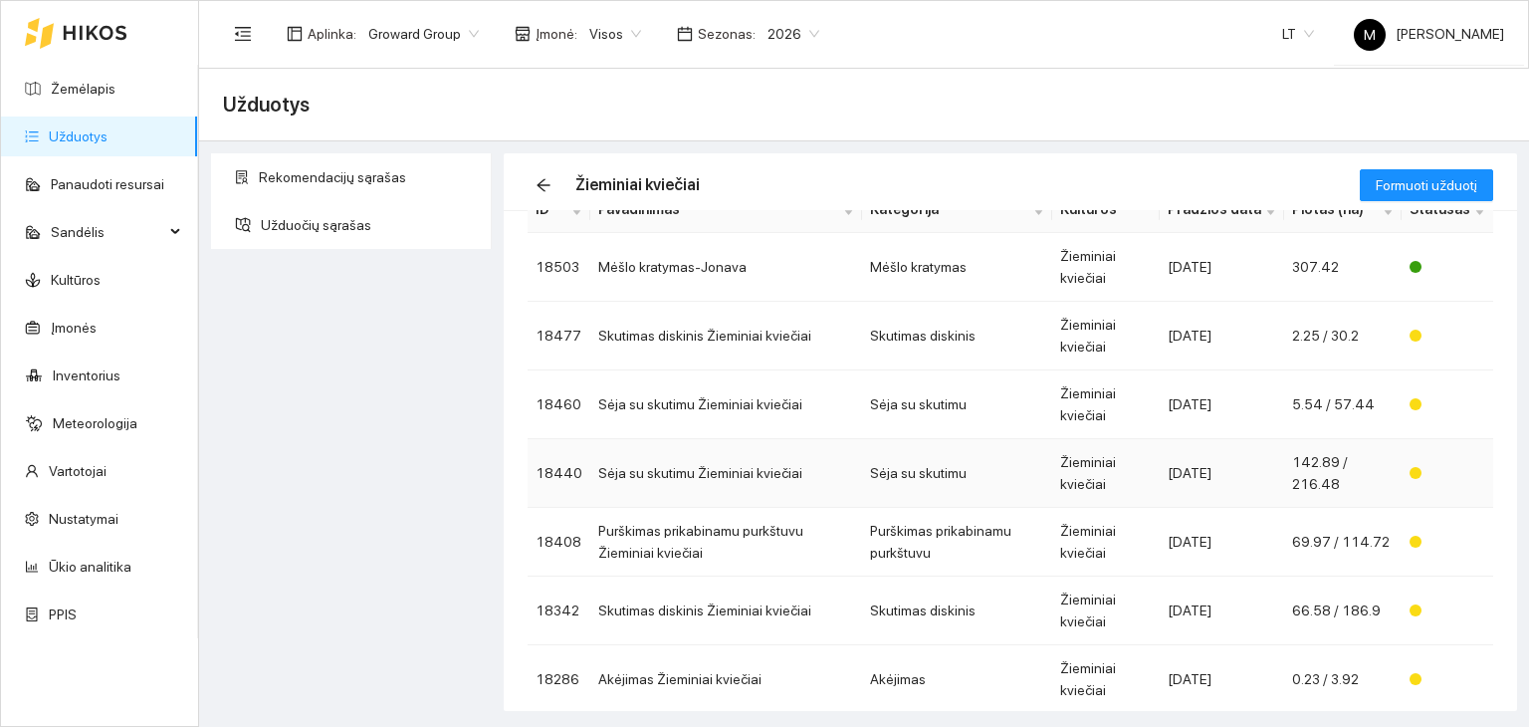
click at [645, 475] on td "Sėja su skutimu Žieminiai kviečiai" at bounding box center [726, 473] width 272 height 69
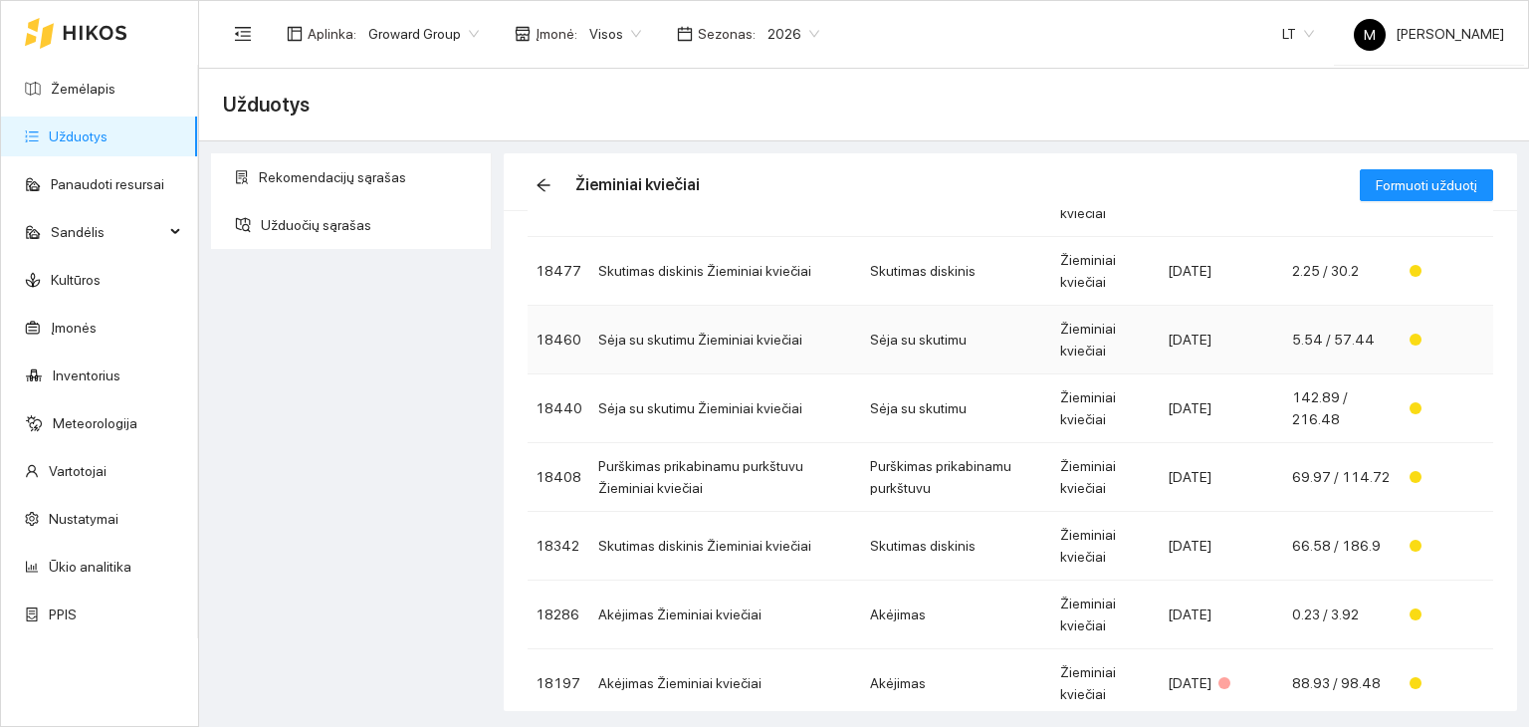
scroll to position [199, 0]
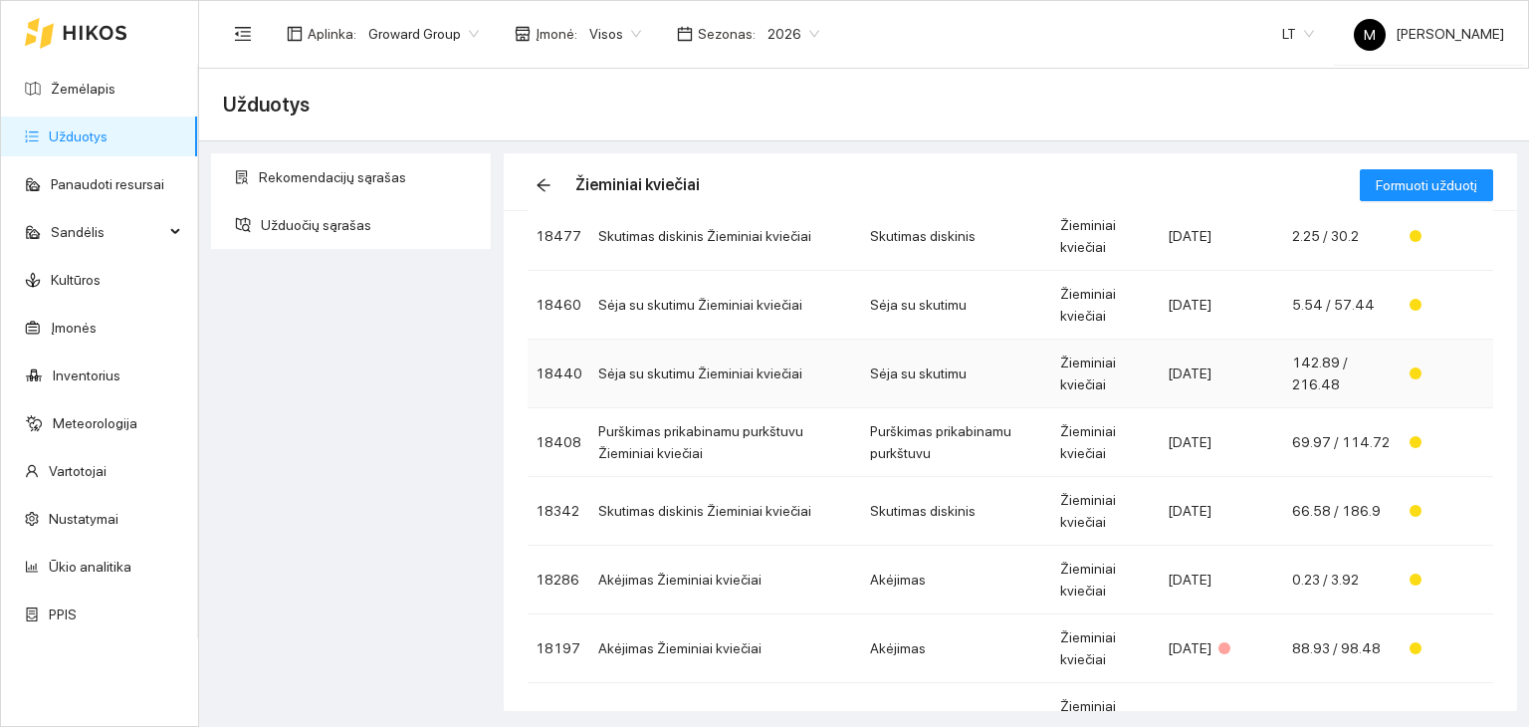
click at [707, 371] on td "Sėja su skutimu Žieminiai kviečiai" at bounding box center [726, 373] width 272 height 69
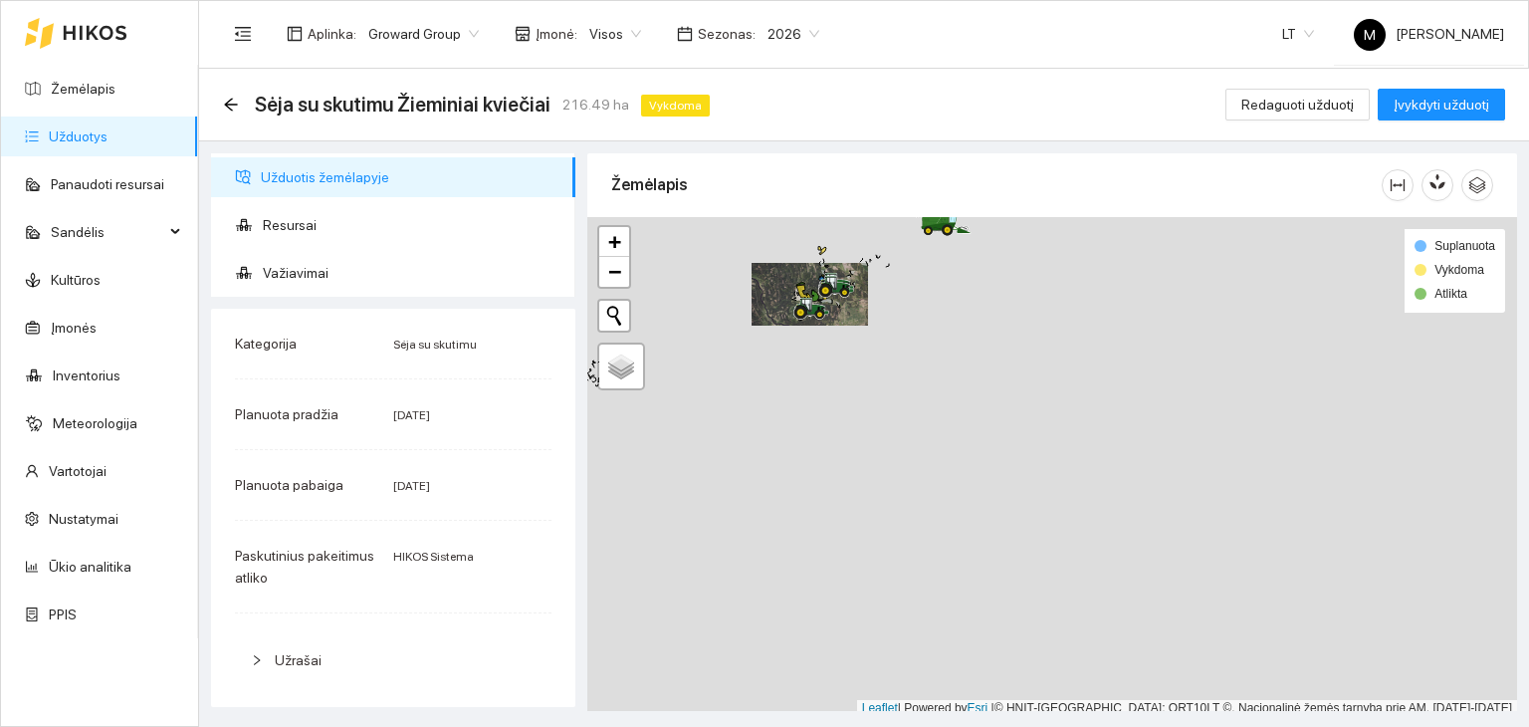
scroll to position [5, 0]
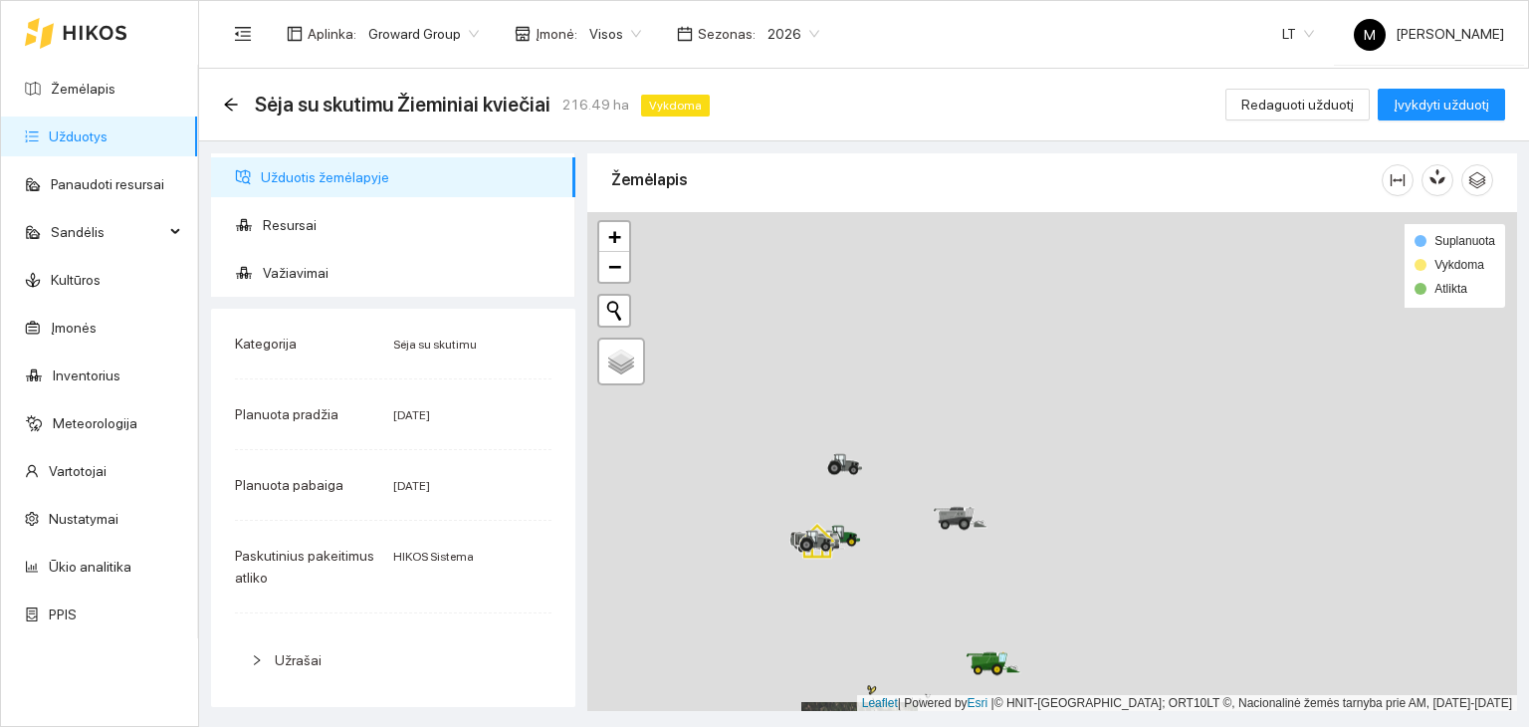
drag, startPoint x: 1043, startPoint y: 326, endPoint x: 1093, endPoint y: 770, distance: 446.8
click at [1093, 726] on html "Žemėlapis Užduotys Panaudoti resursai Sandėlis Kultūros Įmonės Inventorius Mete…" at bounding box center [764, 363] width 1529 height 727
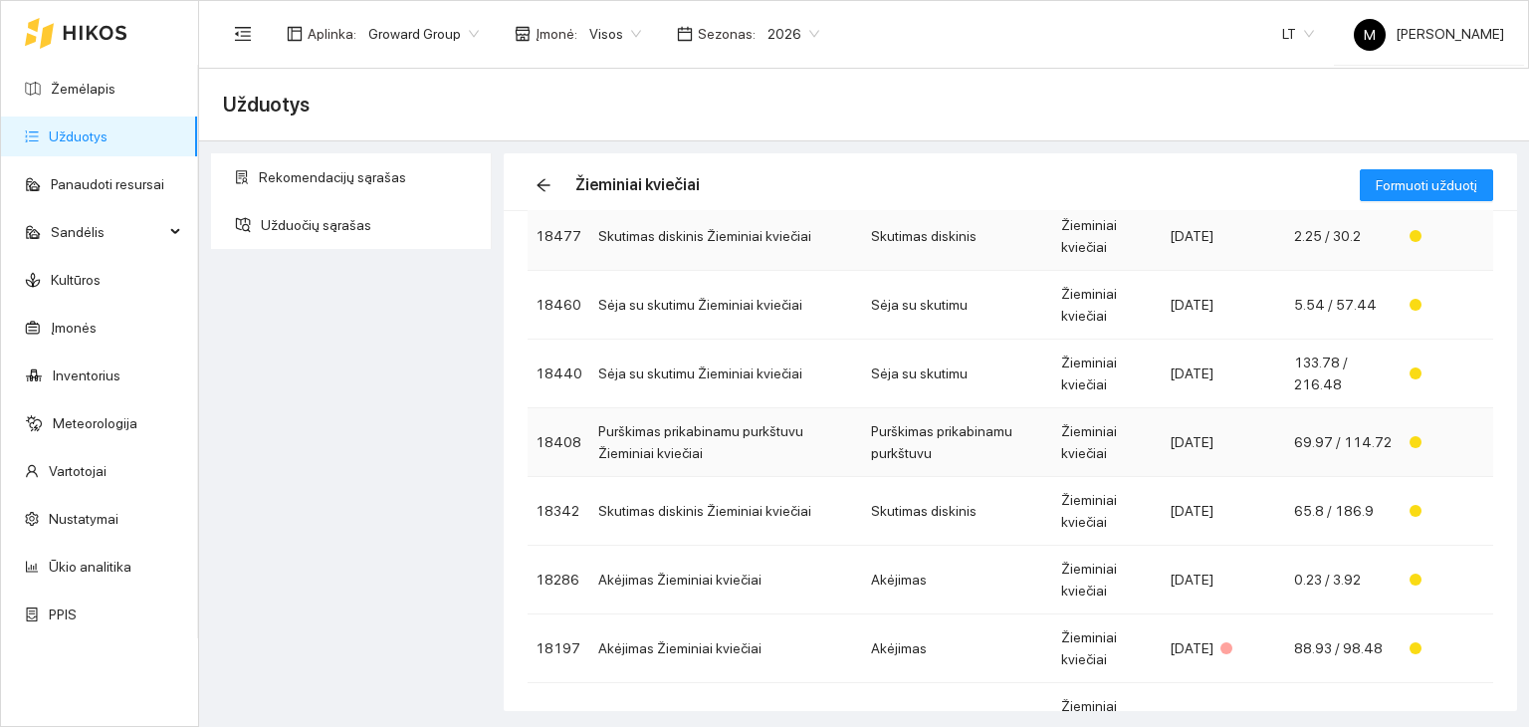
scroll to position [299, 0]
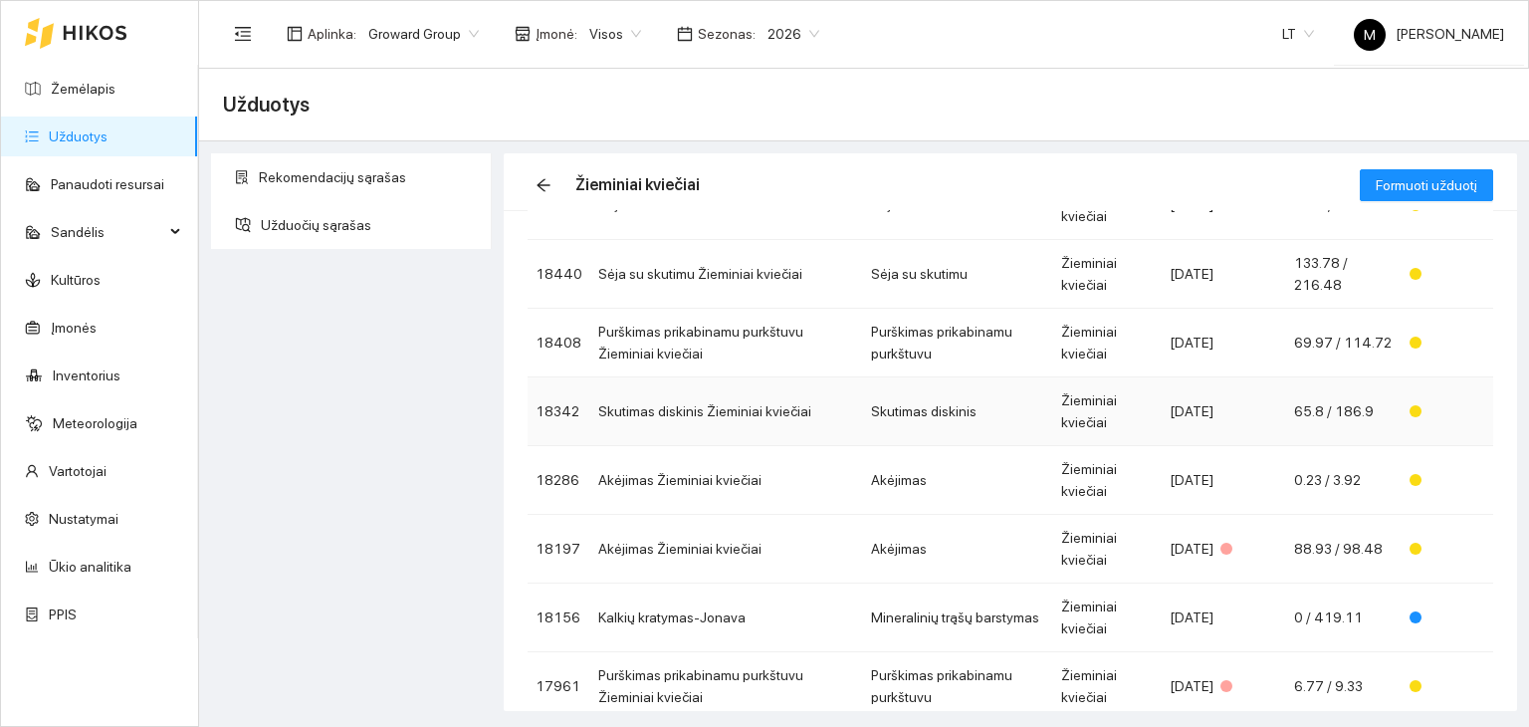
click at [722, 413] on td "Skutimas diskinis Žieminiai kviečiai" at bounding box center [726, 411] width 273 height 69
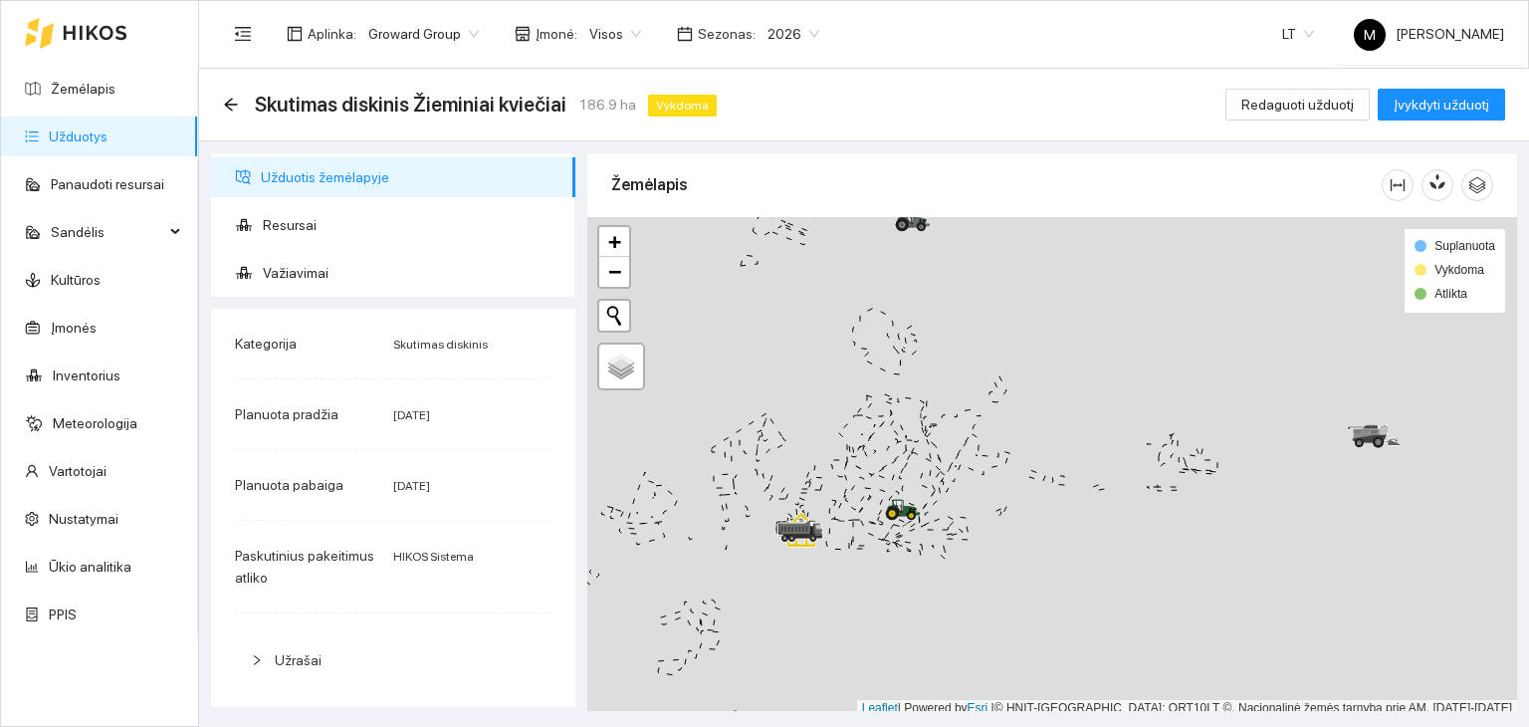
scroll to position [5, 0]
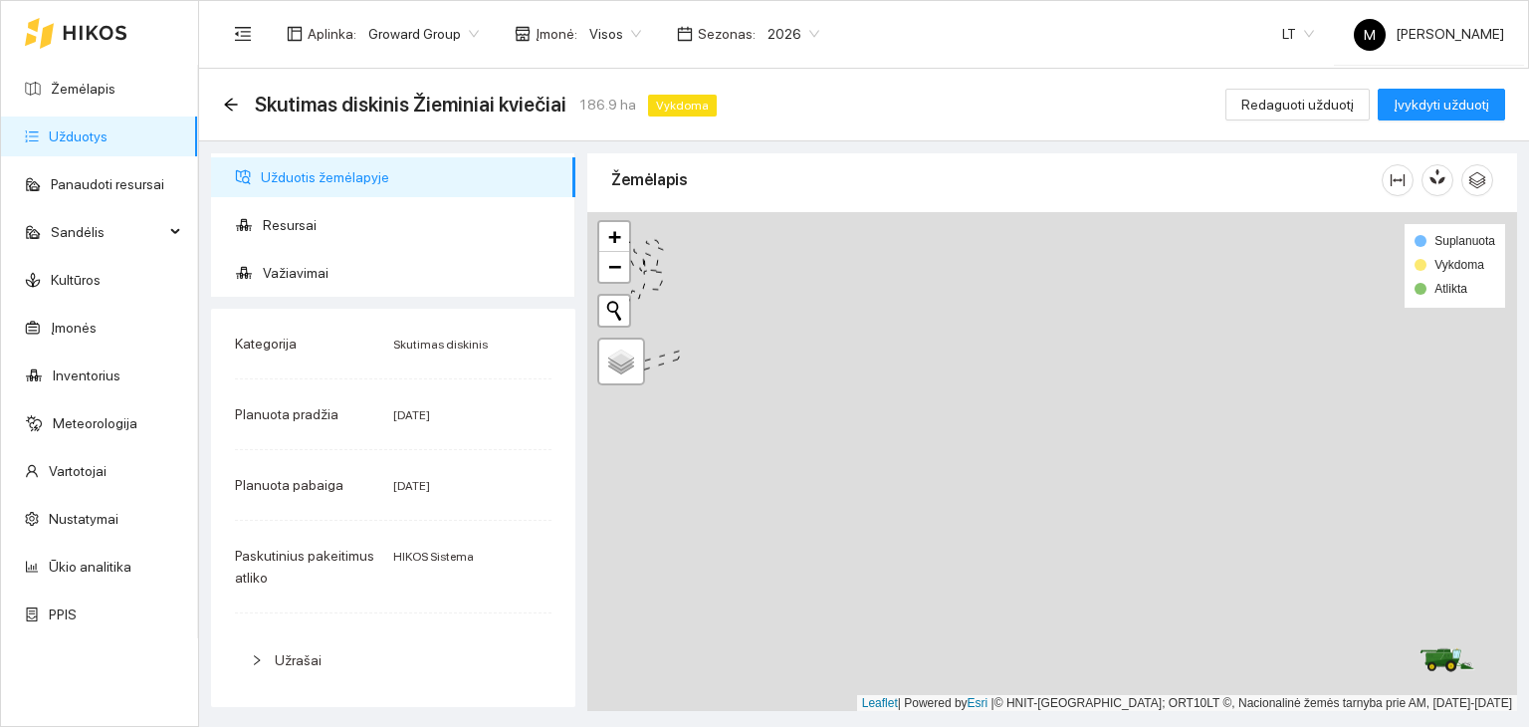
drag, startPoint x: 893, startPoint y: 646, endPoint x: 836, endPoint y: 280, distance: 370.7
click at [836, 280] on div at bounding box center [1052, 462] width 930 height 500
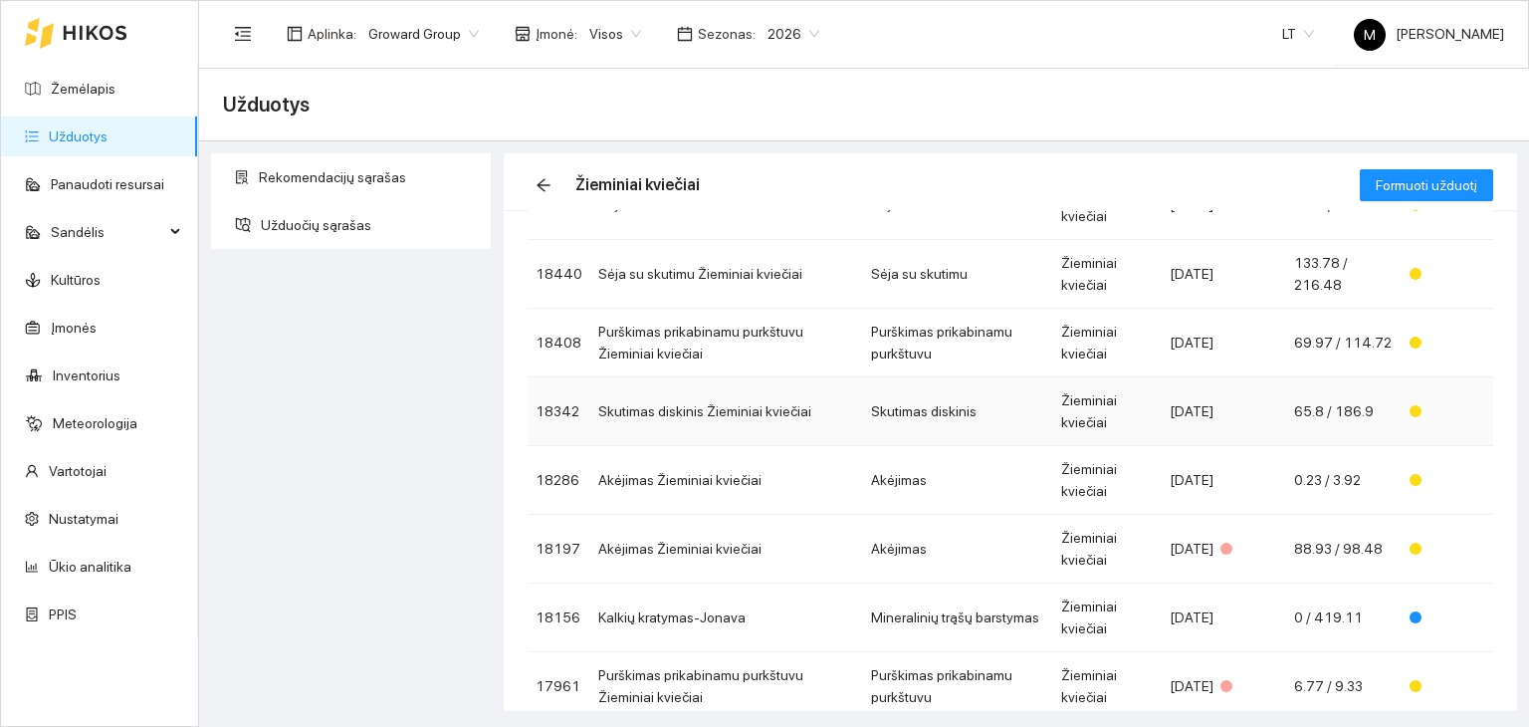
scroll to position [386, 0]
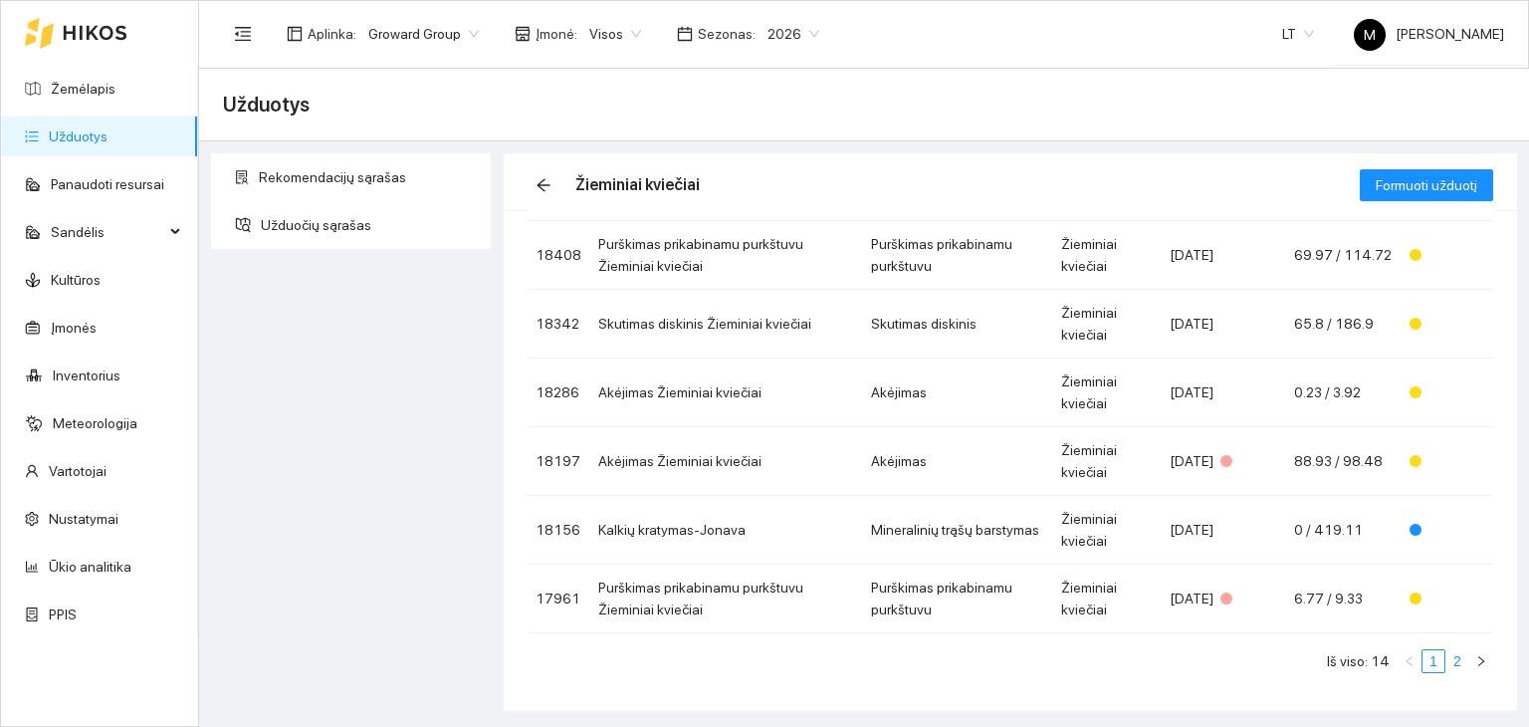
click at [1447, 658] on link "2" at bounding box center [1458, 661] width 22 height 22
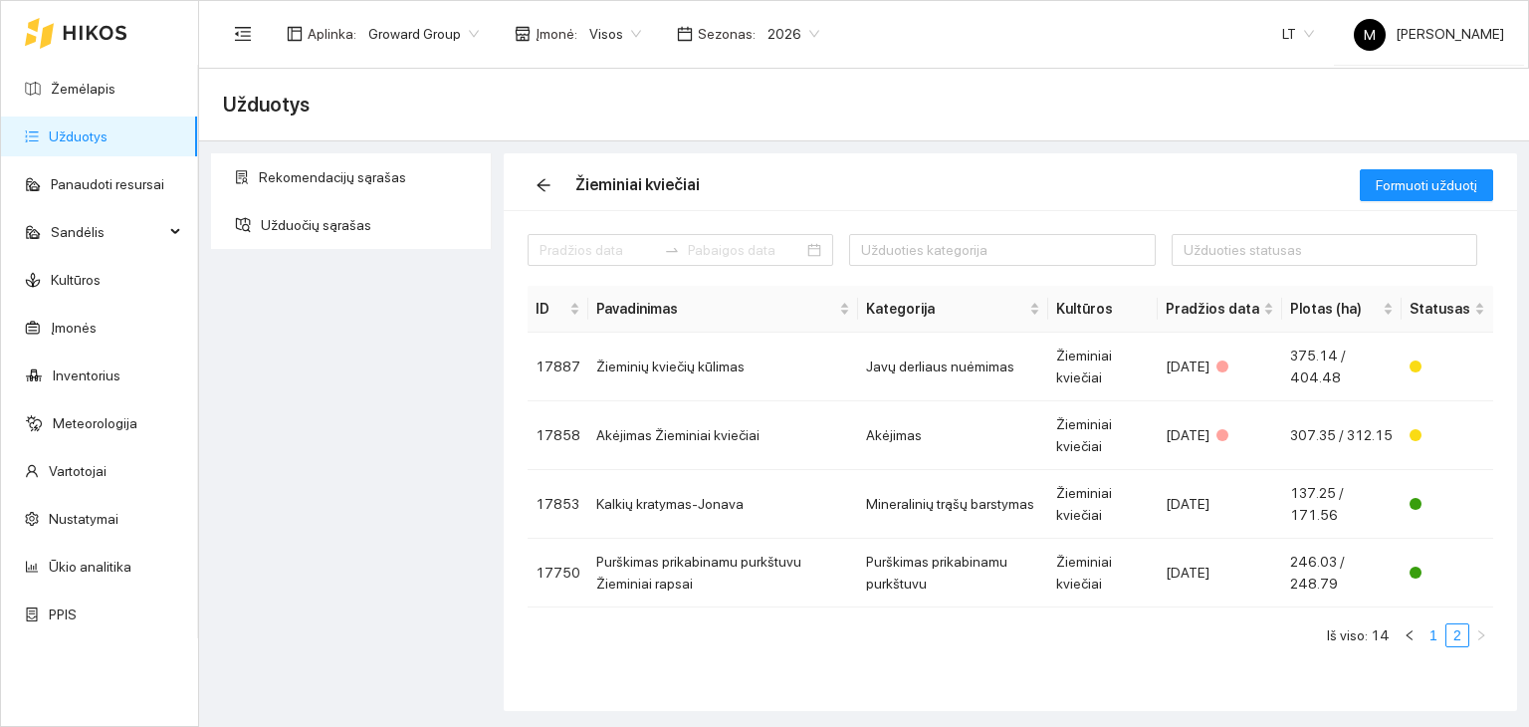
click at [1433, 634] on link "1" at bounding box center [1434, 635] width 22 height 22
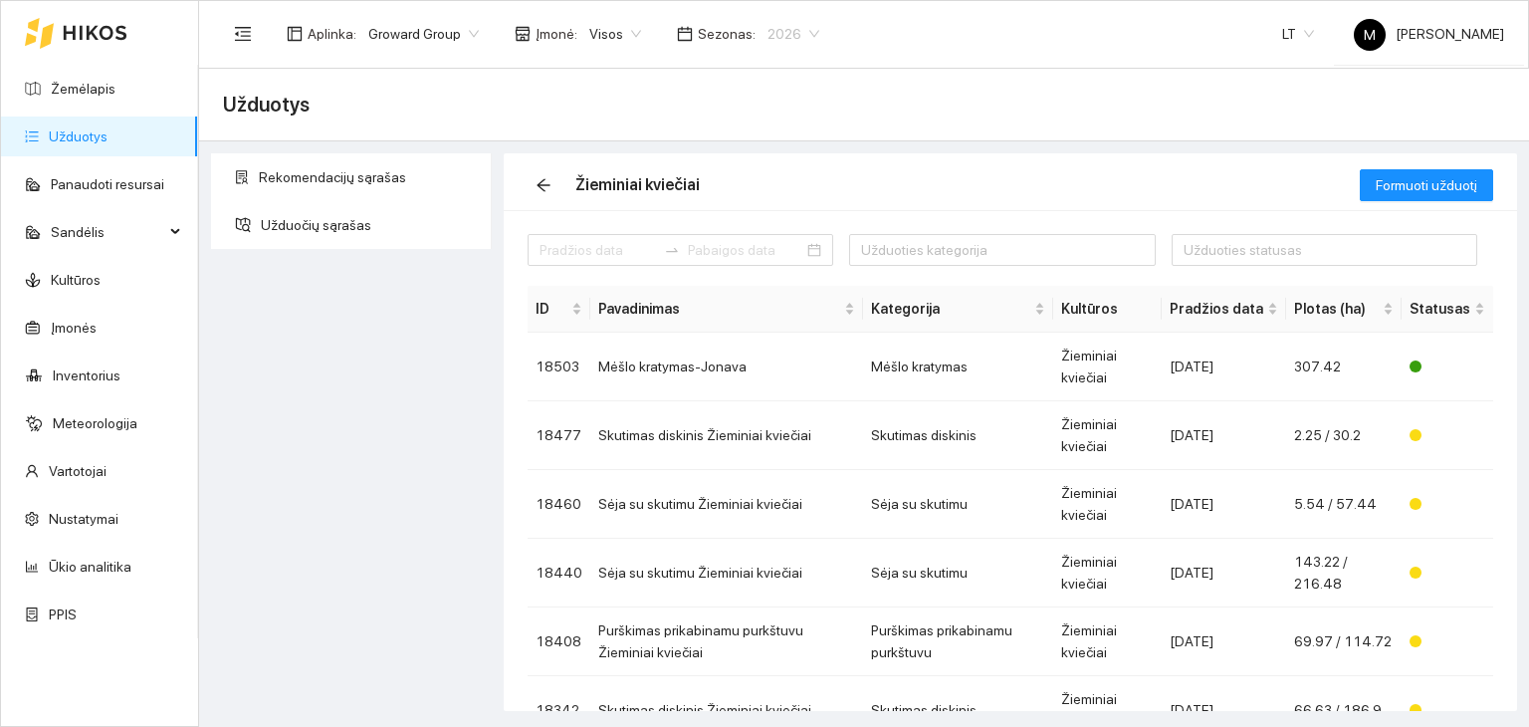
click at [776, 34] on span "2026" at bounding box center [794, 34] width 52 height 30
click at [773, 237] on div "2025" at bounding box center [777, 232] width 51 height 22
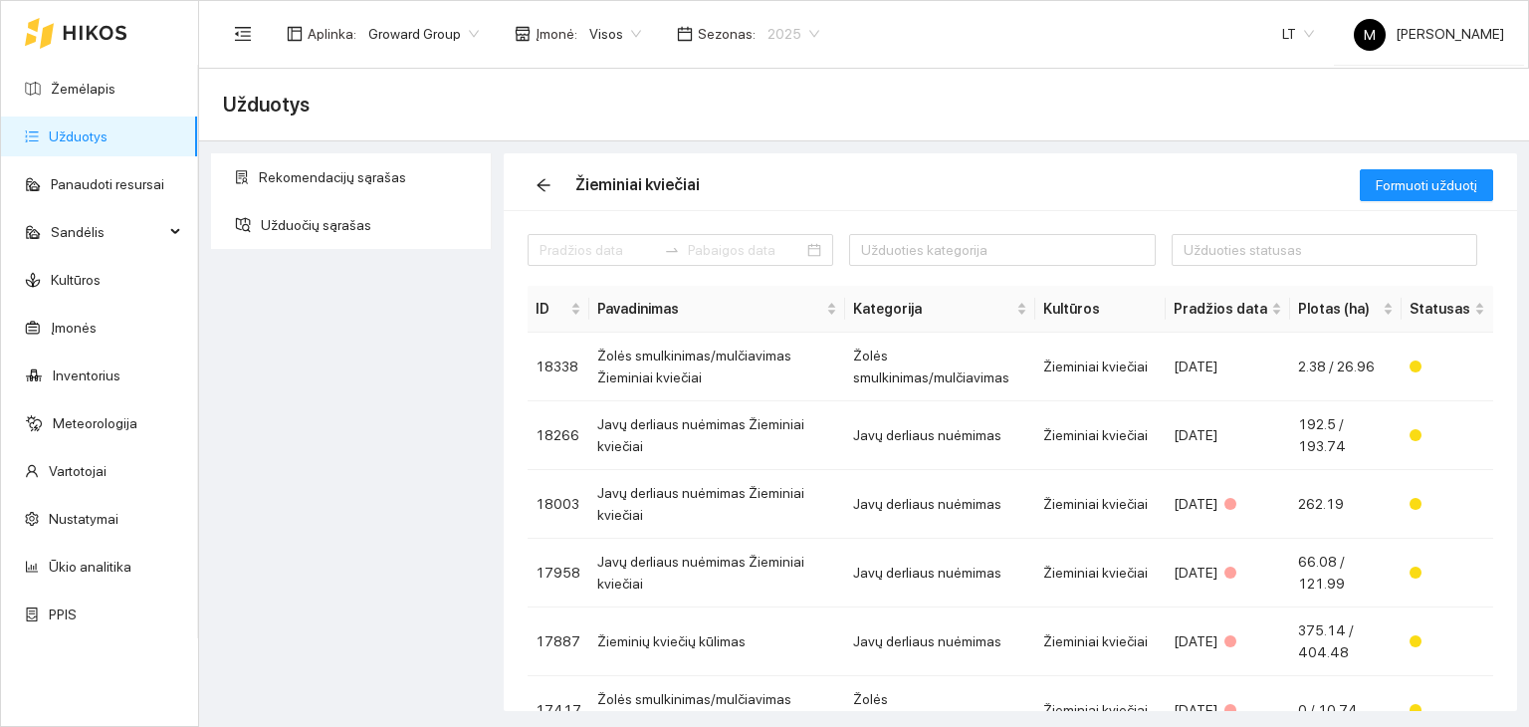
click at [769, 31] on span "2025" at bounding box center [794, 34] width 52 height 30
click at [779, 262] on div "2026" at bounding box center [777, 264] width 51 height 22
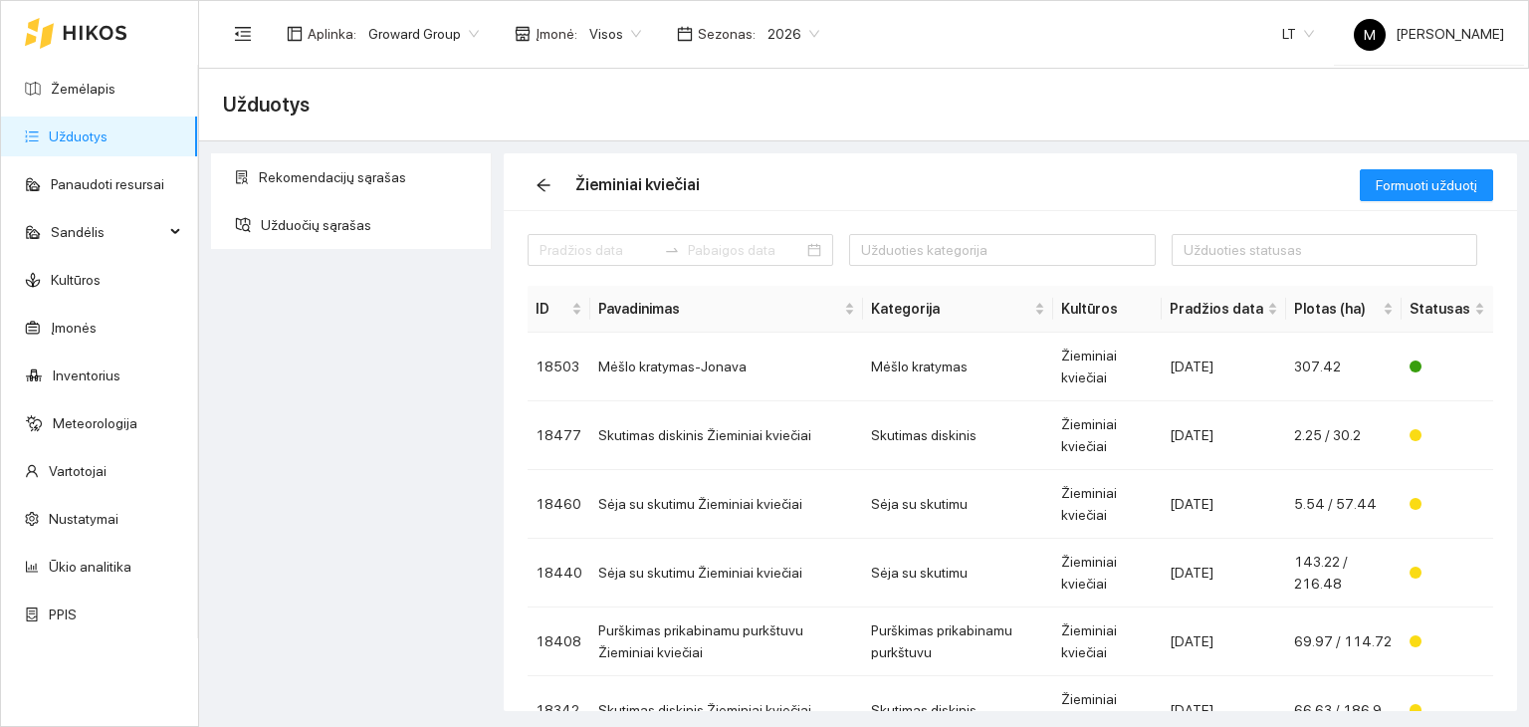
click at [108, 144] on link "Užduotys" at bounding box center [78, 136] width 59 height 16
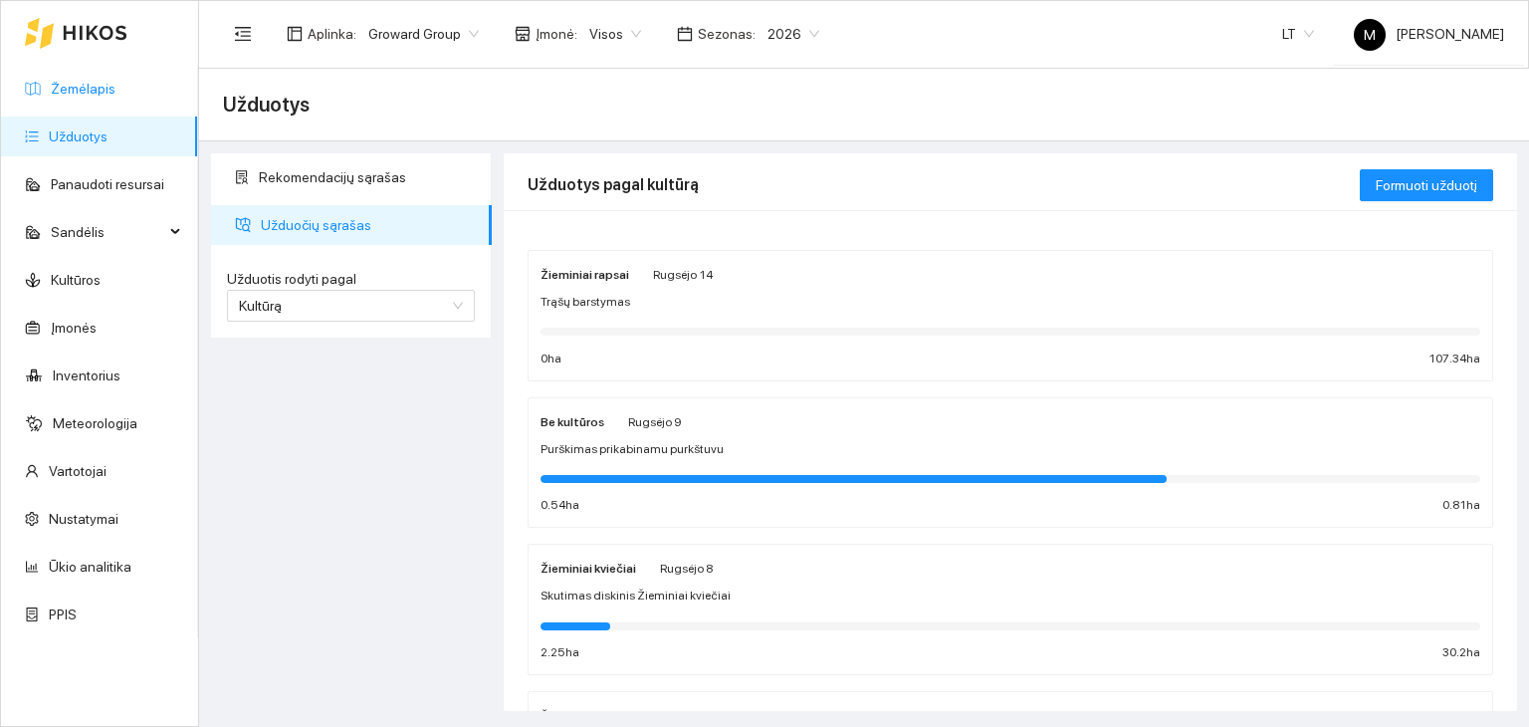
click at [87, 81] on link "Žemėlapis" at bounding box center [83, 89] width 65 height 16
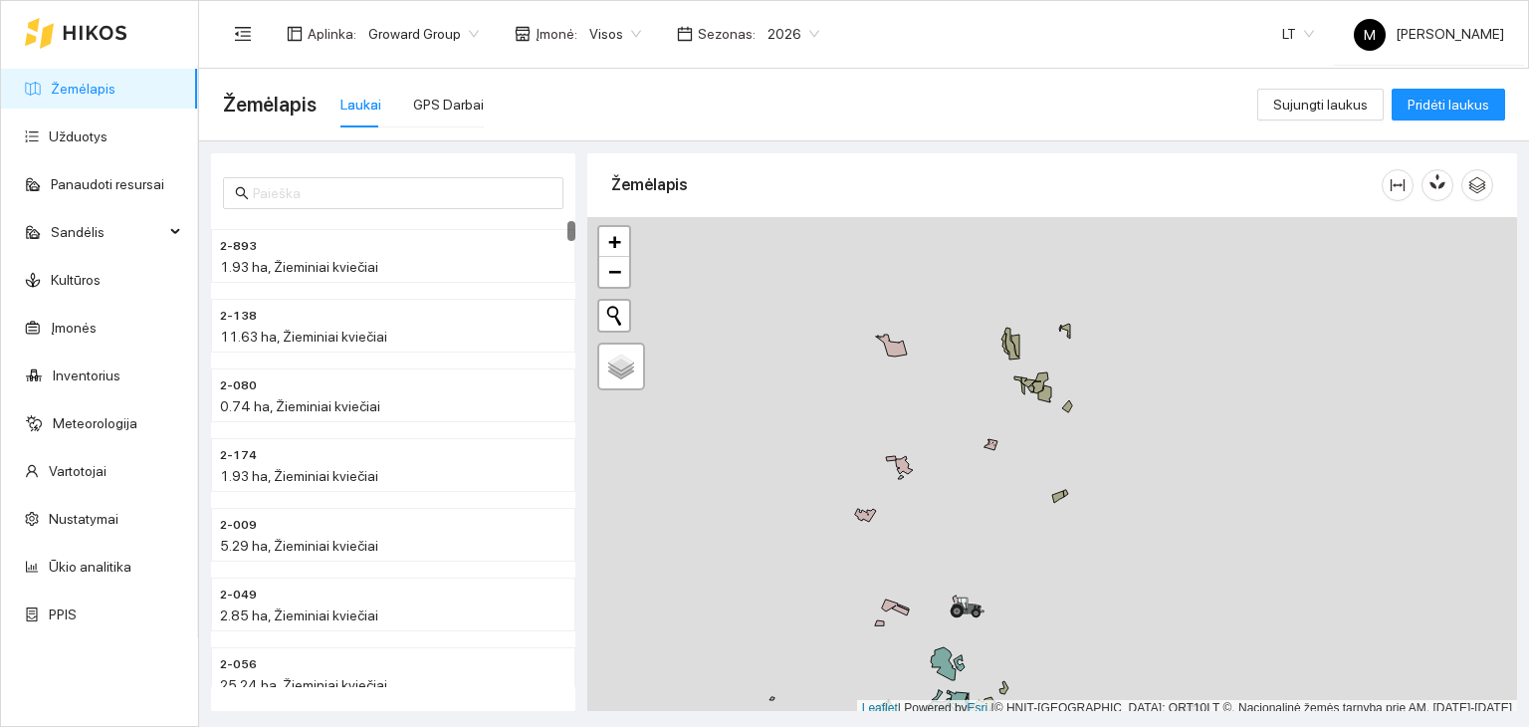
scroll to position [5, 0]
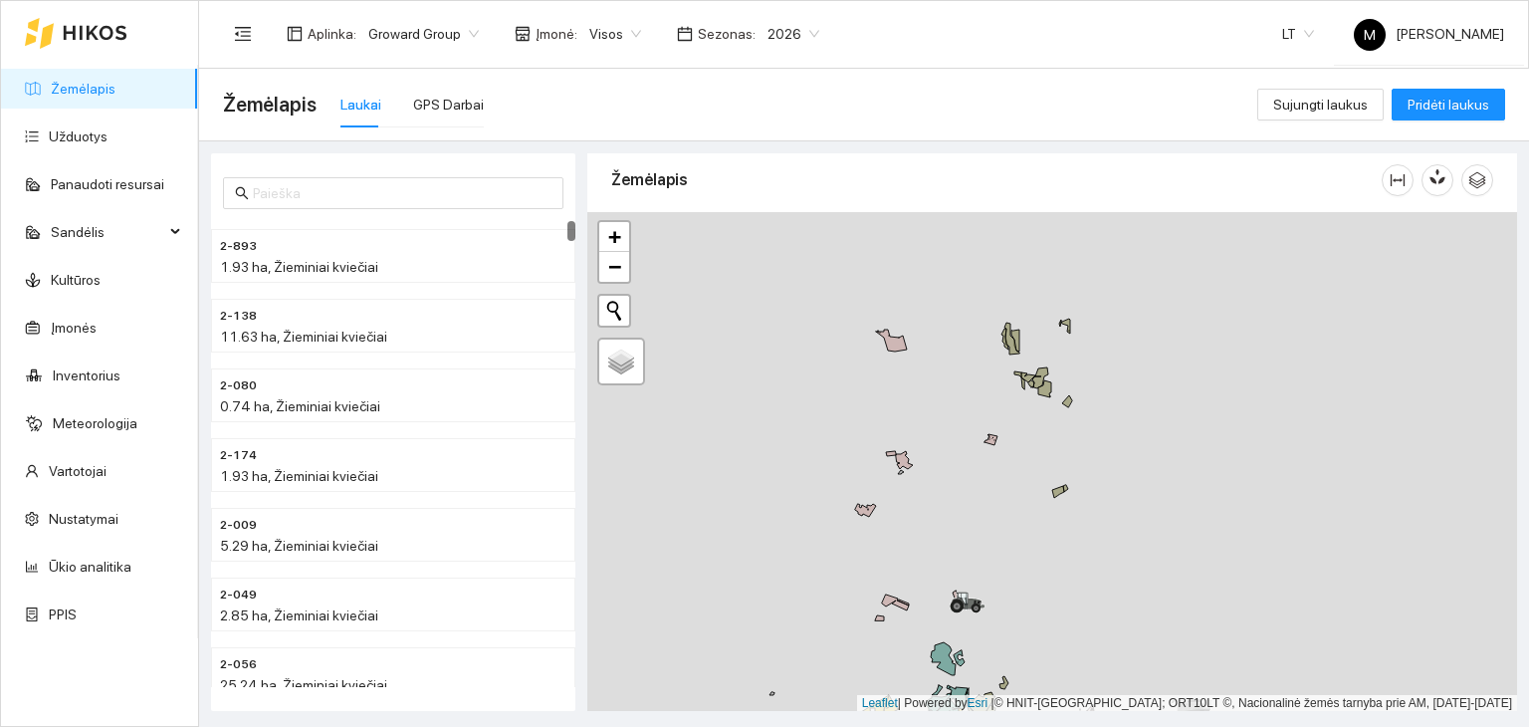
click at [900, 350] on div at bounding box center [1052, 462] width 930 height 500
click at [888, 339] on icon at bounding box center [891, 341] width 31 height 22
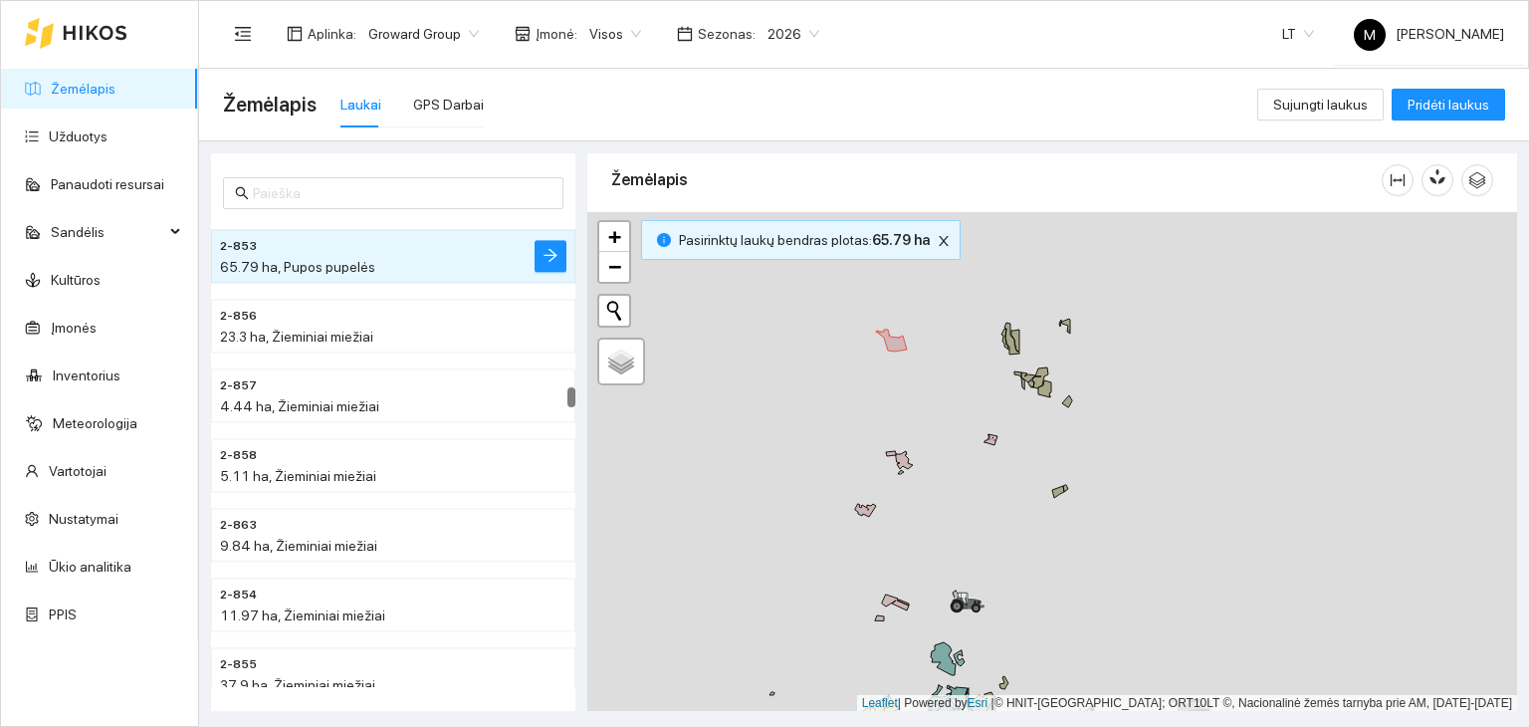
click at [772, 240] on span "Pasirinktų laukų bendras plotas : 65.79 ha" at bounding box center [804, 240] width 251 height 22
click at [550, 256] on icon "arrow-right" at bounding box center [551, 255] width 16 height 16
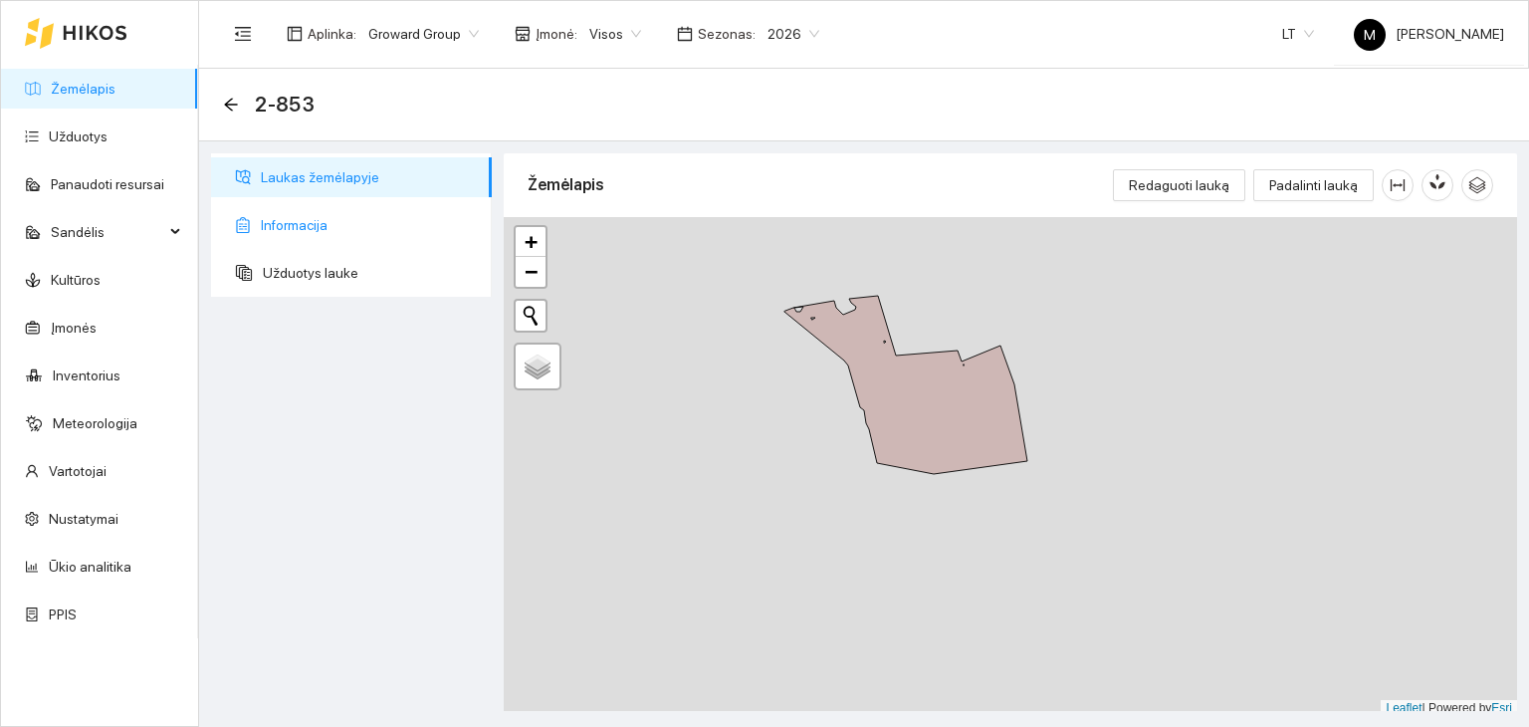
click at [340, 232] on span "Informacija" at bounding box center [368, 225] width 215 height 40
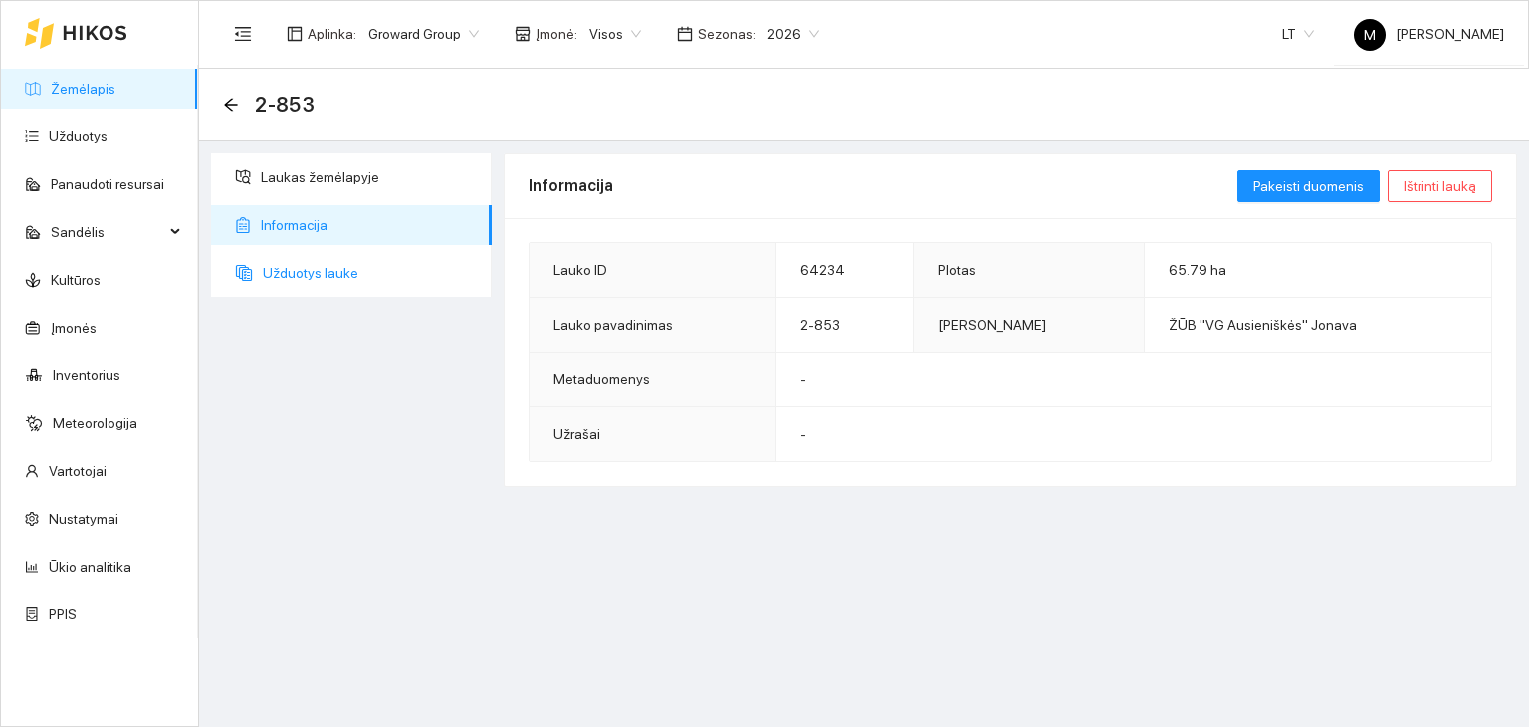
click at [277, 280] on span "Užduotys lauke" at bounding box center [369, 273] width 213 height 40
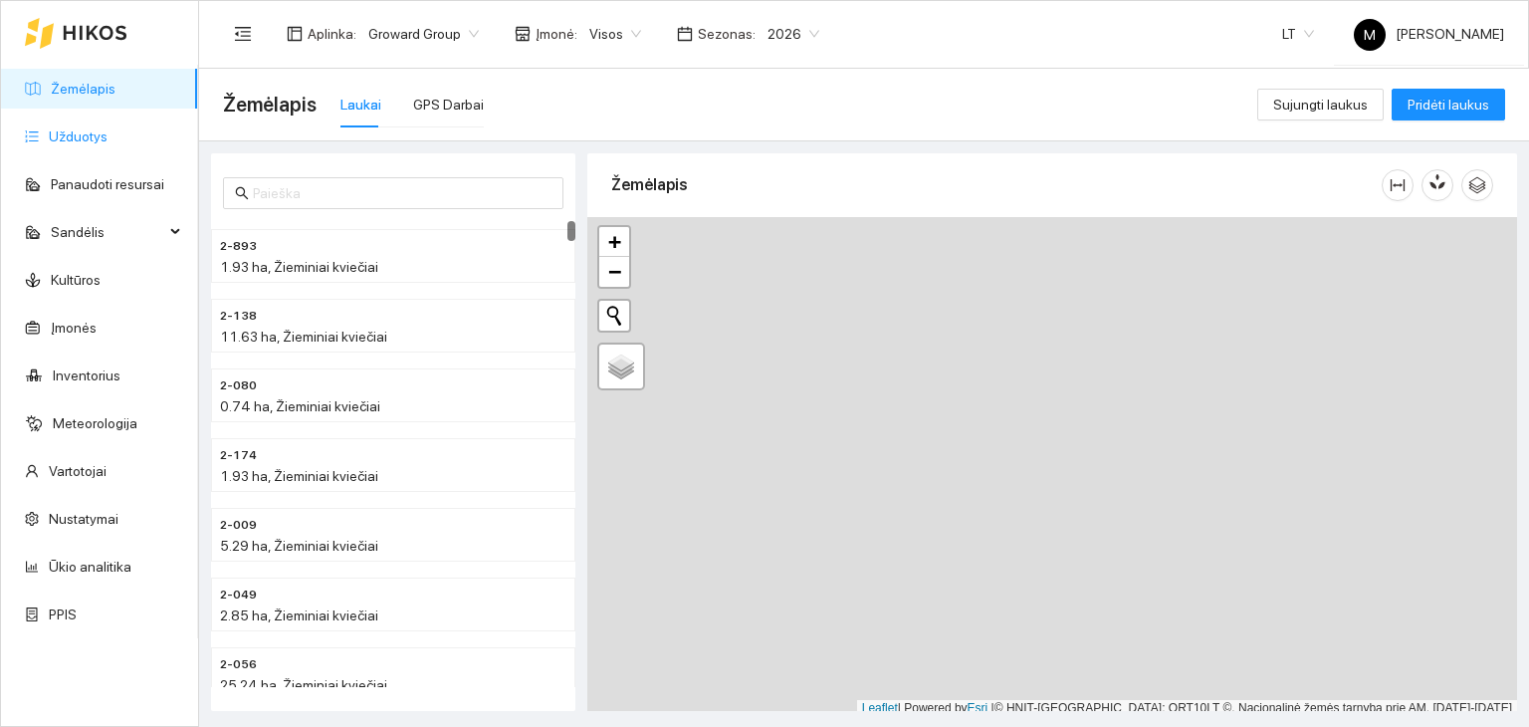
click at [105, 144] on link "Užduotys" at bounding box center [78, 136] width 59 height 16
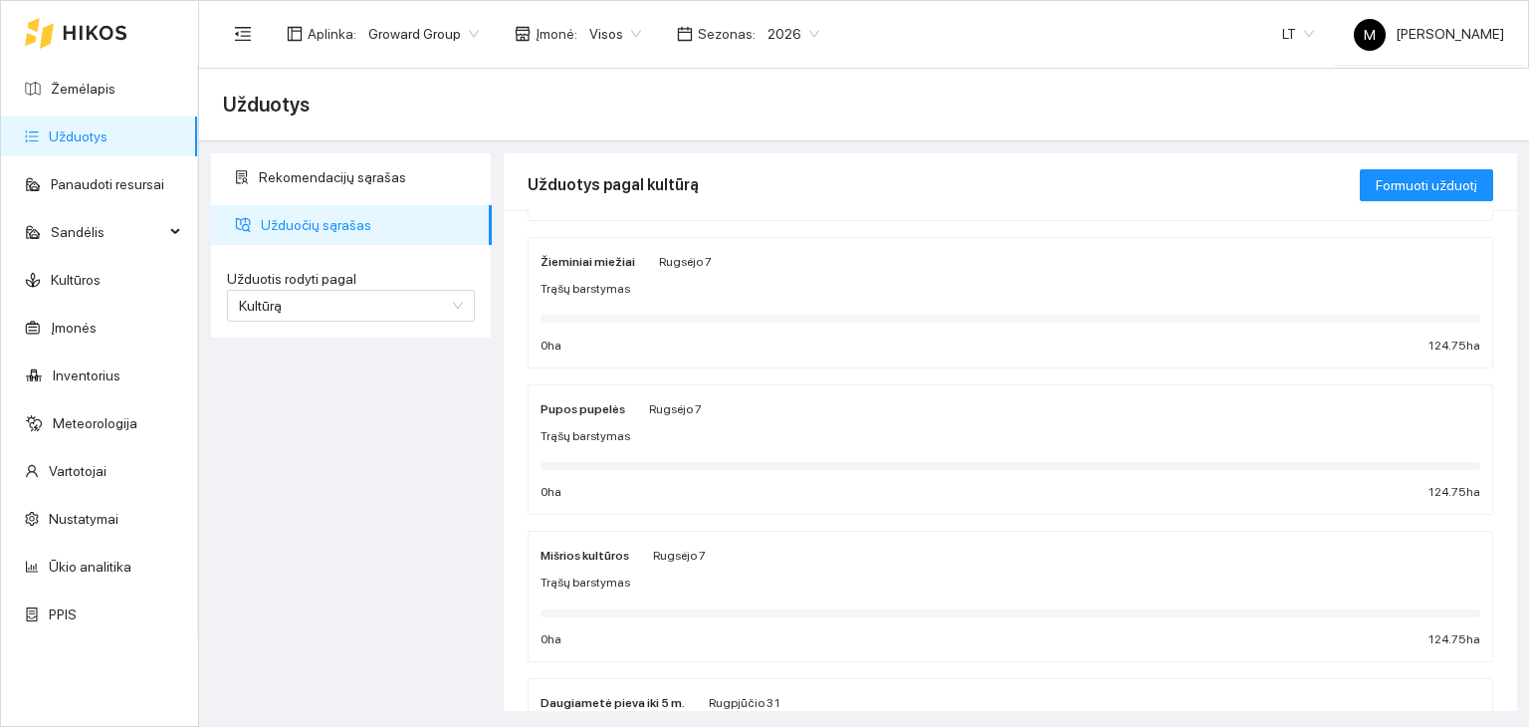
scroll to position [753, 0]
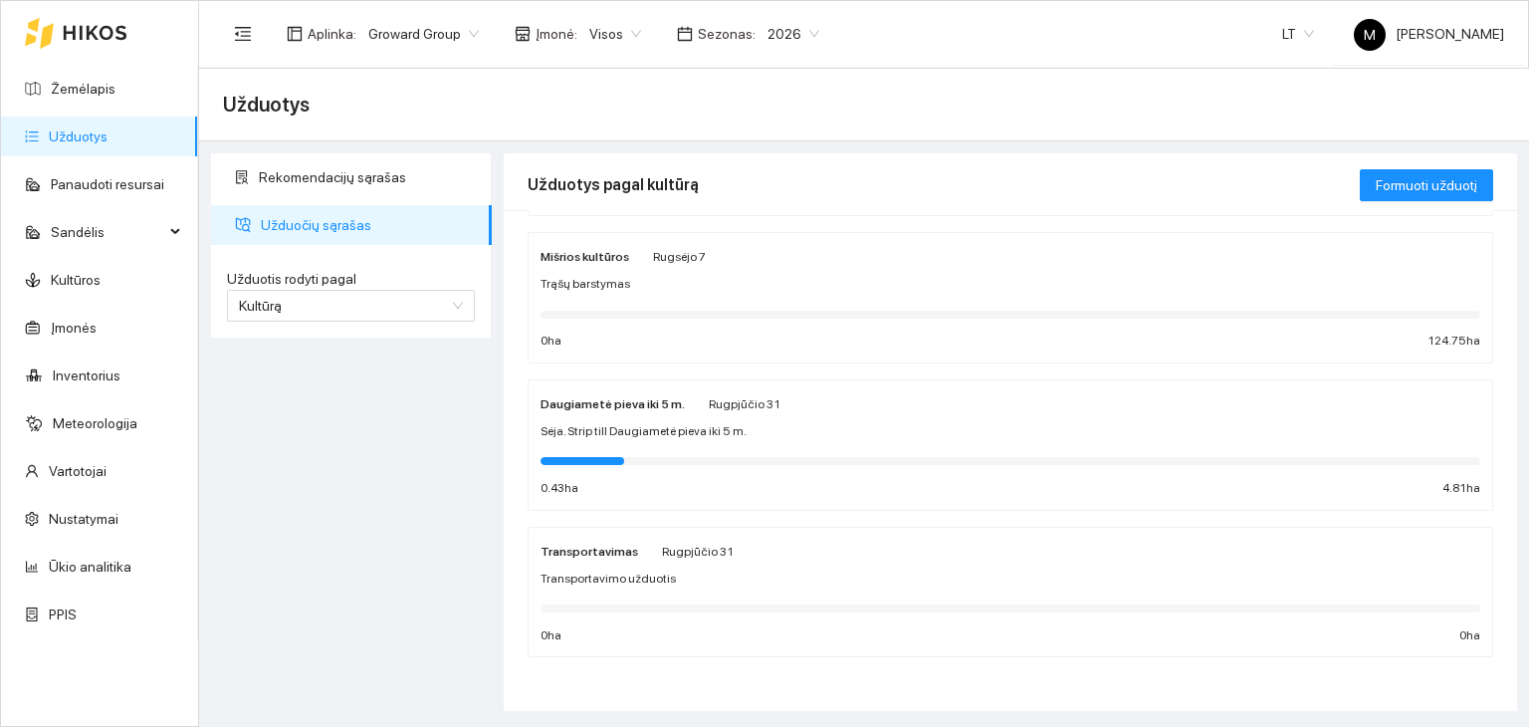
click at [681, 425] on span "Sėja. Strip till Daugiametė pieva iki 5 m." at bounding box center [644, 431] width 206 height 19
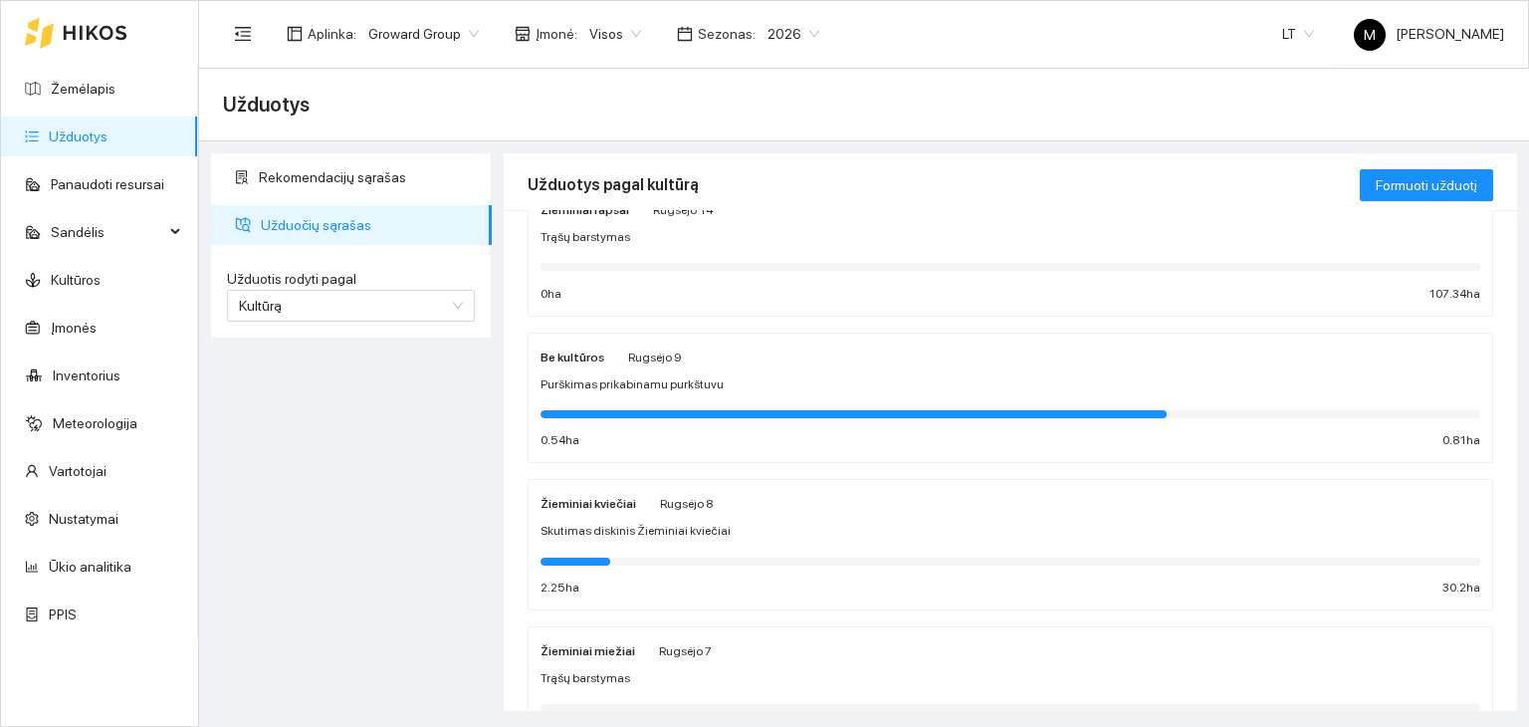
scroll to position [100, 0]
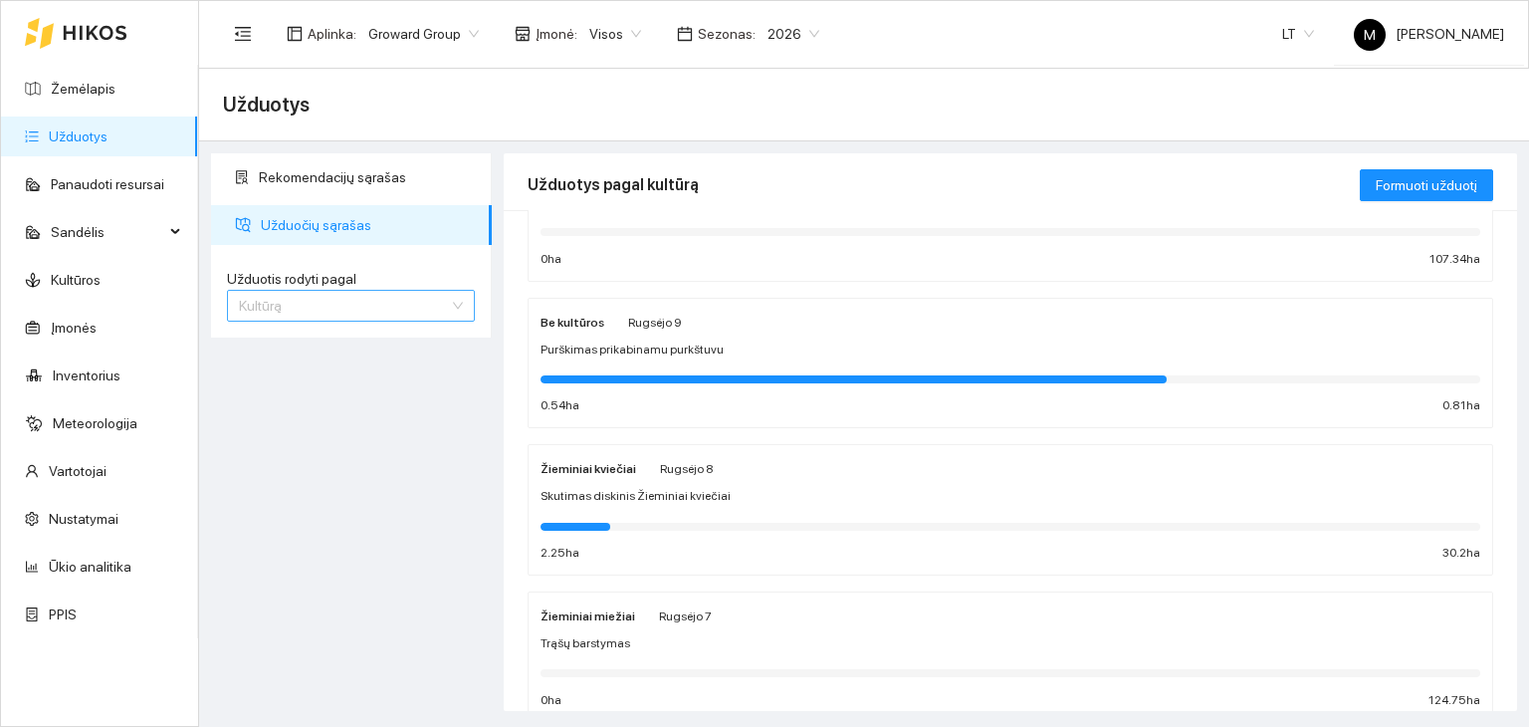
click at [454, 318] on span "Kultūrą" at bounding box center [351, 306] width 224 height 30
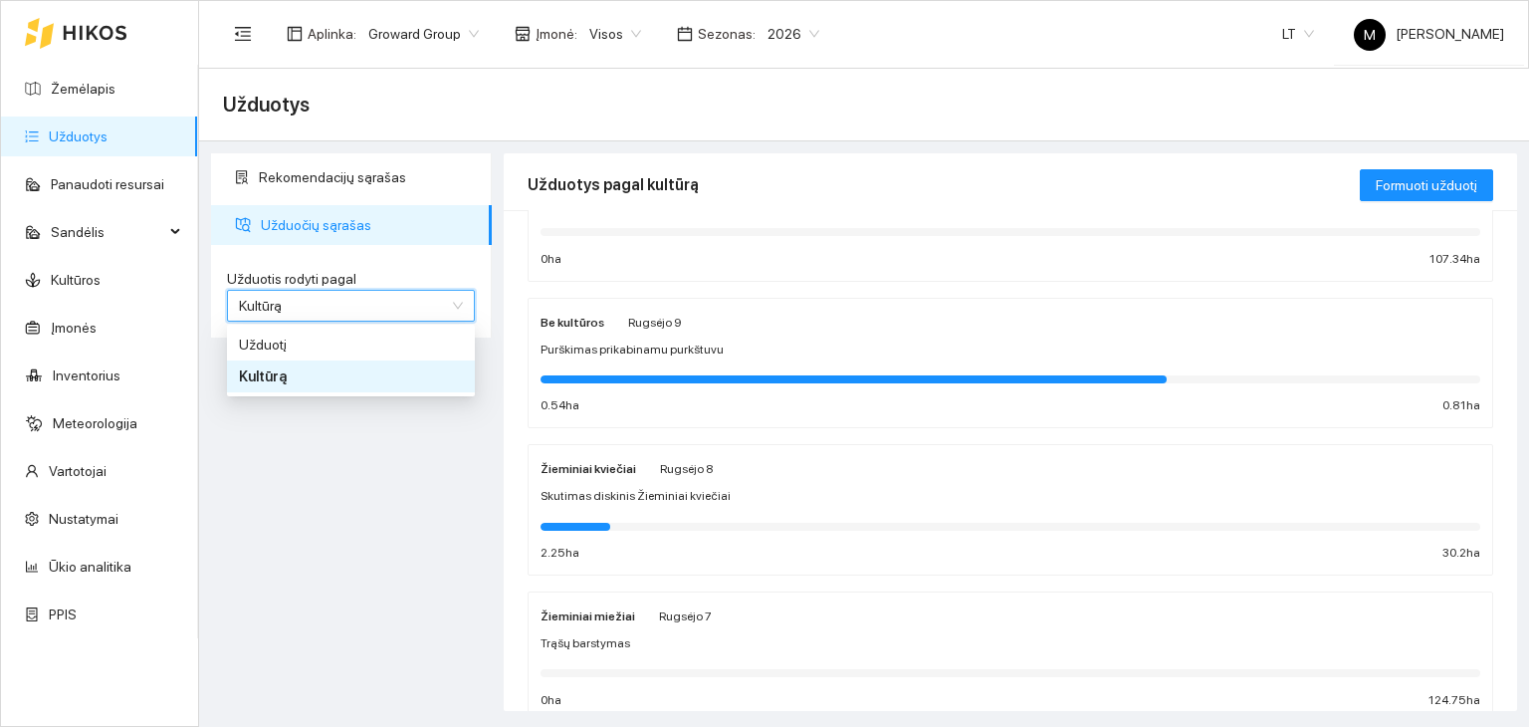
click at [454, 318] on span "Kultūrą" at bounding box center [351, 306] width 224 height 30
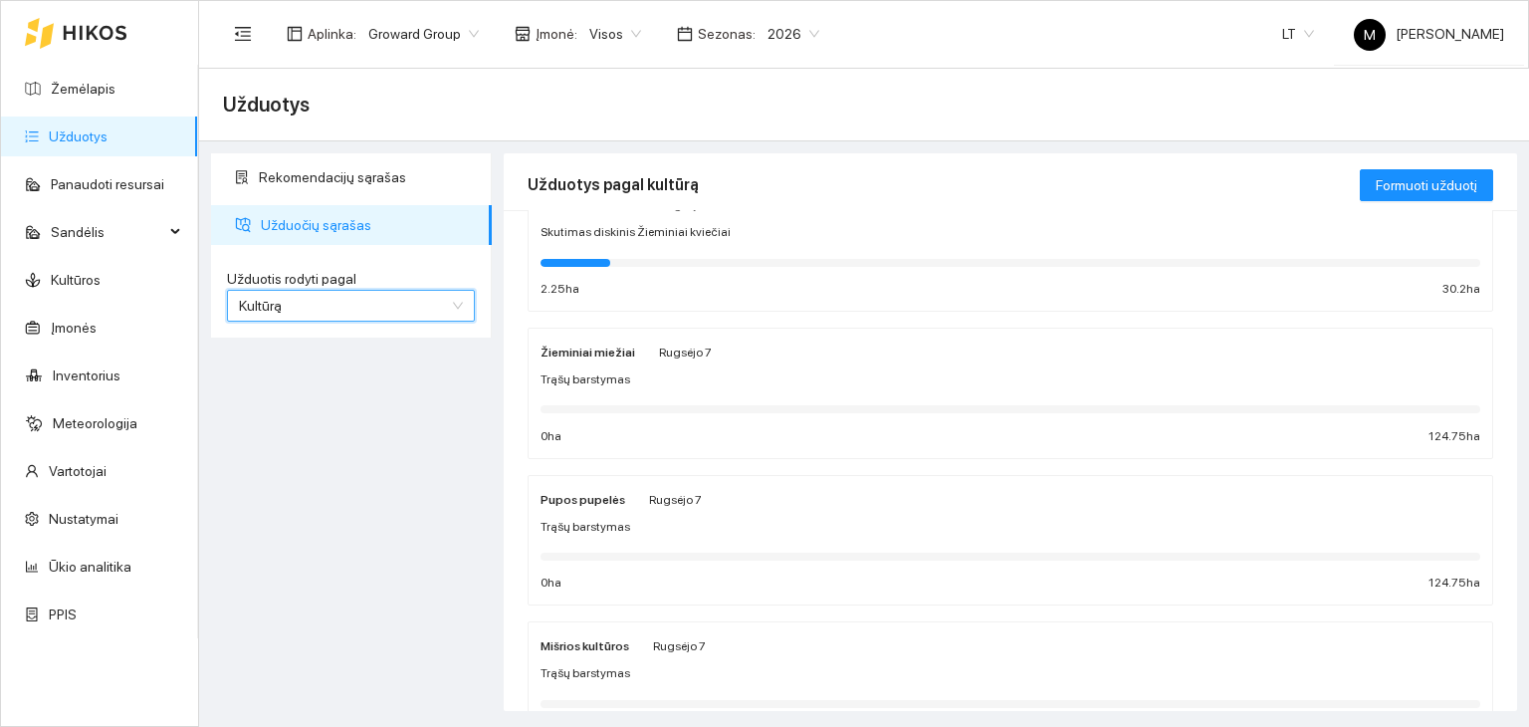
scroll to position [398, 0]
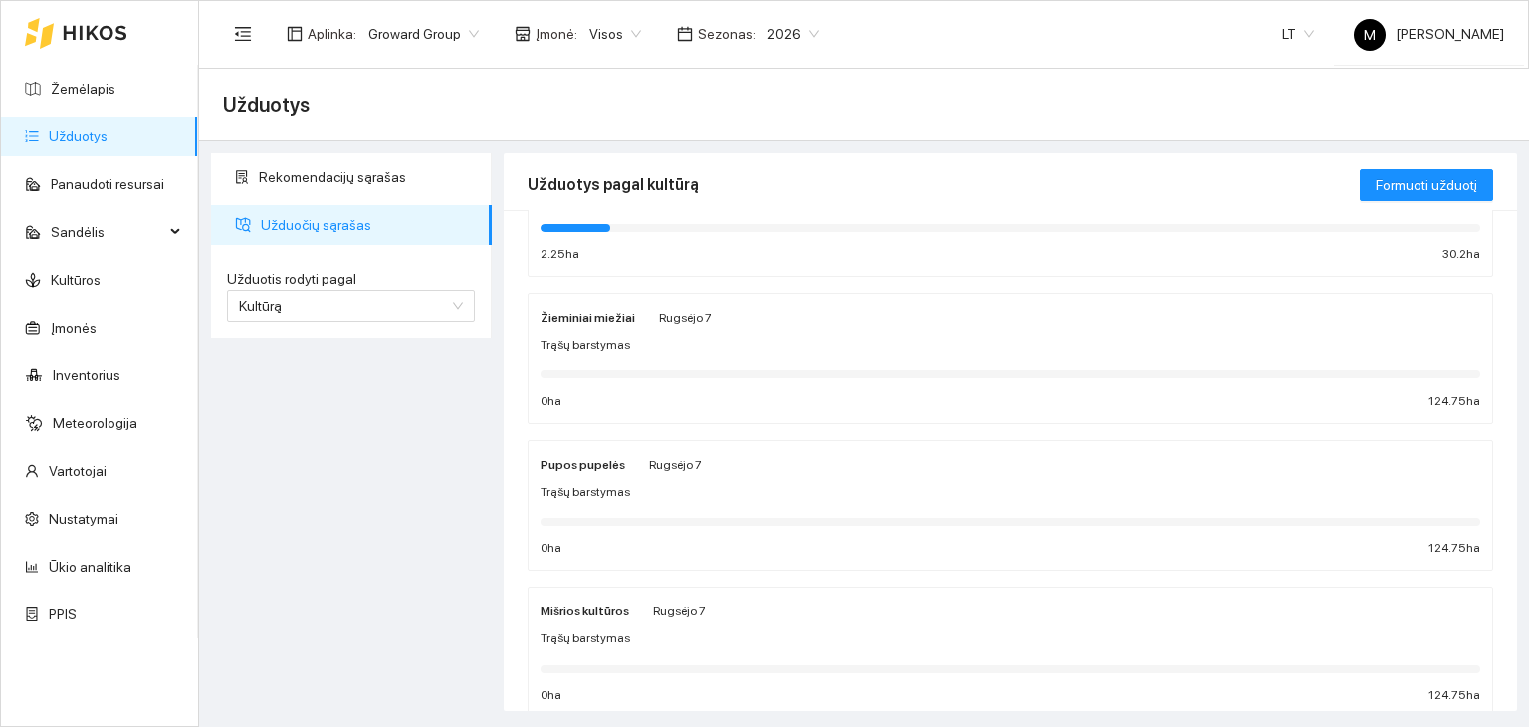
click at [687, 327] on div "Žieminiai miežiai Rugsėjo 7 Trąšų barstymas 0 ha 124.75 ha" at bounding box center [1011, 359] width 940 height 106
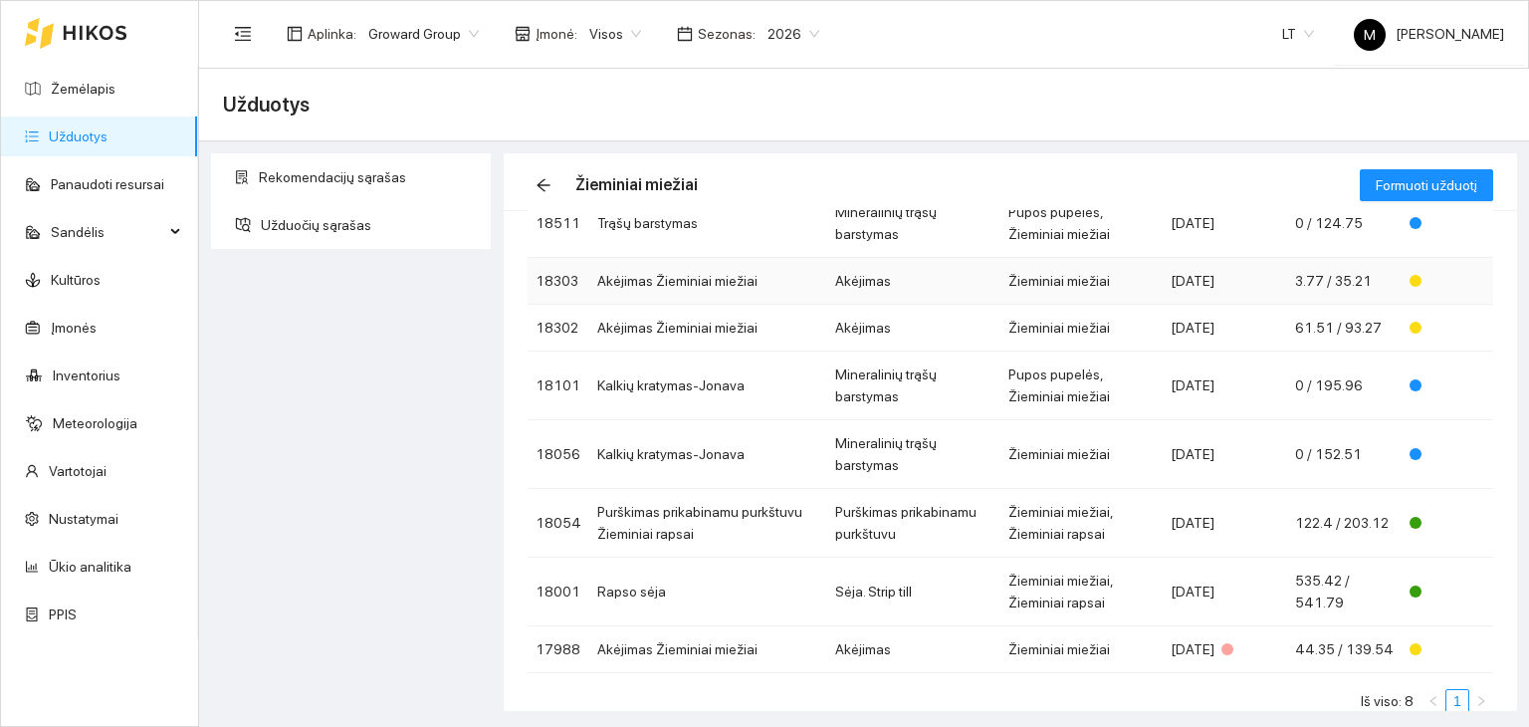
scroll to position [183, 0]
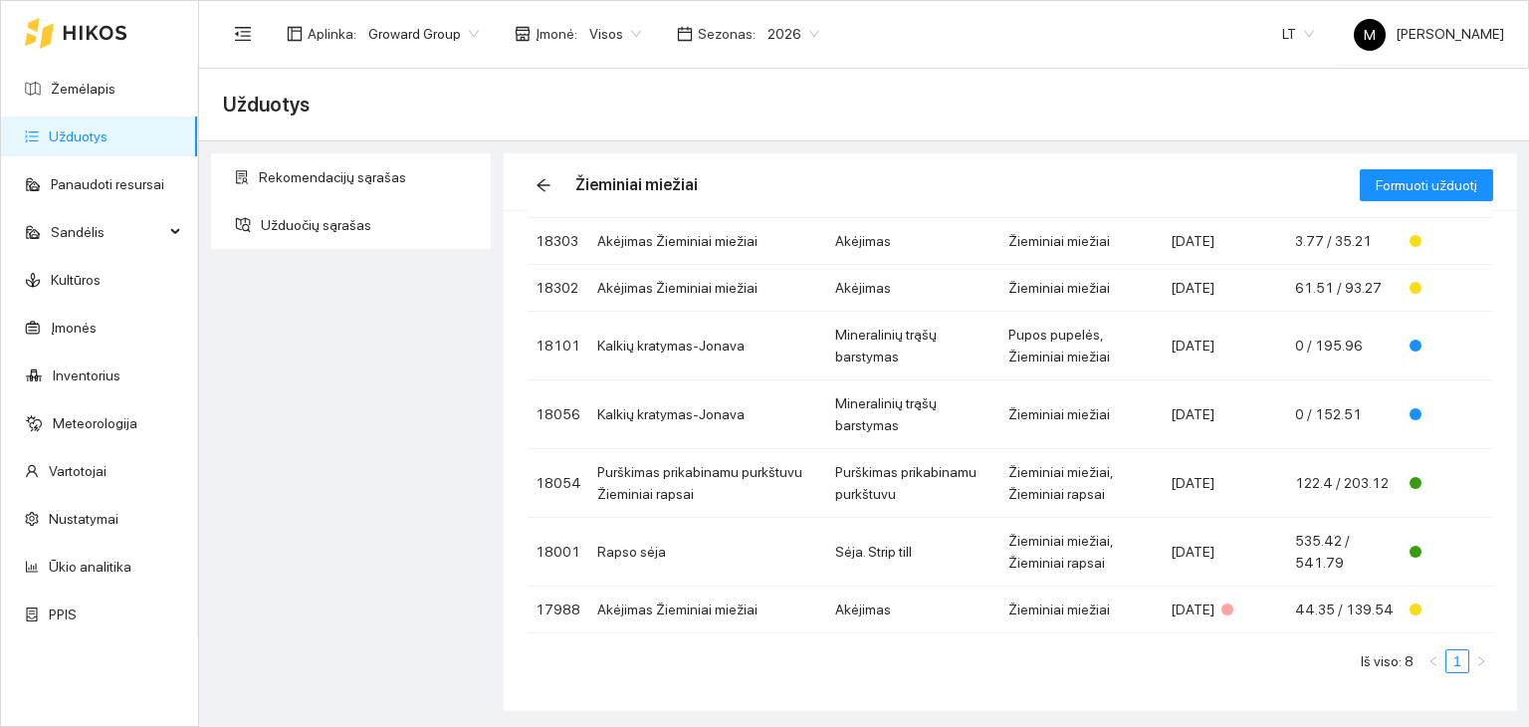
click at [76, 144] on link "Užduotys" at bounding box center [78, 136] width 59 height 16
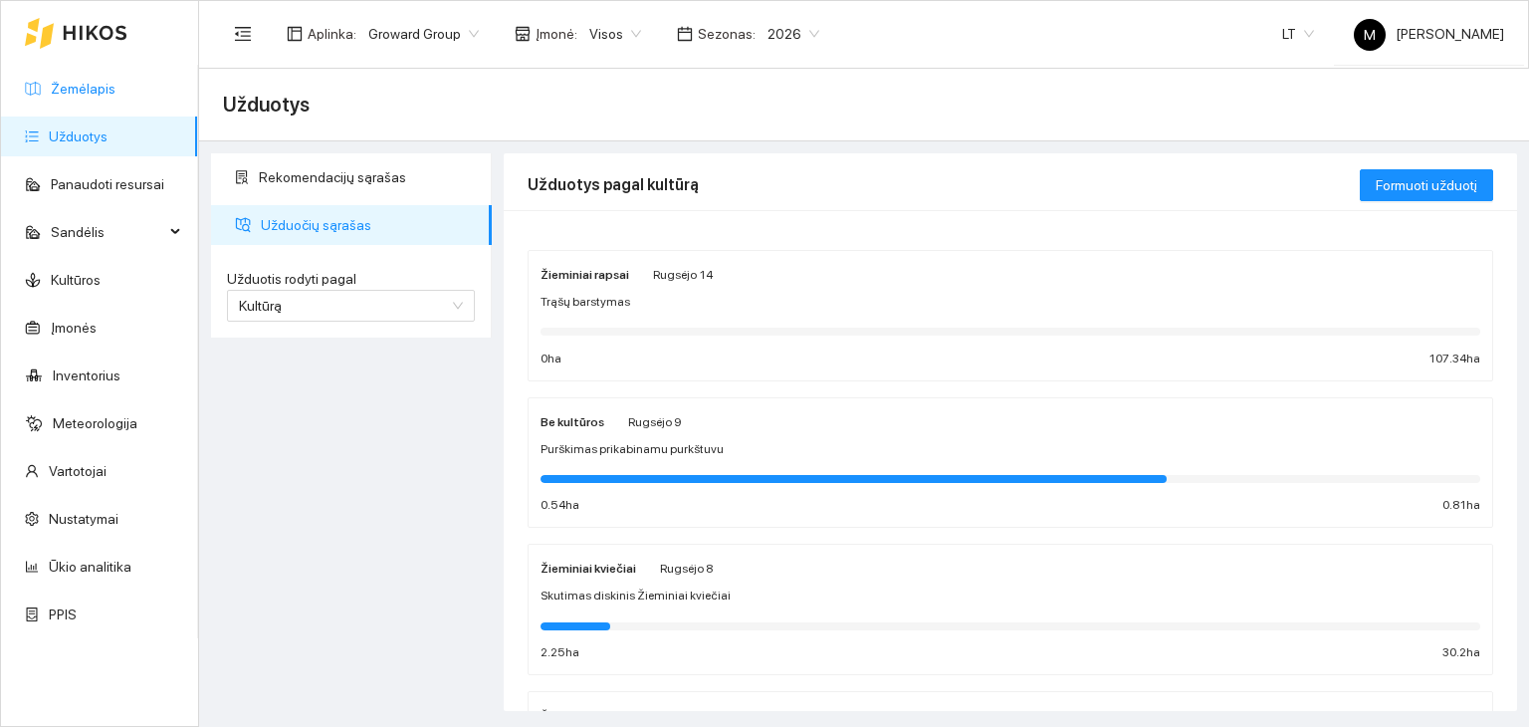
click at [88, 93] on link "Žemėlapis" at bounding box center [83, 89] width 65 height 16
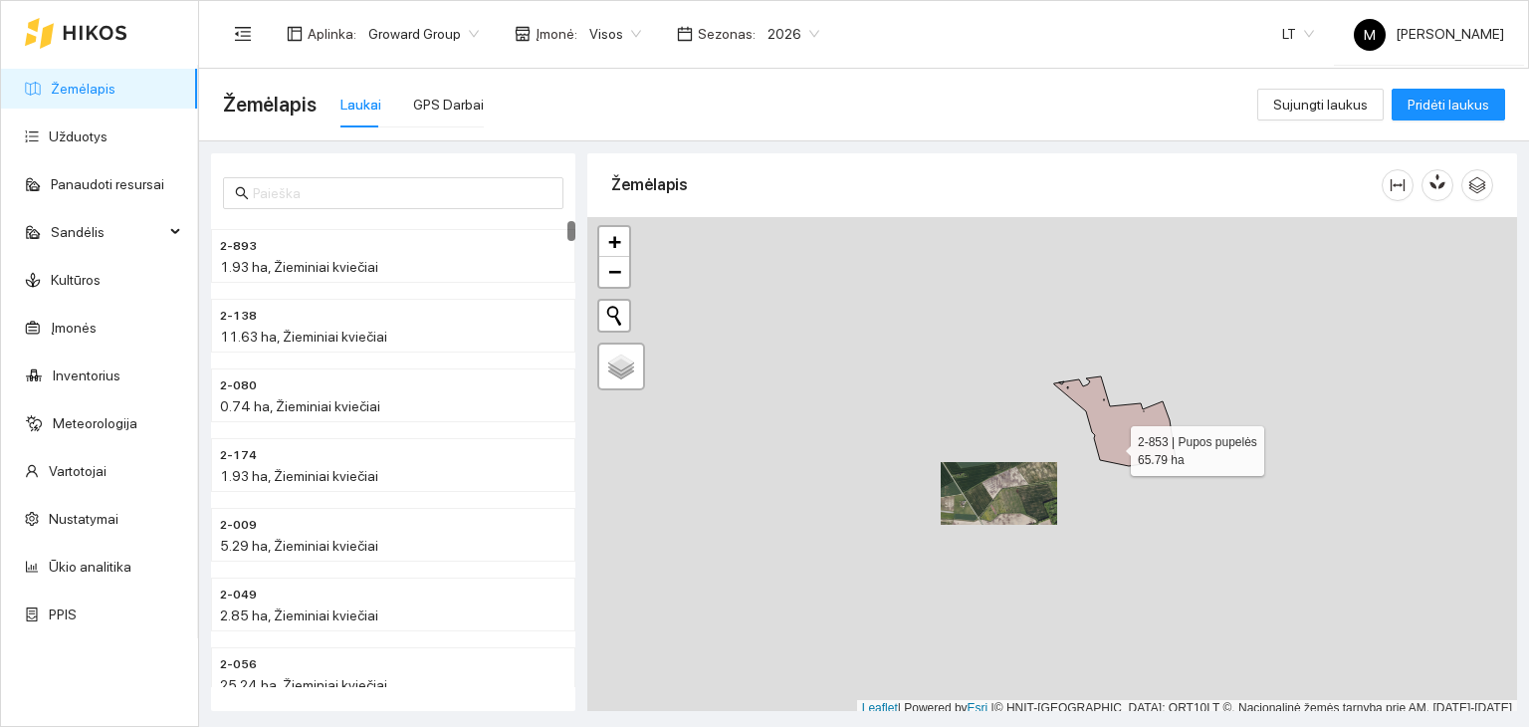
click at [1113, 445] on icon at bounding box center [1114, 421] width 121 height 90
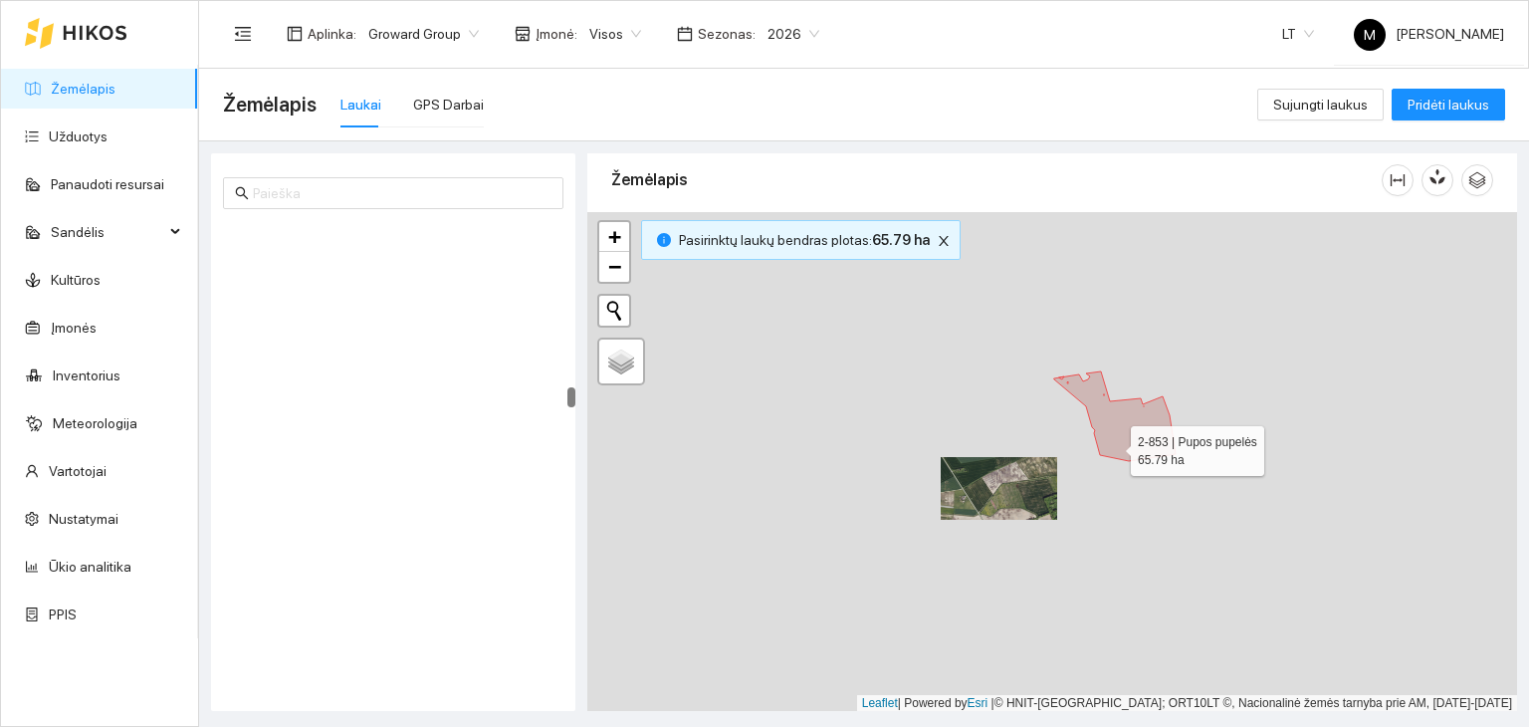
scroll to position [4310, 0]
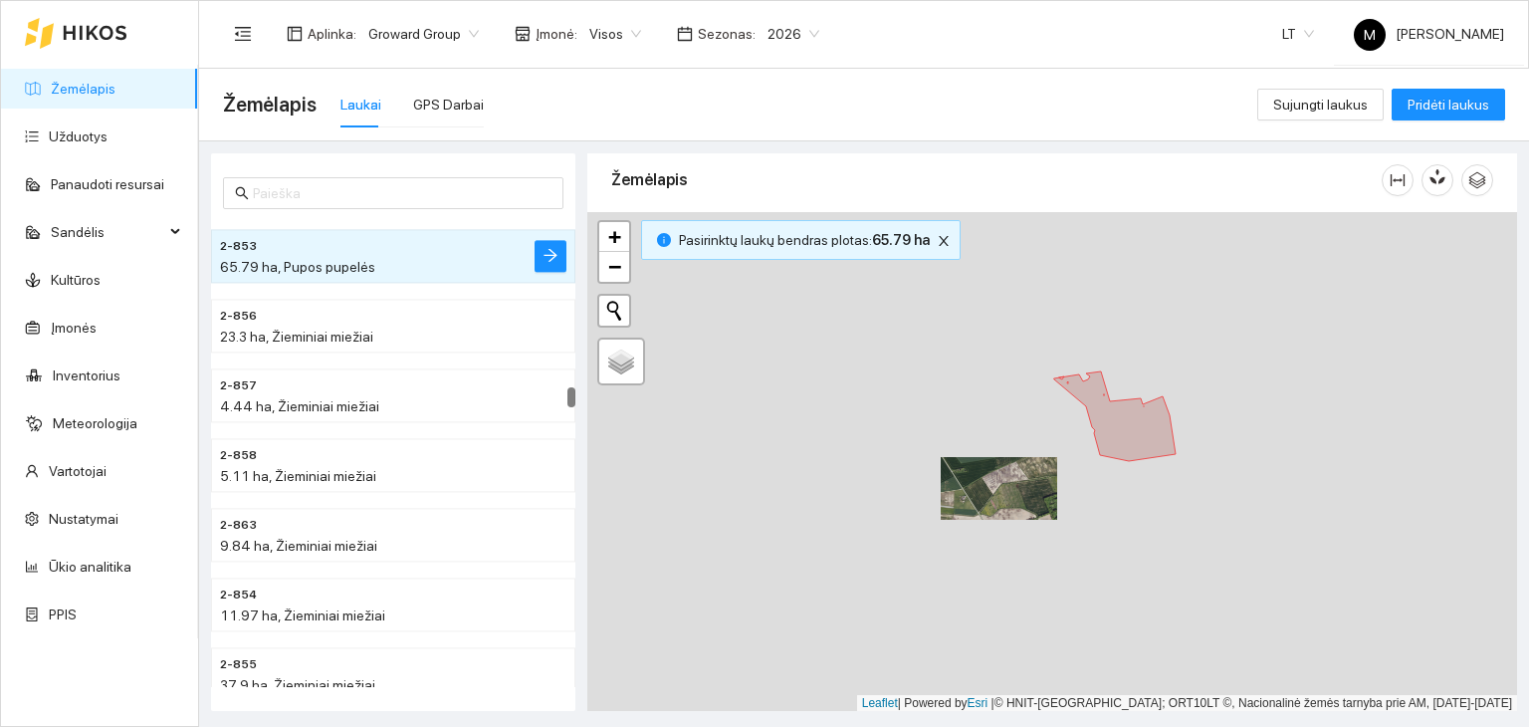
click at [569, 243] on div at bounding box center [571, 454] width 8 height 466
click at [551, 250] on icon "arrow-right" at bounding box center [551, 255] width 16 height 16
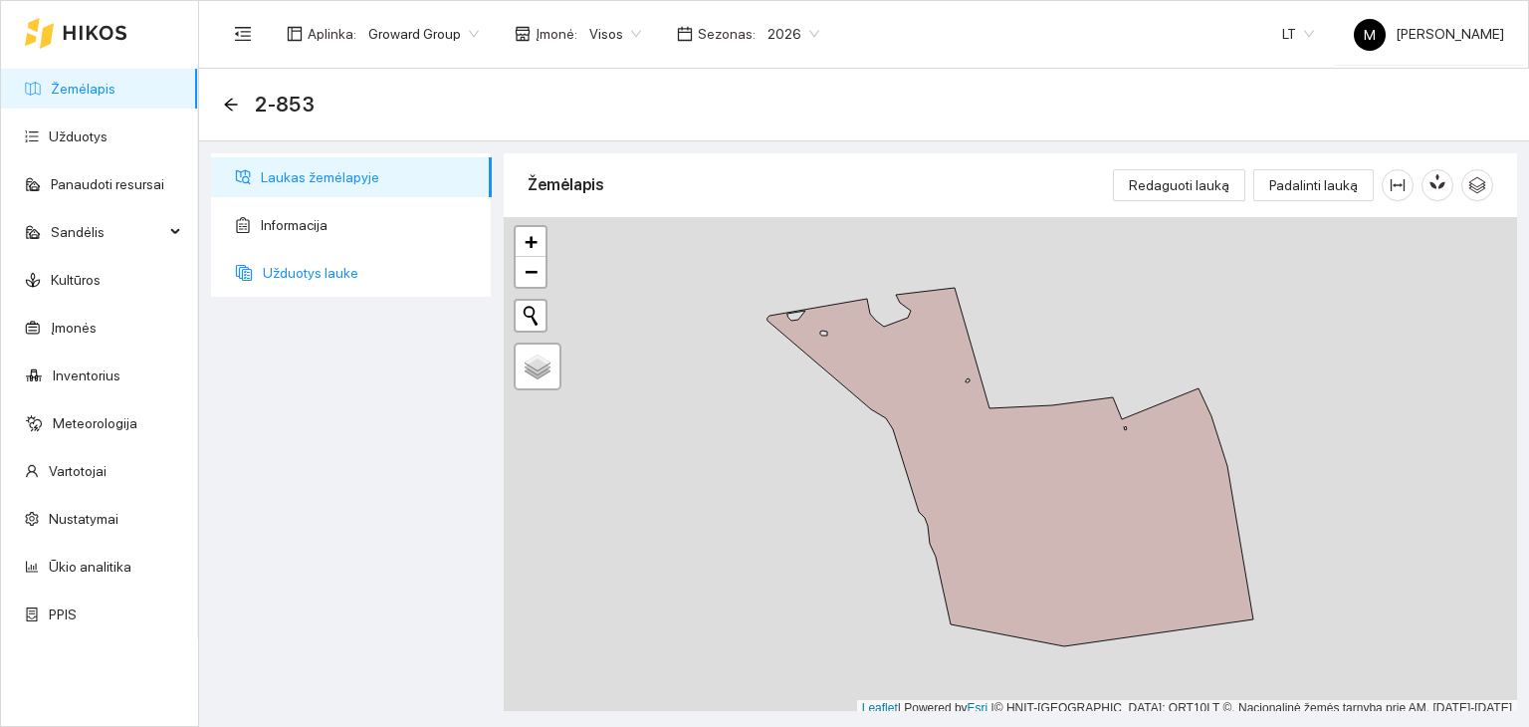
click at [304, 276] on span "Užduotys lauke" at bounding box center [369, 273] width 213 height 40
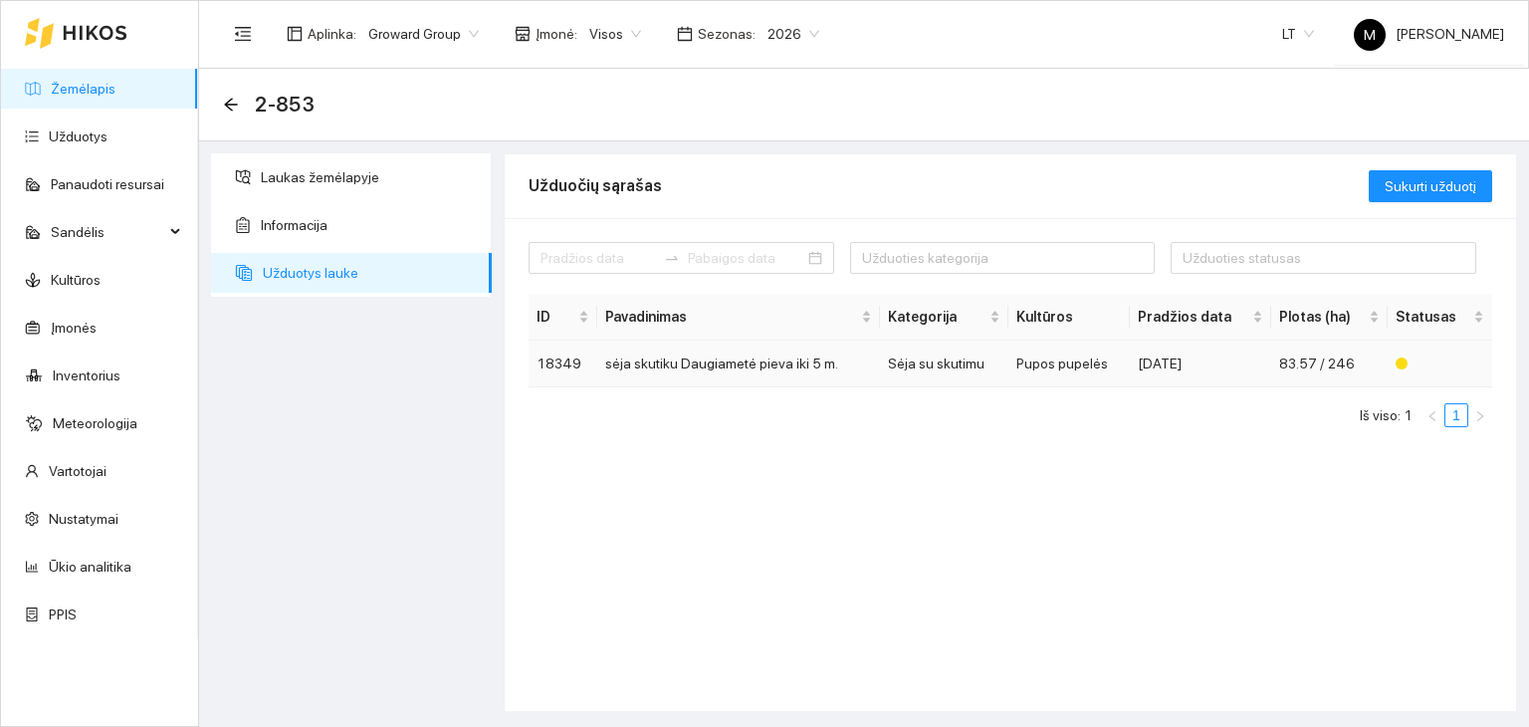
click at [783, 369] on td "sėja skutiku Daugiametė pieva iki 5 m." at bounding box center [738, 363] width 283 height 47
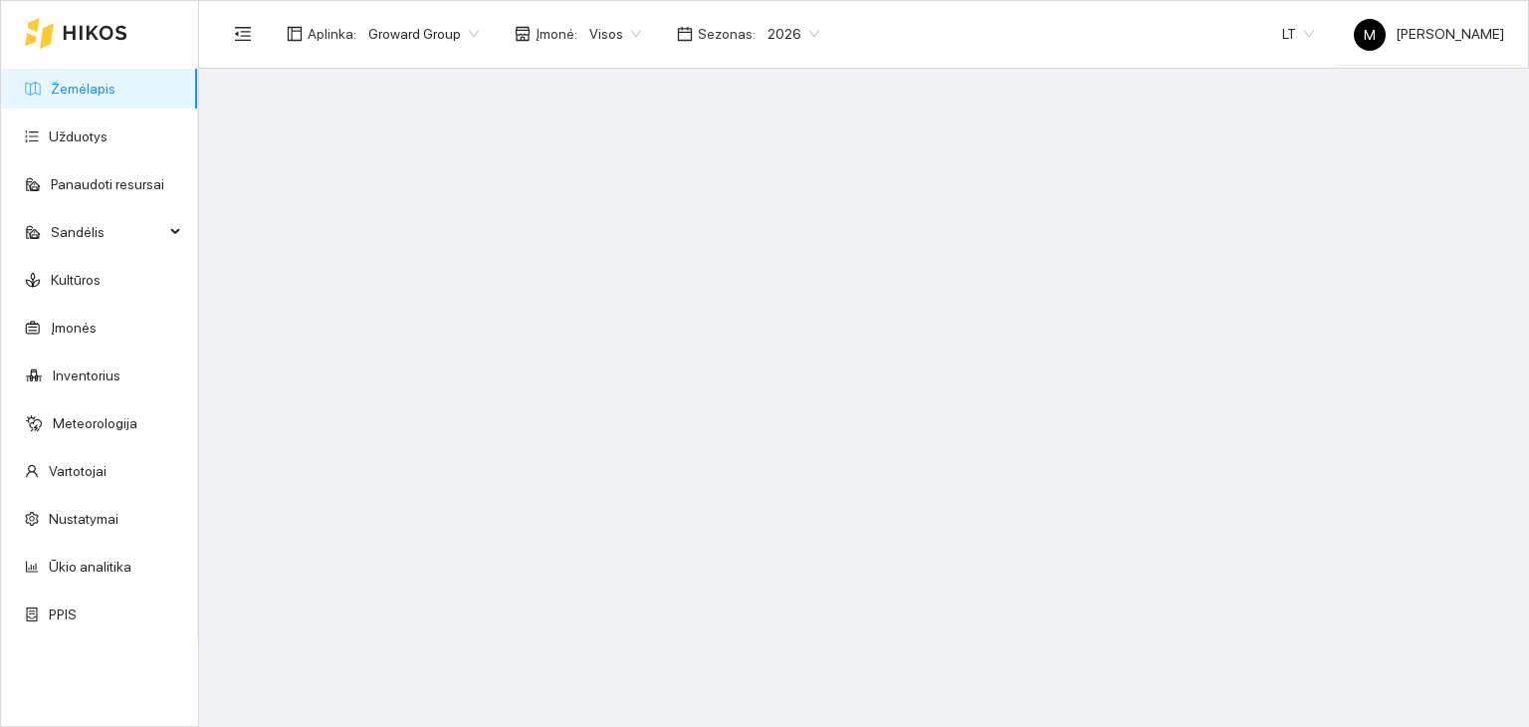
click at [78, 81] on link "Žemėlapis" at bounding box center [83, 89] width 65 height 16
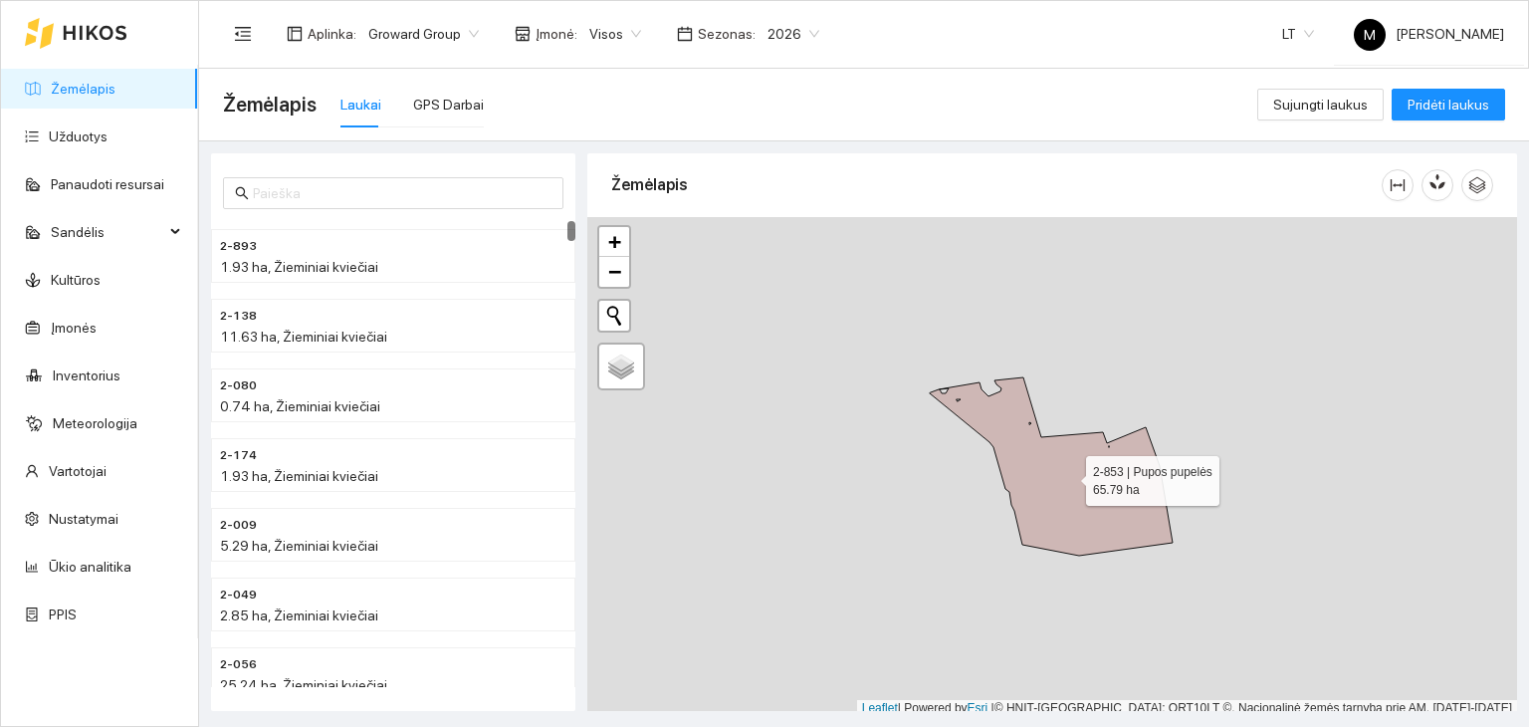
click at [1080, 462] on icon at bounding box center [1051, 466] width 243 height 178
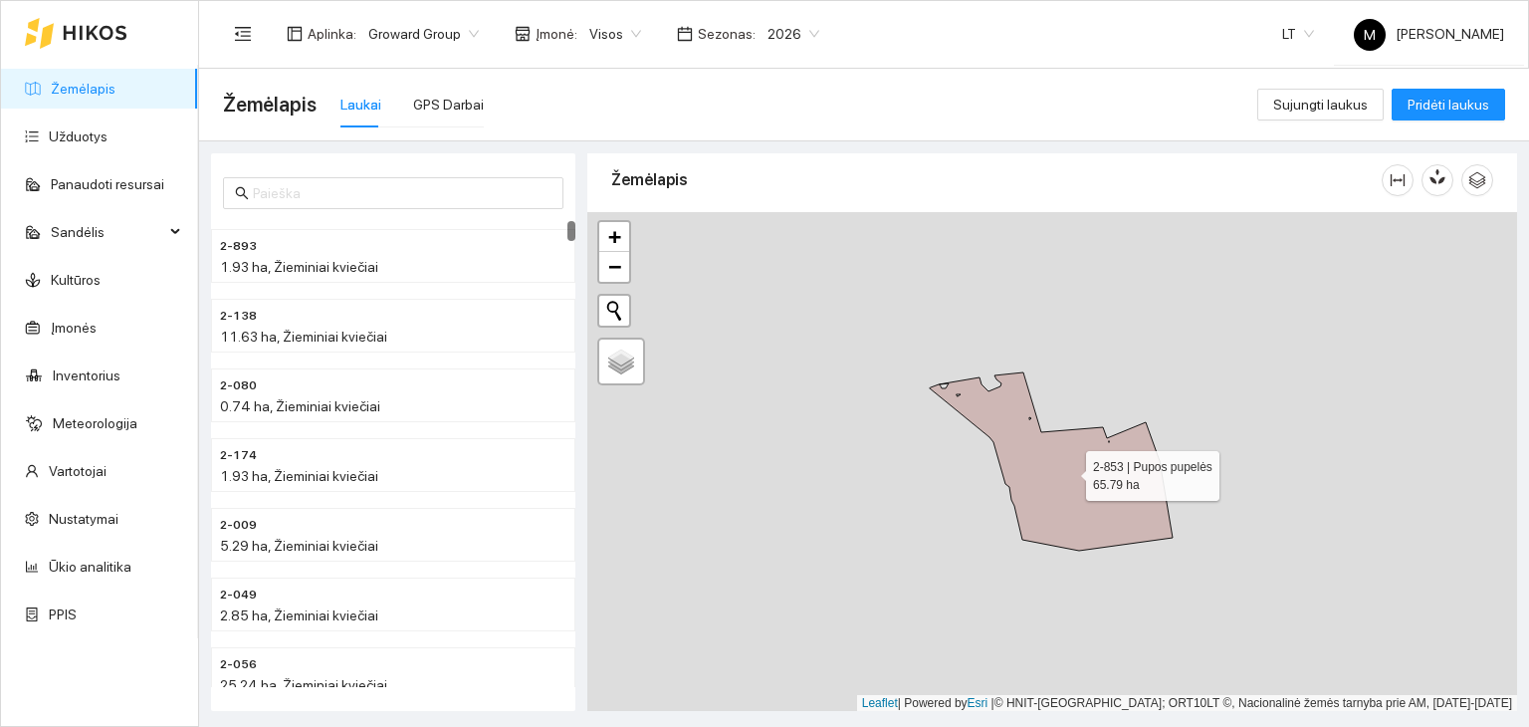
scroll to position [4310, 0]
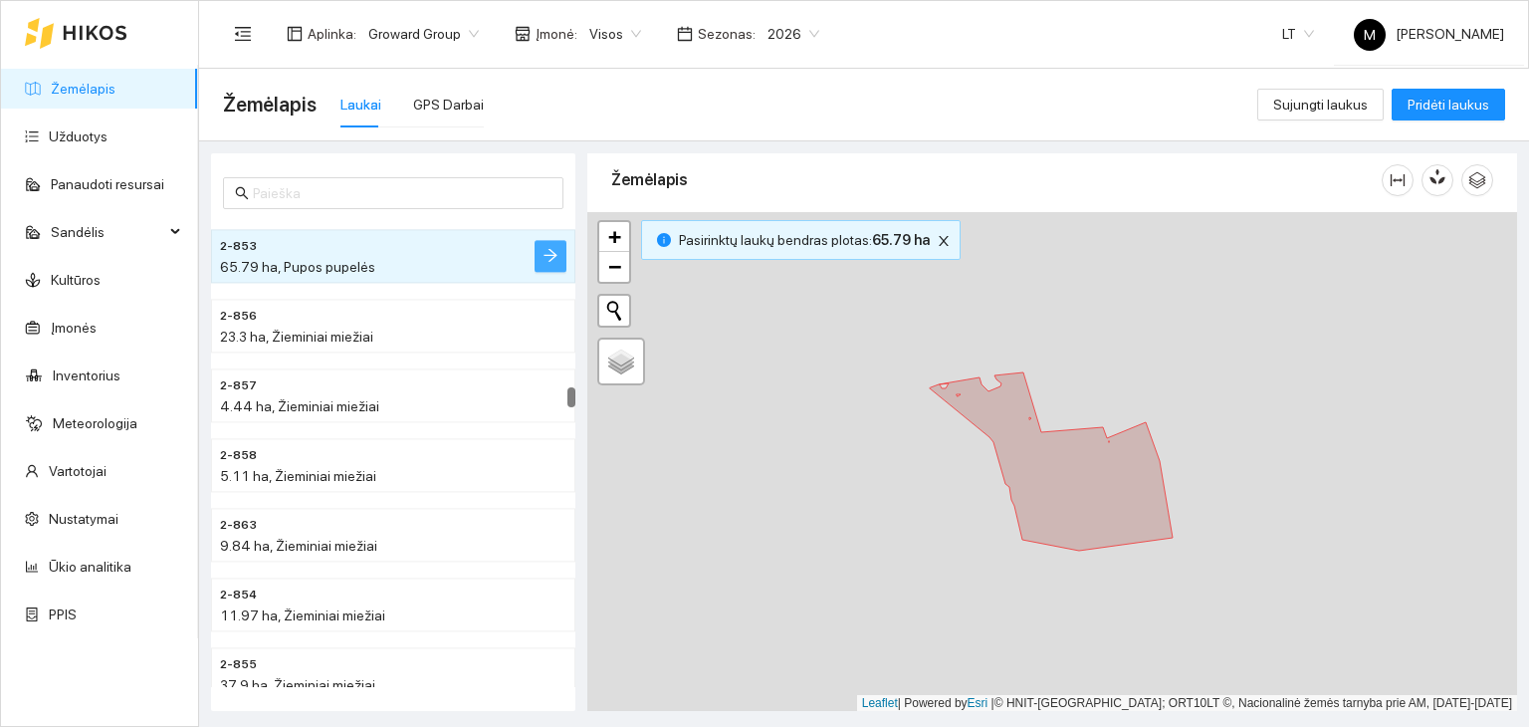
click at [548, 258] on icon "arrow-right" at bounding box center [551, 255] width 16 height 16
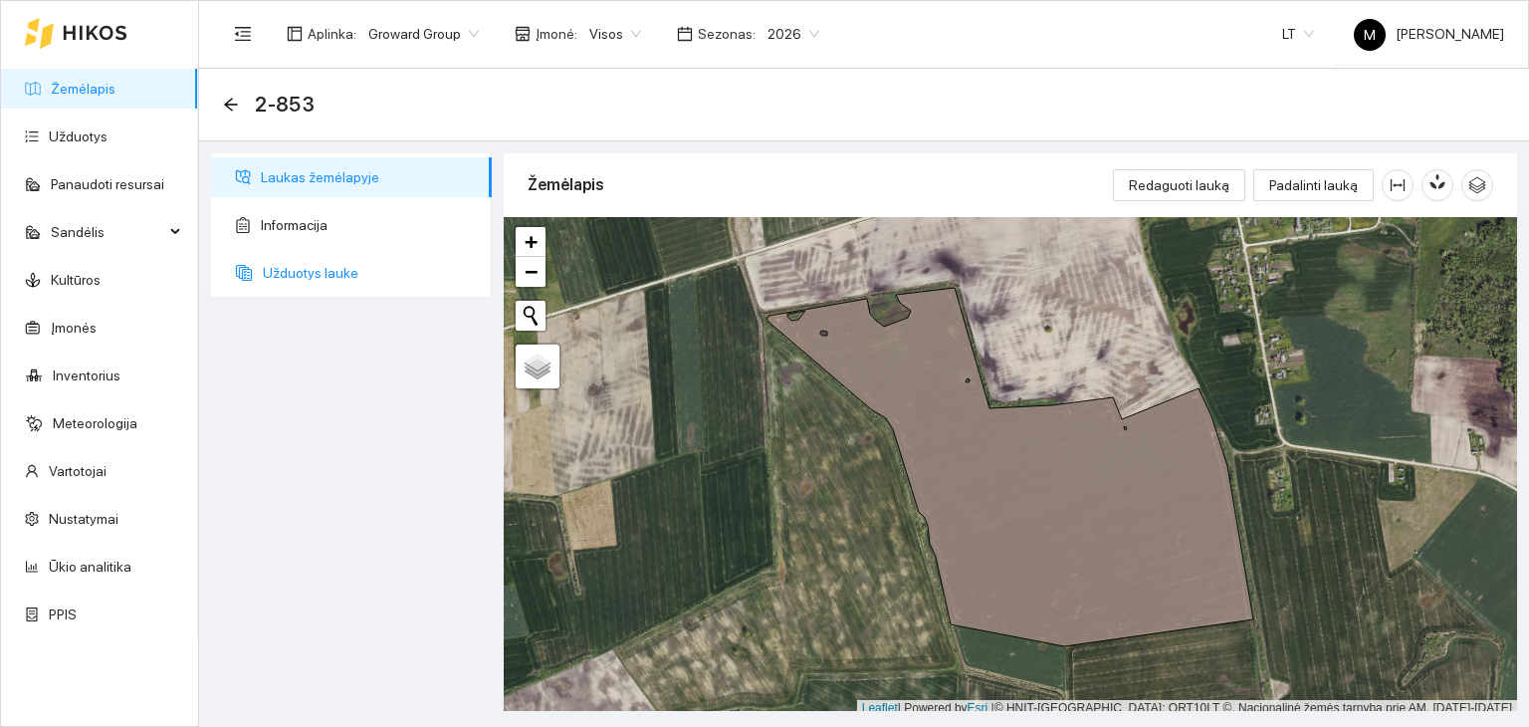
click at [332, 278] on span "Užduotys lauke" at bounding box center [369, 273] width 213 height 40
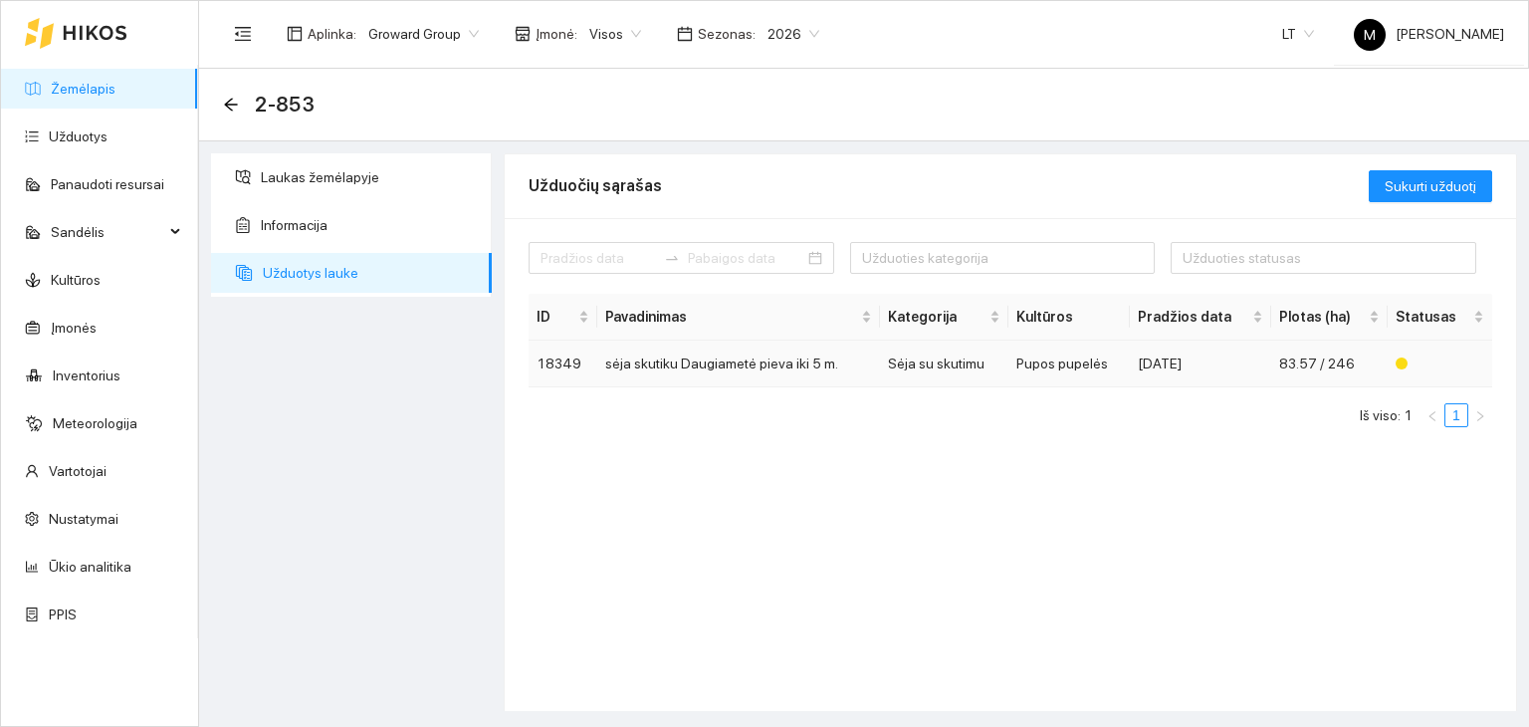
click at [764, 355] on td "sėja skutiku Daugiametė pieva iki 5 m." at bounding box center [738, 363] width 283 height 47
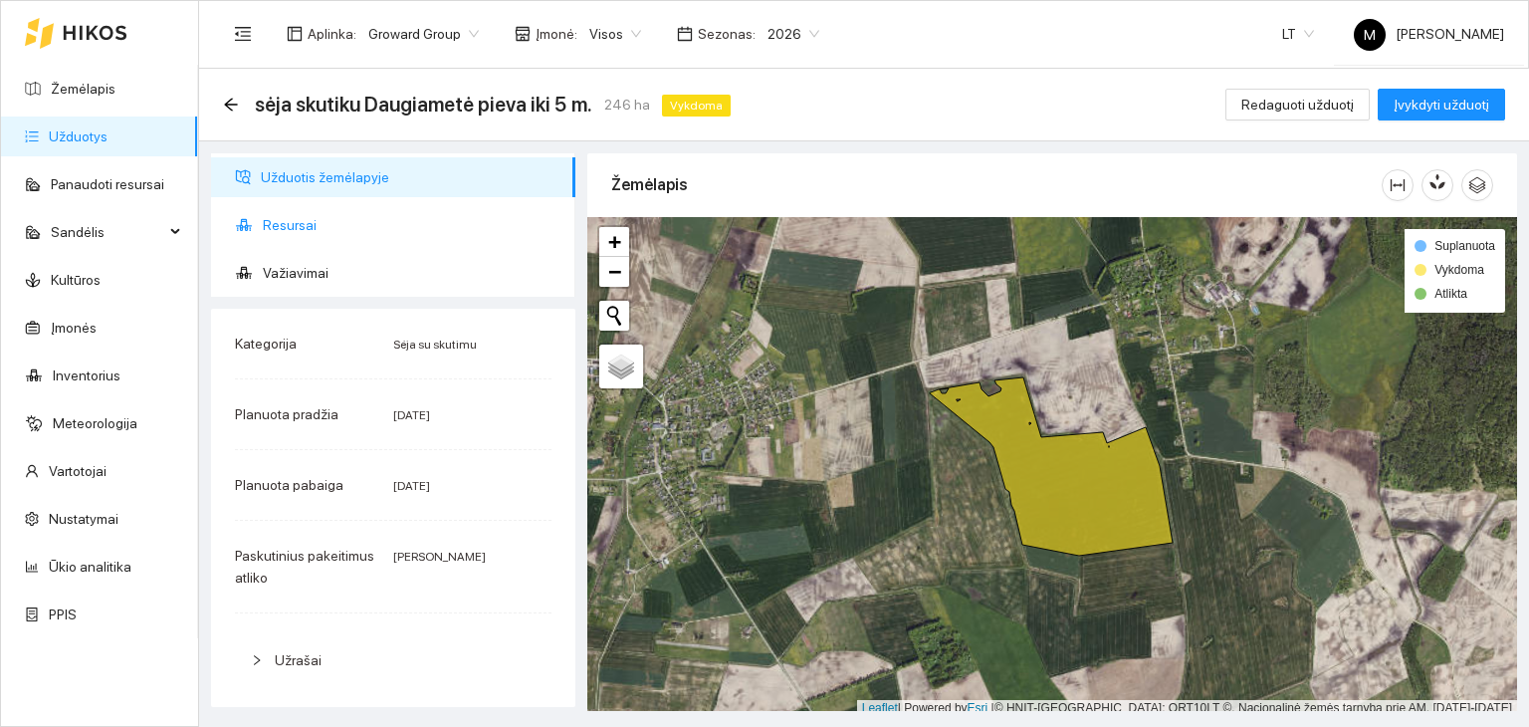
click at [348, 224] on span "Resursai" at bounding box center [411, 225] width 297 height 40
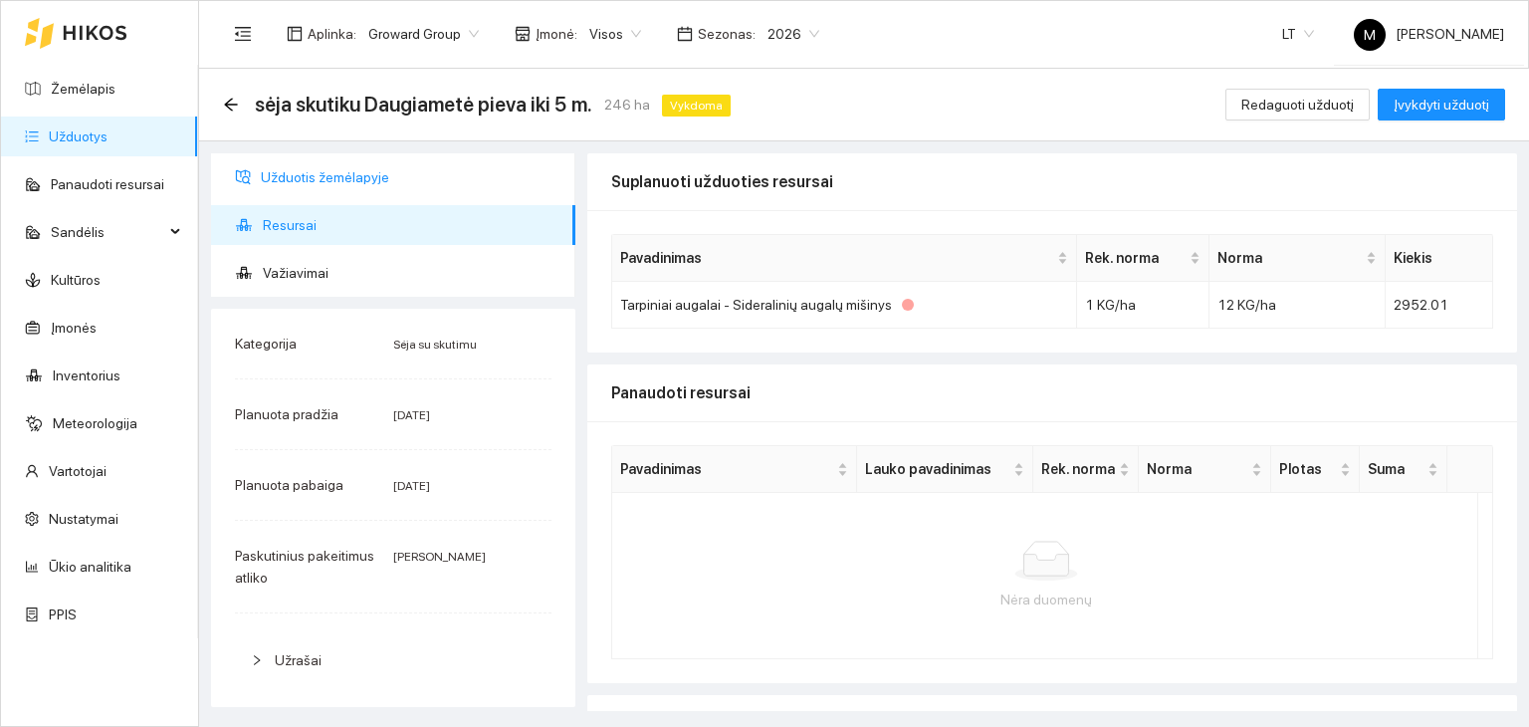
click at [352, 177] on span "Užduotis žemėlapyje" at bounding box center [410, 177] width 299 height 40
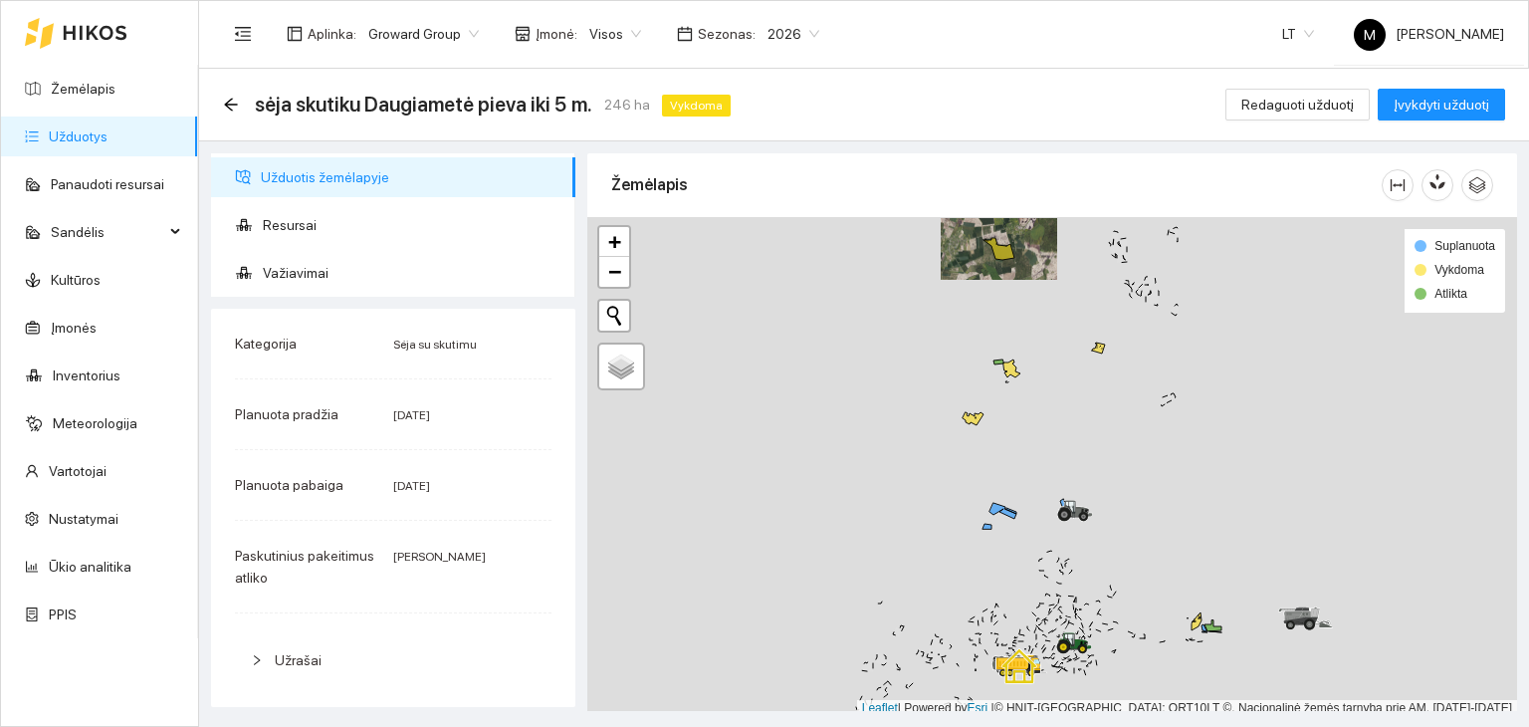
click at [108, 132] on link "Užduotys" at bounding box center [78, 136] width 59 height 16
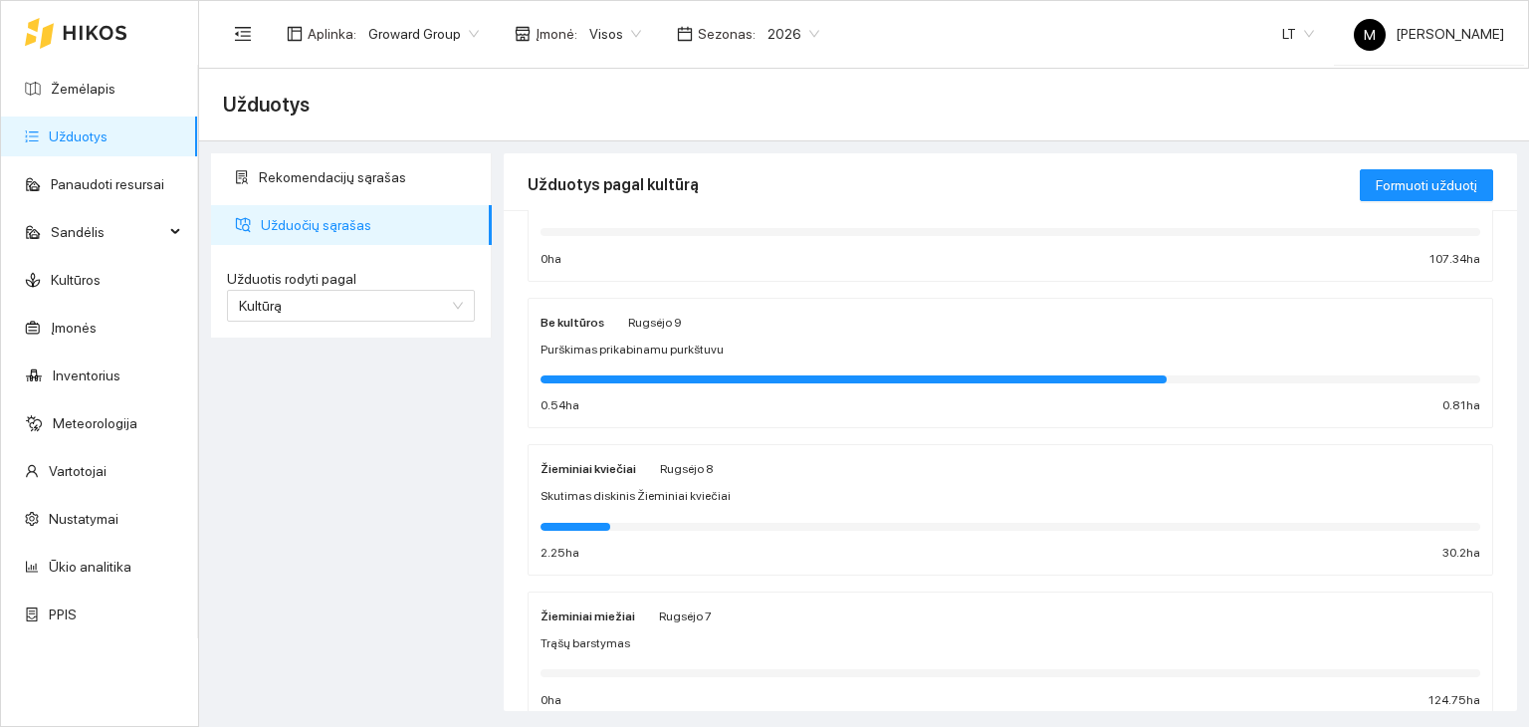
scroll to position [199, 0]
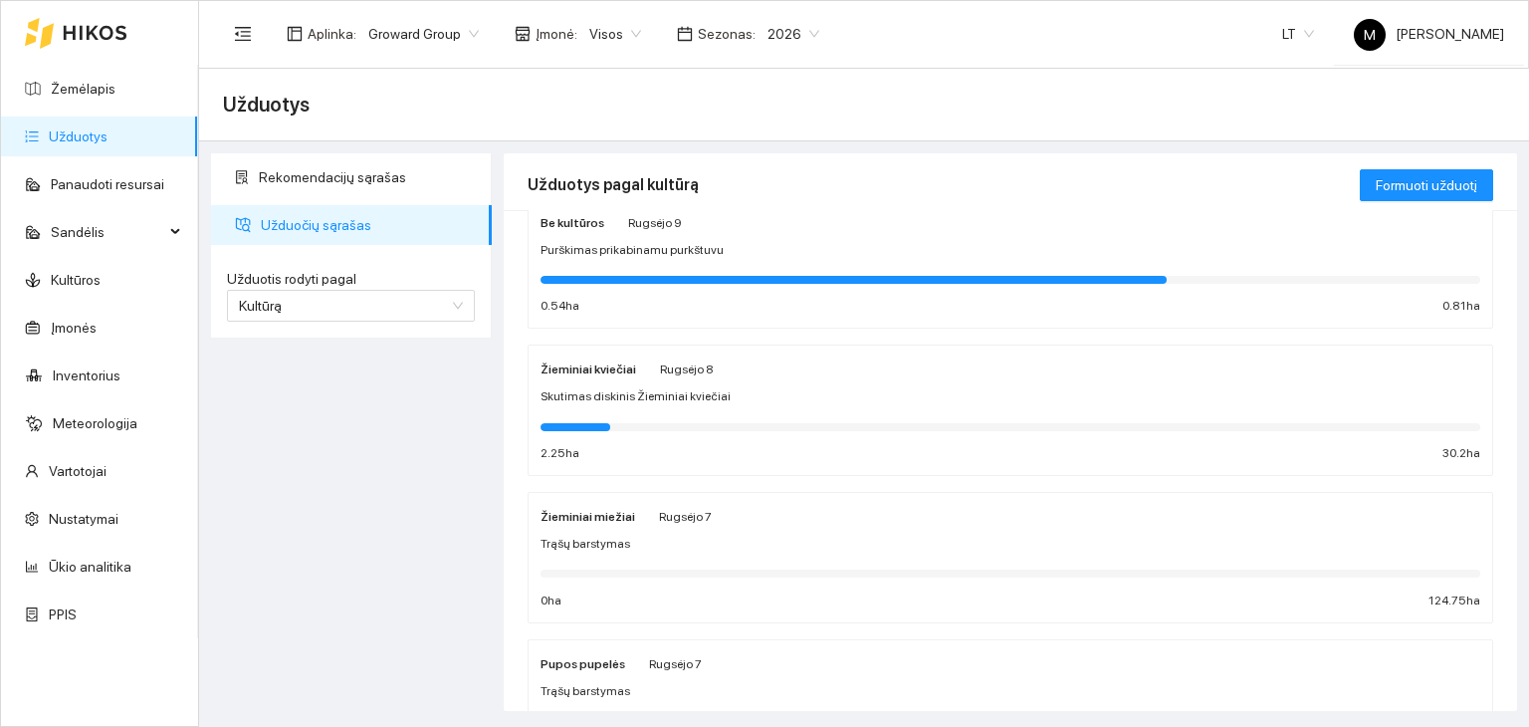
click at [732, 674] on div "Pupos pupelės Rugsėjo 7 Trąšų barstymas 0 ha 124.75 ha" at bounding box center [1011, 705] width 940 height 106
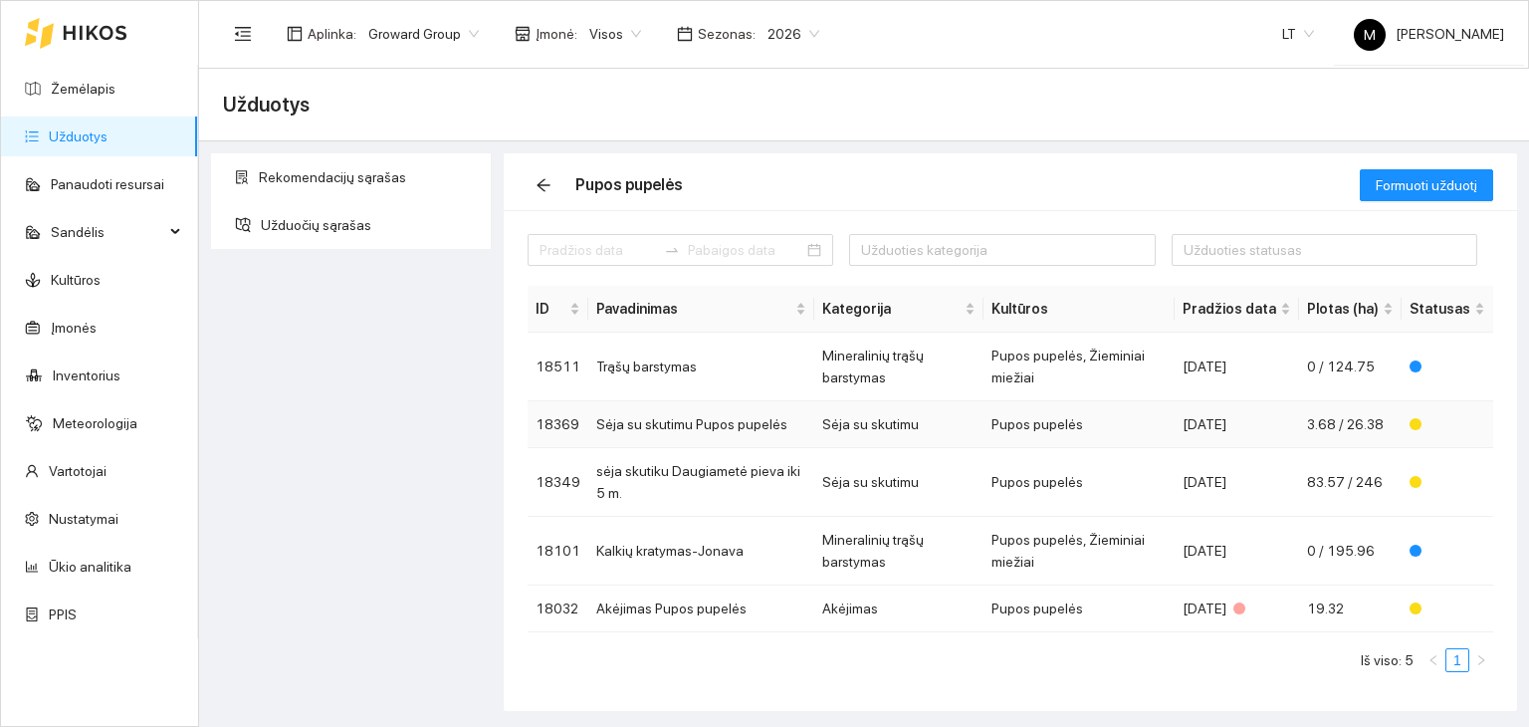
click at [688, 426] on td "Sėja su skutimu Pupos pupelės" at bounding box center [701, 424] width 226 height 47
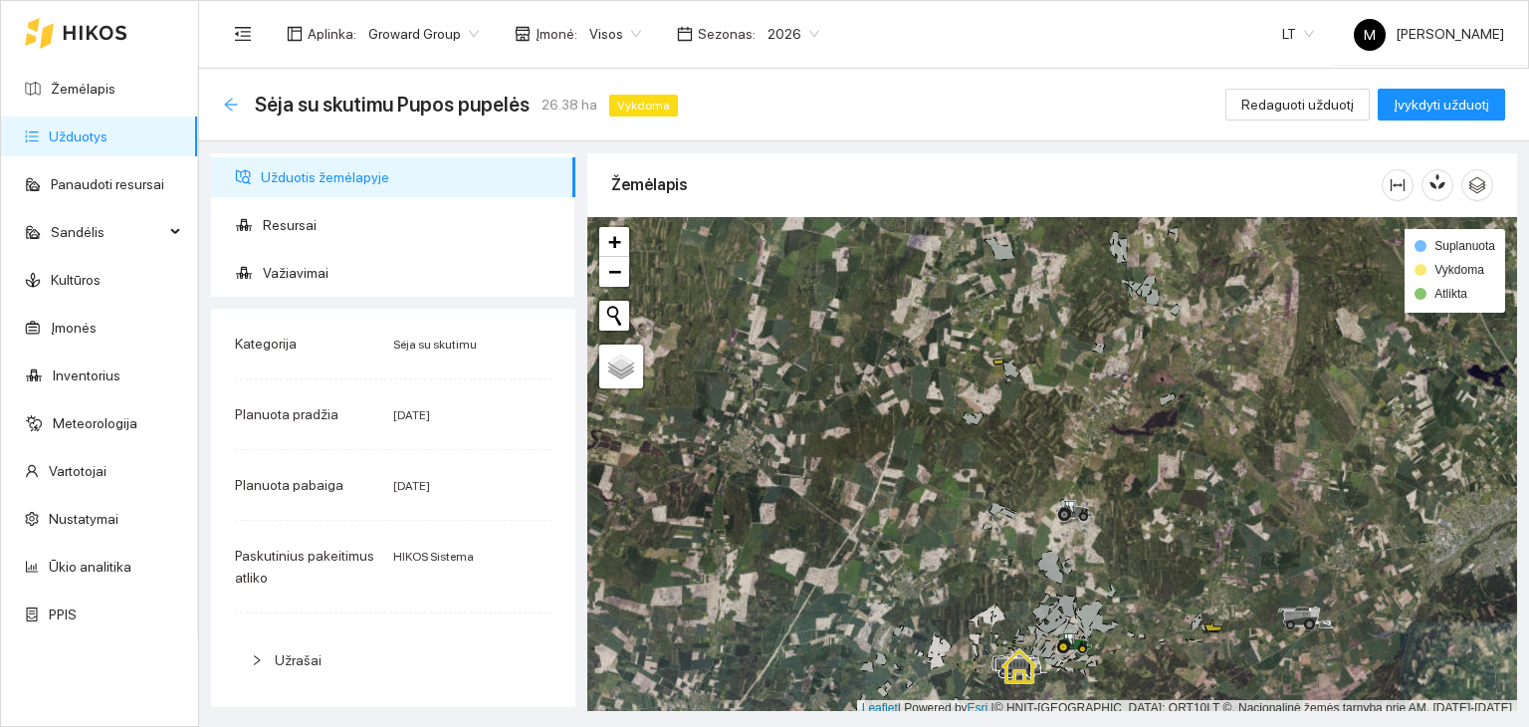
click at [227, 107] on icon "arrow-left" at bounding box center [230, 104] width 13 height 13
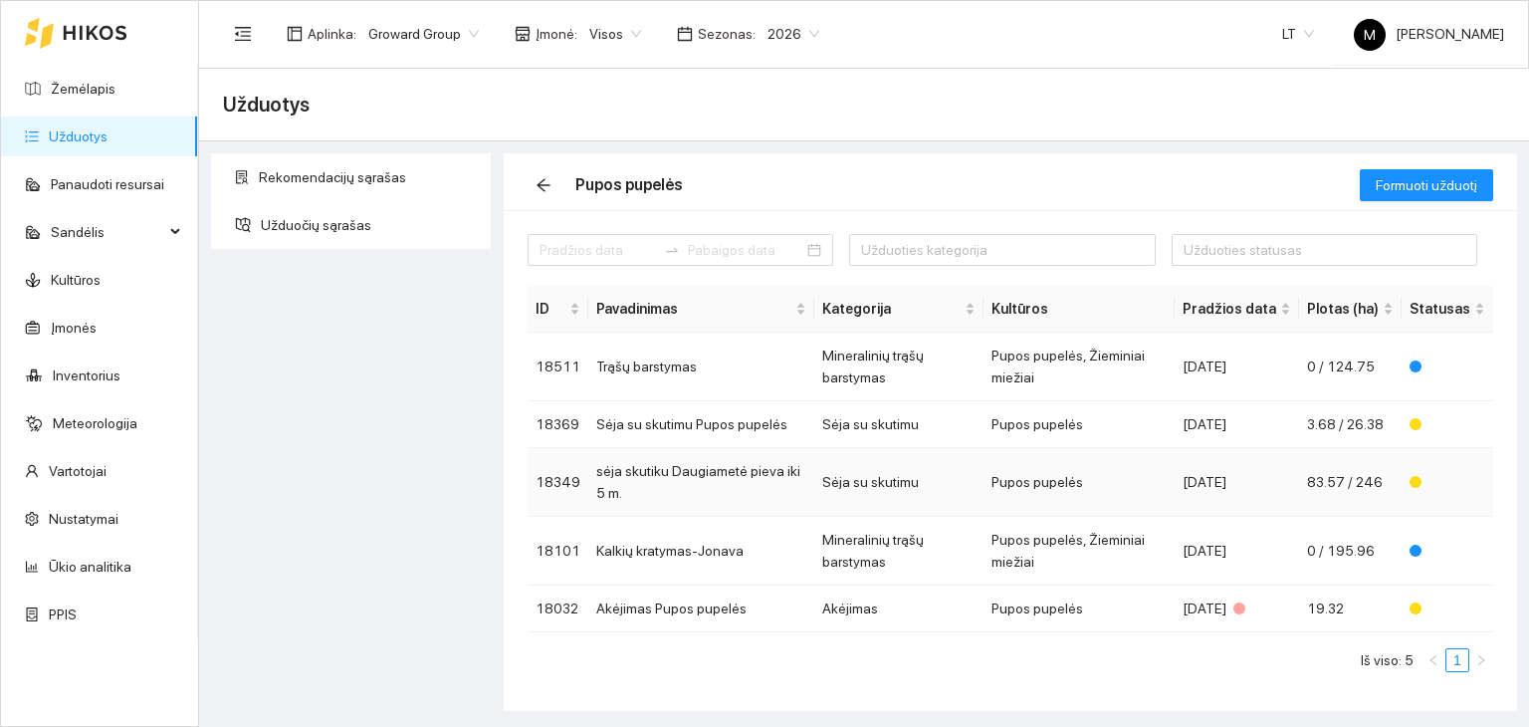
click at [745, 479] on td "sėja skutiku Daugiametė pieva iki 5 m." at bounding box center [701, 482] width 226 height 69
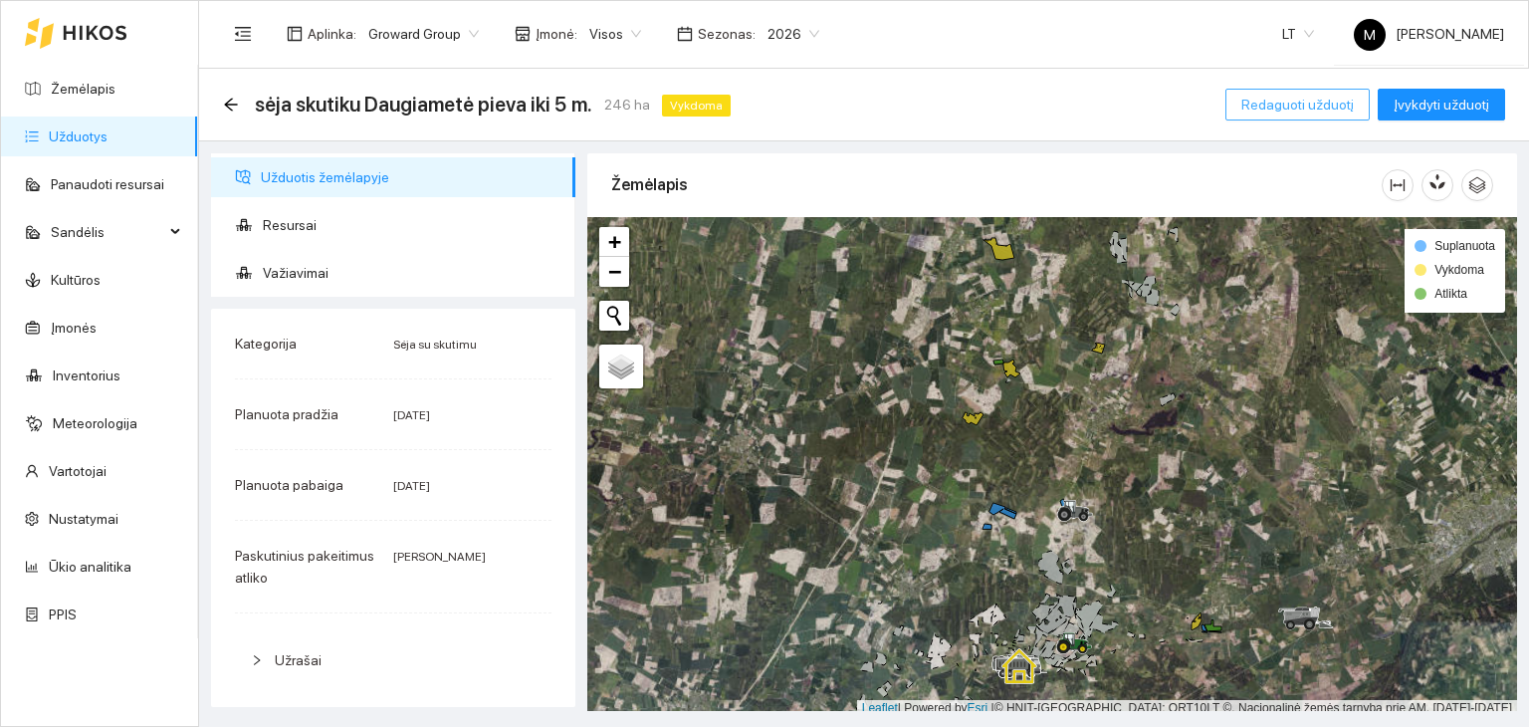
click at [1338, 99] on span "Redaguoti užduotį" at bounding box center [1297, 105] width 112 height 22
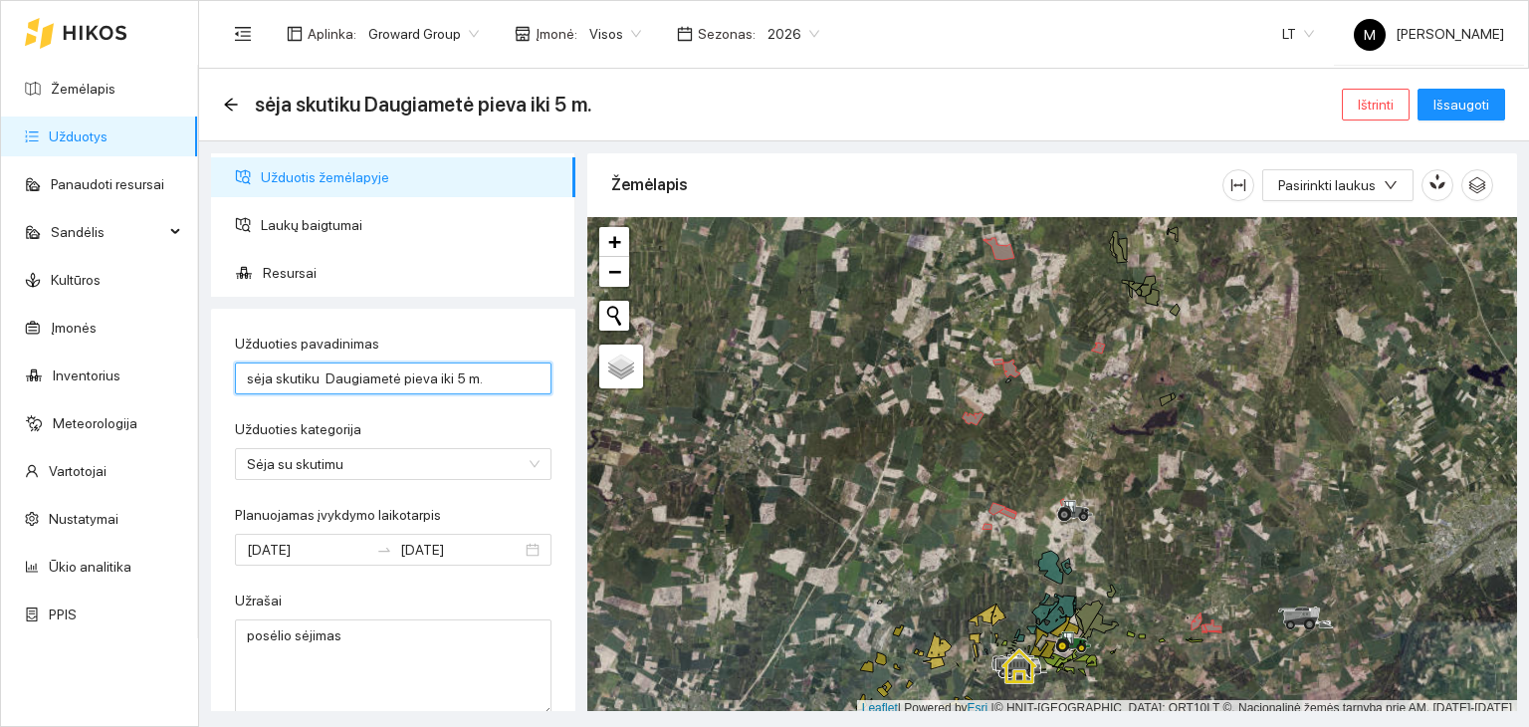
click at [476, 376] on input "sėja skutiku Daugiametė pieva iki 5 m." at bounding box center [393, 378] width 317 height 32
type input "s"
type input "p"
type input "Poselio sėjimas"
click at [1471, 112] on span "Išsaugoti" at bounding box center [1462, 105] width 56 height 22
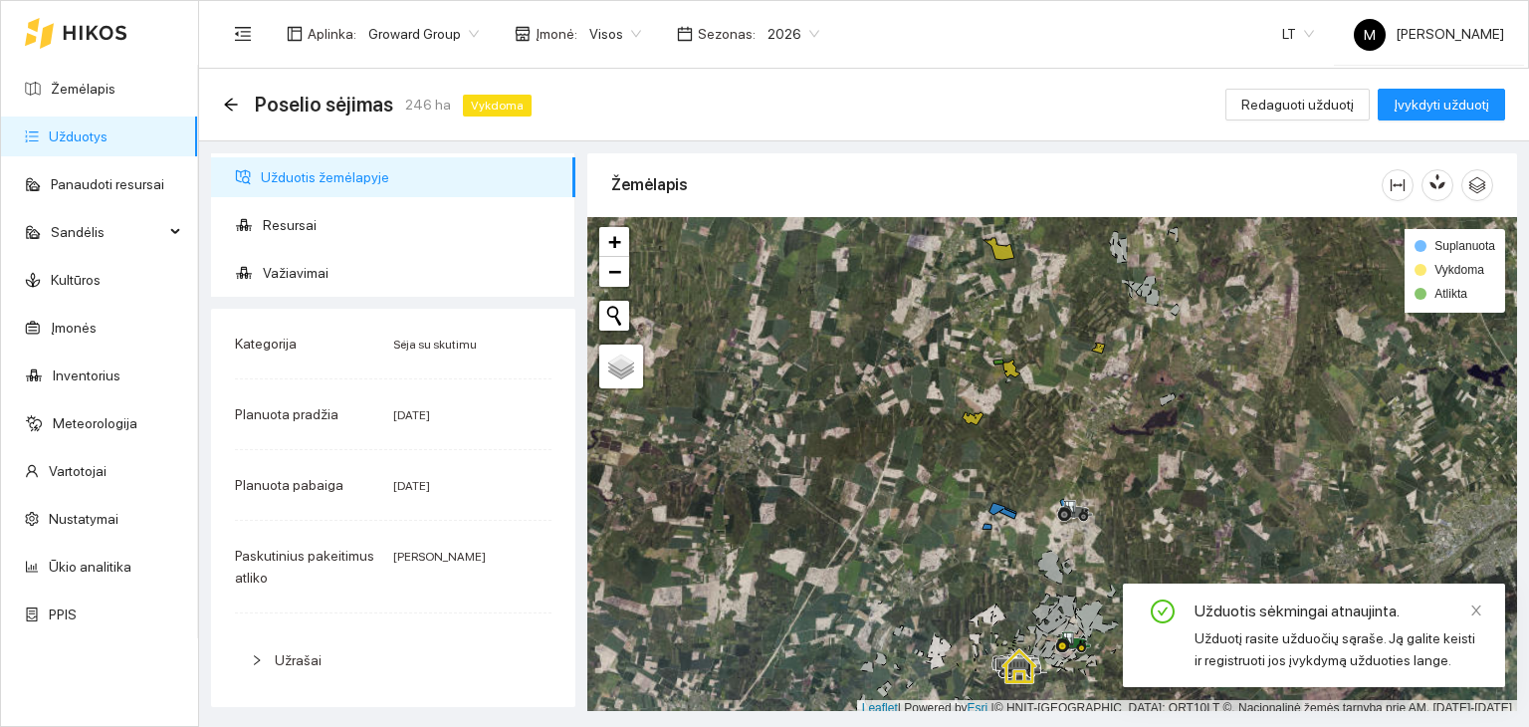
click at [96, 134] on link "Užduotys" at bounding box center [78, 136] width 59 height 16
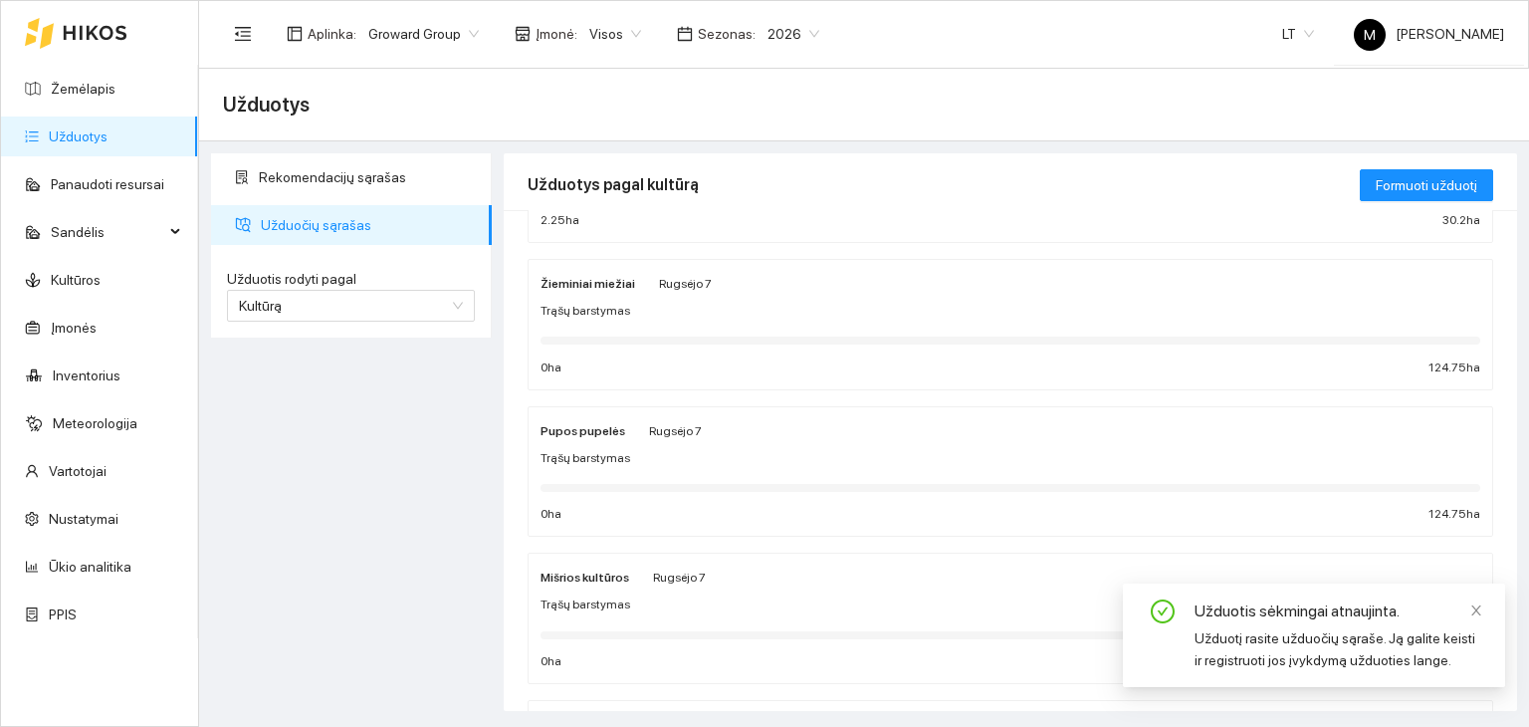
scroll to position [398, 0]
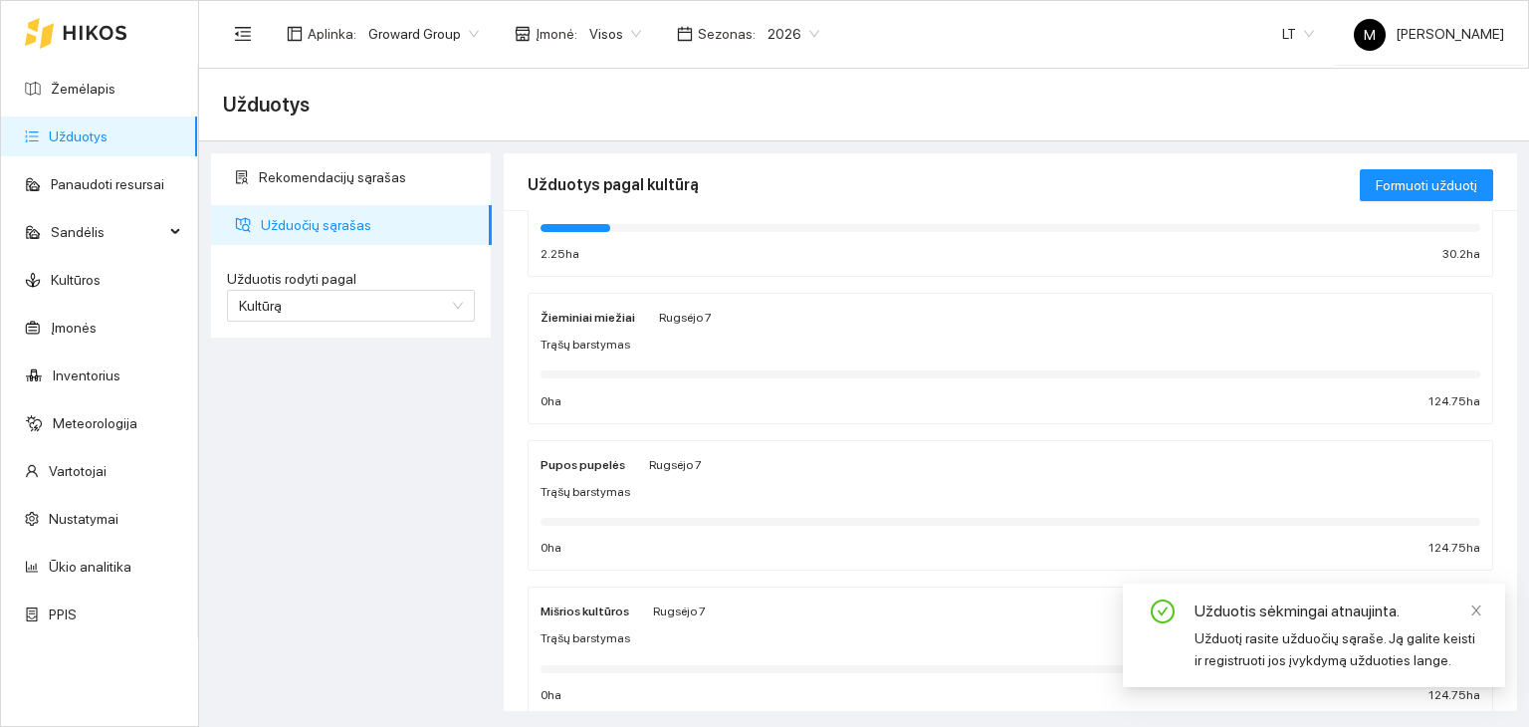
click at [669, 404] on div "0 ha 124.75 ha" at bounding box center [1011, 401] width 940 height 19
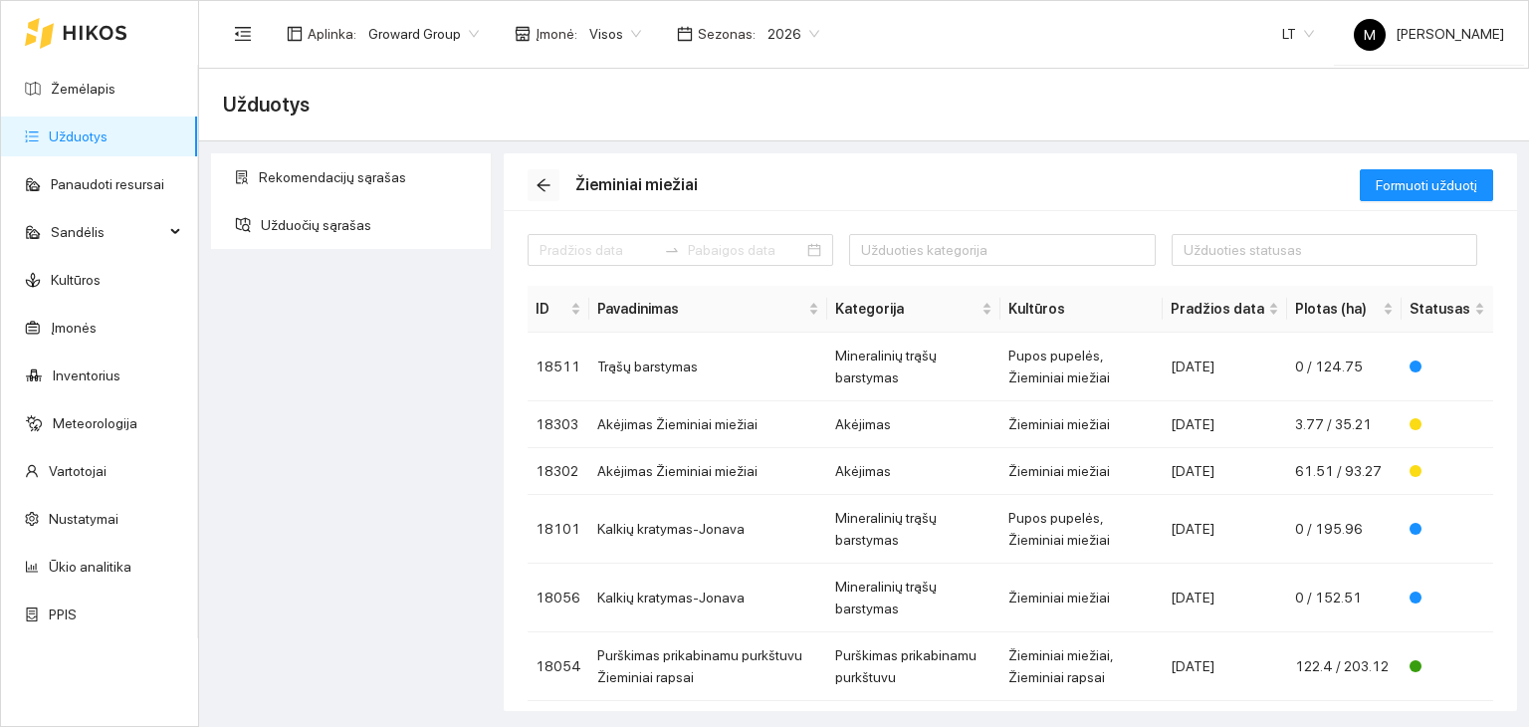
click at [541, 187] on icon "arrow-left" at bounding box center [543, 185] width 13 height 13
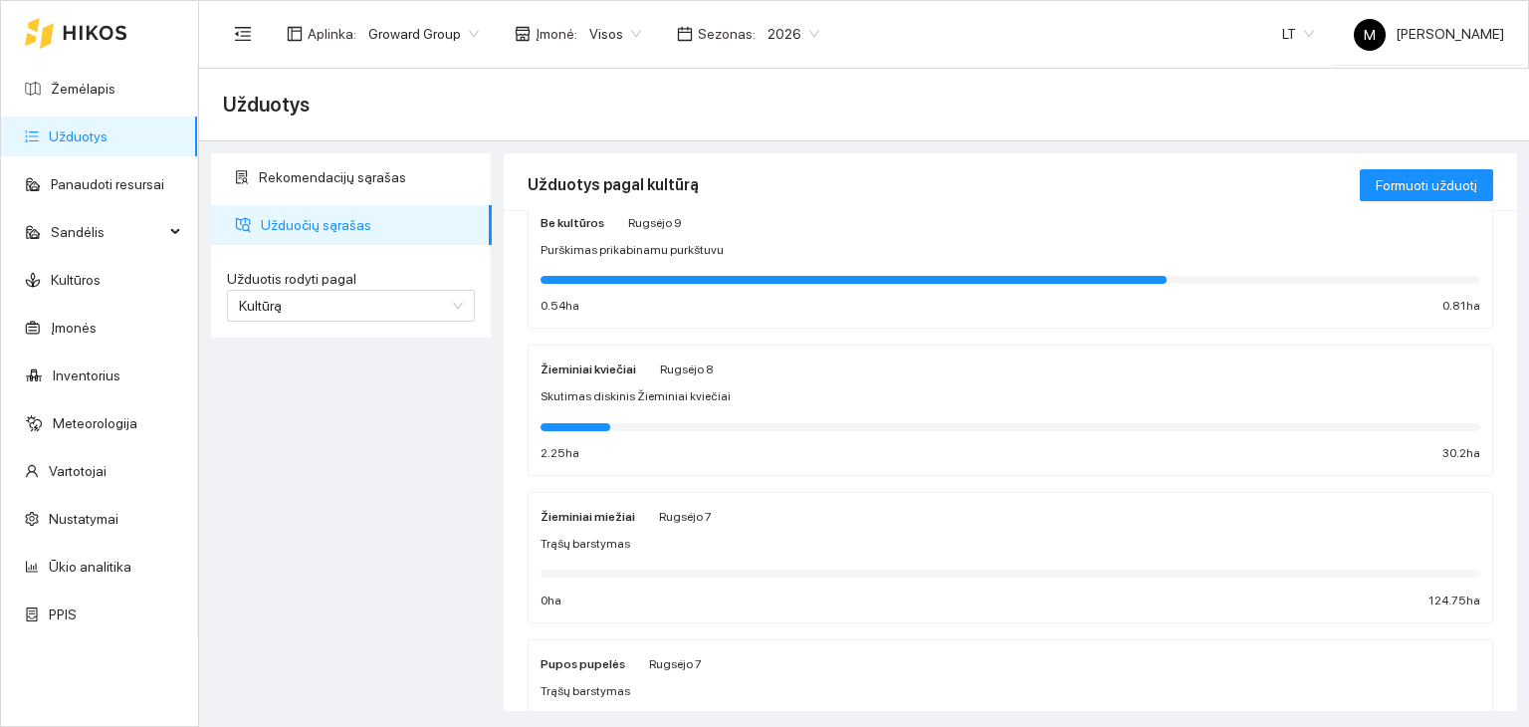
scroll to position [299, 0]
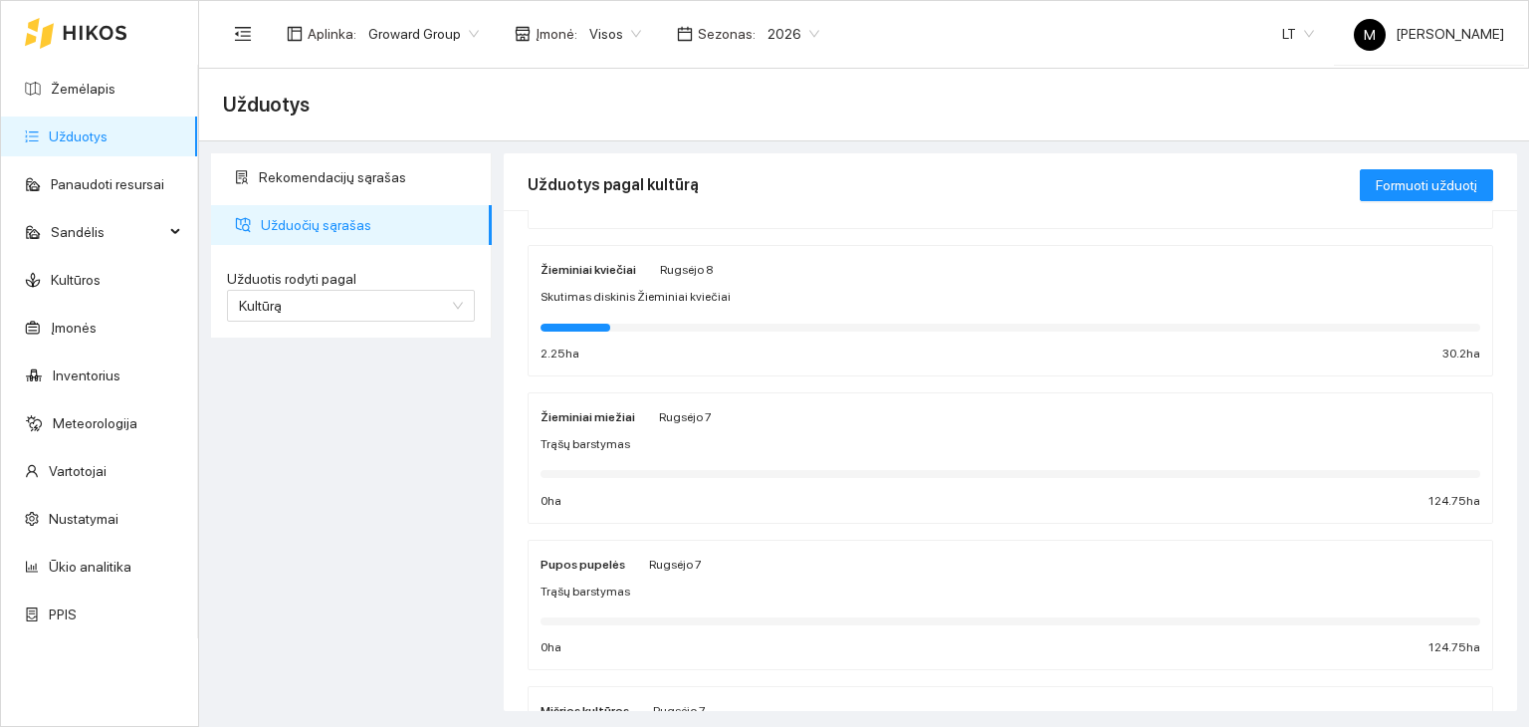
click at [629, 573] on div "Pupos pupelės Rugsėjo 7 Trąšų barstymas 0 ha 124.75 ha" at bounding box center [1011, 606] width 940 height 106
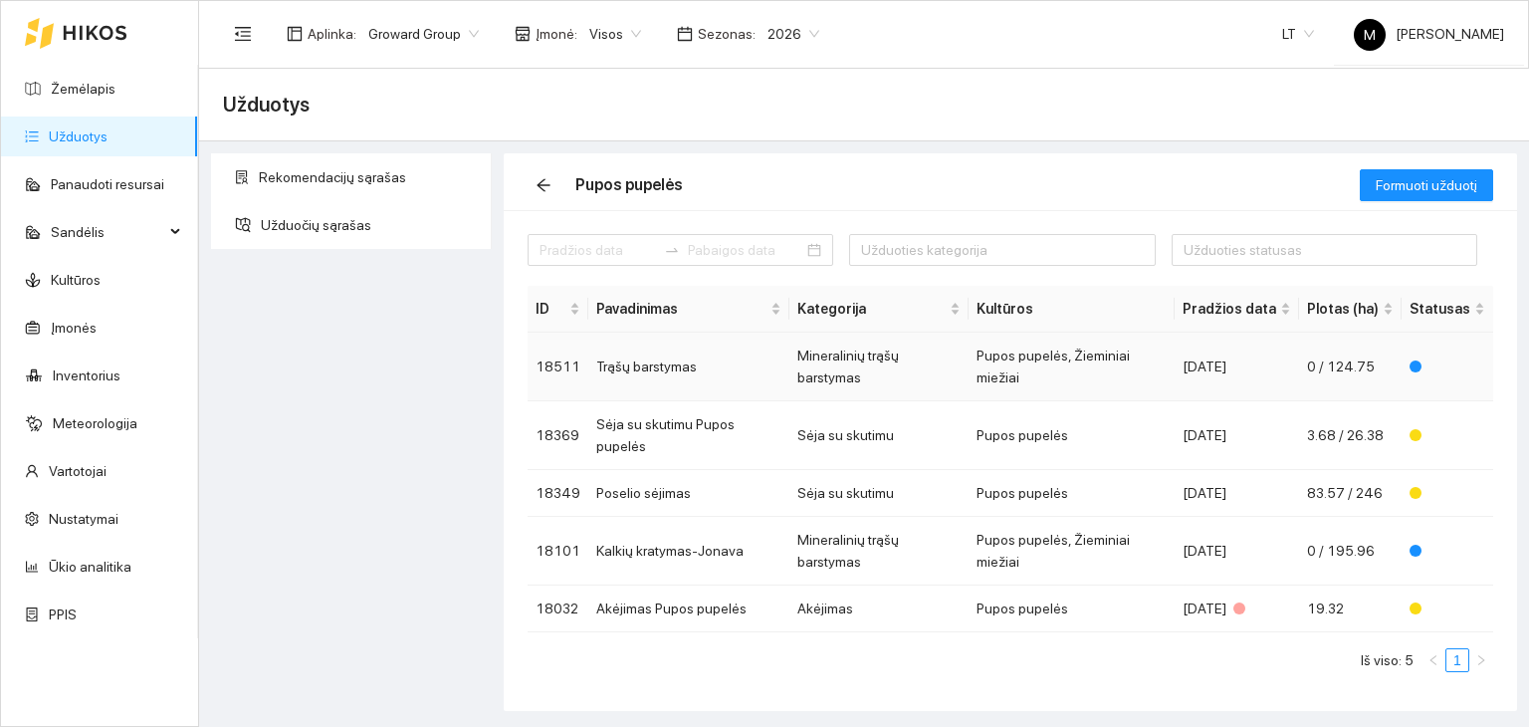
click at [631, 348] on td "Trąšų barstymas" at bounding box center [688, 367] width 201 height 69
click at [647, 470] on td "Poselio sėjimas" at bounding box center [688, 493] width 201 height 47
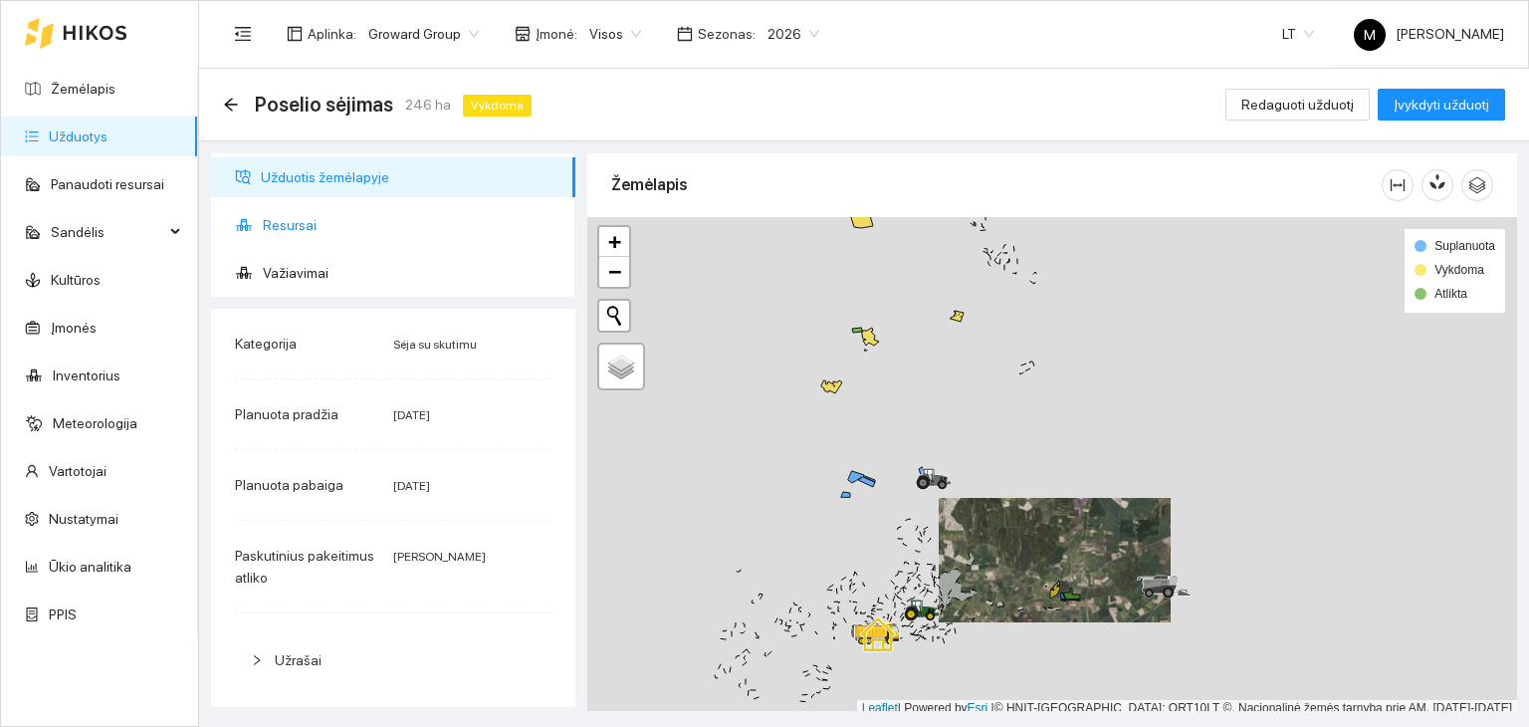
click at [366, 228] on span "Resursai" at bounding box center [411, 225] width 297 height 40
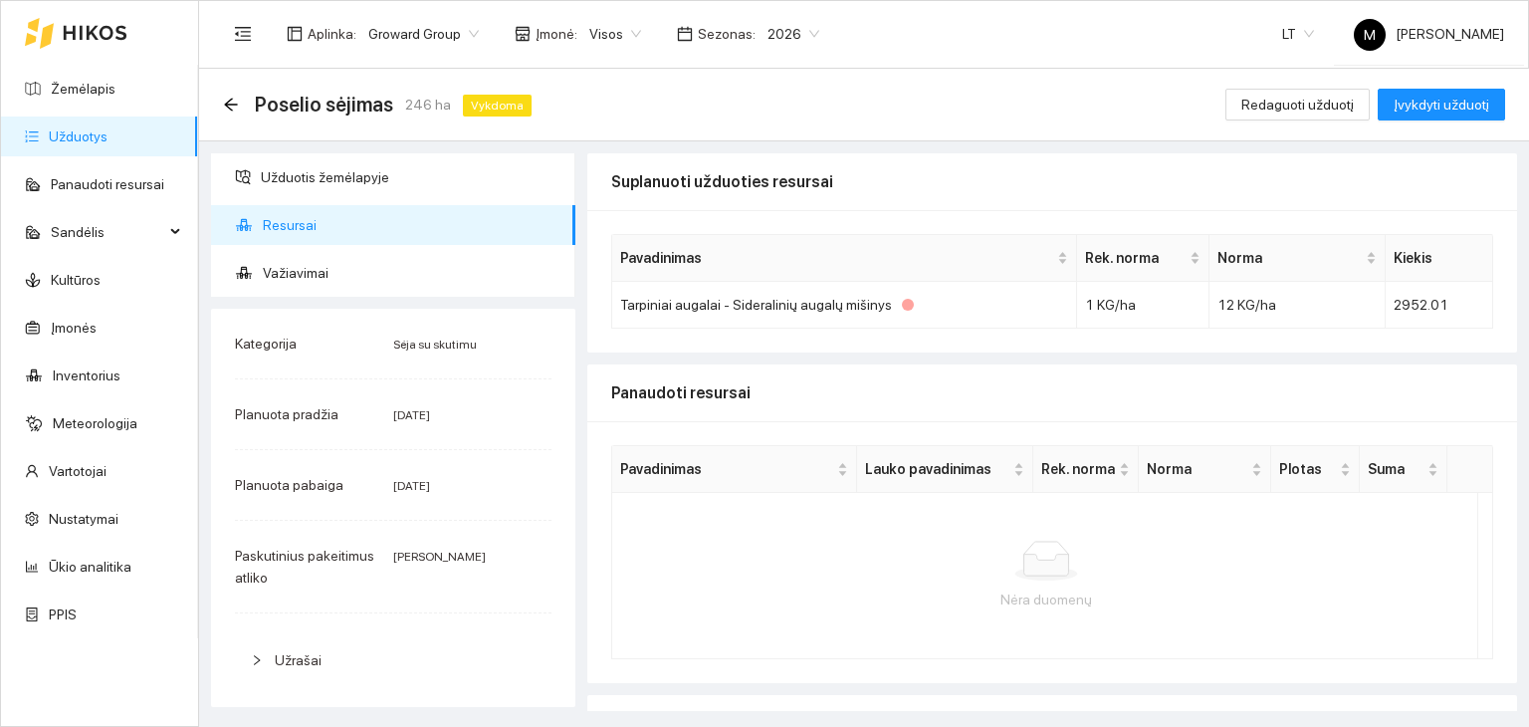
click at [708, 30] on span "Sezonas :" at bounding box center [727, 34] width 58 height 22
click at [94, 90] on link "Žemėlapis" at bounding box center [83, 89] width 65 height 16
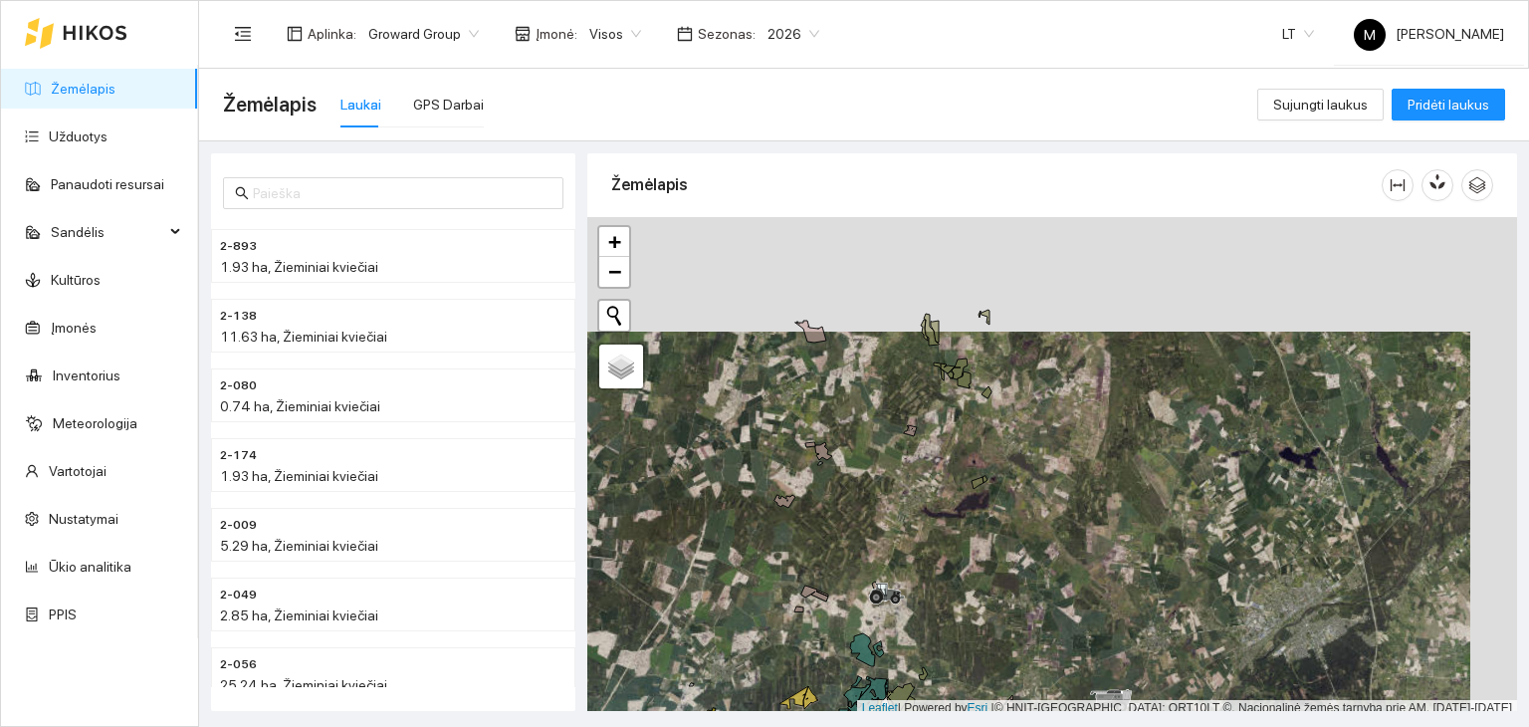
scroll to position [5, 0]
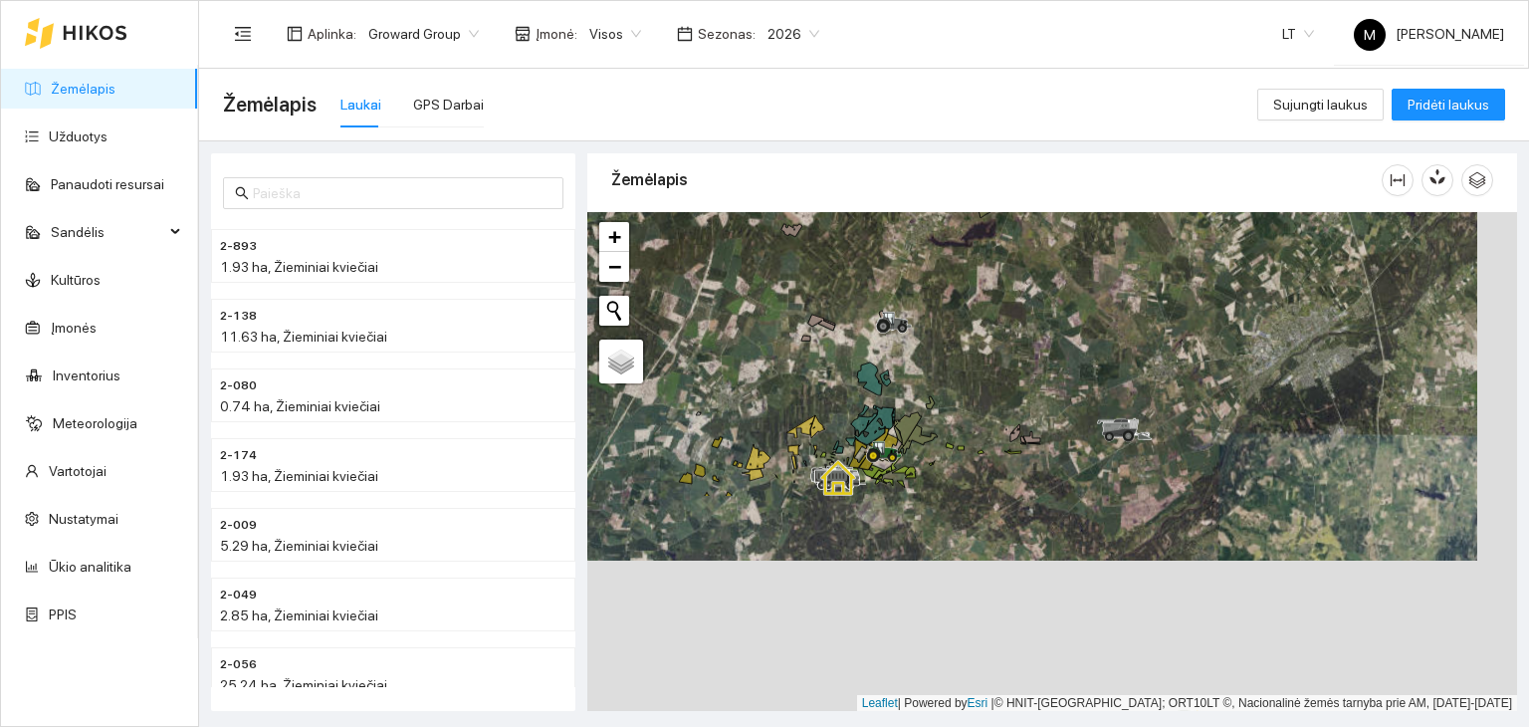
drag, startPoint x: 983, startPoint y: 635, endPoint x: 992, endPoint y: 359, distance: 275.9
click at [992, 359] on div at bounding box center [1052, 462] width 930 height 500
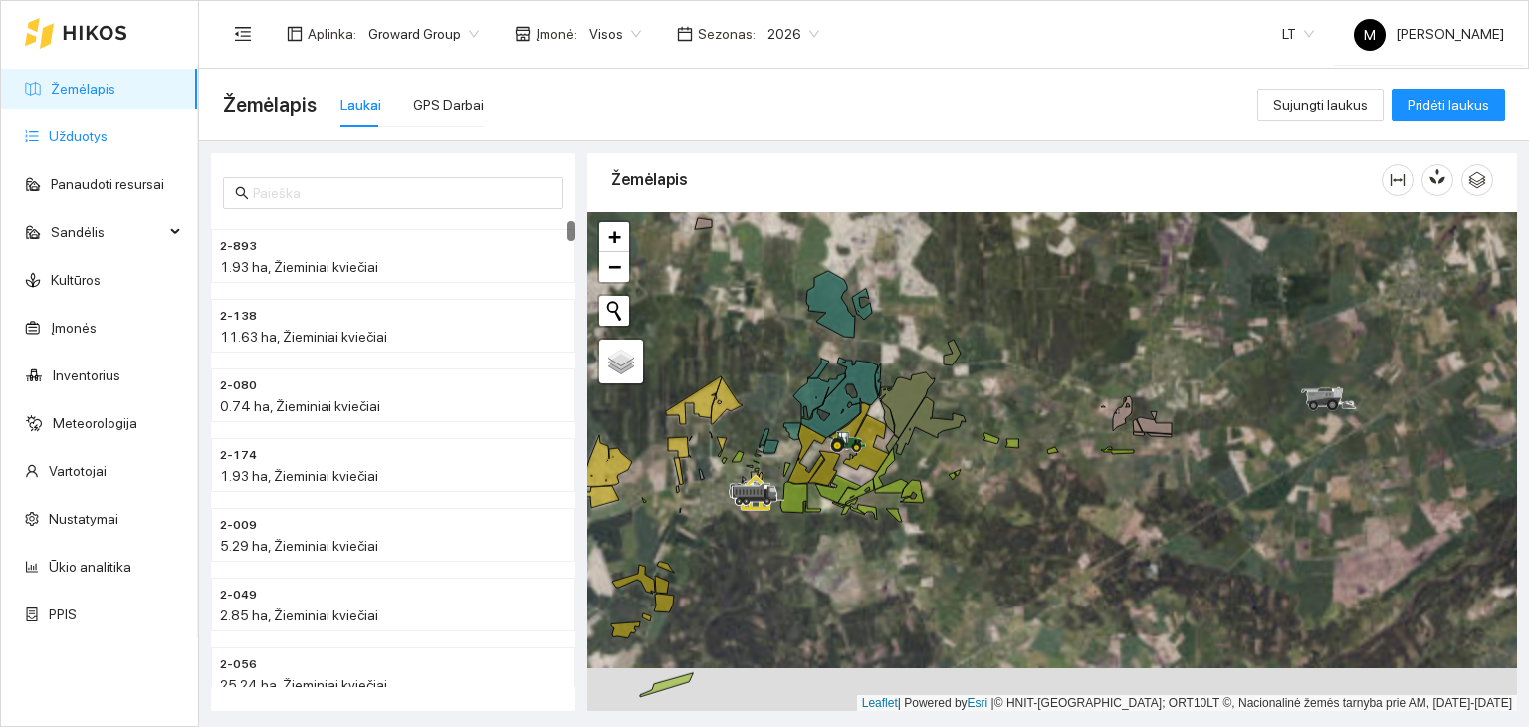
click at [108, 130] on link "Užduotys" at bounding box center [78, 136] width 59 height 16
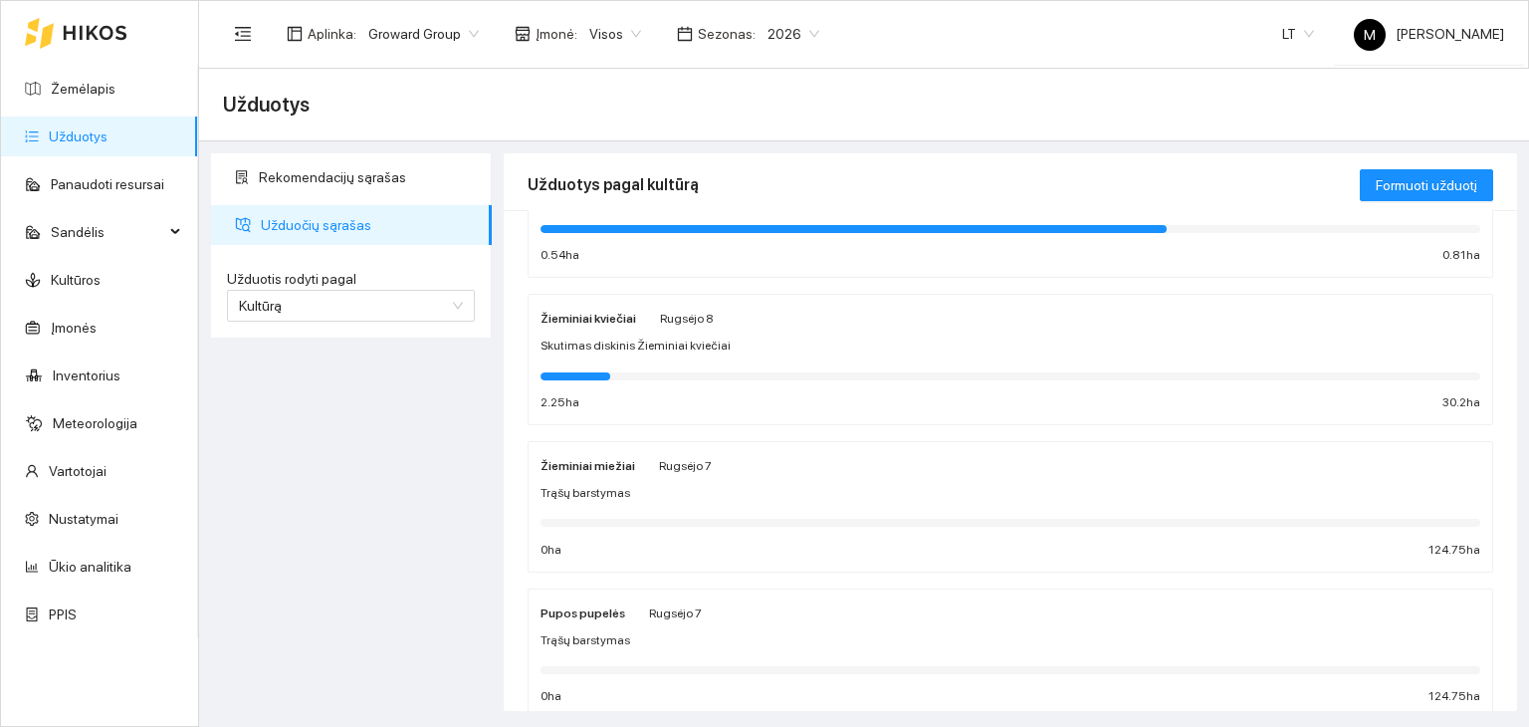
scroll to position [398, 0]
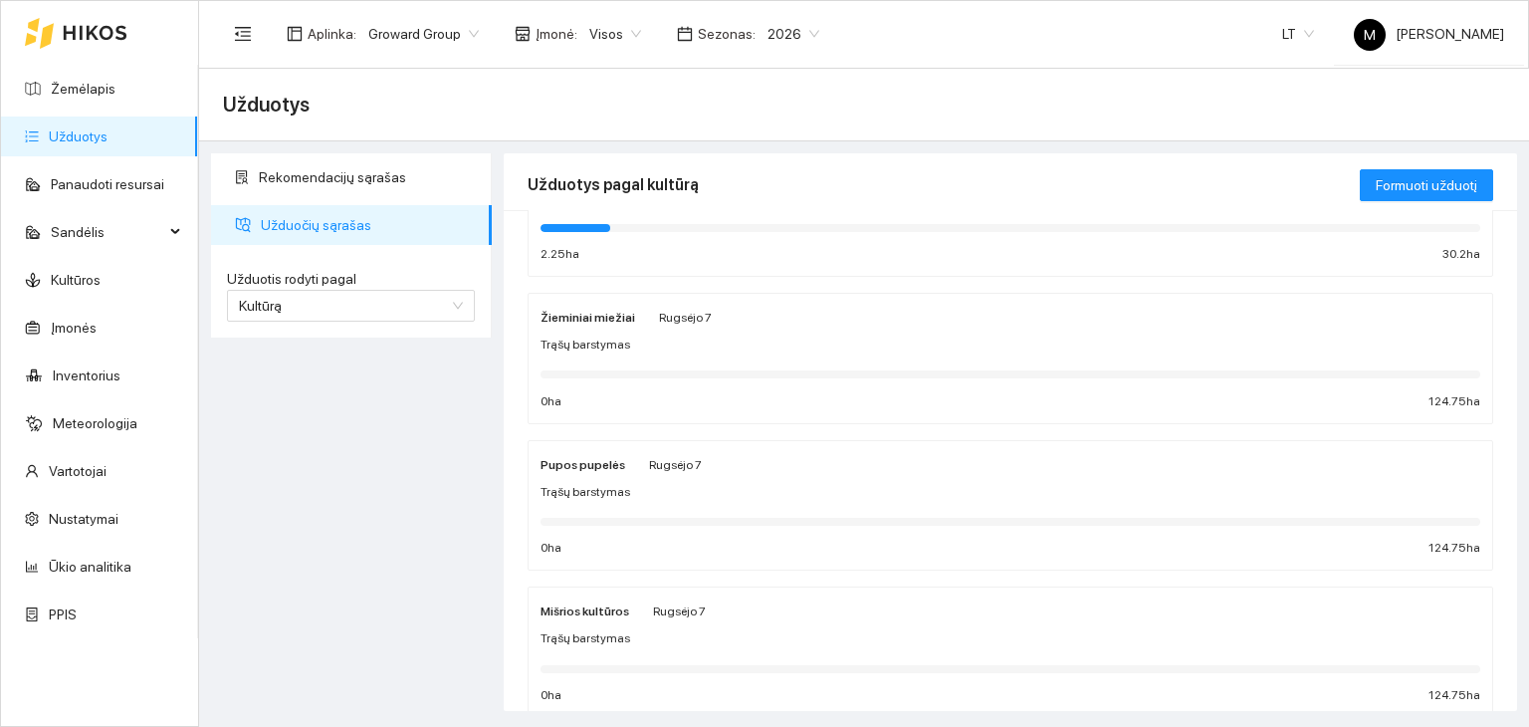
click at [857, 495] on div "Trąšų barstymas" at bounding box center [1011, 492] width 940 height 19
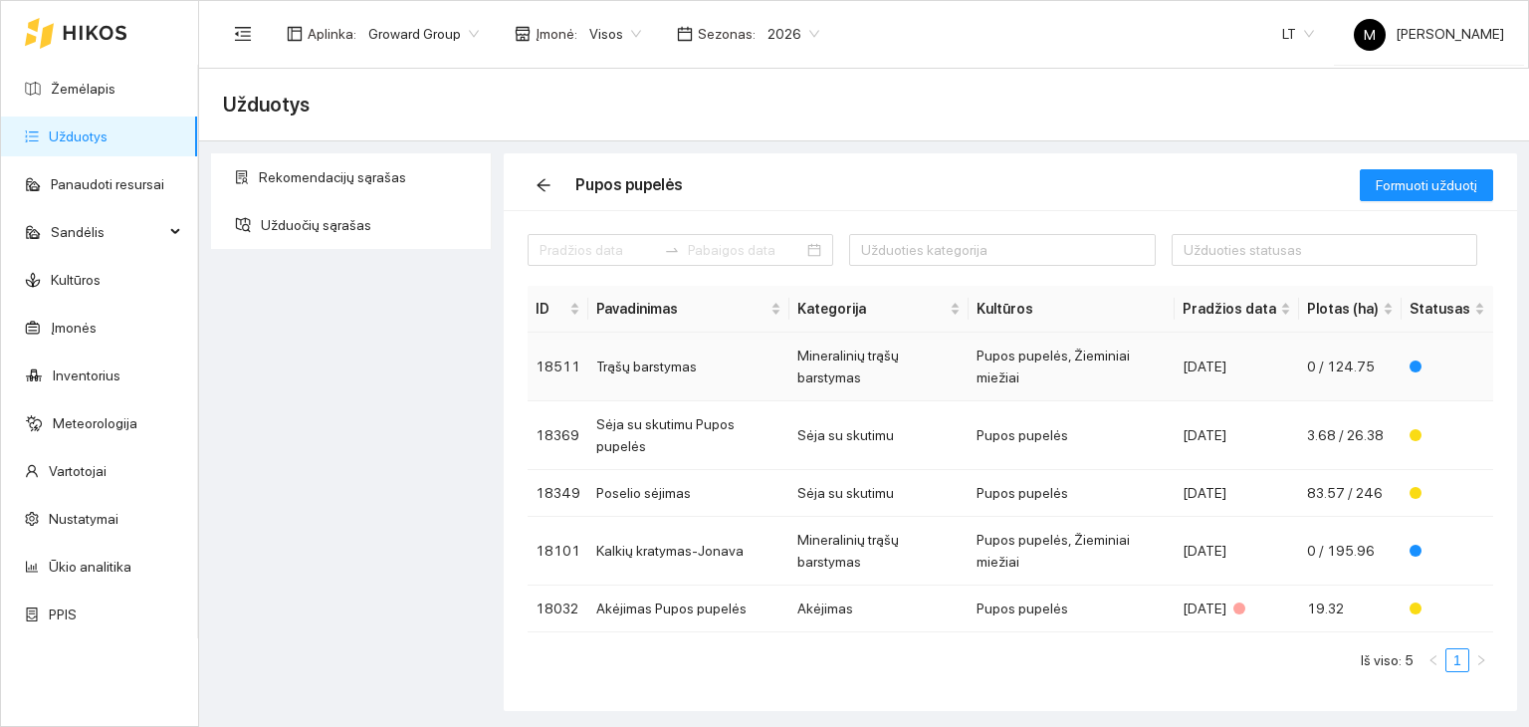
click at [663, 359] on td "Trąšų barstymas" at bounding box center [688, 367] width 201 height 69
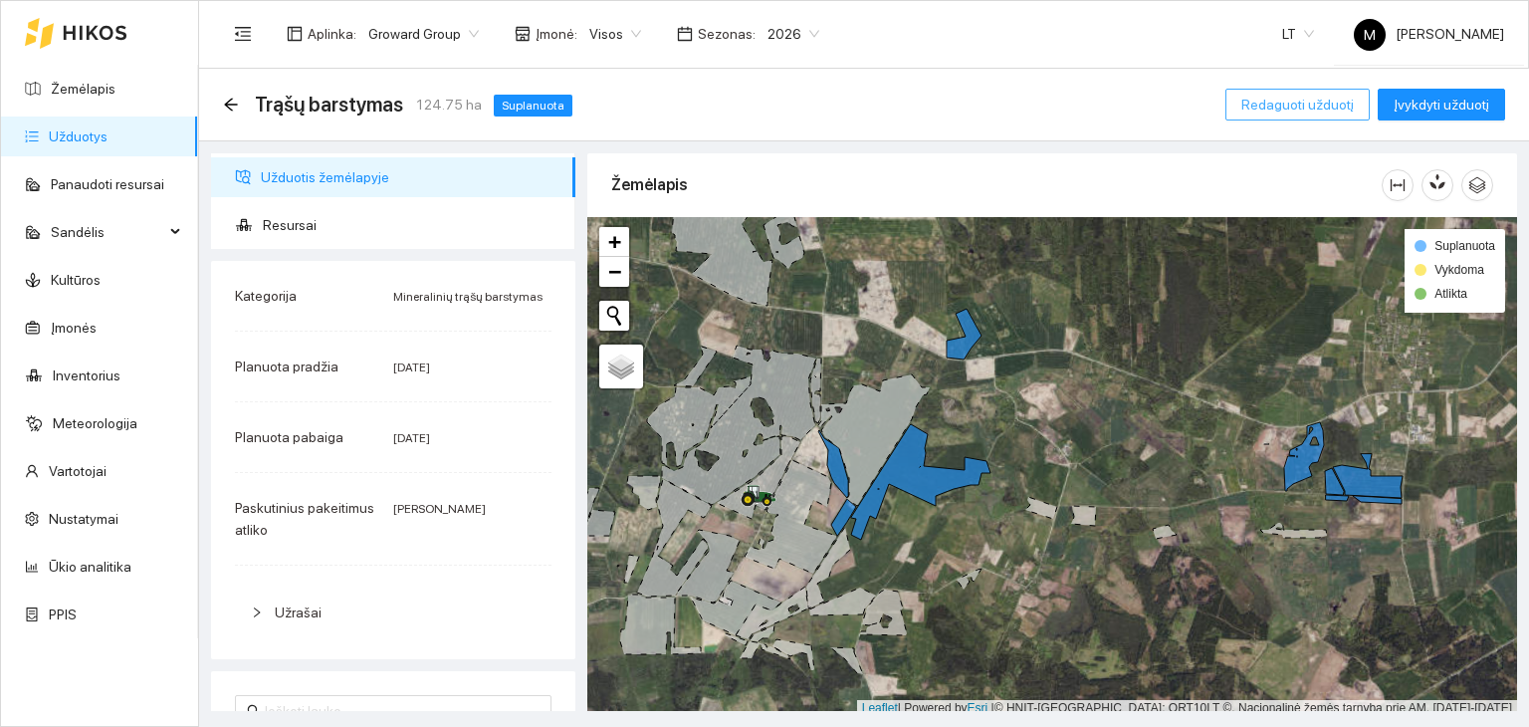
click at [1310, 97] on span "Redaguoti užduotį" at bounding box center [1297, 105] width 112 height 22
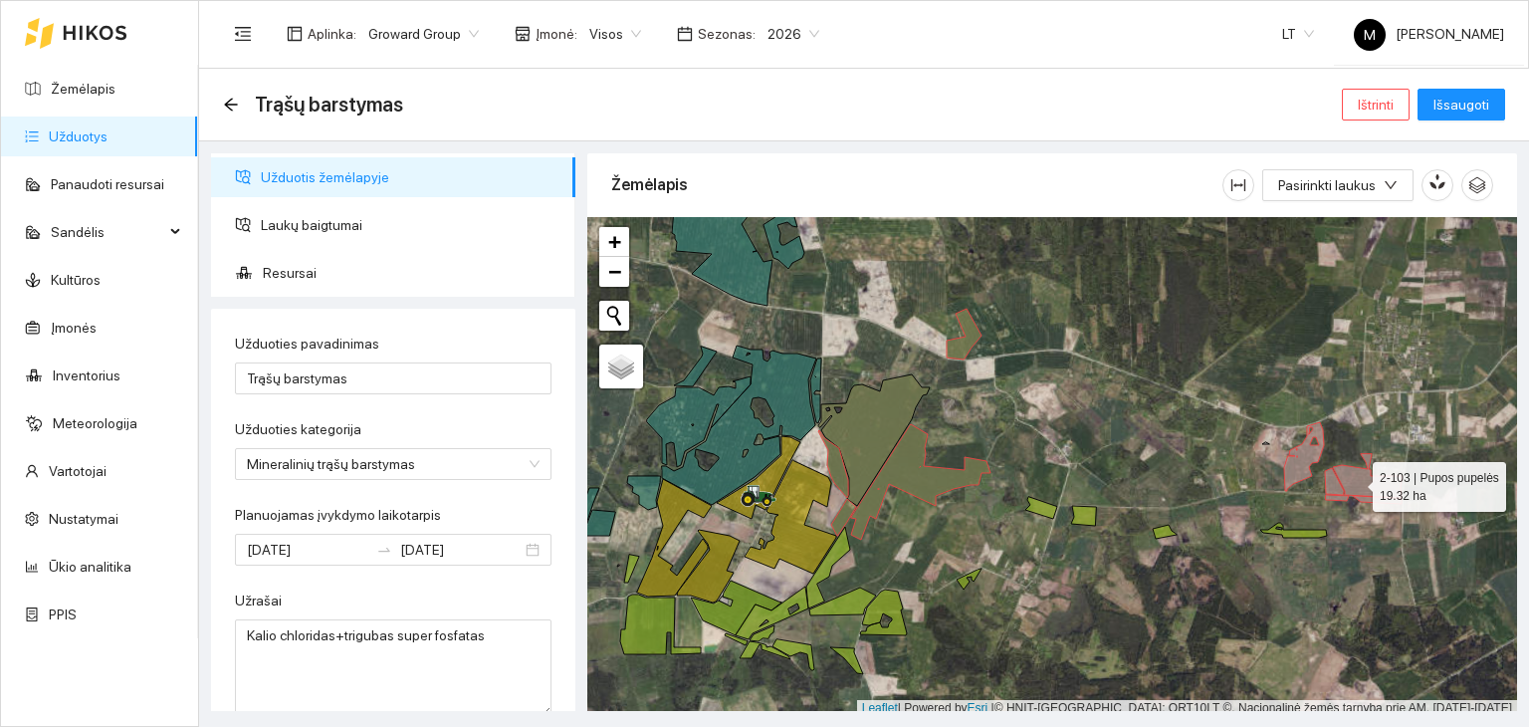
click at [1355, 481] on icon at bounding box center [1368, 476] width 70 height 44
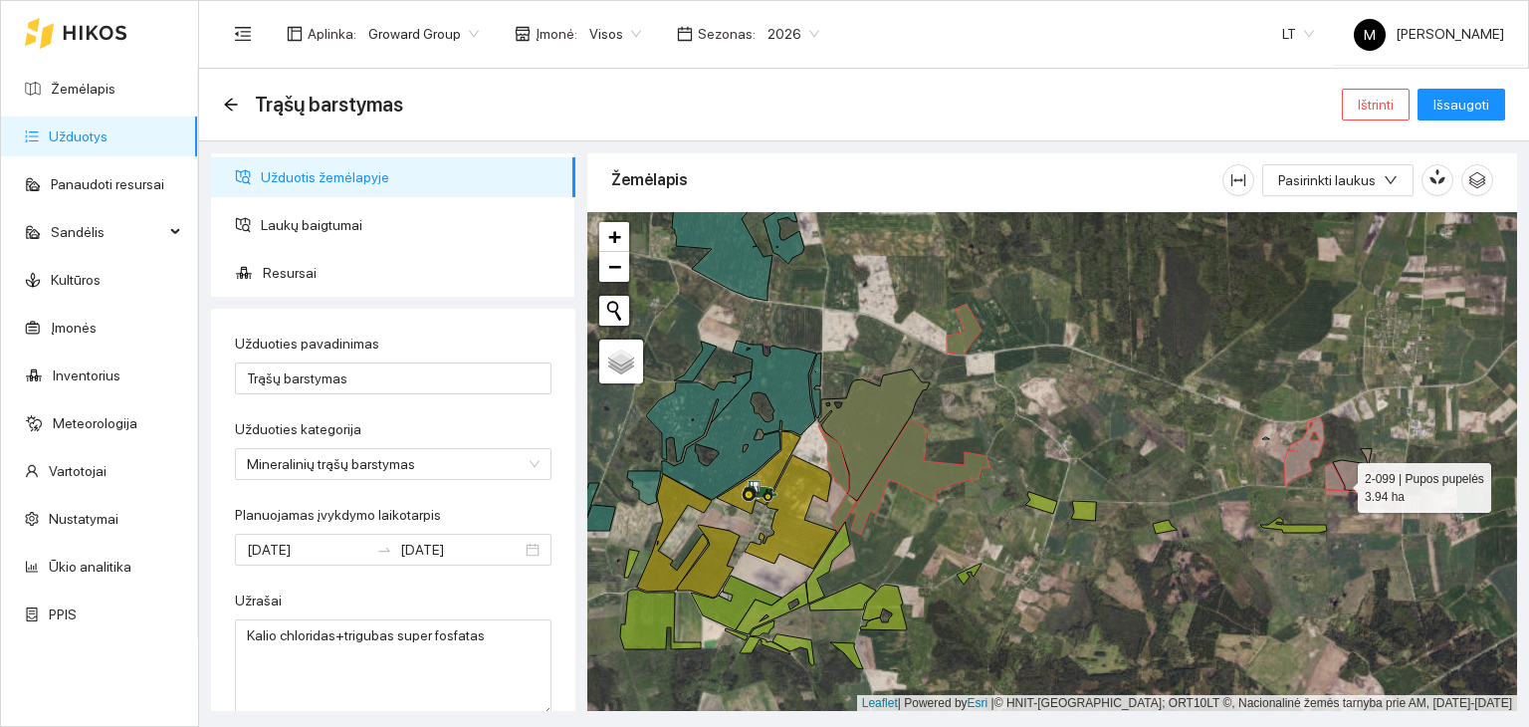
click at [1340, 482] on icon at bounding box center [1334, 476] width 19 height 27
click at [1345, 491] on icon at bounding box center [1364, 494] width 76 height 9
click at [1293, 462] on icon at bounding box center [1304, 451] width 40 height 69
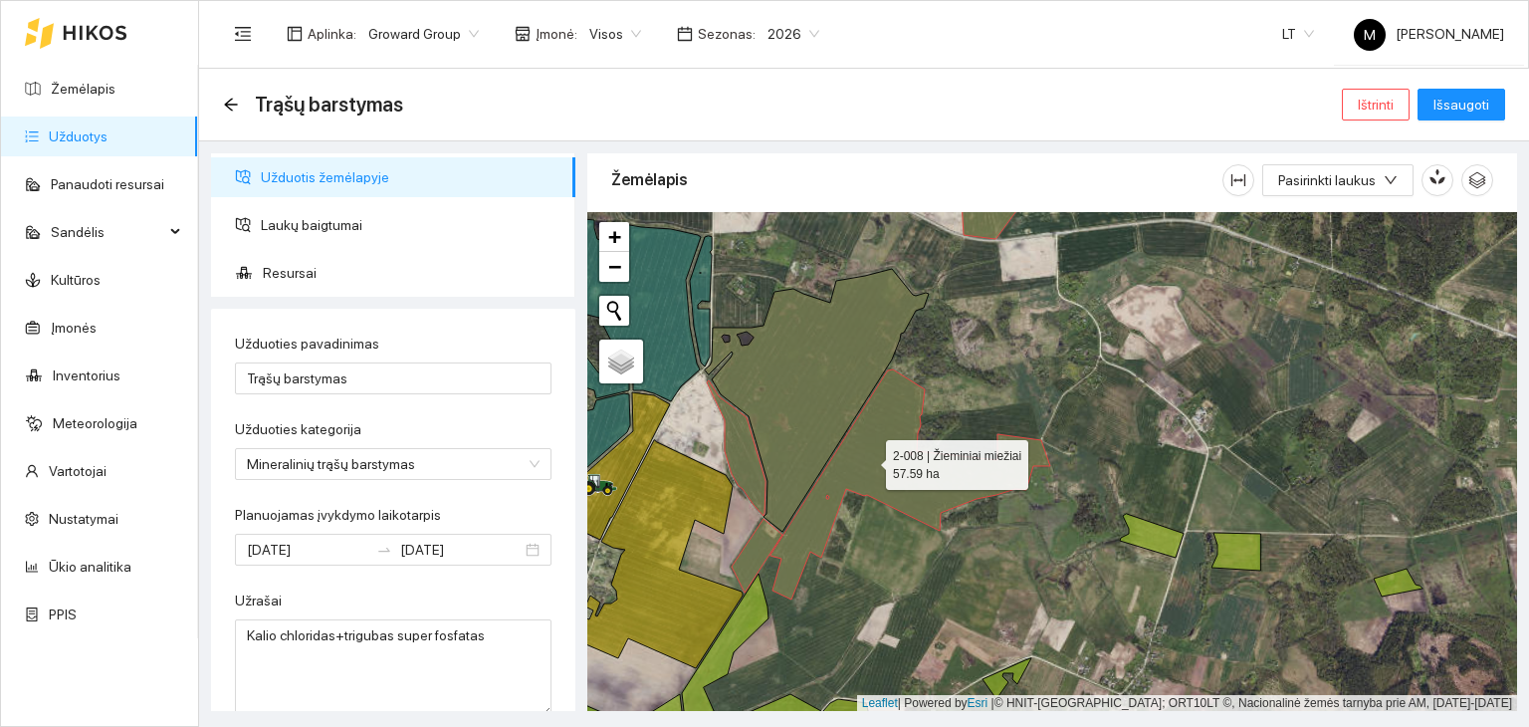
click at [874, 467] on icon at bounding box center [911, 484] width 280 height 230
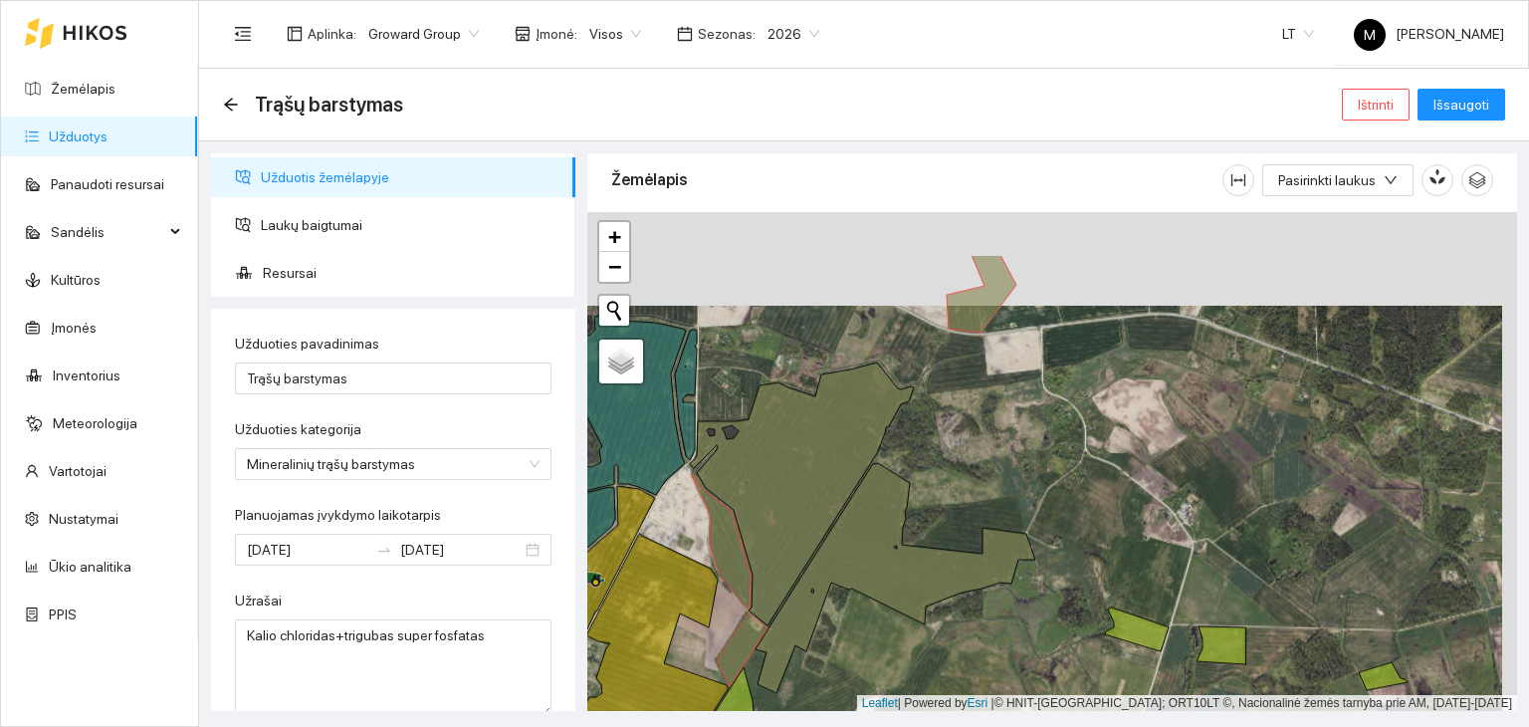
drag, startPoint x: 1000, startPoint y: 306, endPoint x: 964, endPoint y: 469, distance: 167.2
click at [964, 469] on div at bounding box center [1052, 462] width 930 height 500
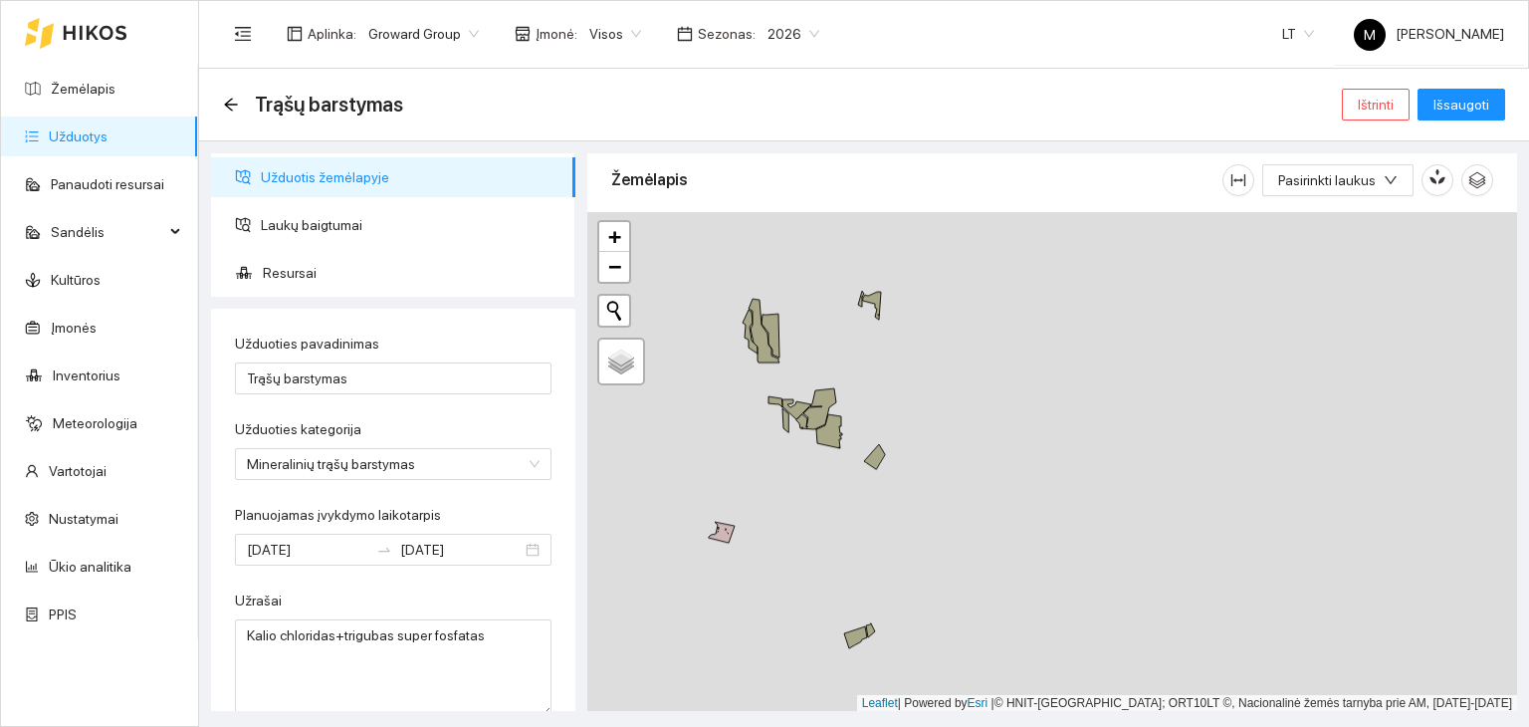
drag, startPoint x: 973, startPoint y: 288, endPoint x: 836, endPoint y: 329, distance: 142.4
click at [836, 329] on div at bounding box center [1052, 462] width 930 height 500
click at [852, 638] on icon at bounding box center [855, 637] width 23 height 22
click at [874, 633] on div at bounding box center [1052, 462] width 930 height 500
click at [870, 634] on icon at bounding box center [870, 630] width 9 height 14
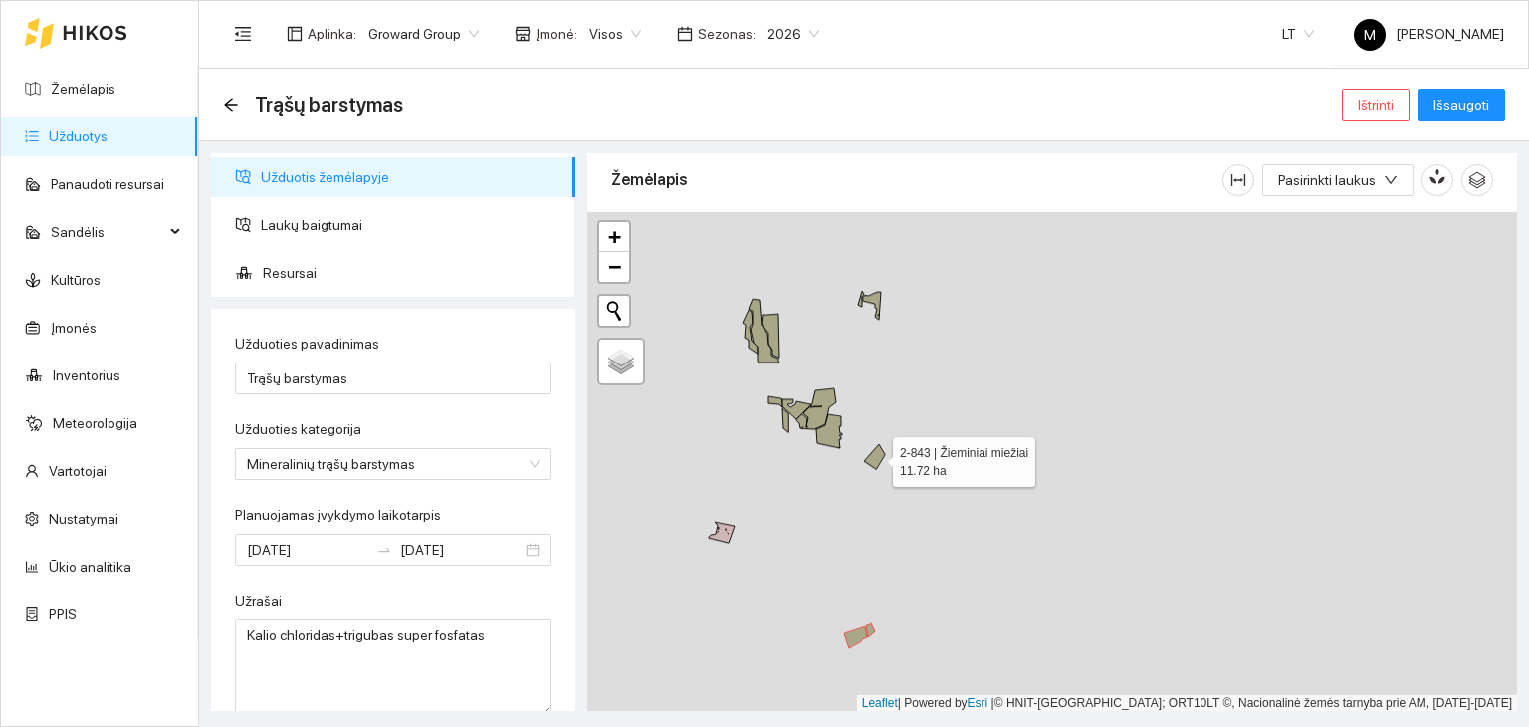
click at [880, 455] on icon at bounding box center [874, 456] width 21 height 25
click at [829, 433] on icon at bounding box center [829, 431] width 26 height 34
click at [812, 411] on icon at bounding box center [816, 408] width 40 height 41
click at [792, 405] on icon at bounding box center [797, 409] width 29 height 20
click at [787, 424] on icon at bounding box center [786, 420] width 6 height 24
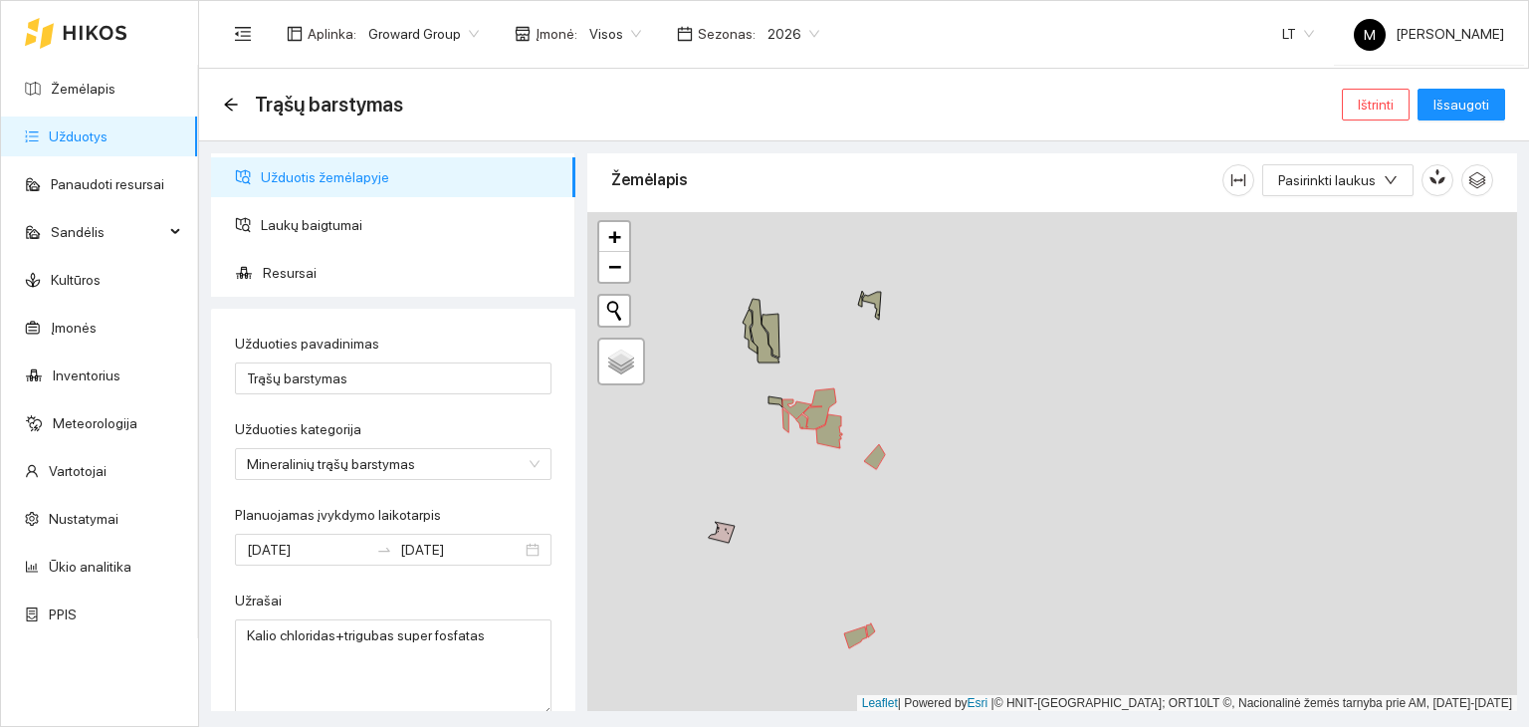
click at [780, 403] on icon at bounding box center [776, 401] width 14 height 11
click at [772, 328] on icon at bounding box center [771, 336] width 18 height 44
click at [767, 337] on icon at bounding box center [764, 331] width 31 height 64
click at [755, 345] on icon at bounding box center [750, 332] width 15 height 44
click at [886, 300] on div at bounding box center [1052, 462] width 930 height 500
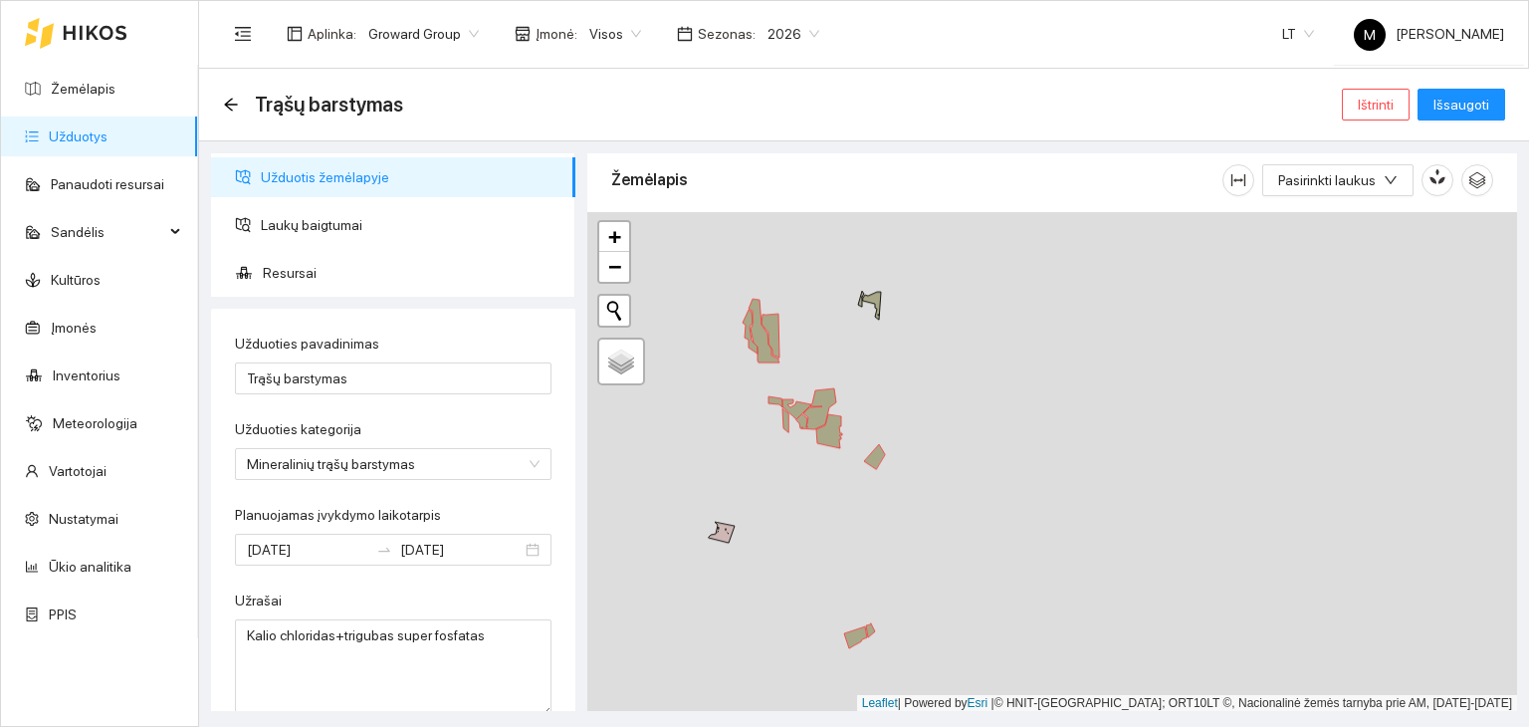
click at [873, 305] on div at bounding box center [1052, 462] width 930 height 500
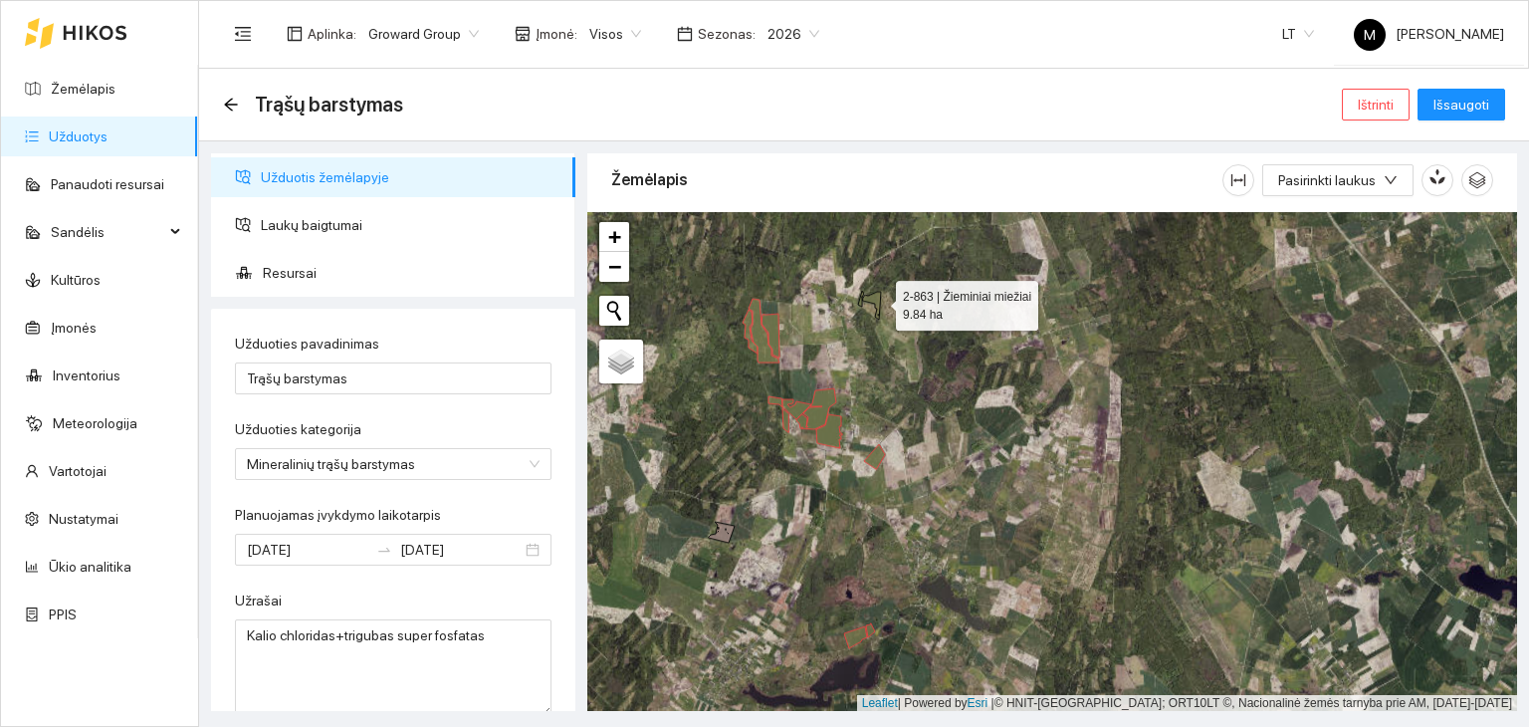
click at [878, 300] on icon at bounding box center [872, 306] width 18 height 28
click at [859, 300] on icon at bounding box center [861, 299] width 6 height 16
click at [1461, 95] on span "Išsaugoti" at bounding box center [1462, 105] width 56 height 22
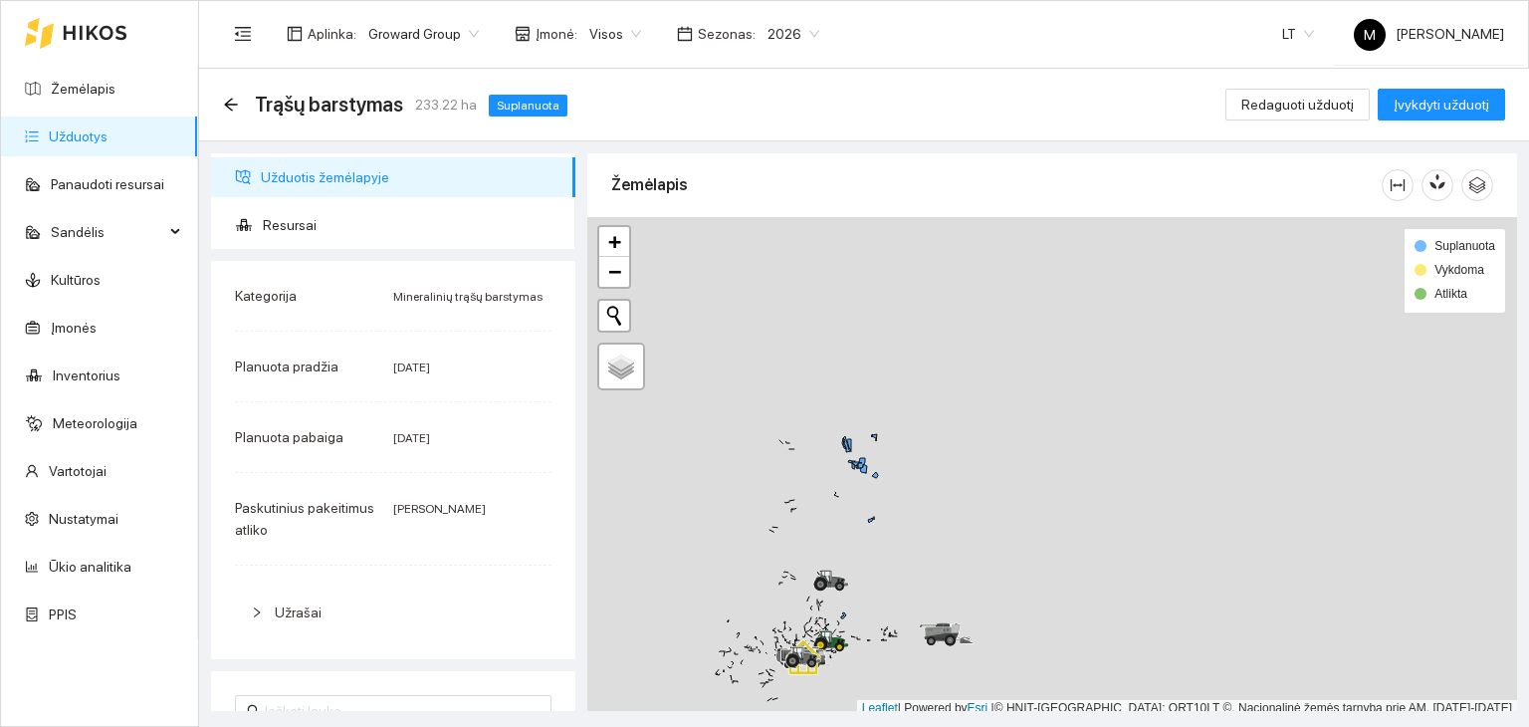
click at [108, 132] on link "Užduotys" at bounding box center [78, 136] width 59 height 16
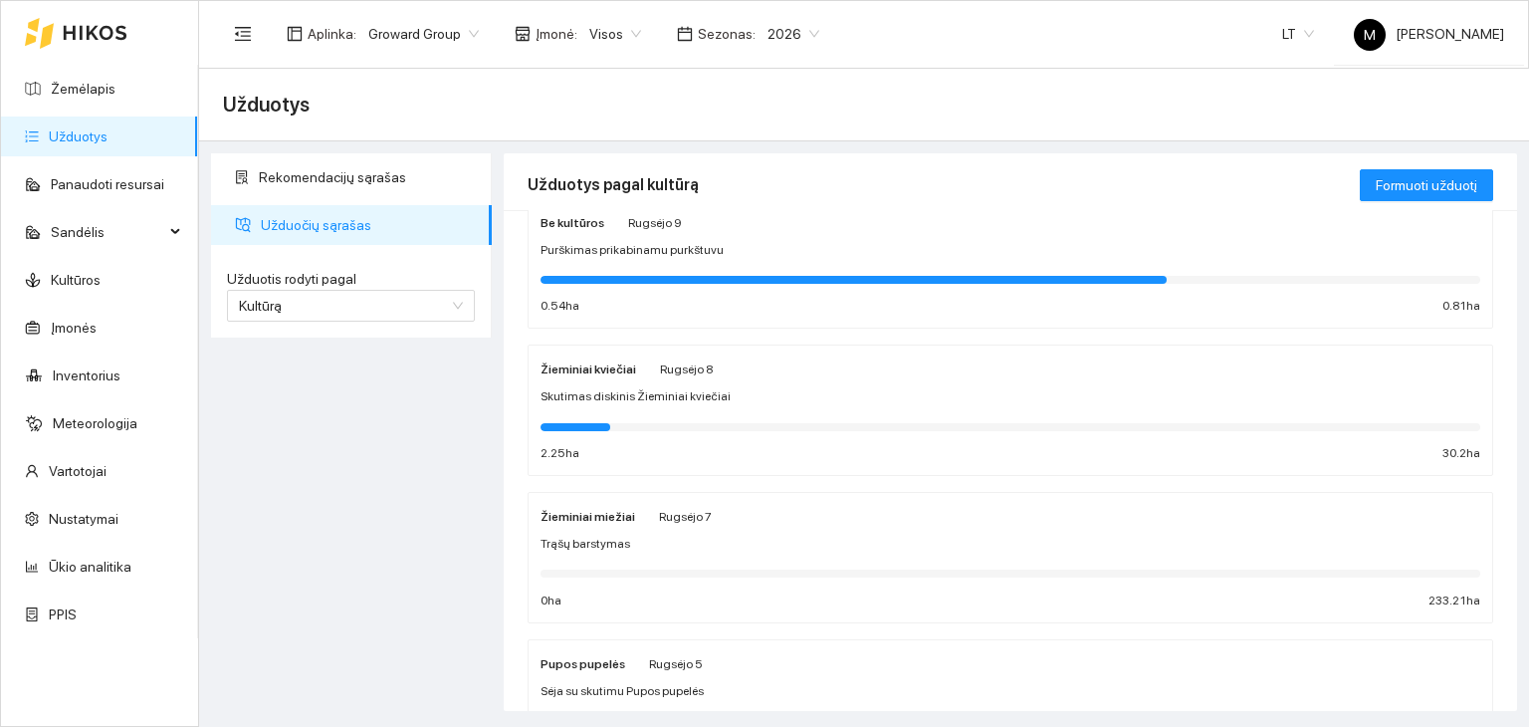
scroll to position [299, 0]
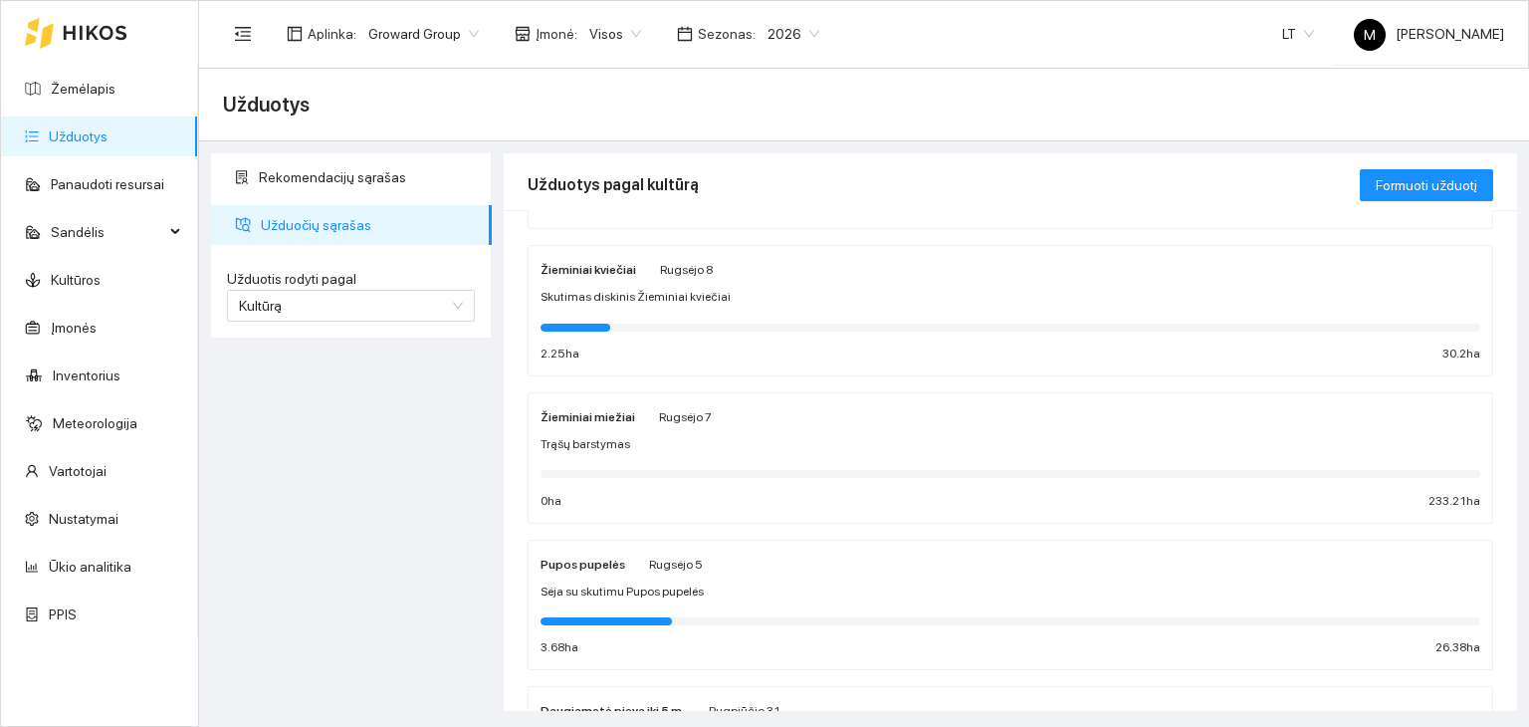
click at [642, 467] on div at bounding box center [1011, 473] width 940 height 22
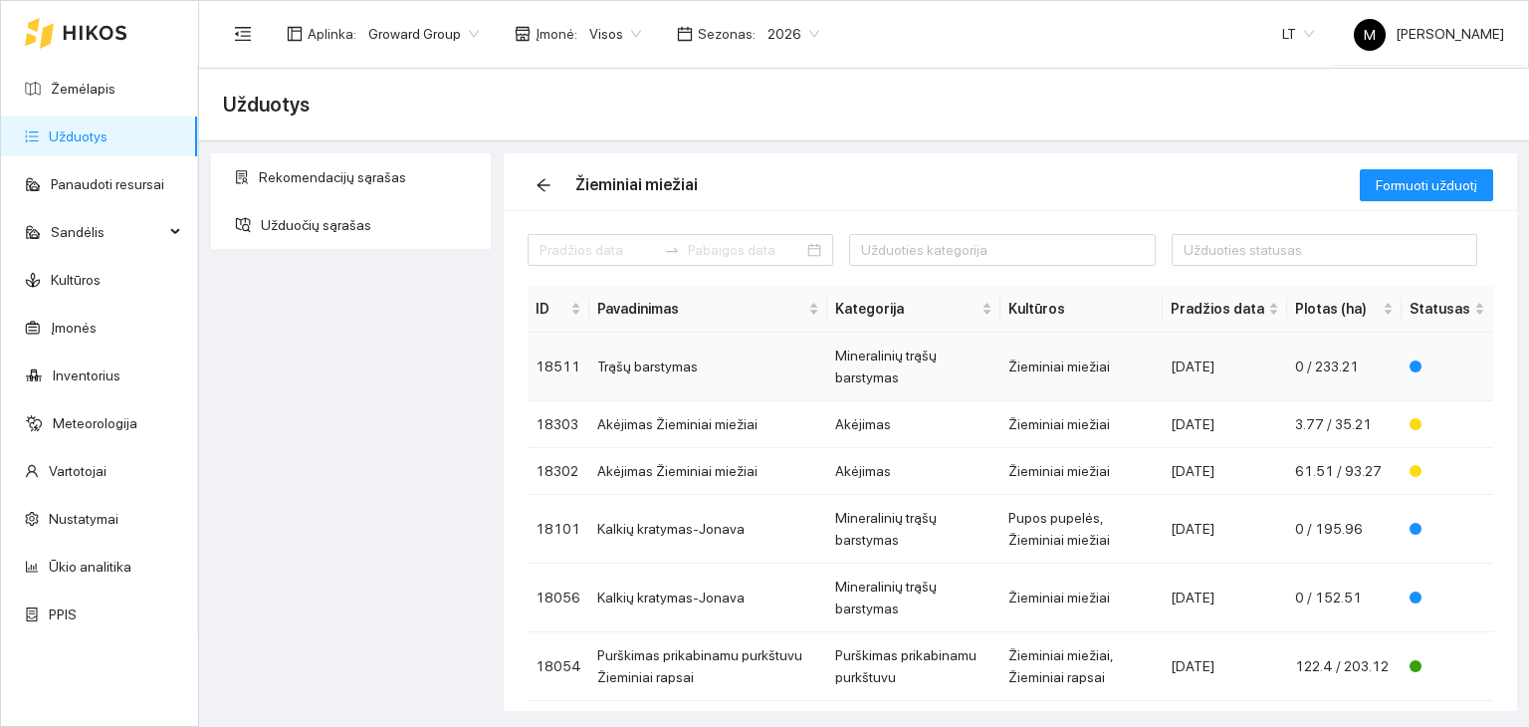
click at [740, 377] on td "Trąšų barstymas" at bounding box center [708, 367] width 238 height 69
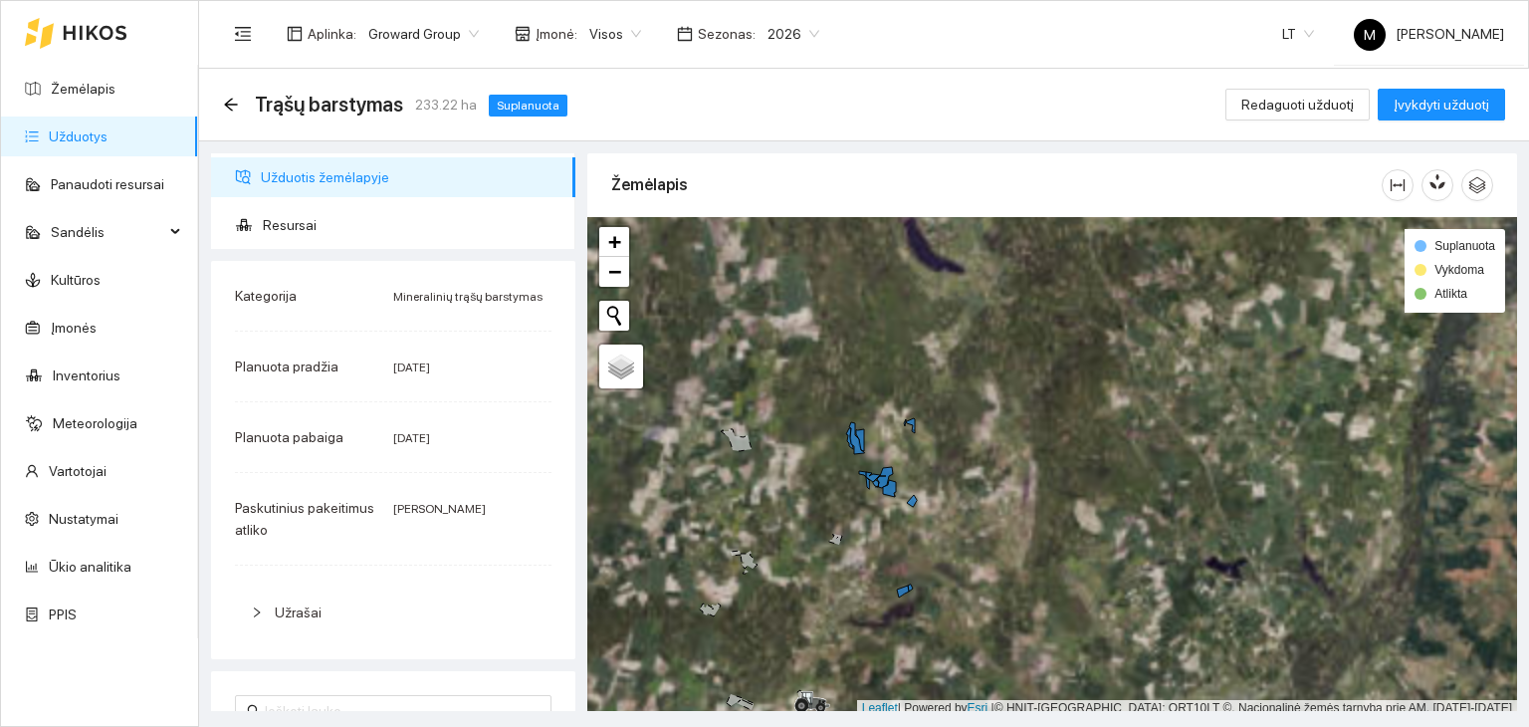
scroll to position [5, 0]
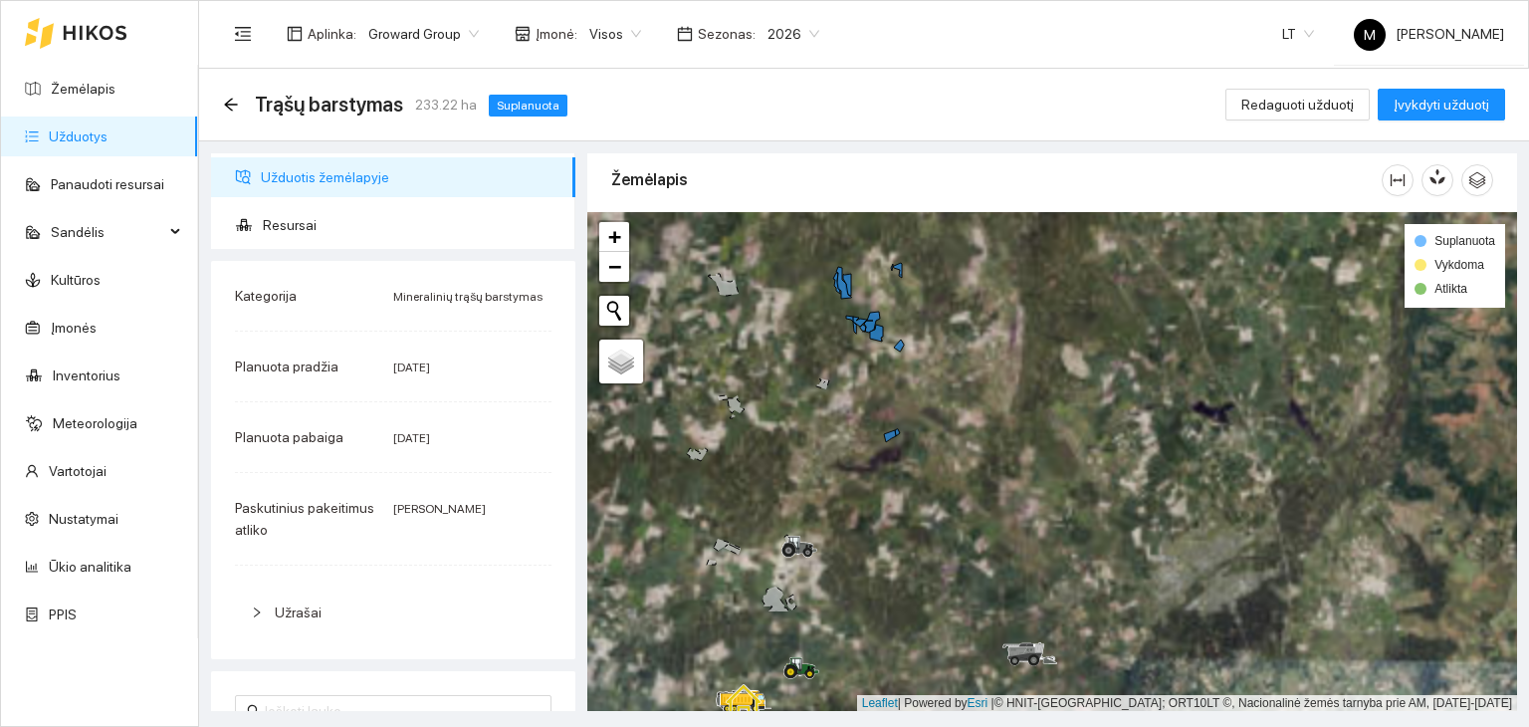
drag, startPoint x: 905, startPoint y: 541, endPoint x: 887, endPoint y: 358, distance: 183.1
click at [887, 358] on div at bounding box center [1052, 462] width 930 height 500
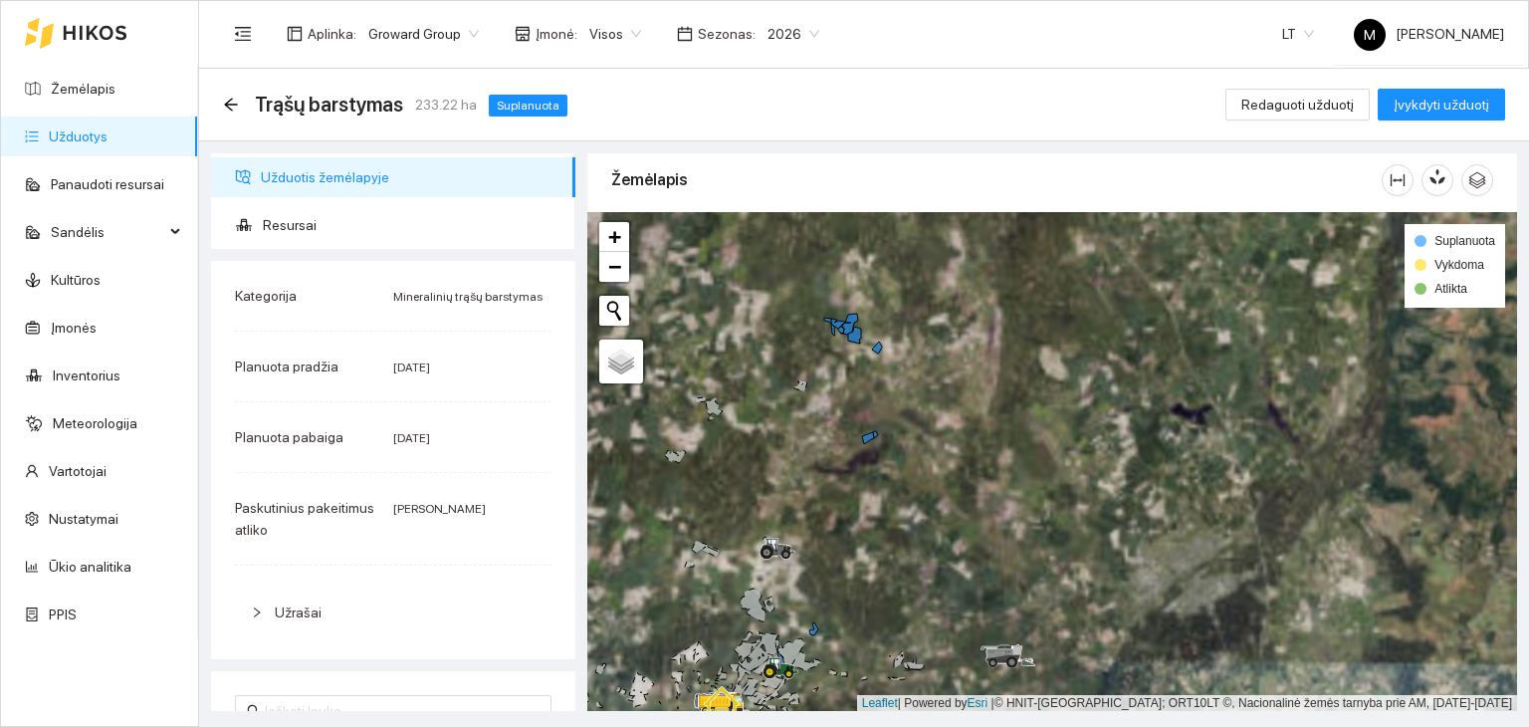
drag, startPoint x: 843, startPoint y: 370, endPoint x: 834, endPoint y: 509, distance: 138.7
click at [834, 509] on div at bounding box center [1052, 462] width 930 height 500
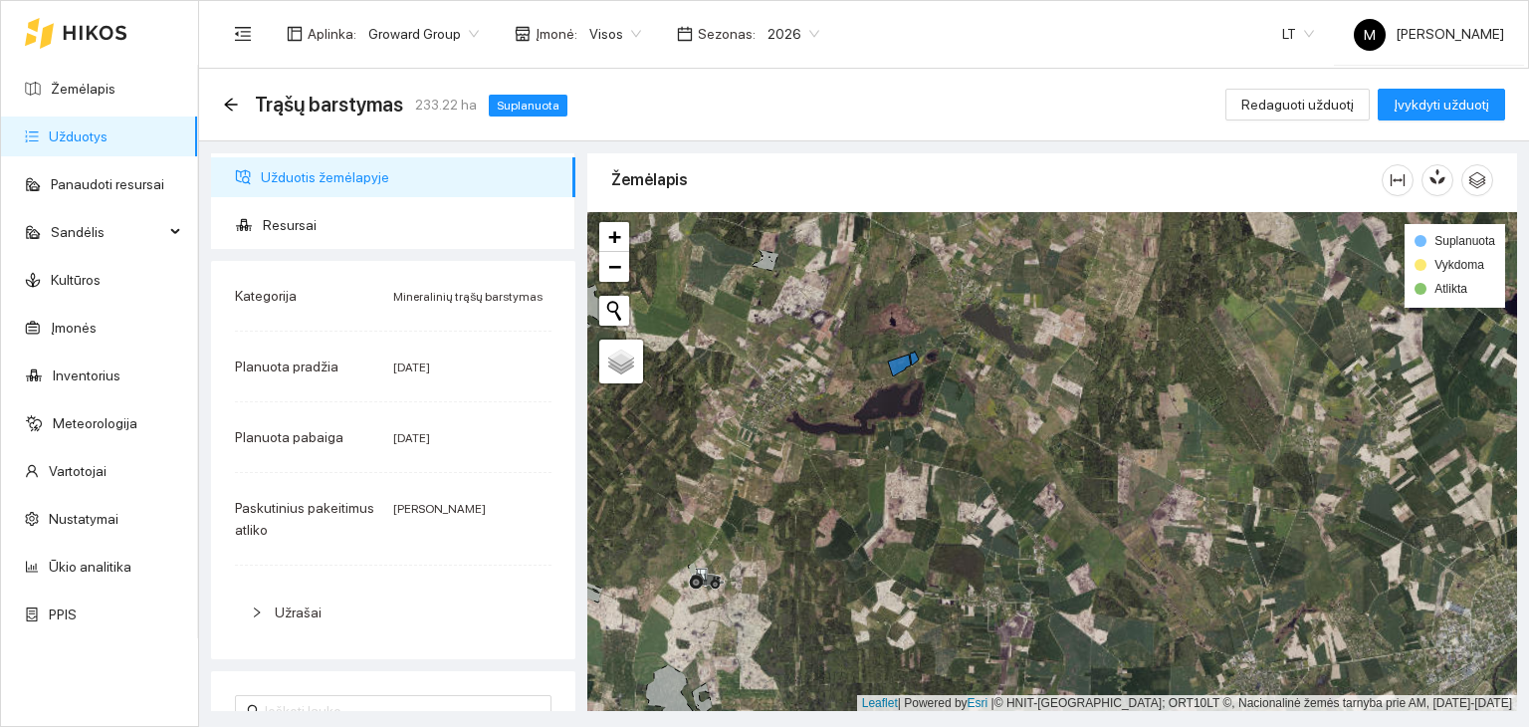
click at [103, 136] on link "Užduotys" at bounding box center [78, 136] width 59 height 16
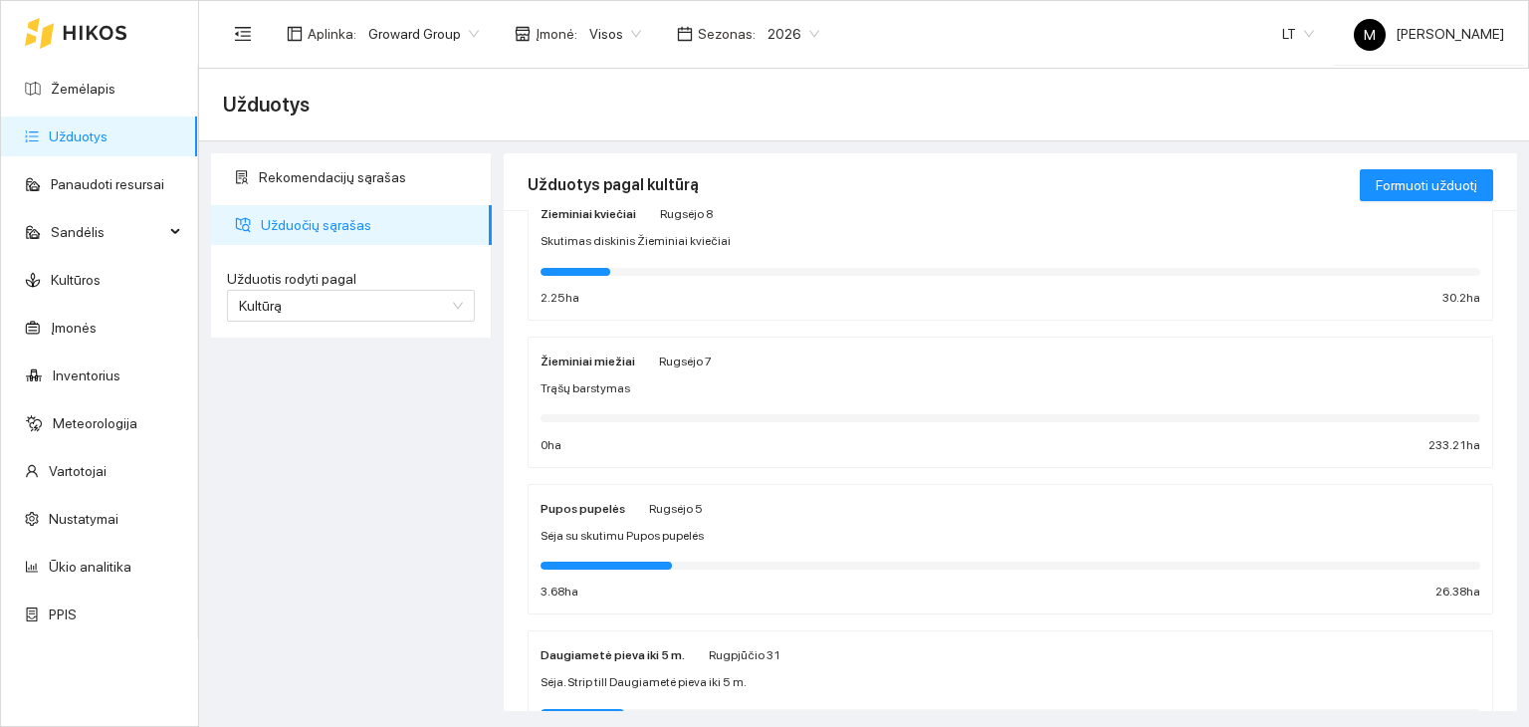
scroll to position [255, 0]
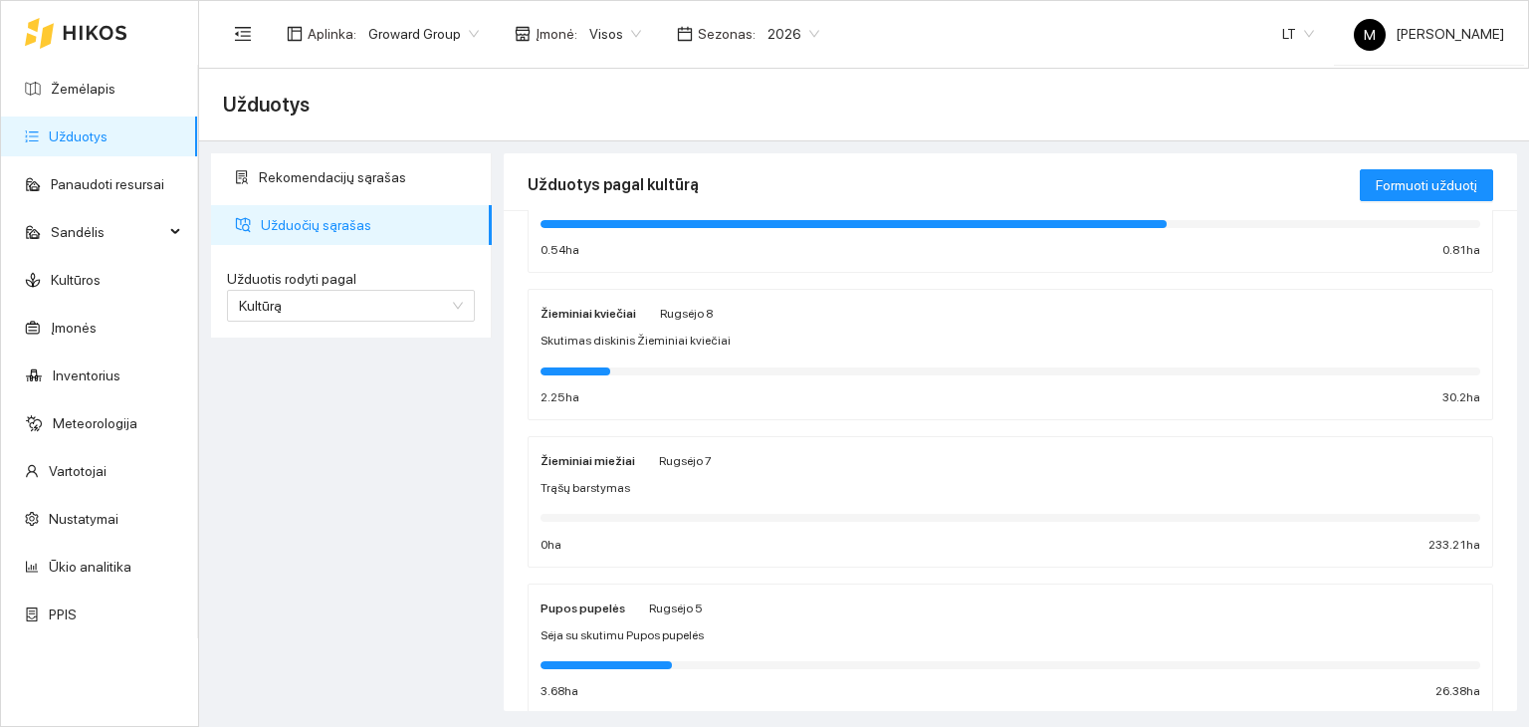
click at [653, 333] on span "Skutimas diskinis Žieminiai kviečiai" at bounding box center [636, 341] width 190 height 19
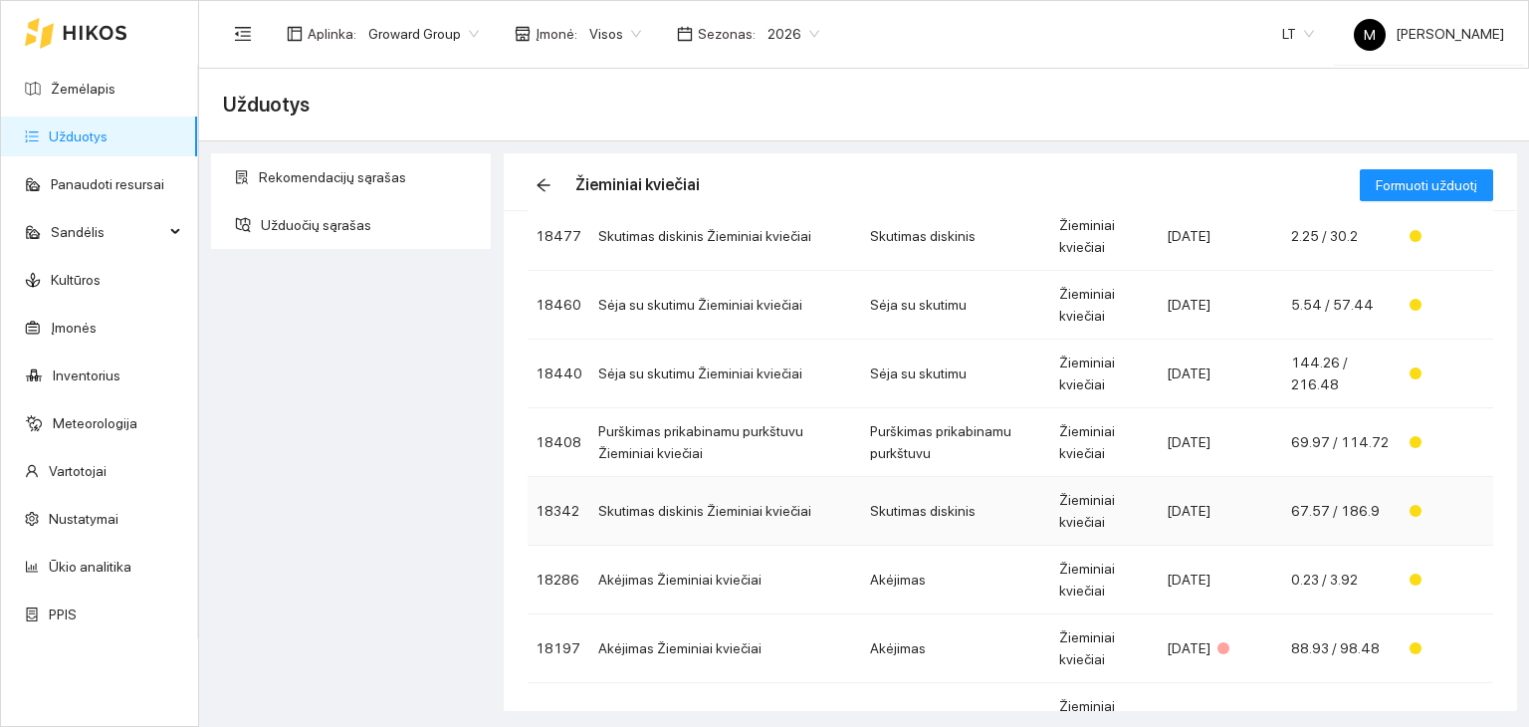
scroll to position [386, 0]
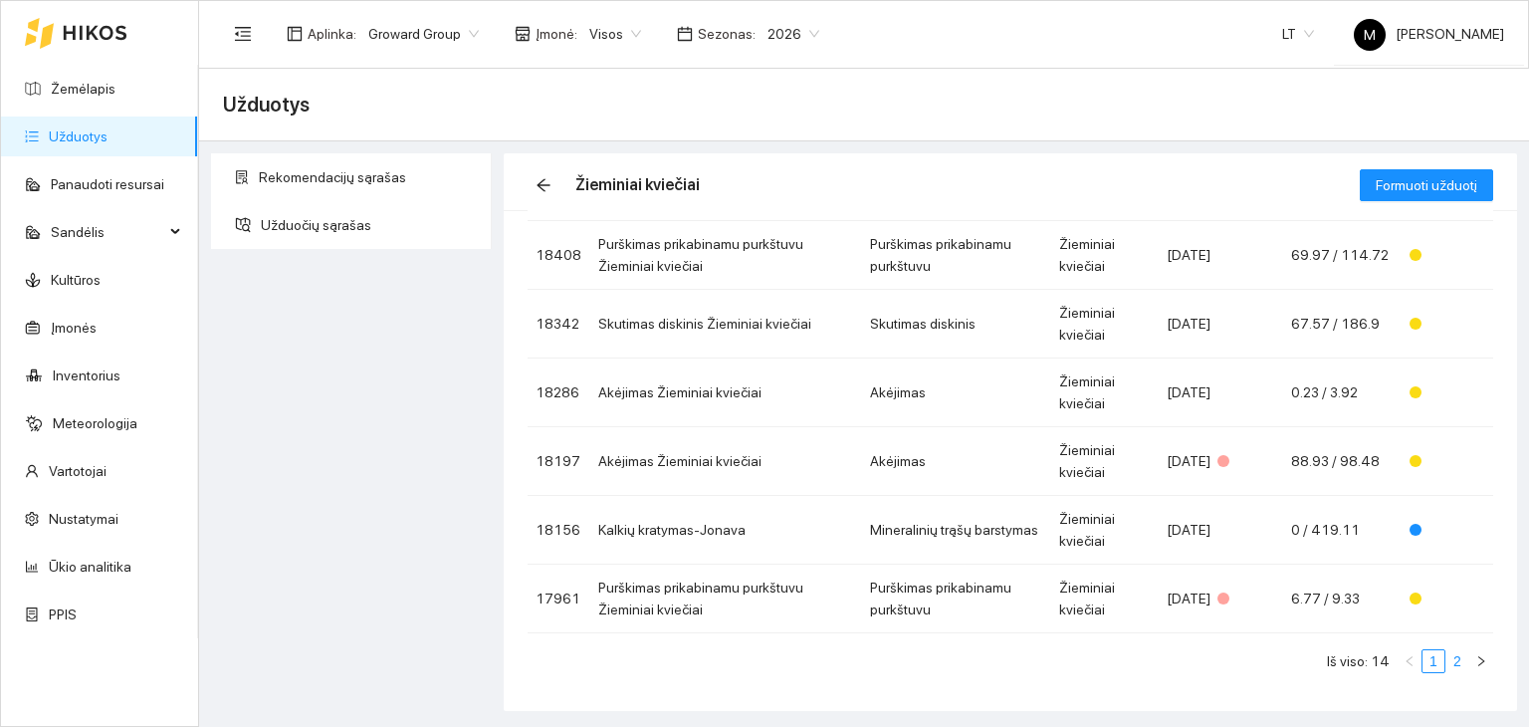
click at [1447, 660] on link "2" at bounding box center [1458, 661] width 22 height 22
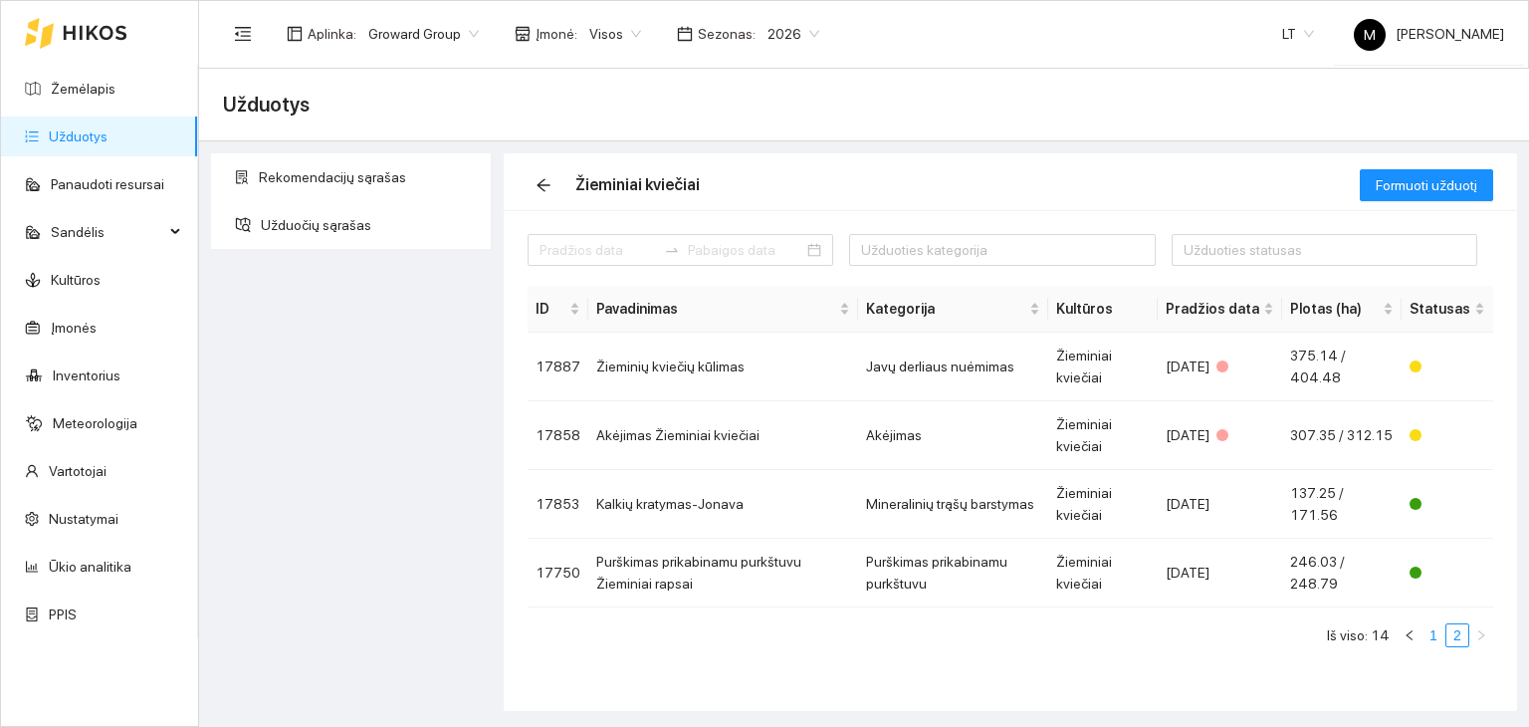
click at [1438, 639] on link "1" at bounding box center [1434, 635] width 22 height 22
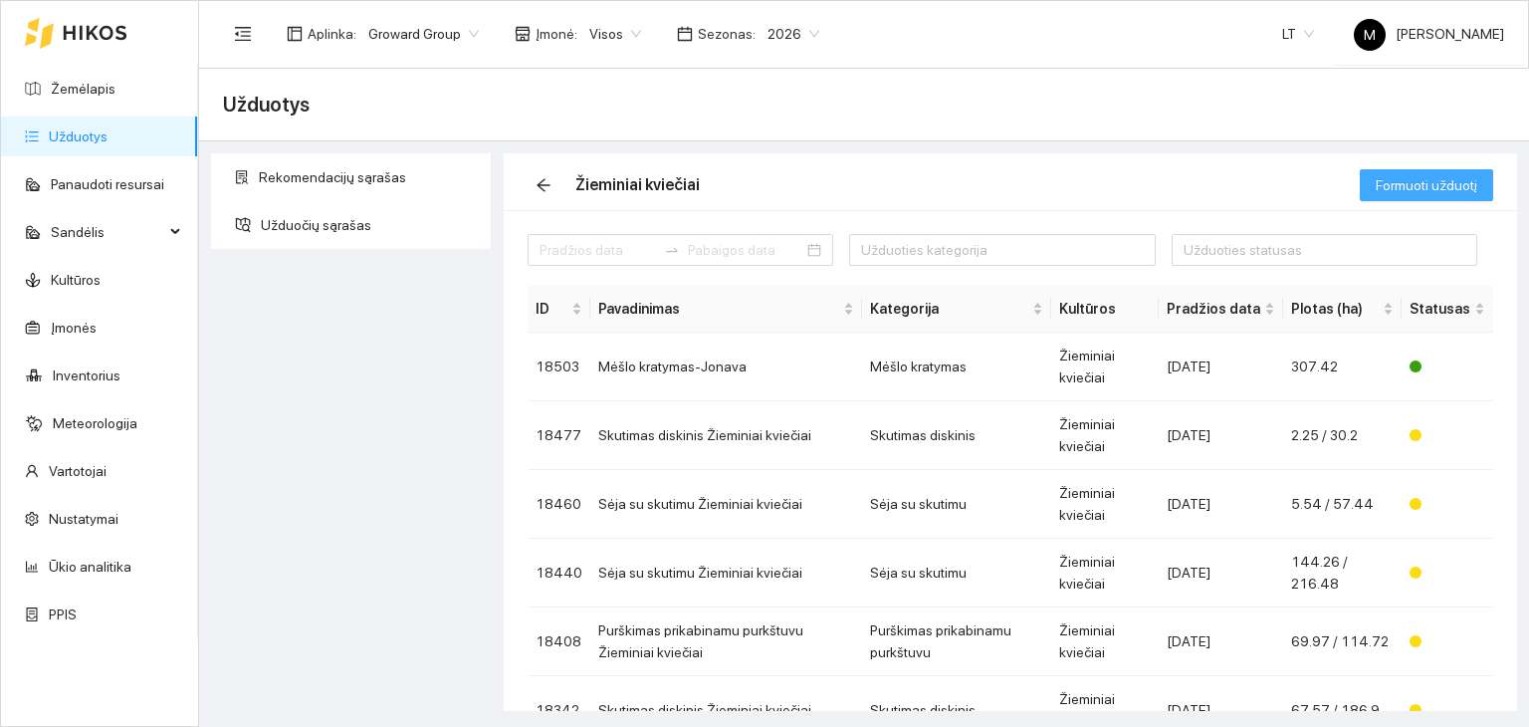
click at [1393, 174] on span "Formuoti užduotį" at bounding box center [1427, 185] width 102 height 22
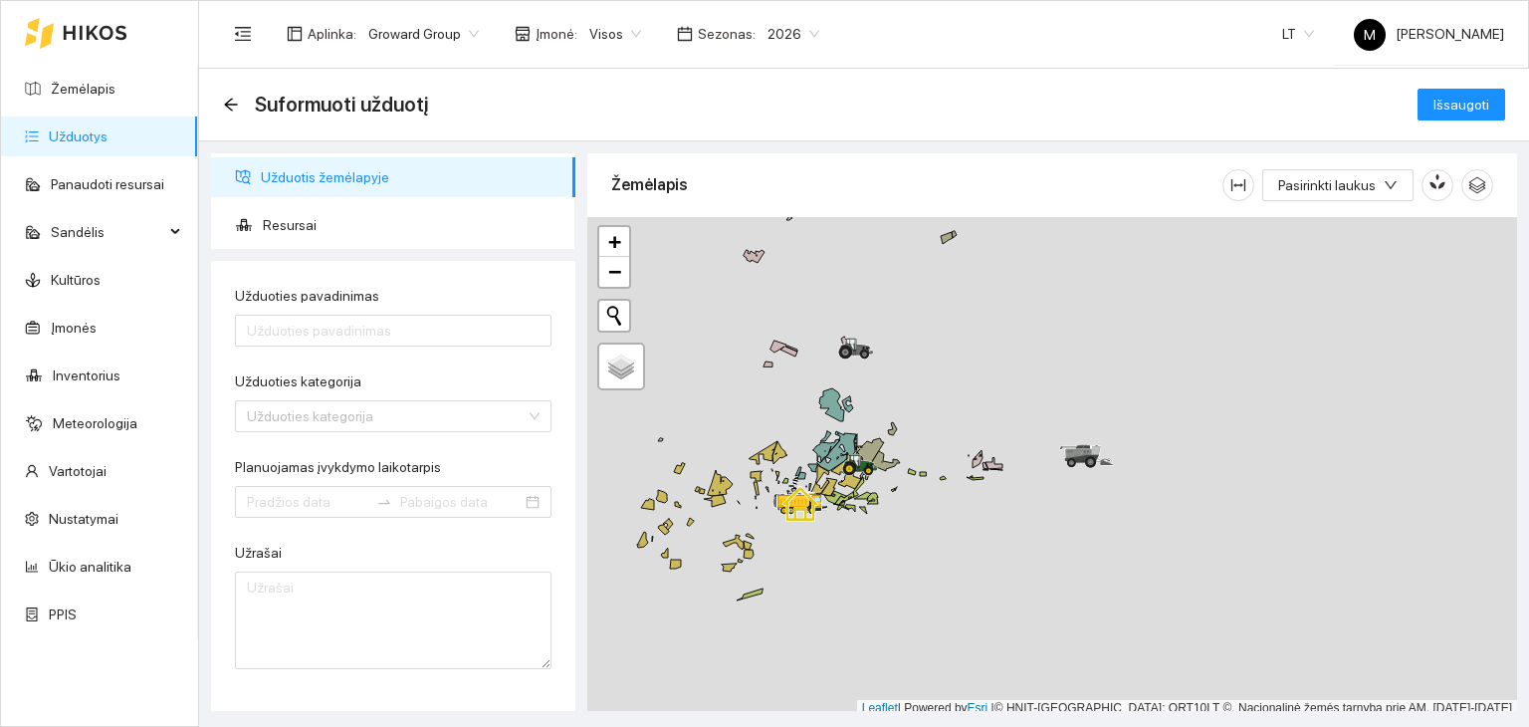
scroll to position [5, 0]
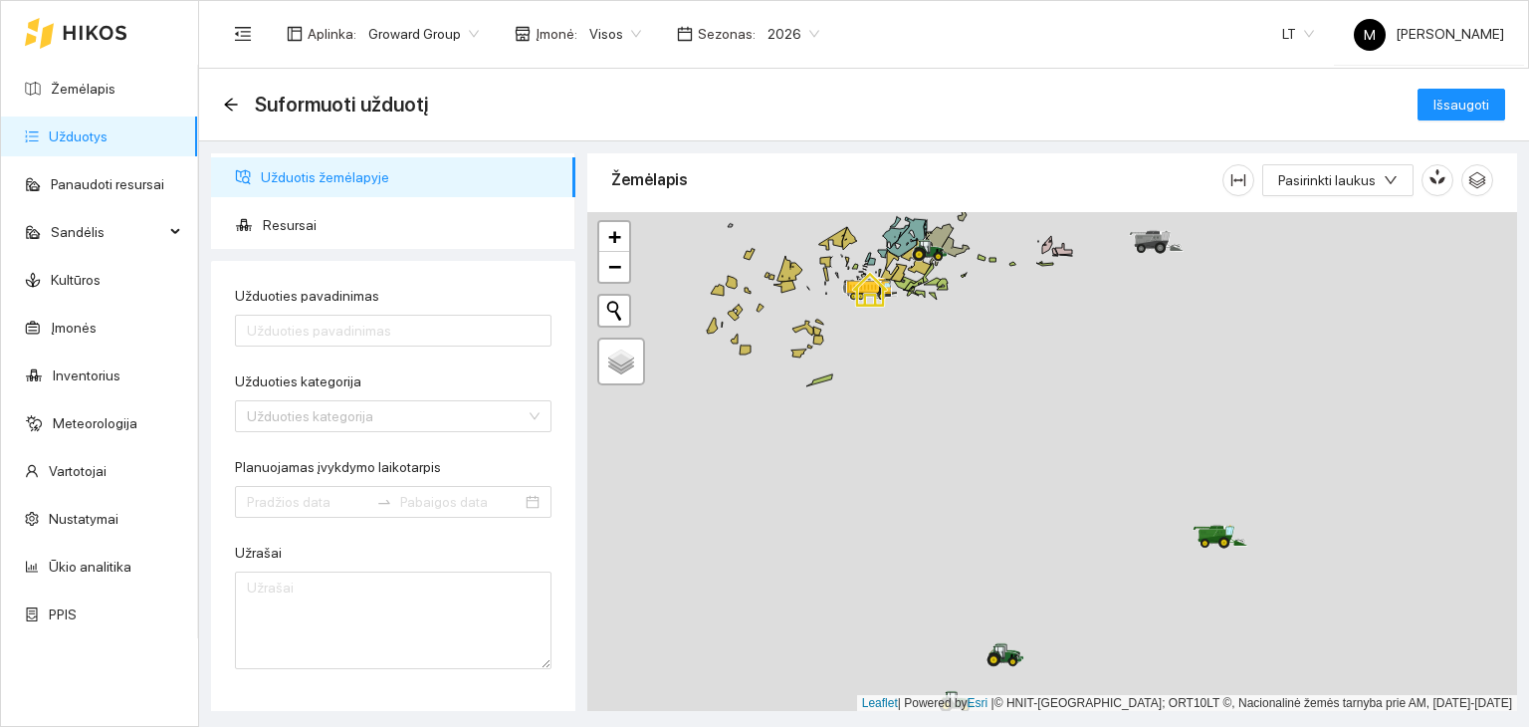
drag, startPoint x: 862, startPoint y: 605, endPoint x: 949, endPoint y: 302, distance: 315.8
click at [949, 302] on div at bounding box center [1052, 462] width 930 height 500
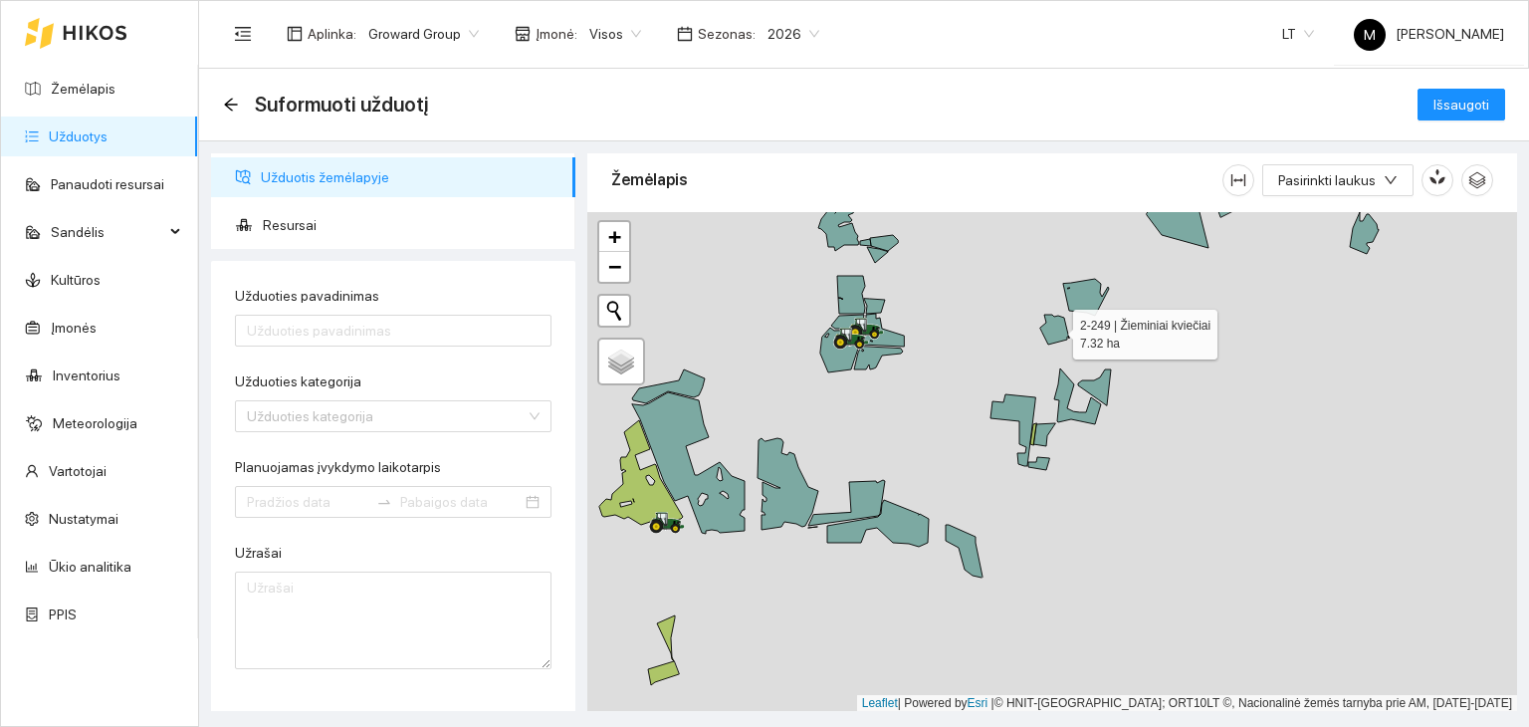
click at [1054, 329] on icon at bounding box center [1054, 330] width 29 height 30
click at [1101, 387] on icon at bounding box center [1094, 387] width 33 height 36
click at [1087, 296] on icon at bounding box center [1086, 297] width 46 height 37
click at [1064, 409] on icon at bounding box center [1077, 396] width 47 height 56
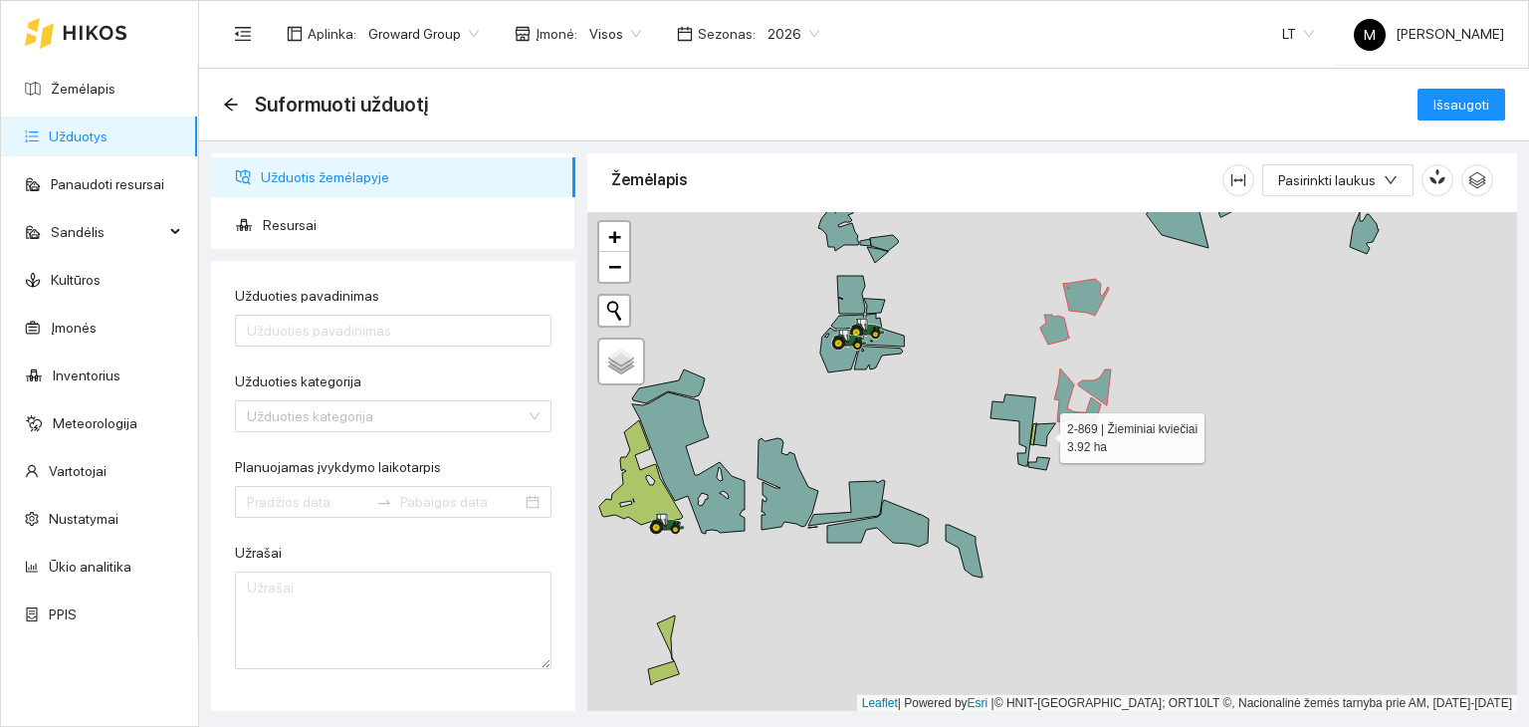
click at [1039, 432] on icon at bounding box center [1044, 434] width 22 height 23
click at [1024, 433] on icon at bounding box center [1013, 430] width 45 height 72
click at [1038, 463] on icon at bounding box center [1038, 463] width 21 height 13
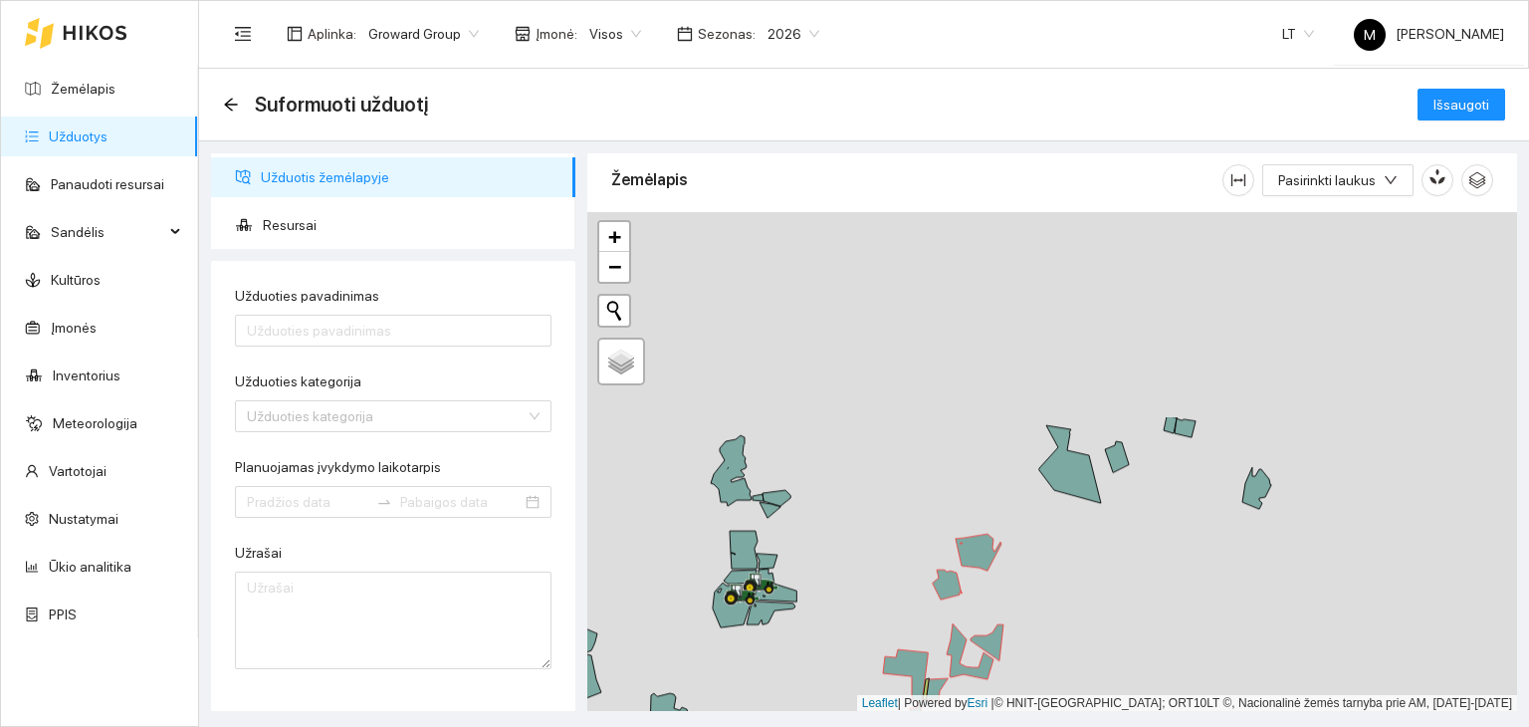
drag, startPoint x: 1259, startPoint y: 339, endPoint x: 1143, endPoint y: 604, distance: 289.3
click at [1143, 604] on div at bounding box center [1052, 462] width 930 height 500
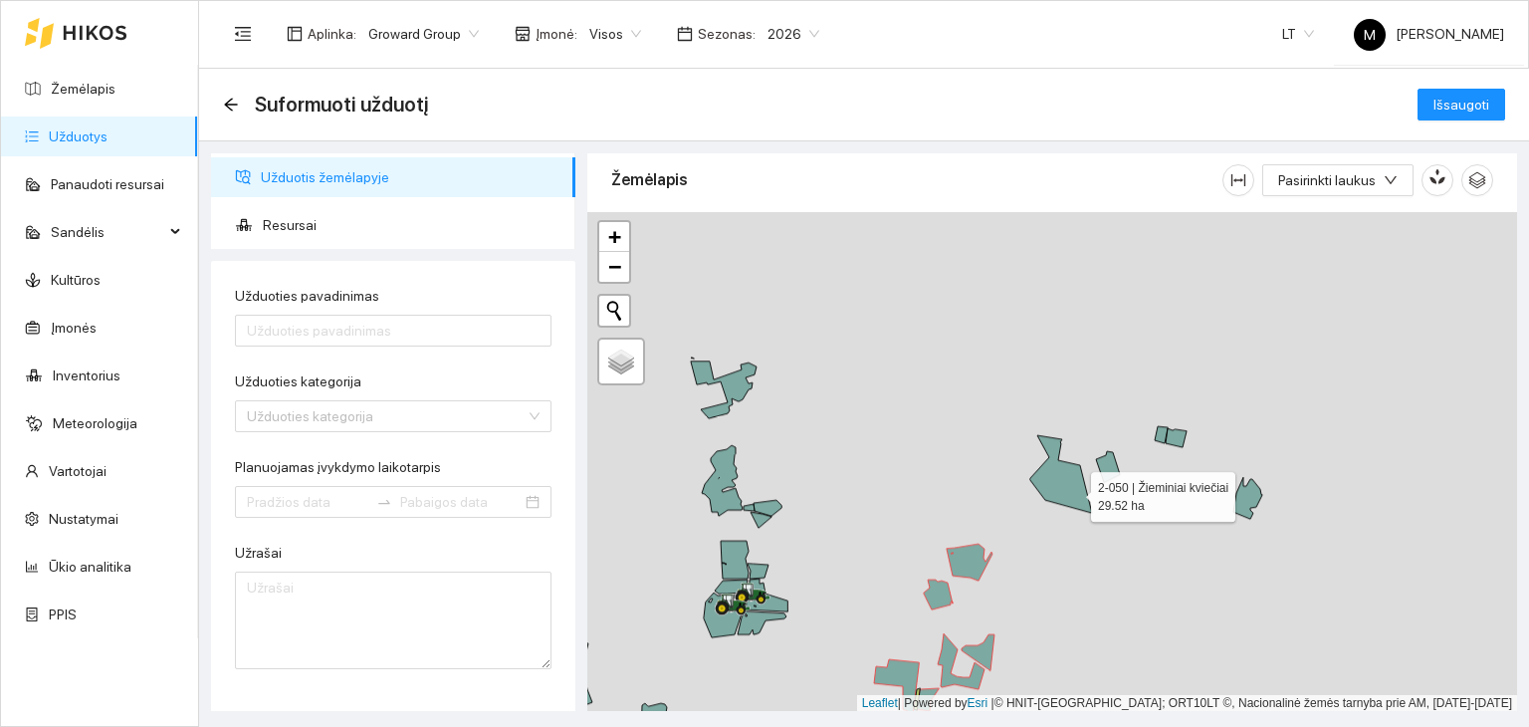
click at [1071, 489] on icon at bounding box center [1061, 474] width 62 height 78
click at [1108, 473] on icon at bounding box center [1108, 466] width 24 height 31
click at [1163, 434] on icon at bounding box center [1161, 434] width 13 height 17
click at [1183, 437] on icon at bounding box center [1176, 437] width 21 height 19
click at [1251, 499] on icon at bounding box center [1247, 498] width 29 height 42
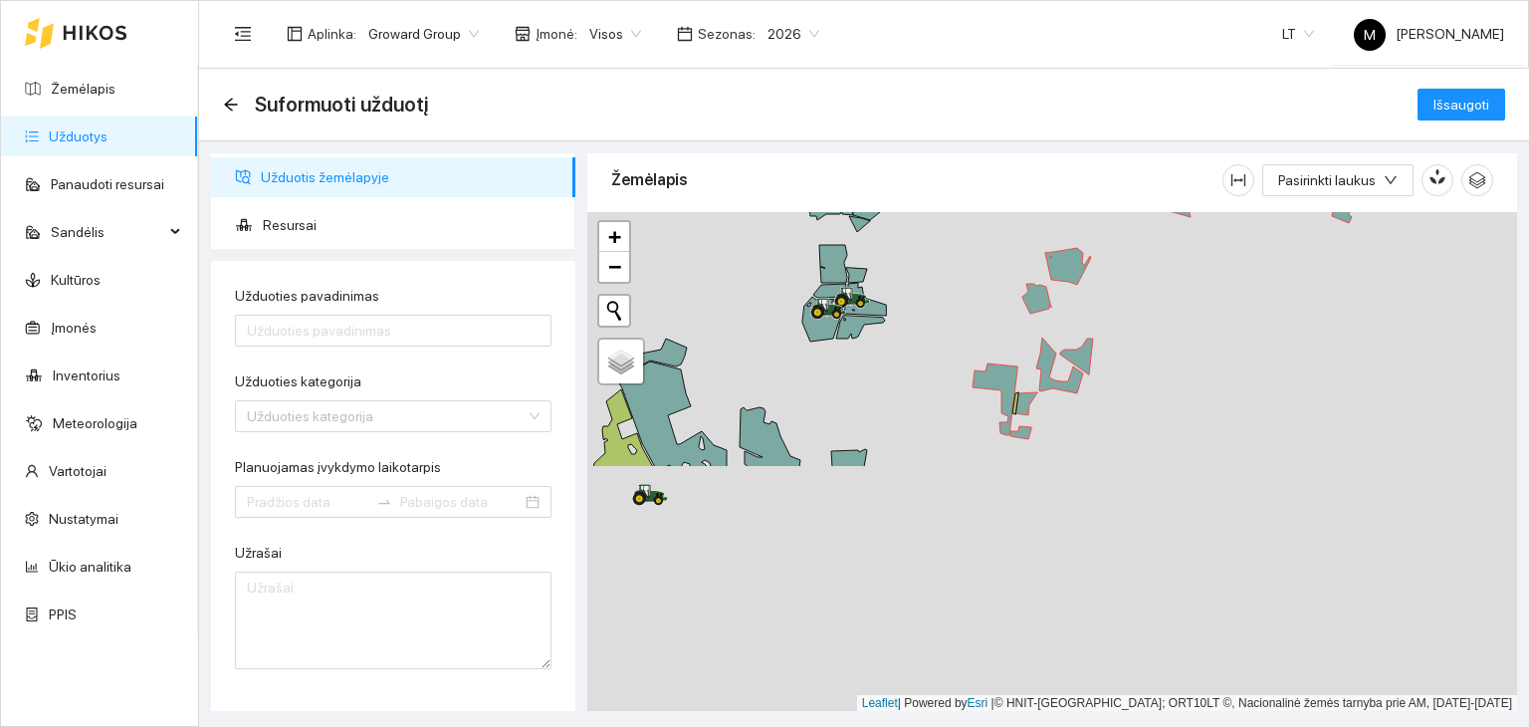
drag, startPoint x: 1147, startPoint y: 498, endPoint x: 1205, endPoint y: 263, distance: 241.9
click at [1205, 263] on div at bounding box center [1052, 462] width 930 height 500
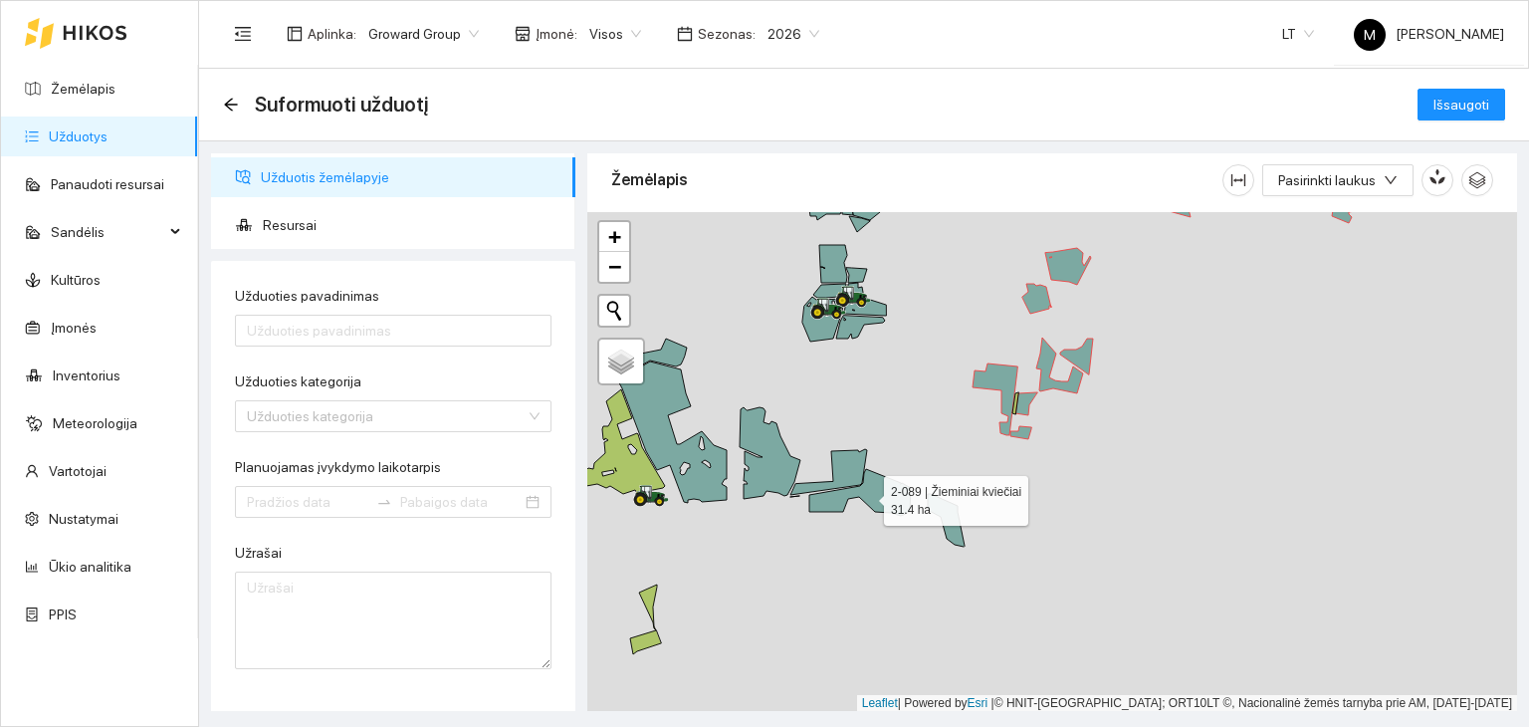
click at [896, 504] on icon at bounding box center [860, 492] width 102 height 47
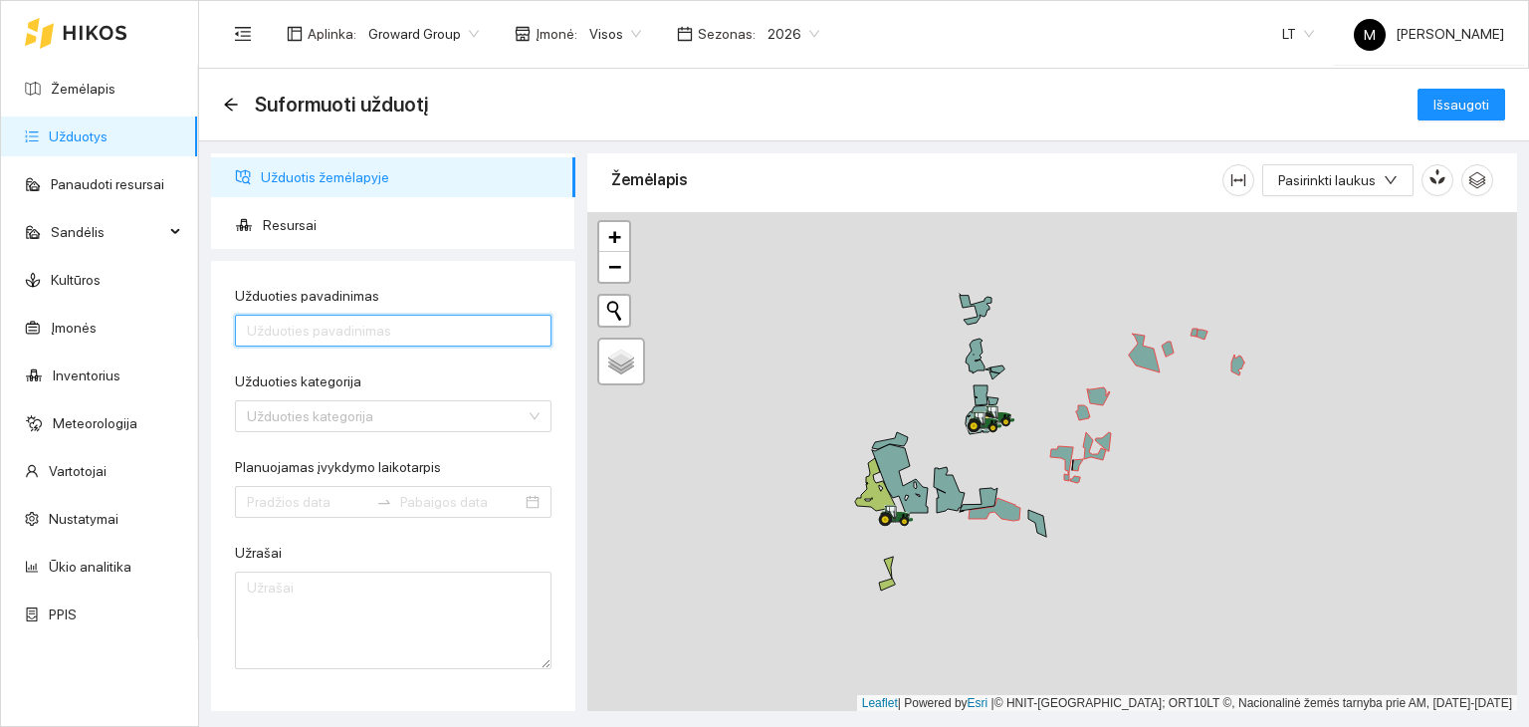
click at [252, 332] on input "Užduoties pavadinimas" at bounding box center [393, 331] width 317 height 32
type input "t"
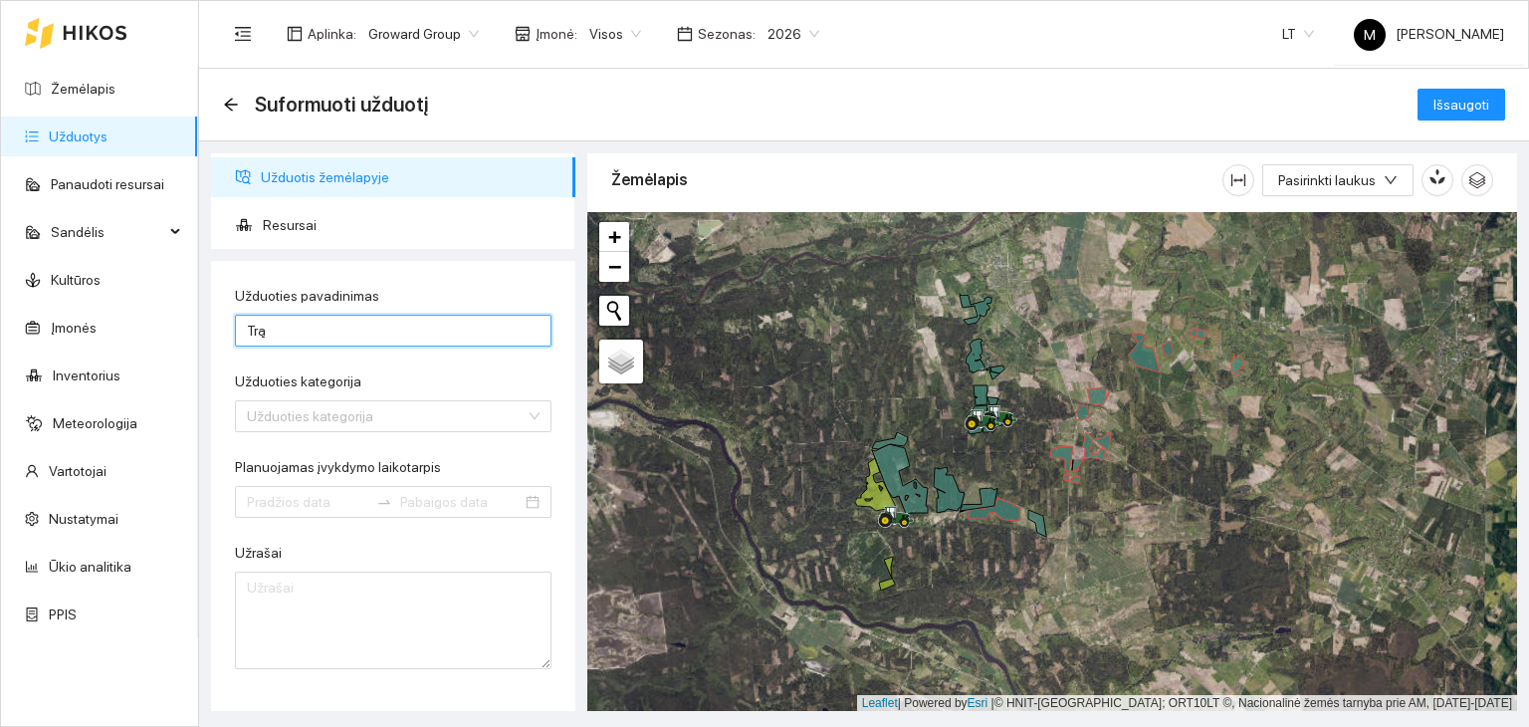
type input "Trąšų barstymas"
click at [364, 411] on input "Užduoties kategorija" at bounding box center [386, 416] width 279 height 30
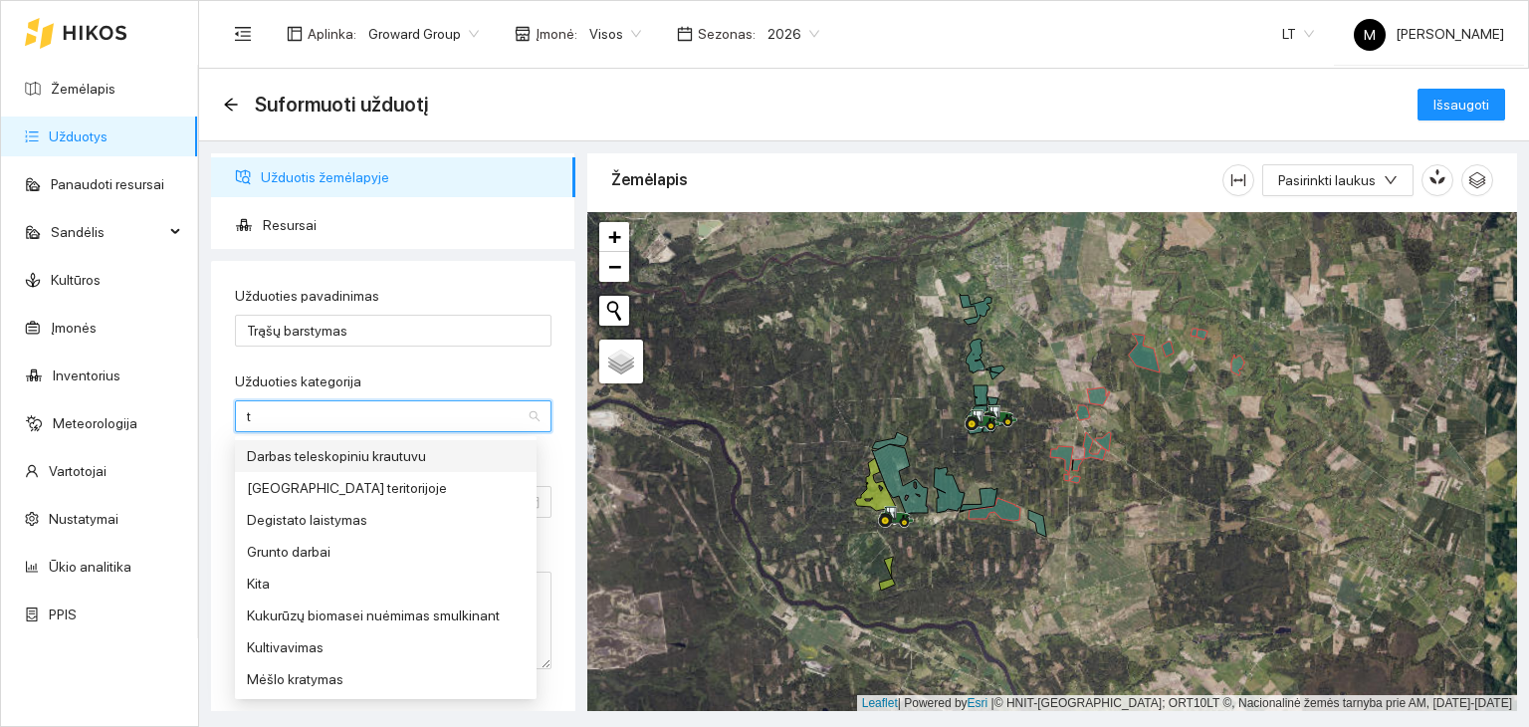
type input "tr"
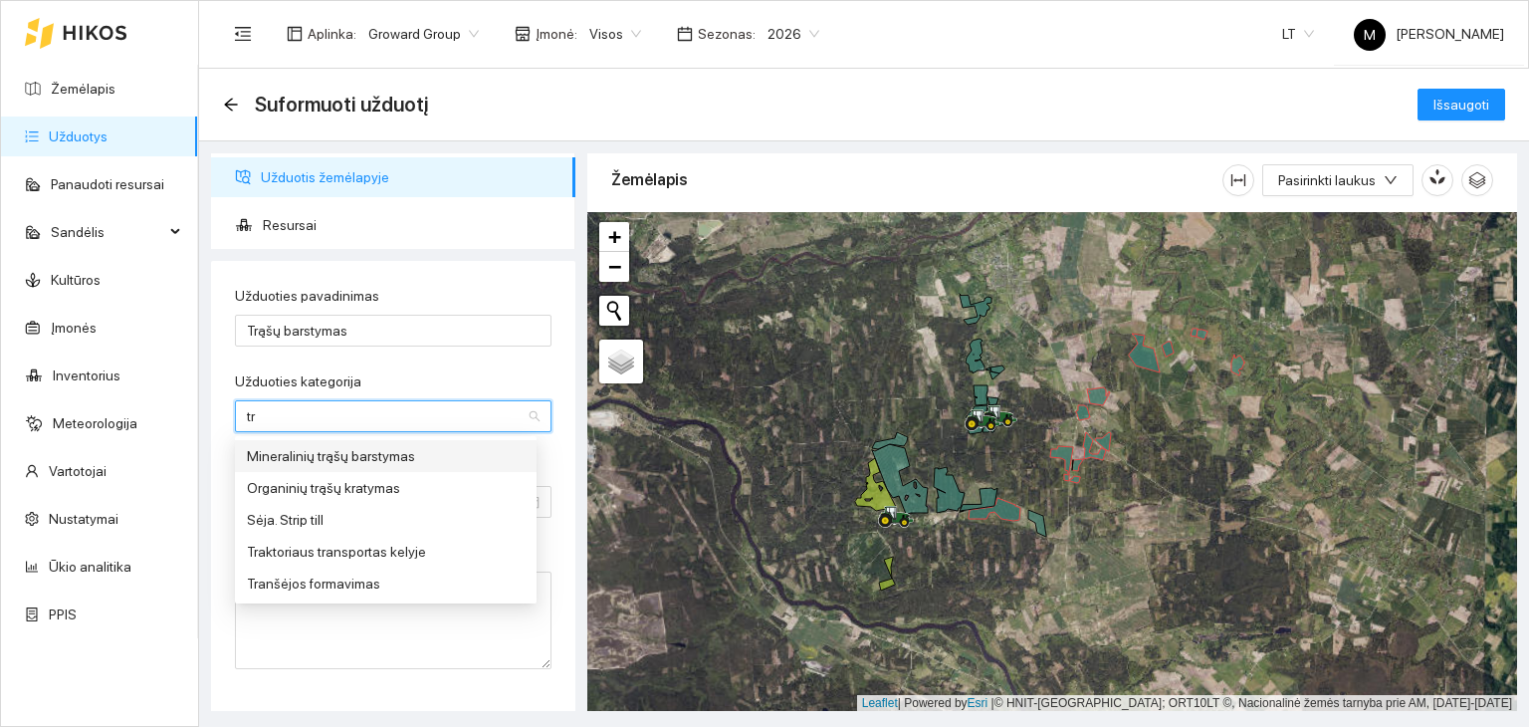
click at [350, 451] on div "Mineralinių trąšų barstymas" at bounding box center [386, 456] width 278 height 22
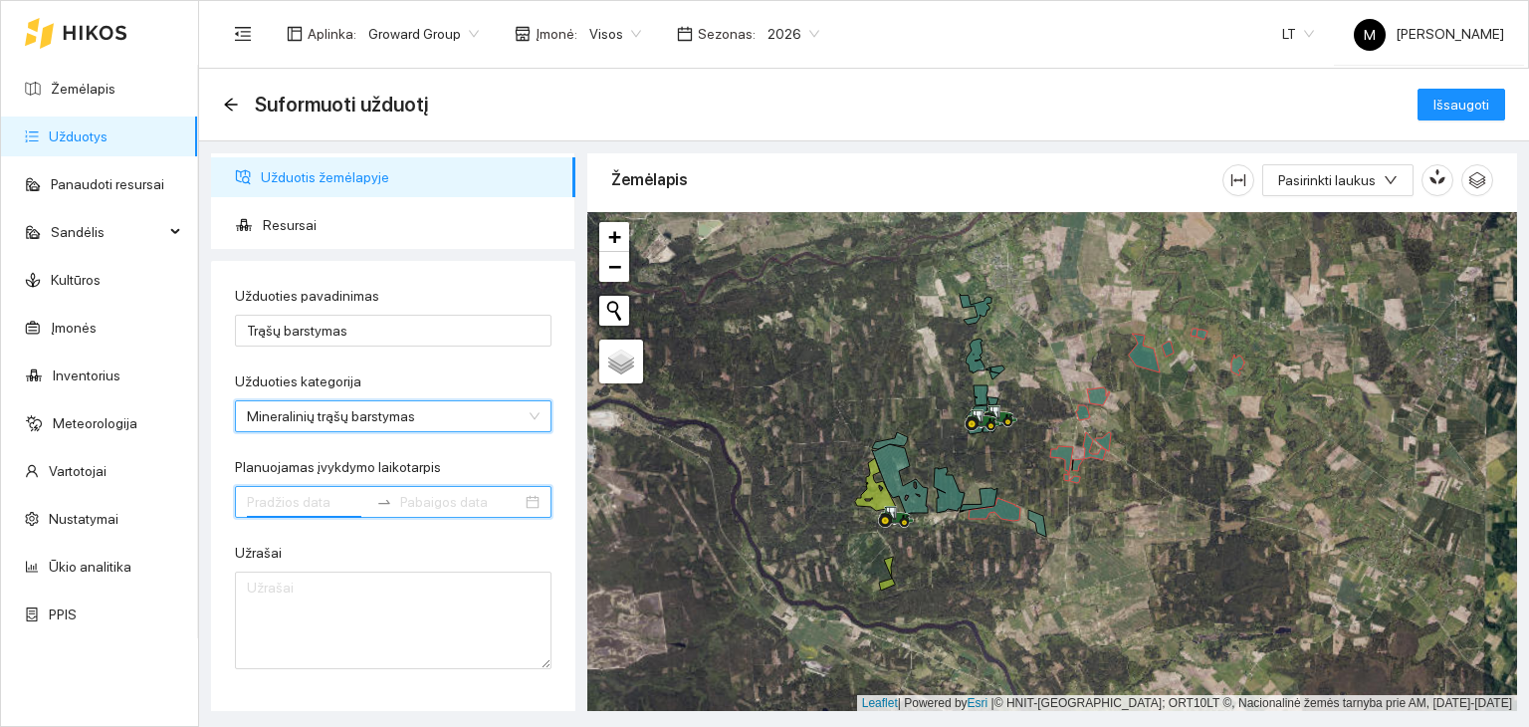
click at [315, 508] on input "Planuojamas įvykdymo laikotarpis" at bounding box center [307, 502] width 121 height 22
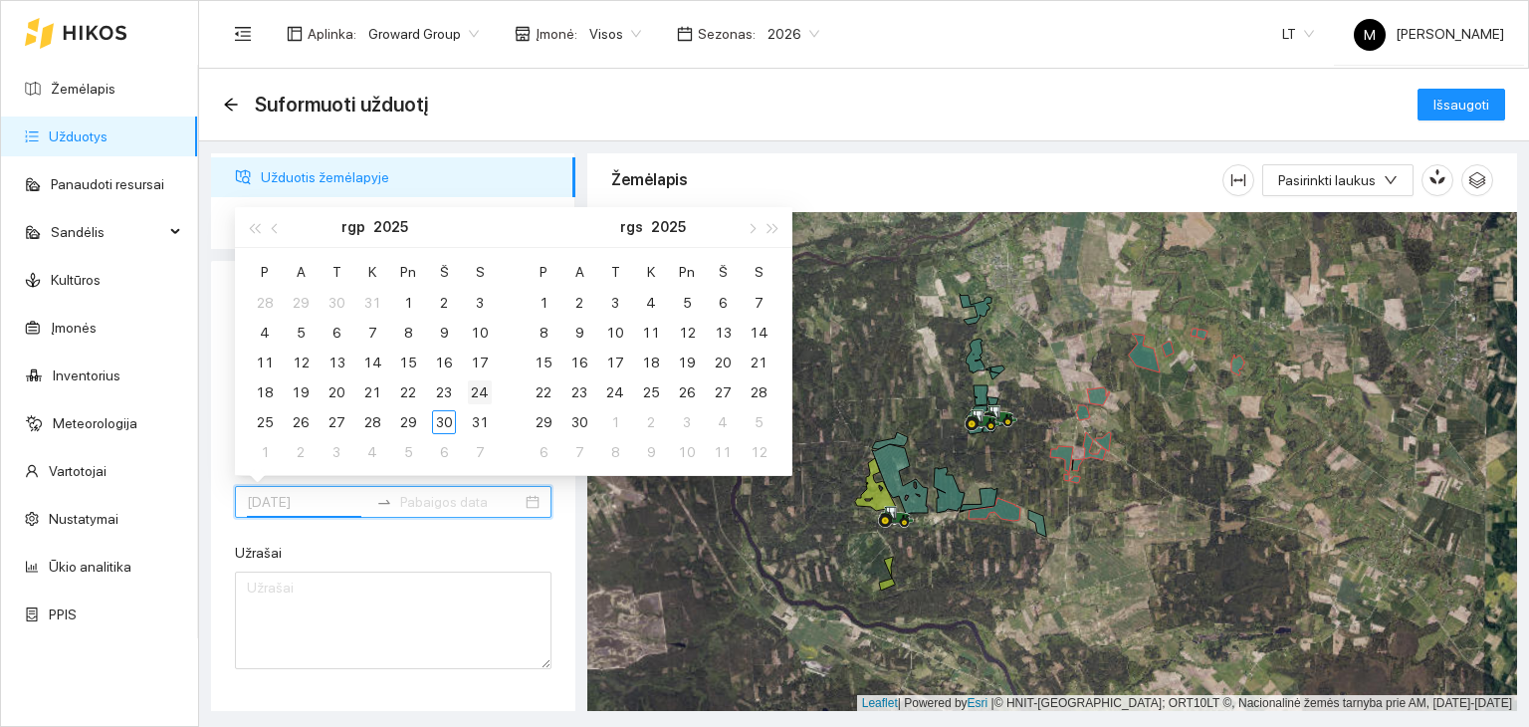
type input "2025-08-24"
type input "[DATE]"
click at [544, 303] on div "1" at bounding box center [544, 303] width 24 height 24
type input "[DATE]"
click at [761, 328] on div "14" at bounding box center [759, 333] width 24 height 24
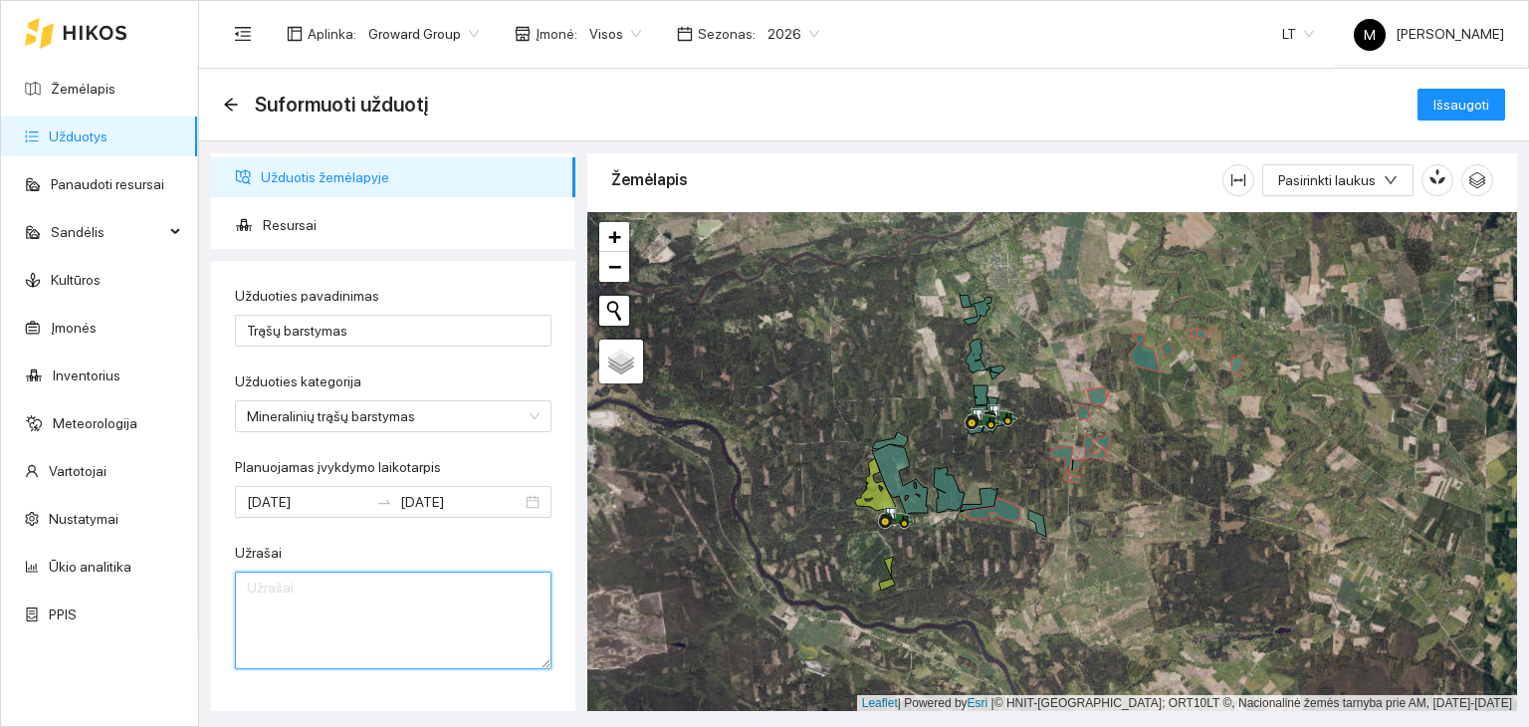
click at [371, 599] on textarea "Užrašai" at bounding box center [393, 620] width 317 height 98
type textarea "Trigubas super fosfatas+kalio cloridas"
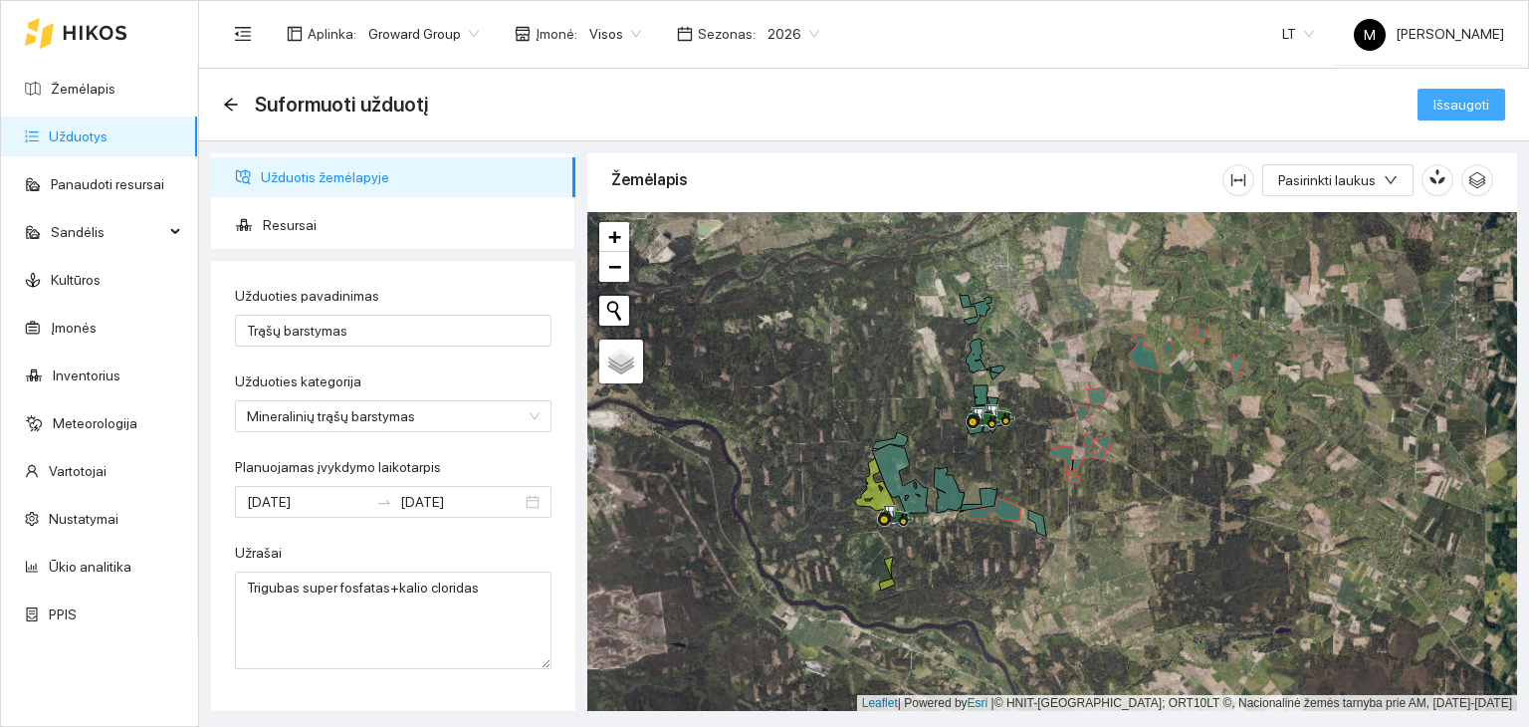
click at [1450, 110] on span "Išsaugoti" at bounding box center [1462, 105] width 56 height 22
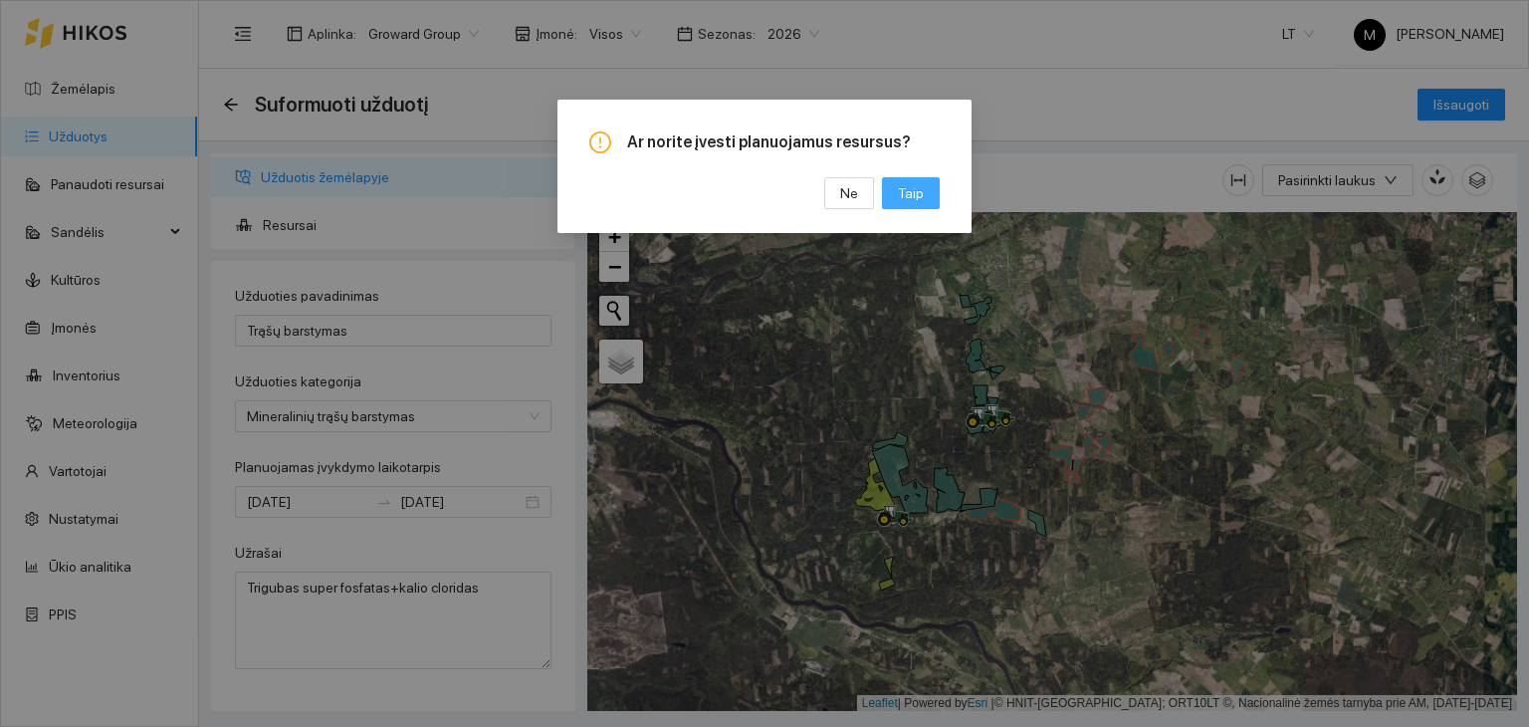
click at [928, 195] on button "Taip" at bounding box center [911, 193] width 58 height 32
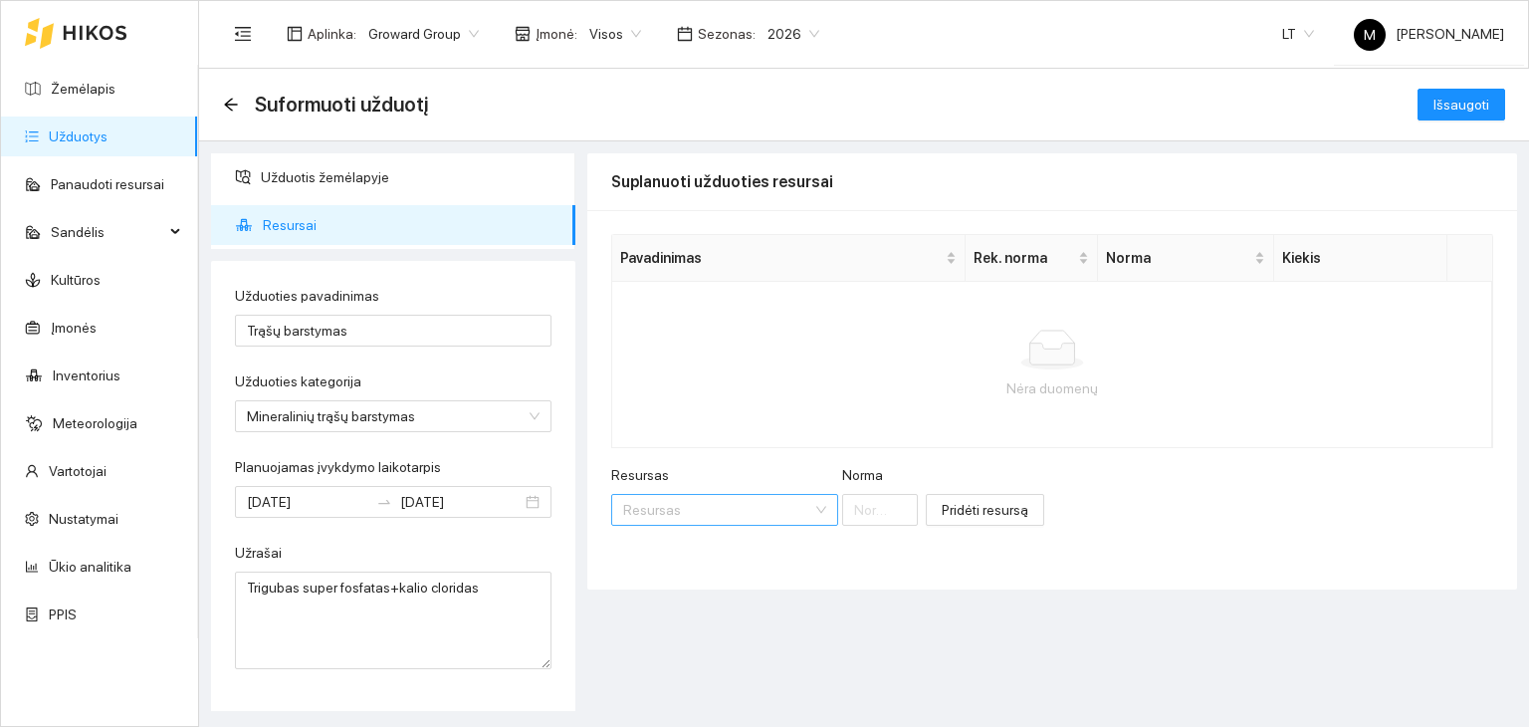
click at [697, 503] on input "Resursas" at bounding box center [717, 510] width 189 height 30
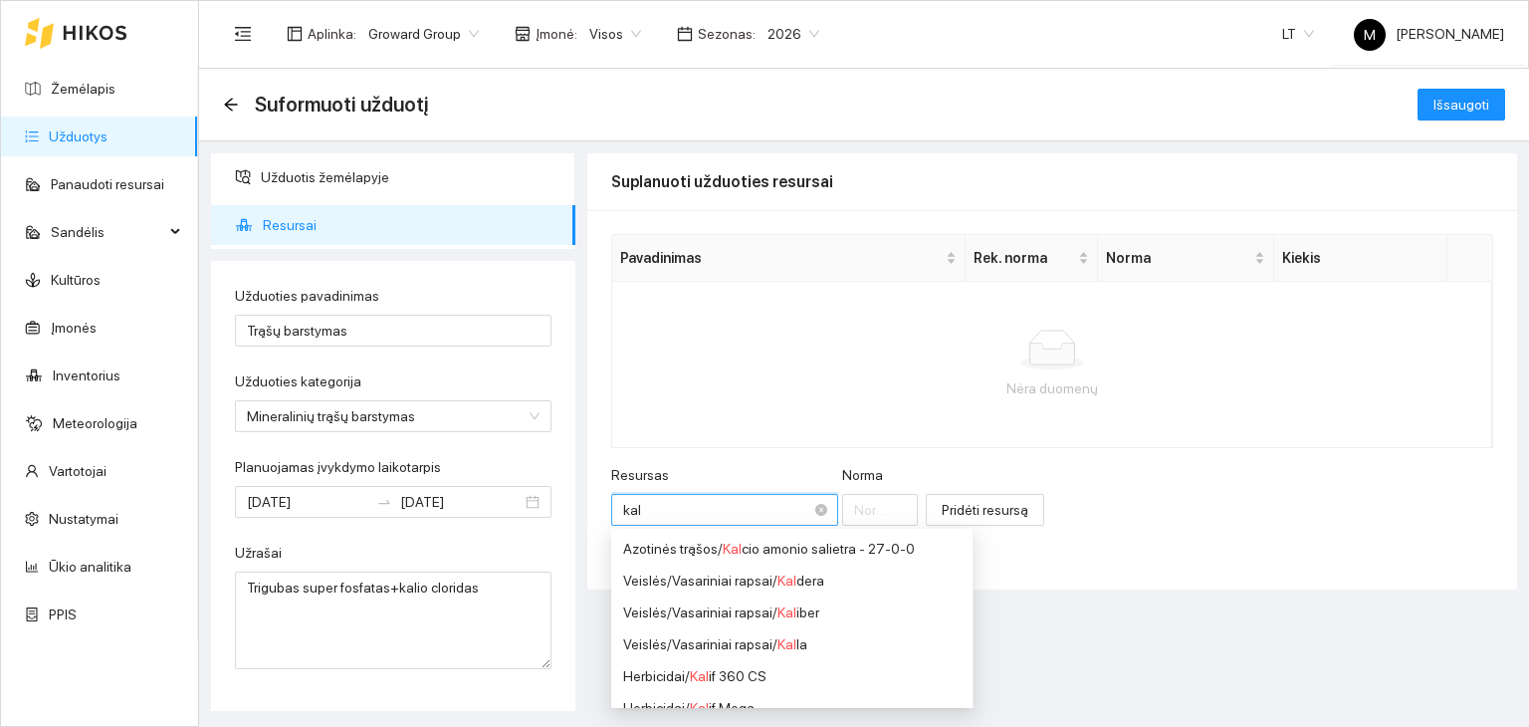
type input "kali"
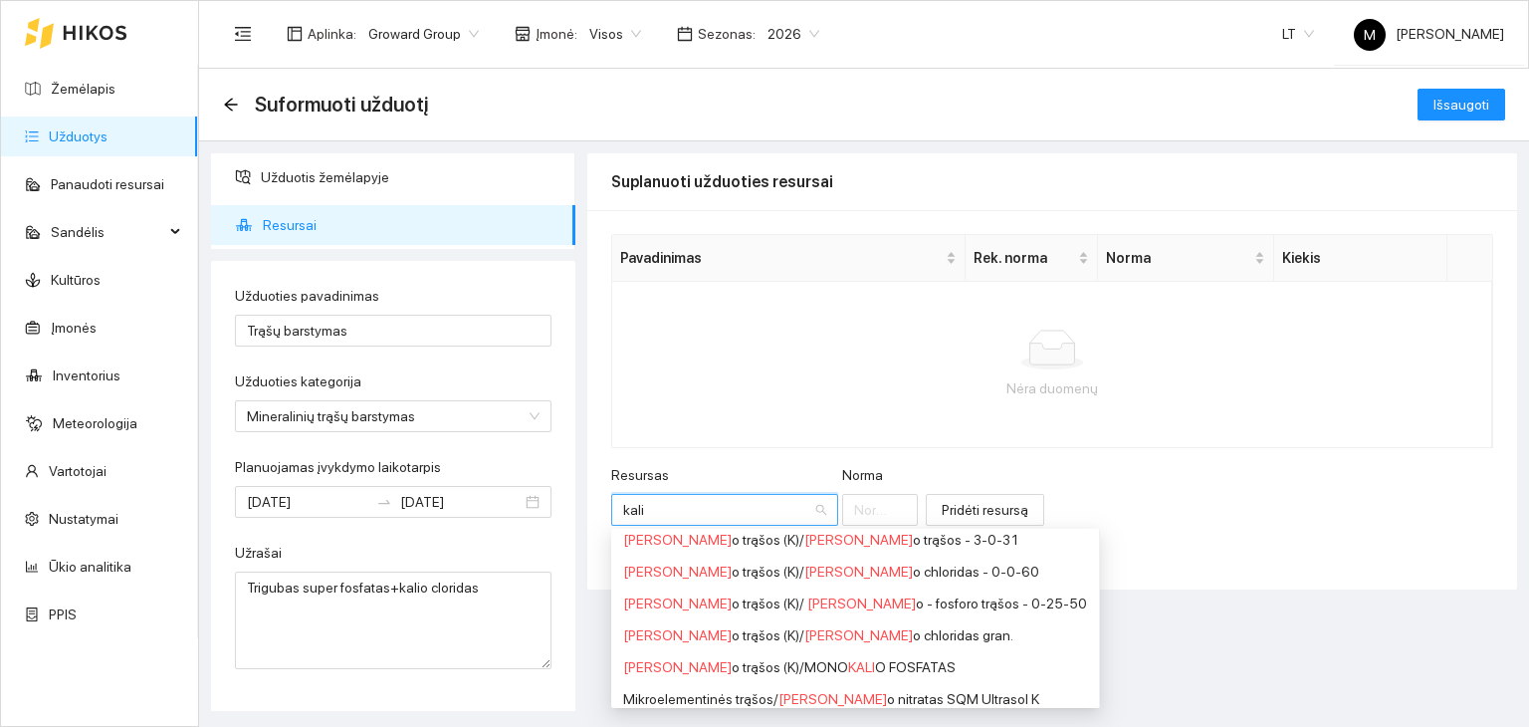
scroll to position [299, 0]
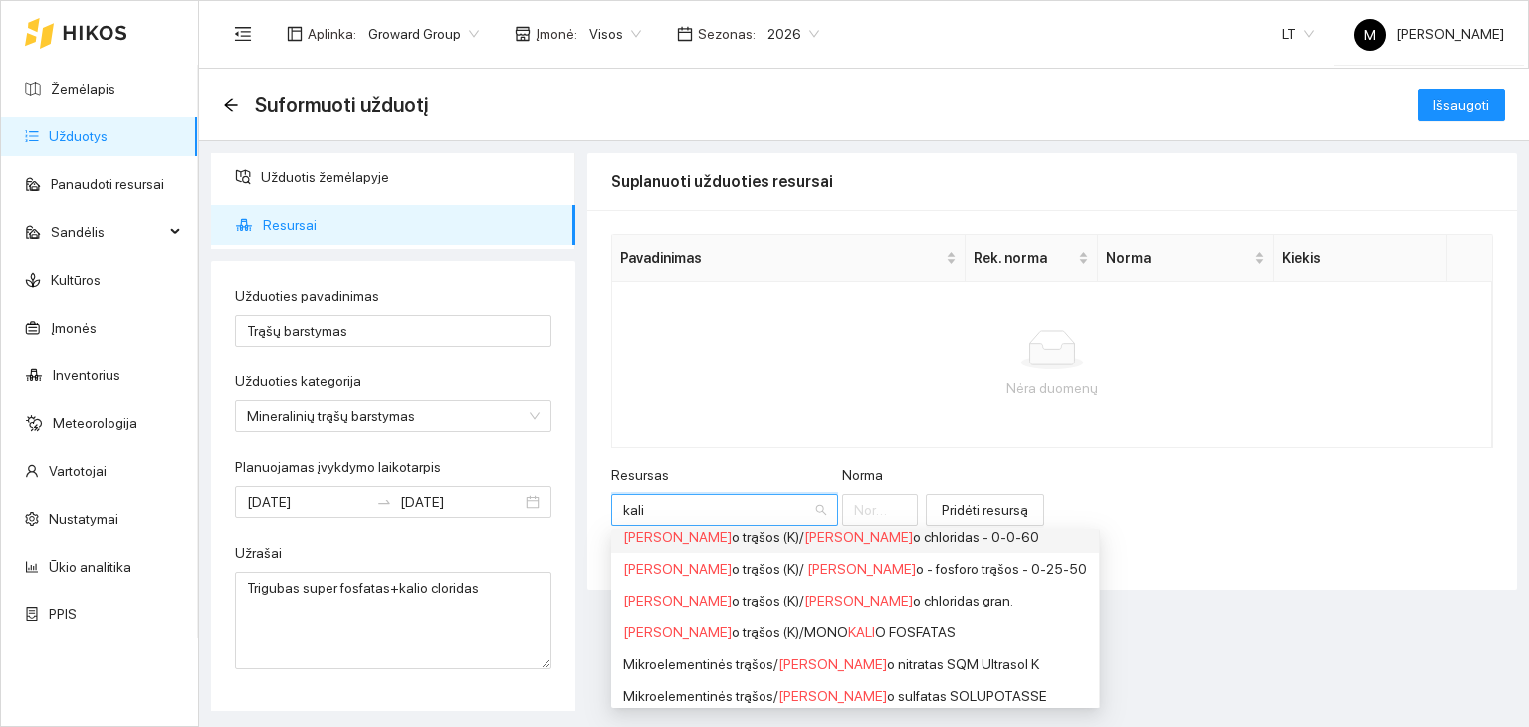
click at [815, 542] on div "Kali o trąšos (K) / Kali o chloridas - 0-0-60" at bounding box center [855, 537] width 464 height 22
type input "1"
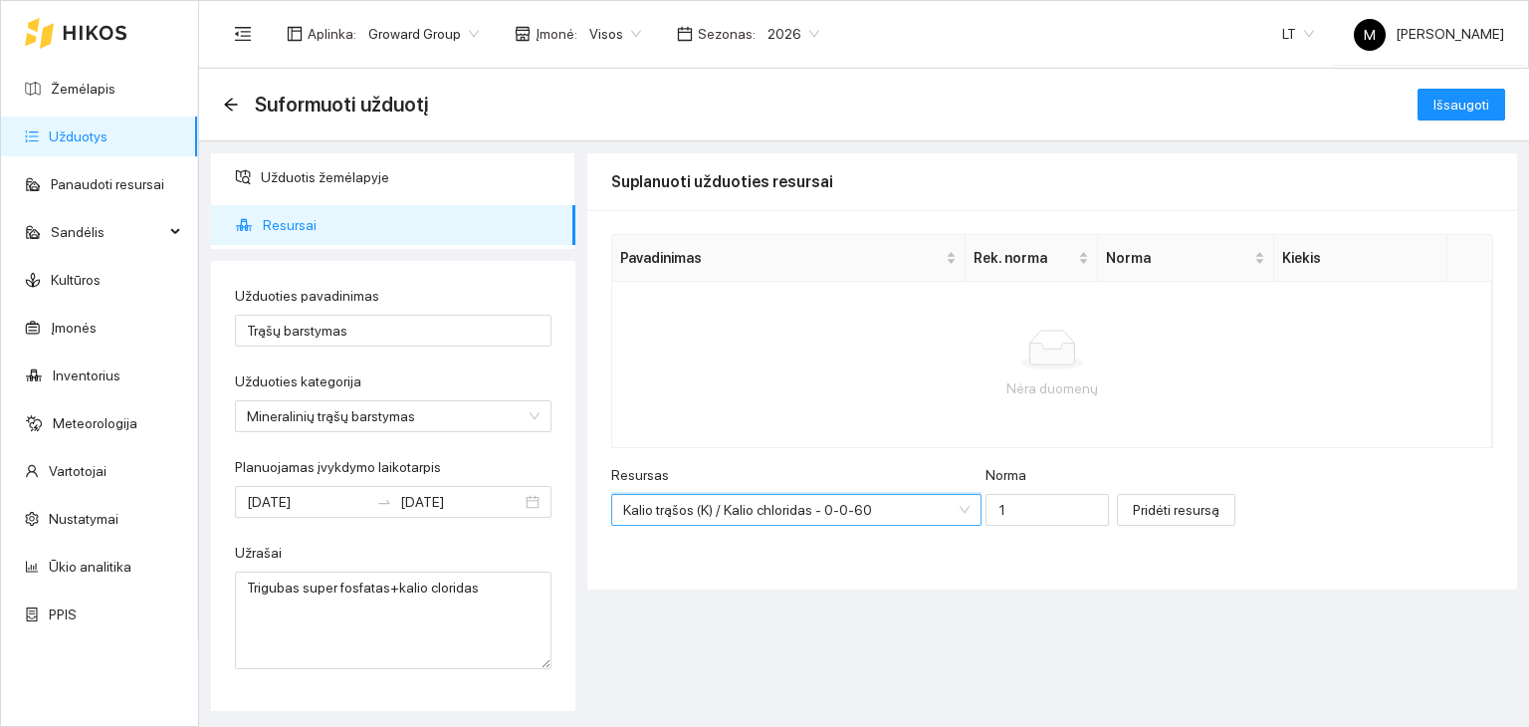
scroll to position [48, 0]
click at [986, 503] on input "1" at bounding box center [1047, 510] width 123 height 32
type input "50"
click at [1133, 501] on span "Pridėti resursą" at bounding box center [1176, 510] width 87 height 22
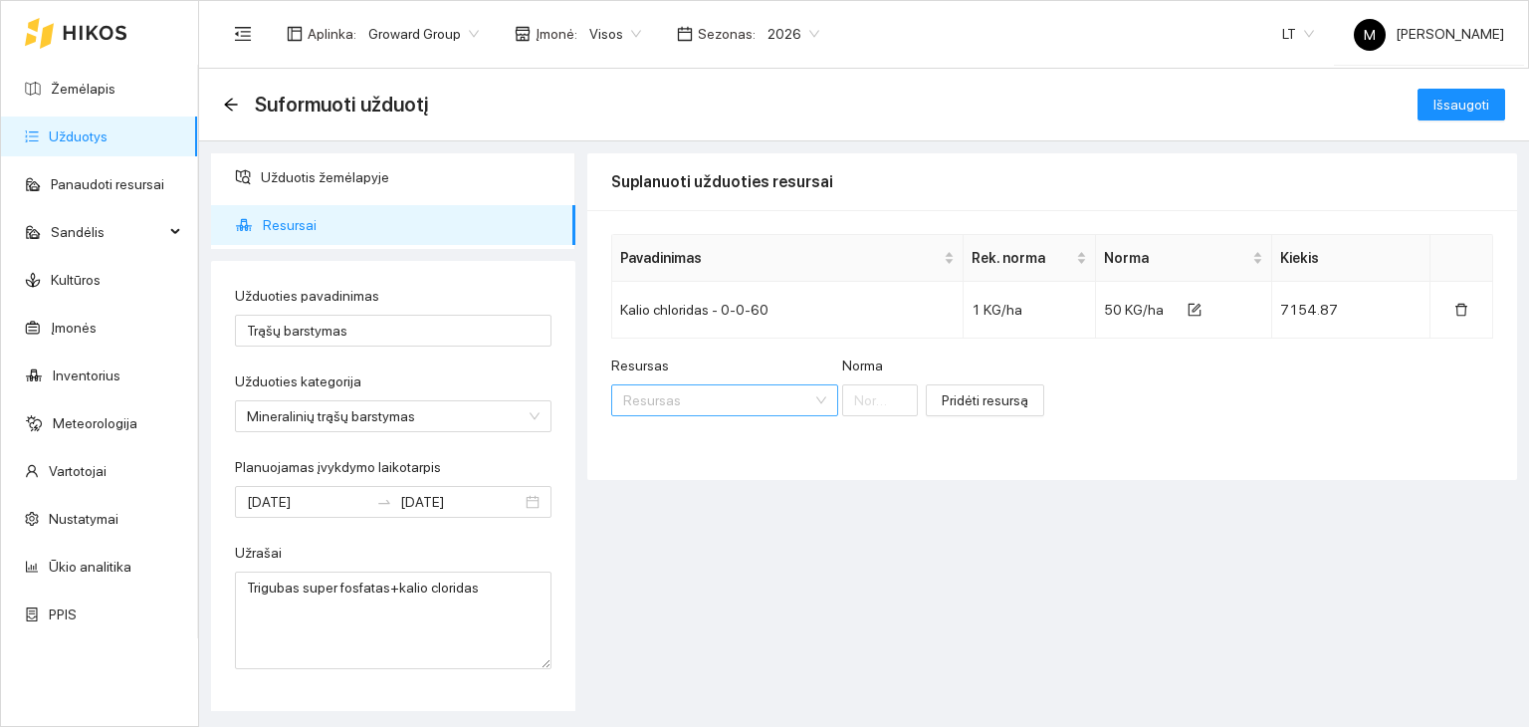
click at [764, 397] on input "Resursas" at bounding box center [717, 400] width 189 height 30
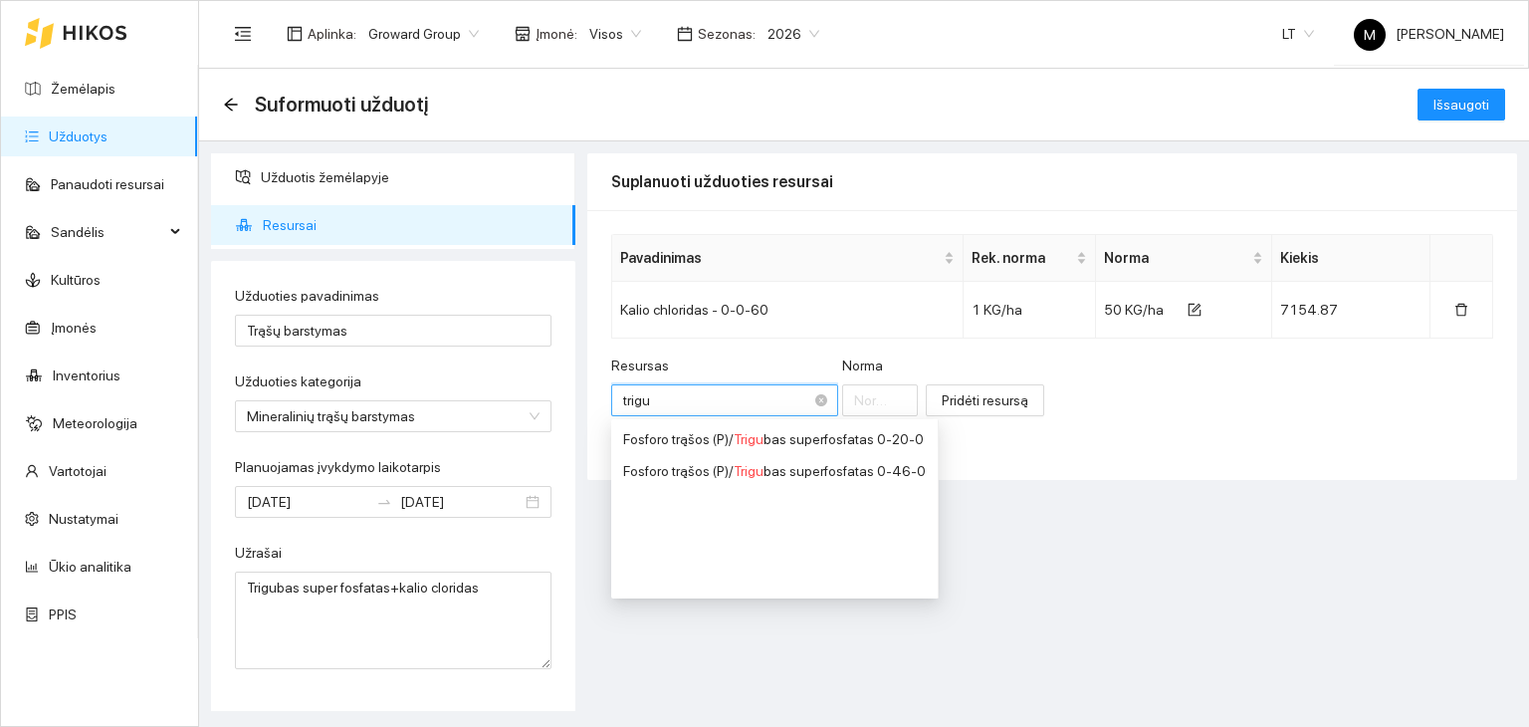
type input "trigub"
click at [769, 467] on span "Trigub" at bounding box center [753, 471] width 38 height 16
type input "1"
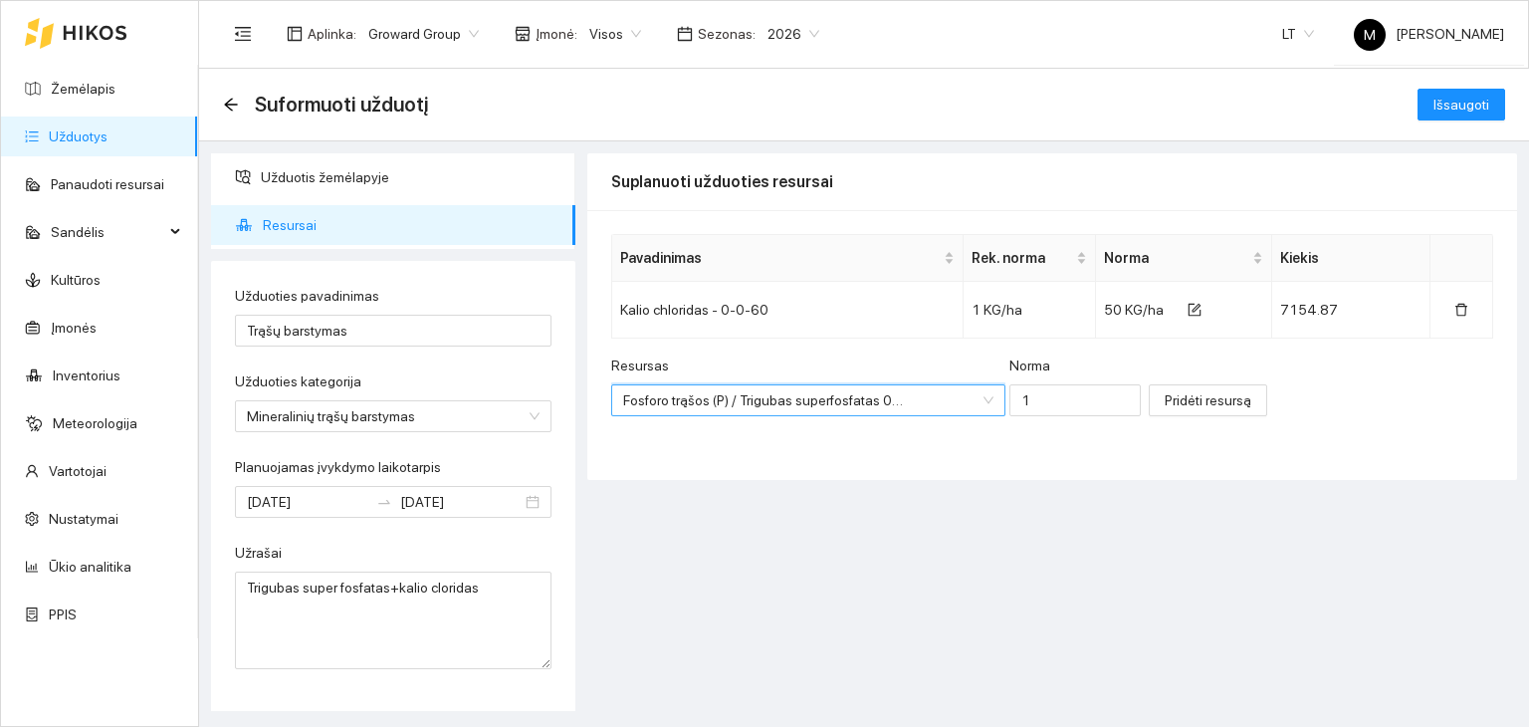
scroll to position [239, 0]
click at [1049, 402] on input "1" at bounding box center [1074, 400] width 131 height 32
type input "200"
click at [1199, 403] on span "Pridėti resursą" at bounding box center [1208, 400] width 87 height 22
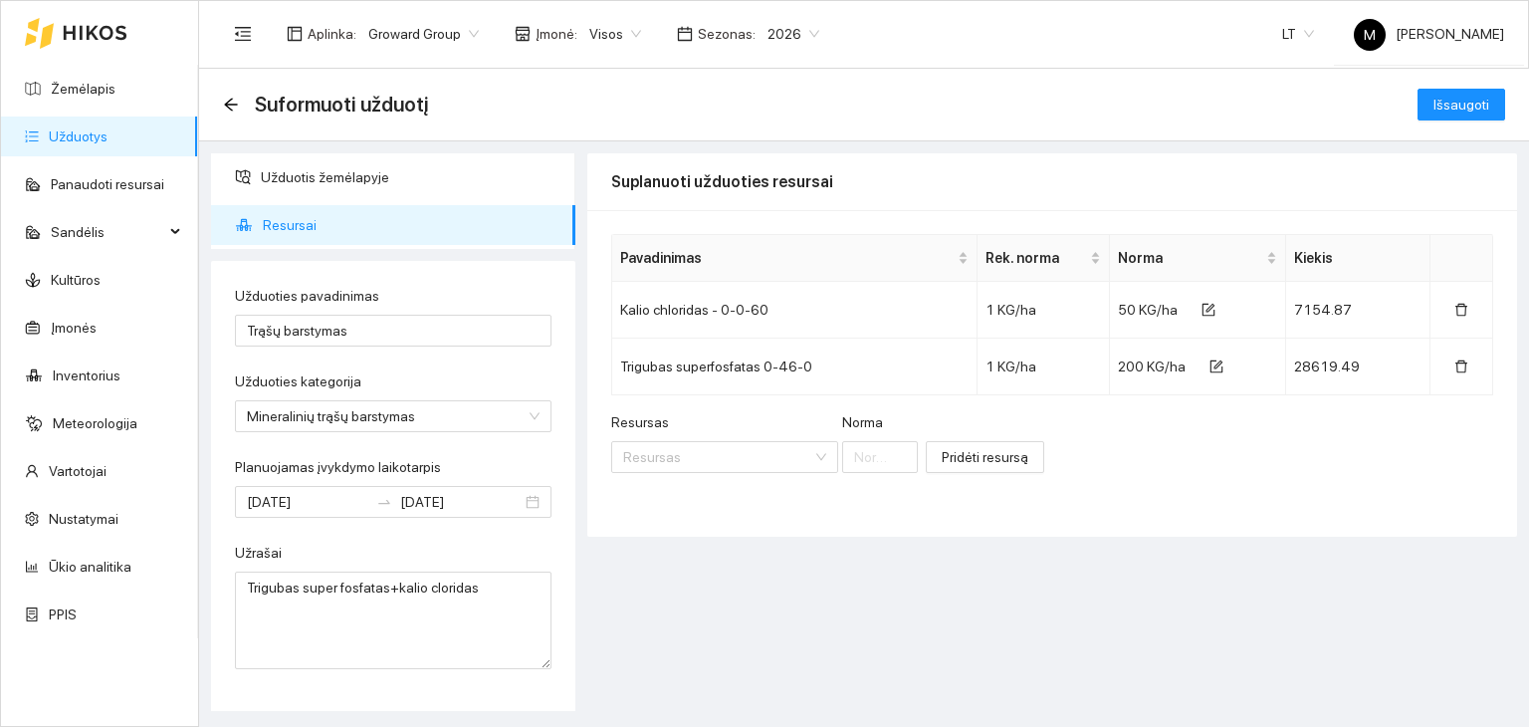
click at [1465, 83] on div "Suformuoti užduotį Išsaugoti" at bounding box center [864, 105] width 1330 height 73
click at [1460, 111] on span "Išsaugoti" at bounding box center [1462, 105] width 56 height 22
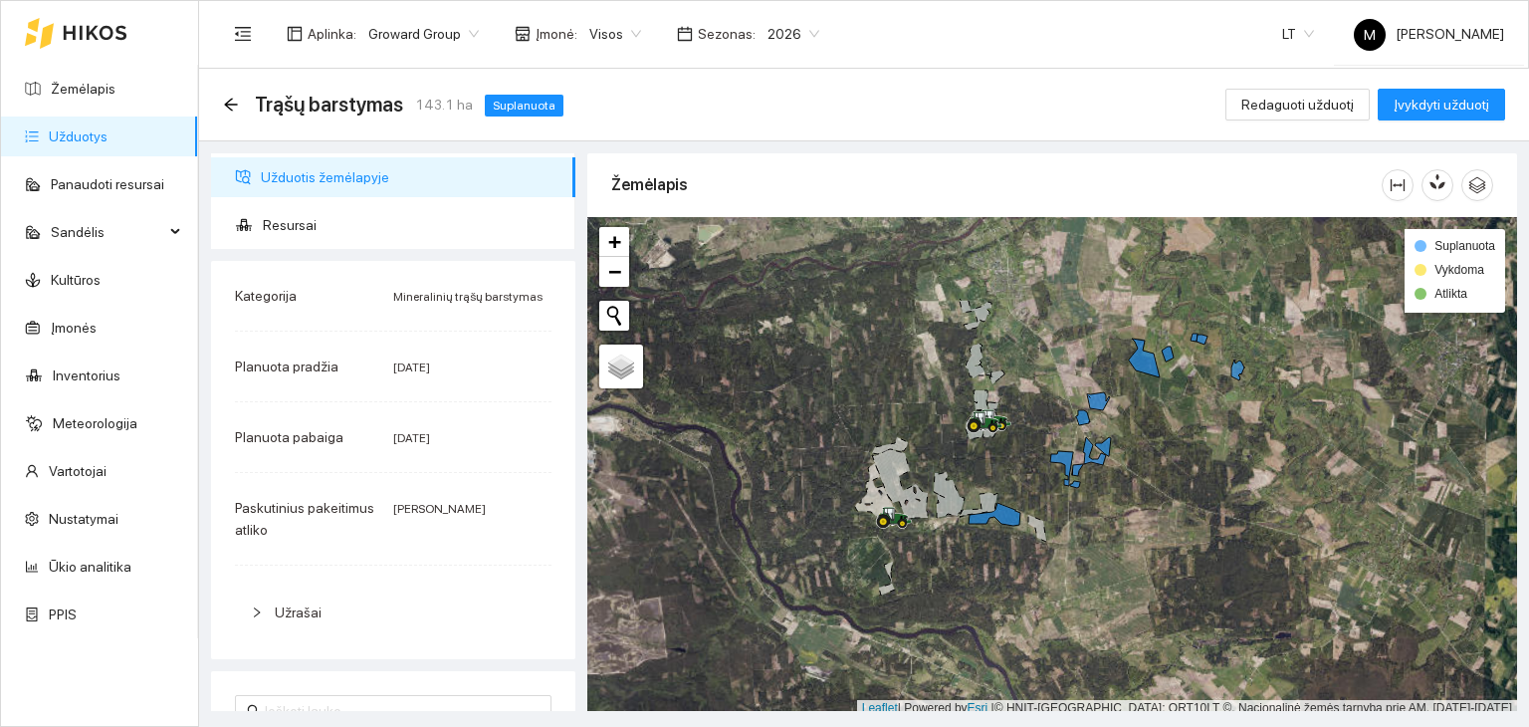
scroll to position [5, 0]
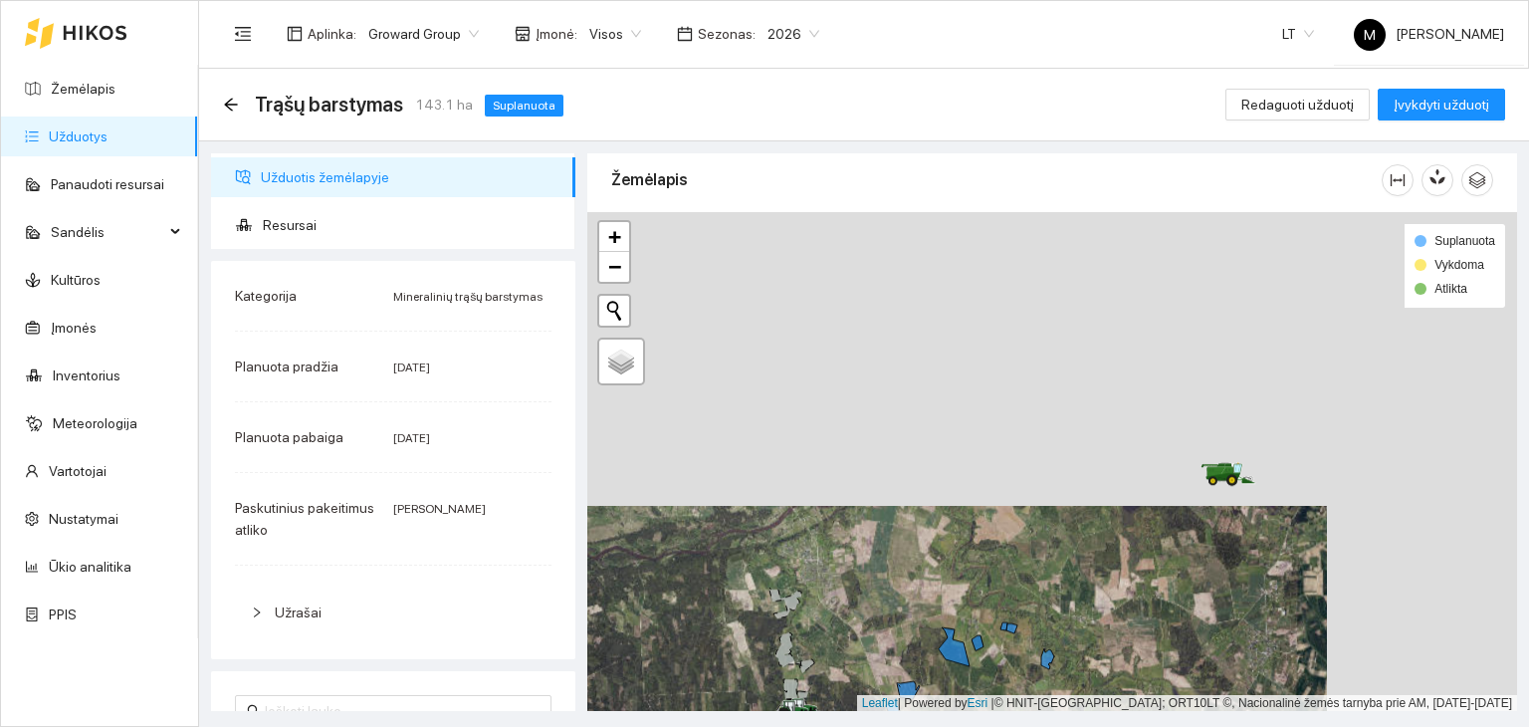
drag, startPoint x: 1286, startPoint y: 480, endPoint x: 1122, endPoint y: 739, distance: 306.6
click at [1122, 726] on html "Žemėlapis Užduotys Panaudoti resursai Sandėlis Kultūros Įmonės Inventorius Mete…" at bounding box center [764, 363] width 1529 height 727
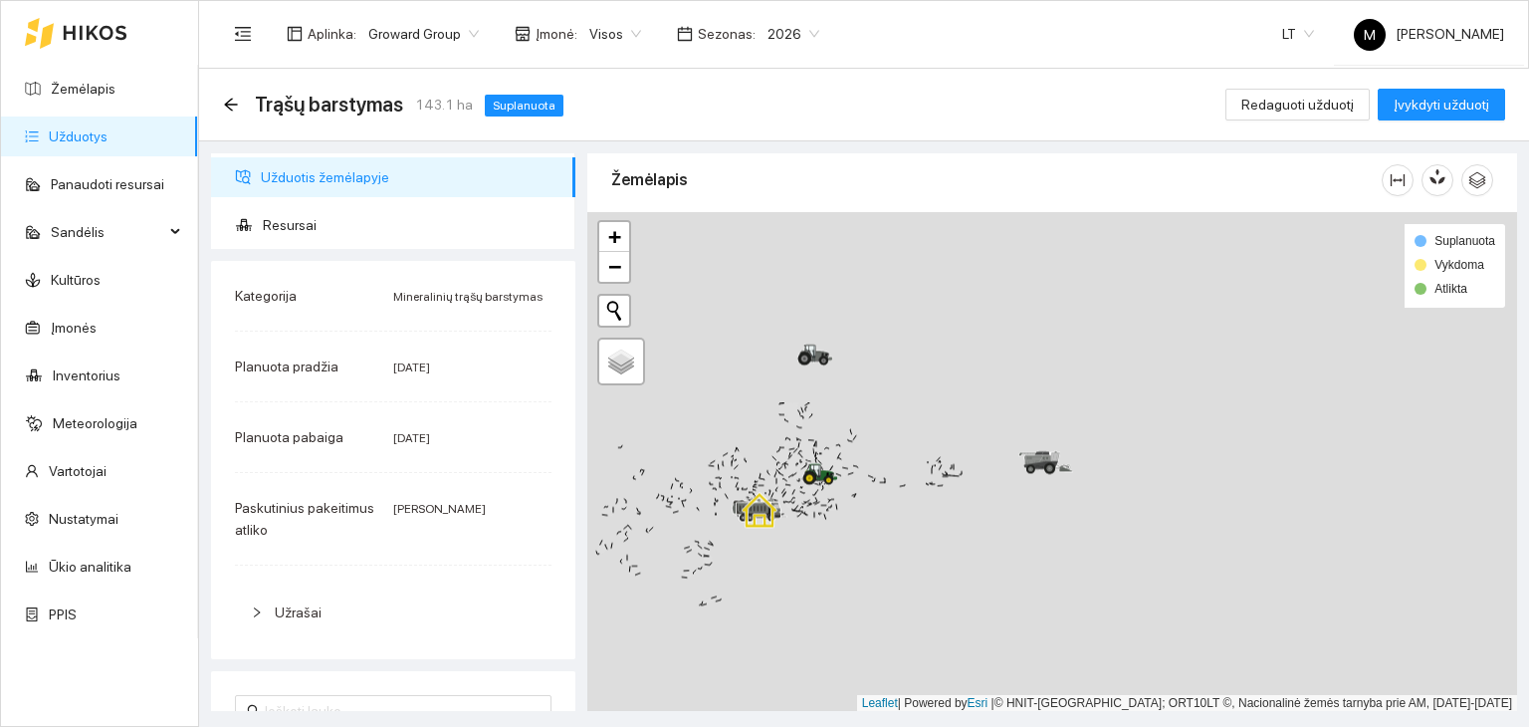
drag, startPoint x: 734, startPoint y: 346, endPoint x: 812, endPoint y: 557, distance: 224.3
click at [812, 557] on div at bounding box center [1052, 462] width 930 height 500
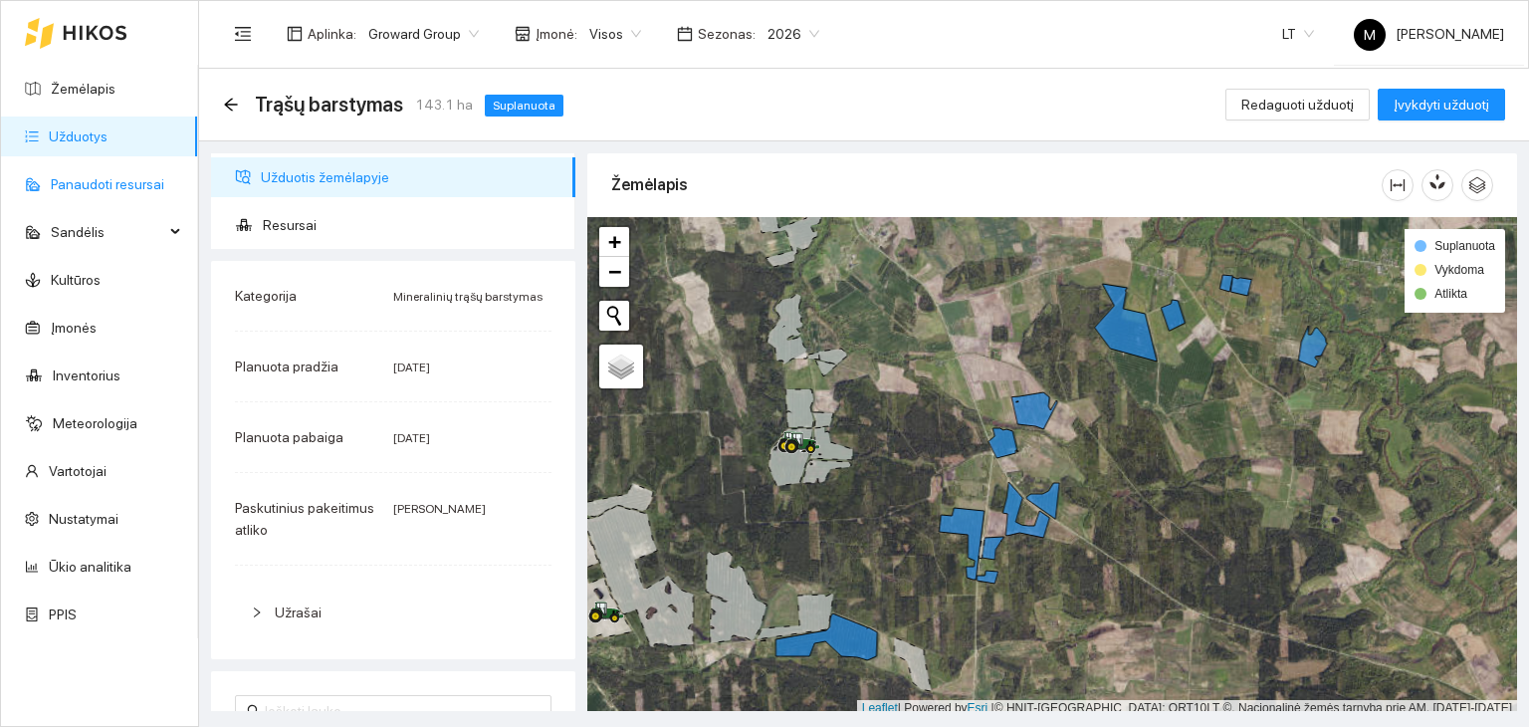
click at [110, 188] on link "Panaudoti resursai" at bounding box center [107, 184] width 113 height 16
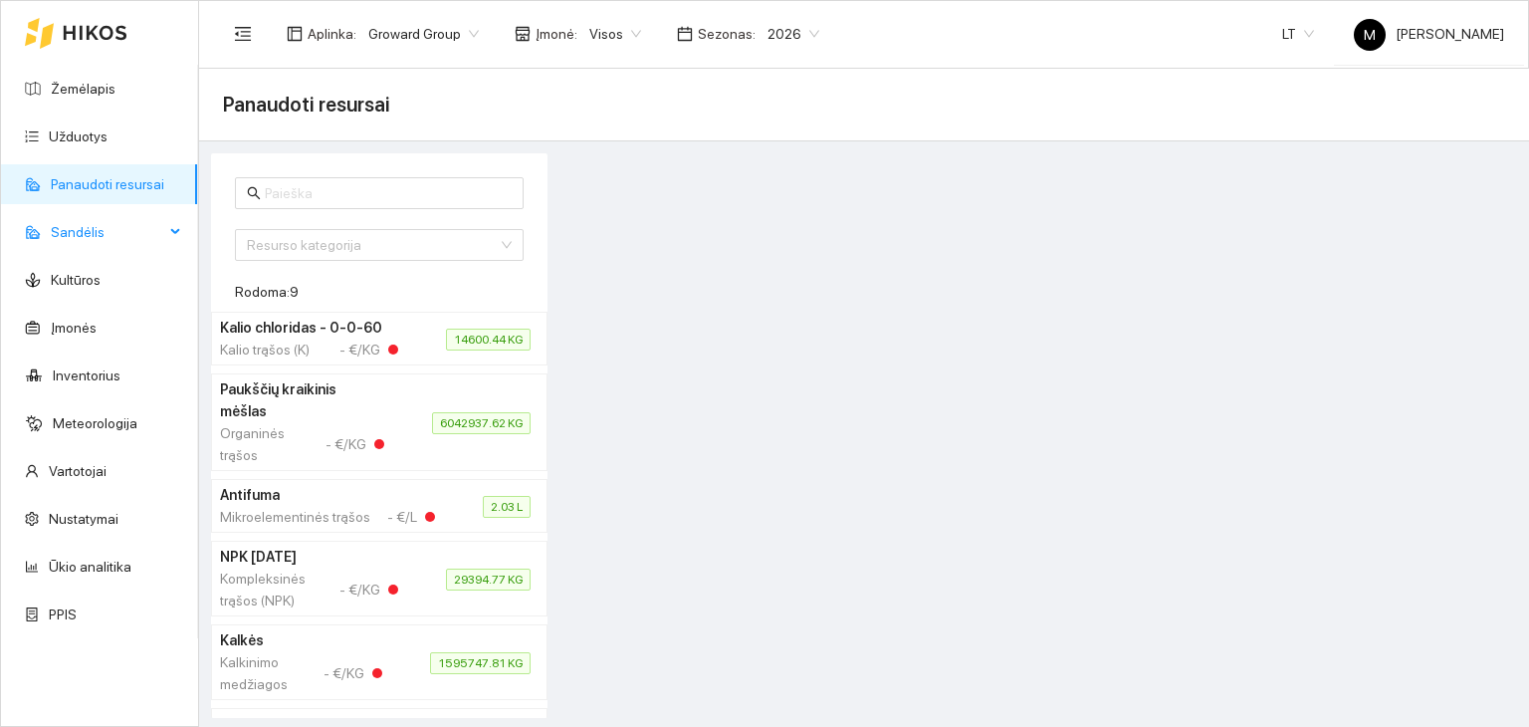
click at [108, 230] on span "Sandėlis" at bounding box center [107, 232] width 113 height 40
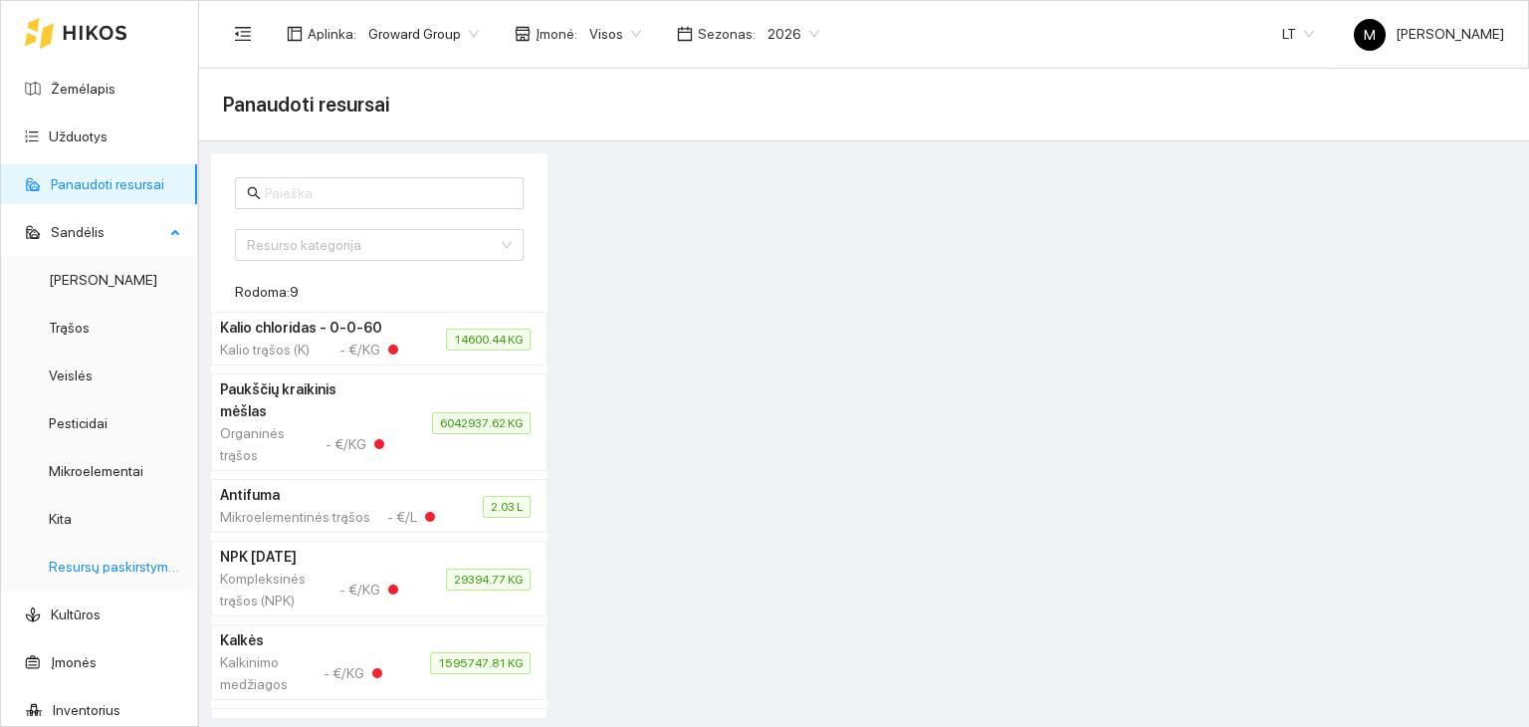
click at [93, 574] on link "Resursų paskirstymas" at bounding box center [116, 567] width 134 height 16
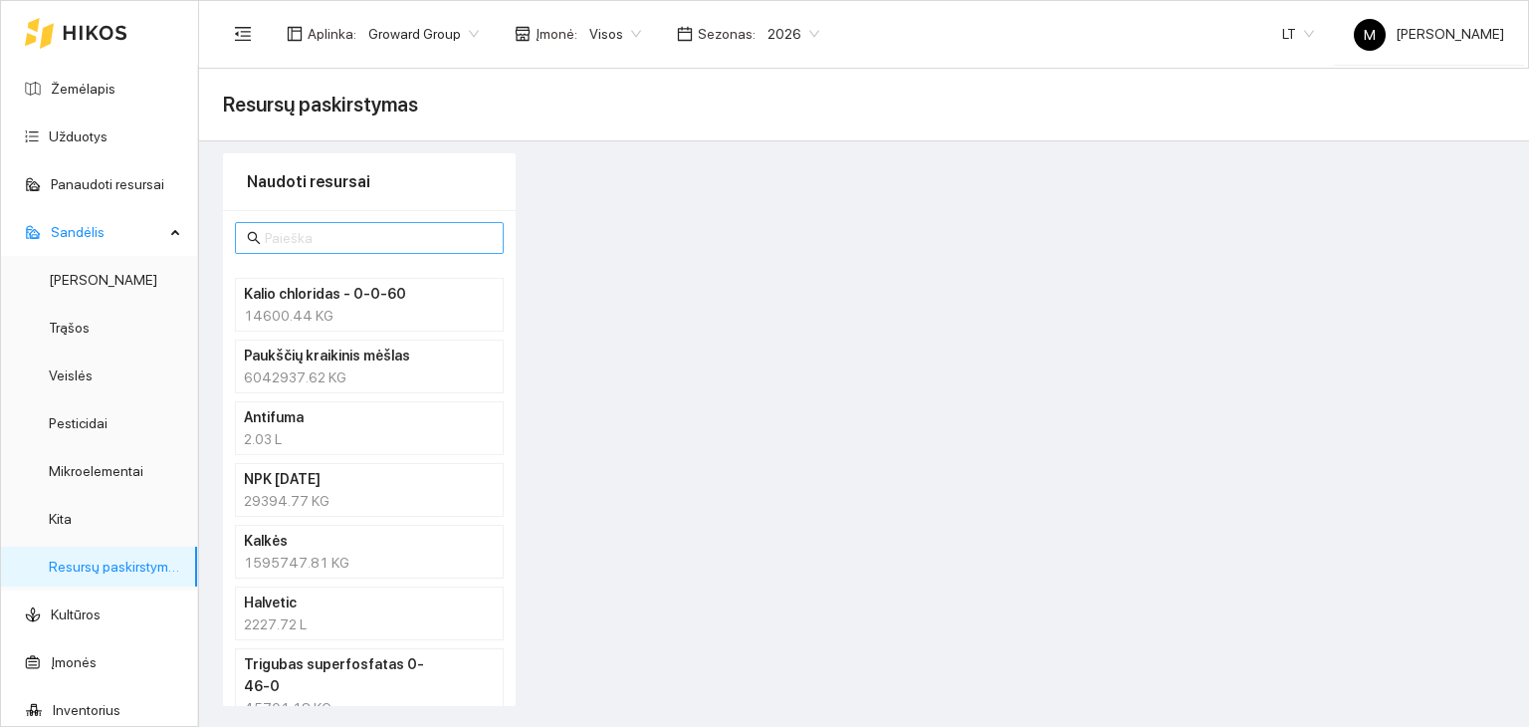
click at [289, 237] on input "text" at bounding box center [378, 238] width 227 height 22
click at [388, 242] on input "text" at bounding box center [378, 238] width 227 height 22
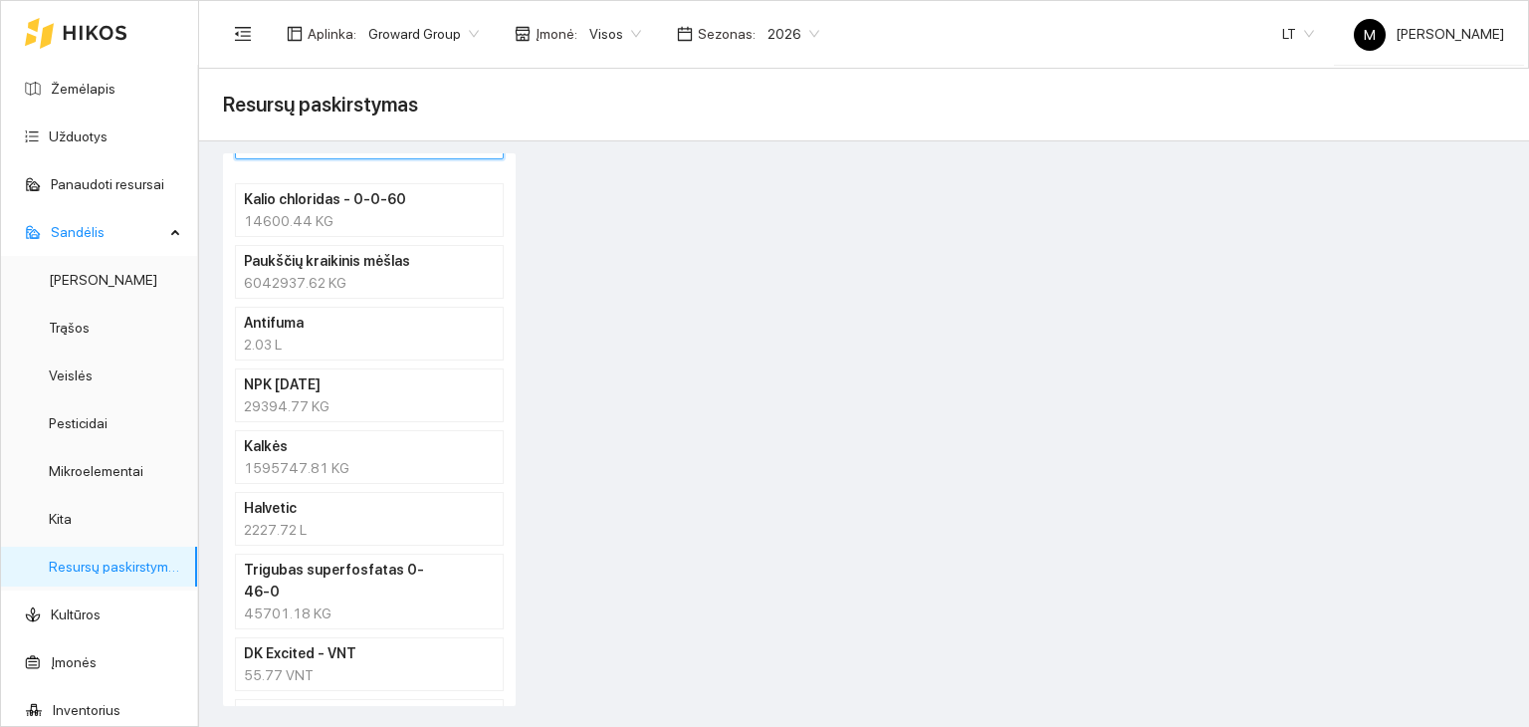
scroll to position [36, 0]
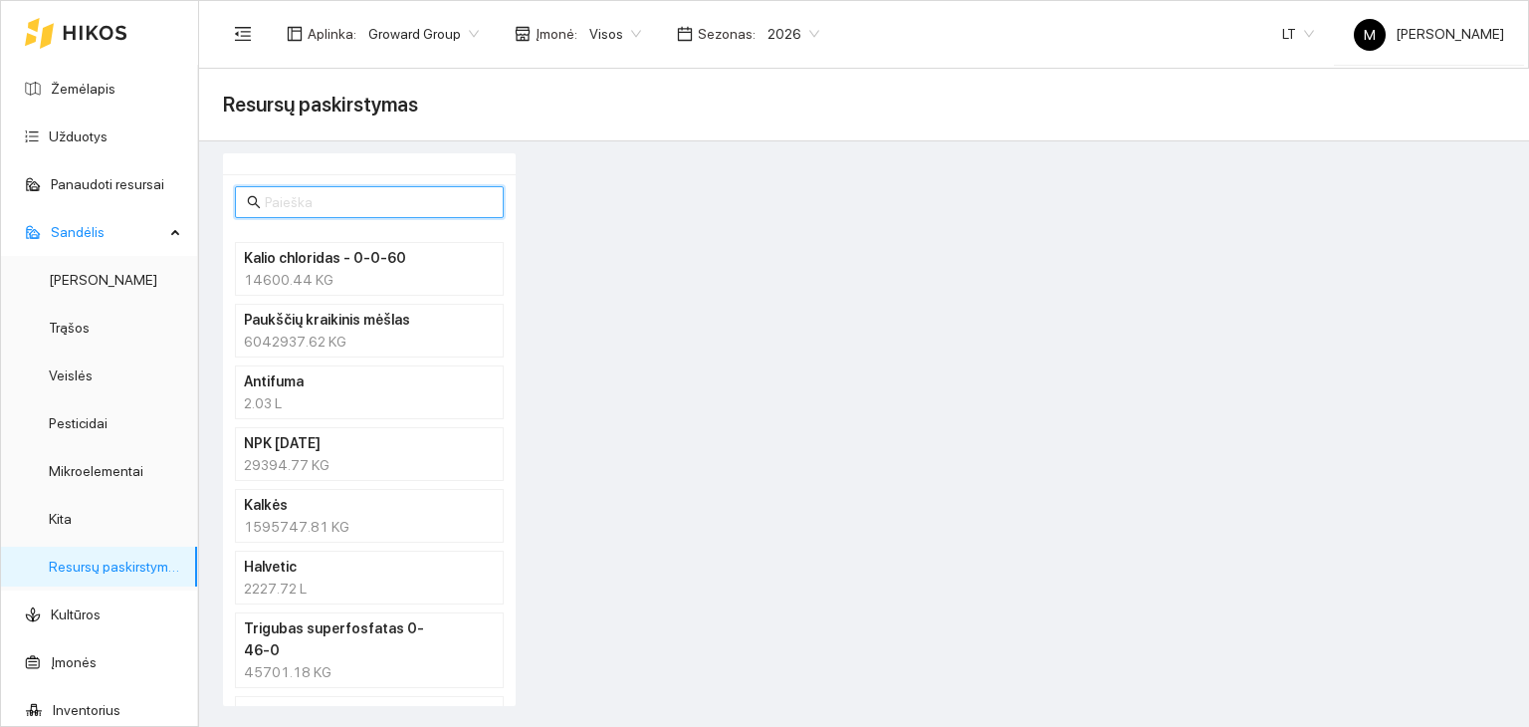
type input "a"
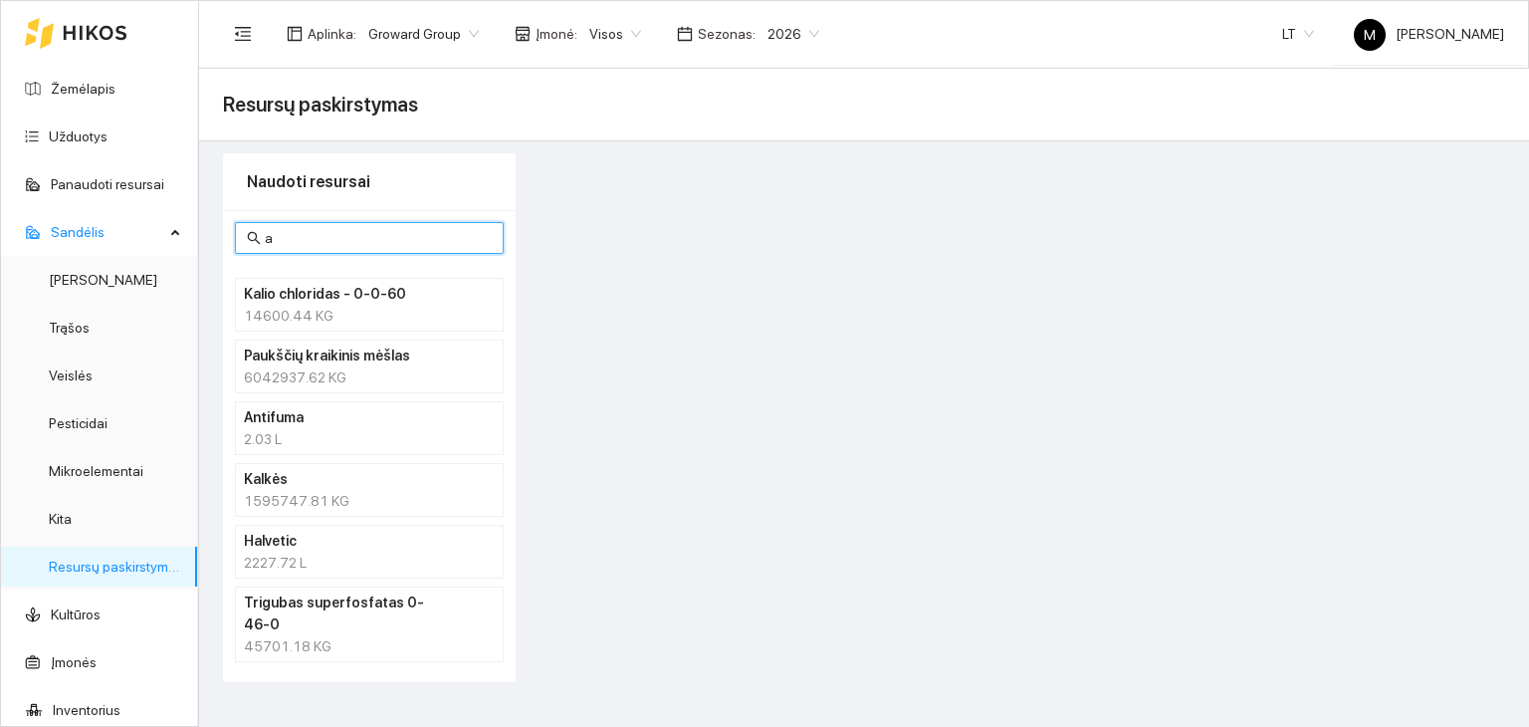
scroll to position [0, 0]
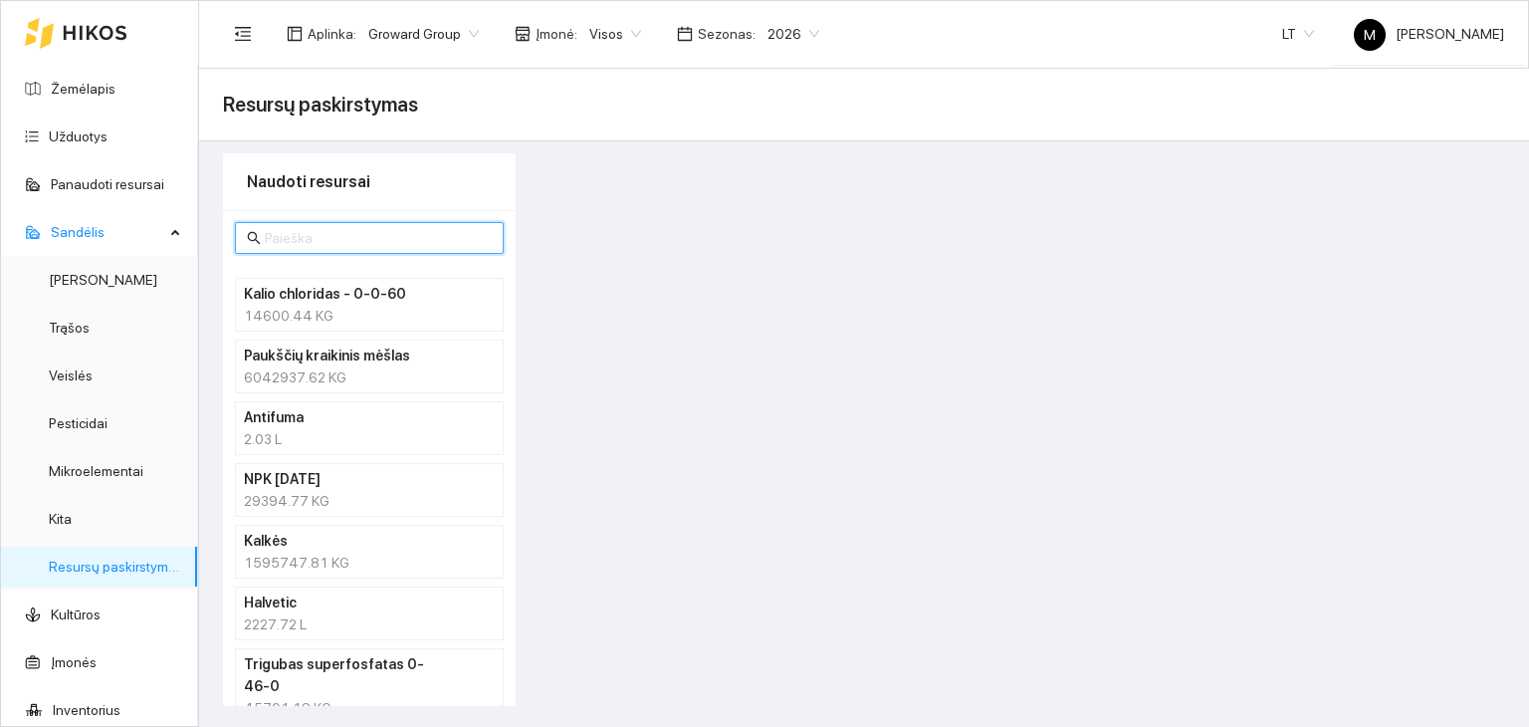
click at [287, 287] on h4 "Kalio chloridas - 0-0-60" at bounding box center [343, 294] width 199 height 22
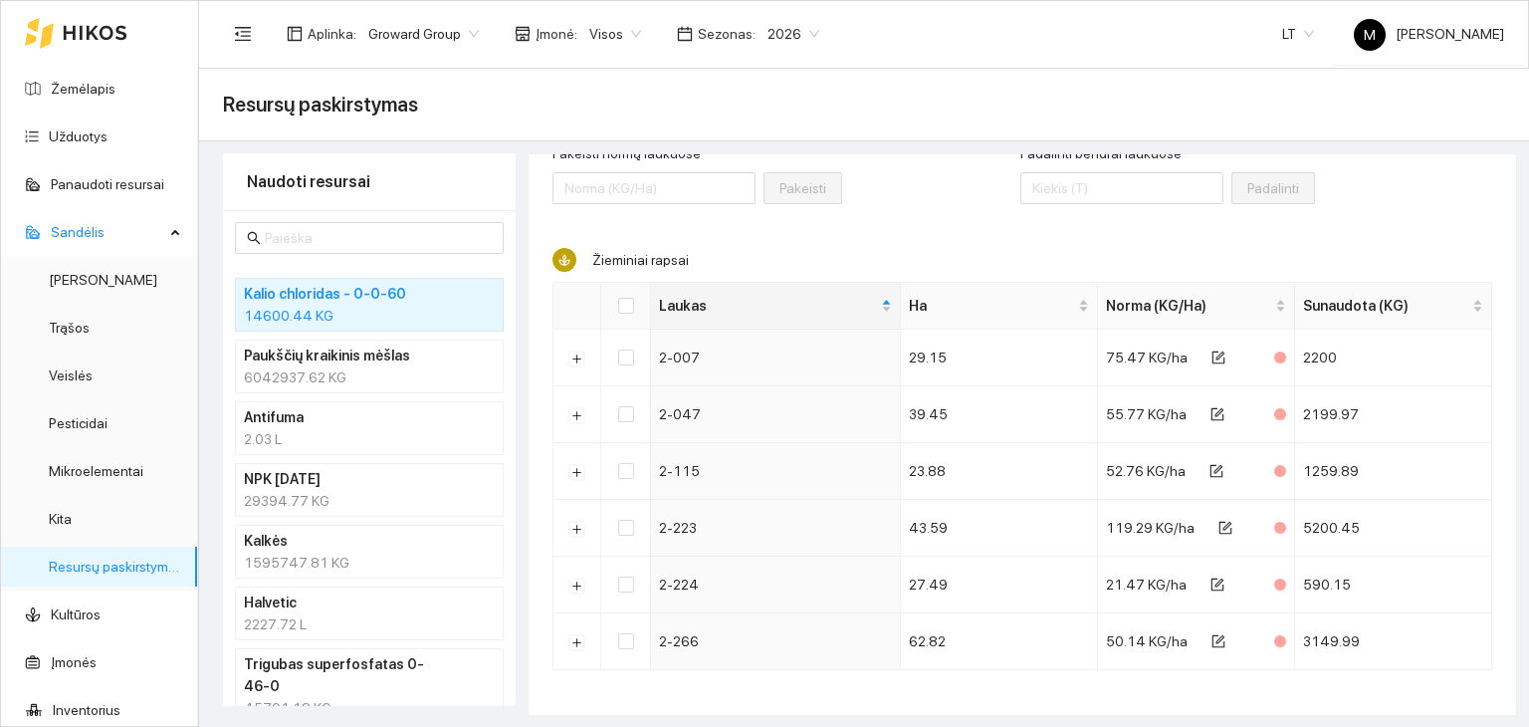
scroll to position [147, 0]
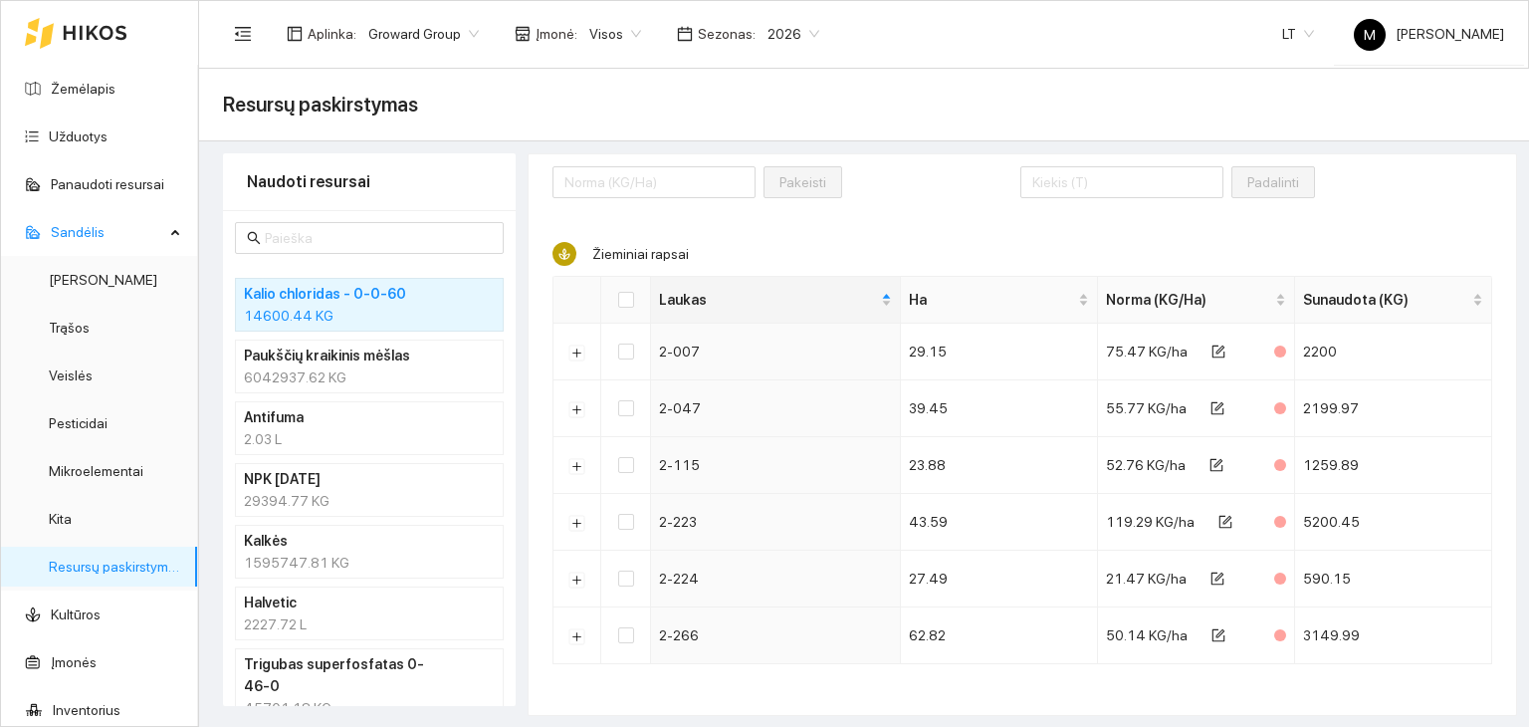
click at [288, 355] on h4 "Paukščių kraikinis mėšlas" at bounding box center [343, 355] width 199 height 22
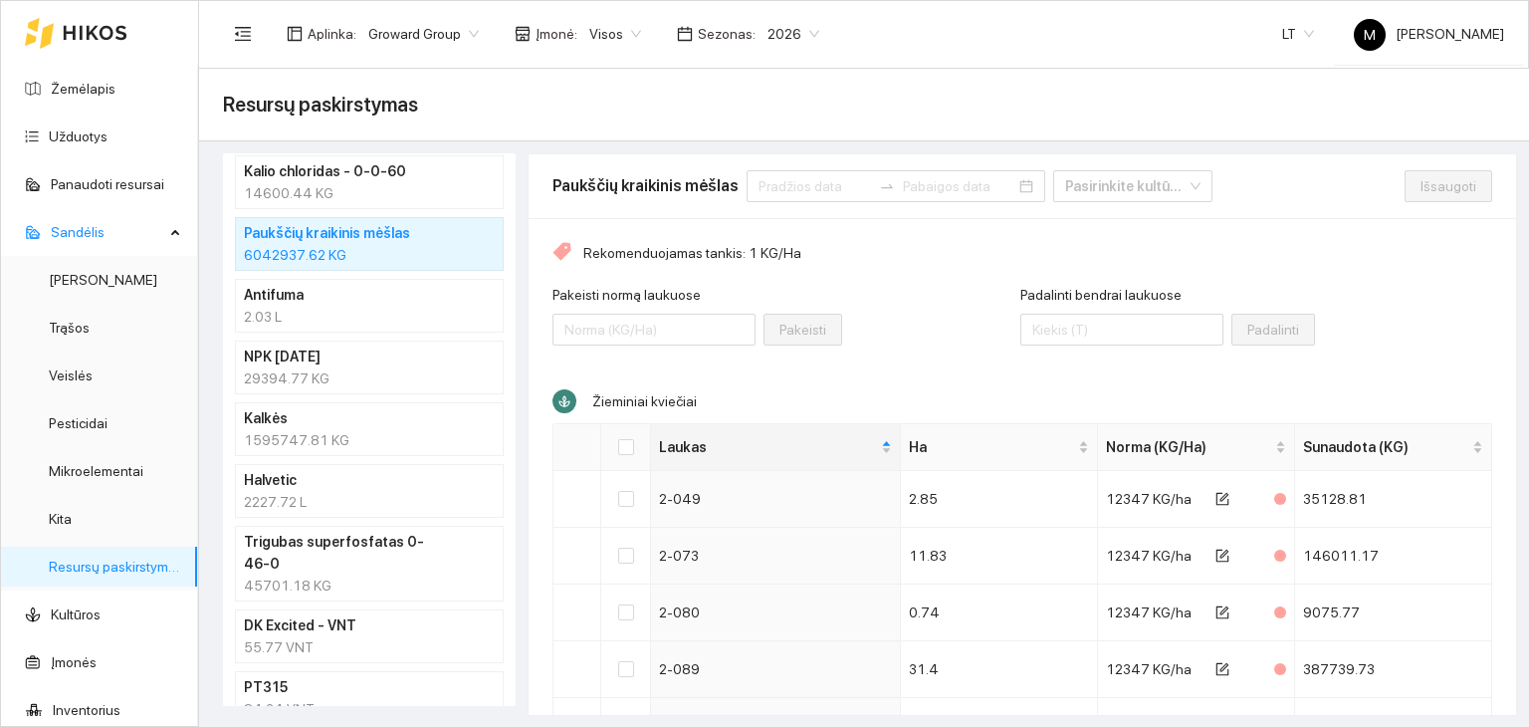
scroll to position [135, 0]
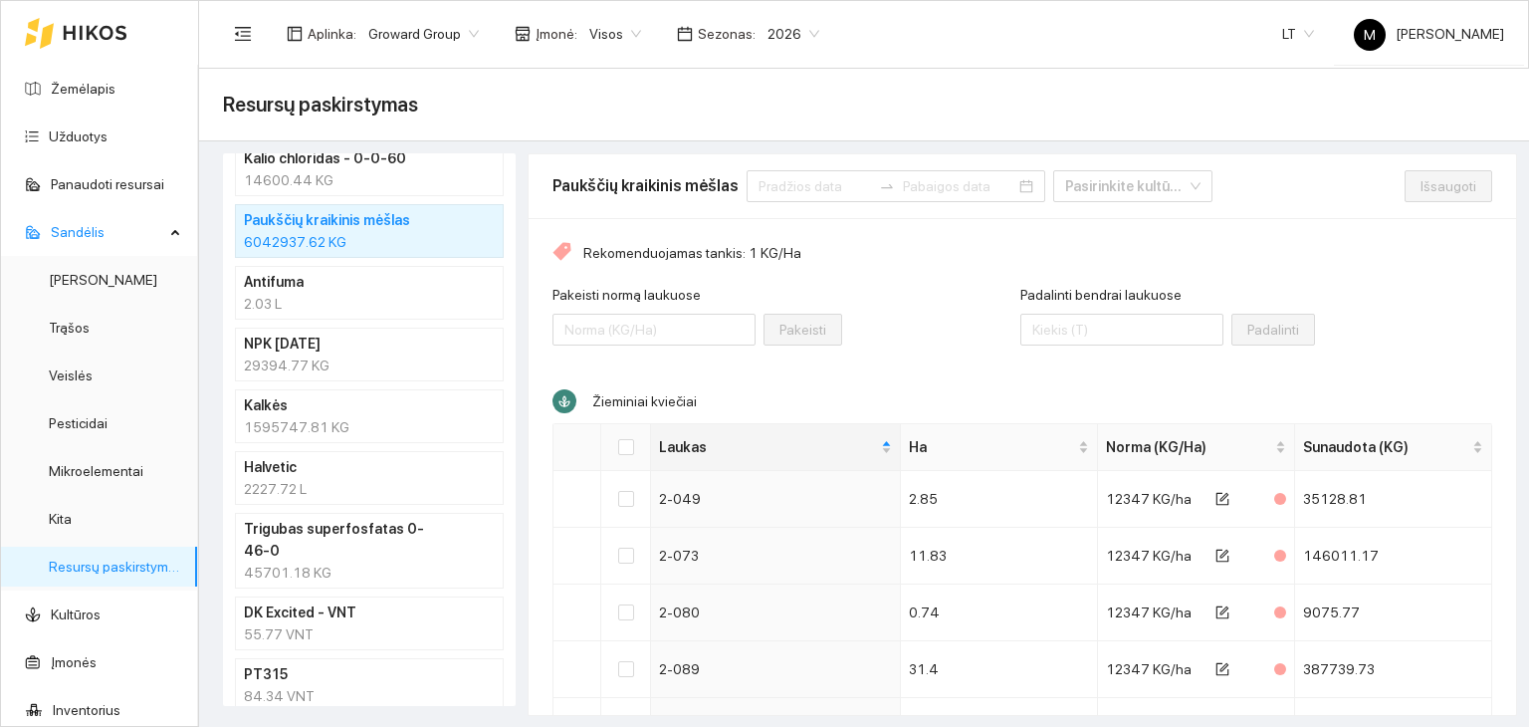
click at [332, 623] on div "55.77 VNT" at bounding box center [369, 634] width 251 height 22
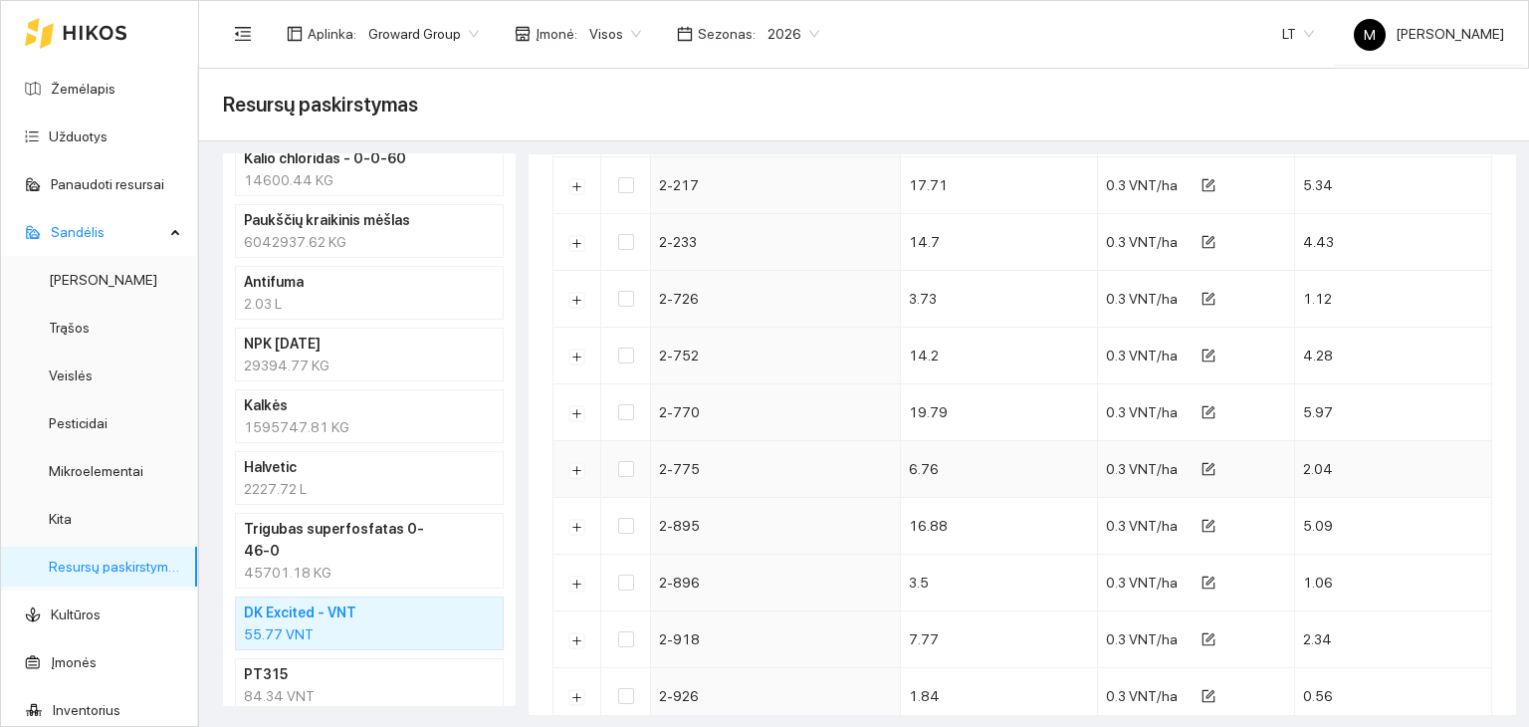
scroll to position [713, 0]
click at [316, 663] on h4 "PT315" at bounding box center [343, 674] width 199 height 22
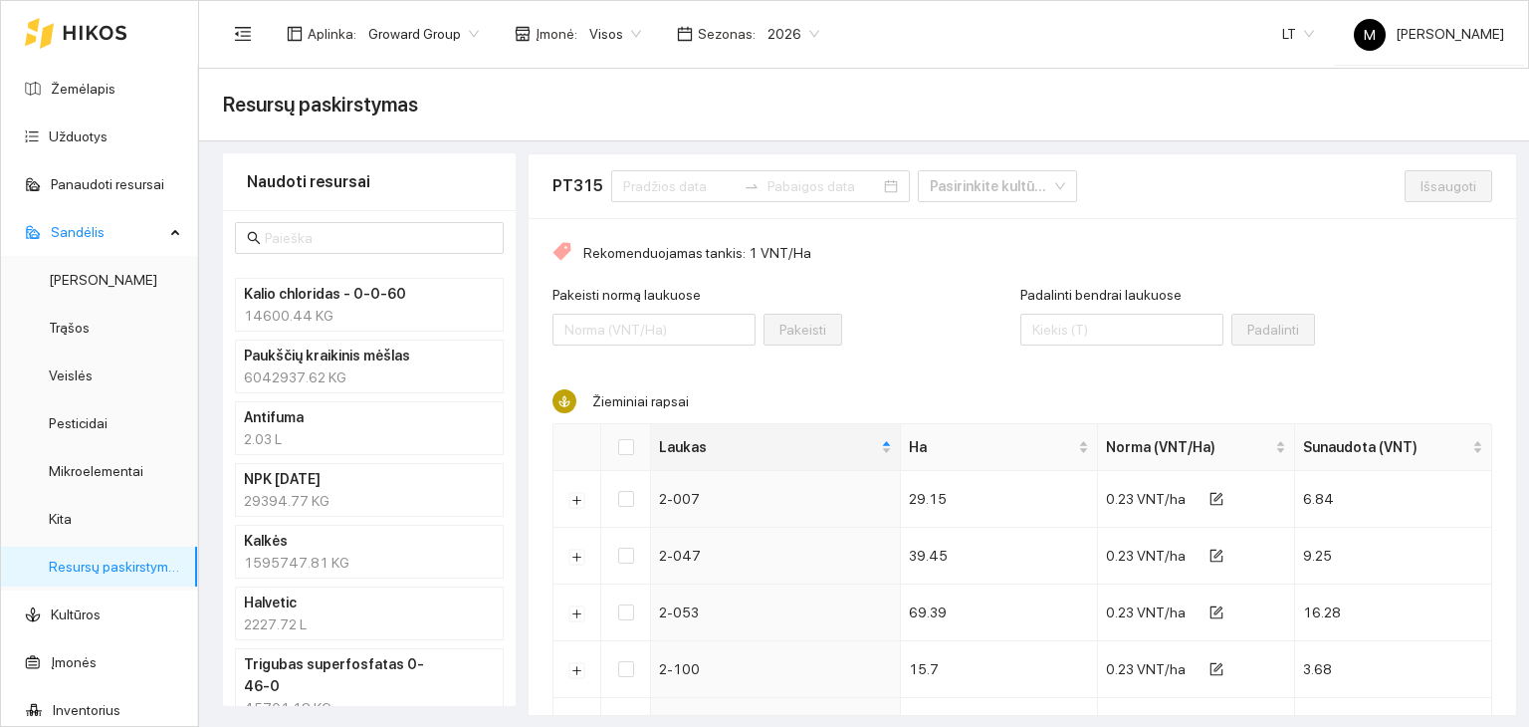
click at [355, 546] on h4 "Kalkės" at bounding box center [343, 541] width 199 height 22
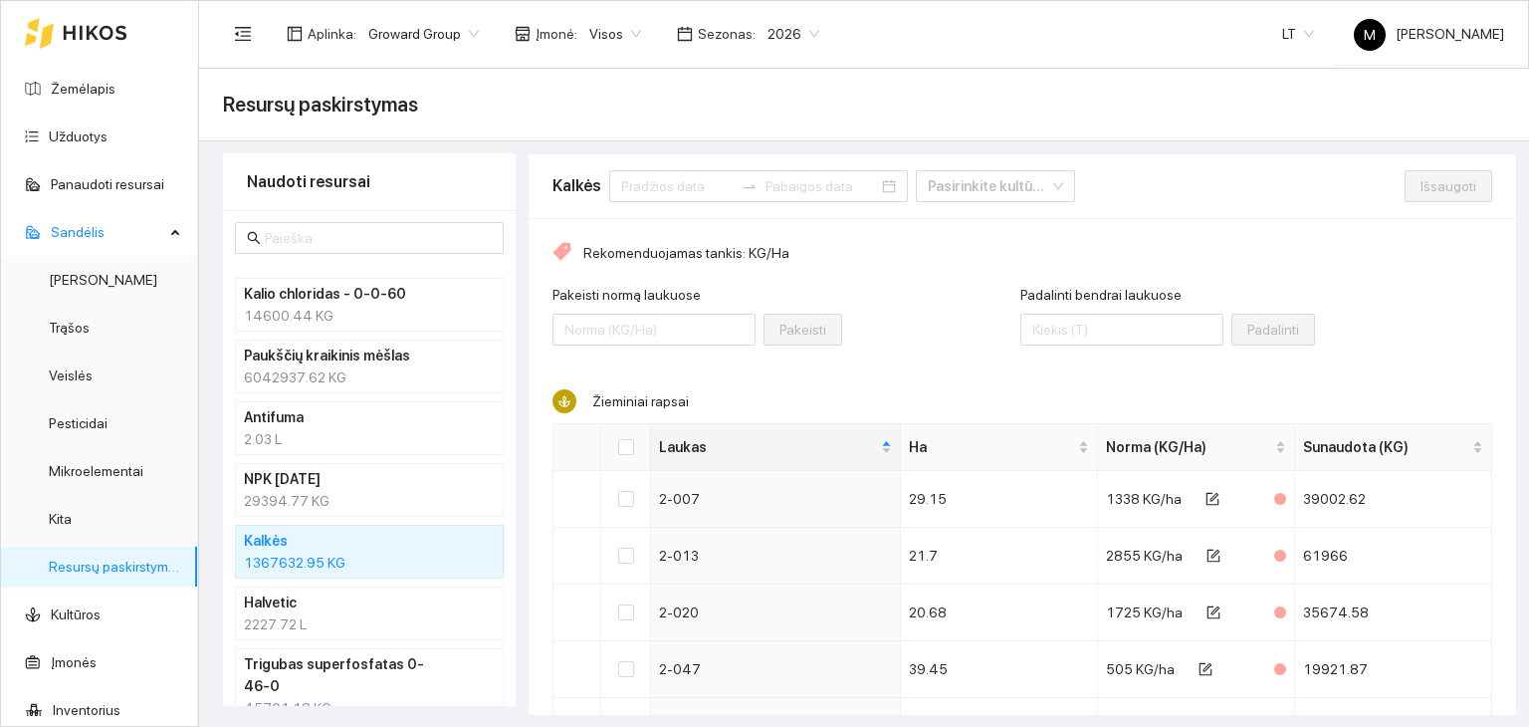
click at [333, 478] on h4 "NPK [DATE]" at bounding box center [343, 479] width 199 height 22
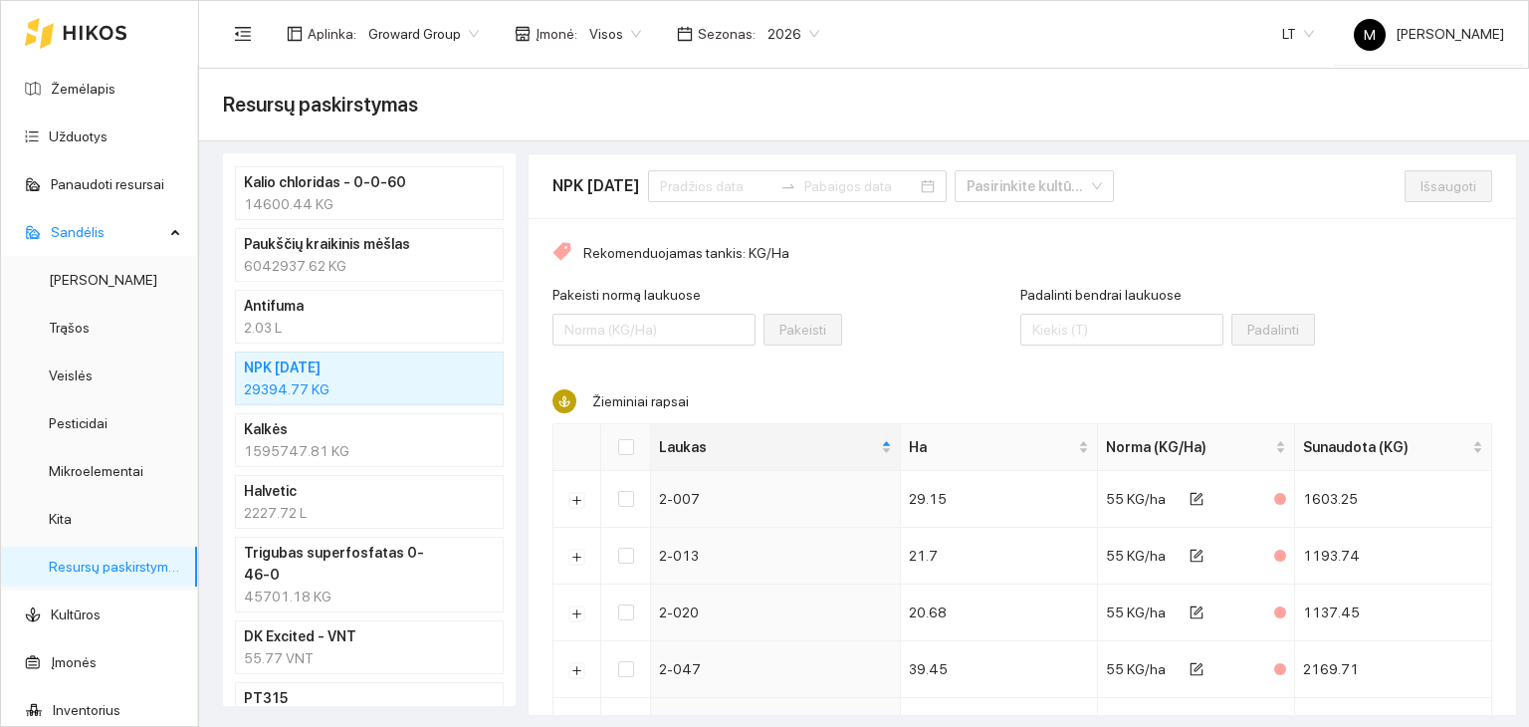
scroll to position [135, 0]
